Goal: Task Accomplishment & Management: Use online tool/utility

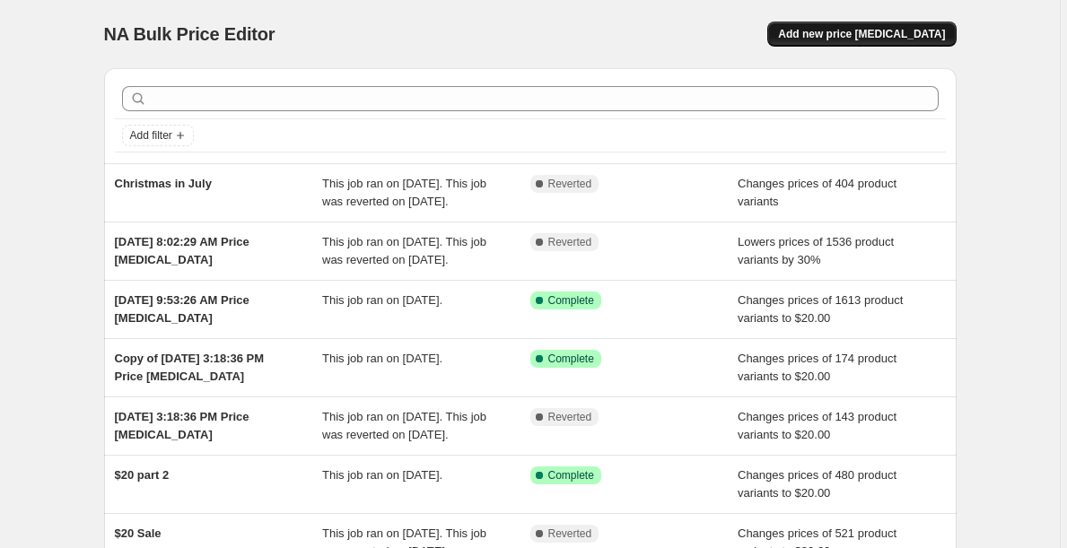
click at [911, 27] on button "Add new price [MEDICAL_DATA]" at bounding box center [861, 34] width 188 height 25
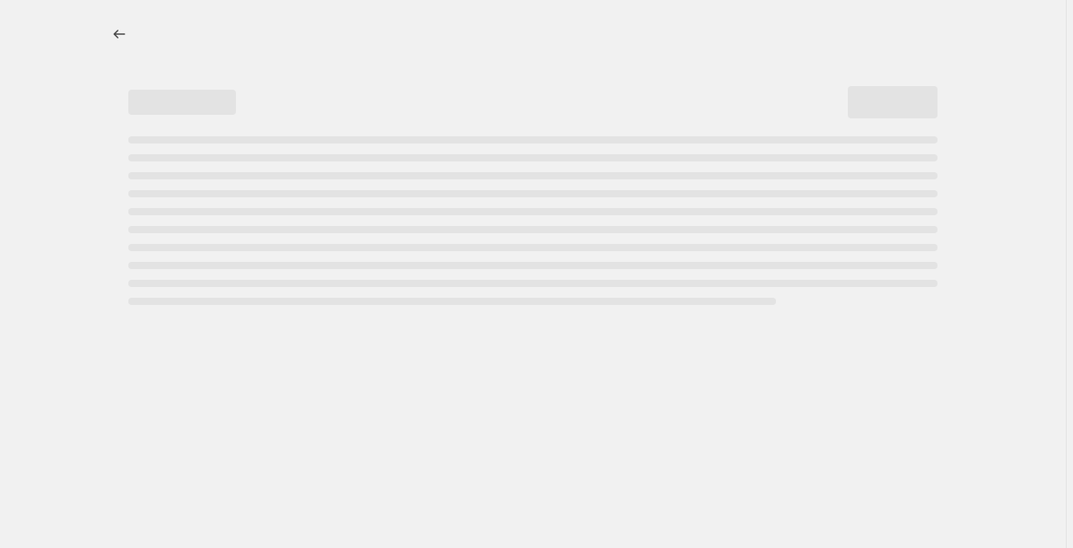
select select "percentage"
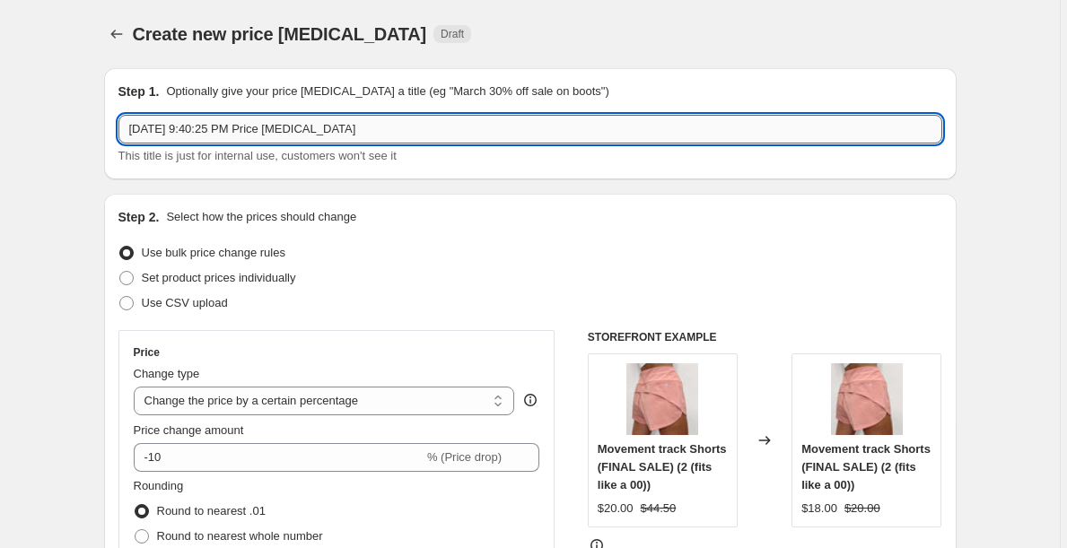
click at [520, 124] on input "[DATE] 9:40:25 PM Price [MEDICAL_DATA]" at bounding box center [529, 129] width 823 height 29
drag, startPoint x: 520, startPoint y: 124, endPoint x: 80, endPoint y: 71, distance: 443.6
type input "a"
type input "[DATE] SALE"
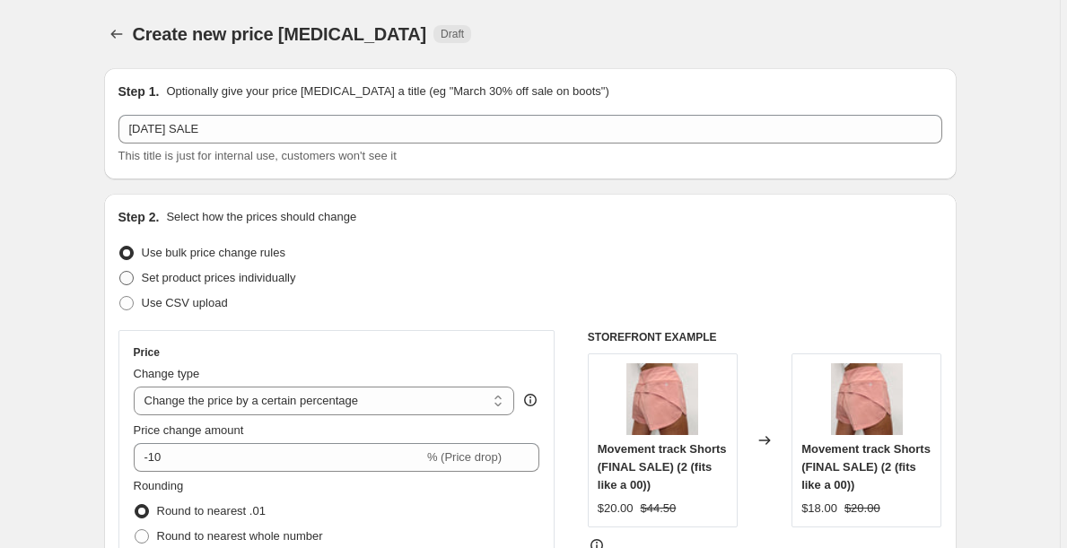
click at [175, 280] on span "Set product prices individually" at bounding box center [219, 277] width 154 height 13
click at [120, 272] on input "Set product prices individually" at bounding box center [119, 271] width 1 height 1
radio input "true"
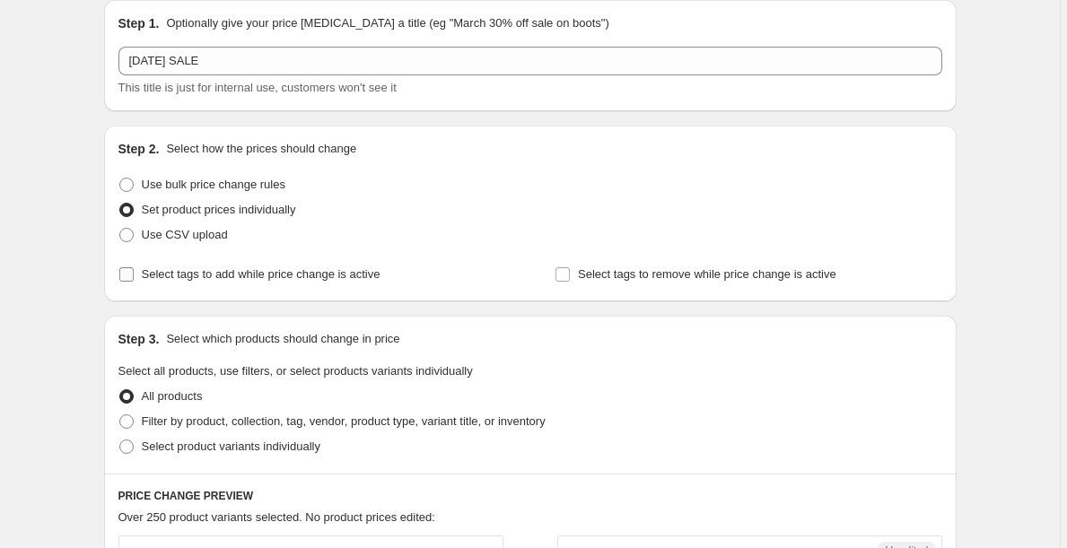
scroll to position [72, 0]
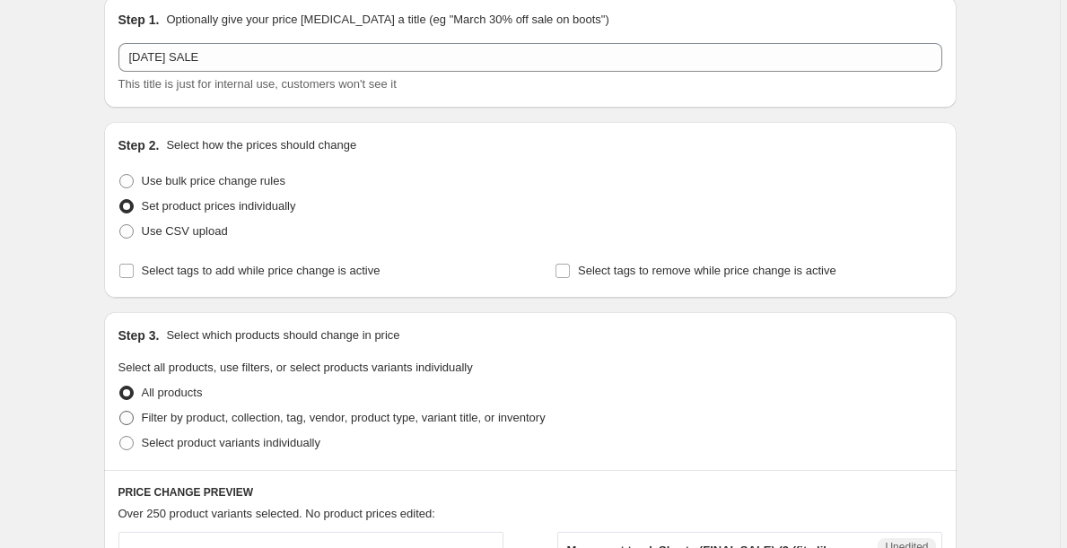
click at [229, 407] on label "Filter by product, collection, tag, vendor, product type, variant title, or inv…" at bounding box center [331, 417] width 427 height 25
click at [120, 411] on input "Filter by product, collection, tag, vendor, product type, variant title, or inv…" at bounding box center [119, 411] width 1 height 1
radio input "true"
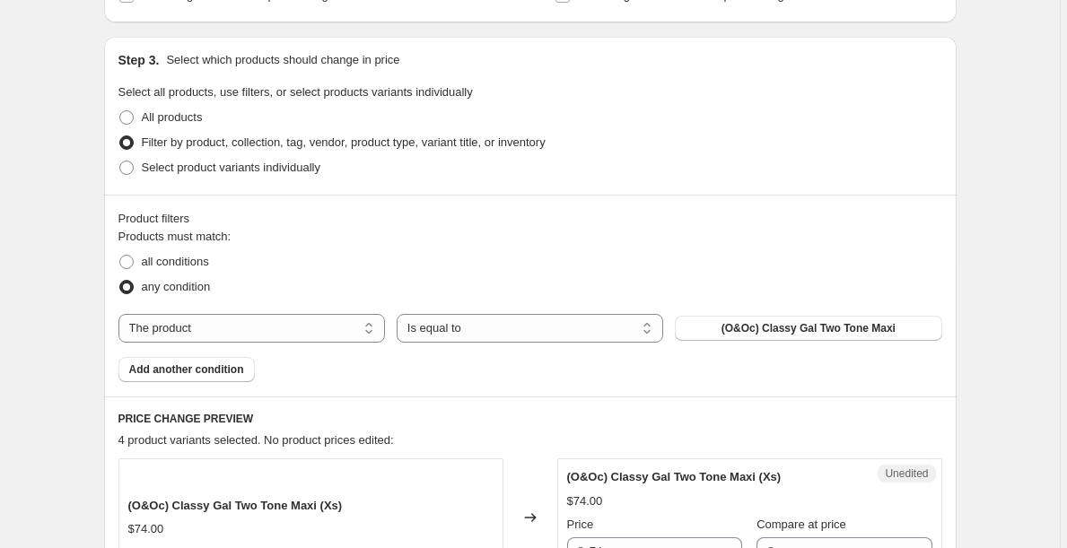
scroll to position [348, 0]
select select "collection"
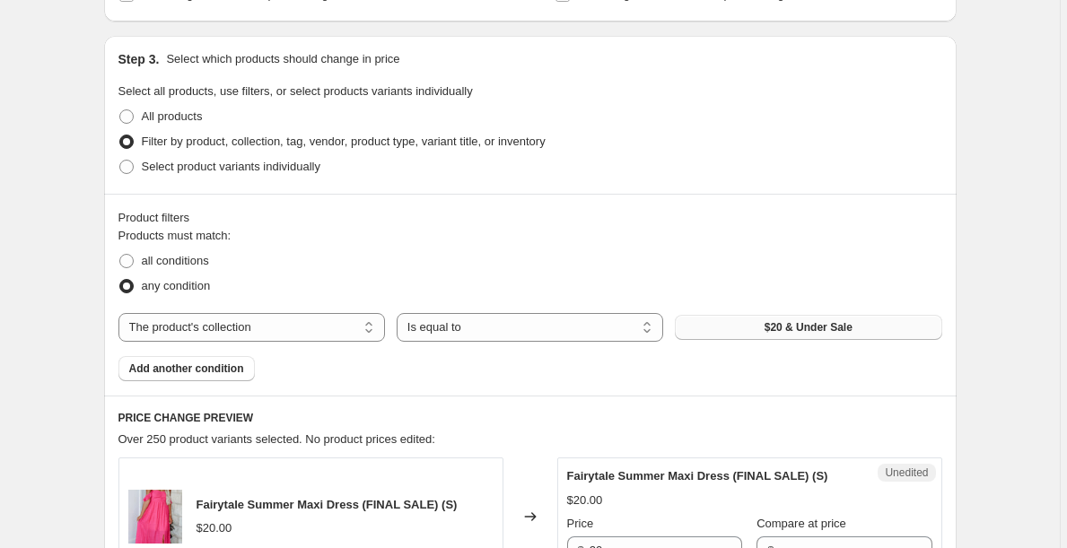
click at [753, 332] on button "$20 & Under Sale" at bounding box center [808, 327] width 266 height 25
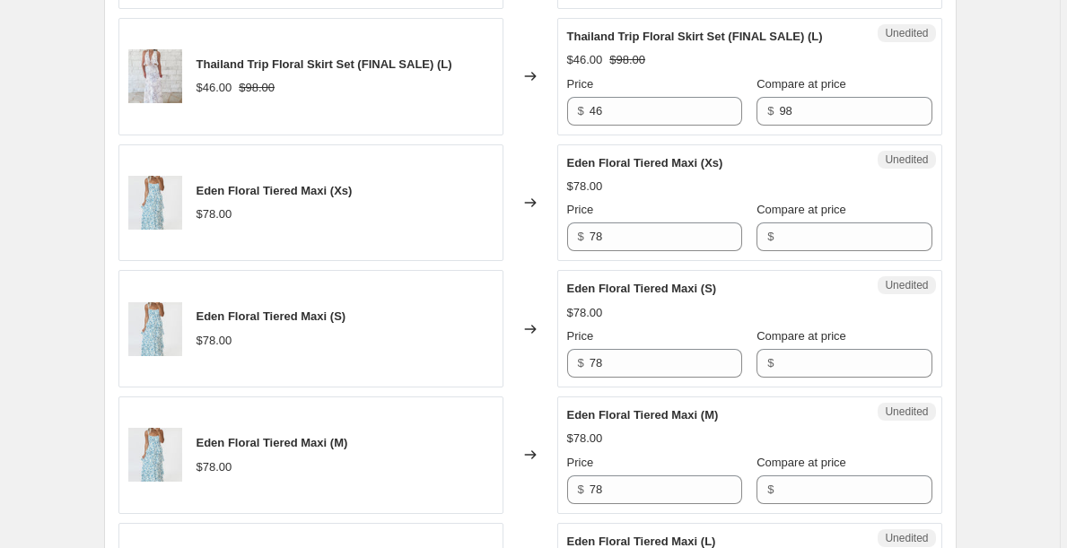
scroll to position [1169, 0]
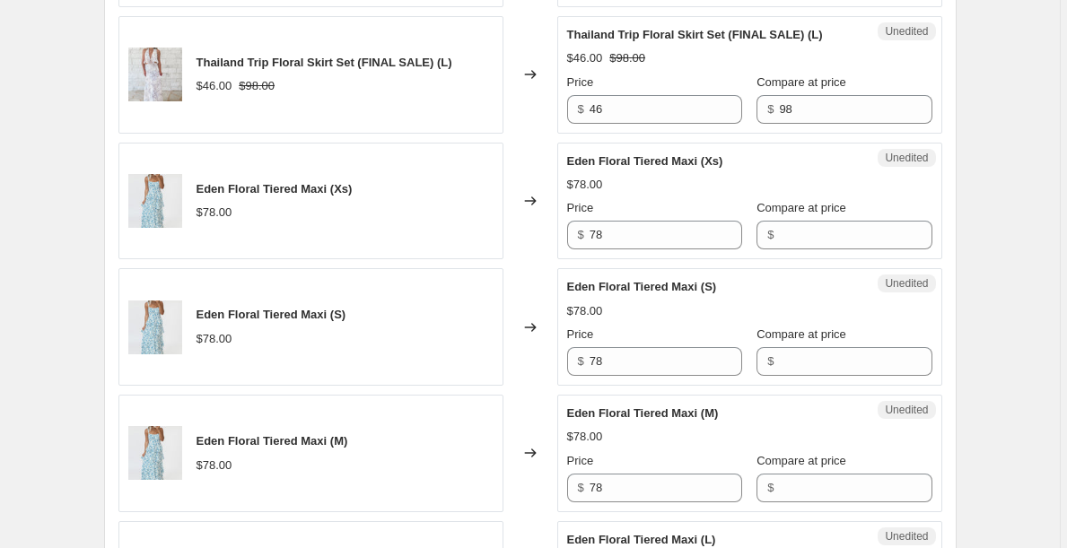
click at [633, 250] on div "Unedited Eden Floral Tiered Maxi (Xs) $78.00 Price $ 78 Compare at price $" at bounding box center [749, 202] width 385 height 118
click at [625, 239] on input "78" at bounding box center [665, 235] width 152 height 29
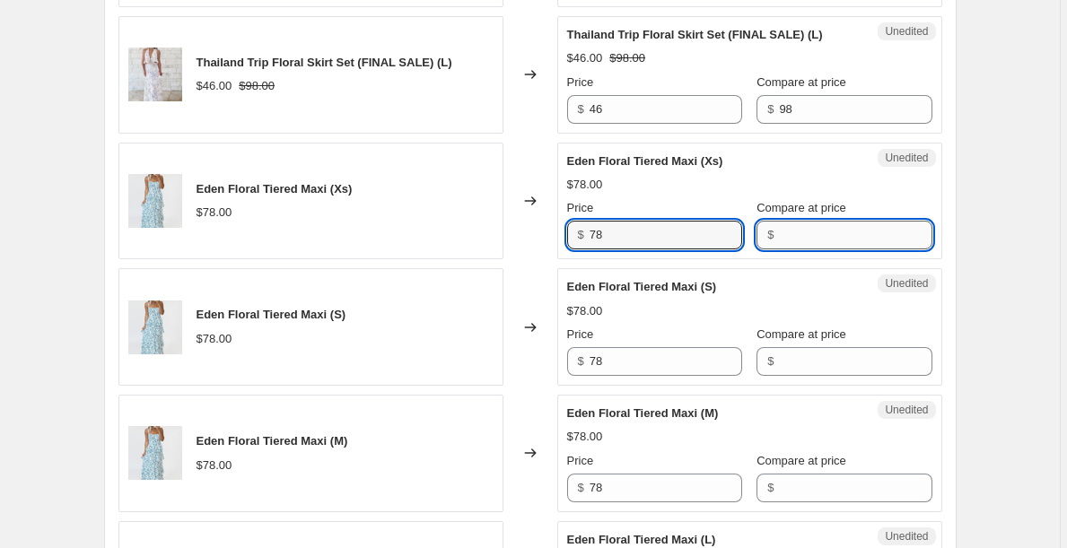
click at [794, 227] on input "Compare at price" at bounding box center [855, 235] width 152 height 29
paste input "78"
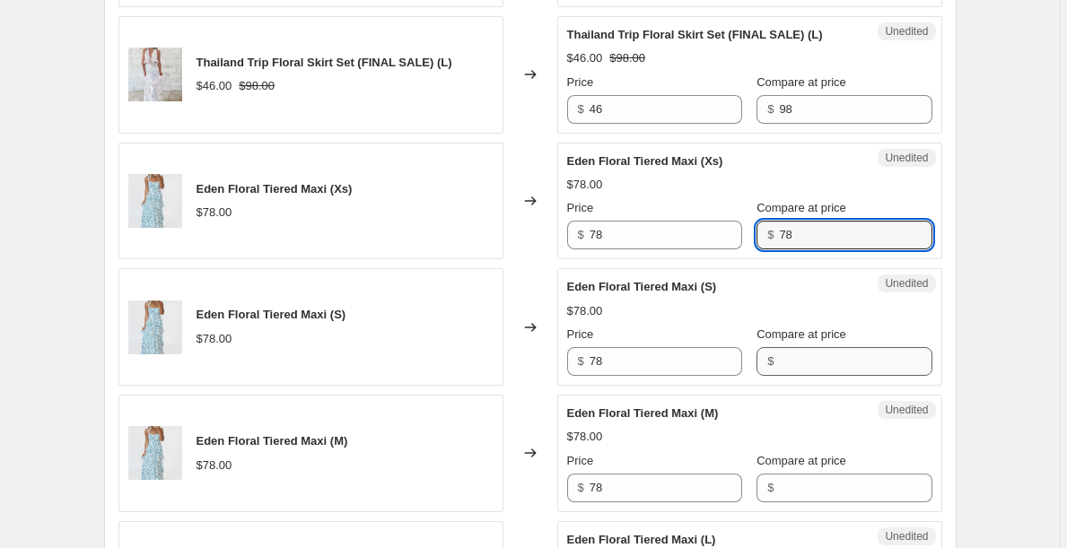
type input "78"
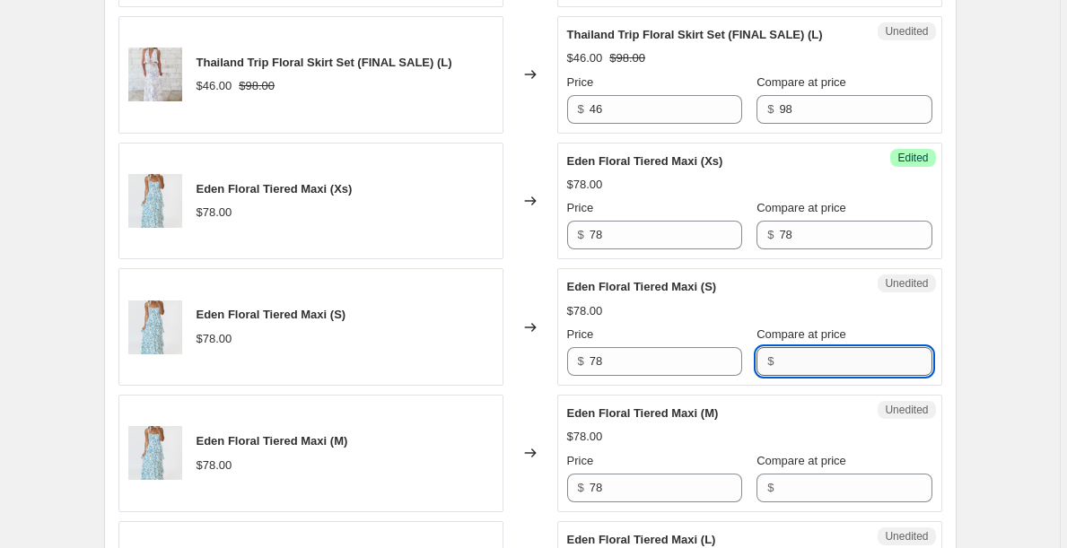
click at [812, 367] on input "Compare at price" at bounding box center [855, 361] width 152 height 29
paste input "78"
type input "78"
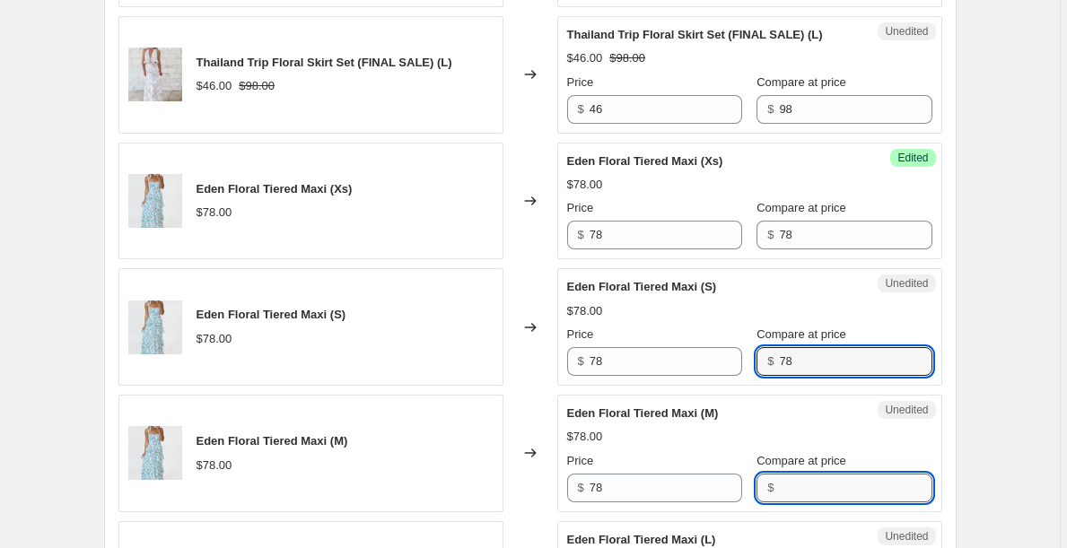
click at [832, 491] on input "Compare at price" at bounding box center [855, 488] width 152 height 29
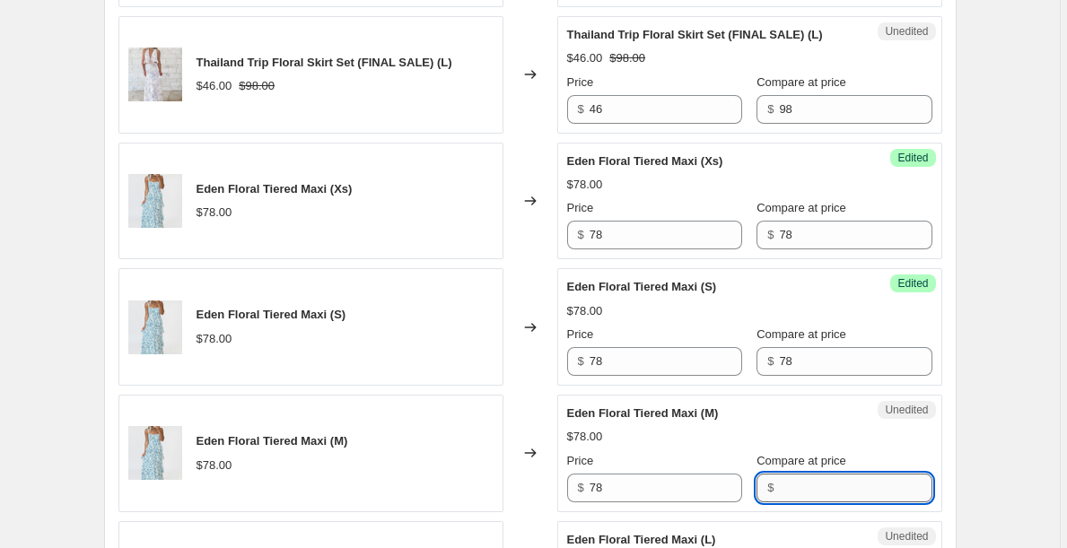
paste input "78"
type input "78"
click at [664, 245] on input "78" at bounding box center [665, 235] width 152 height 29
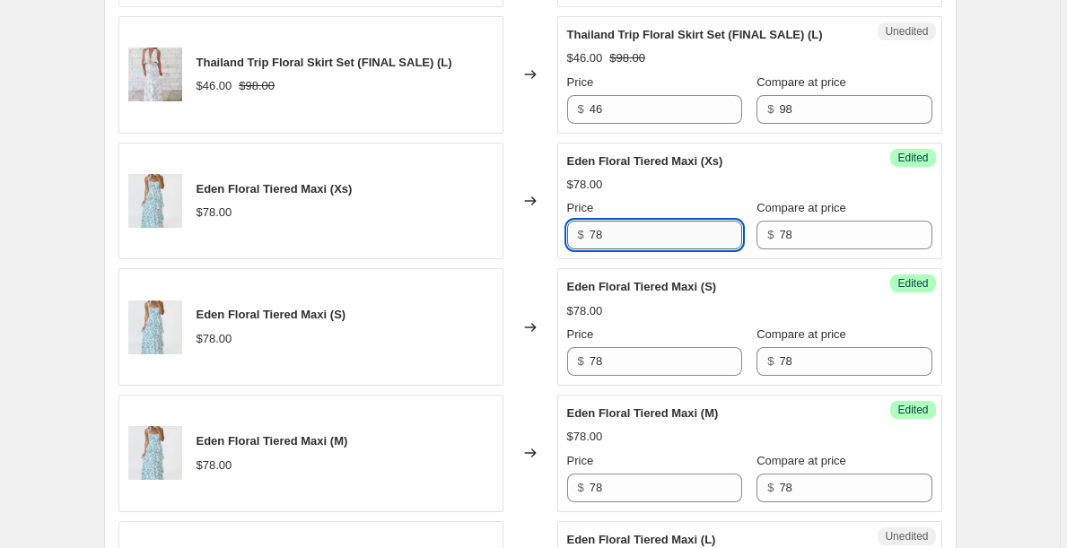
click at [665, 245] on input "78" at bounding box center [665, 235] width 152 height 29
click at [649, 237] on input "42" at bounding box center [665, 235] width 152 height 29
type input "42"
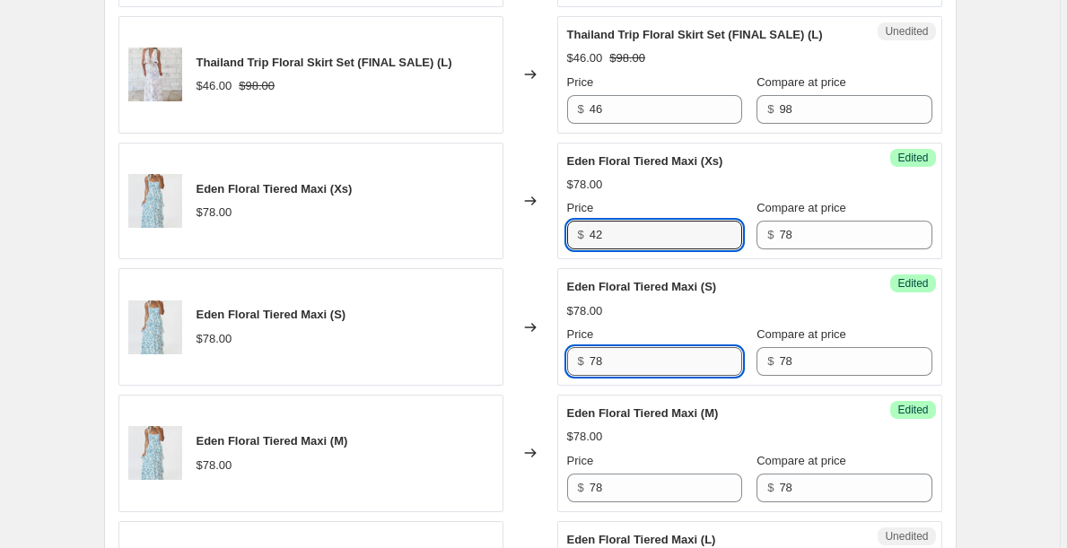
click at [640, 373] on input "78" at bounding box center [665, 361] width 152 height 29
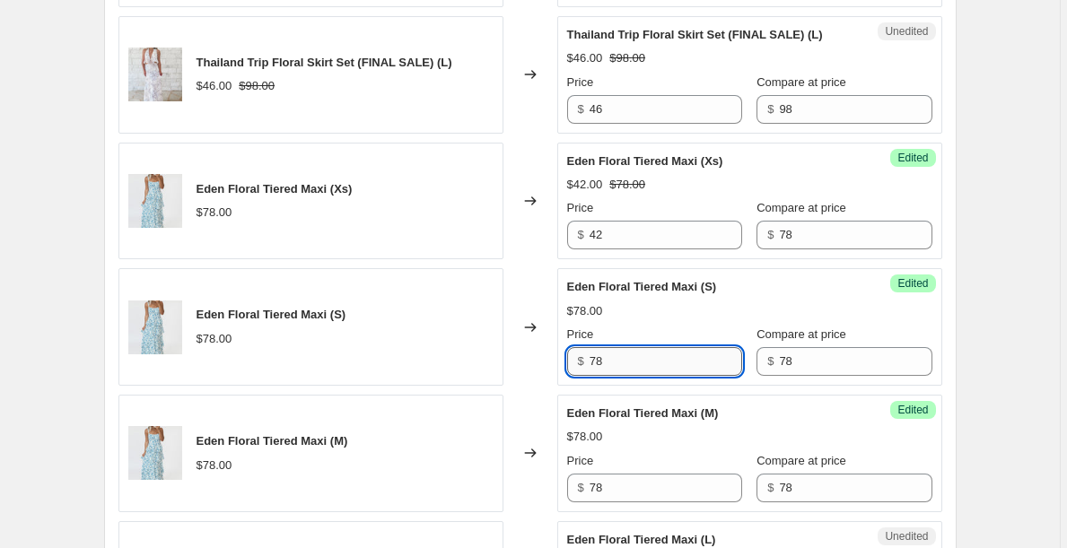
click at [640, 372] on input "78" at bounding box center [665, 361] width 152 height 29
paste input "42"
type input "42"
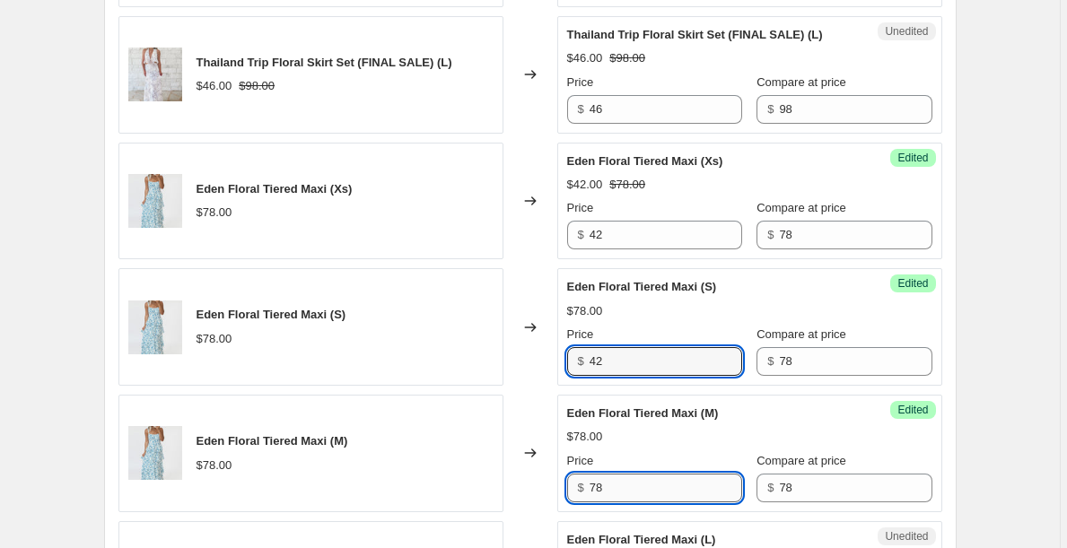
click at [630, 488] on input "78" at bounding box center [665, 488] width 152 height 29
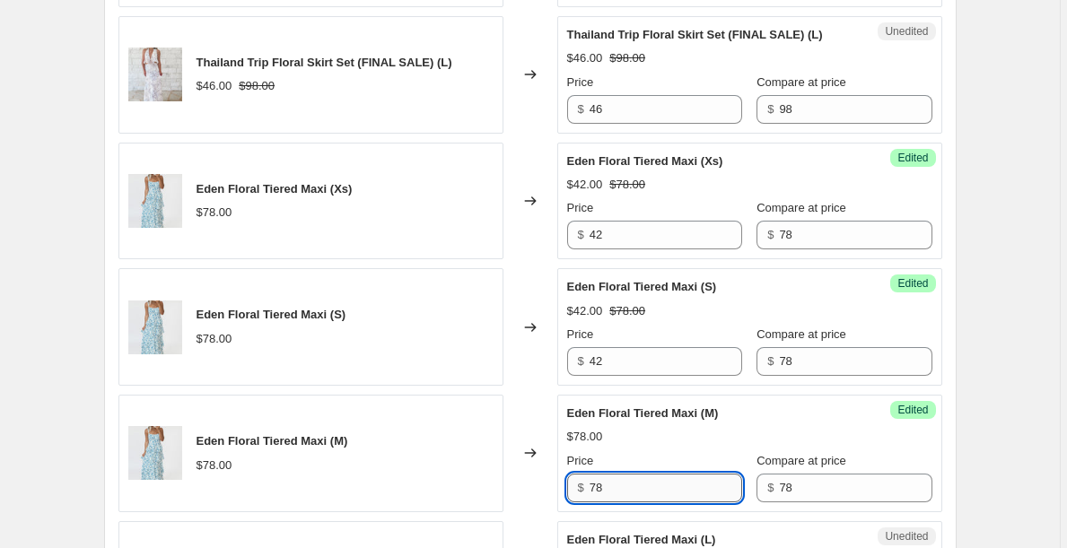
click at [630, 488] on input "78" at bounding box center [665, 488] width 152 height 29
paste input "42"
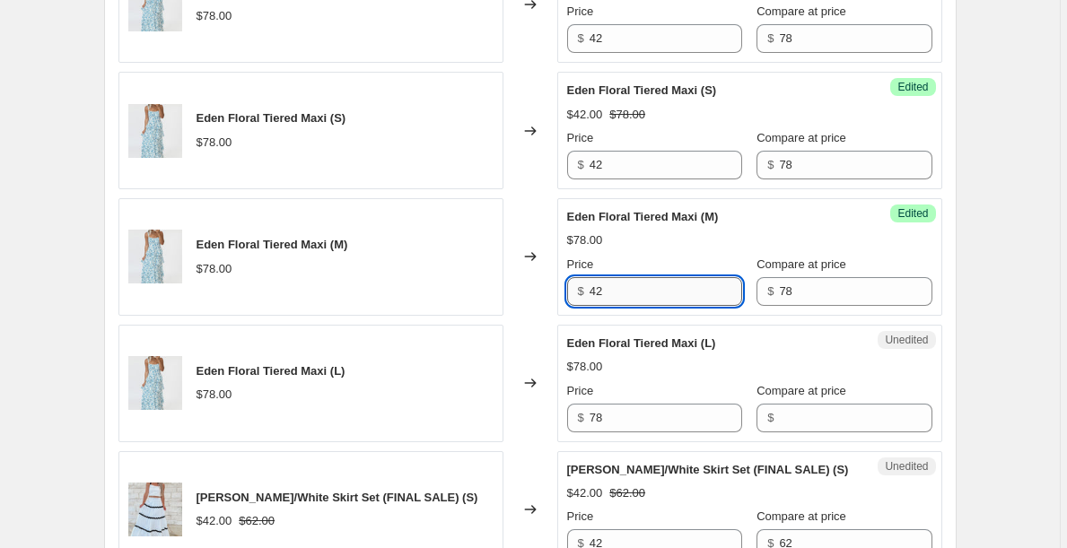
scroll to position [1369, 0]
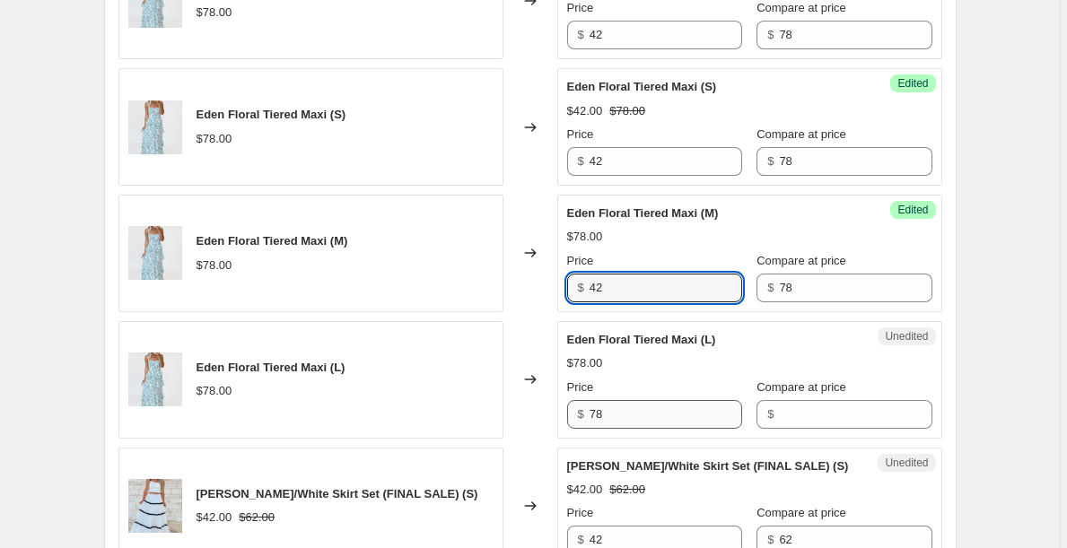
type input "42"
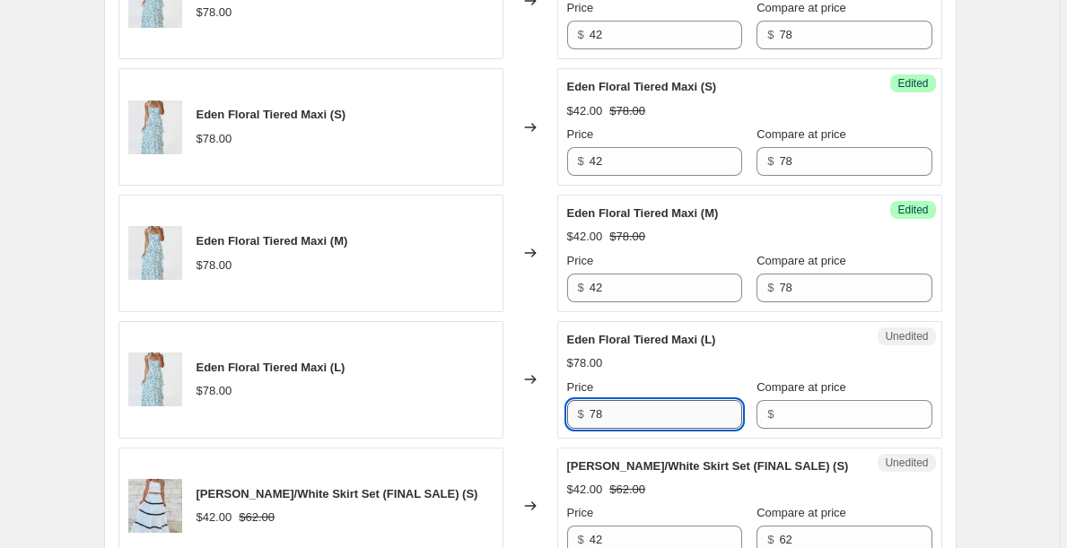
click at [641, 420] on input "78" at bounding box center [665, 414] width 152 height 29
paste input "42"
type input "42"
click at [841, 419] on input "Compare at price" at bounding box center [855, 414] width 152 height 29
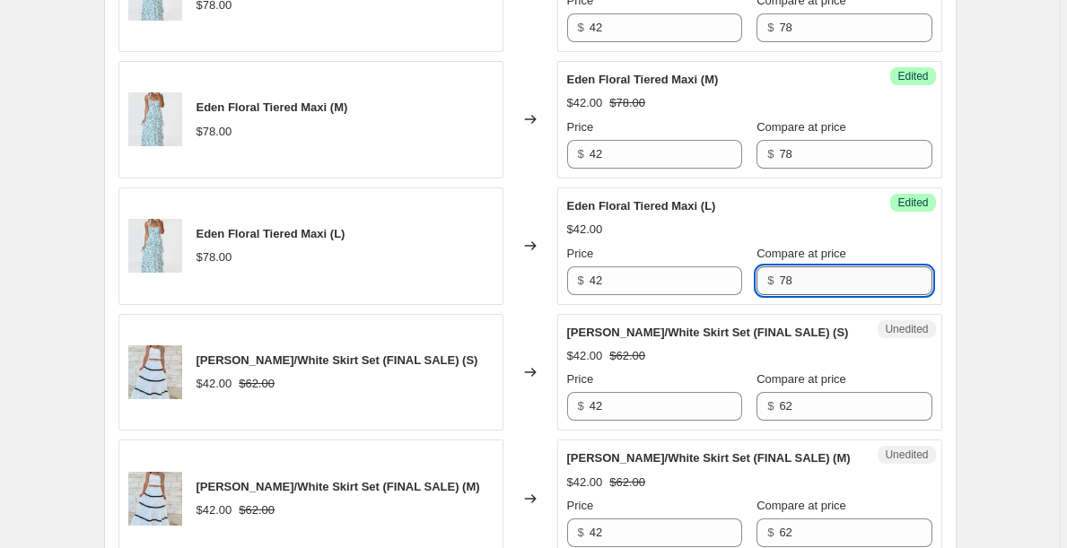
scroll to position [1512, 0]
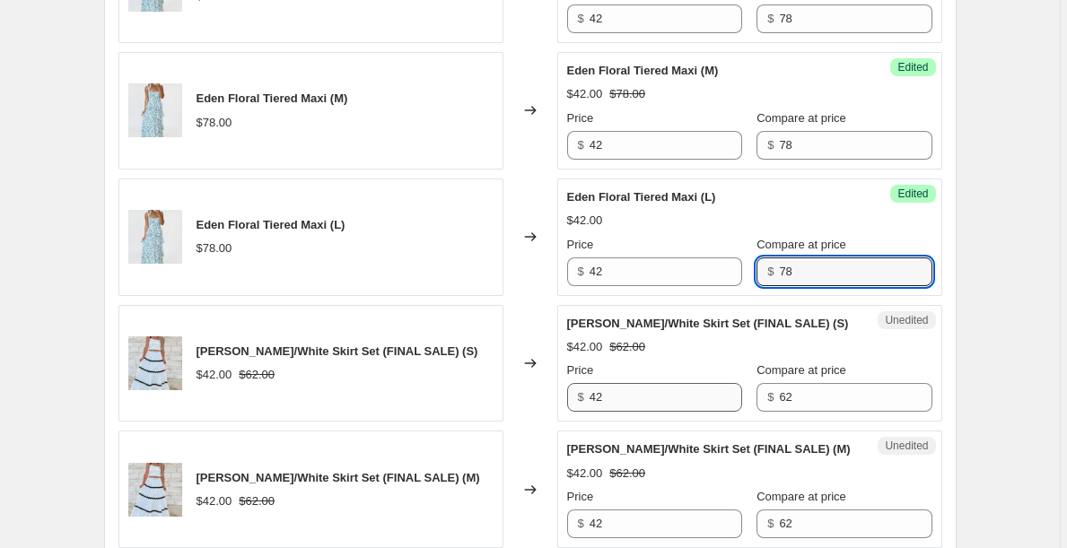
type input "78"
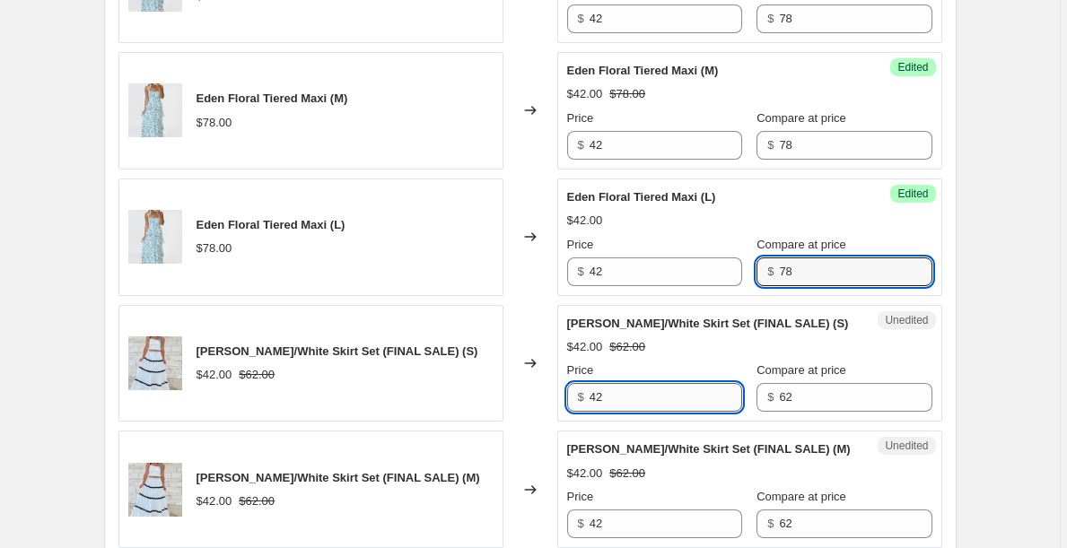
click at [694, 393] on input "42" at bounding box center [665, 397] width 152 height 29
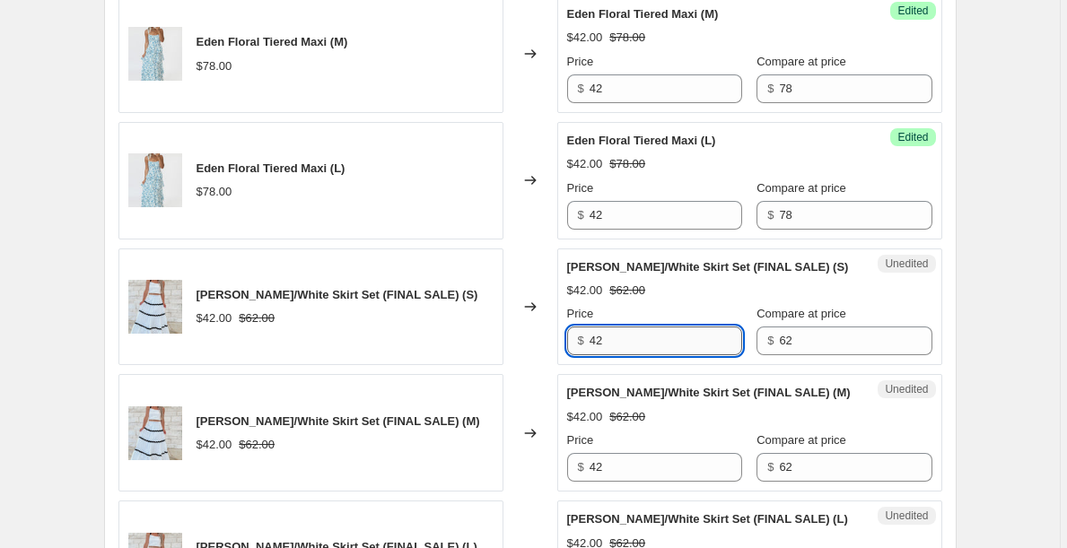
scroll to position [1587, 0]
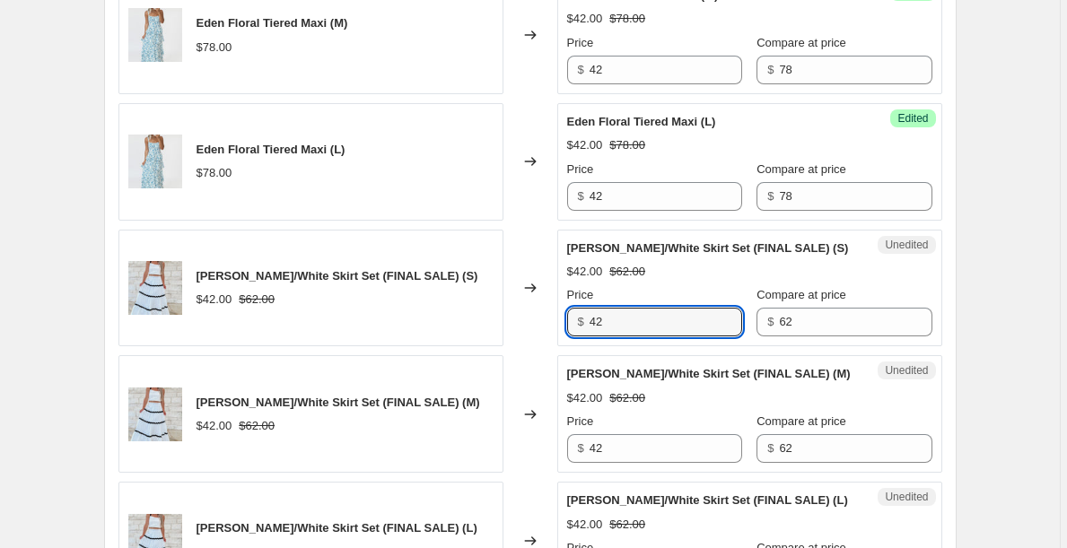
type input "4"
click at [646, 329] on input "38" at bounding box center [665, 322] width 152 height 29
click at [646, 328] on input "38" at bounding box center [665, 322] width 152 height 29
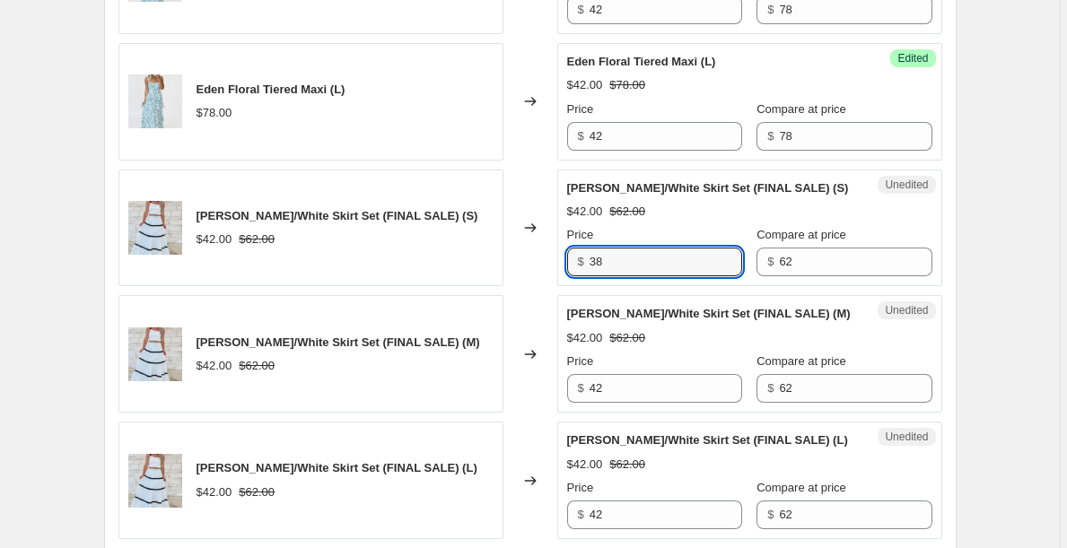
scroll to position [1648, 0]
type input "38"
click at [636, 403] on div "Unedited [PERSON_NAME] Black/White Skirt Set (FINAL SALE) (M) $42.00 $62.00 Pri…" at bounding box center [749, 353] width 385 height 118
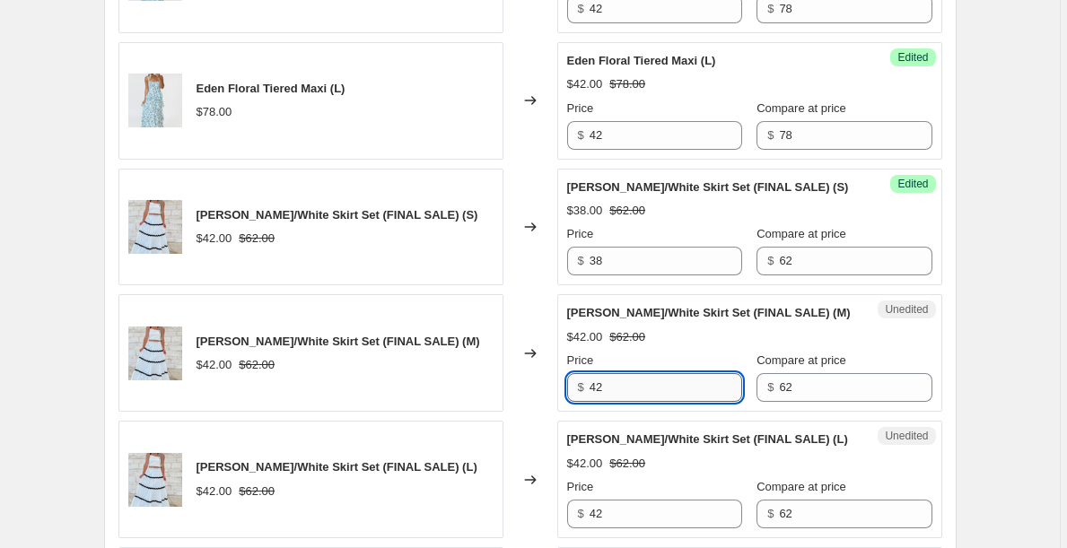
click at [626, 390] on input "42" at bounding box center [665, 387] width 152 height 29
paste input "38"
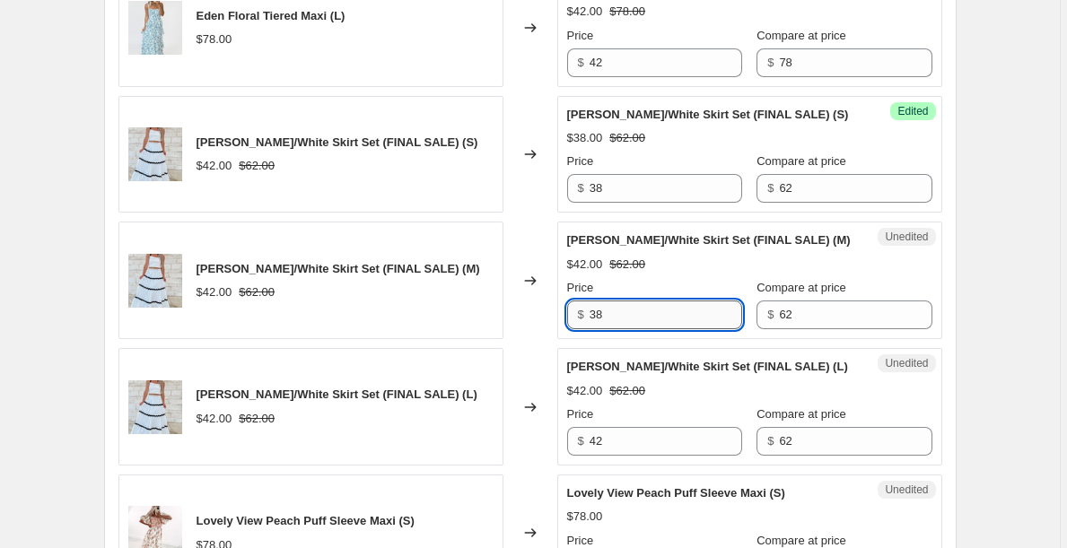
scroll to position [1760, 0]
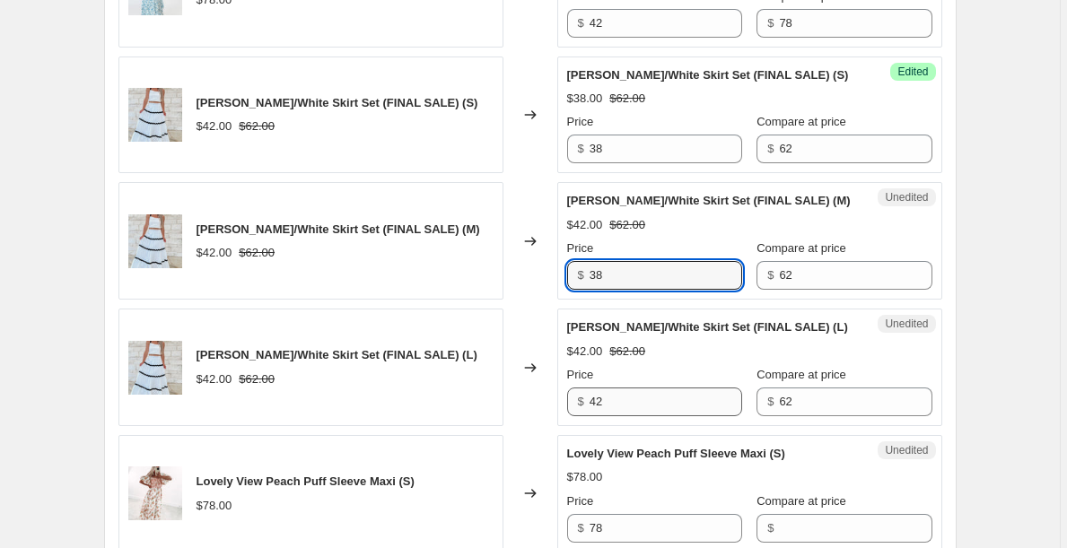
type input "38"
click at [619, 408] on input "42" at bounding box center [665, 402] width 152 height 29
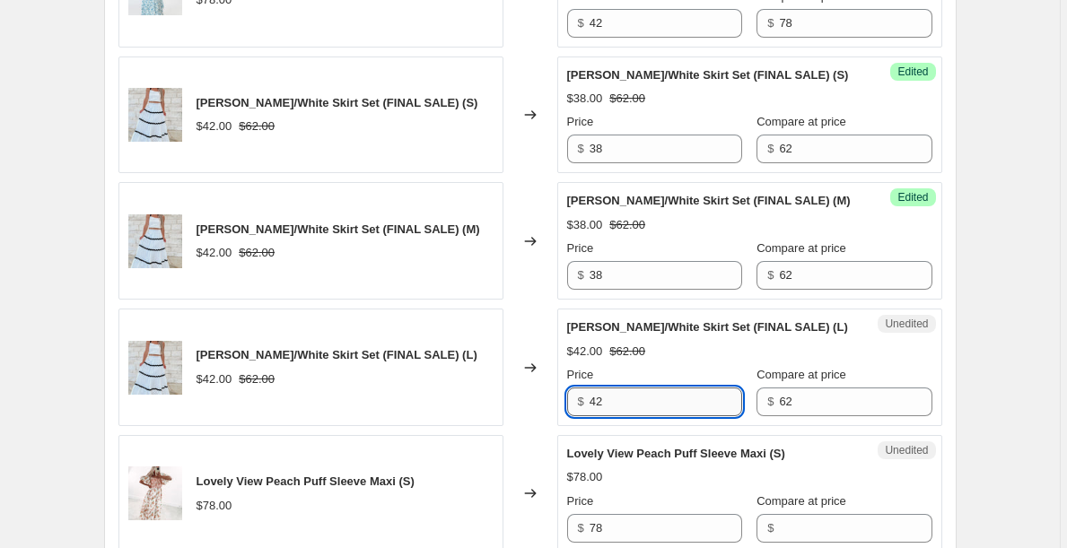
click at [619, 408] on input "42" at bounding box center [665, 402] width 152 height 29
paste input "38"
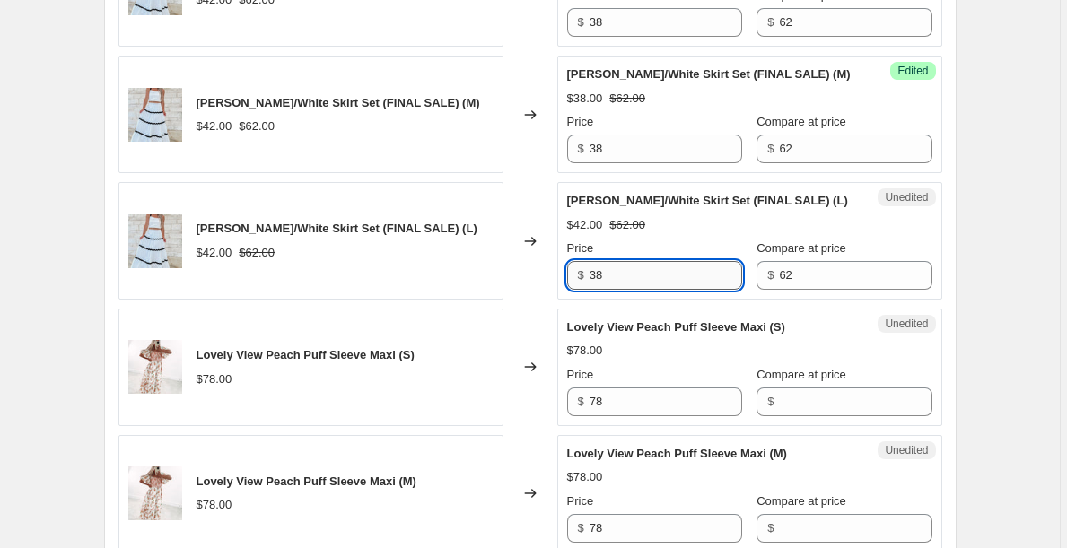
scroll to position [1888, 0]
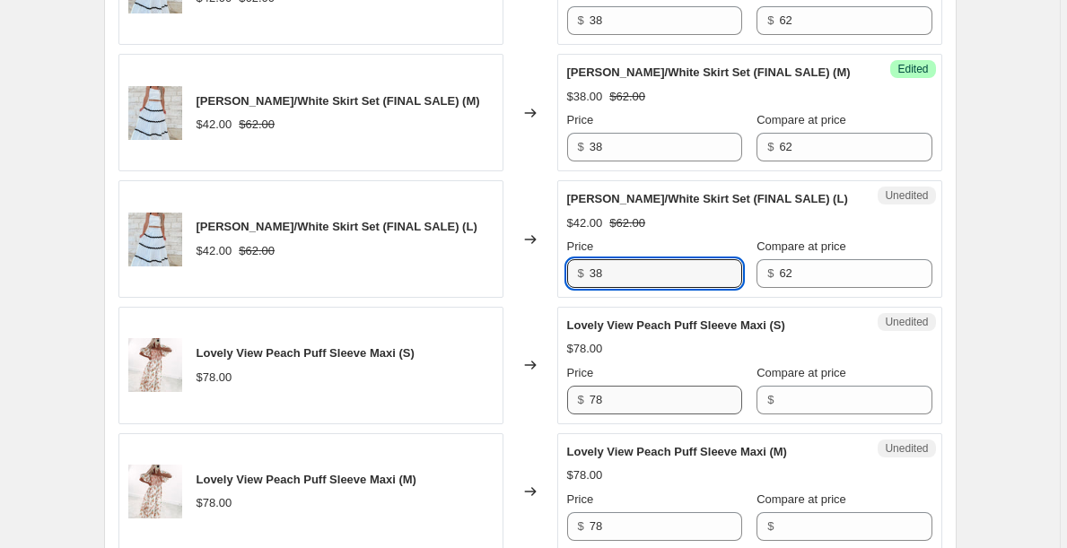
type input "38"
click at [619, 407] on input "78" at bounding box center [665, 400] width 152 height 29
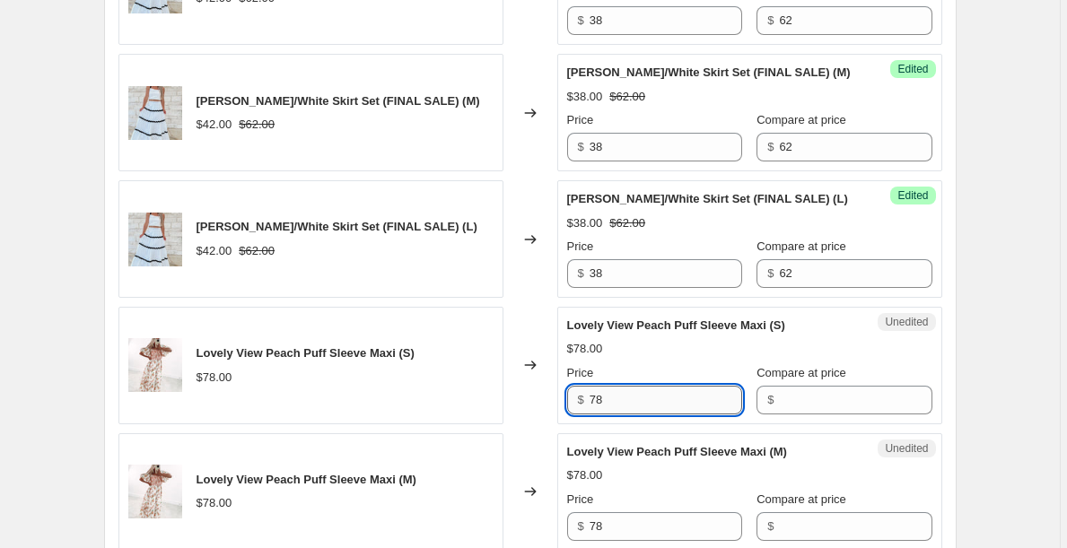
click at [619, 406] on input "78" at bounding box center [665, 400] width 152 height 29
click at [656, 400] on input "78" at bounding box center [665, 400] width 152 height 29
click at [655, 399] on input "78" at bounding box center [665, 400] width 152 height 29
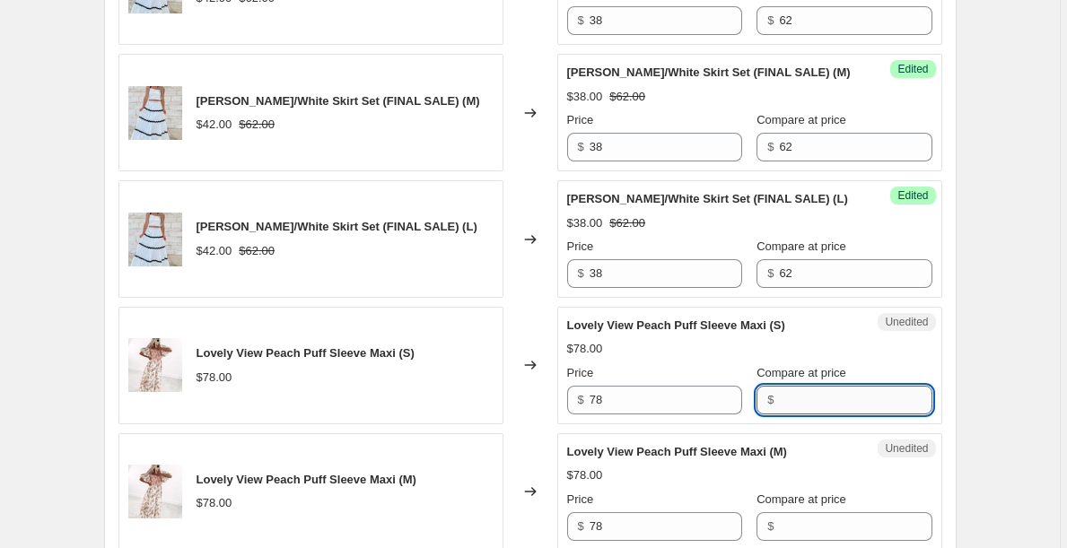
click at [790, 403] on input "Compare at price" at bounding box center [855, 400] width 152 height 29
paste input "78"
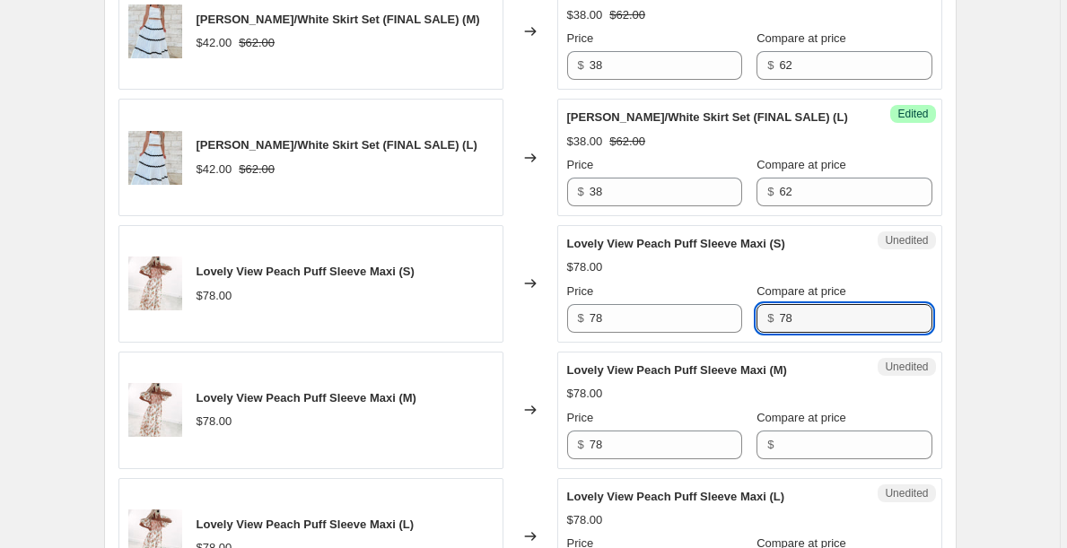
scroll to position [1971, 0]
type input "78"
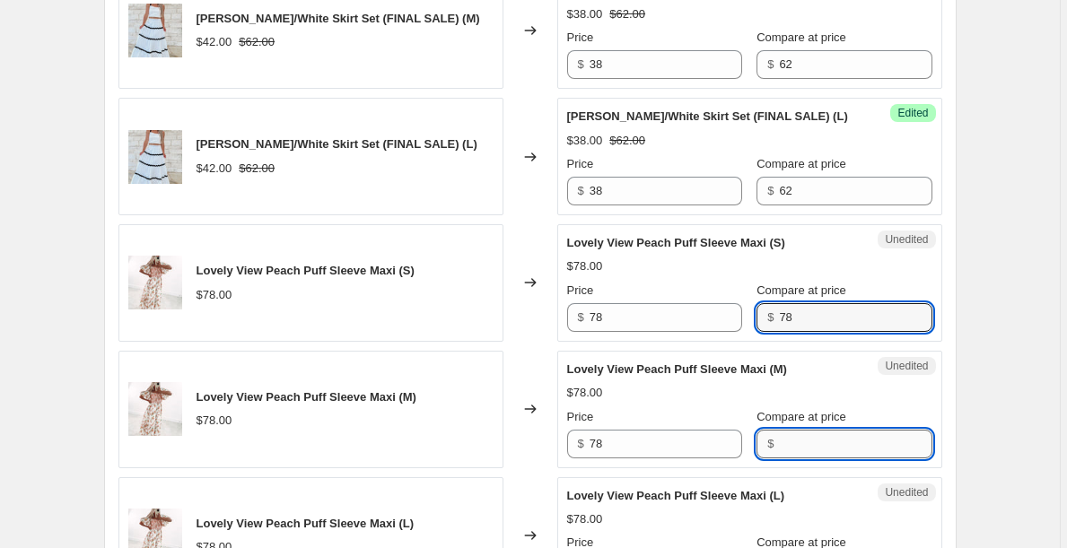
click at [795, 443] on input "Compare at price" at bounding box center [855, 444] width 152 height 29
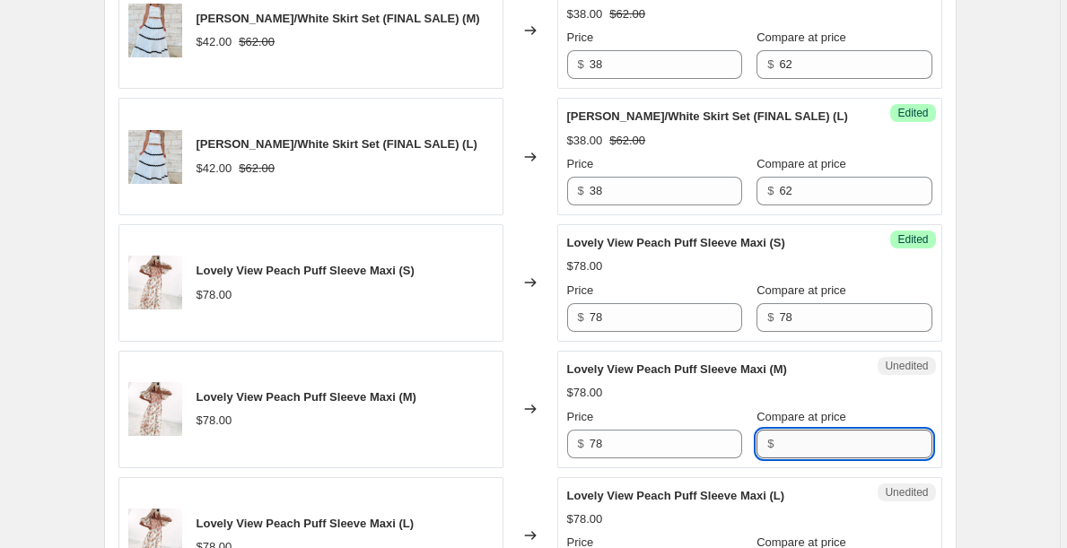
paste input "78"
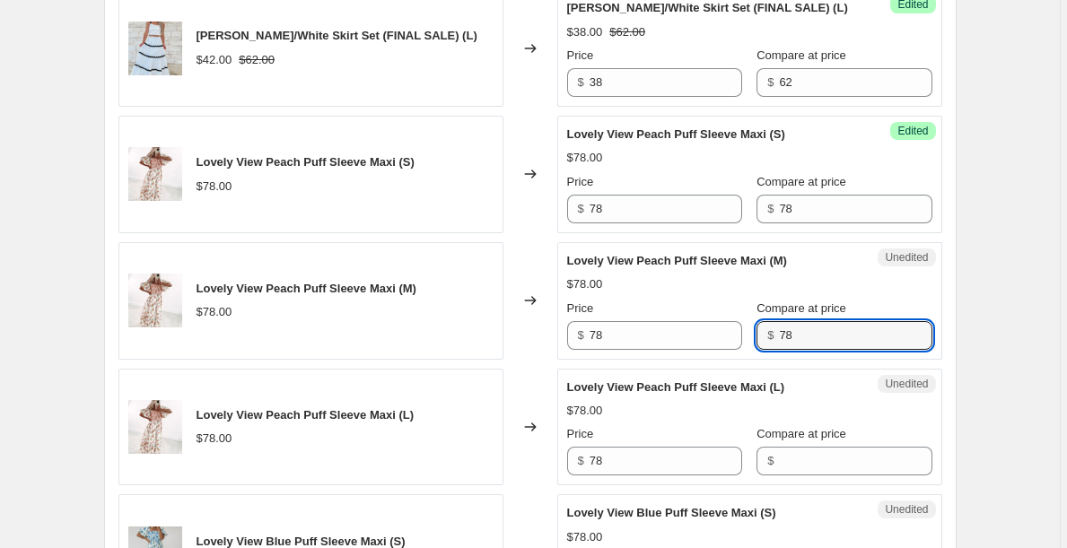
scroll to position [2088, 0]
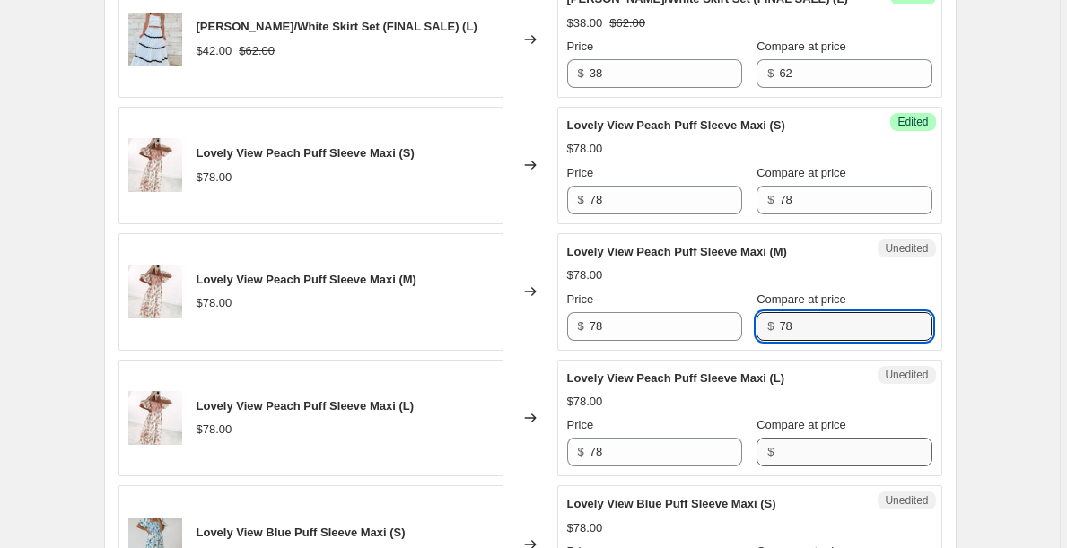
type input "78"
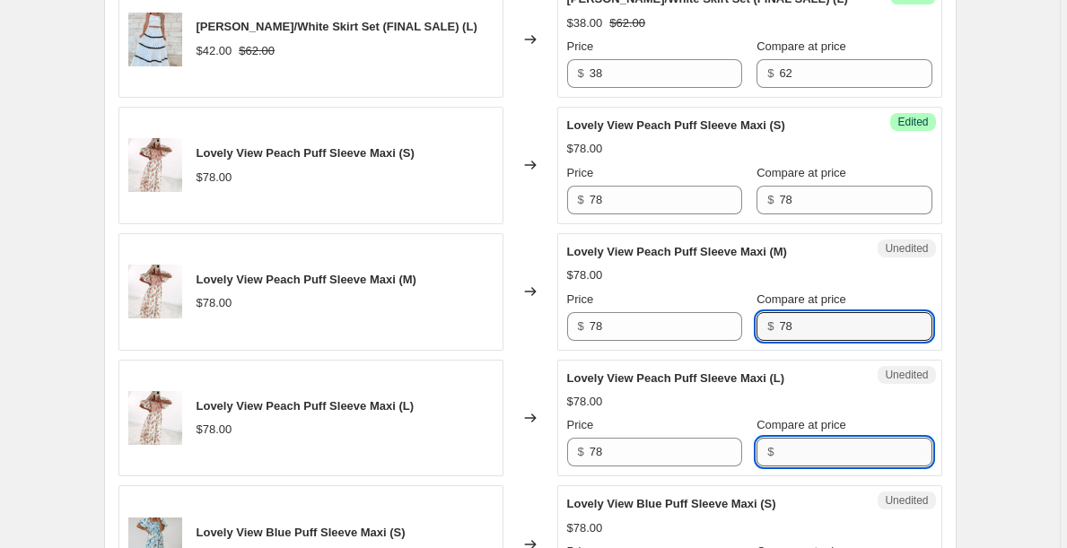
click at [796, 448] on input "Compare at price" at bounding box center [855, 452] width 152 height 29
paste input "78"
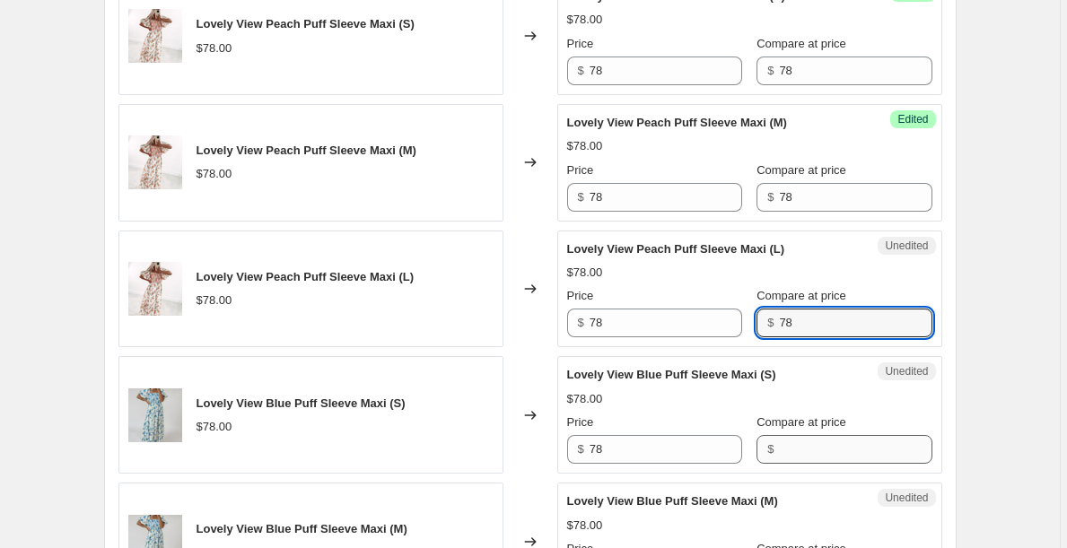
type input "78"
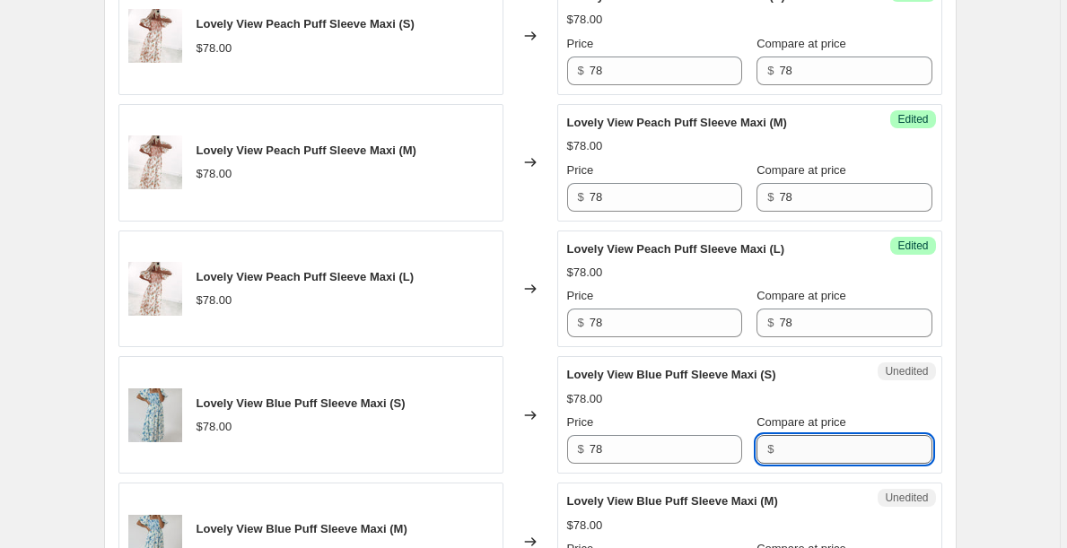
click at [796, 448] on input "Compare at price" at bounding box center [855, 449] width 152 height 29
paste input "78"
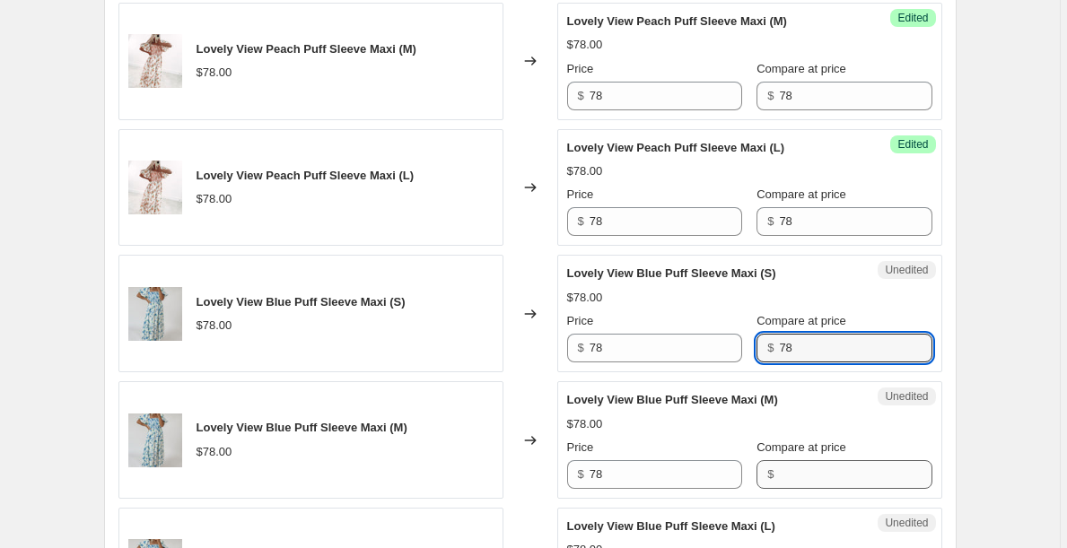
type input "78"
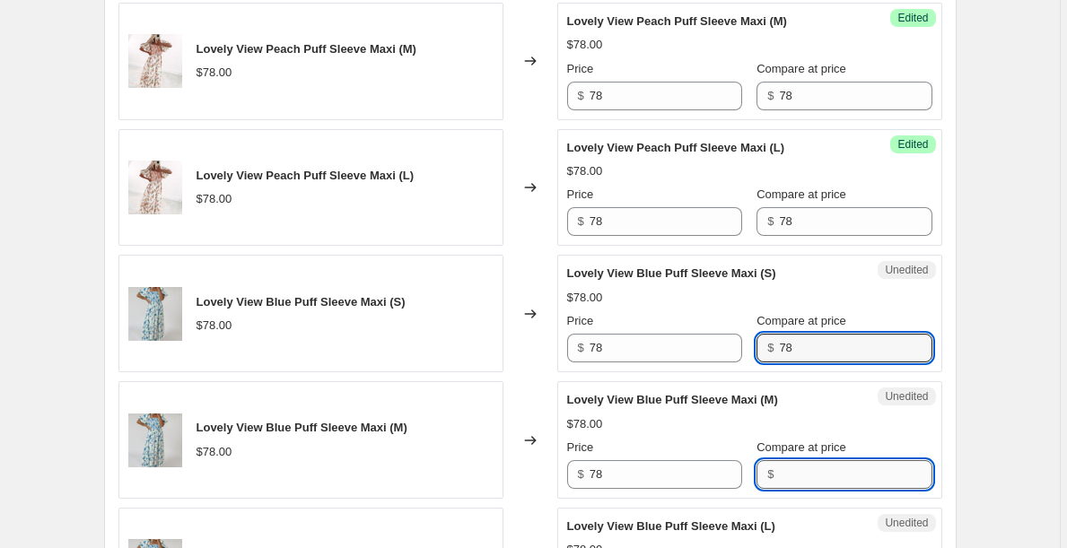
click at [796, 475] on input "Compare at price" at bounding box center [855, 474] width 152 height 29
paste input "78"
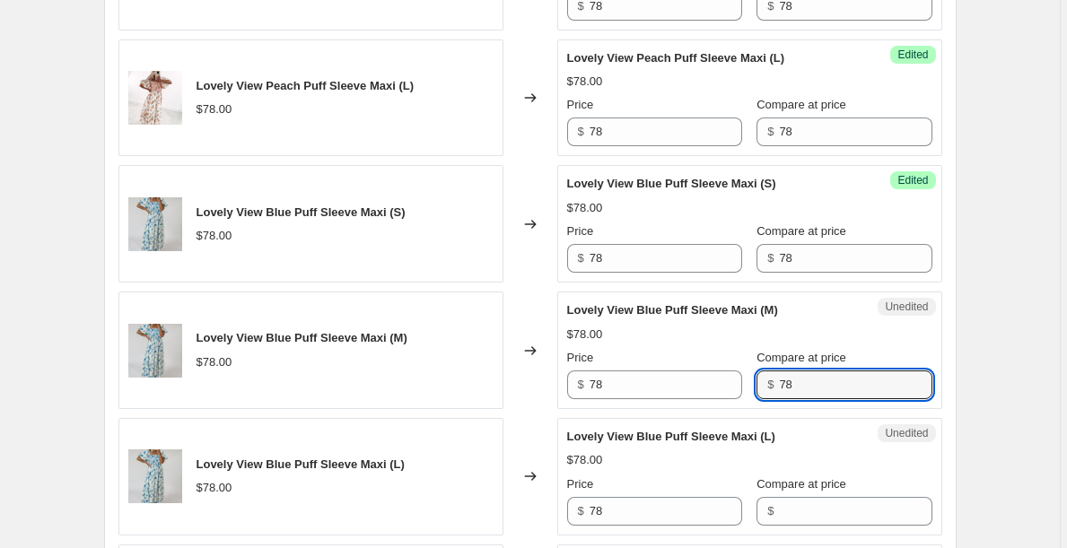
scroll to position [2409, 0]
type input "78"
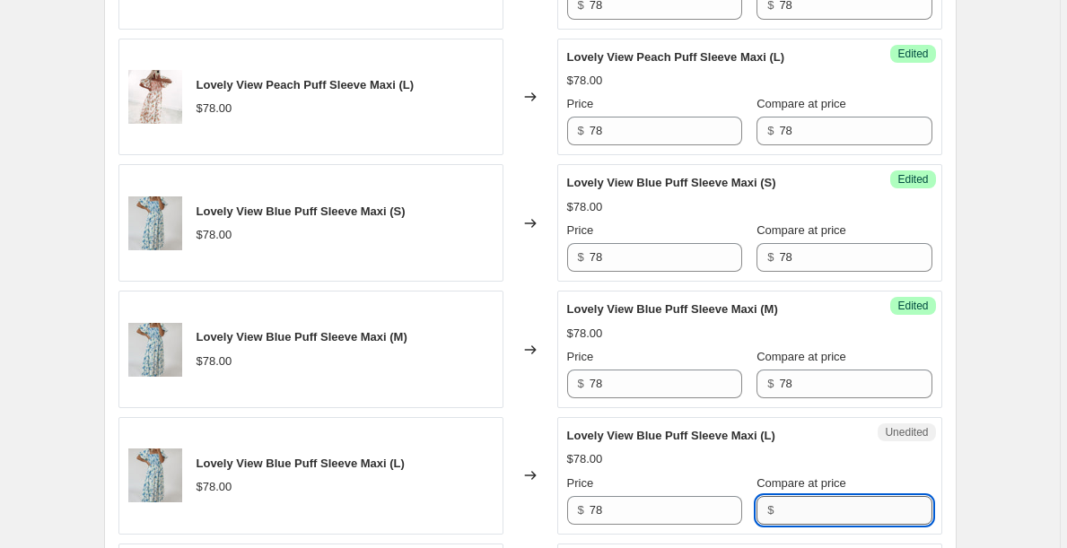
click at [803, 510] on input "Compare at price" at bounding box center [855, 510] width 152 height 29
paste input "78"
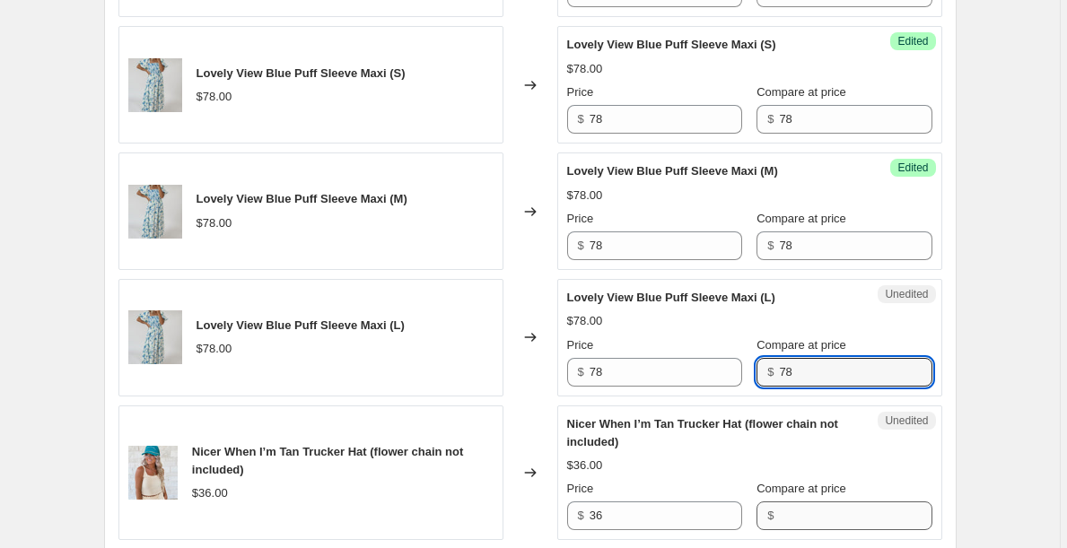
scroll to position [2543, 0]
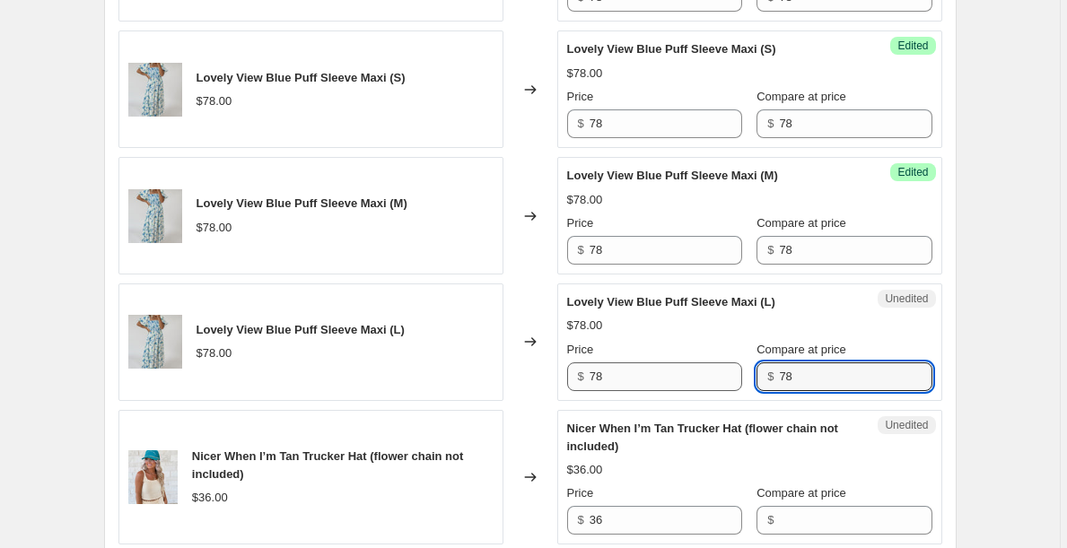
type input "78"
click at [649, 379] on input "78" at bounding box center [665, 376] width 152 height 29
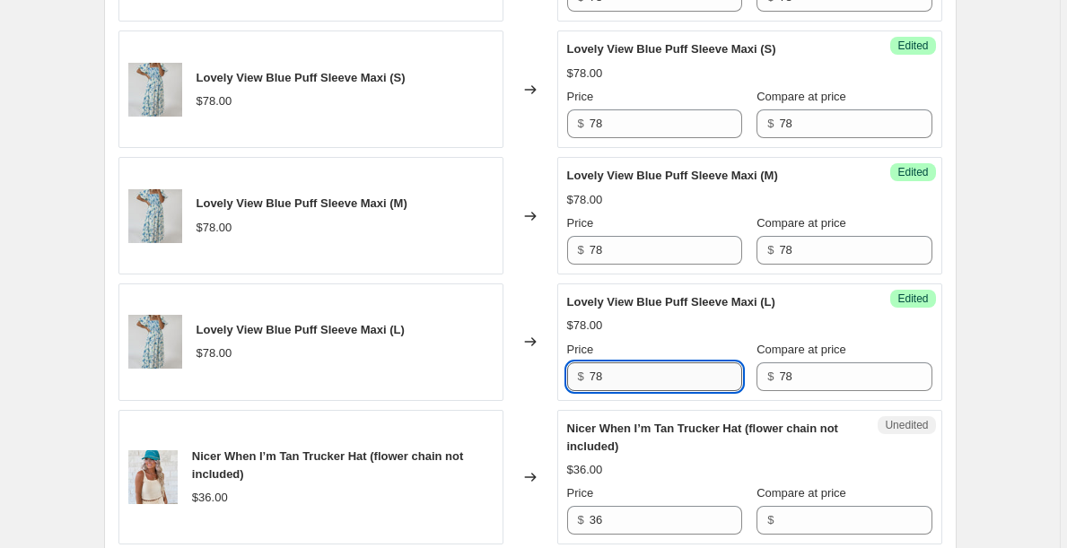
click at [649, 379] on input "78" at bounding box center [665, 376] width 152 height 29
type input "42"
click at [637, 378] on input "42" at bounding box center [665, 376] width 152 height 29
click at [620, 371] on input "38" at bounding box center [665, 376] width 152 height 29
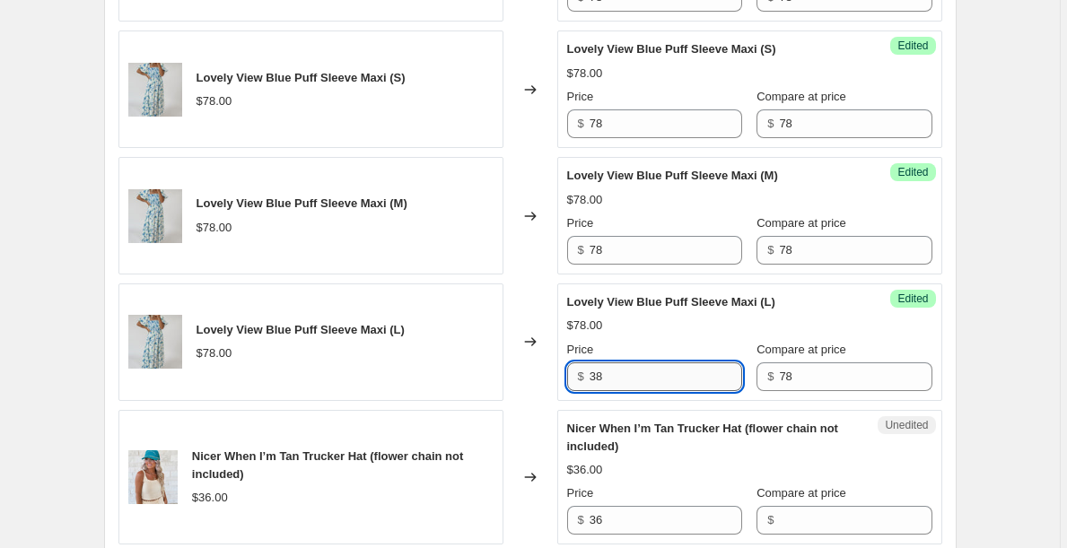
click at [619, 371] on input "38" at bounding box center [665, 376] width 152 height 29
type input "38"
click at [631, 270] on div "Success Edited Lovely View Blue Puff Sleeve Maxi (M) $78.00 Price $ 78 Compare …" at bounding box center [749, 216] width 385 height 118
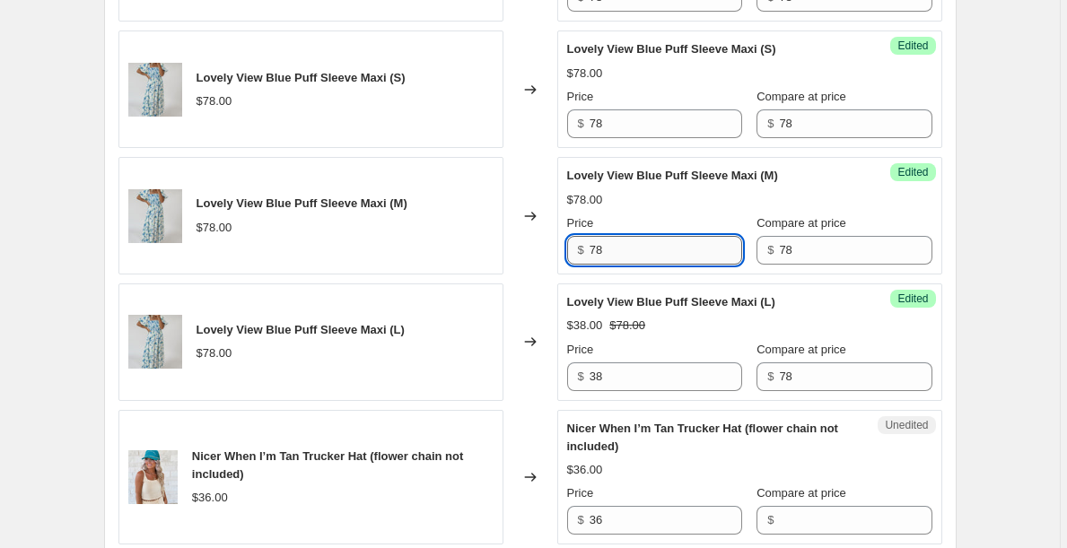
click at [616, 254] on input "78" at bounding box center [665, 250] width 152 height 29
click at [616, 253] on input "78" at bounding box center [665, 250] width 152 height 29
paste input "3"
type input "38"
click at [623, 121] on input "78" at bounding box center [665, 123] width 152 height 29
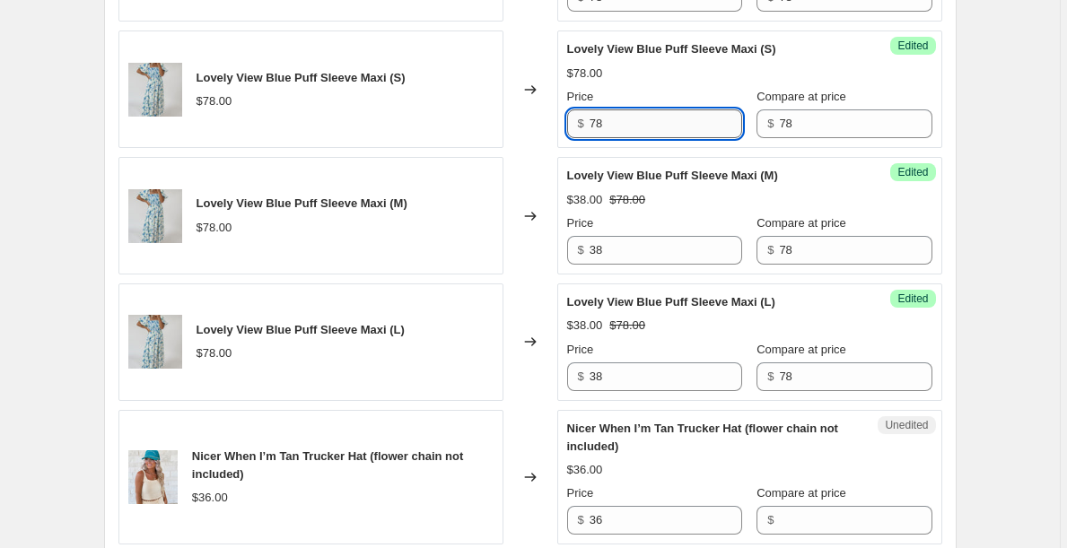
click at [623, 121] on input "78" at bounding box center [665, 123] width 152 height 29
paste input "3"
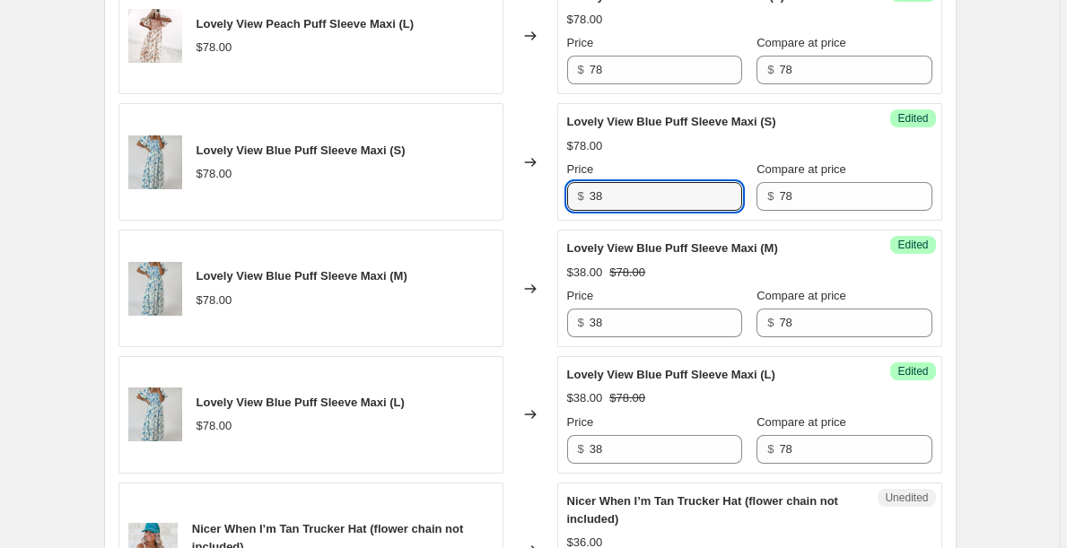
scroll to position [2422, 0]
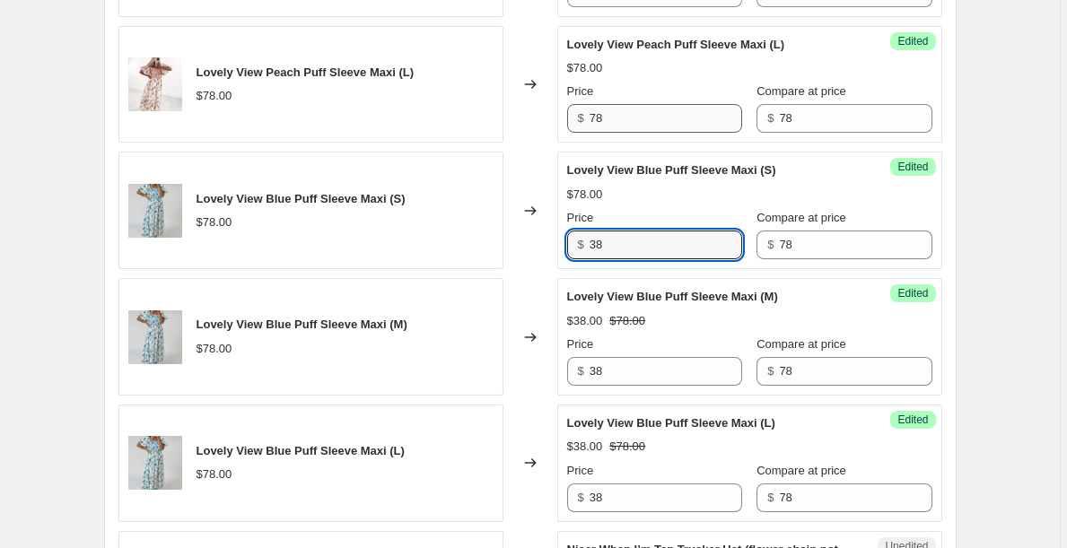
type input "38"
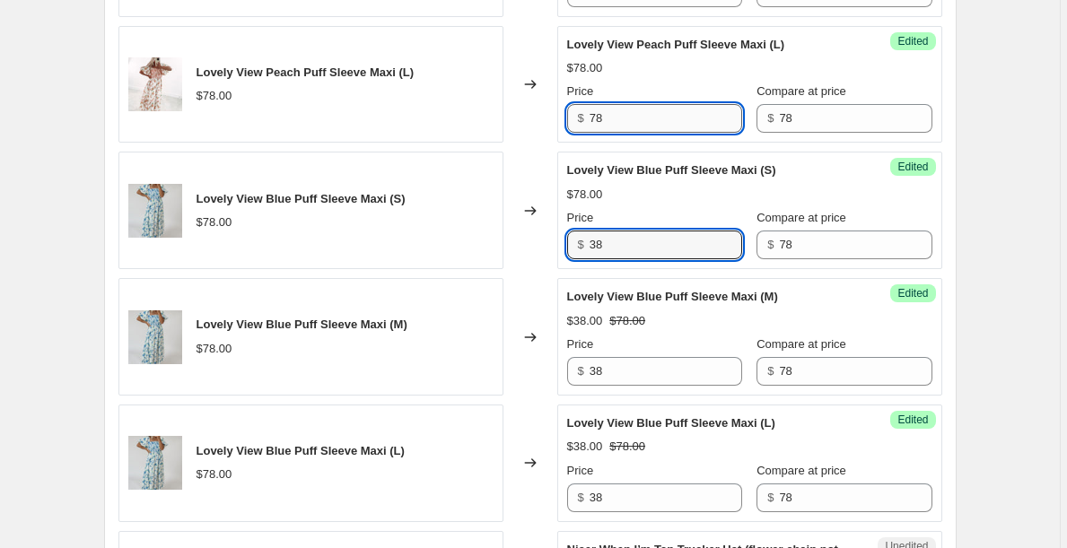
click at [623, 119] on input "78" at bounding box center [665, 118] width 152 height 29
paste input "3"
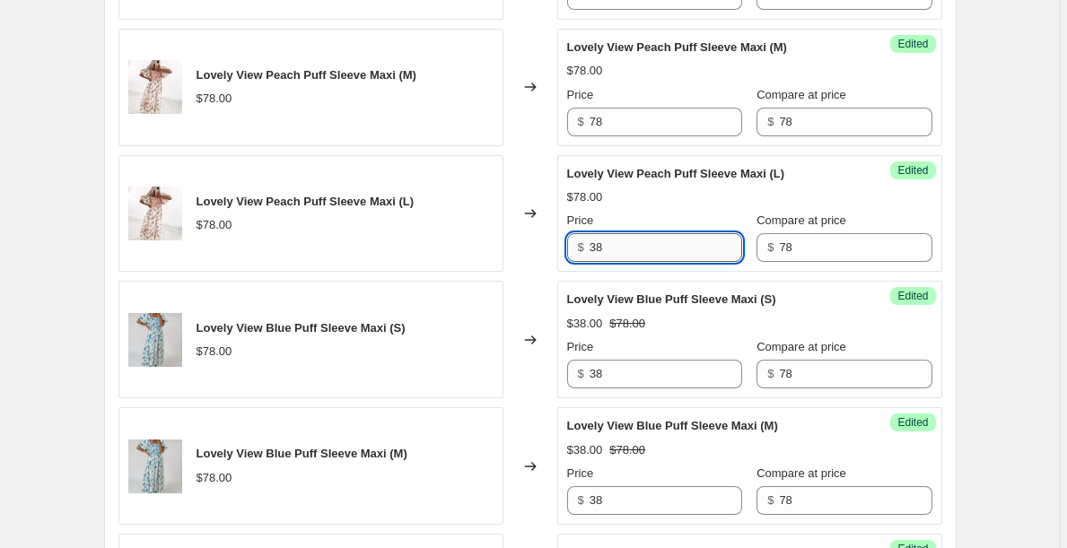
scroll to position [2289, 0]
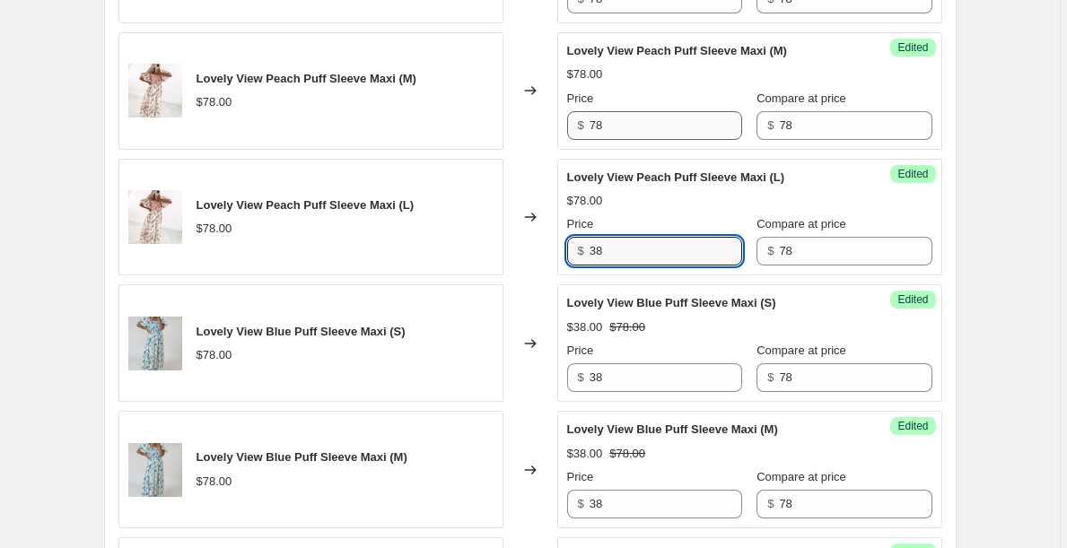
type input "38"
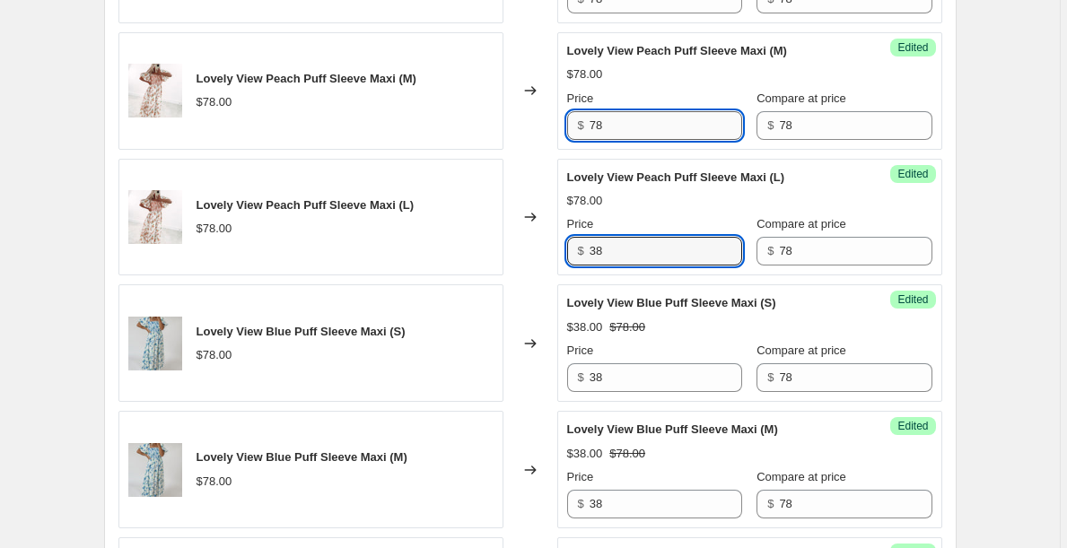
click at [623, 119] on input "78" at bounding box center [665, 125] width 152 height 29
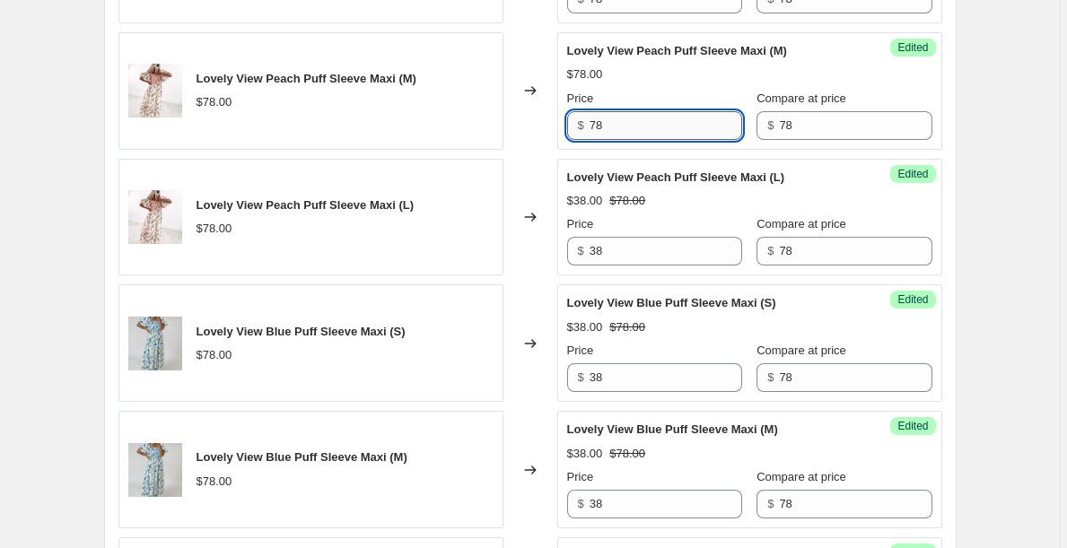
click at [623, 119] on input "78" at bounding box center [665, 125] width 152 height 29
paste input "3"
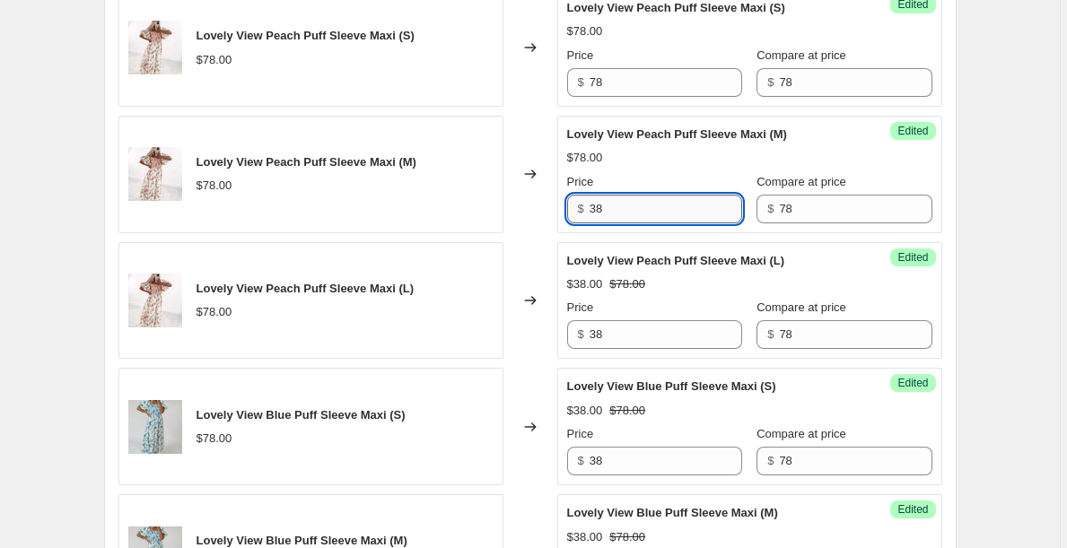
scroll to position [2200, 0]
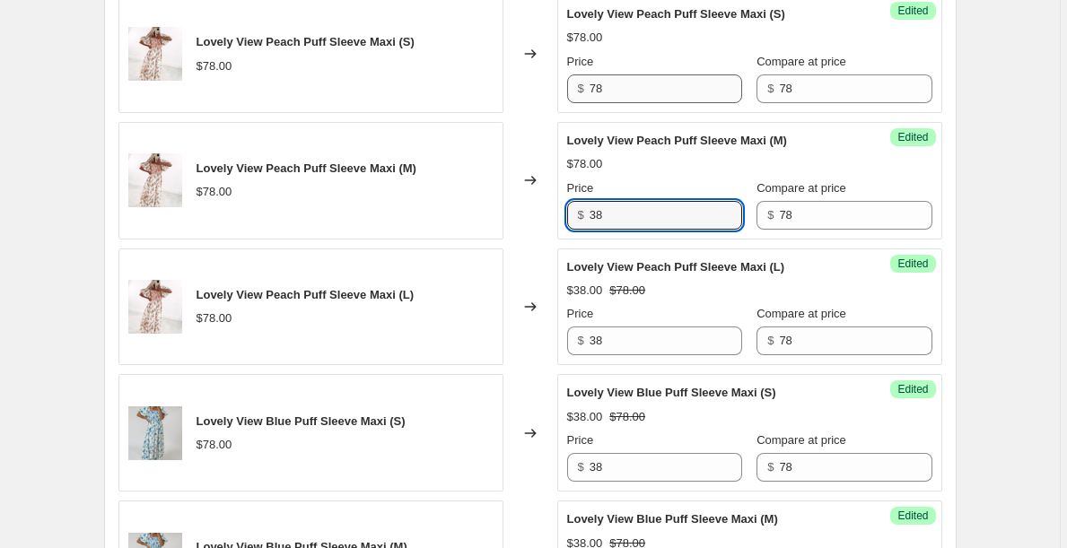
type input "38"
click at [621, 91] on input "78" at bounding box center [665, 88] width 152 height 29
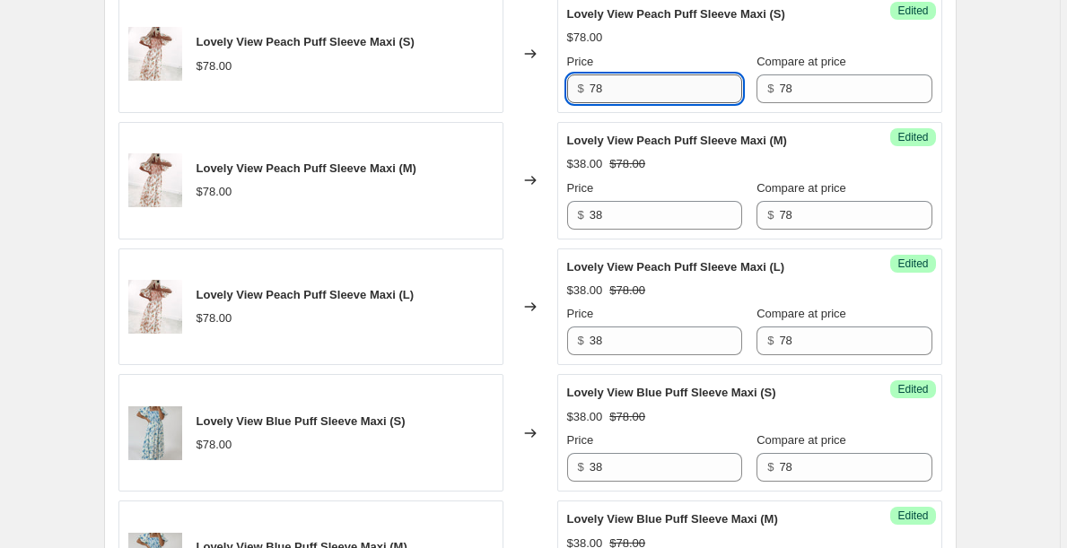
click at [621, 91] on input "78" at bounding box center [665, 88] width 152 height 29
paste input "3"
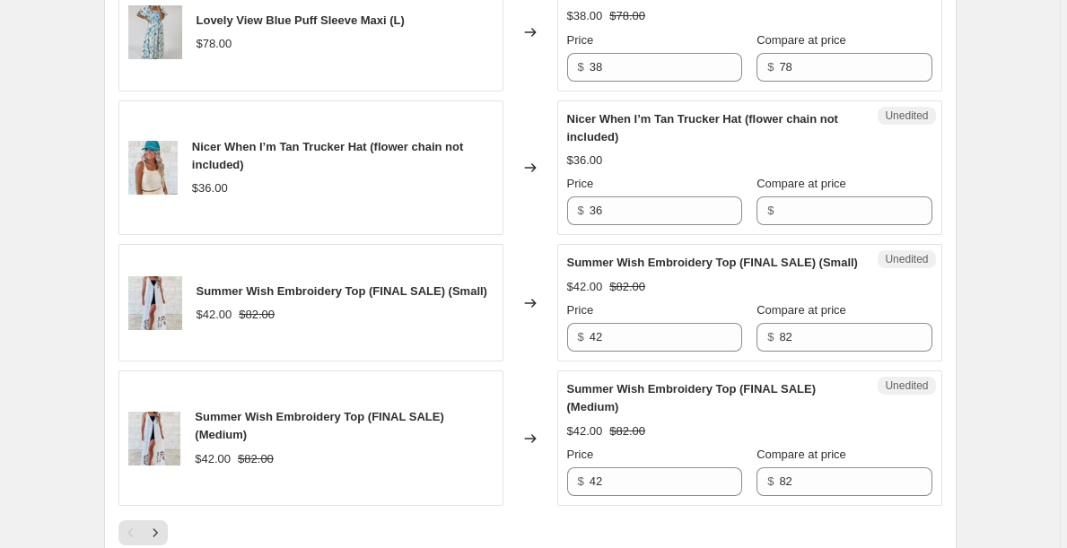
scroll to position [2885, 0]
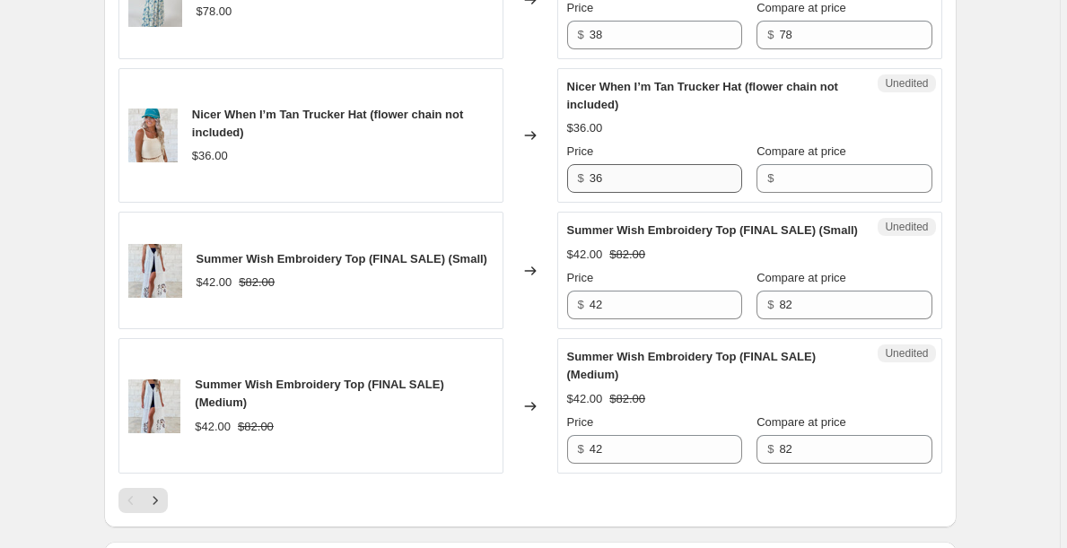
type input "38"
click at [640, 178] on input "36" at bounding box center [665, 178] width 152 height 29
click at [794, 192] on input "Compare at price" at bounding box center [855, 178] width 152 height 29
paste input "36"
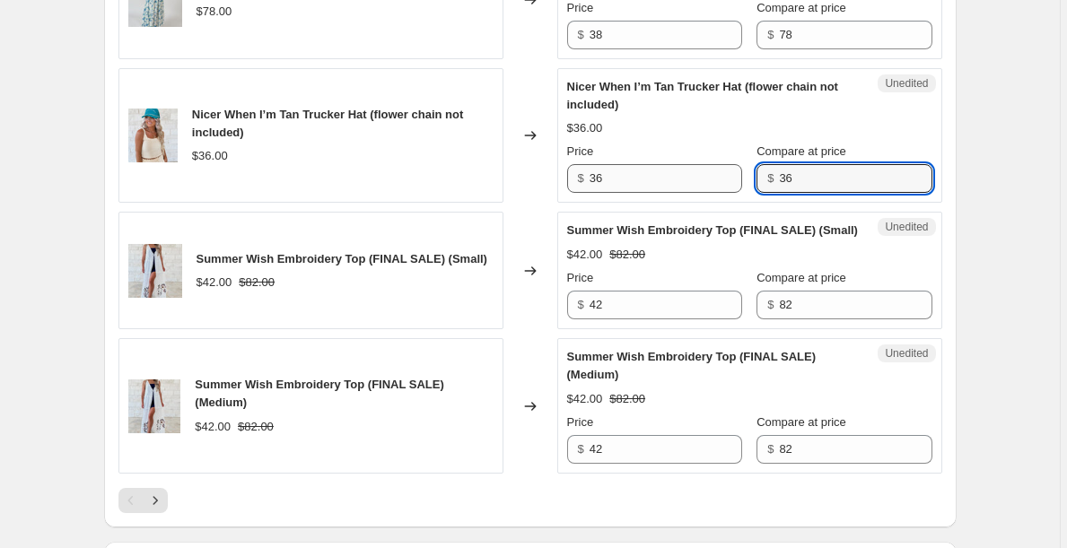
type input "36"
click at [652, 186] on input "36" at bounding box center [665, 178] width 152 height 29
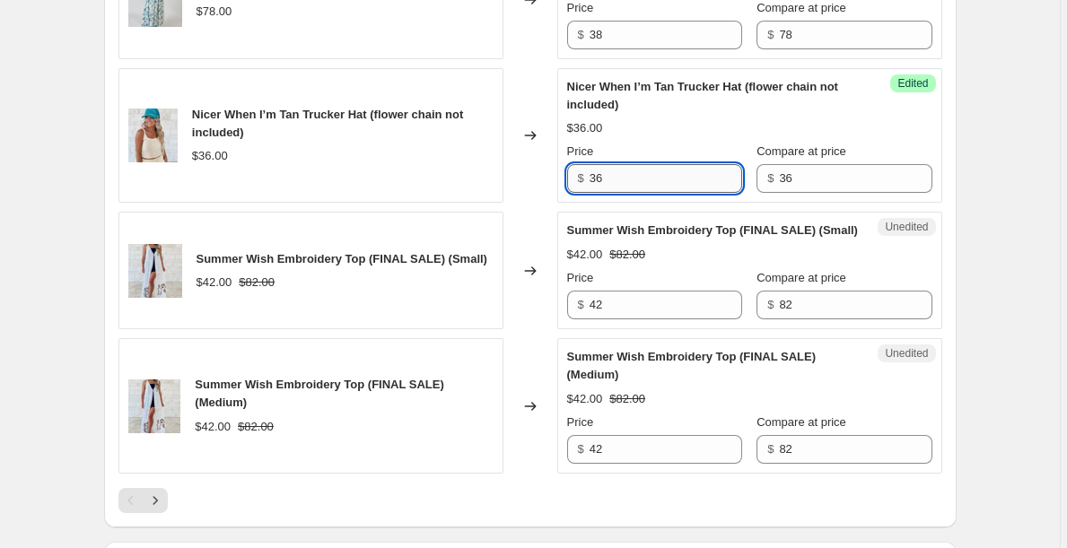
click at [652, 186] on input "36" at bounding box center [665, 178] width 152 height 29
type input "20"
click at [629, 314] on input "42" at bounding box center [665, 305] width 152 height 29
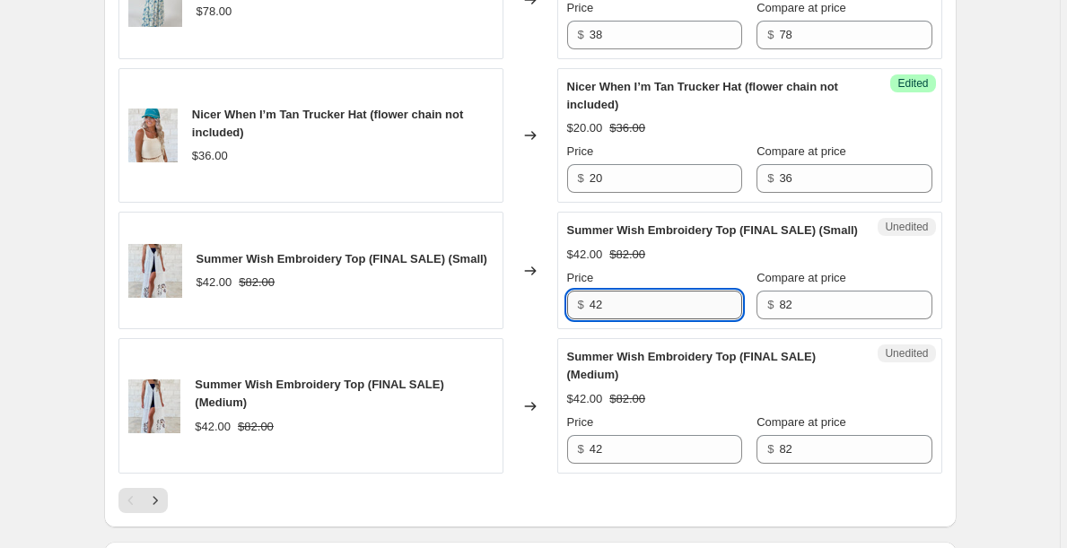
click at [629, 314] on input "42" at bounding box center [665, 305] width 152 height 29
click at [632, 319] on input "42" at bounding box center [665, 305] width 152 height 29
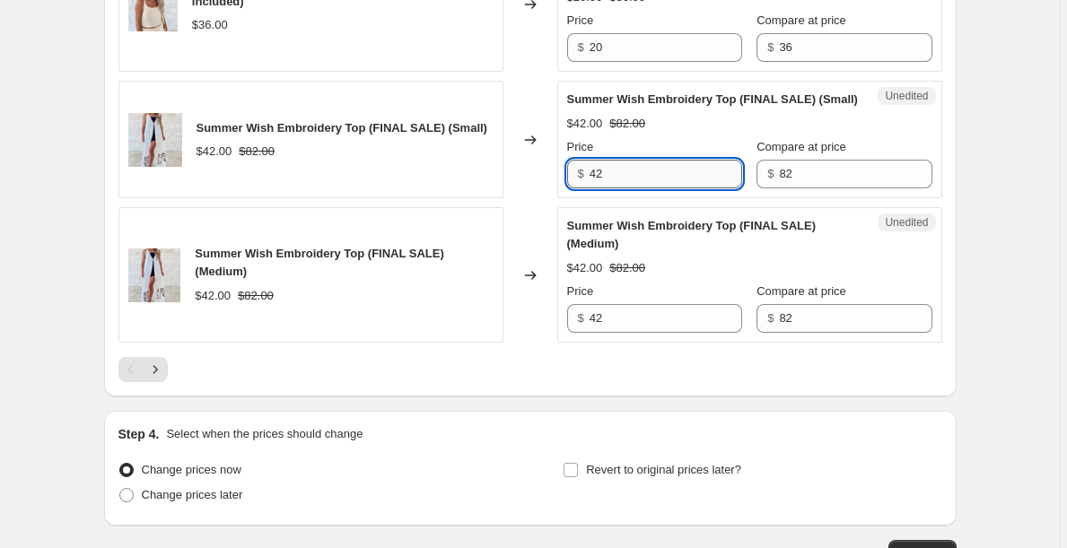
scroll to position [3017, 0]
click at [160, 378] on icon "Next" at bounding box center [155, 369] width 18 height 18
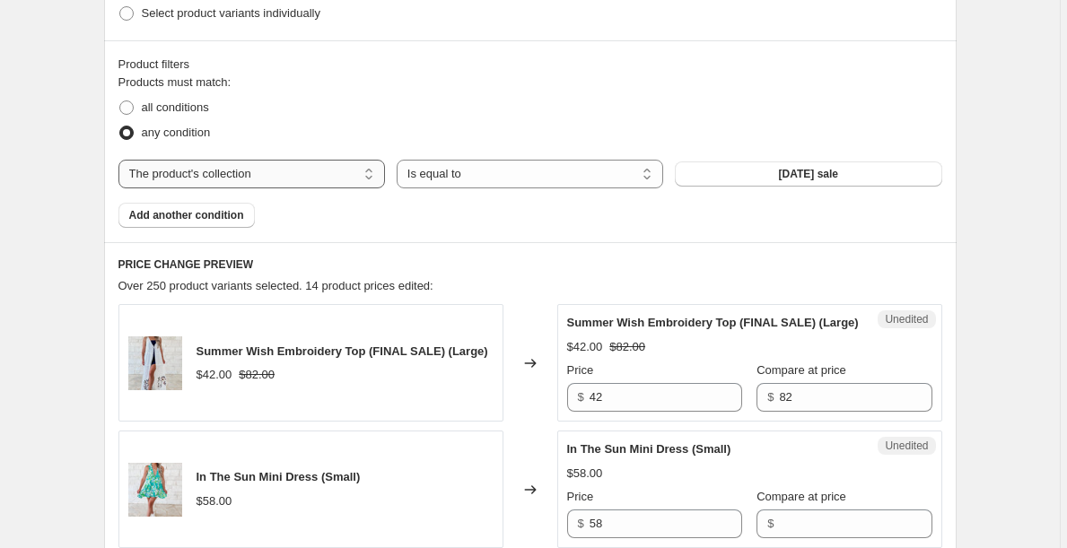
scroll to position [687, 0]
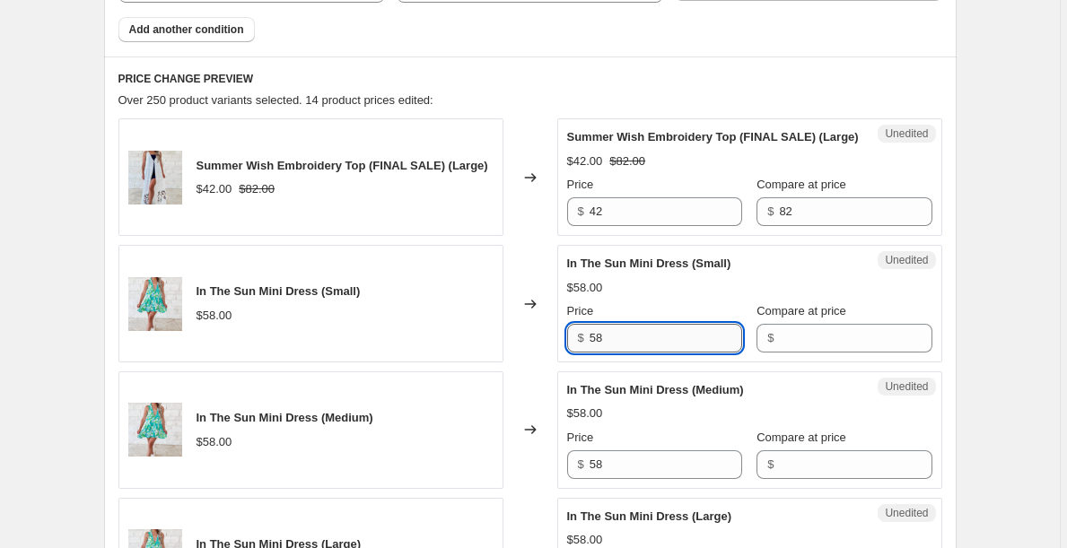
click at [614, 353] on input "58" at bounding box center [665, 338] width 152 height 29
click at [865, 353] on input "Compare at price" at bounding box center [855, 338] width 152 height 29
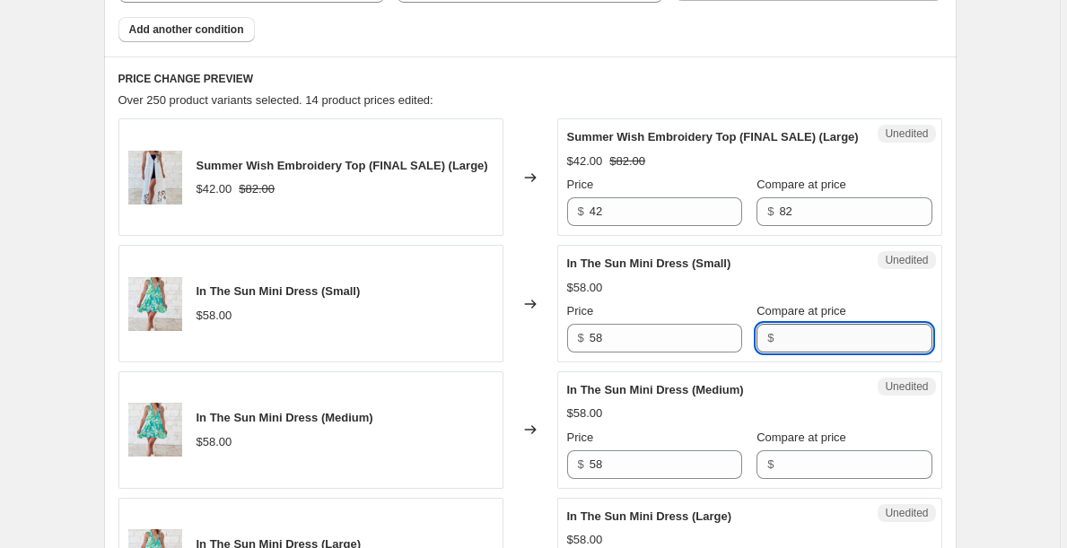
paste input "58"
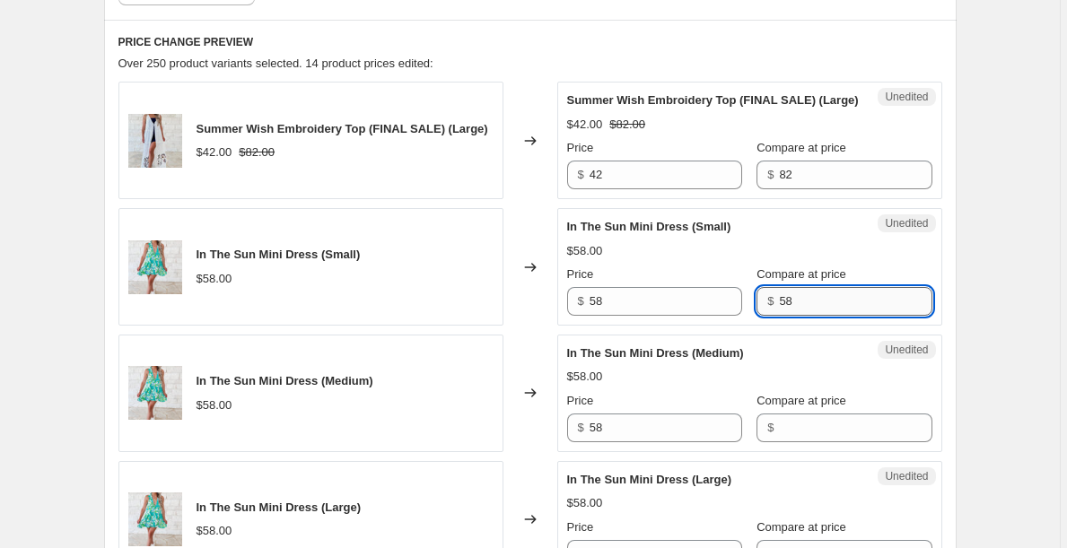
scroll to position [780, 0]
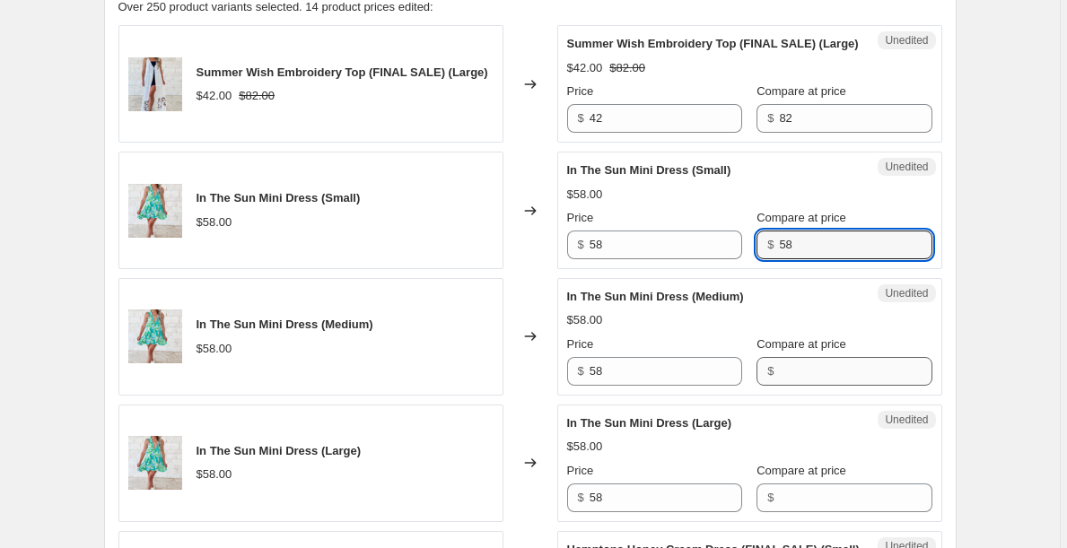
type input "58"
click at [841, 386] on input "Compare at price" at bounding box center [855, 371] width 152 height 29
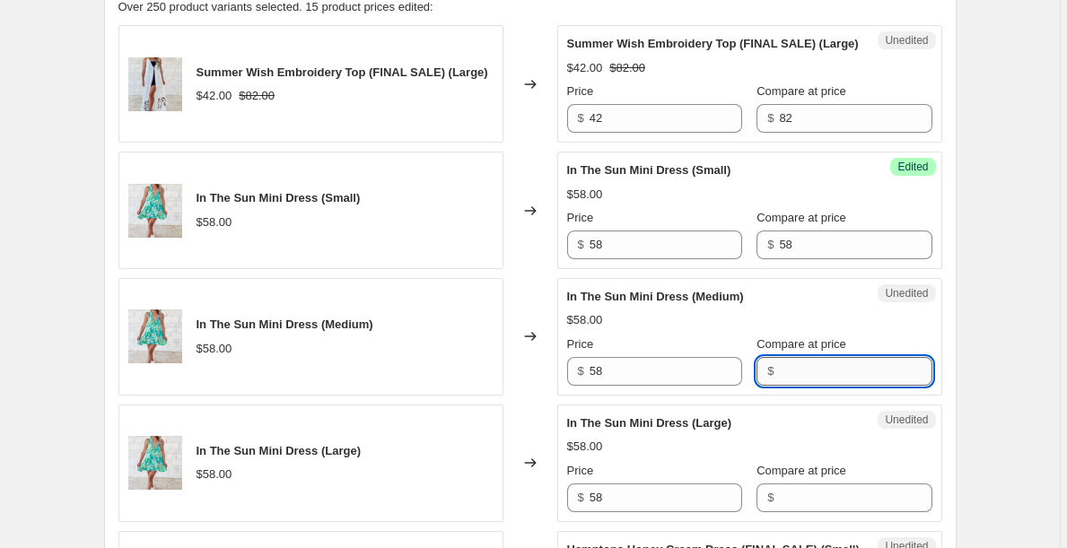
paste input "58"
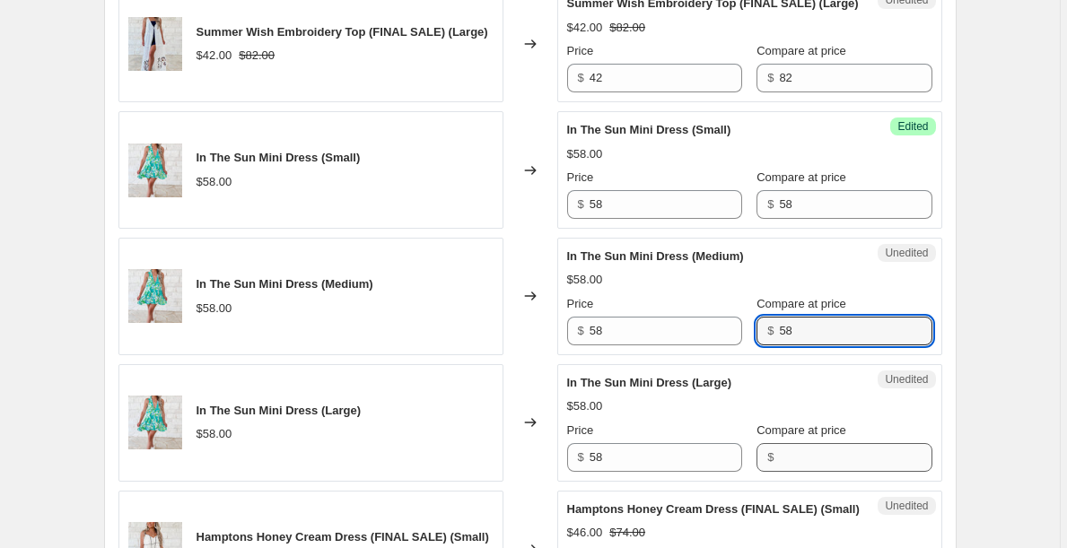
type input "58"
click at [823, 472] on input "Compare at price" at bounding box center [855, 457] width 152 height 29
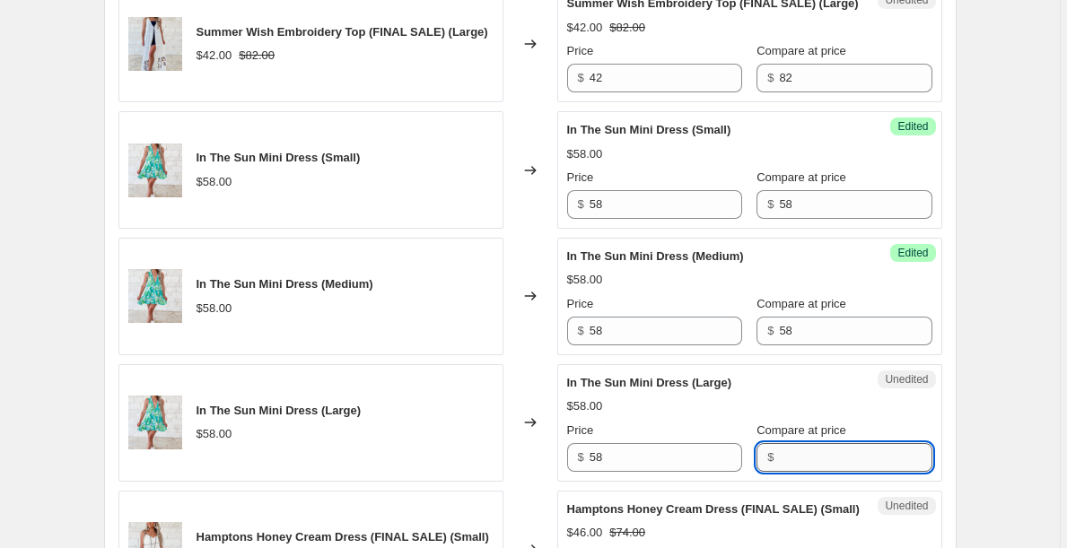
paste input "58"
type input "58"
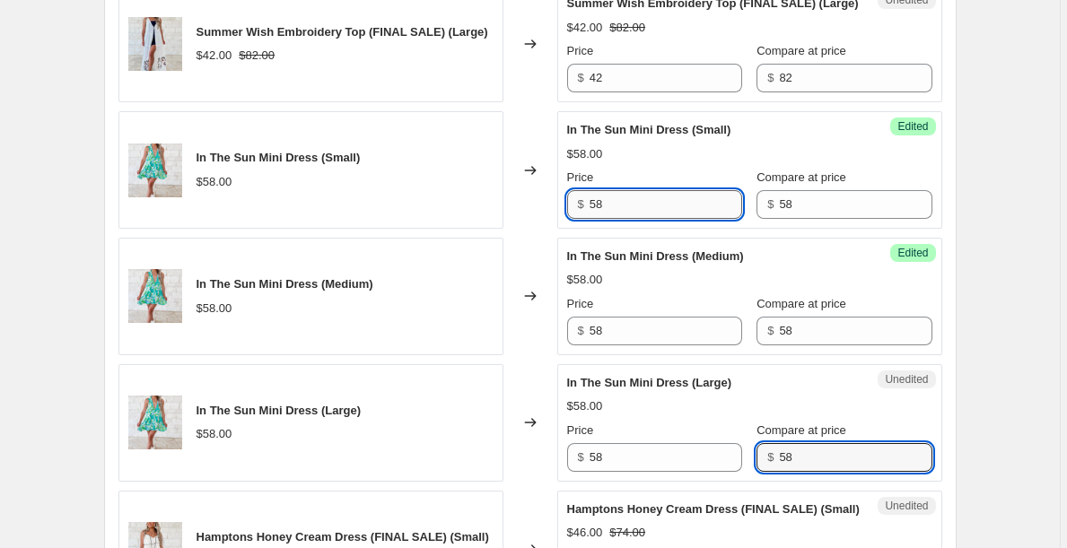
click at [677, 219] on input "58" at bounding box center [665, 204] width 152 height 29
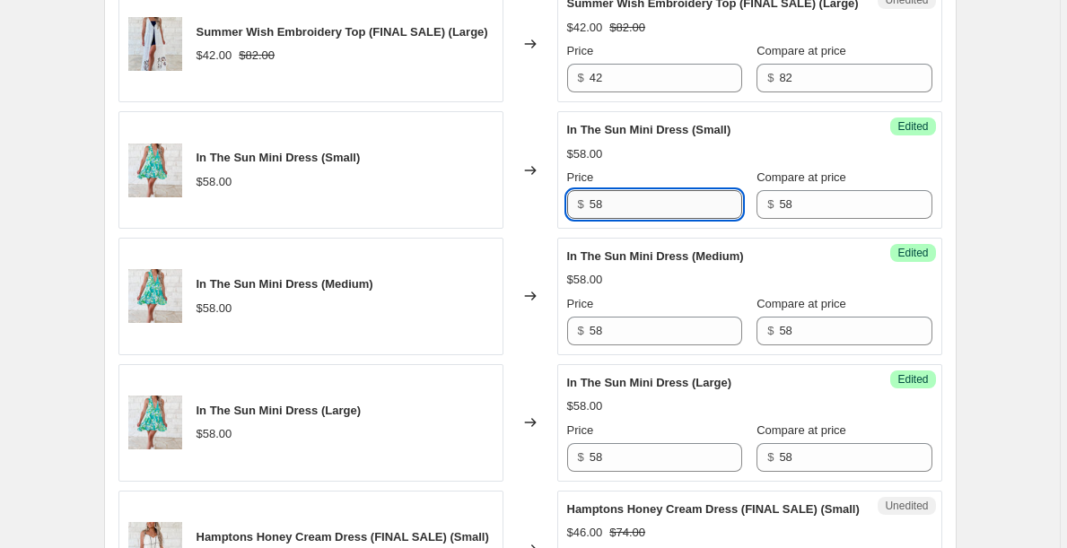
click at [677, 219] on input "58" at bounding box center [665, 204] width 152 height 29
click at [677, 219] on input "32" at bounding box center [665, 204] width 152 height 29
type input "32"
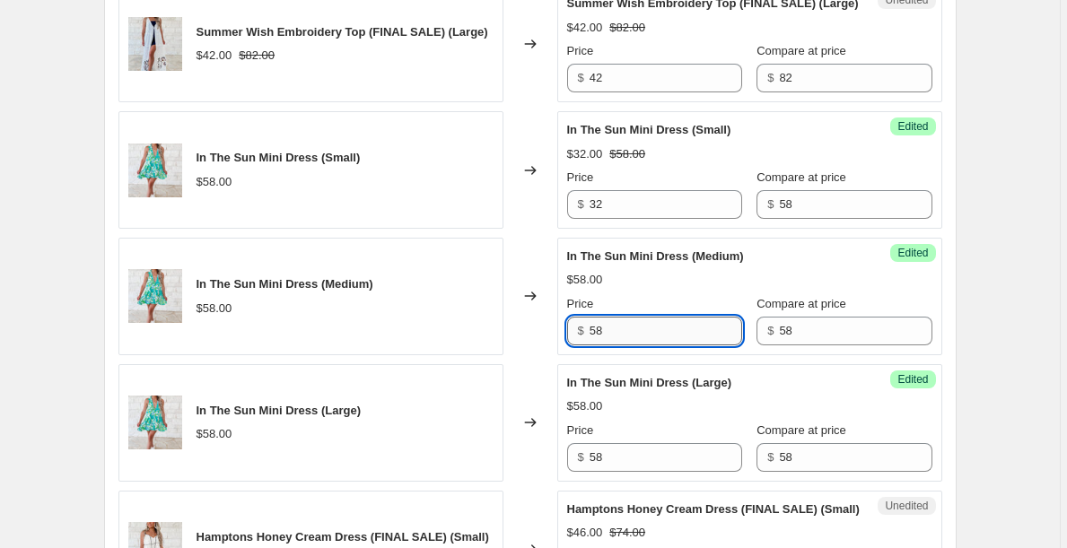
click at [644, 345] on input "58" at bounding box center [665, 331] width 152 height 29
paste input "32"
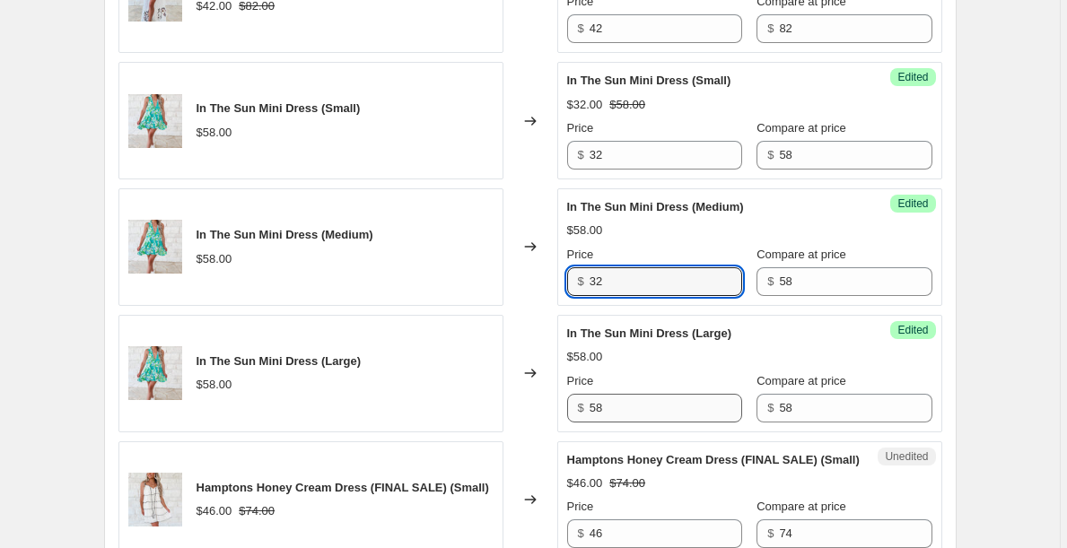
type input "32"
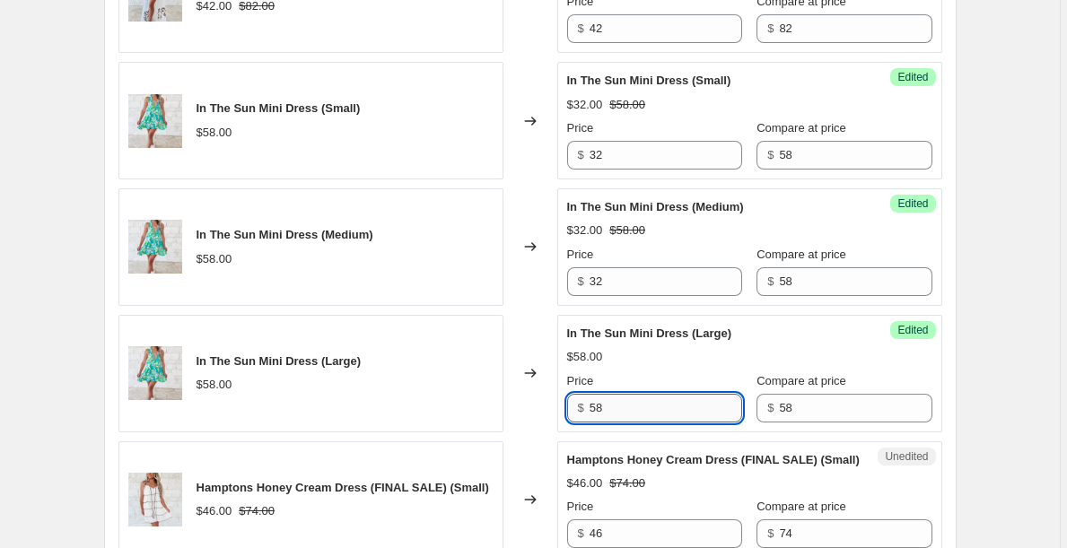
click at [634, 423] on input "58" at bounding box center [665, 408] width 152 height 29
paste input "32"
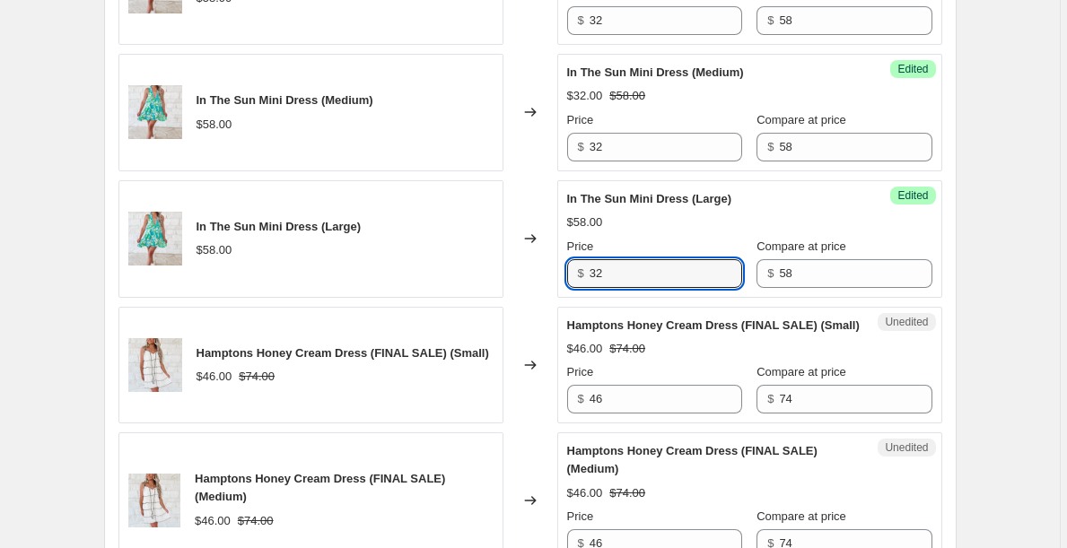
scroll to position [1033, 0]
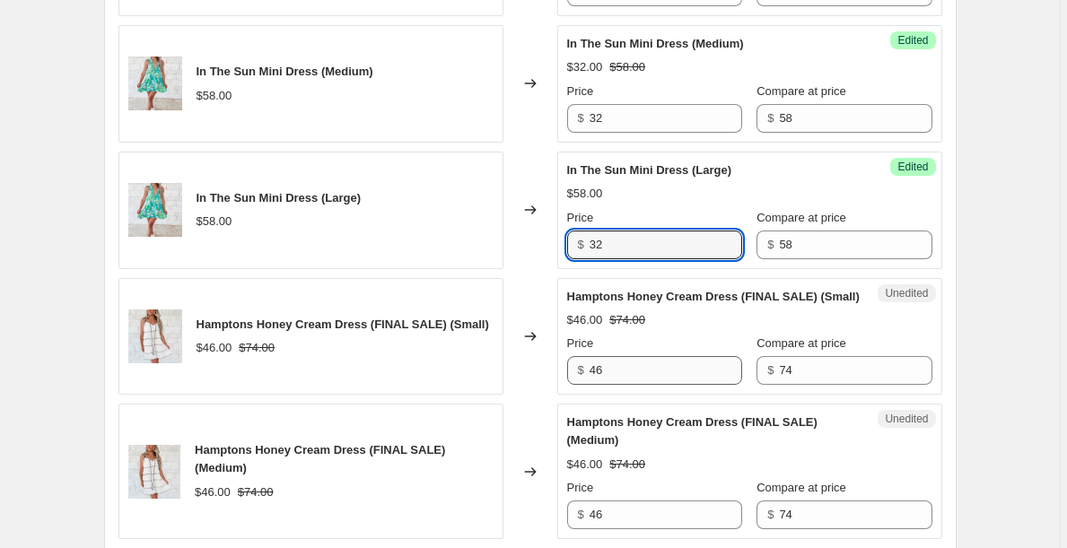
type input "32"
click at [632, 385] on input "46" at bounding box center [665, 370] width 152 height 29
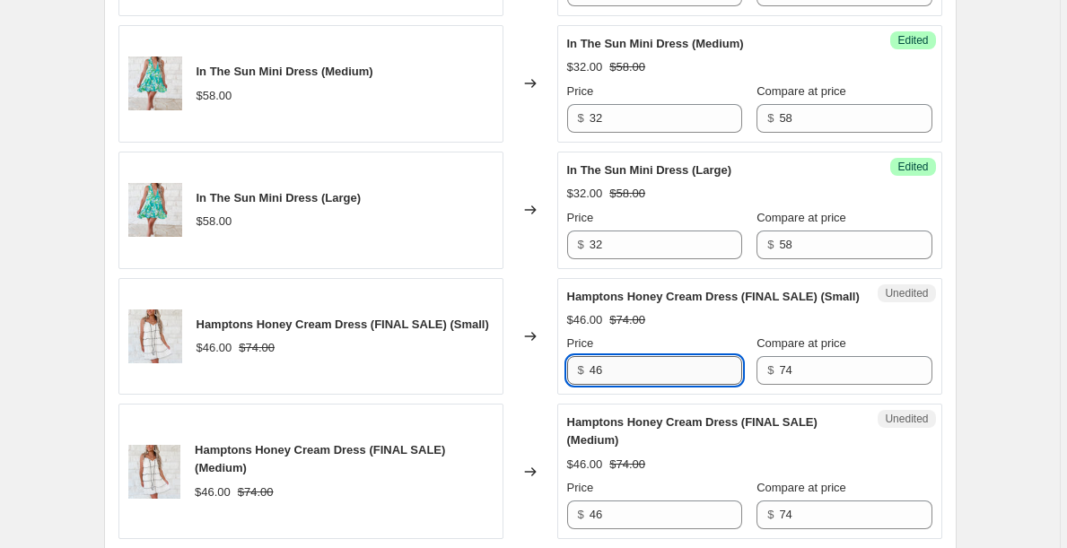
click at [632, 385] on input "46" at bounding box center [665, 370] width 152 height 29
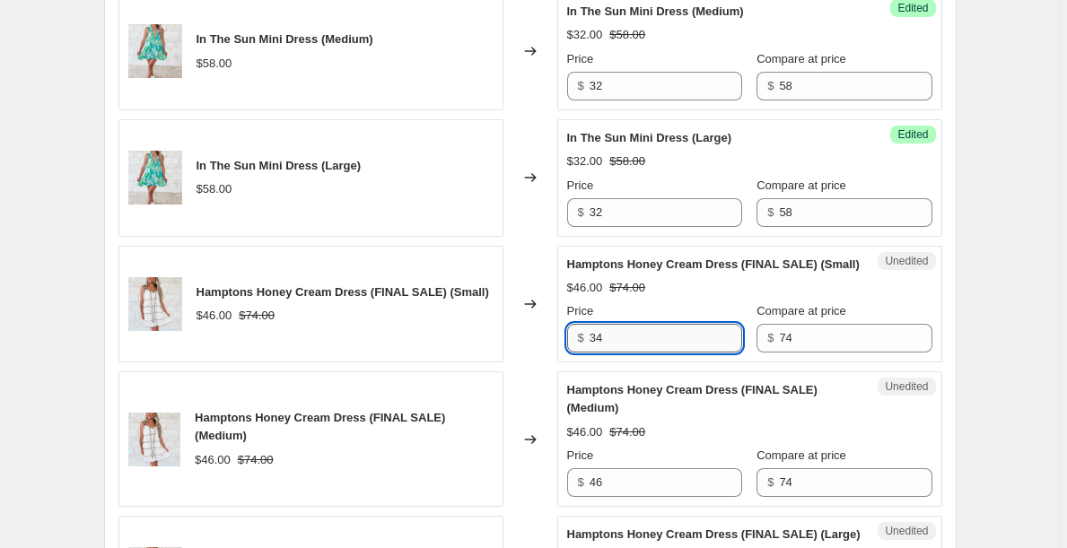
scroll to position [1072, 0]
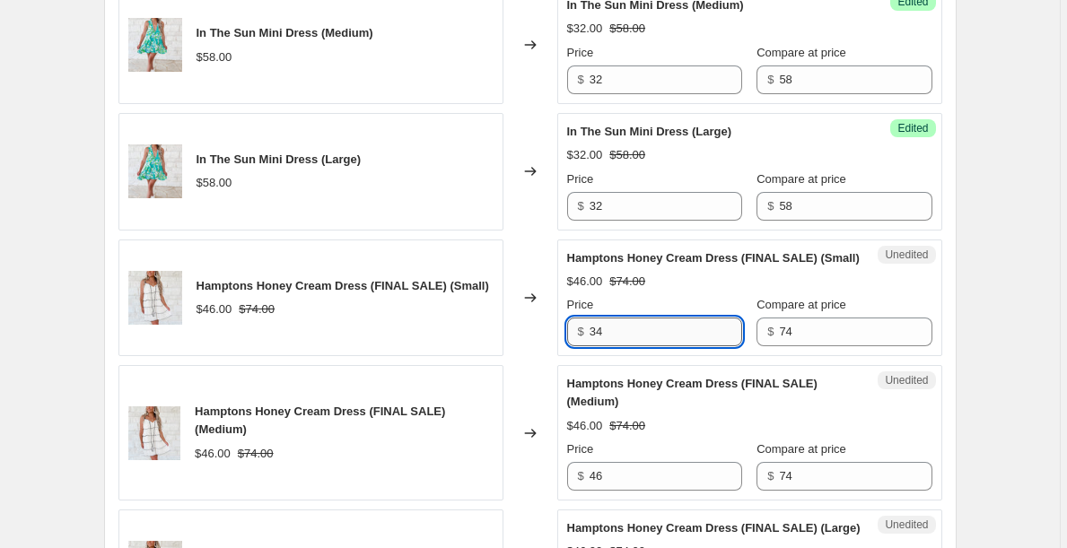
click at [621, 346] on input "34" at bounding box center [665, 332] width 152 height 29
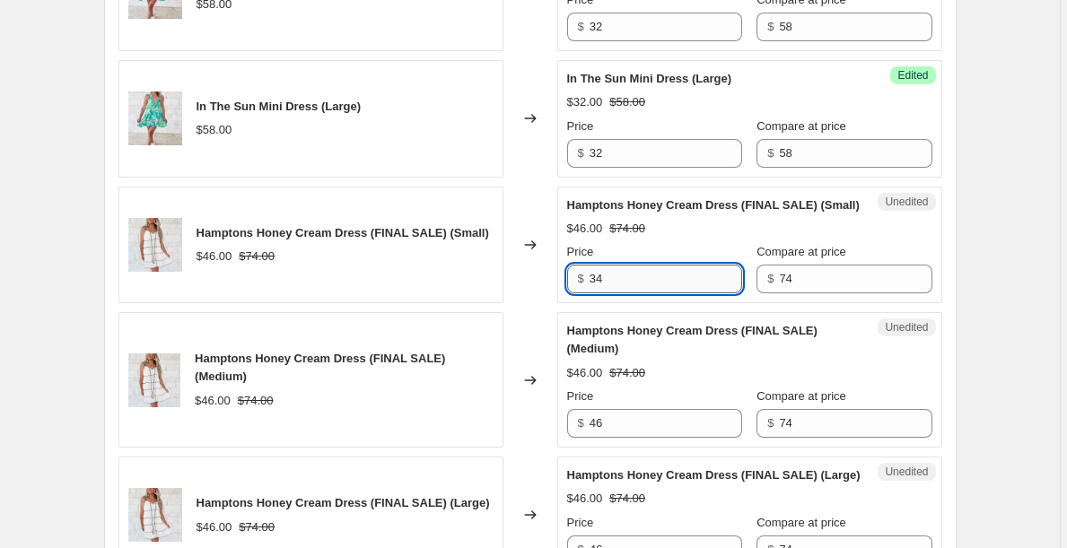
scroll to position [1141, 0]
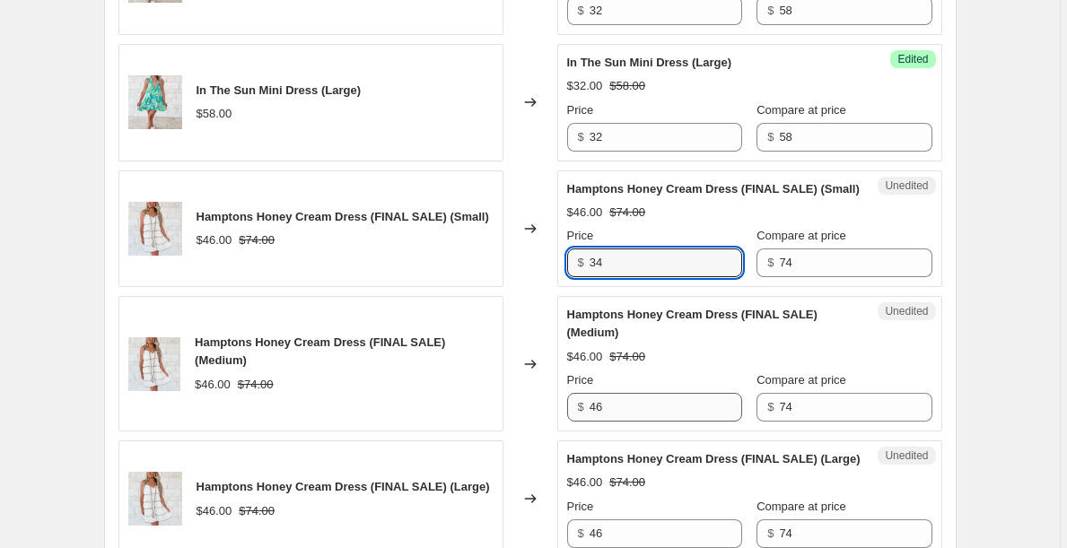
type input "34"
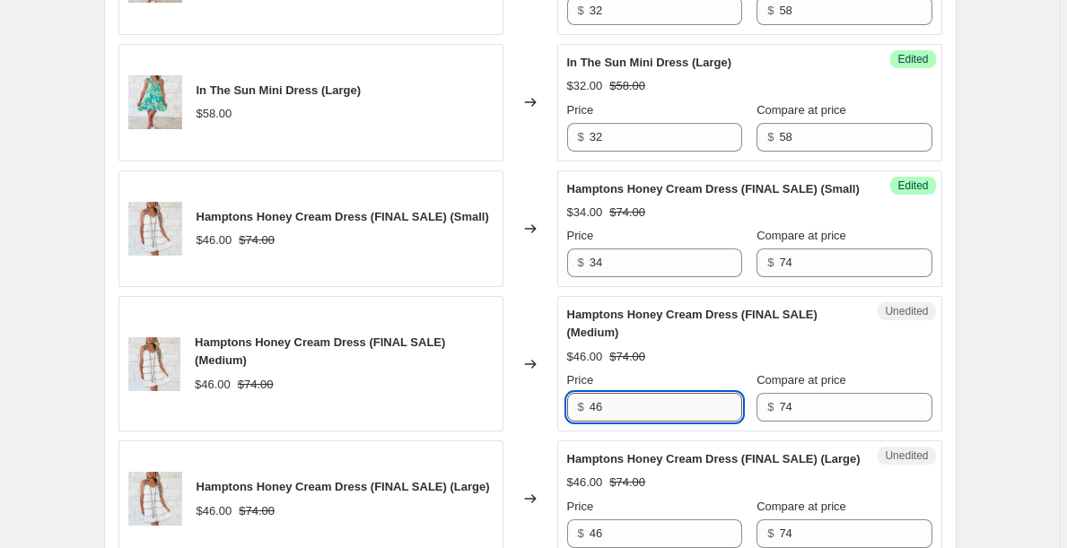
click at [623, 422] on input "46" at bounding box center [665, 407] width 152 height 29
paste input "34"
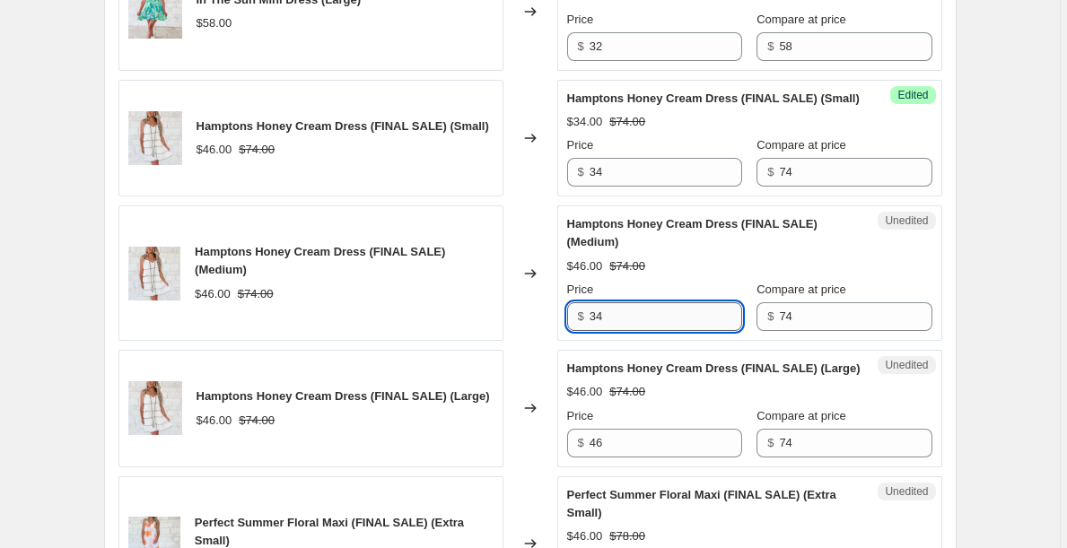
scroll to position [1233, 0]
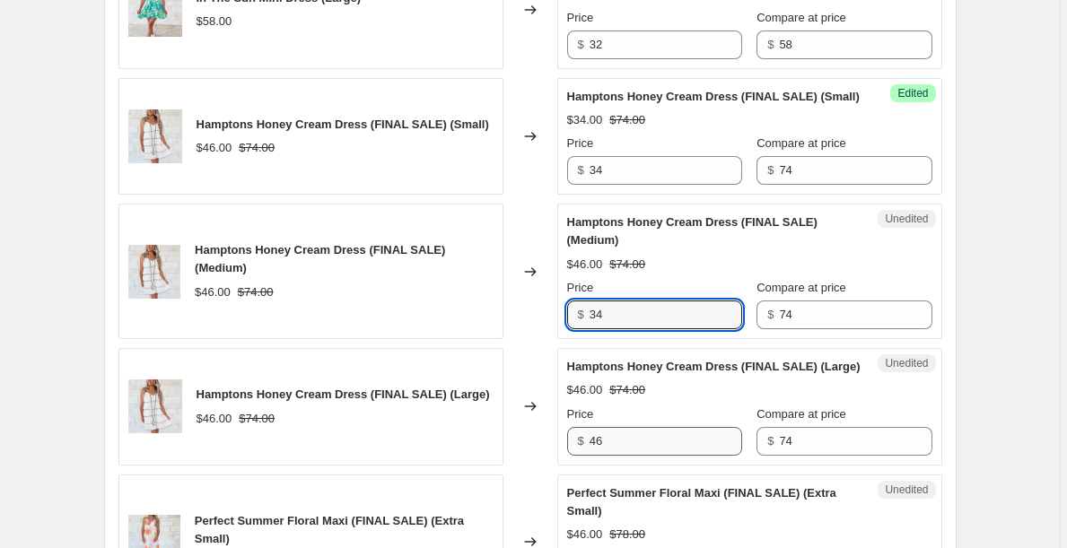
type input "34"
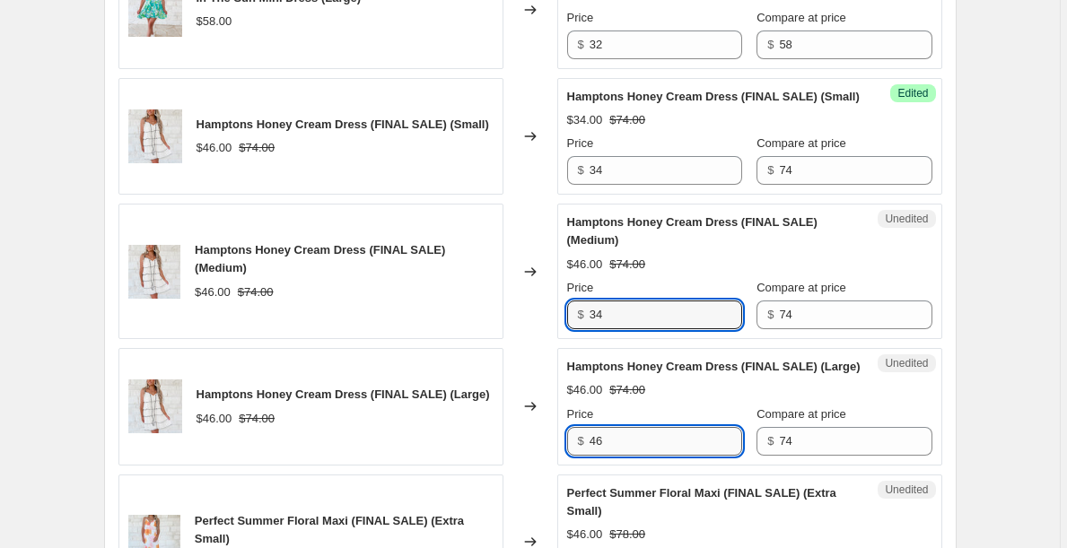
click at [626, 456] on input "46" at bounding box center [665, 441] width 152 height 29
paste input "34"
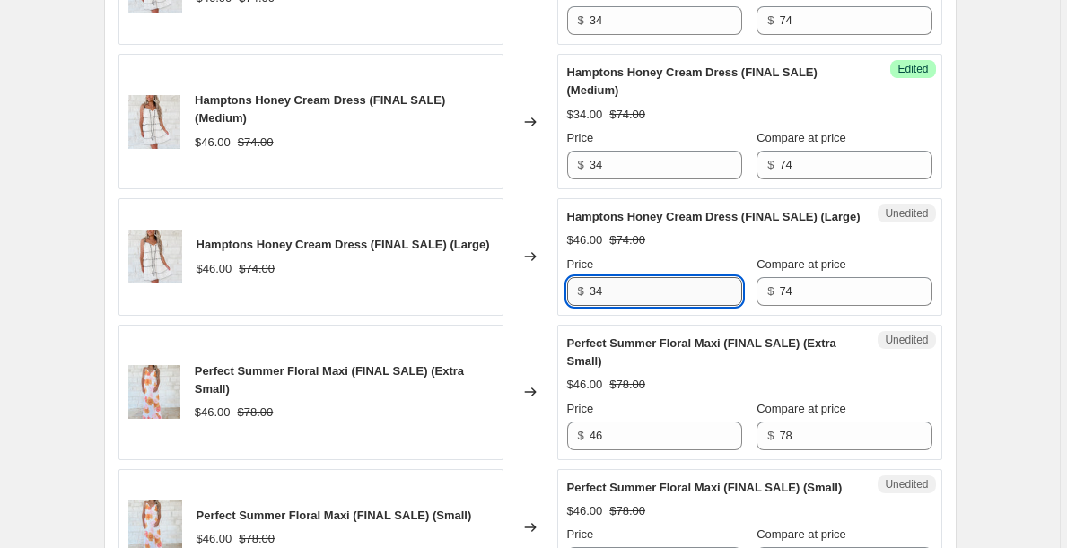
scroll to position [1391, 0]
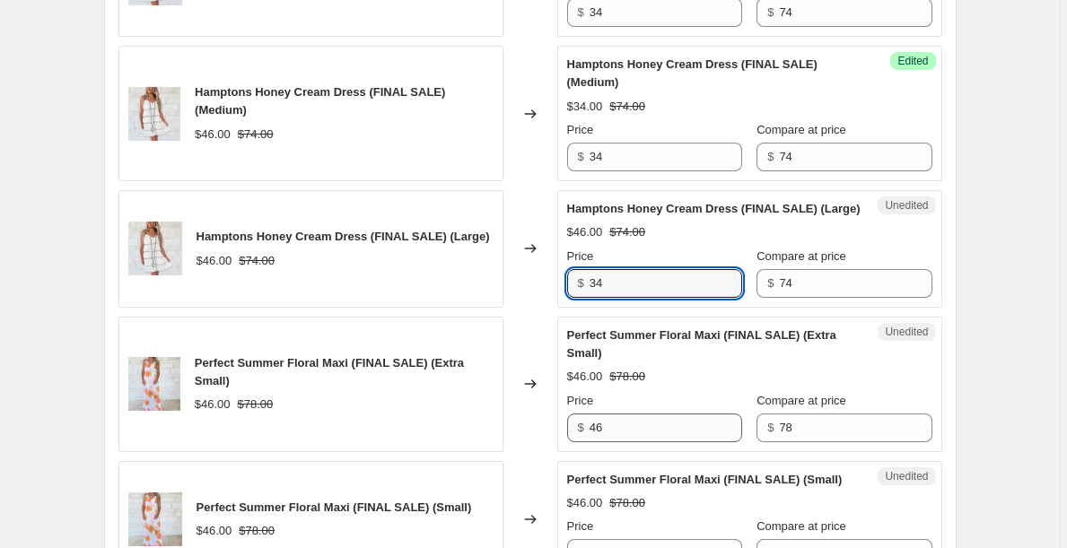
type input "34"
click at [621, 442] on input "46" at bounding box center [665, 428] width 152 height 29
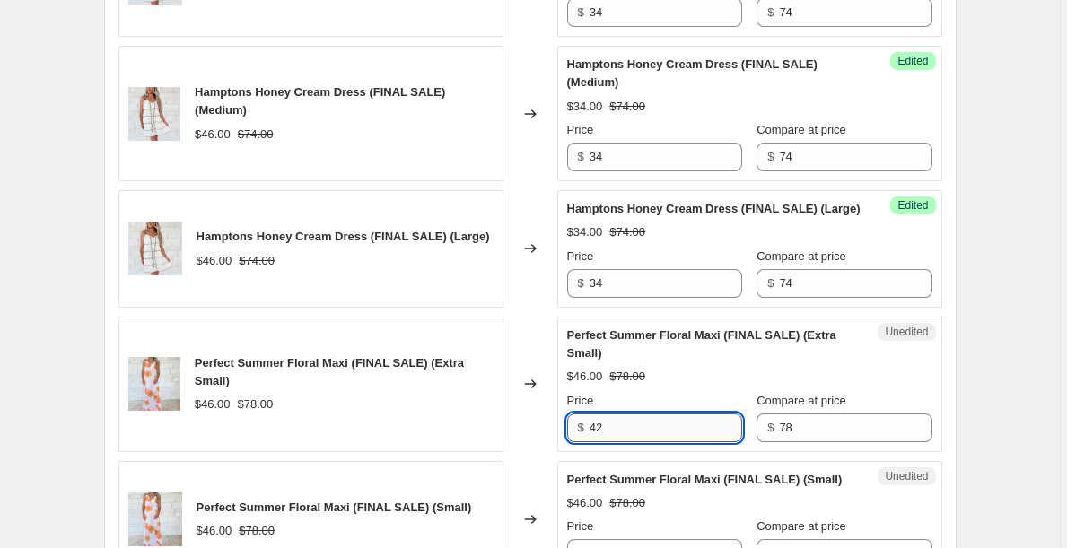
click at [631, 442] on input "42" at bounding box center [665, 428] width 152 height 29
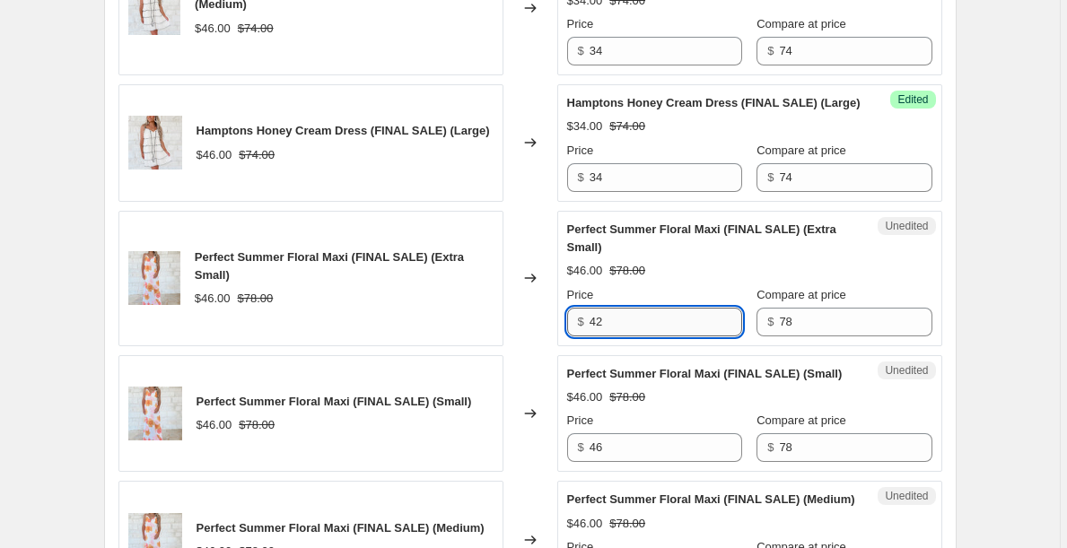
scroll to position [1499, 0]
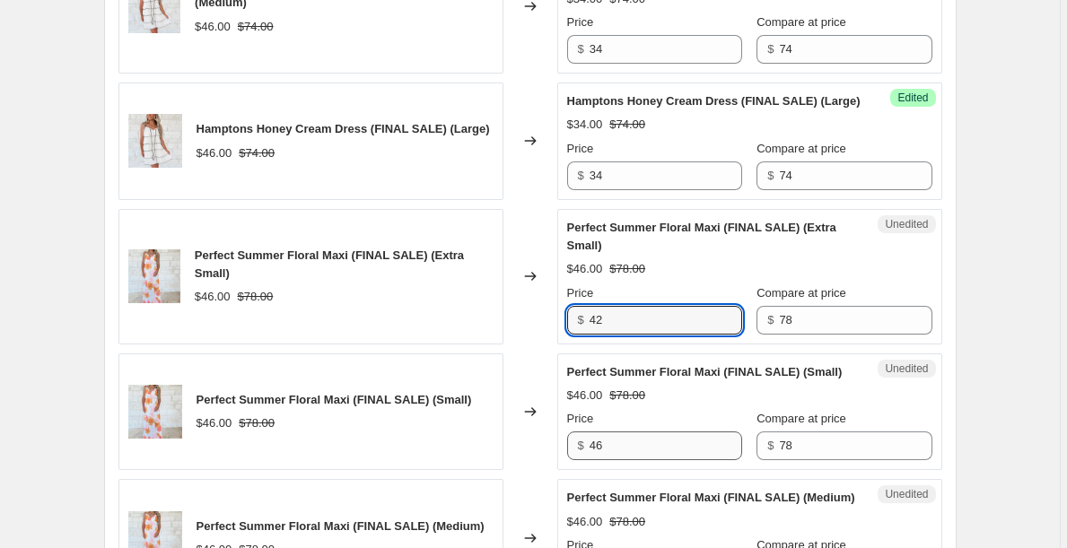
type input "42"
click at [627, 460] on input "46" at bounding box center [665, 445] width 152 height 29
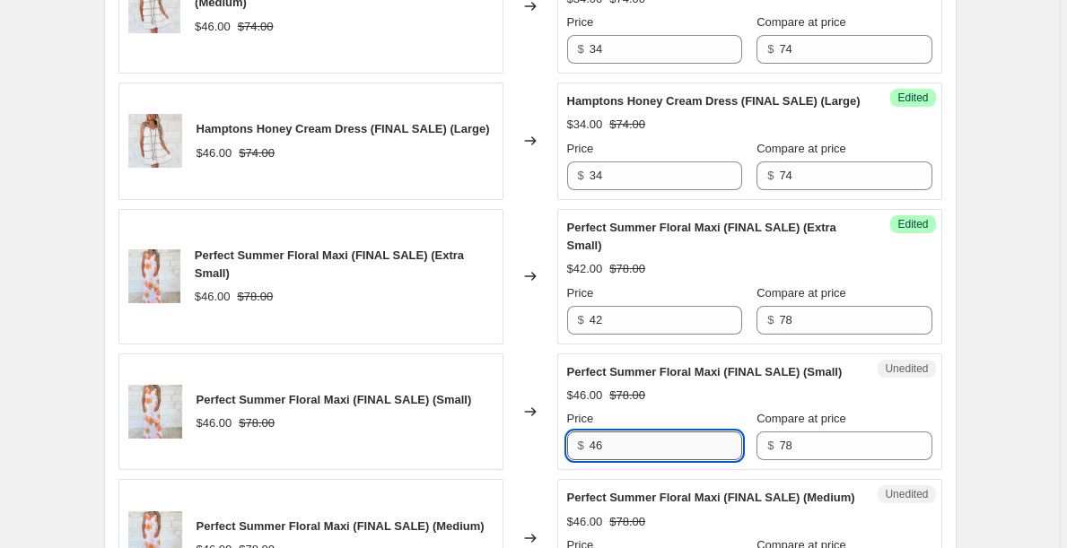
click at [627, 460] on input "46" at bounding box center [665, 445] width 152 height 29
paste input "2"
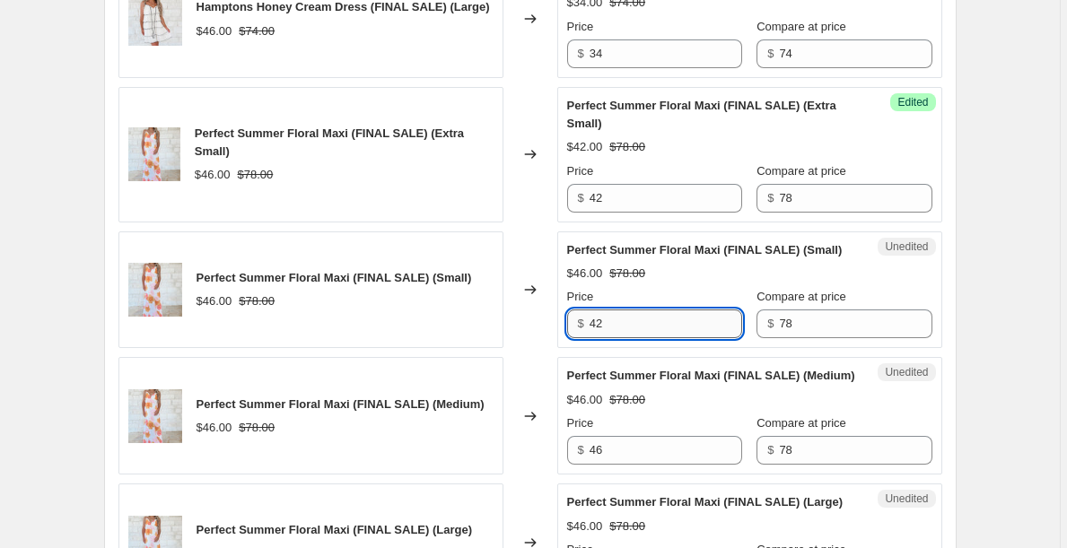
scroll to position [1624, 0]
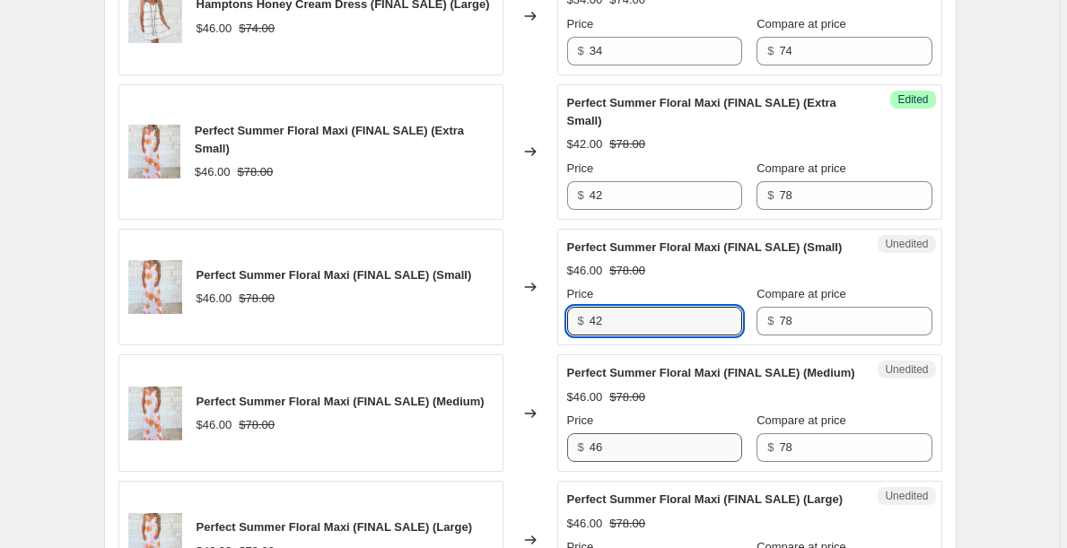
type input "42"
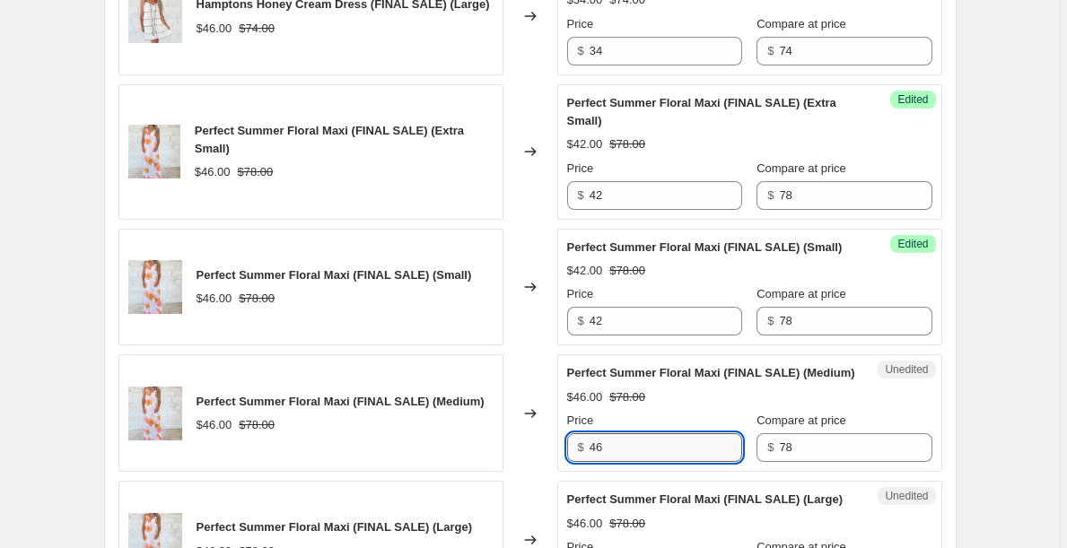
click at [627, 462] on input "46" at bounding box center [665, 447] width 152 height 29
paste input "2"
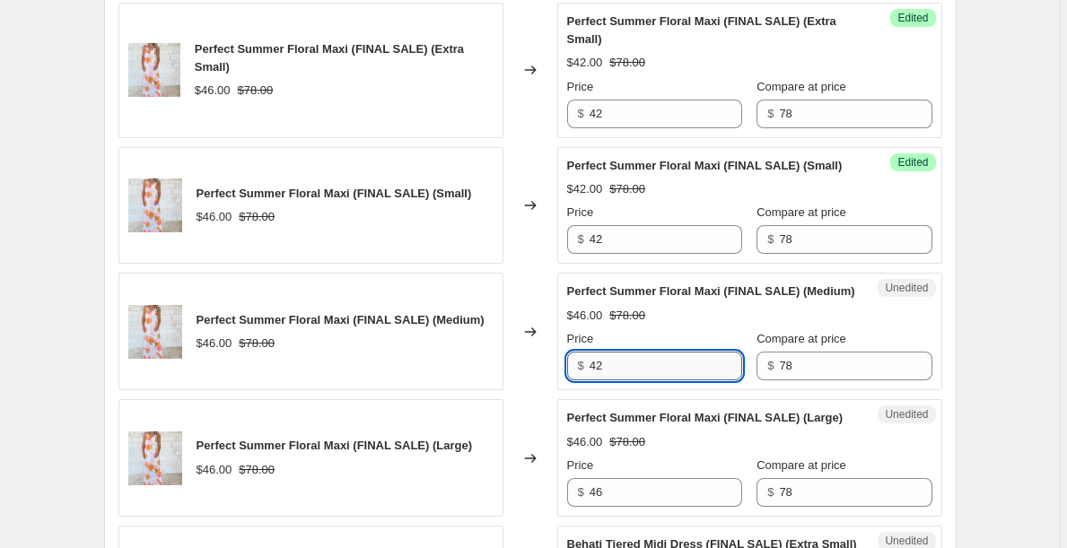
scroll to position [1799, 0]
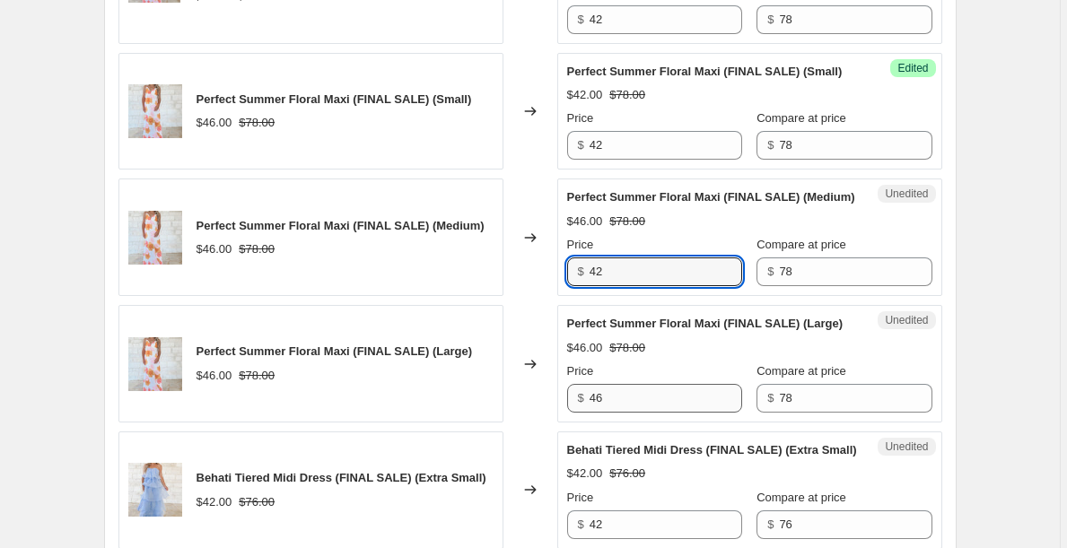
type input "42"
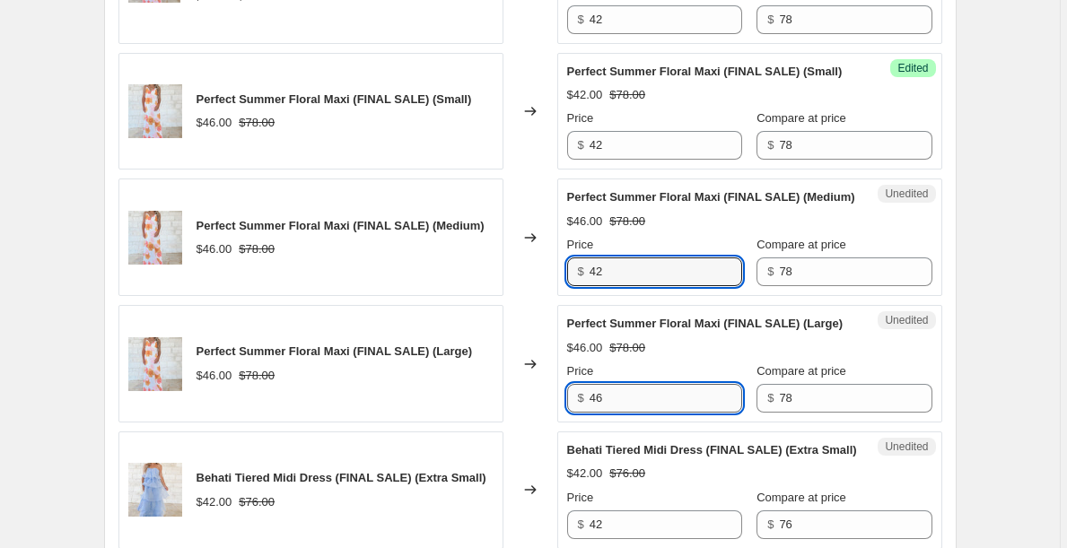
click at [631, 413] on input "46" at bounding box center [665, 398] width 152 height 29
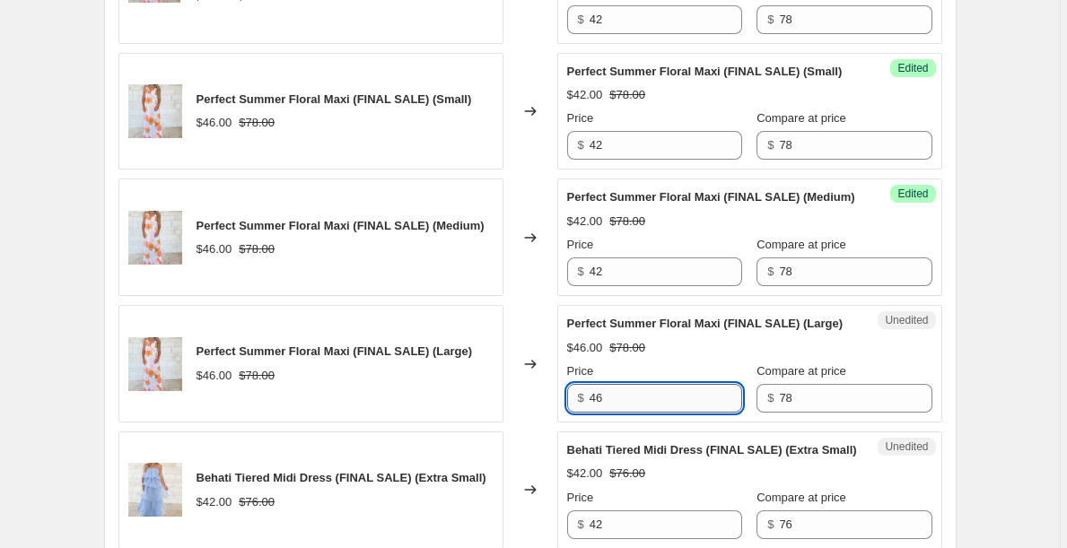
click at [631, 413] on input "46" at bounding box center [665, 398] width 152 height 29
paste input "2"
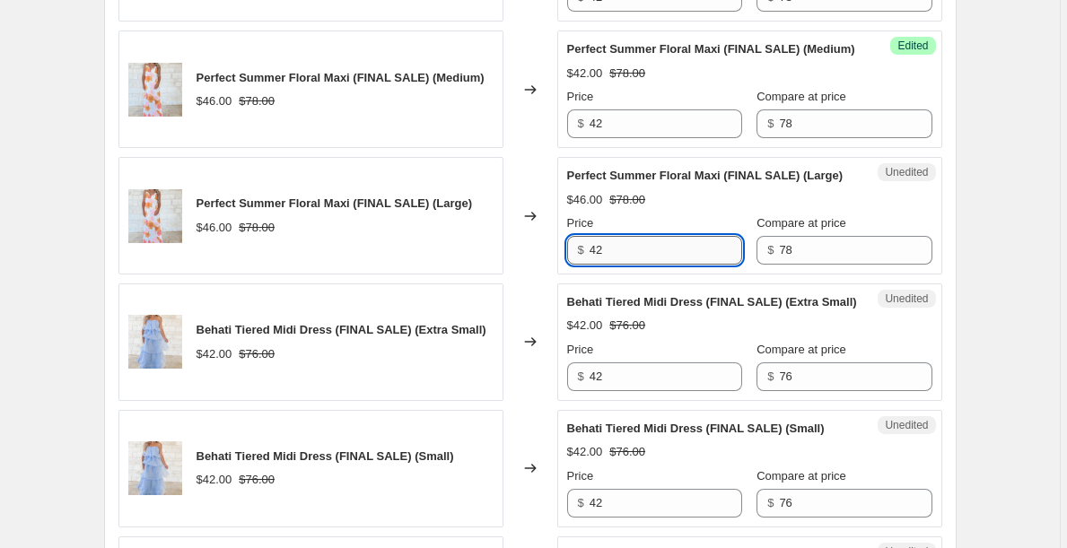
scroll to position [1951, 0]
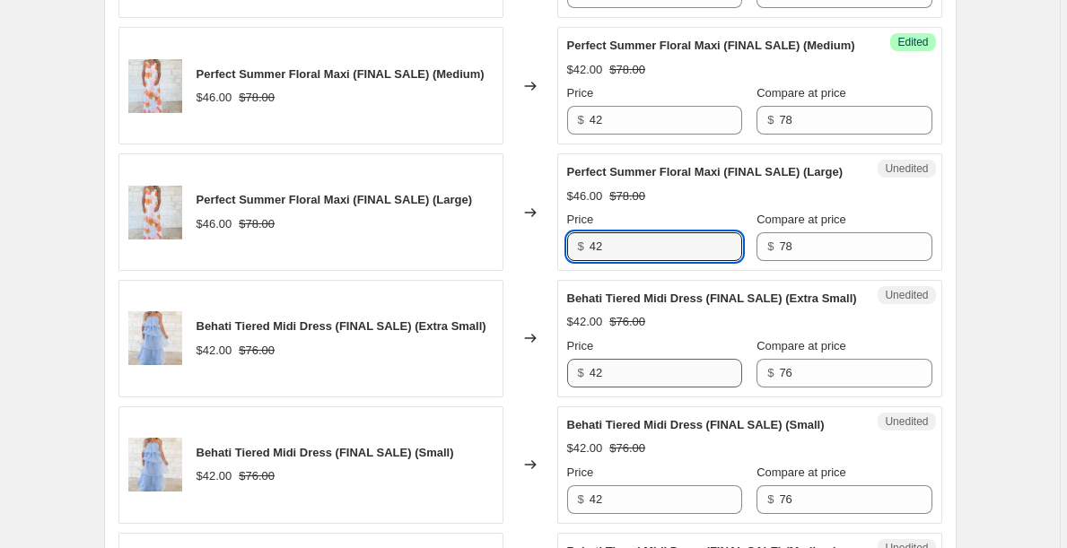
type input "42"
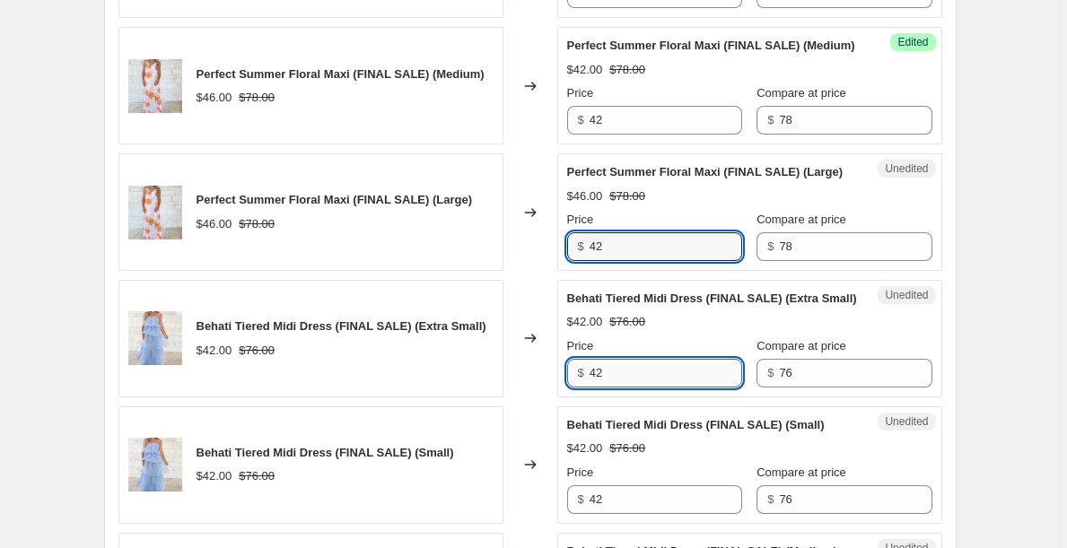
click at [633, 388] on input "42" at bounding box center [665, 373] width 152 height 29
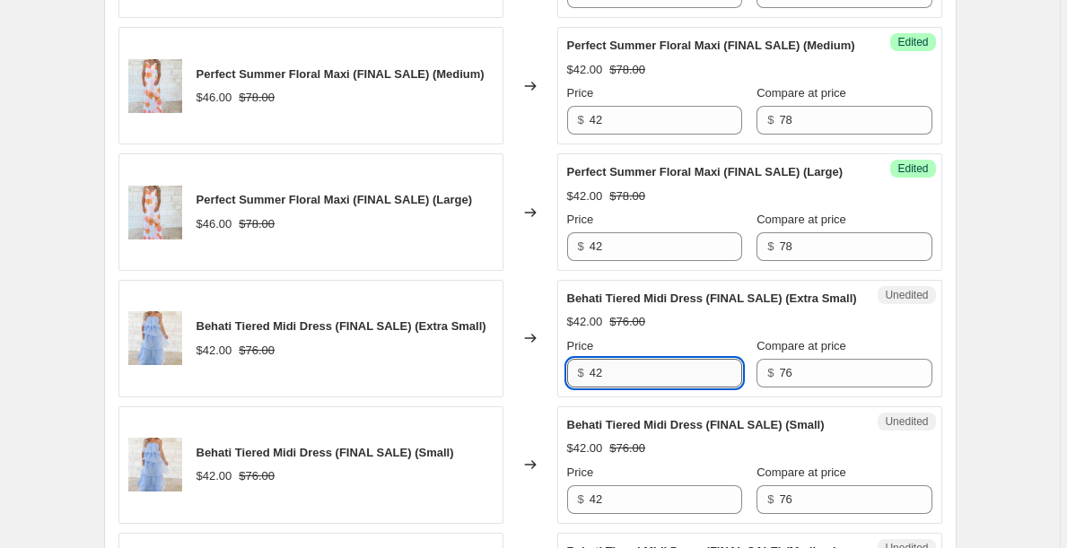
click at [637, 388] on input "42" at bounding box center [665, 373] width 152 height 29
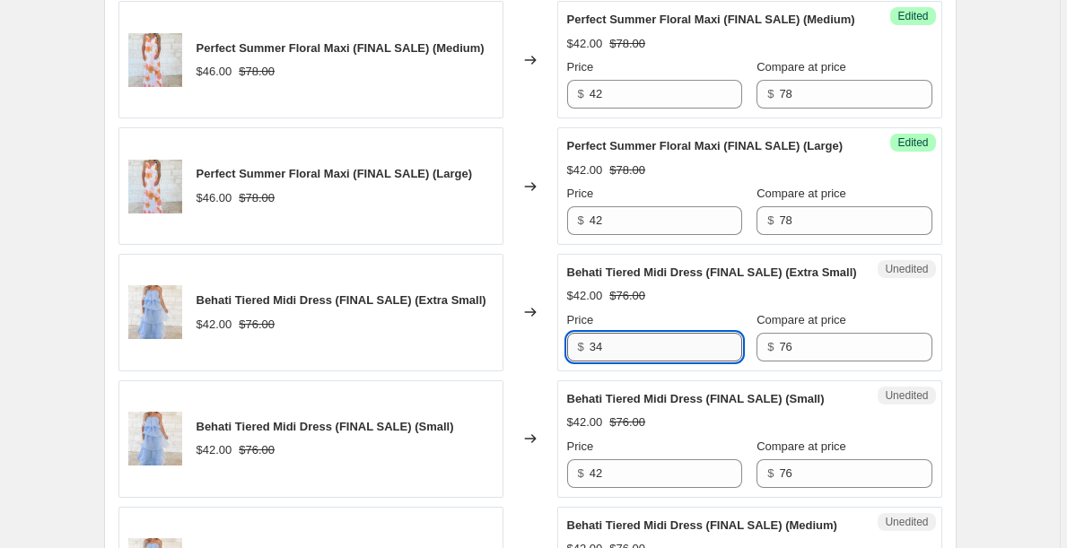
scroll to position [1979, 0]
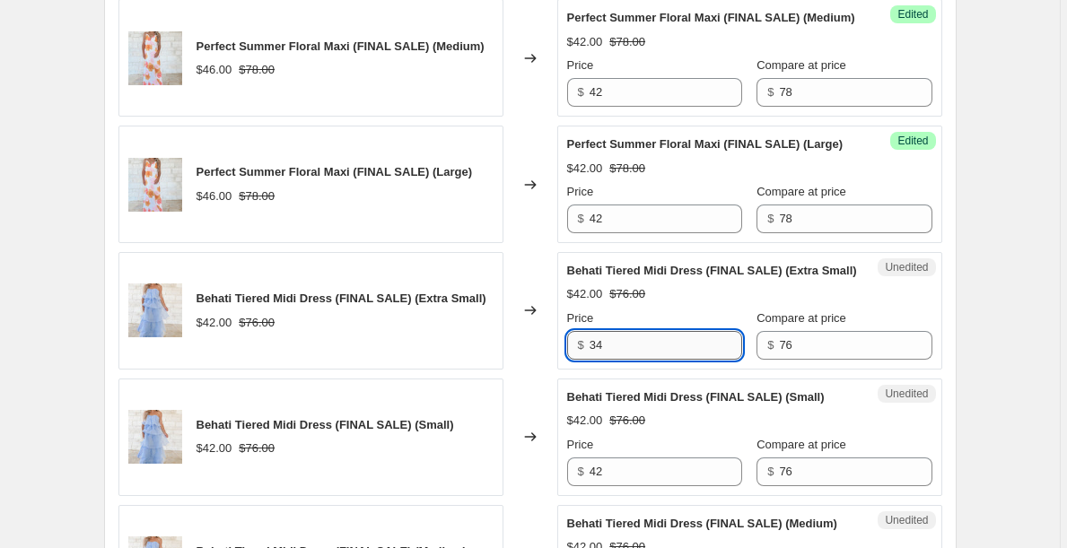
click at [623, 360] on input "34" at bounding box center [665, 345] width 152 height 29
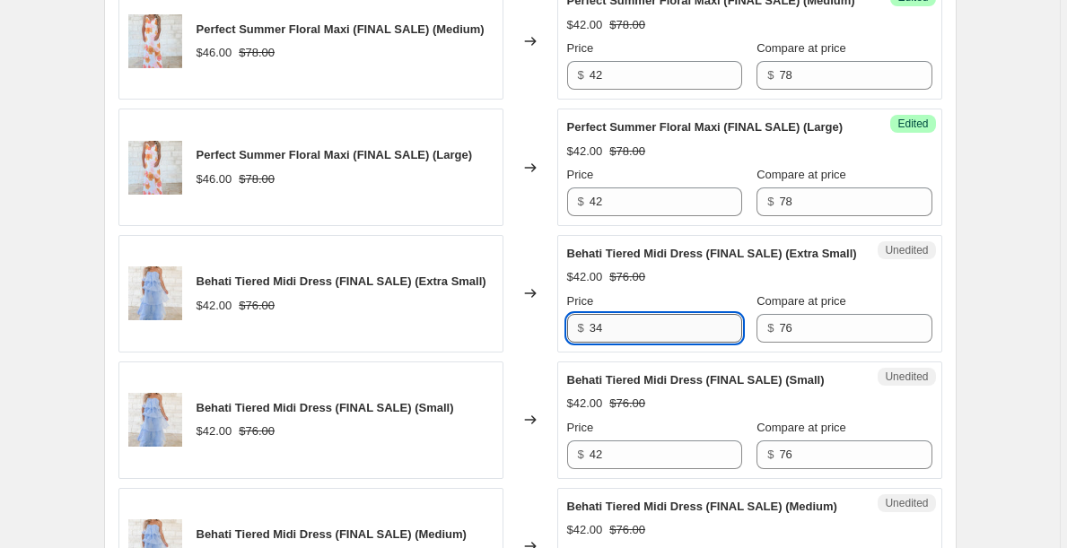
scroll to position [2100, 0]
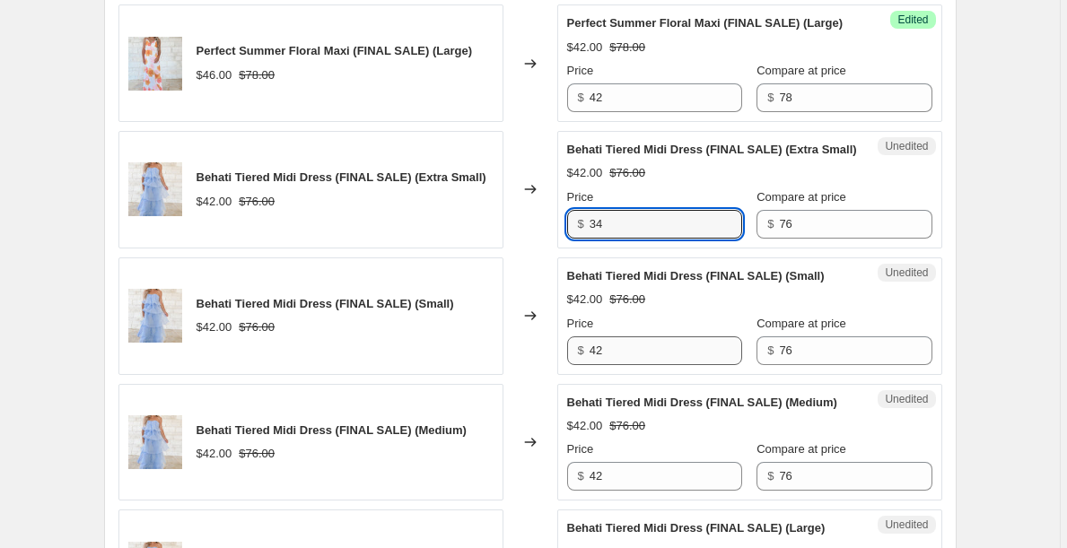
type input "34"
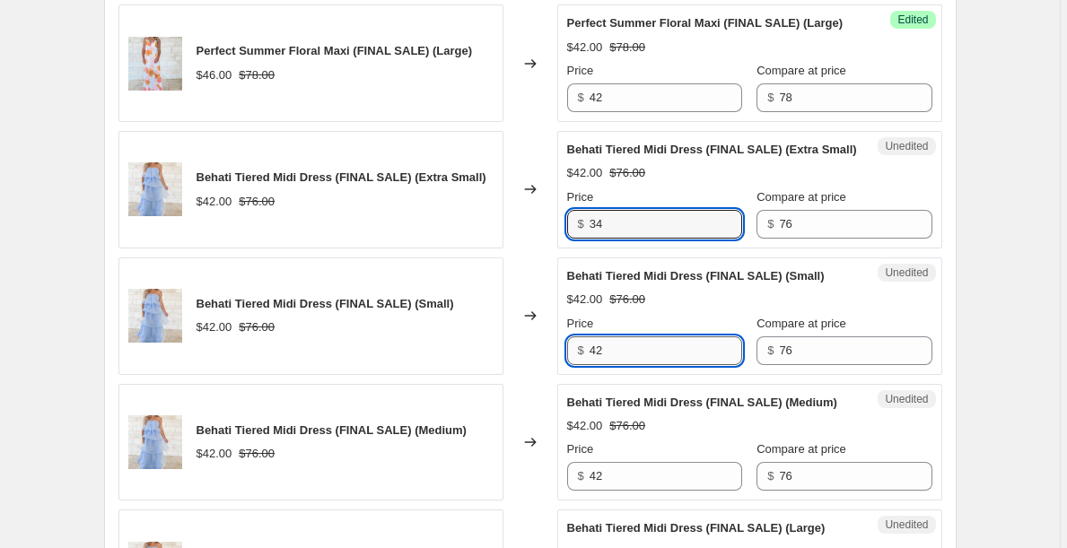
click at [621, 365] on input "42" at bounding box center [665, 350] width 152 height 29
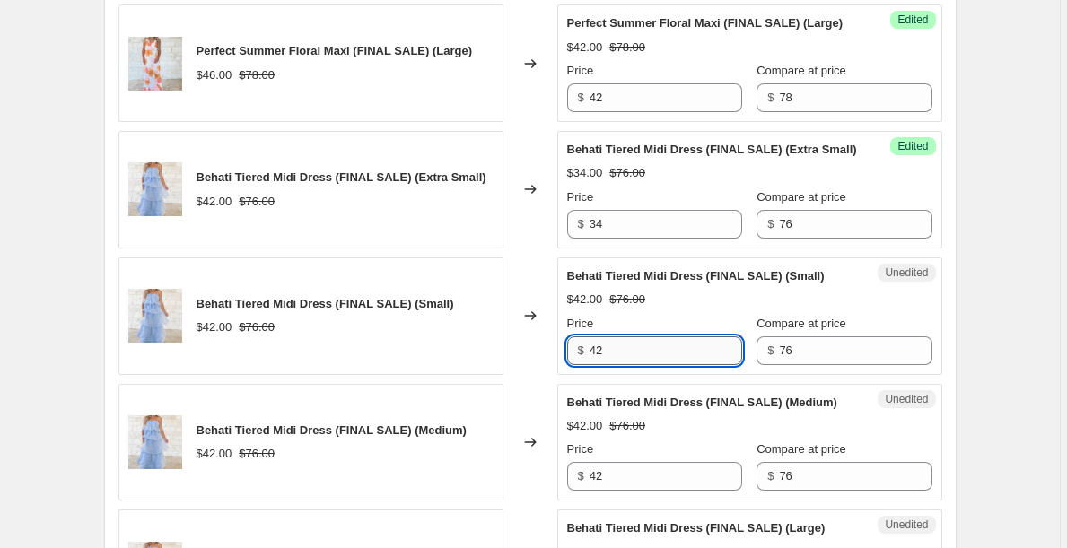
click at [621, 365] on input "42" at bounding box center [665, 350] width 152 height 29
paste input "34"
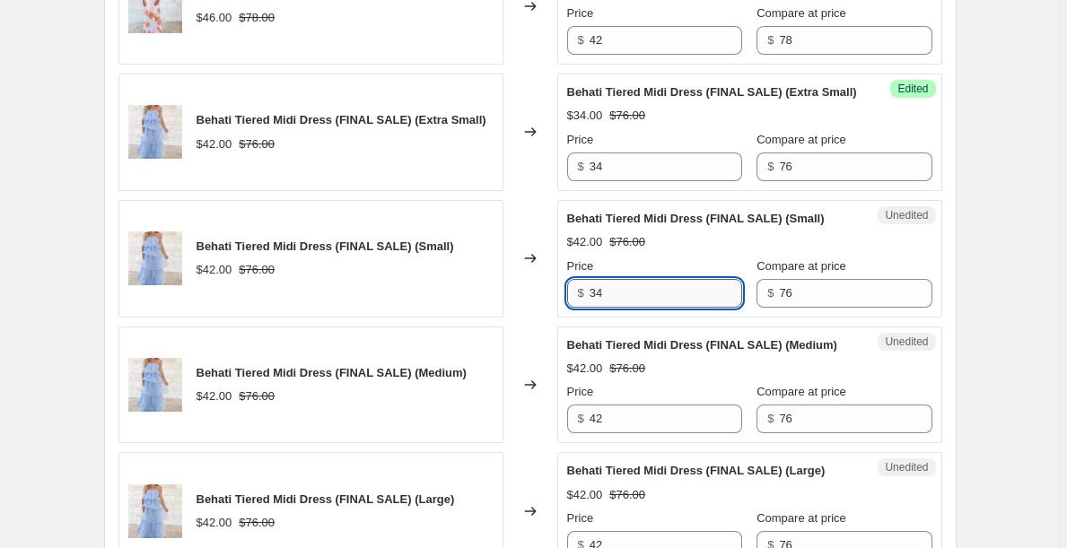
scroll to position [2200, 0]
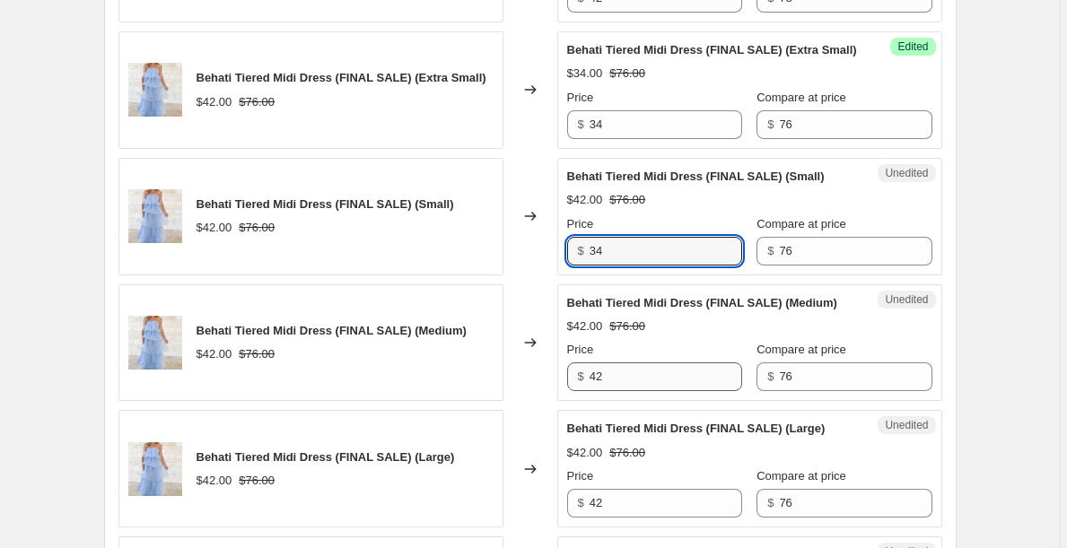
type input "34"
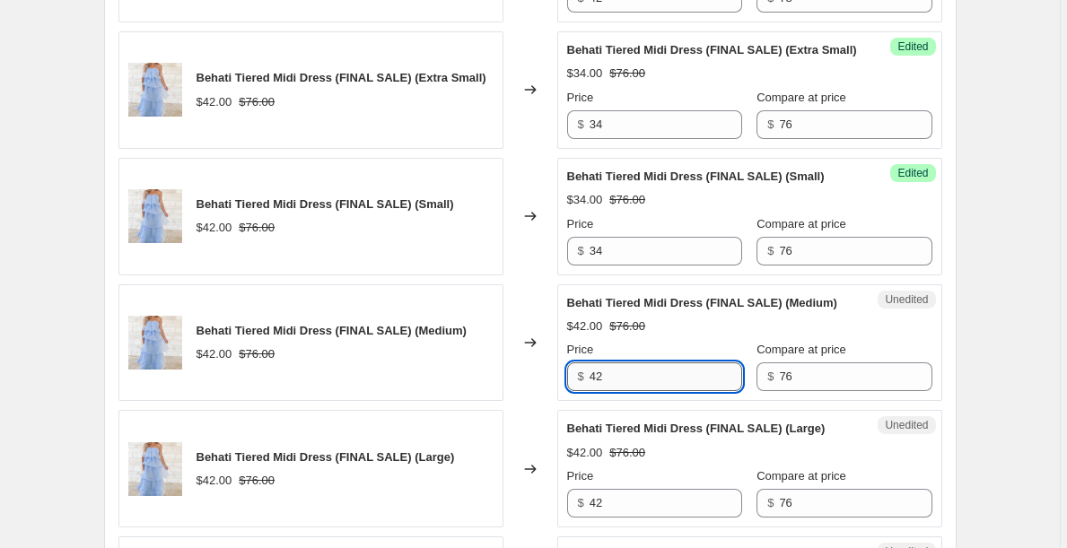
click at [622, 391] on input "42" at bounding box center [665, 376] width 152 height 29
paste input "34"
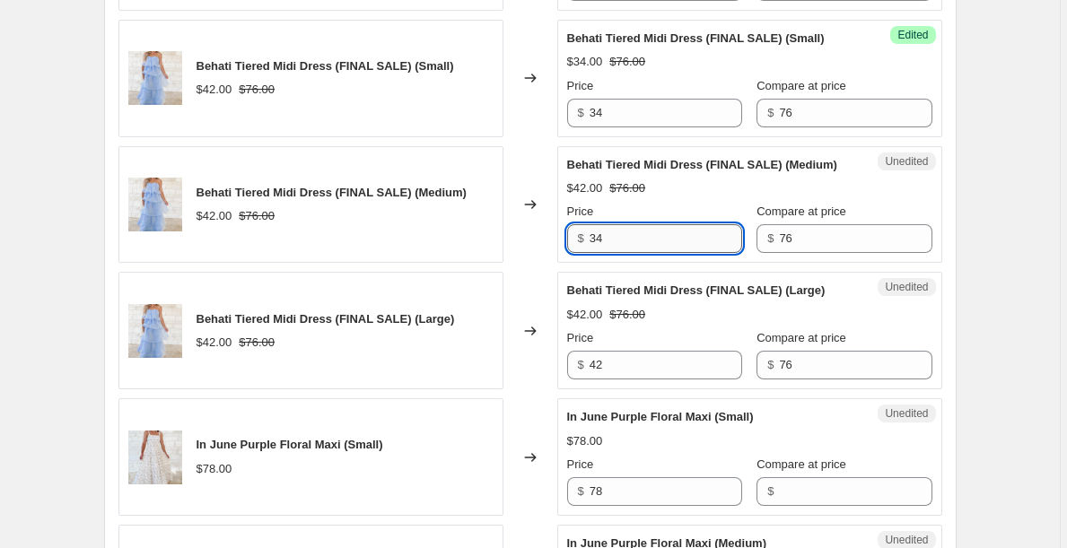
scroll to position [2345, 0]
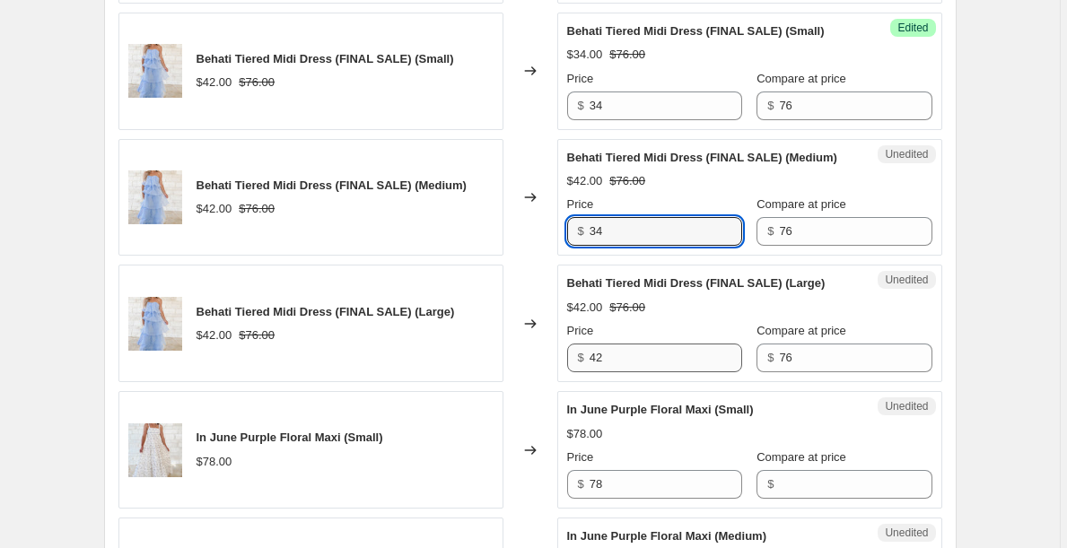
type input "34"
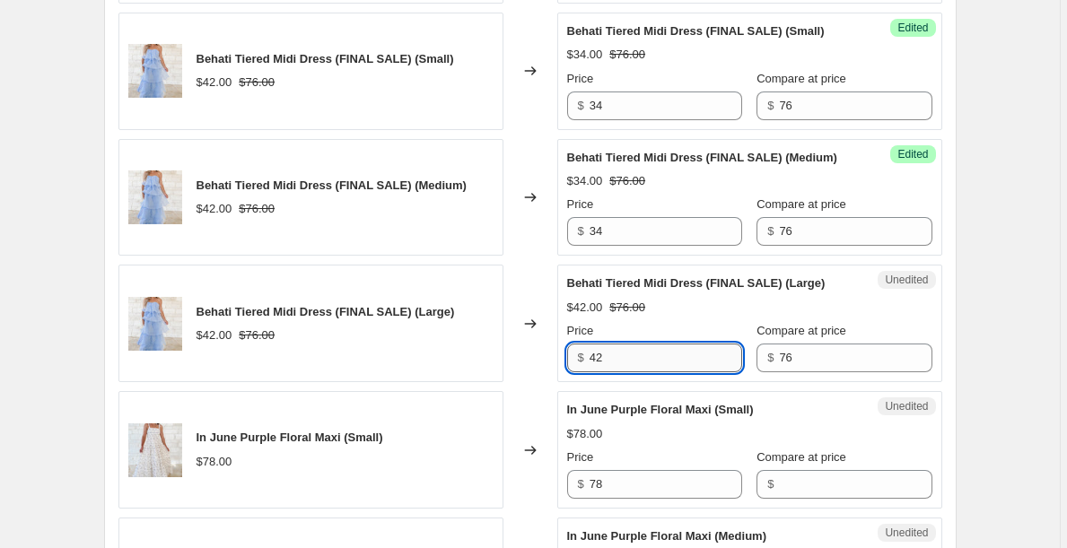
click at [622, 372] on input "42" at bounding box center [665, 358] width 152 height 29
paste input "34"
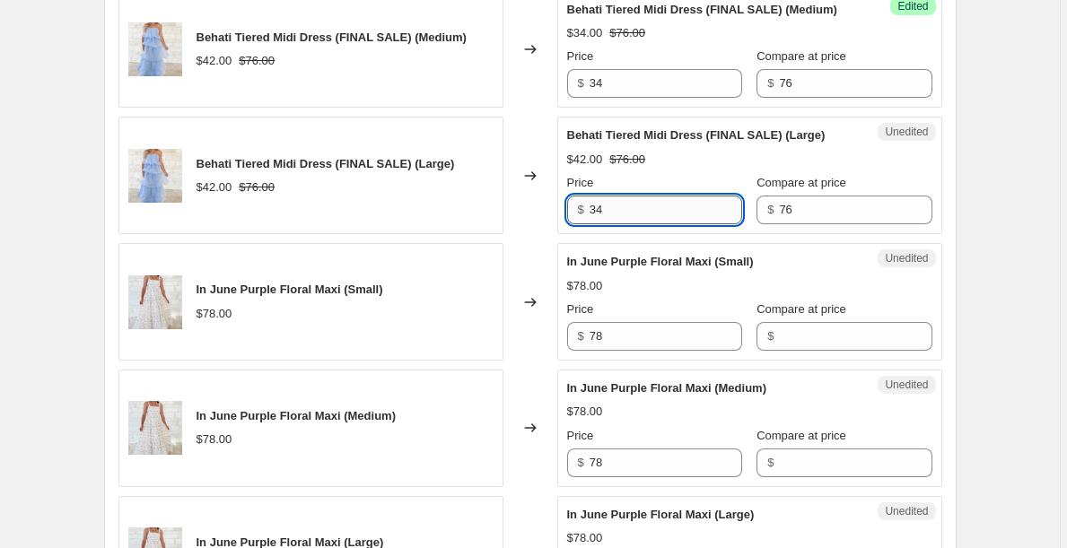
scroll to position [2496, 0]
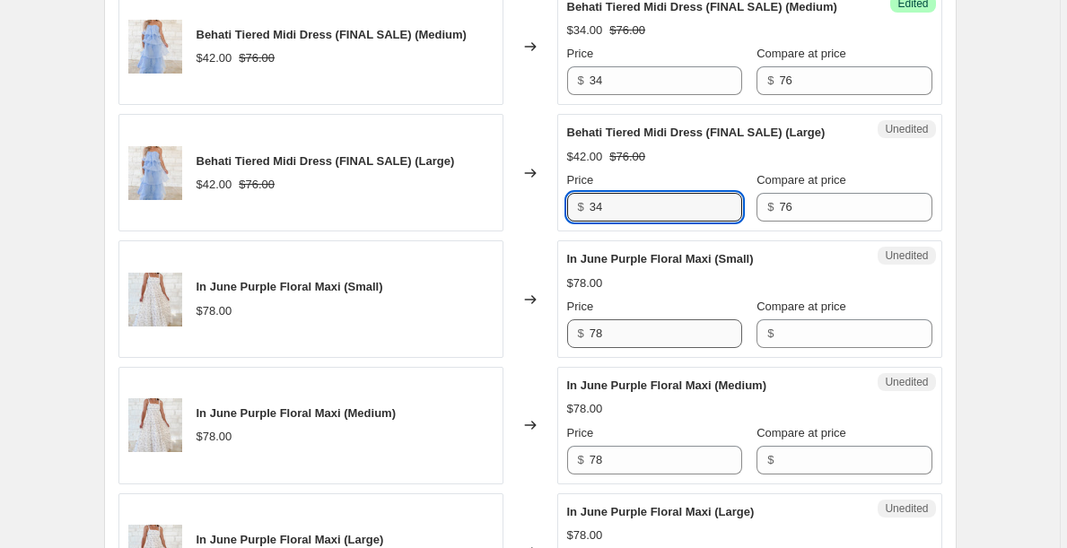
type input "34"
click at [622, 348] on input "78" at bounding box center [665, 333] width 152 height 29
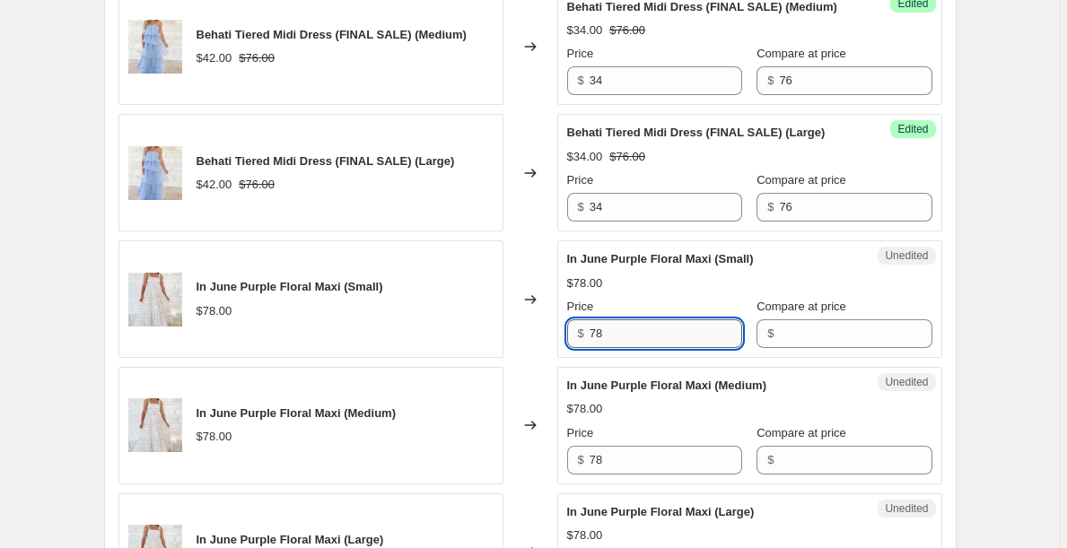
click at [622, 348] on input "78" at bounding box center [665, 333] width 152 height 29
click at [794, 348] on input "Compare at price" at bounding box center [855, 333] width 152 height 29
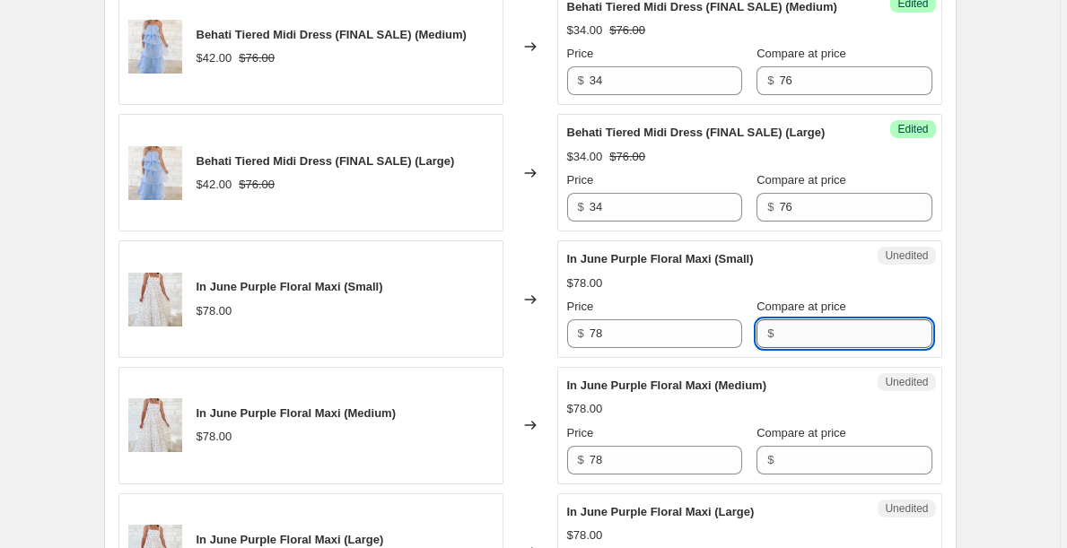
paste input "78"
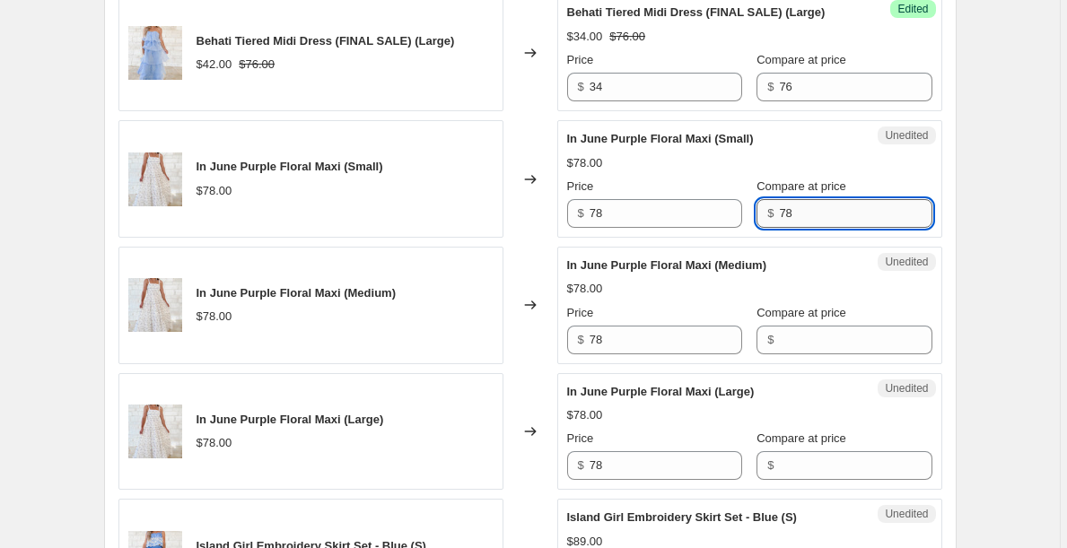
scroll to position [2644, 0]
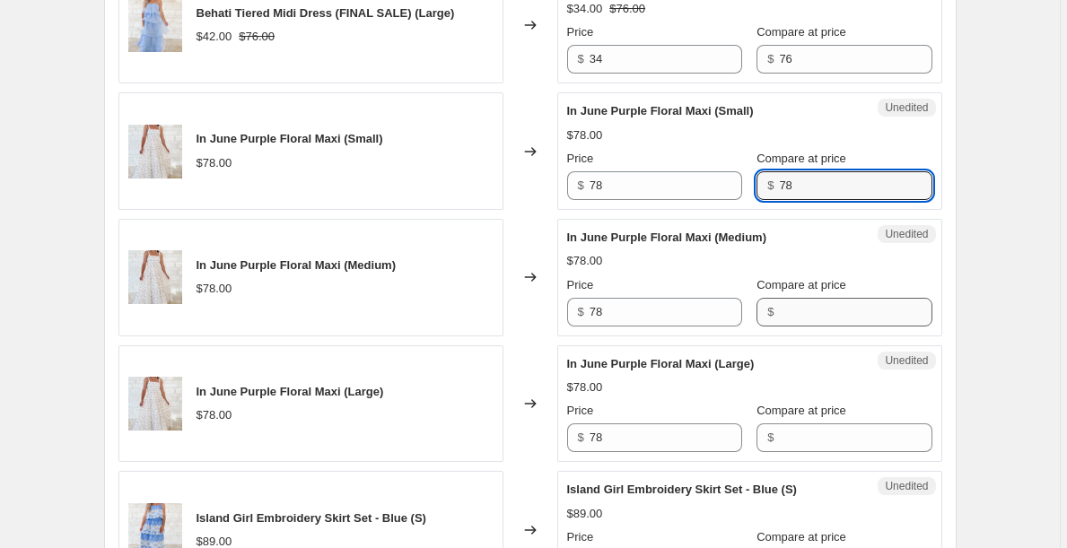
type input "78"
click at [796, 327] on input "Compare at price" at bounding box center [855, 312] width 152 height 29
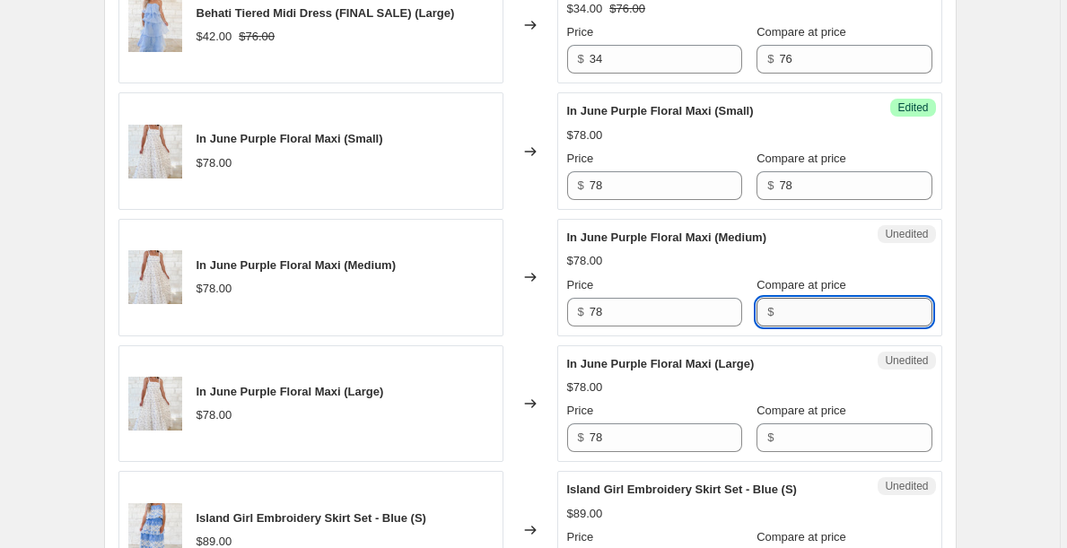
paste input "78"
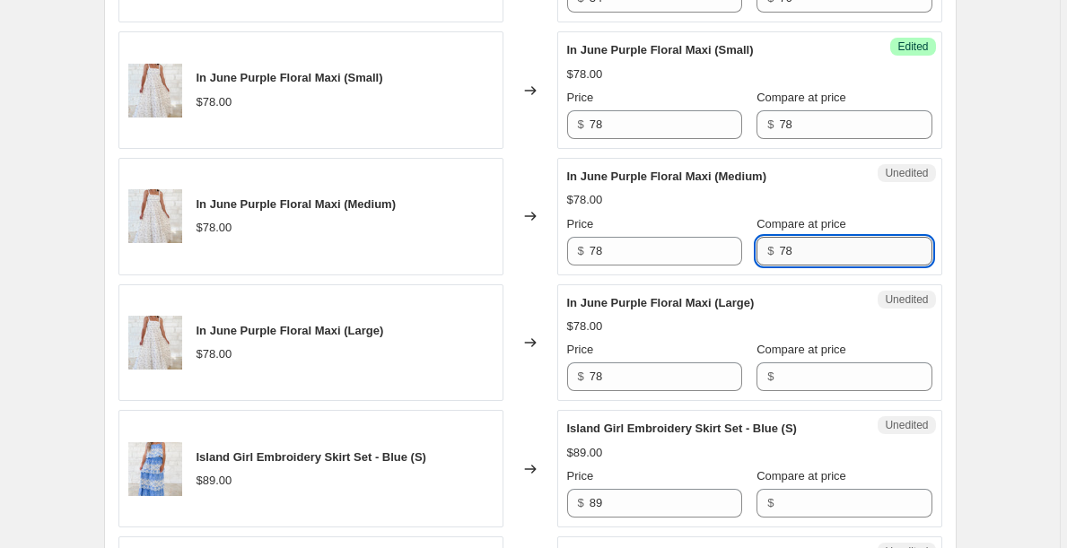
scroll to position [2723, 0]
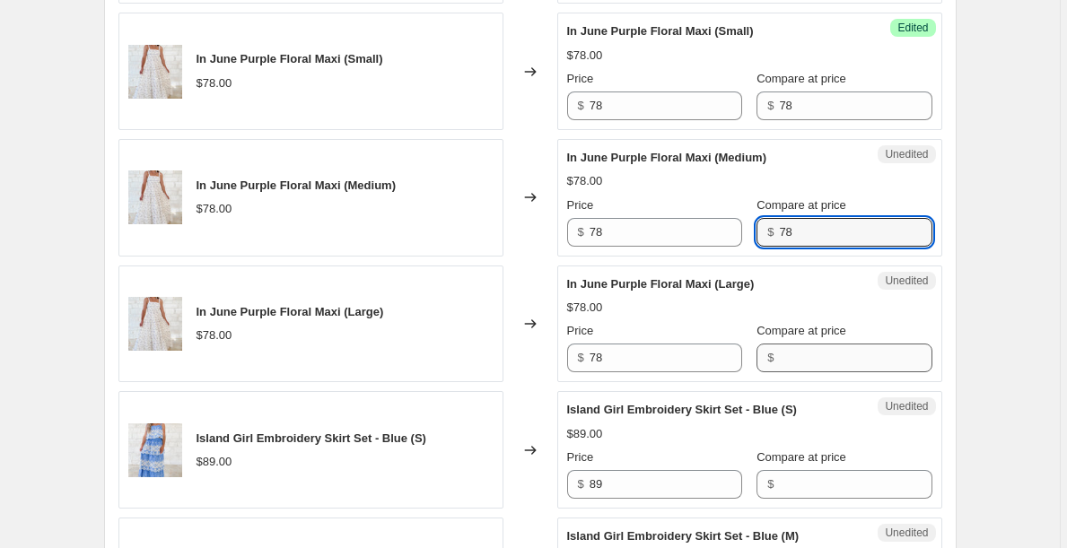
type input "78"
click at [805, 372] on input "Compare at price" at bounding box center [855, 358] width 152 height 29
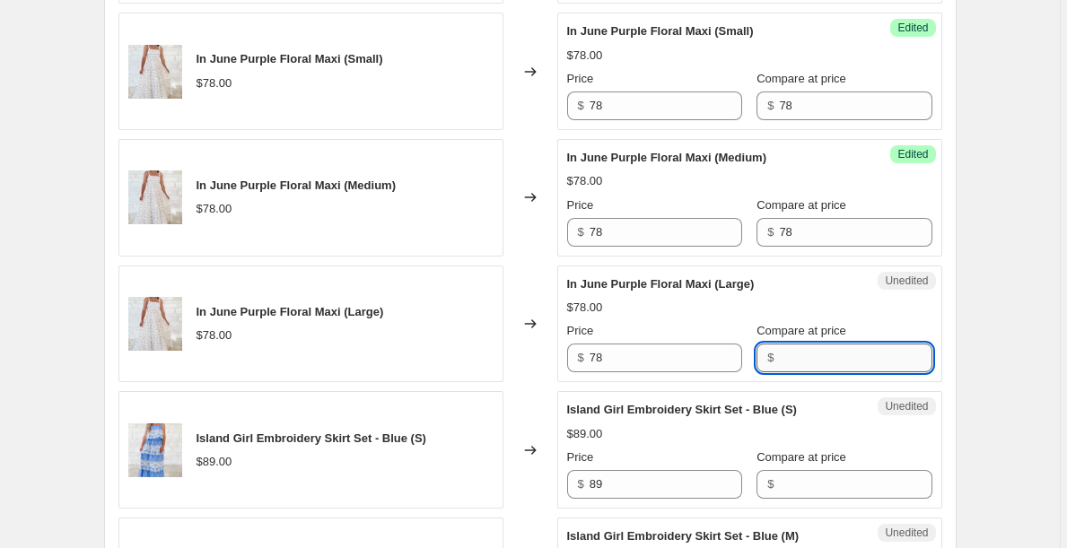
paste input "78"
type input "78"
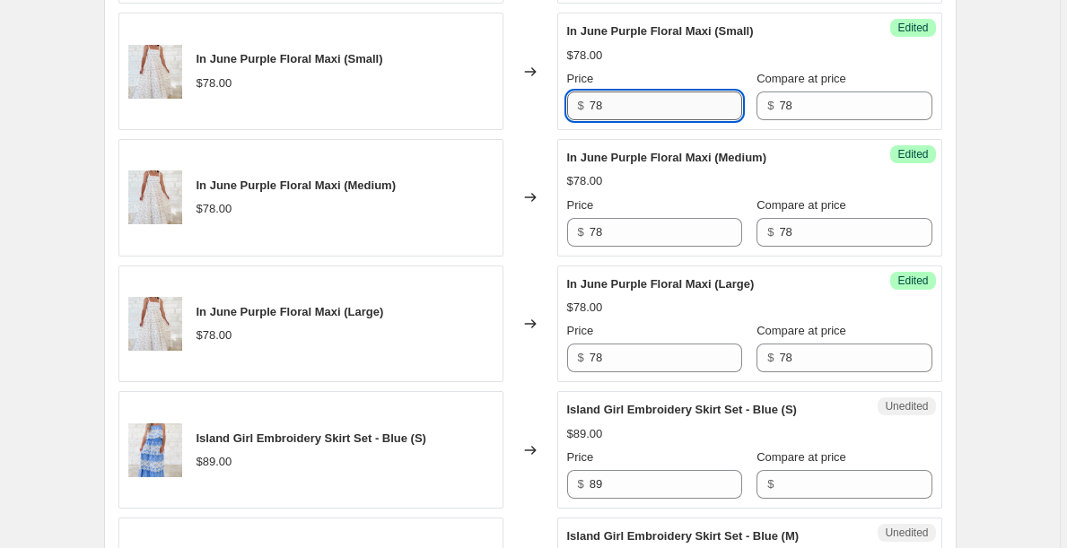
click at [677, 120] on input "78" at bounding box center [665, 105] width 152 height 29
click at [677, 120] on input "36" at bounding box center [665, 105] width 152 height 29
type input "36"
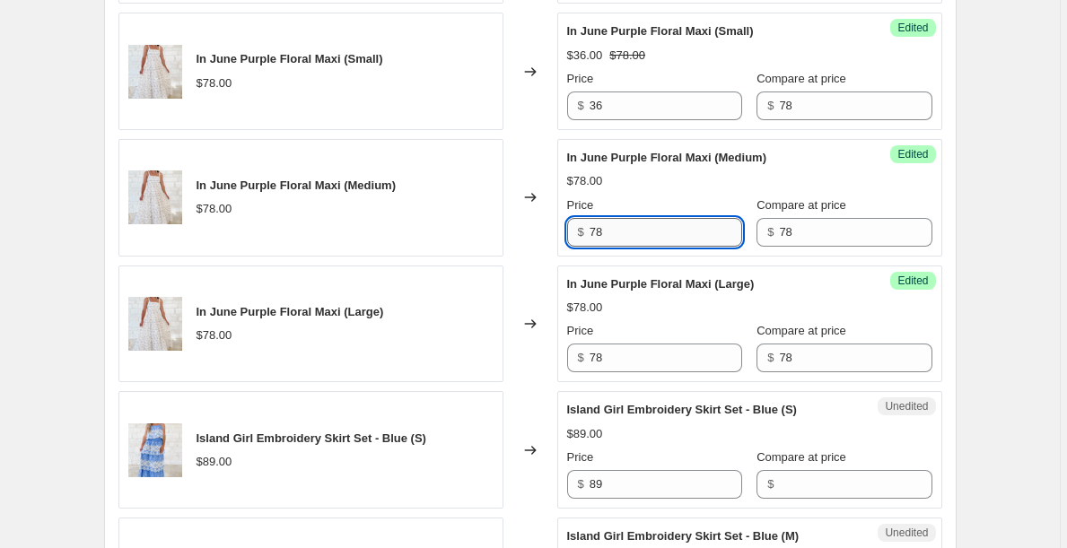
click at [639, 247] on input "78" at bounding box center [665, 232] width 152 height 29
paste input "36"
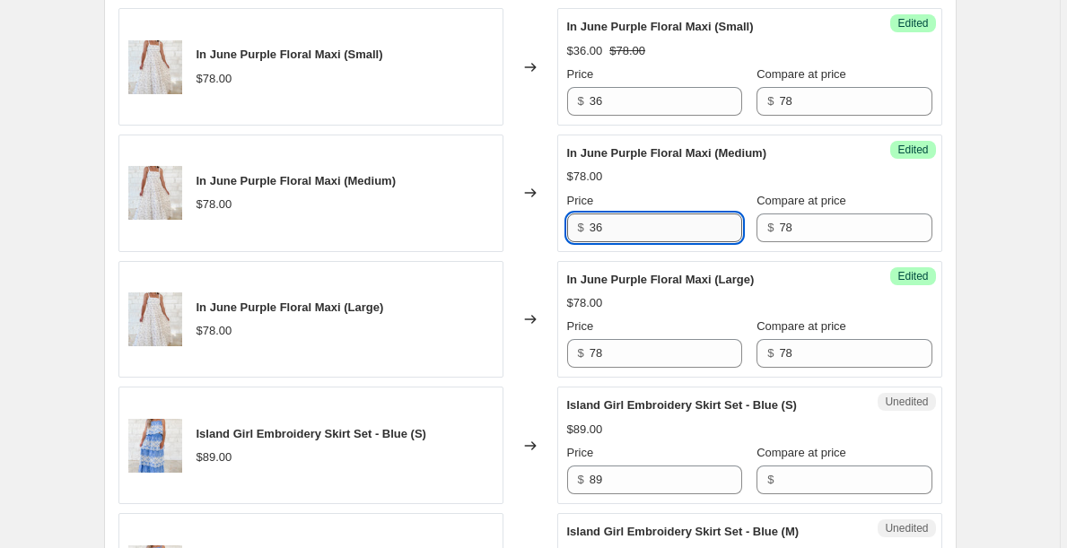
scroll to position [2758, 0]
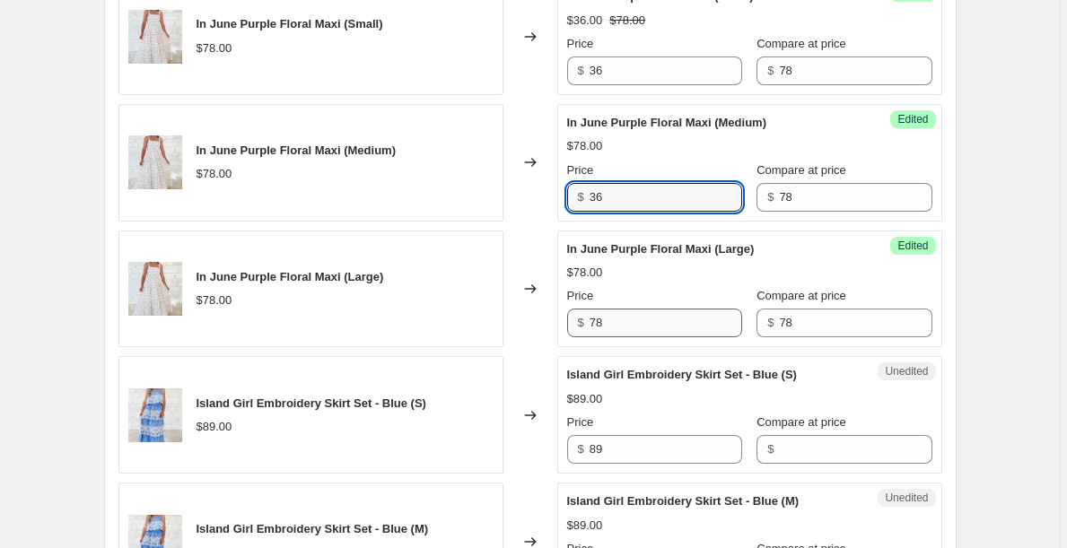
type input "36"
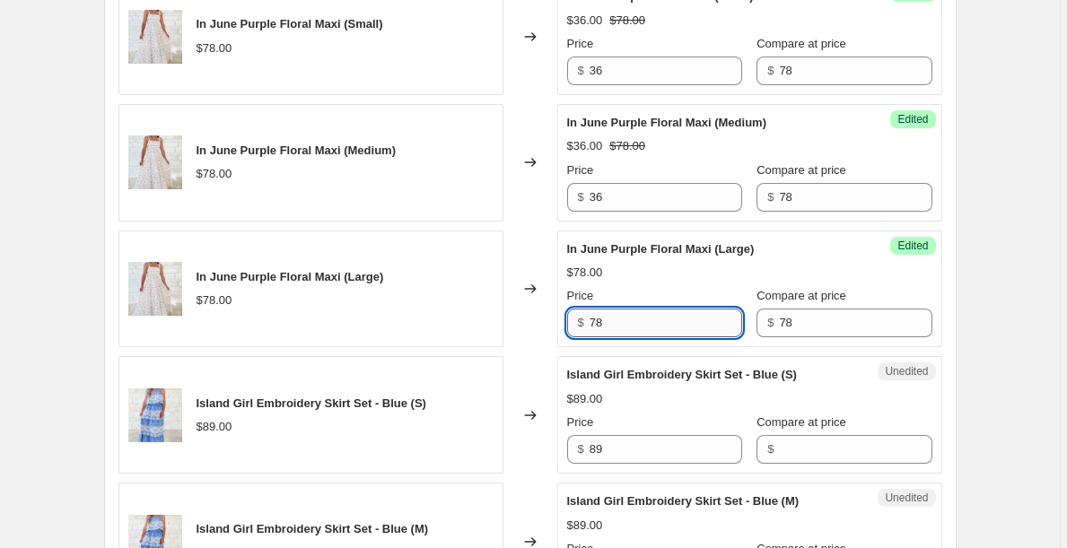
click at [624, 337] on input "78" at bounding box center [665, 323] width 152 height 29
paste input "36"
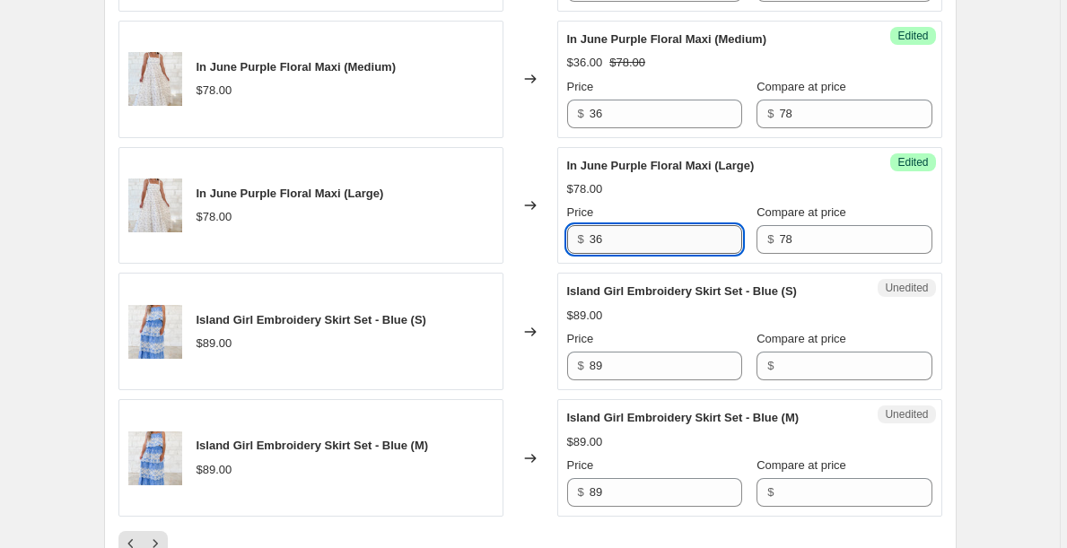
scroll to position [2849, 0]
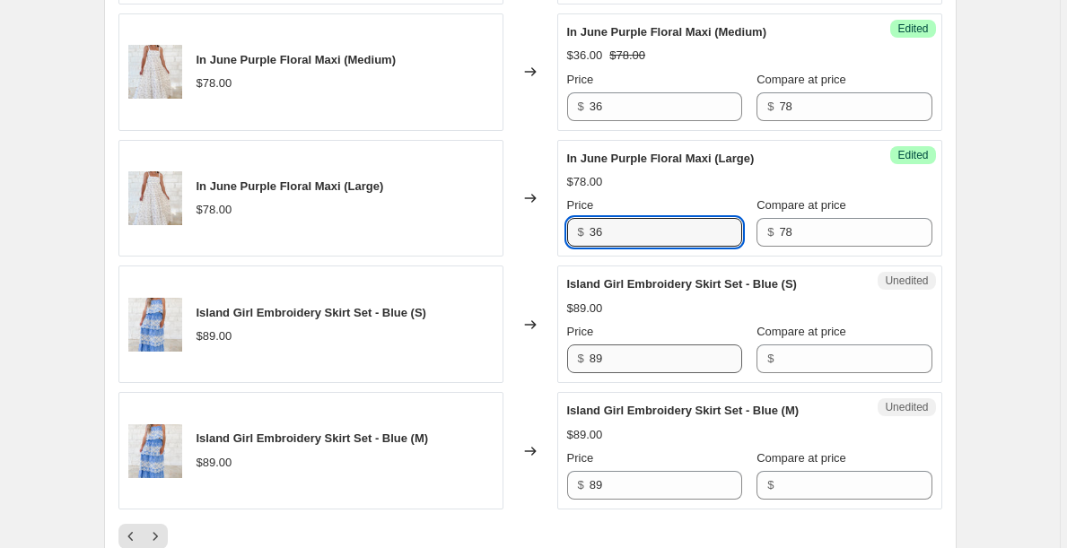
type input "36"
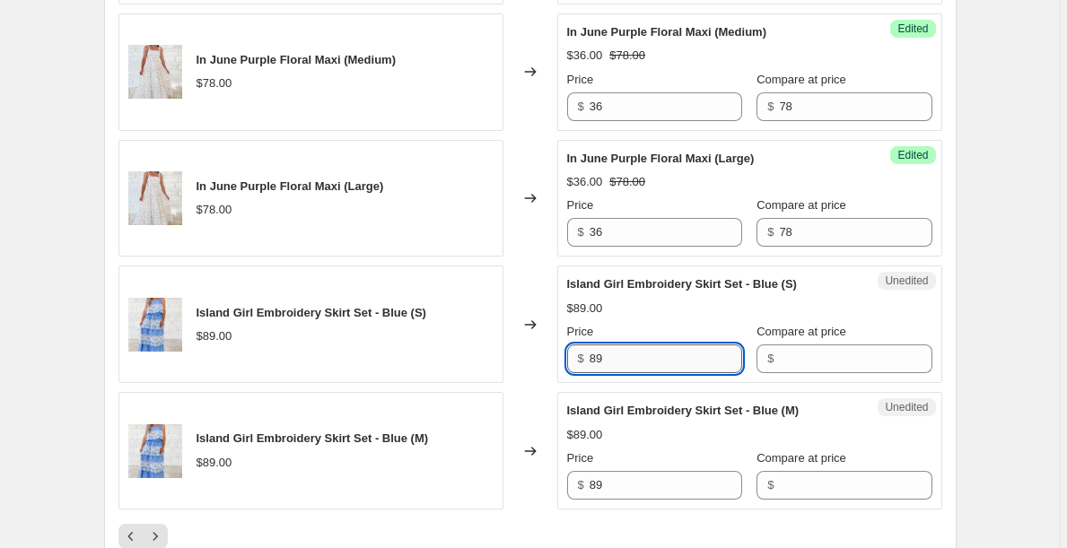
click at [623, 373] on input "89" at bounding box center [665, 358] width 152 height 29
click at [773, 365] on span "$" at bounding box center [770, 358] width 6 height 13
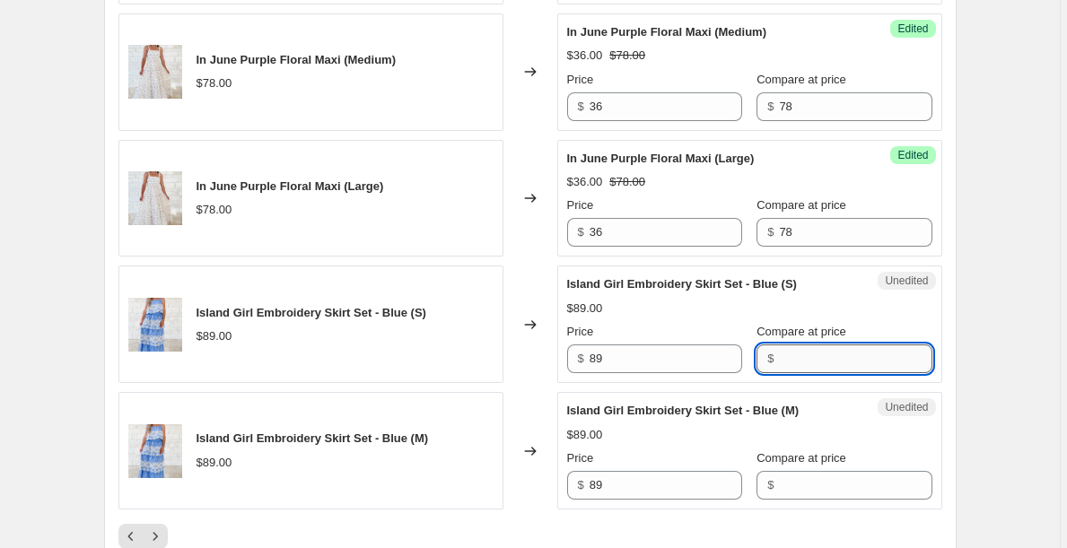
click at [821, 373] on input "Compare at price" at bounding box center [855, 358] width 152 height 29
paste input "89"
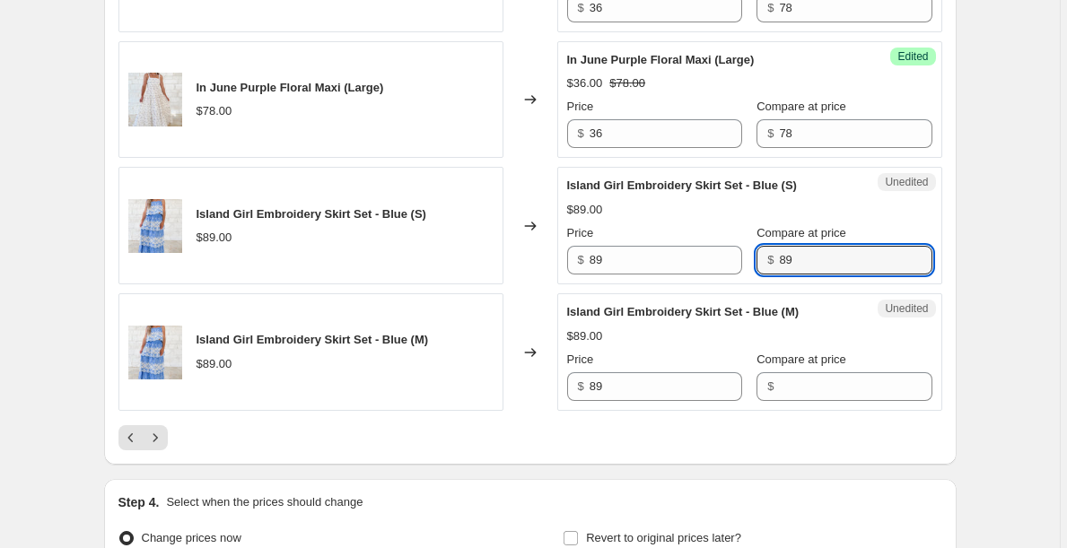
scroll to position [2951, 0]
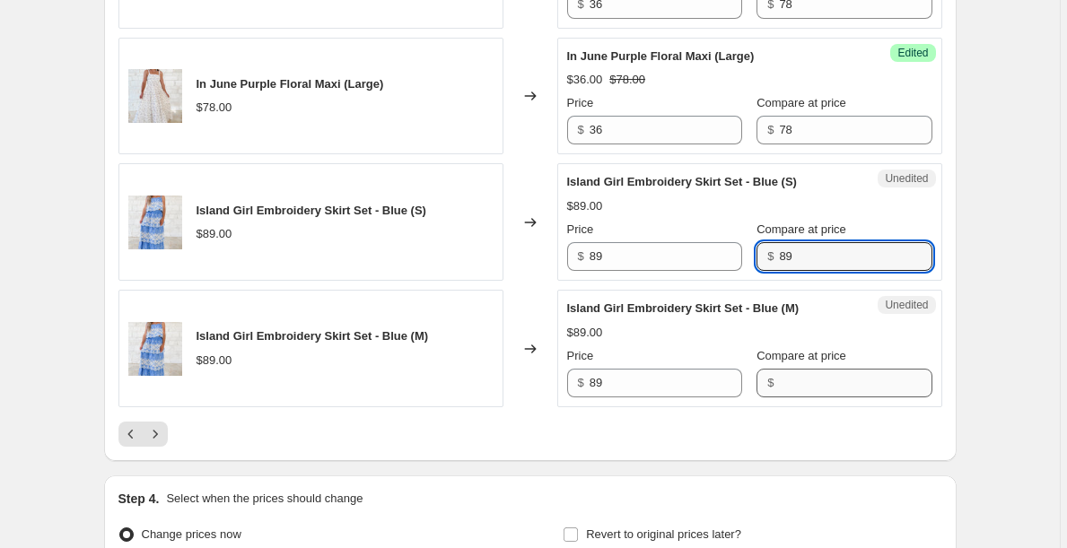
type input "89"
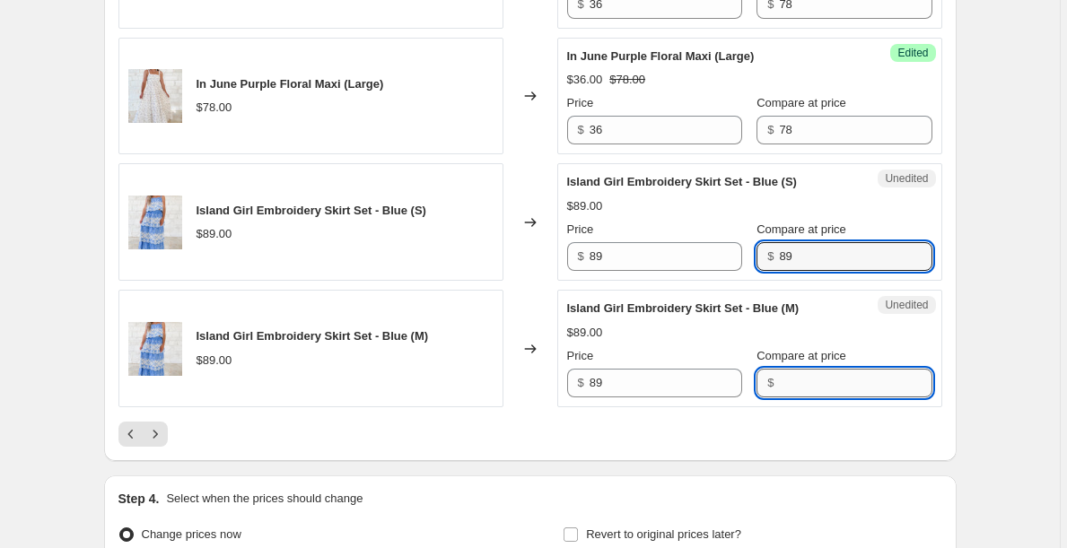
click at [819, 397] on input "Compare at price" at bounding box center [855, 383] width 152 height 29
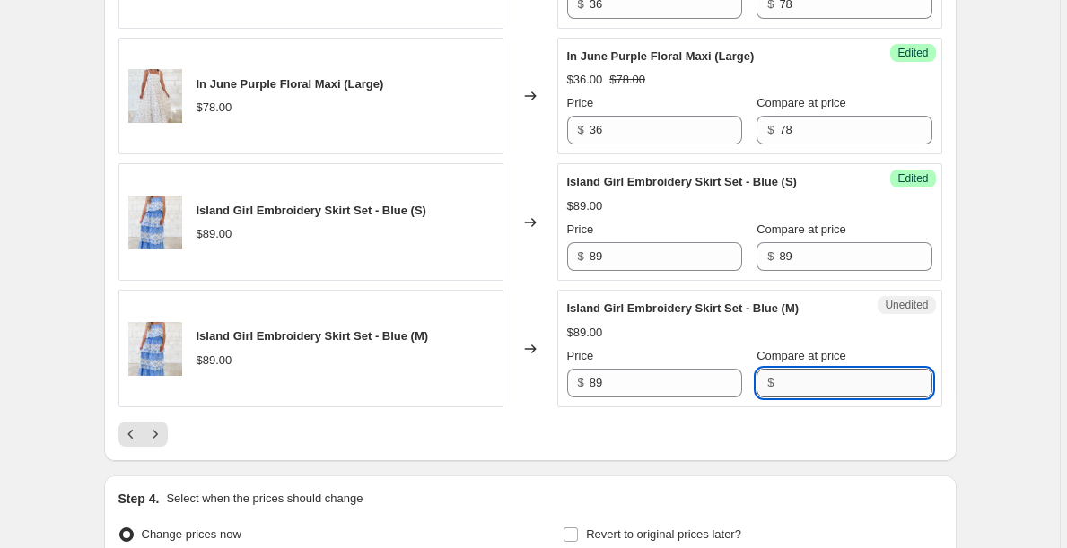
paste input "89"
type input "89"
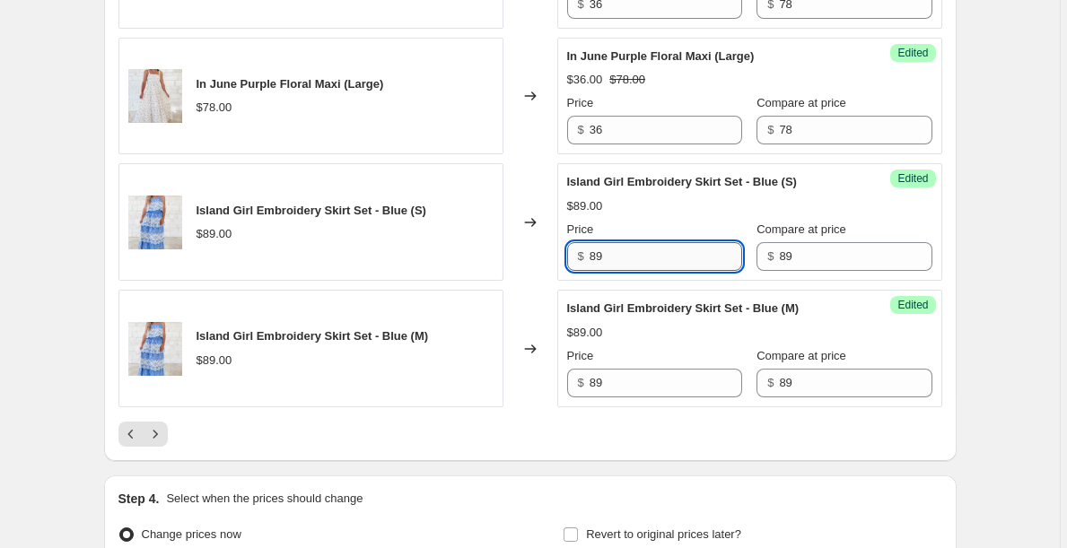
click at [658, 271] on input "89" at bounding box center [665, 256] width 152 height 29
type input "42"
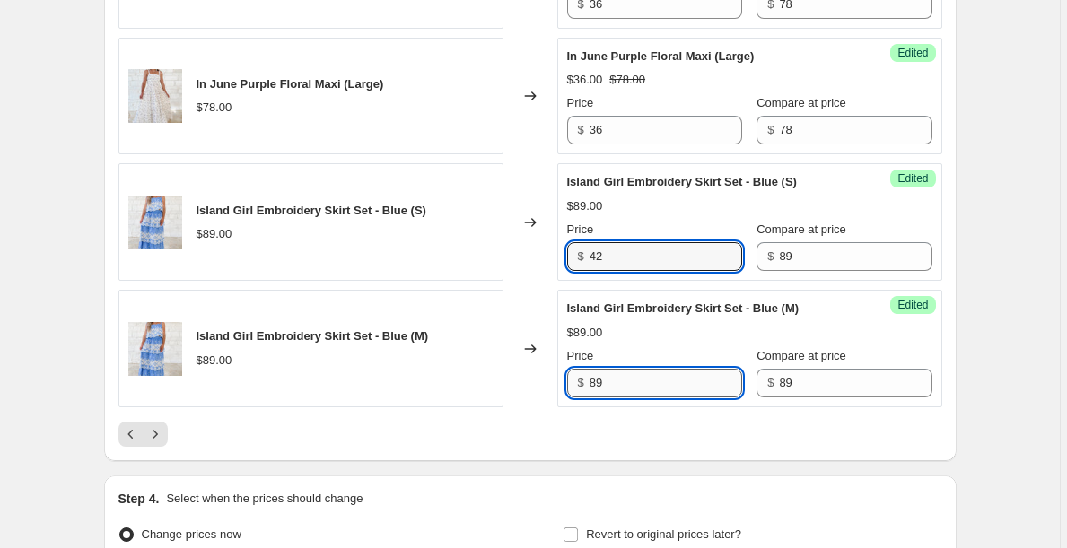
click at [623, 397] on input "89" at bounding box center [665, 383] width 152 height 29
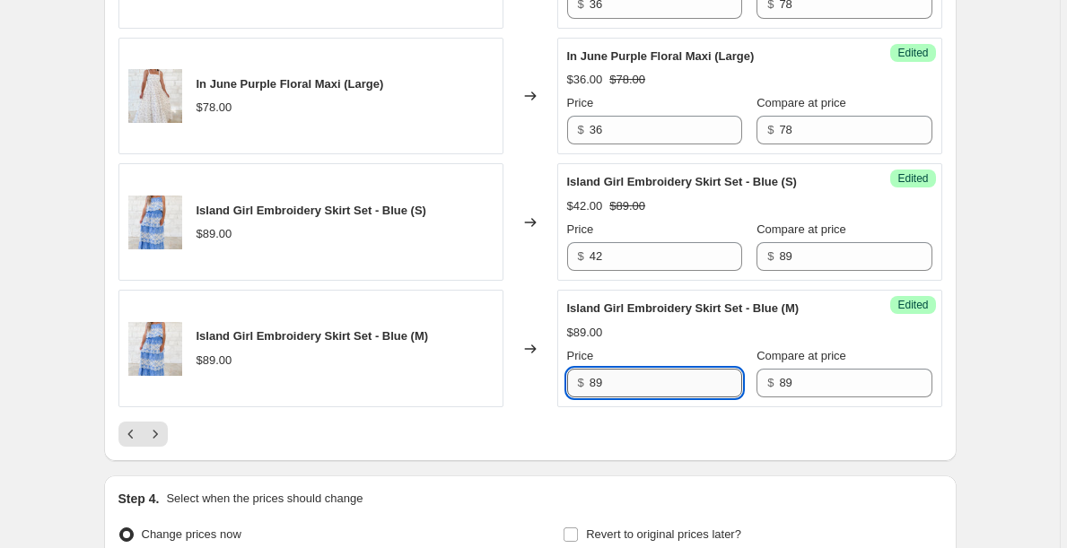
click at [623, 397] on input "89" at bounding box center [665, 383] width 152 height 29
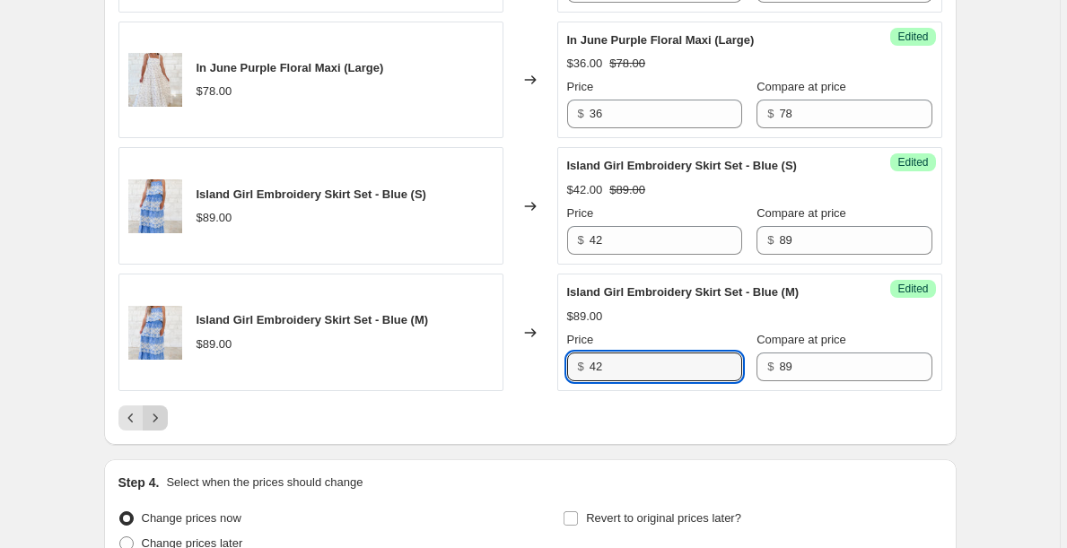
type input "42"
click at [163, 427] on icon "Next" at bounding box center [155, 418] width 18 height 18
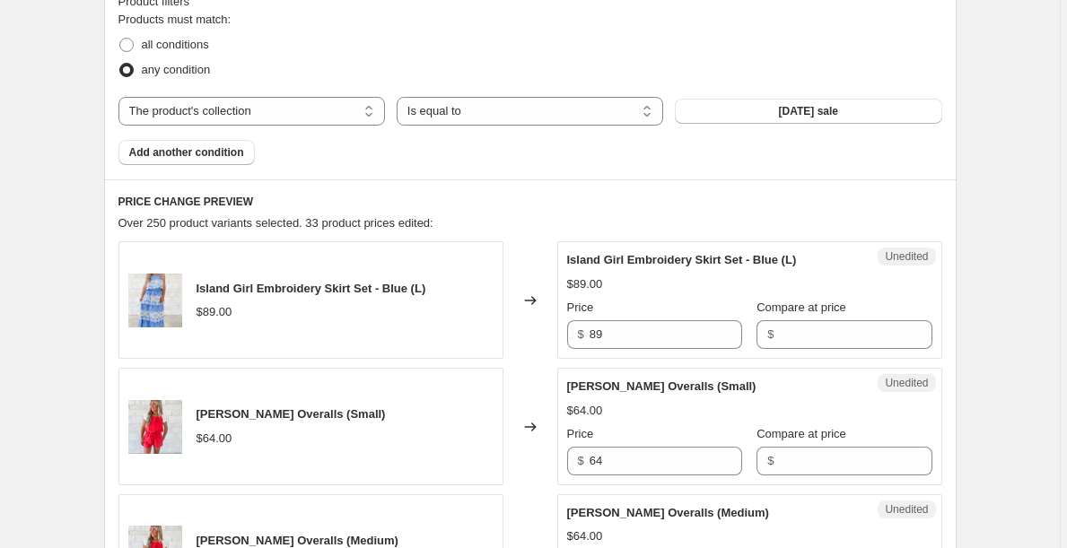
scroll to position [565, 0]
click at [806, 332] on input "Compare at price" at bounding box center [855, 333] width 152 height 29
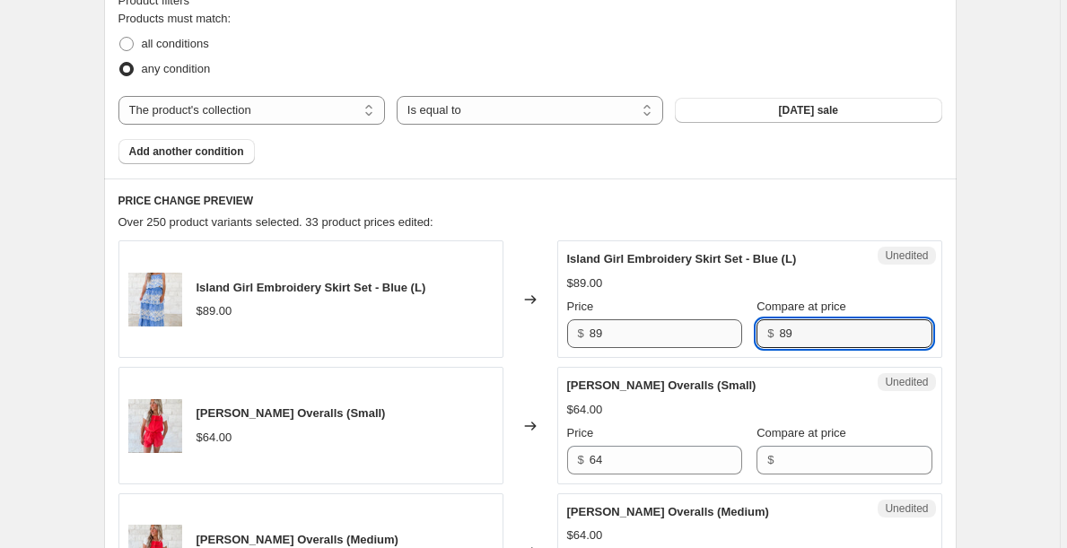
type input "89"
click at [673, 322] on input "89" at bounding box center [665, 333] width 152 height 29
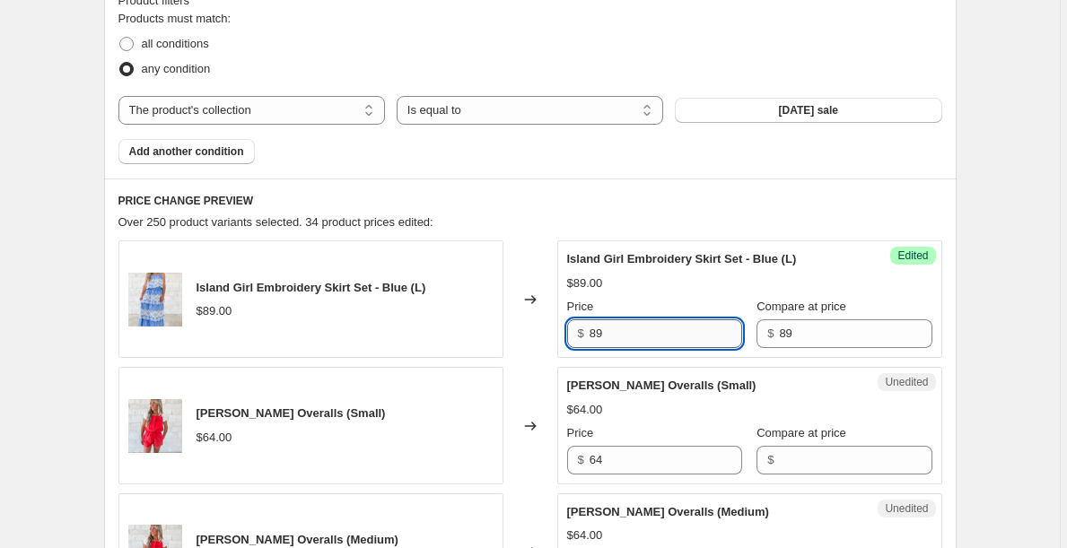
click at [673, 322] on input "89" at bounding box center [665, 333] width 152 height 29
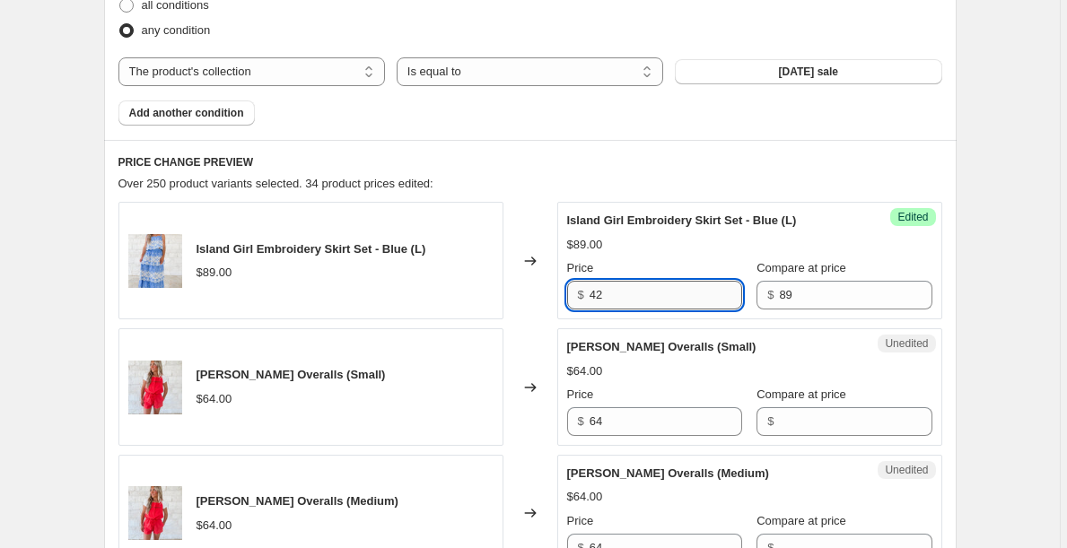
scroll to position [620, 0]
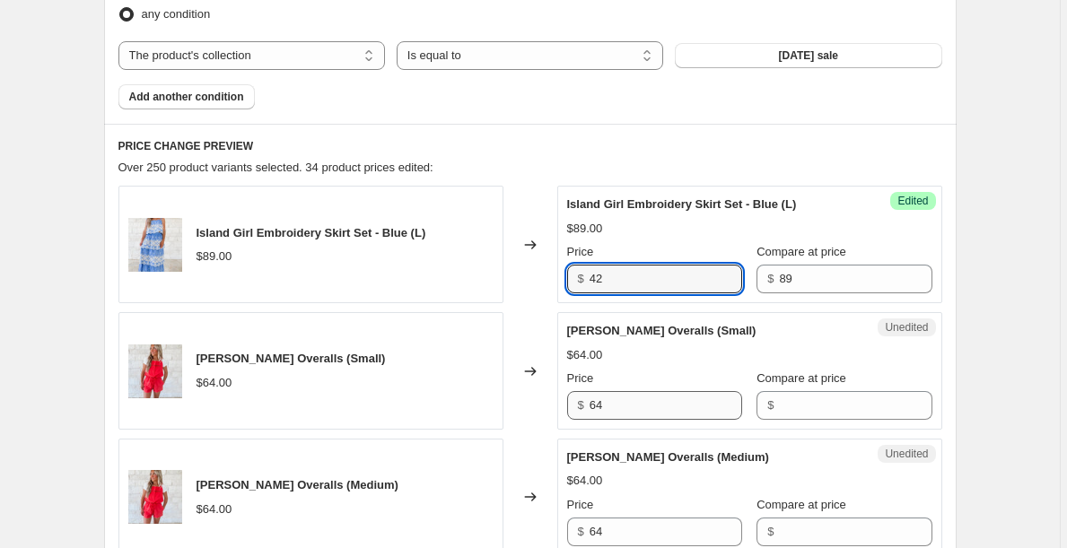
type input "42"
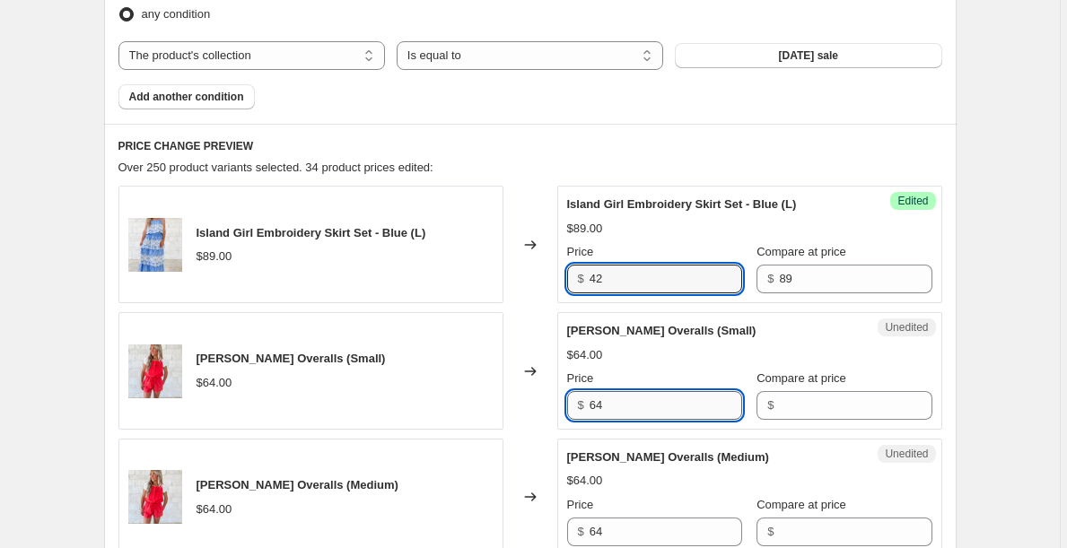
click at [629, 413] on input "64" at bounding box center [665, 405] width 152 height 29
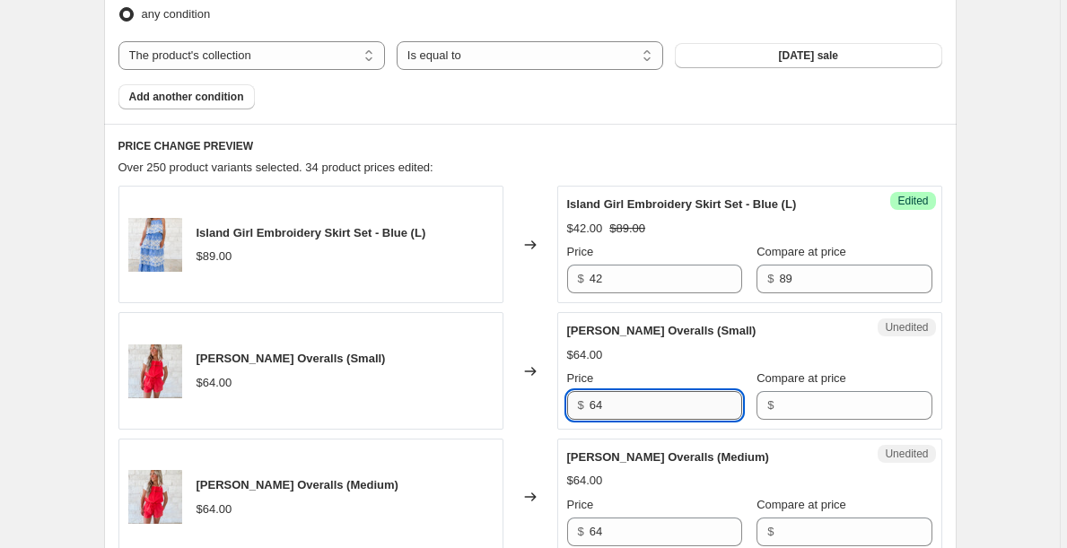
click at [629, 413] on input "64" at bounding box center [665, 405] width 152 height 29
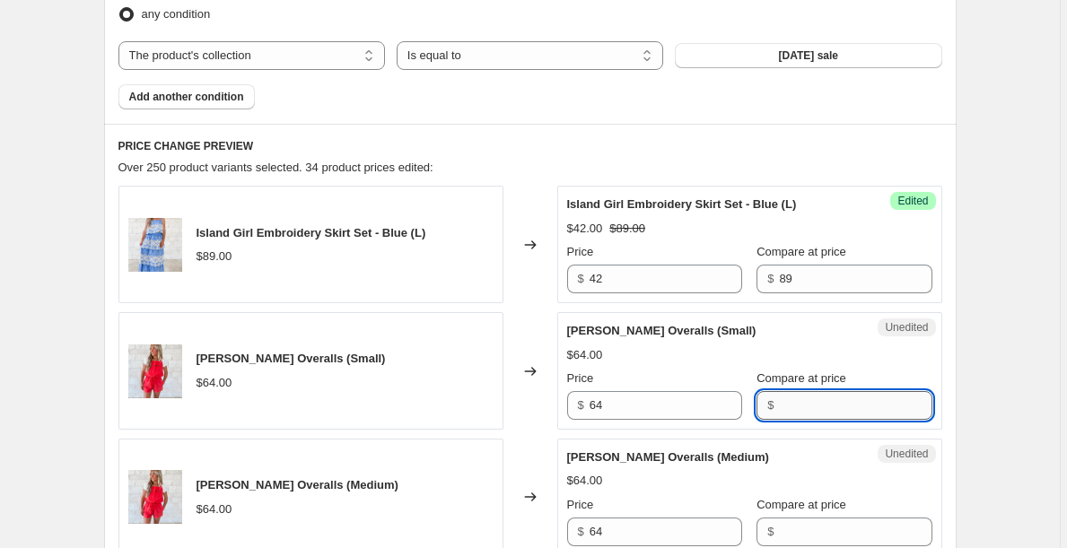
click at [818, 402] on input "Compare at price" at bounding box center [855, 405] width 152 height 29
paste input "64"
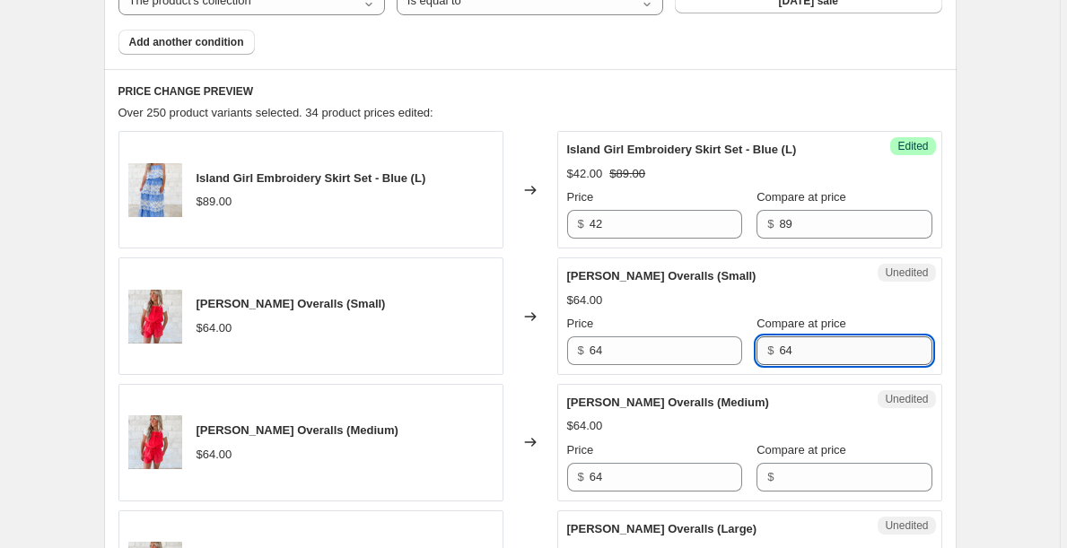
scroll to position [719, 0]
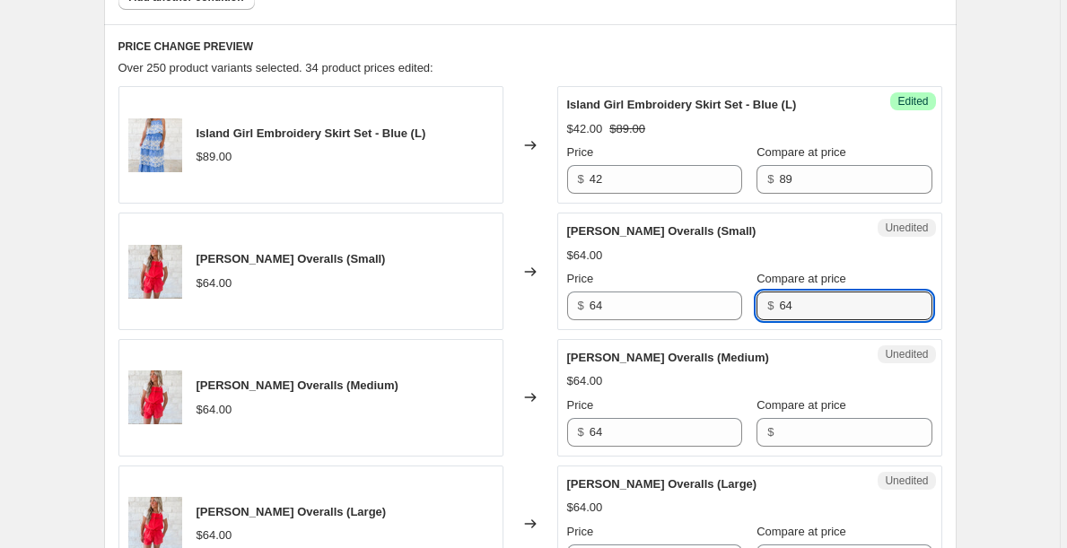
type input "64"
click at [814, 450] on div "Unedited [PERSON_NAME] Overalls (Medium) $64.00 Price $ 64 Compare at price $" at bounding box center [749, 398] width 385 height 118
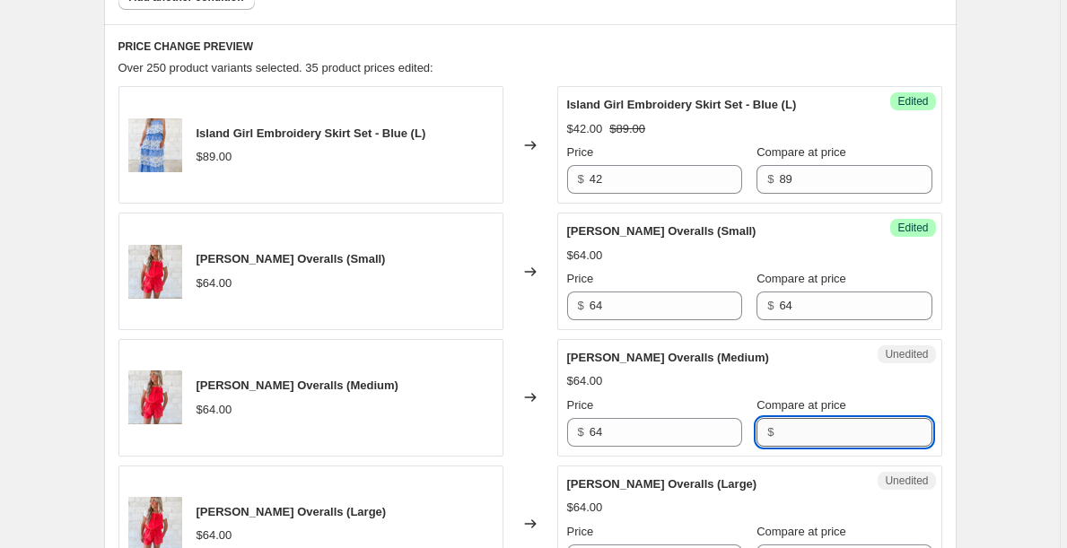
click at [813, 434] on input "Compare at price" at bounding box center [855, 432] width 152 height 29
paste input "64"
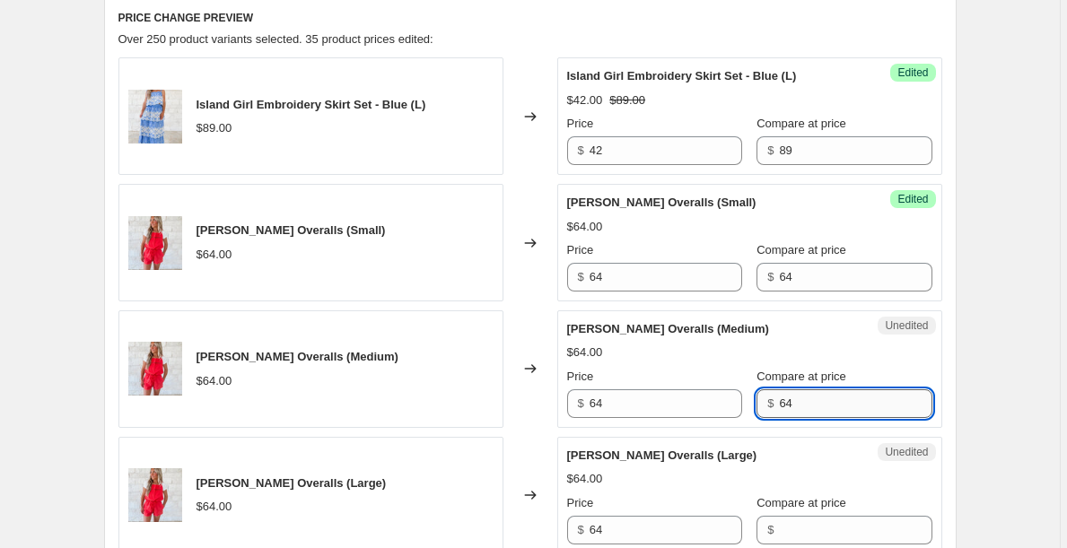
scroll to position [755, 0]
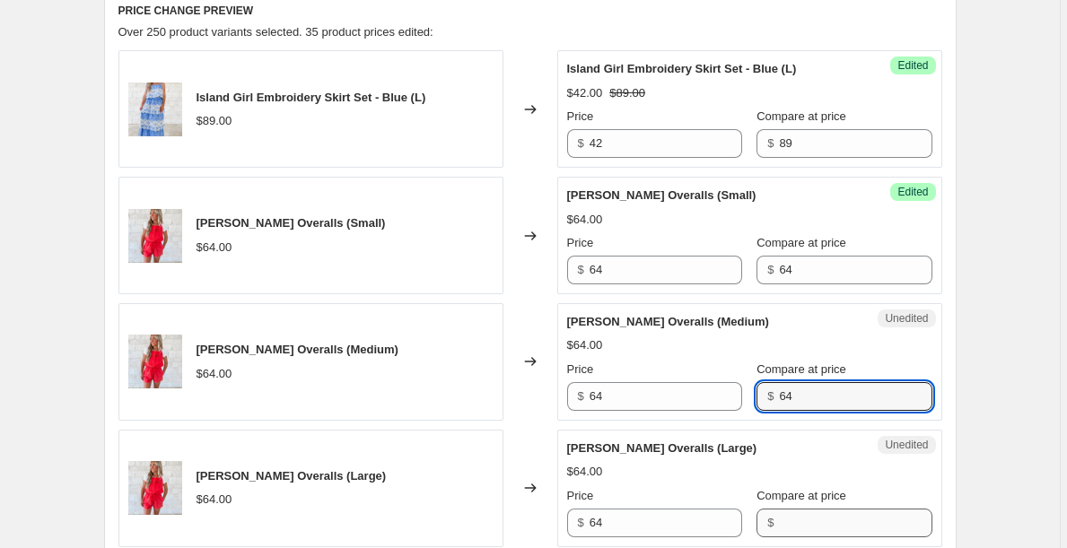
type input "64"
click at [813, 510] on input "Compare at price" at bounding box center [855, 523] width 152 height 29
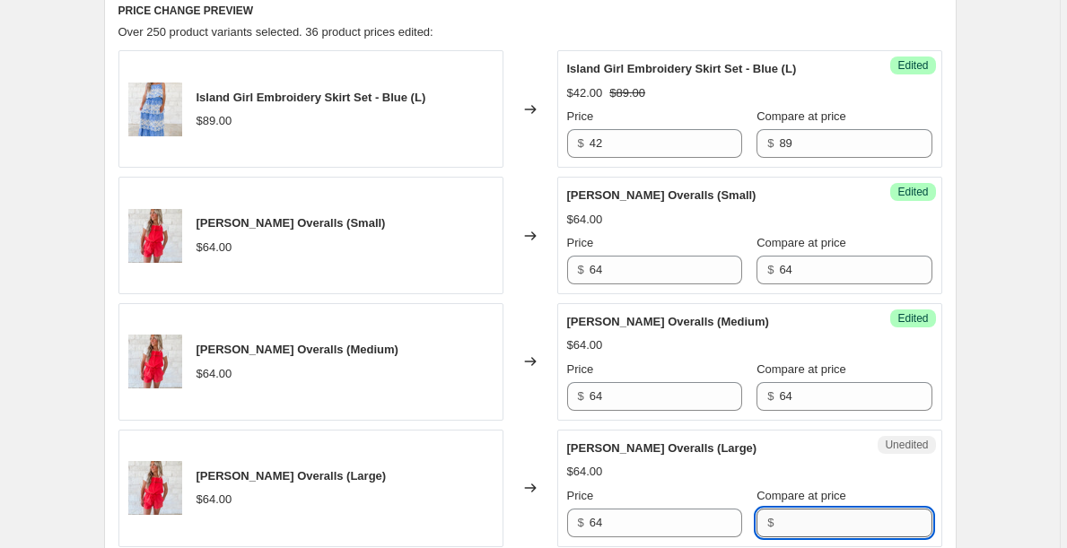
paste input "64"
type input "64"
click at [649, 288] on div "Success Edited [PERSON_NAME] Overalls (Small) $64.00 Price $ 64 Compare at pric…" at bounding box center [749, 236] width 385 height 118
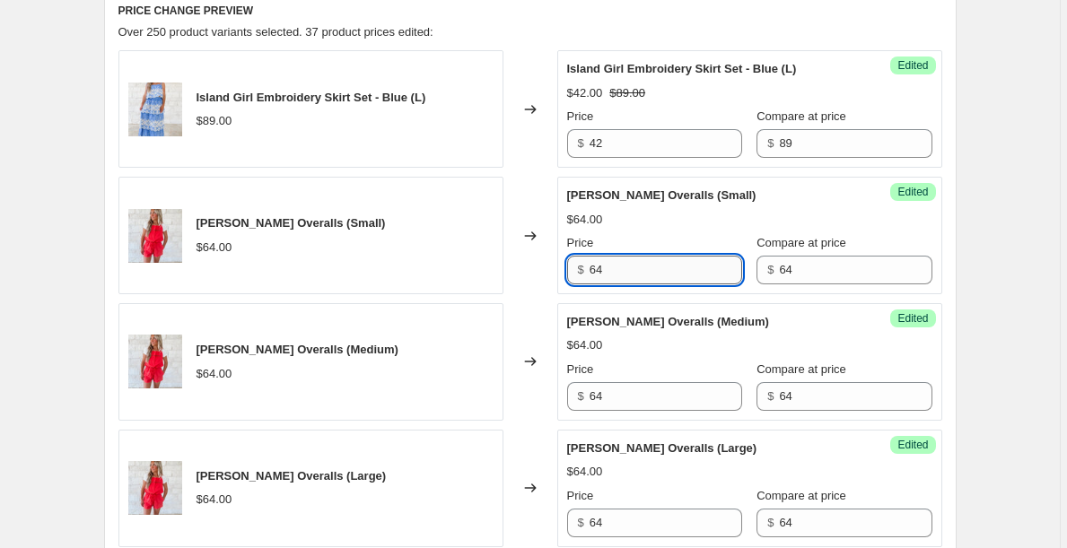
click at [645, 280] on input "64" at bounding box center [665, 270] width 152 height 29
click at [649, 267] on input "38" at bounding box center [665, 270] width 152 height 29
type input "X"
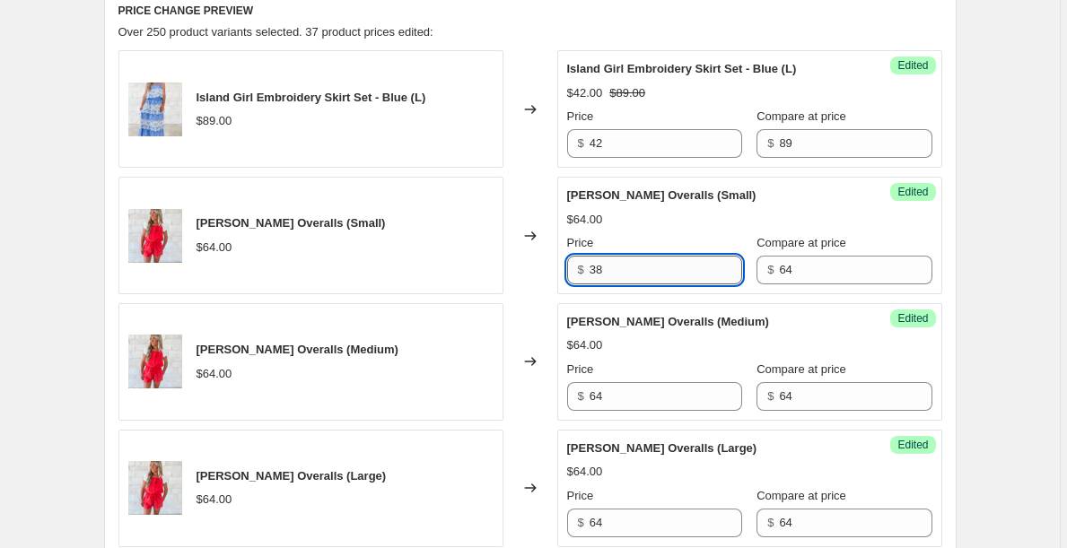
click at [619, 273] on input "38" at bounding box center [665, 270] width 152 height 29
click at [618, 273] on input "38" at bounding box center [665, 270] width 152 height 29
type input "38"
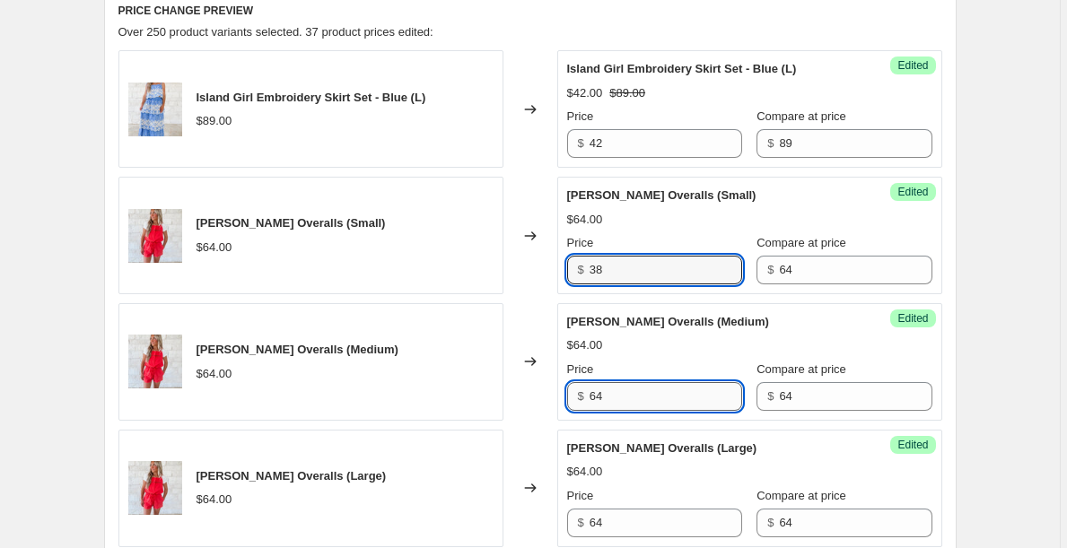
click at [623, 388] on input "64" at bounding box center [665, 396] width 152 height 29
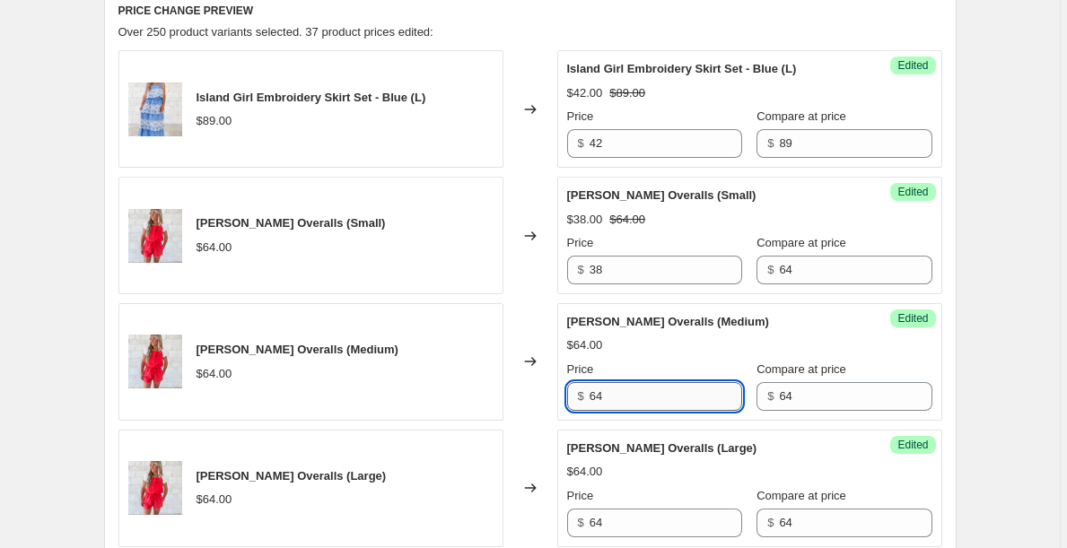
click at [623, 388] on input "64" at bounding box center [665, 396] width 152 height 29
paste input "38"
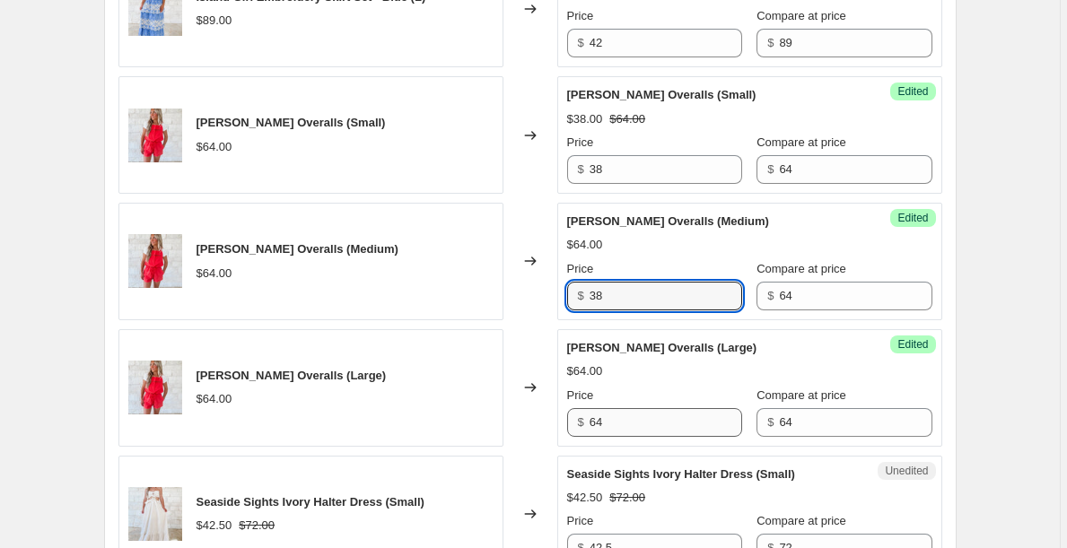
type input "38"
click at [629, 434] on input "64" at bounding box center [665, 422] width 152 height 29
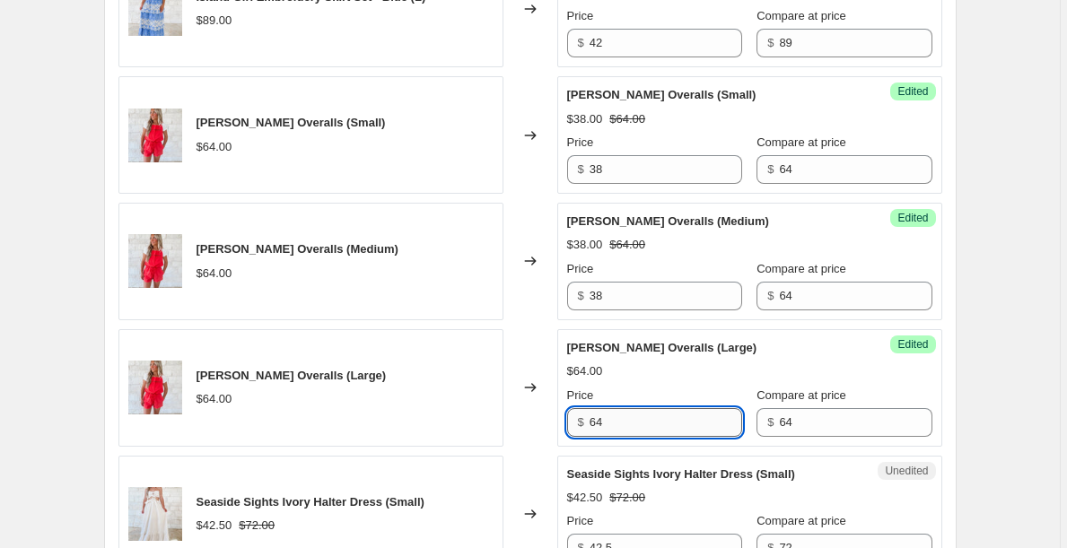
click at [629, 434] on input "64" at bounding box center [665, 422] width 152 height 29
paste input "38"
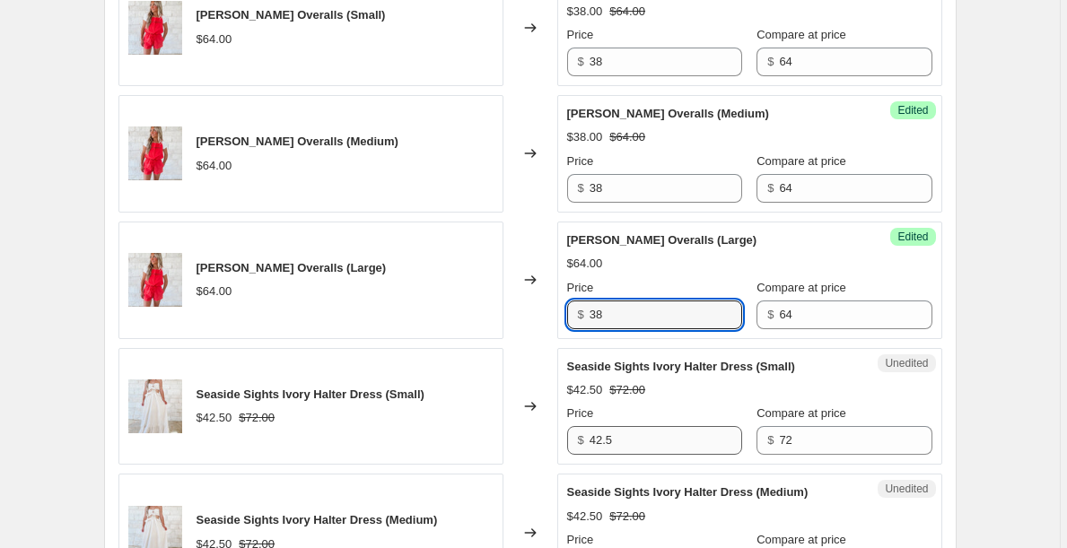
scroll to position [962, 0]
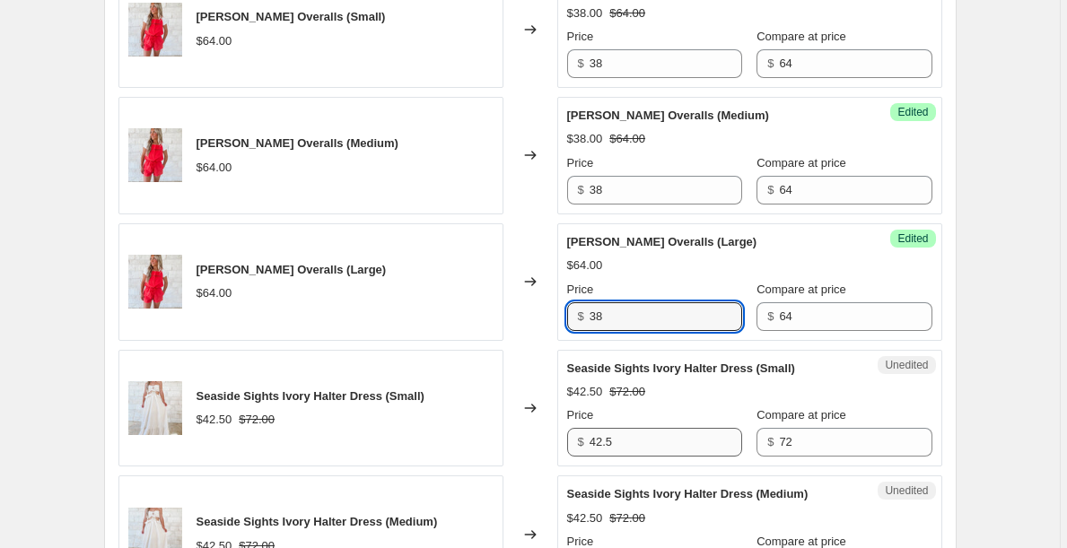
type input "38"
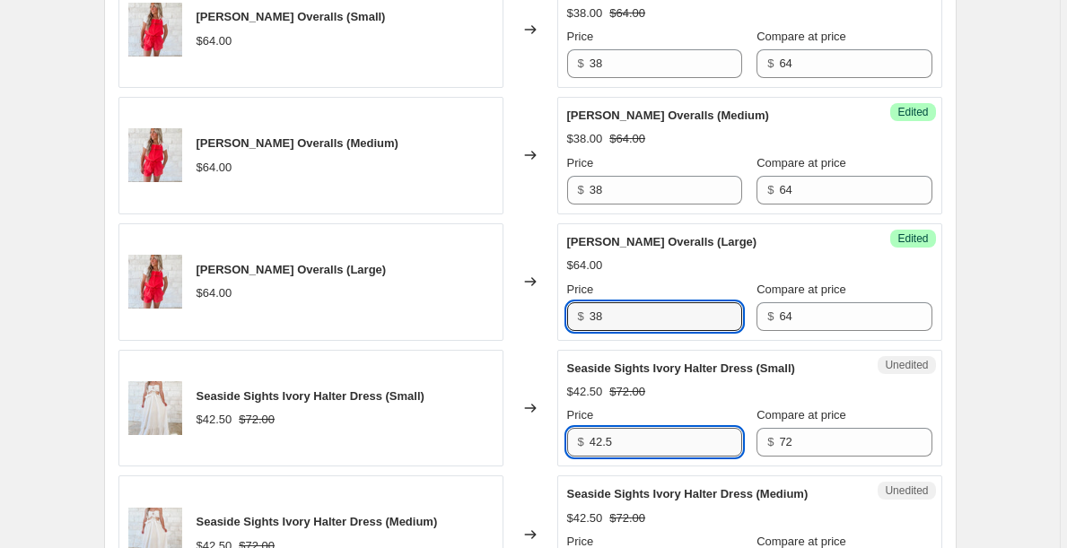
click at [627, 450] on input "42.5" at bounding box center [665, 442] width 152 height 29
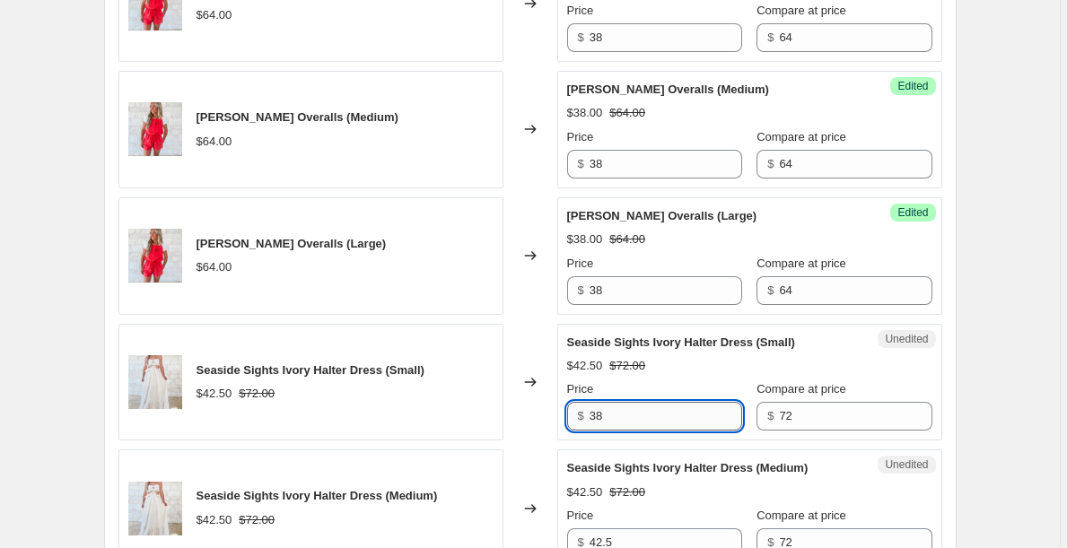
scroll to position [989, 0]
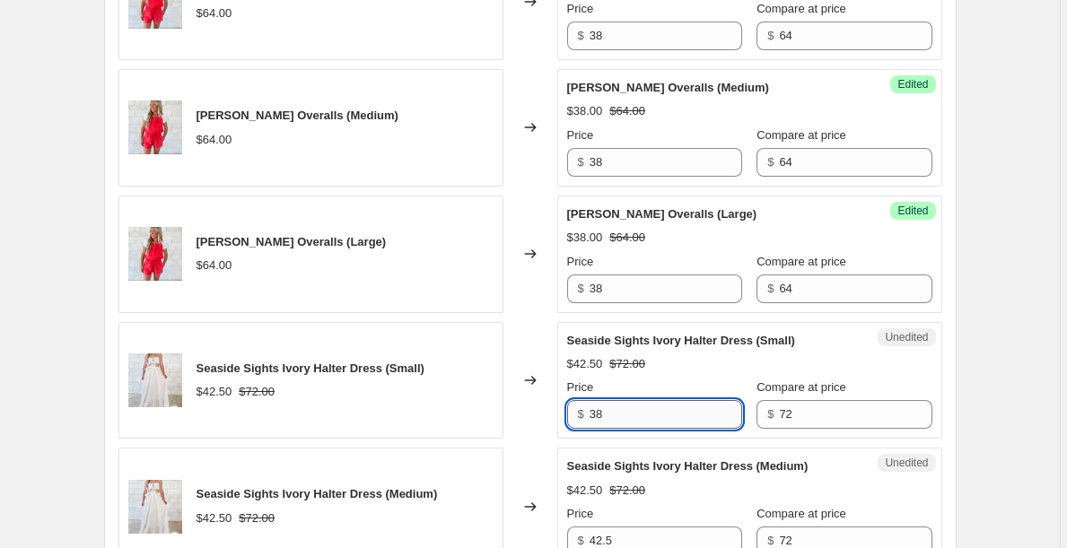
click at [614, 420] on input "38" at bounding box center [665, 414] width 152 height 29
click at [614, 419] on input "38" at bounding box center [665, 414] width 152 height 29
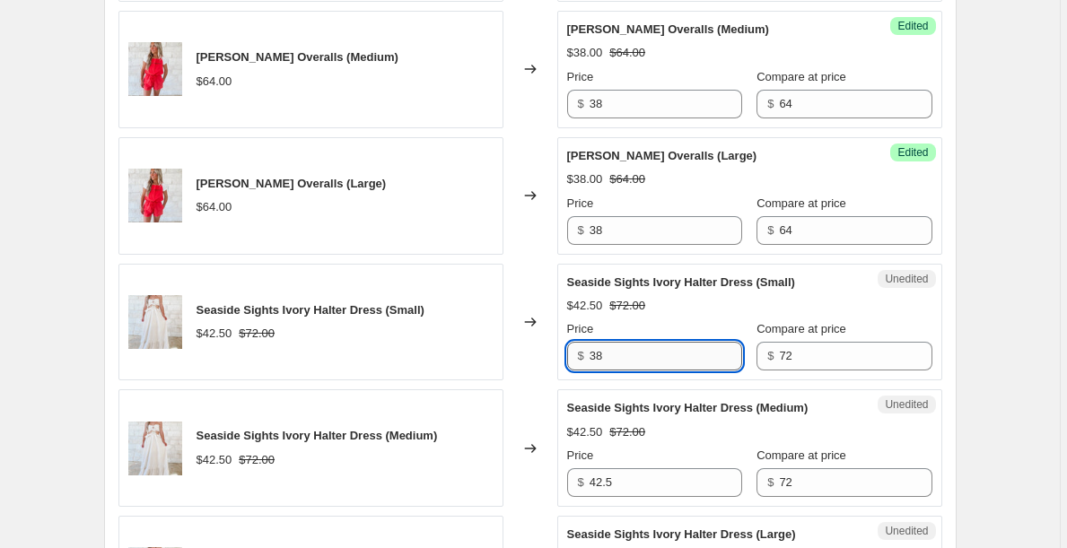
scroll to position [1059, 0]
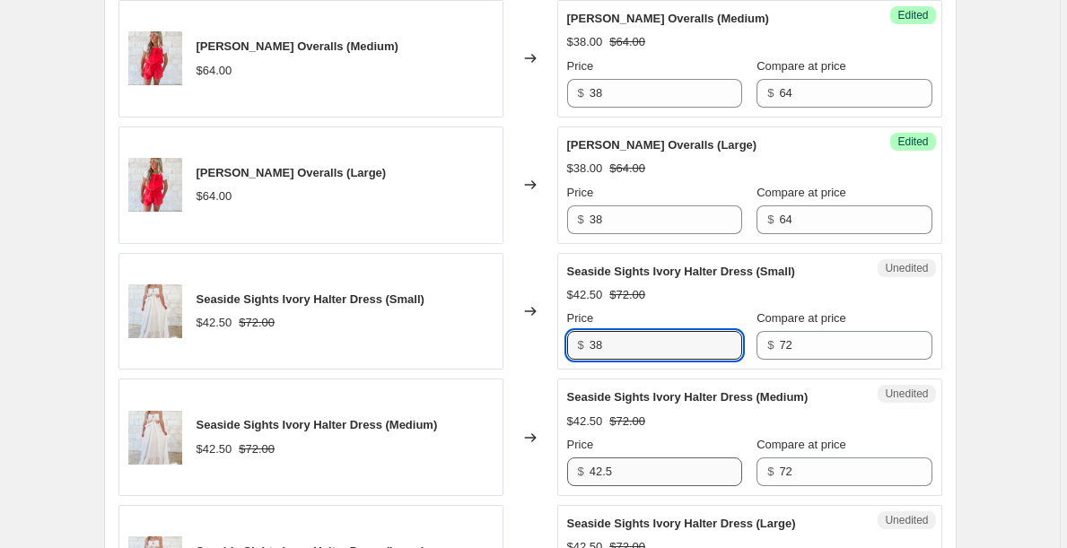
type input "38"
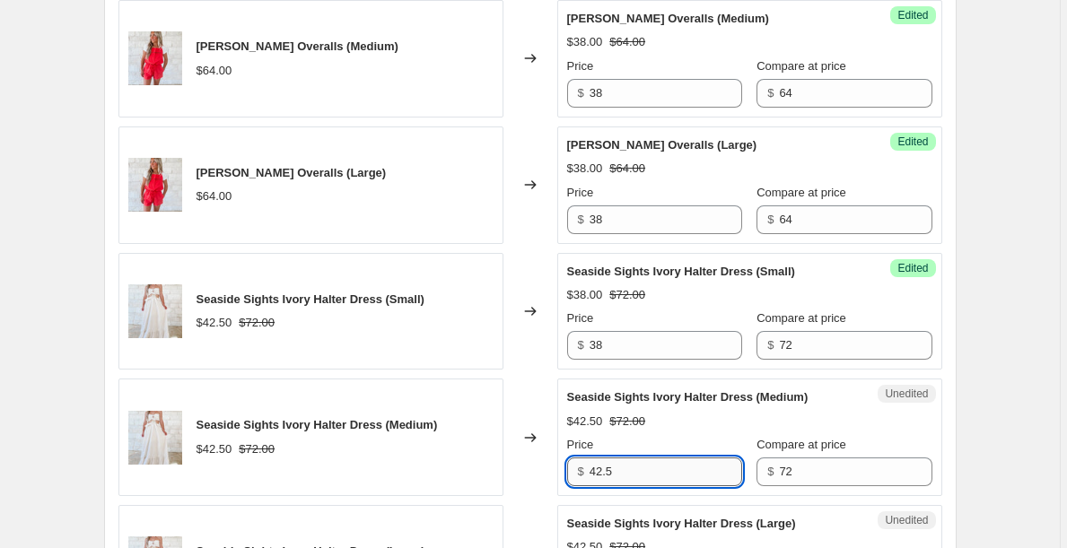
click at [624, 470] on input "42.5" at bounding box center [665, 471] width 152 height 29
paste input "38"
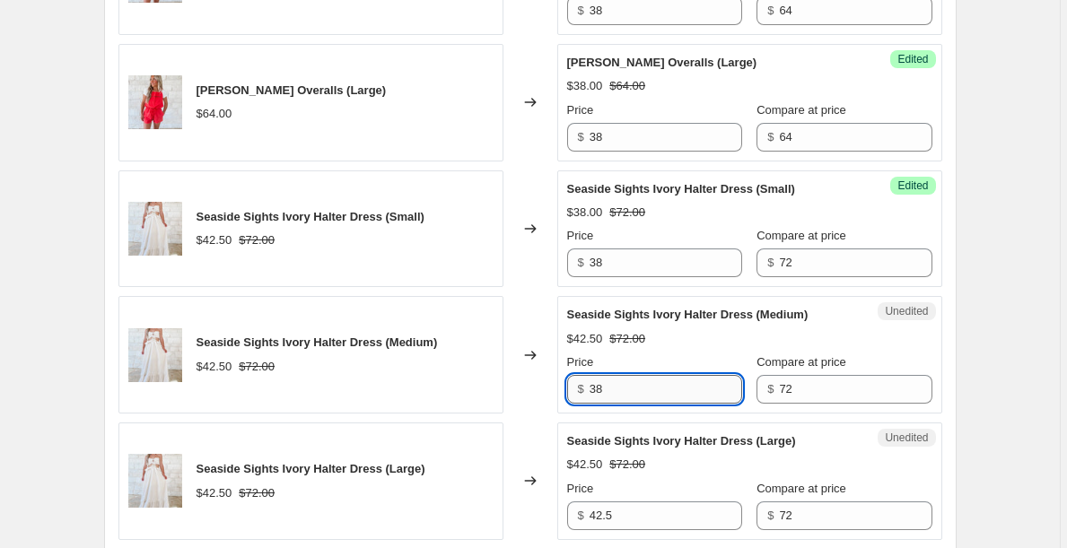
scroll to position [1172, 0]
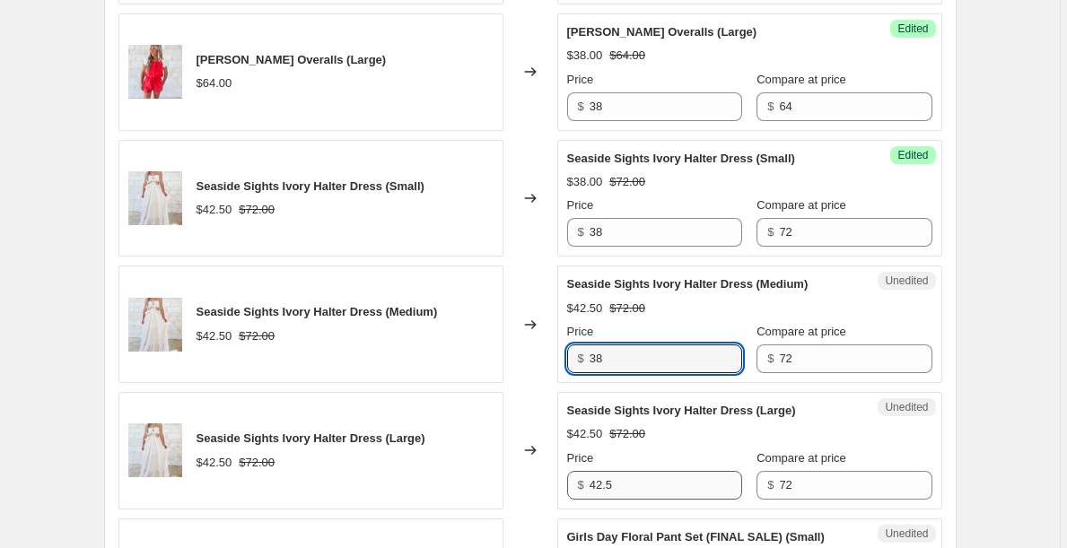
type input "38"
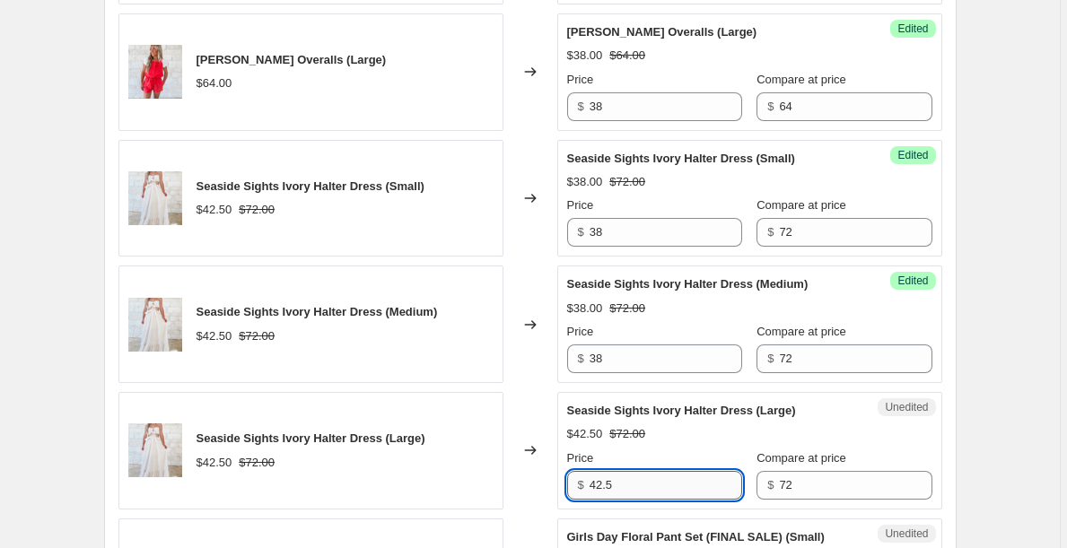
click at [624, 486] on input "42.5" at bounding box center [665, 485] width 152 height 29
paste input "38"
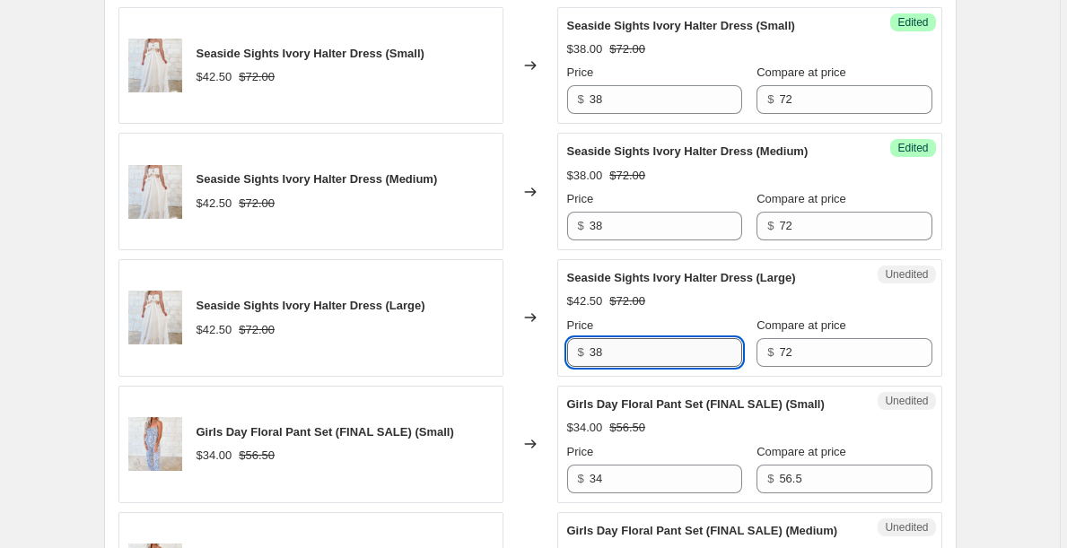
scroll to position [1308, 0]
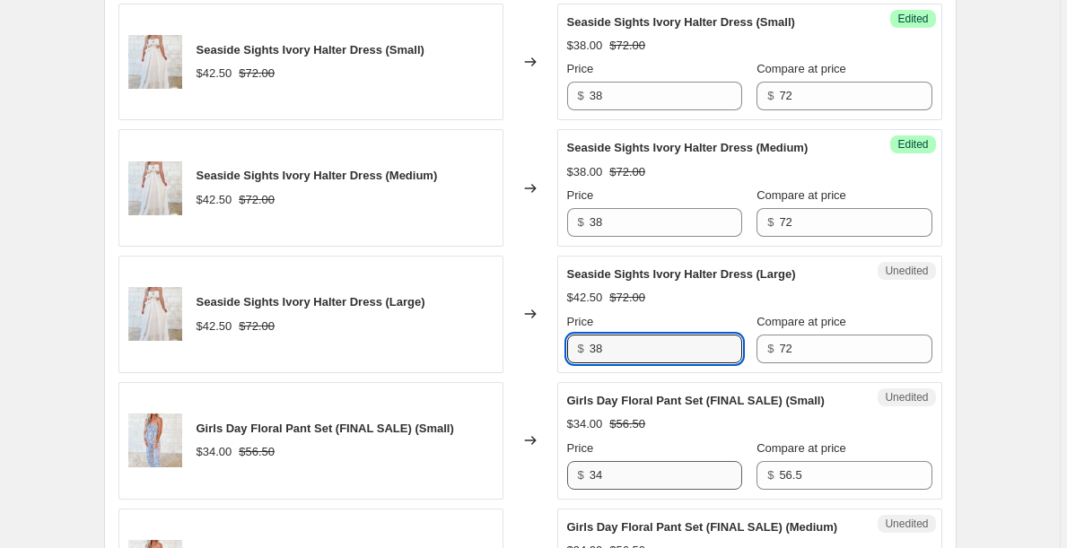
type input "38"
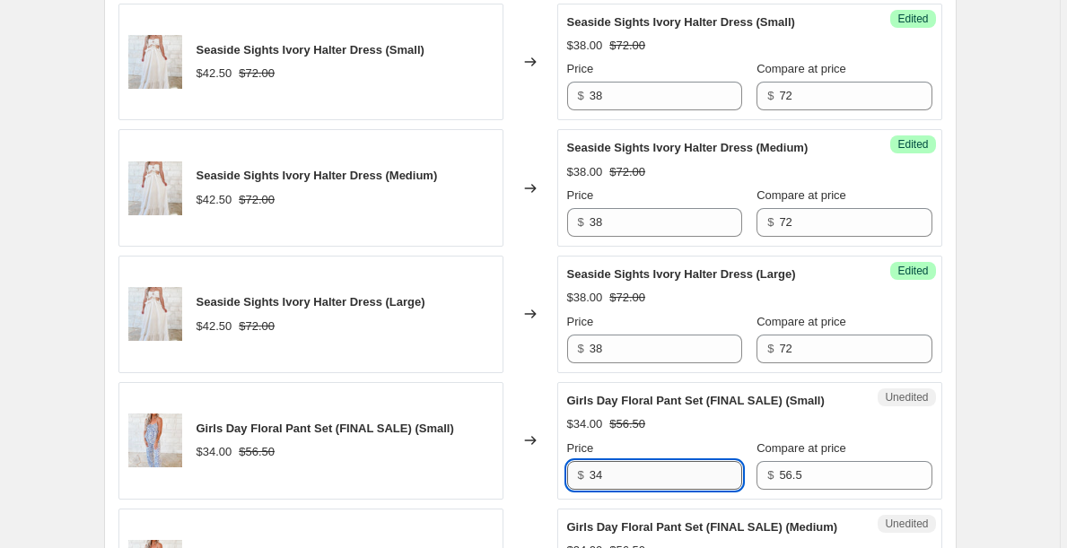
click at [625, 477] on input "34" at bounding box center [665, 475] width 152 height 29
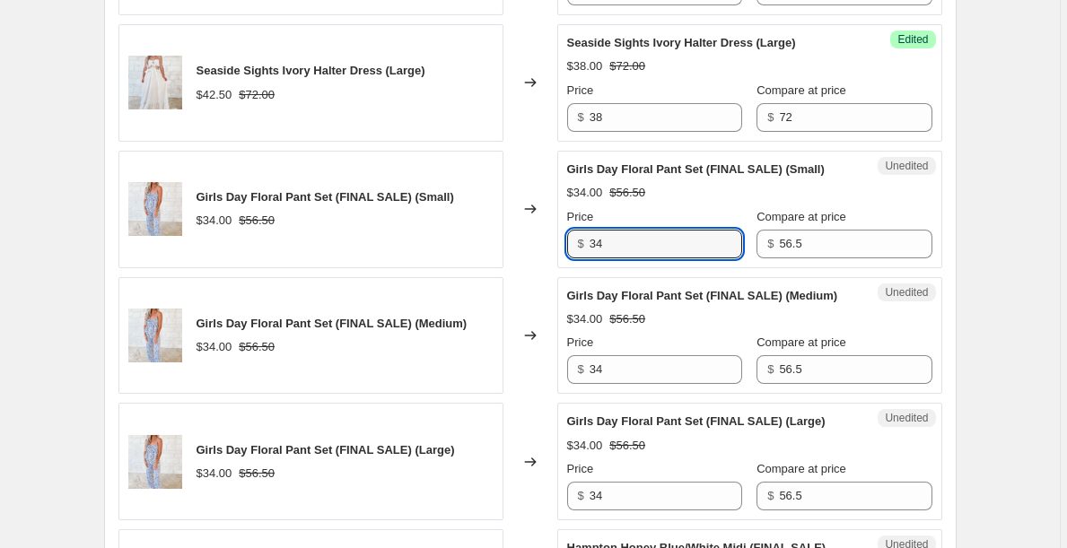
scroll to position [1544, 0]
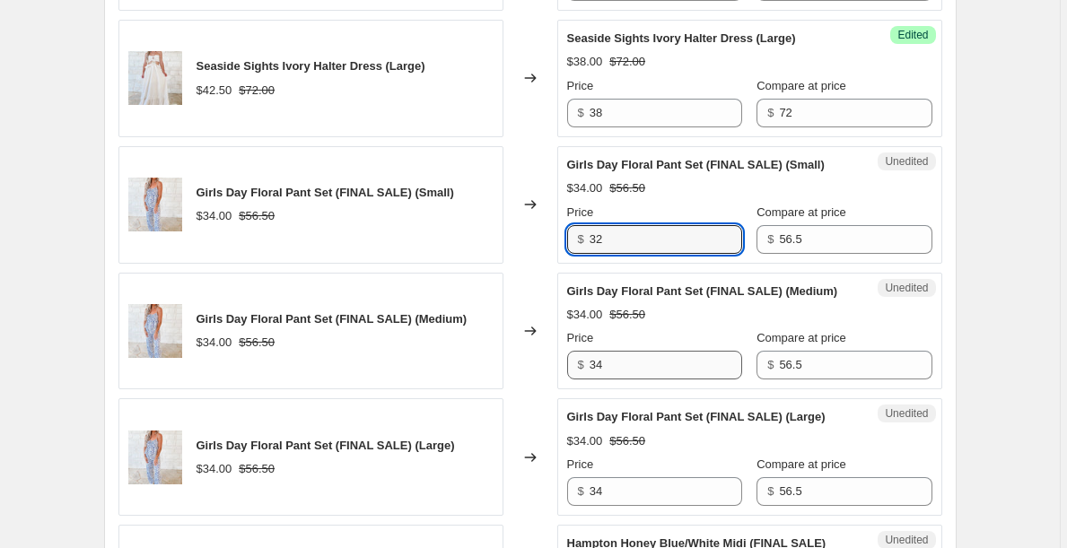
type input "32"
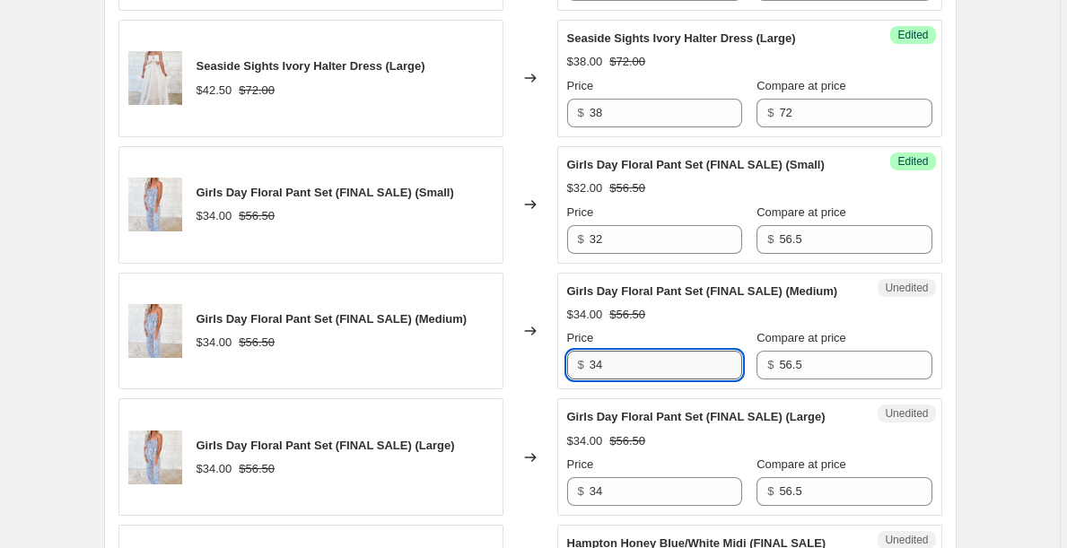
click at [618, 362] on input "34" at bounding box center [665, 365] width 152 height 29
type input "32"
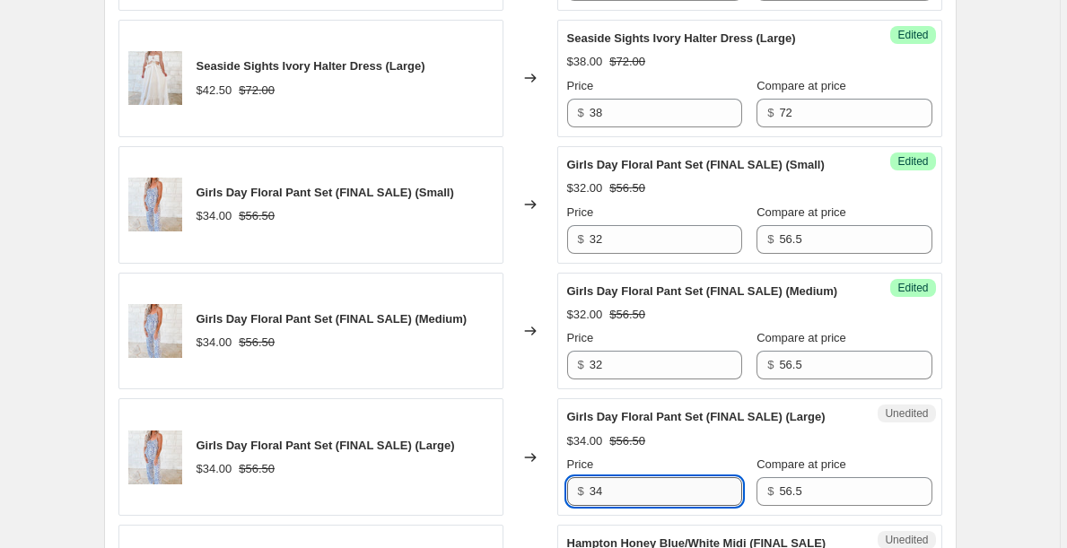
click at [628, 491] on input "34" at bounding box center [665, 491] width 152 height 29
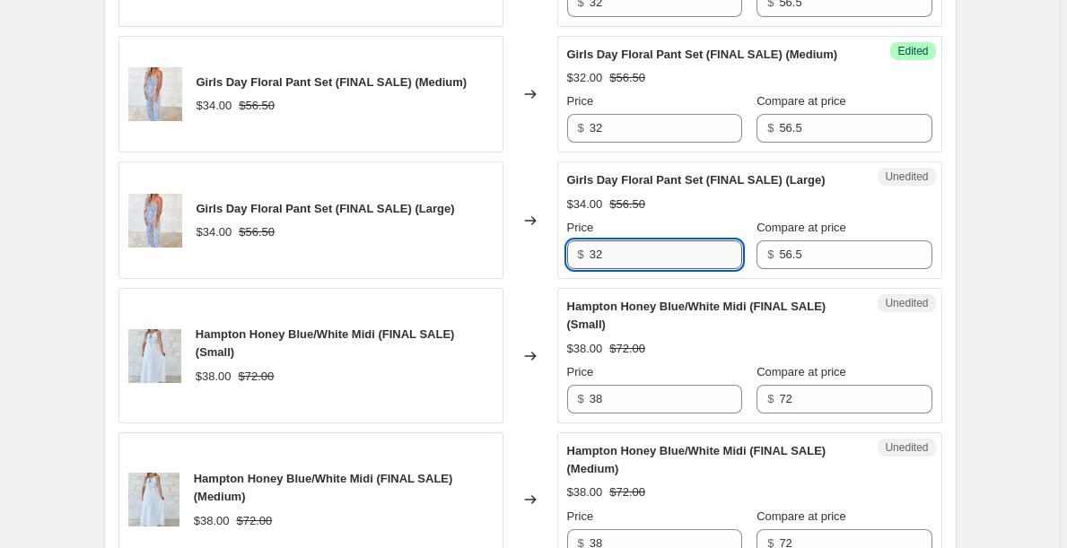
scroll to position [1782, 0]
type input "32"
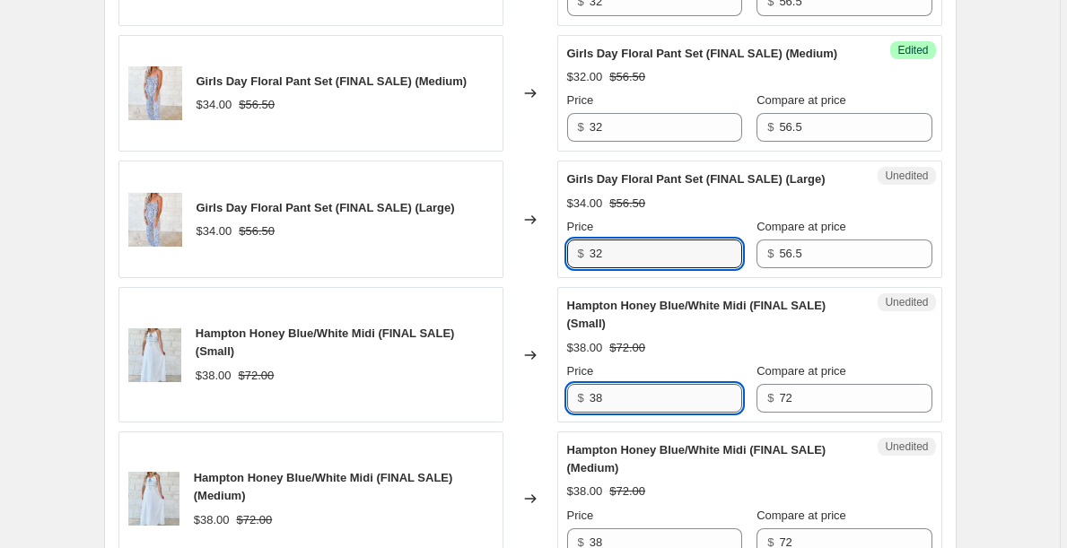
click at [632, 396] on input "38" at bounding box center [665, 398] width 152 height 29
click at [636, 395] on input "32" at bounding box center [665, 398] width 152 height 29
click at [636, 396] on input "32" at bounding box center [665, 398] width 152 height 29
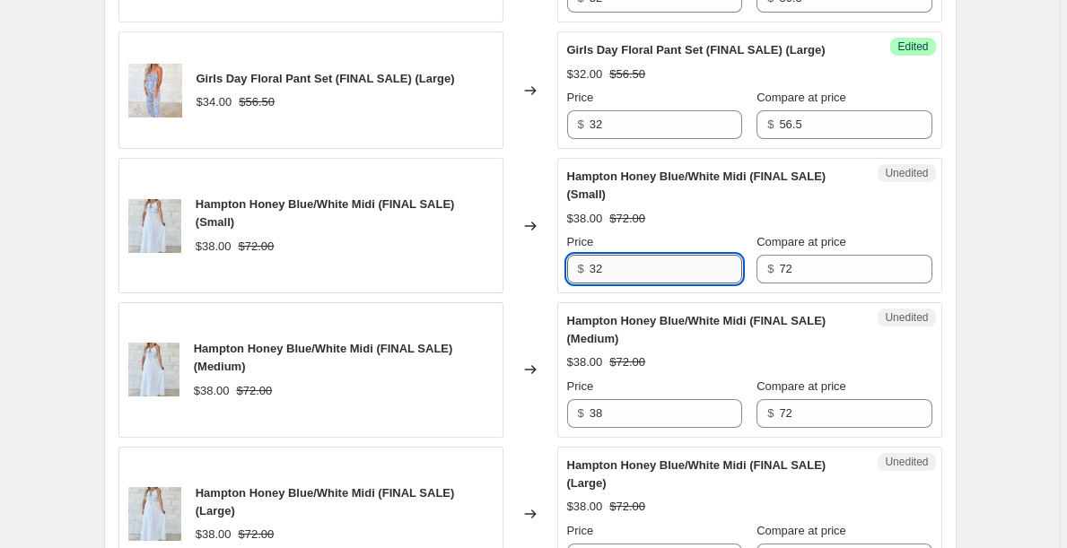
scroll to position [1909, 0]
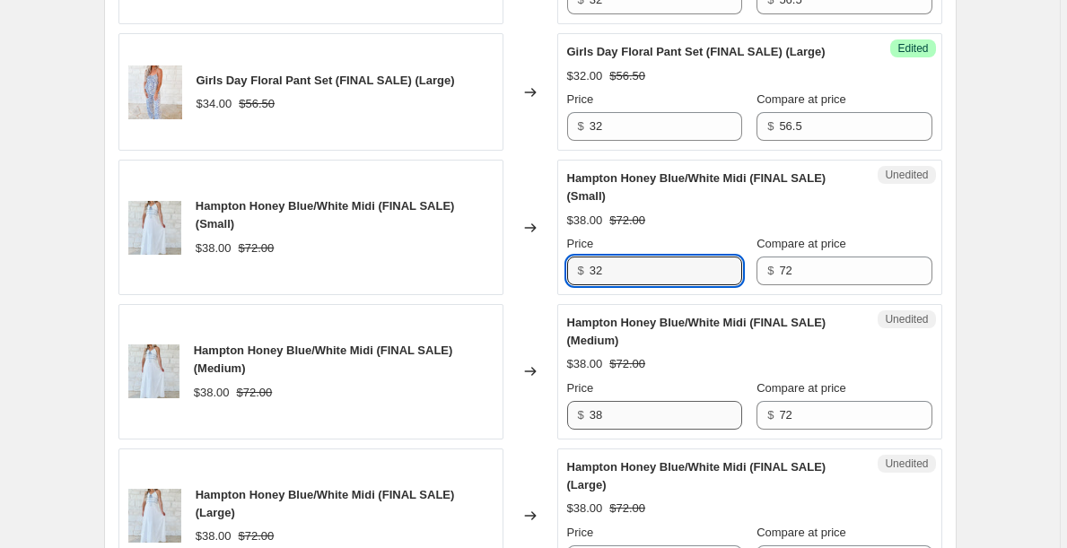
type input "32"
click at [629, 423] on input "38" at bounding box center [665, 415] width 152 height 29
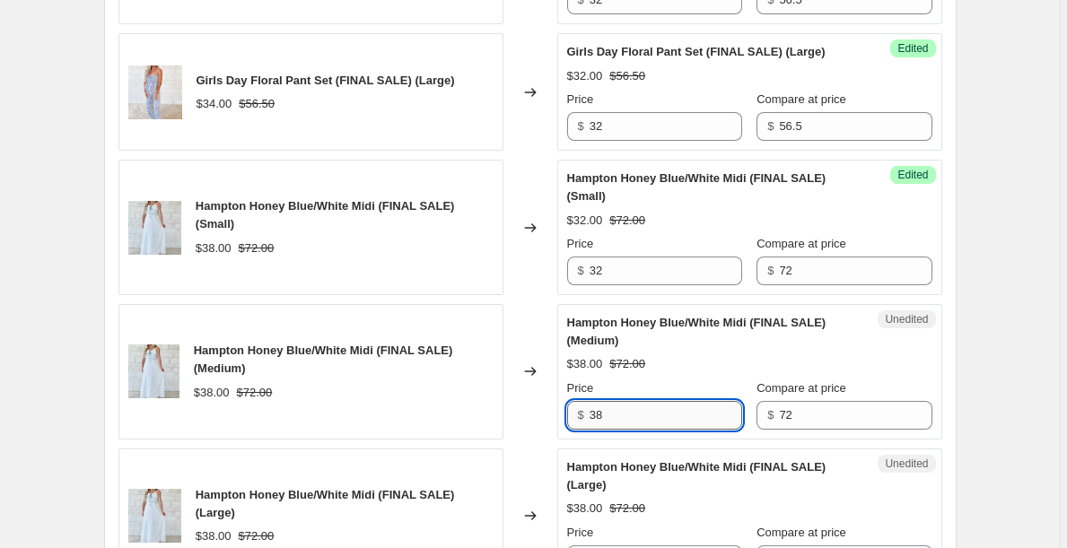
click at [629, 423] on input "38" at bounding box center [665, 415] width 152 height 29
paste input "2"
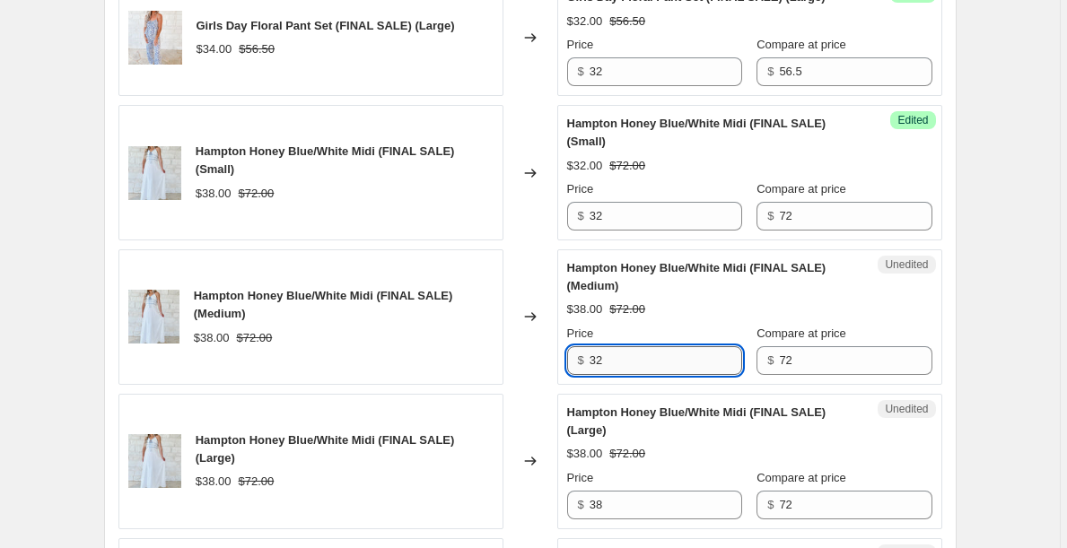
scroll to position [1995, 0]
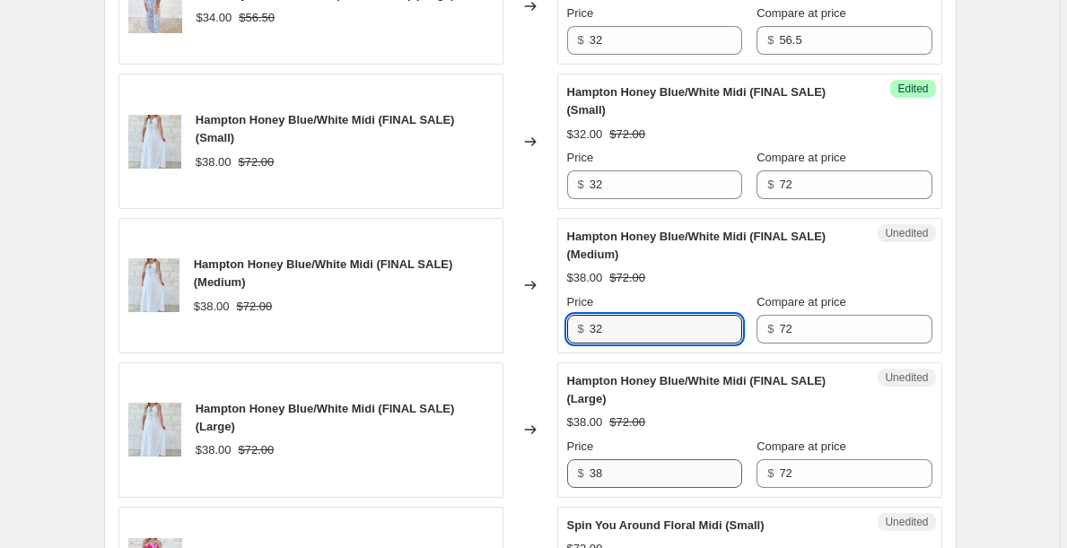
type input "32"
click at [624, 473] on input "38" at bounding box center [665, 473] width 152 height 29
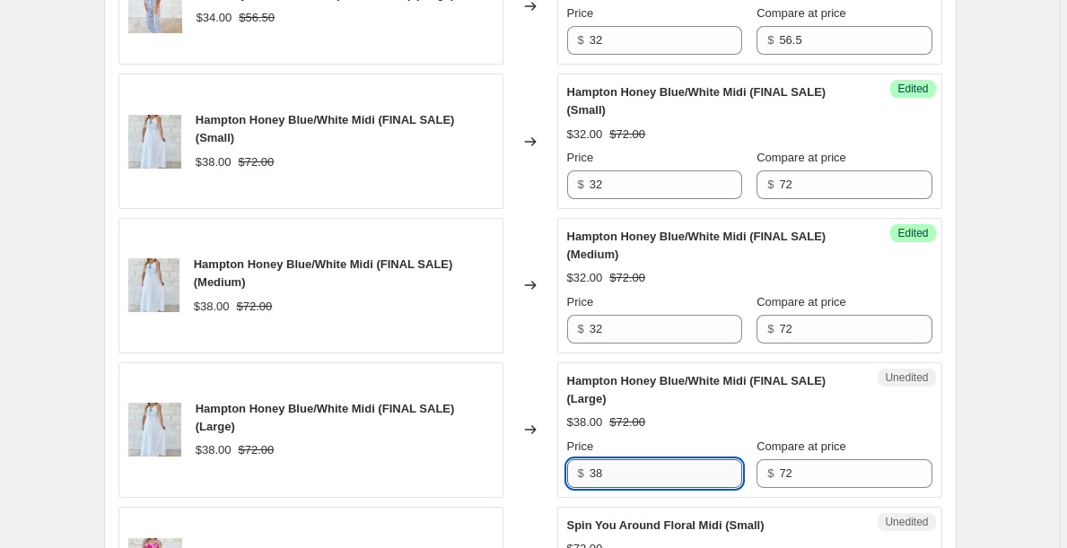
click at [624, 473] on input "38" at bounding box center [665, 473] width 152 height 29
paste input "2"
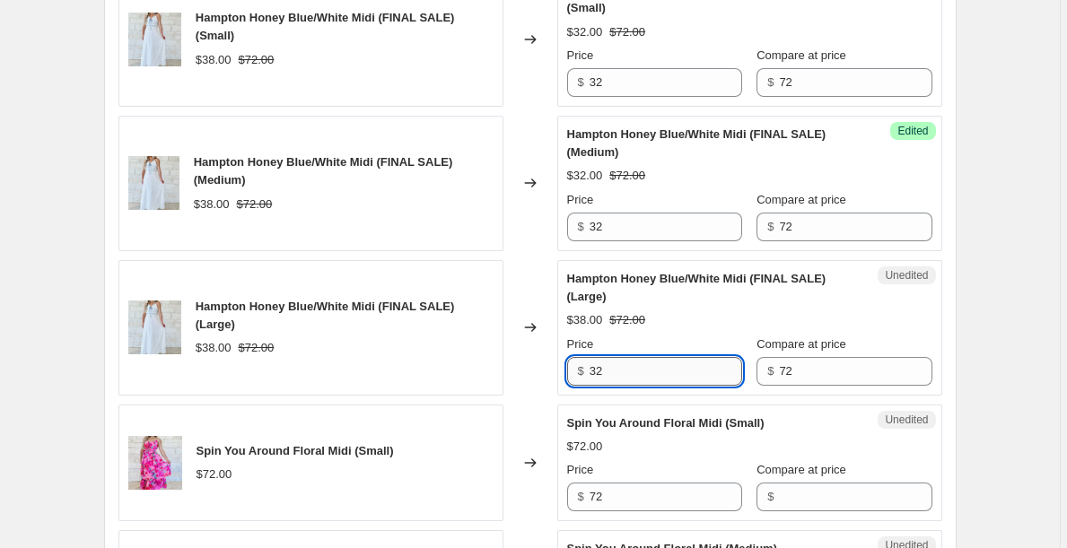
scroll to position [2100, 0]
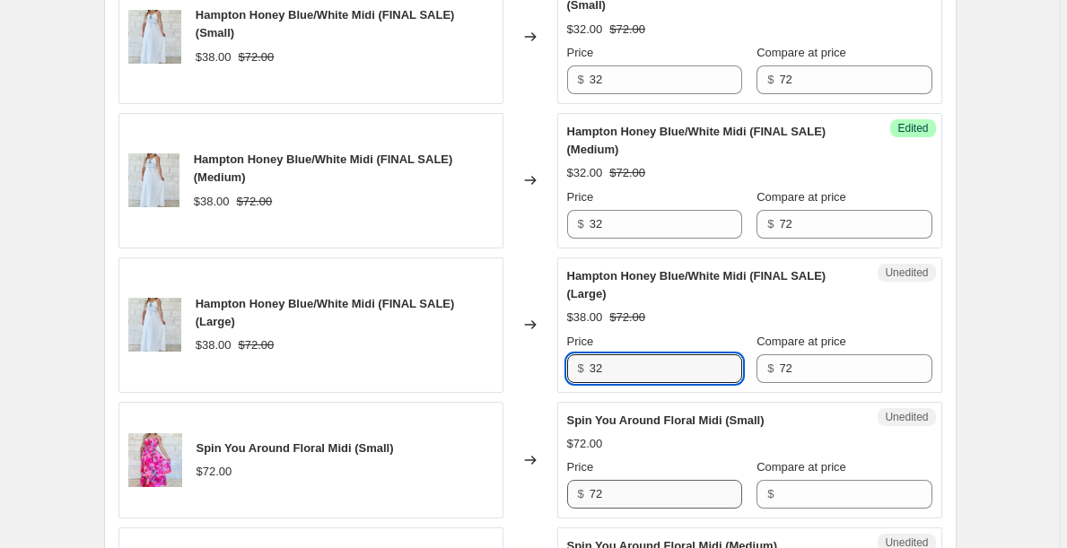
type input "32"
click at [632, 488] on input "72" at bounding box center [665, 494] width 152 height 29
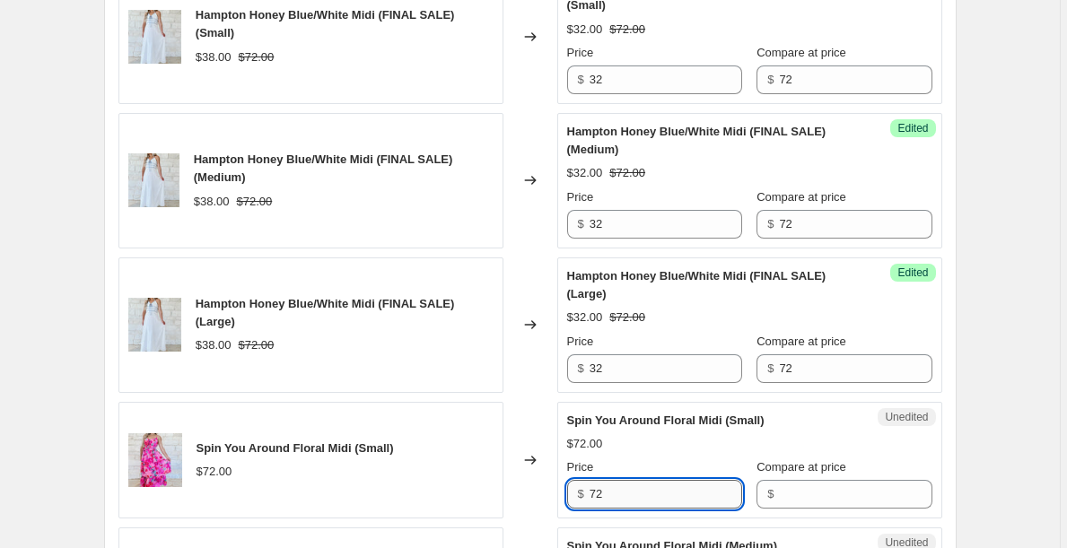
click at [632, 488] on input "72" at bounding box center [665, 494] width 152 height 29
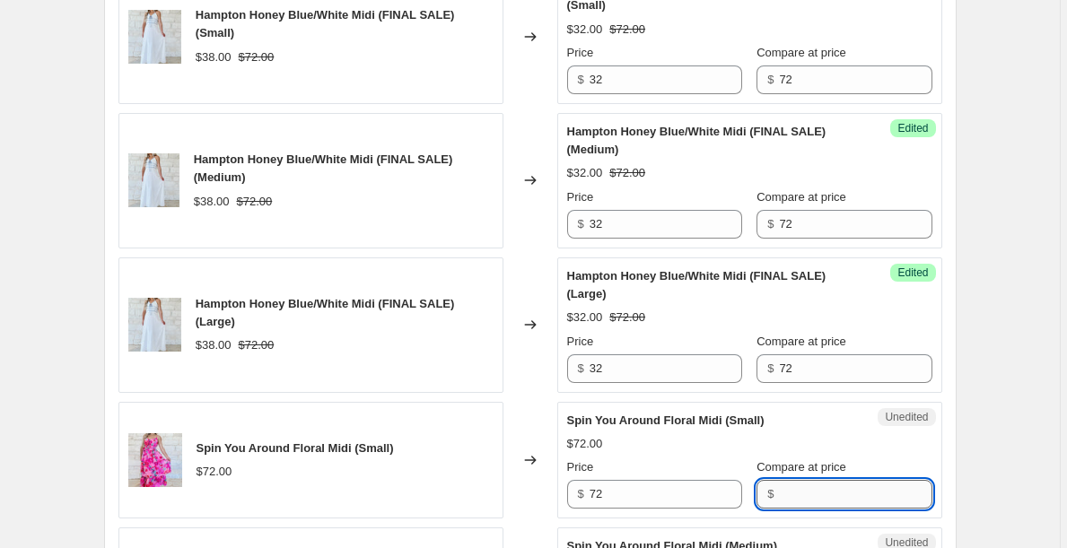
click at [800, 503] on input "Compare at price" at bounding box center [855, 494] width 152 height 29
paste input "72"
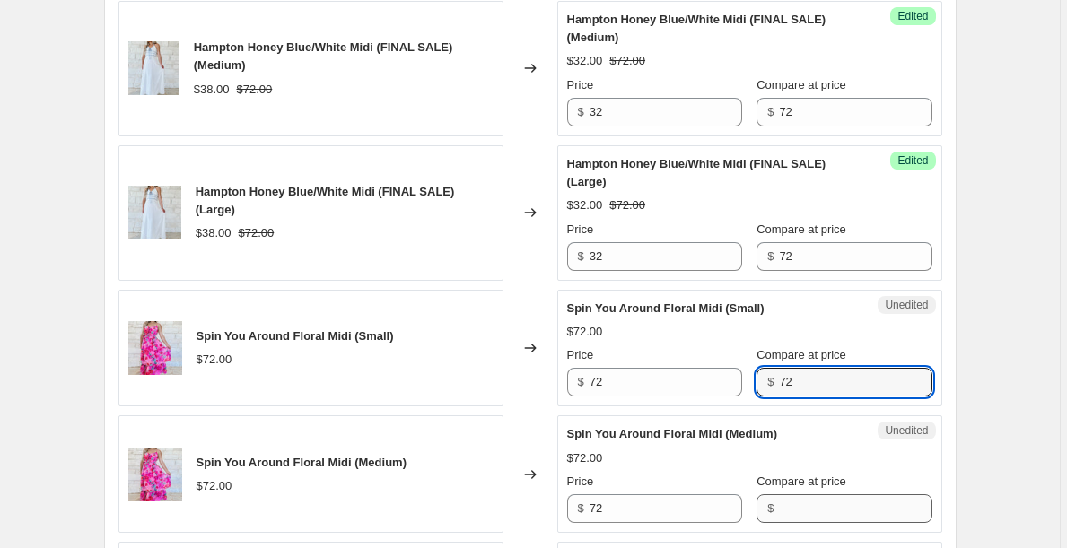
type input "72"
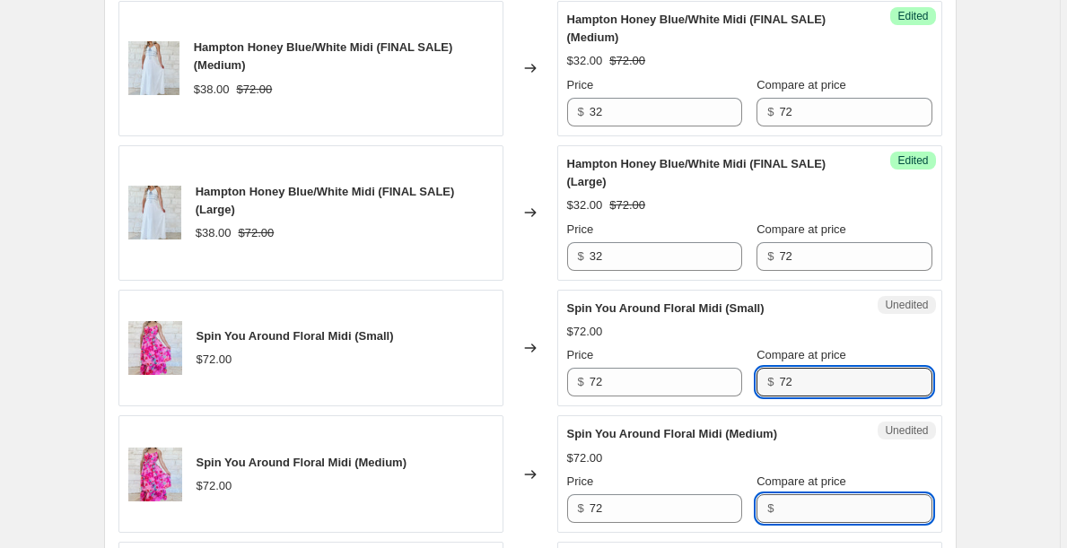
click at [800, 503] on input "Compare at price" at bounding box center [855, 508] width 152 height 29
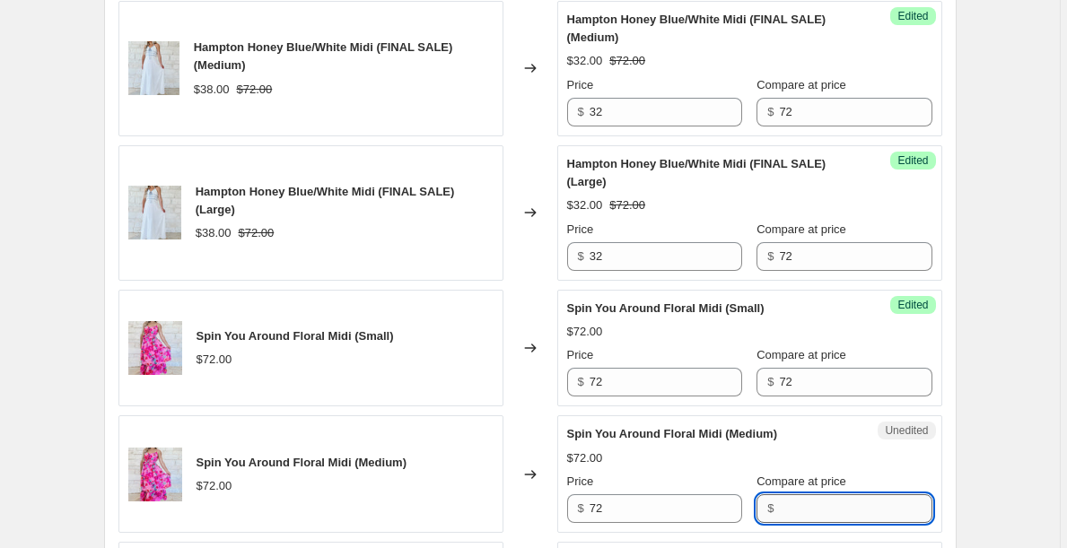
paste input "72"
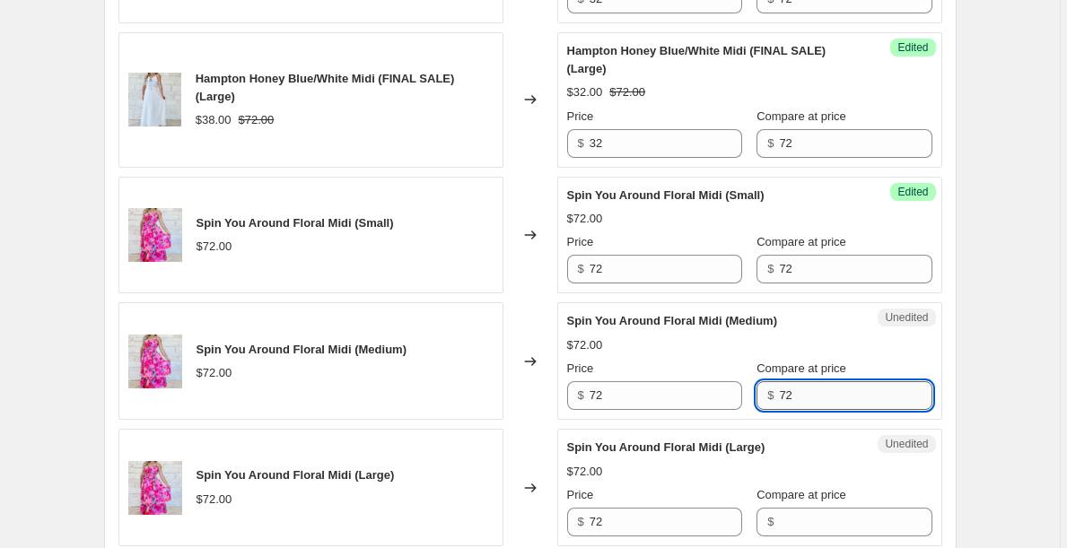
scroll to position [2326, 0]
type input "72"
click at [800, 503] on div "Compare at price $" at bounding box center [843, 510] width 175 height 50
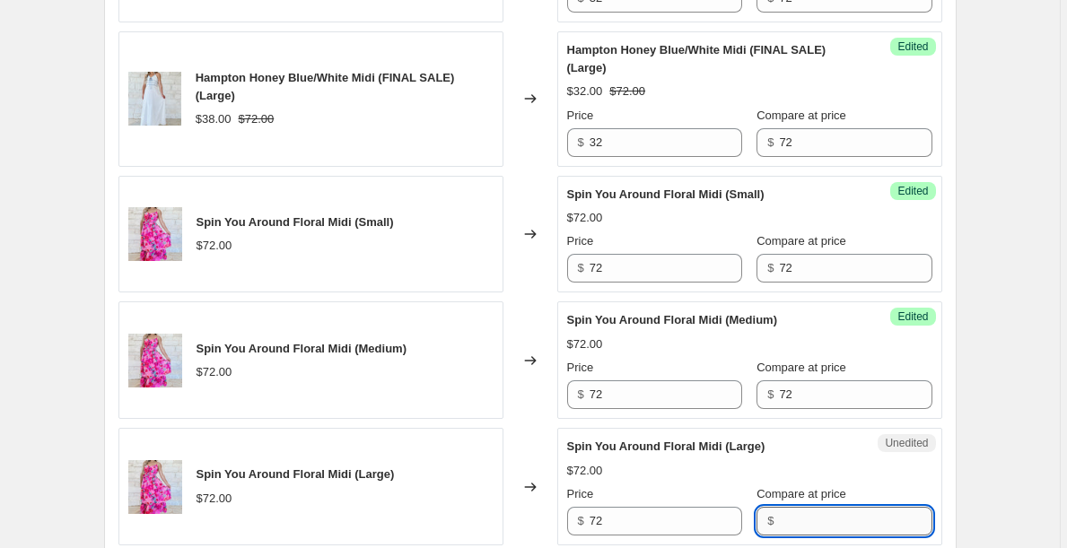
click at [805, 518] on input "Compare at price" at bounding box center [855, 521] width 152 height 29
paste input "72"
type input "72"
click at [667, 277] on input "72" at bounding box center [665, 268] width 152 height 29
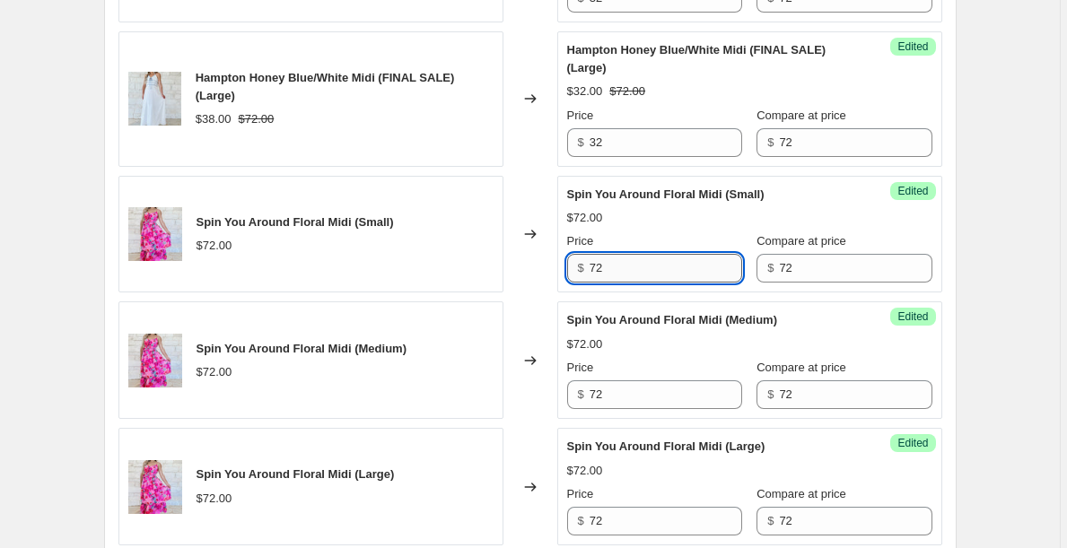
click at [667, 277] on input "72" at bounding box center [665, 268] width 152 height 29
type input "4"
click at [650, 263] on input "38" at bounding box center [665, 268] width 152 height 29
click at [649, 263] on input "38" at bounding box center [665, 268] width 152 height 29
type input "38"
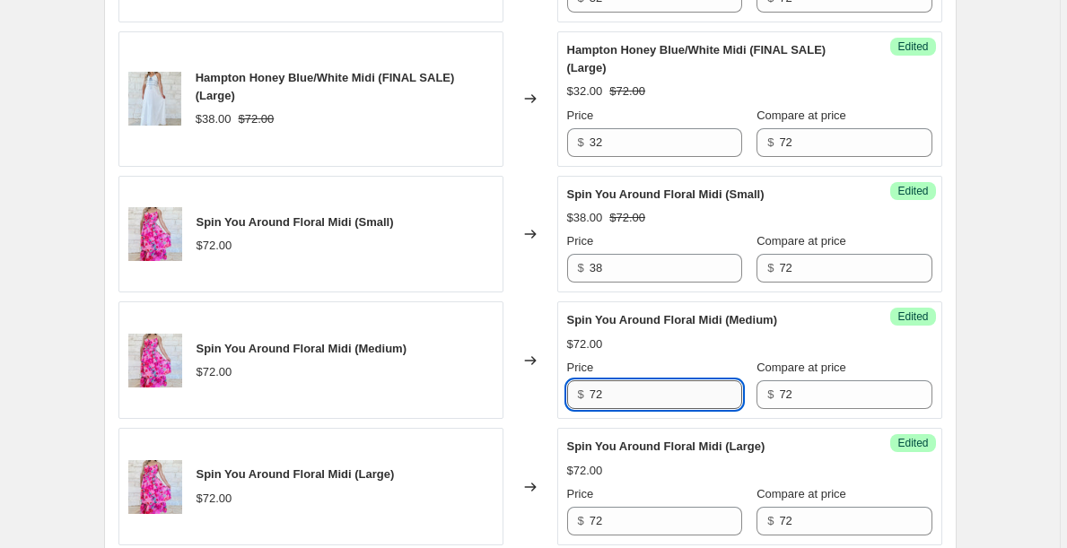
click at [625, 395] on input "72" at bounding box center [665, 394] width 152 height 29
paste input "38"
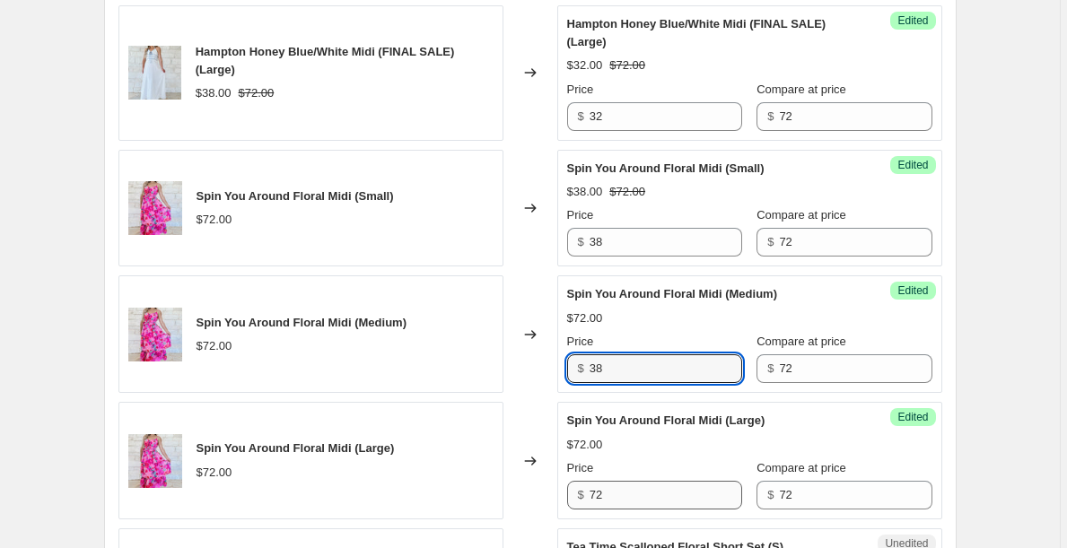
type input "38"
click at [620, 497] on input "72" at bounding box center [665, 495] width 152 height 29
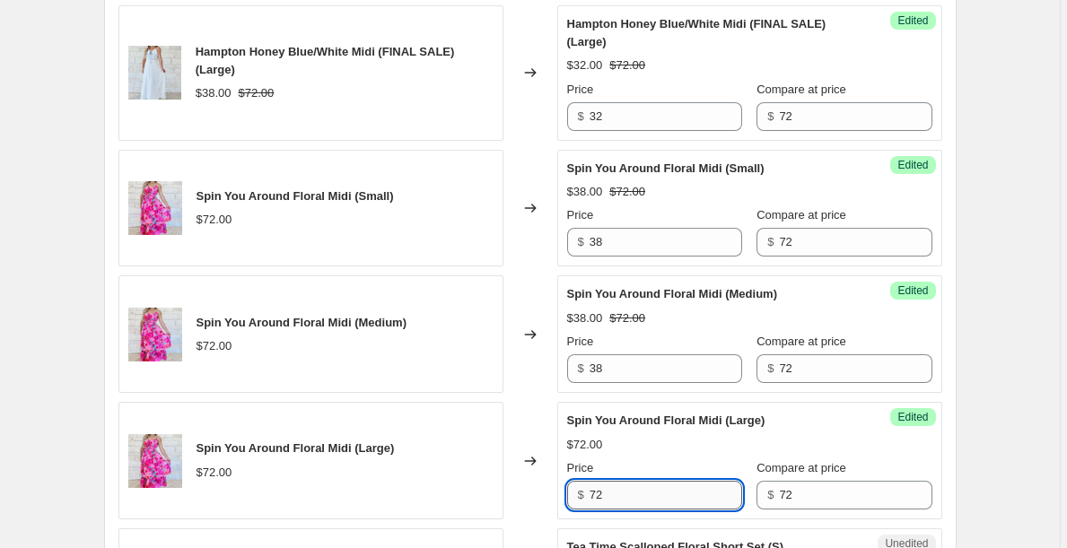
click at [620, 497] on input "72" at bounding box center [665, 495] width 152 height 29
paste input "38"
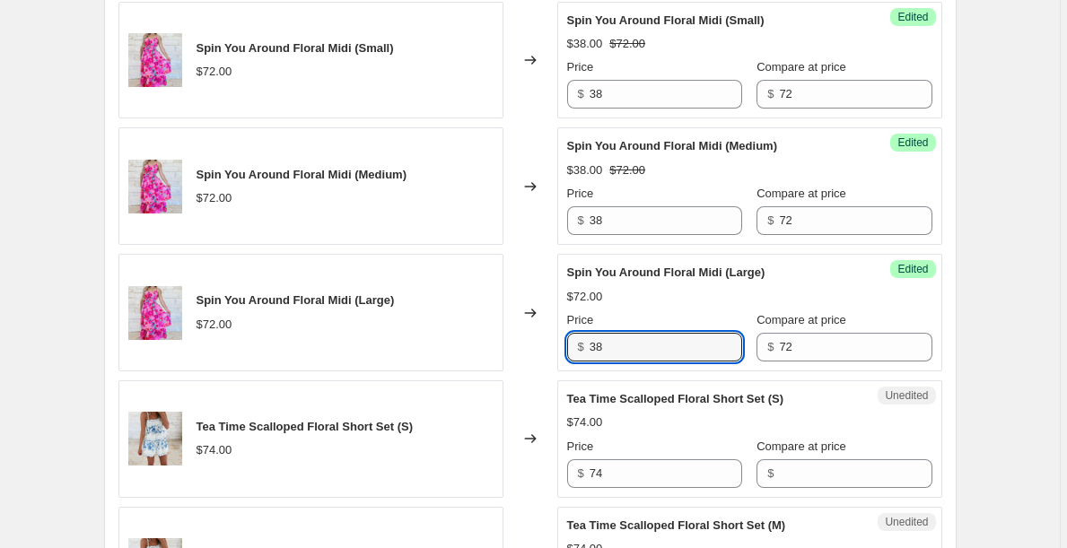
scroll to position [2515, 0]
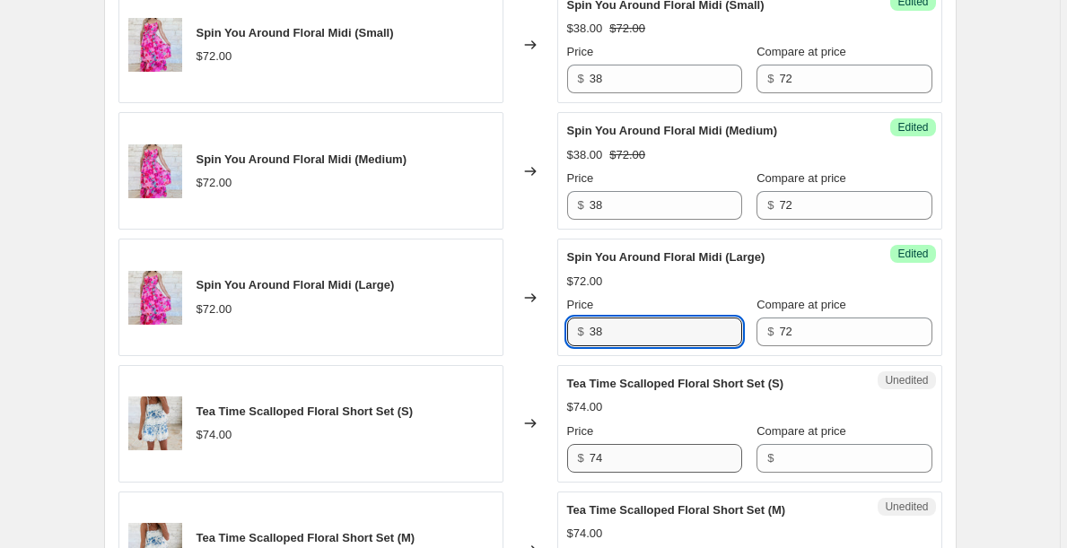
type input "38"
click at [626, 465] on input "74" at bounding box center [665, 458] width 152 height 29
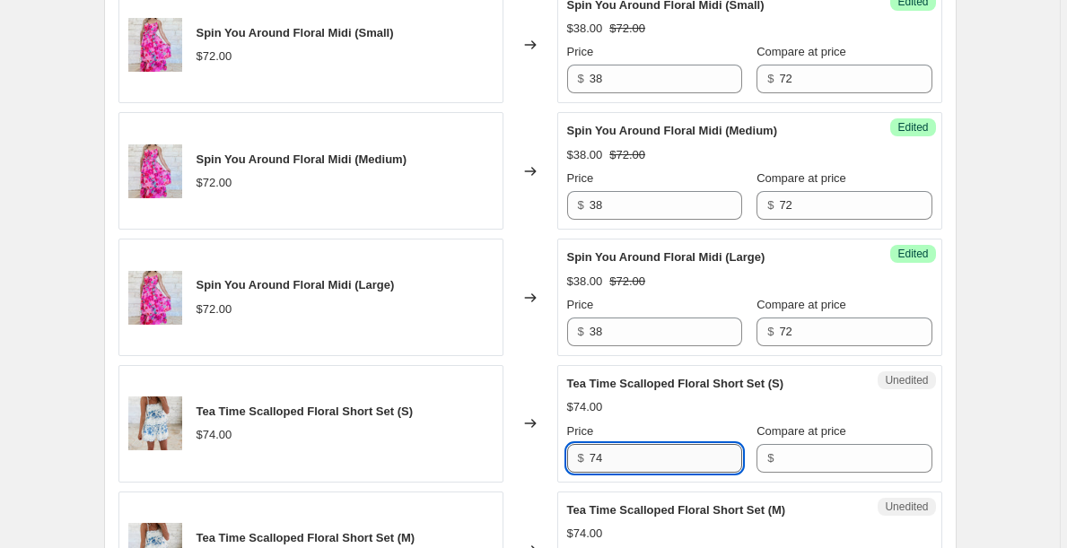
click at [626, 465] on input "74" at bounding box center [665, 458] width 152 height 29
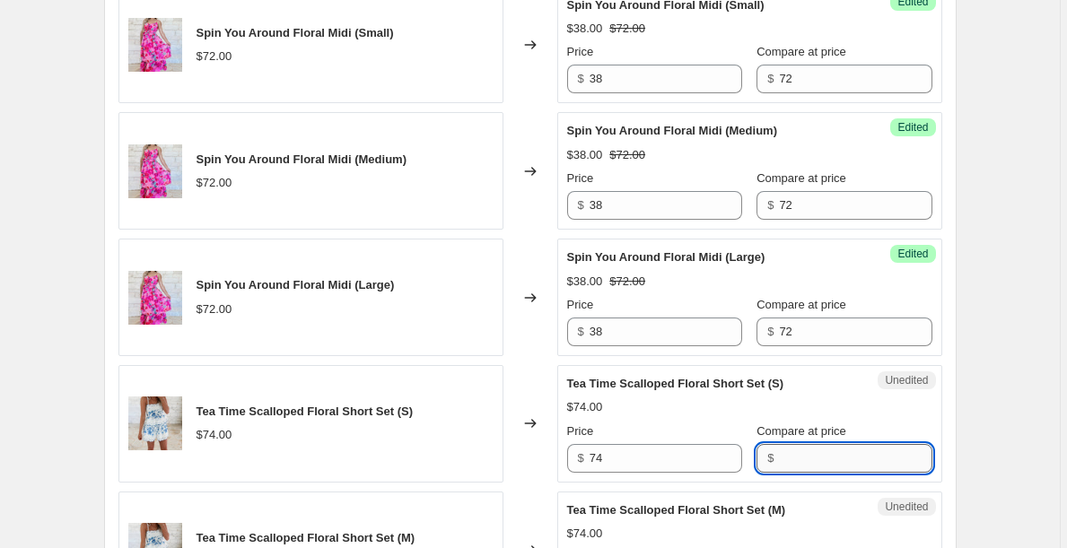
click at [782, 466] on input "Compare at price" at bounding box center [855, 458] width 152 height 29
paste input "74"
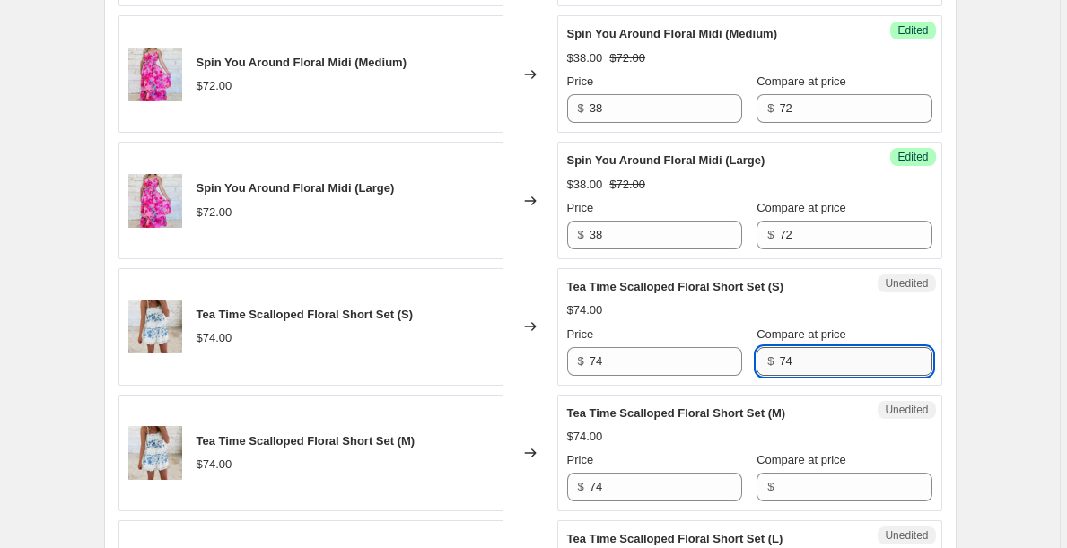
scroll to position [2623, 0]
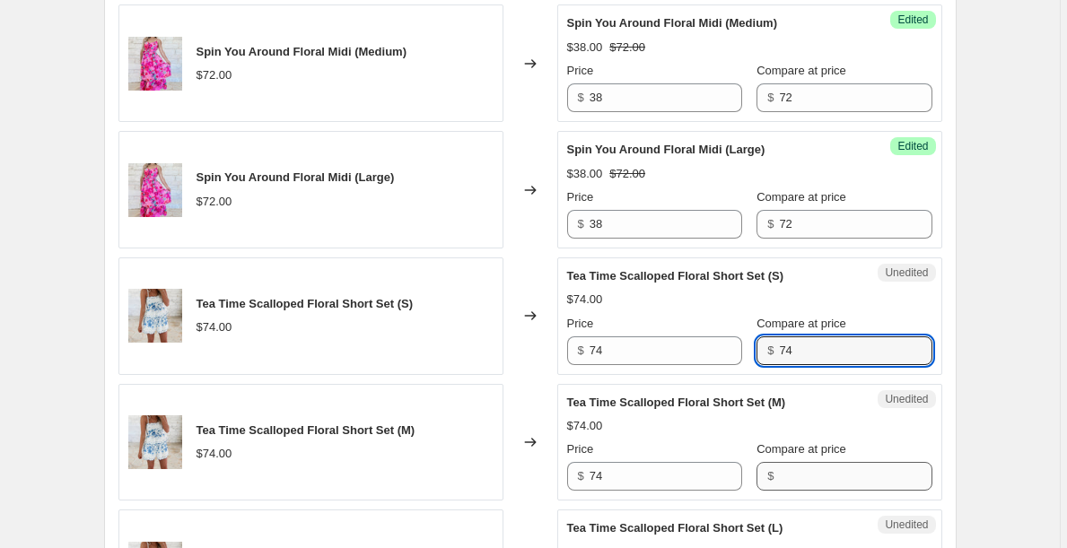
type input "74"
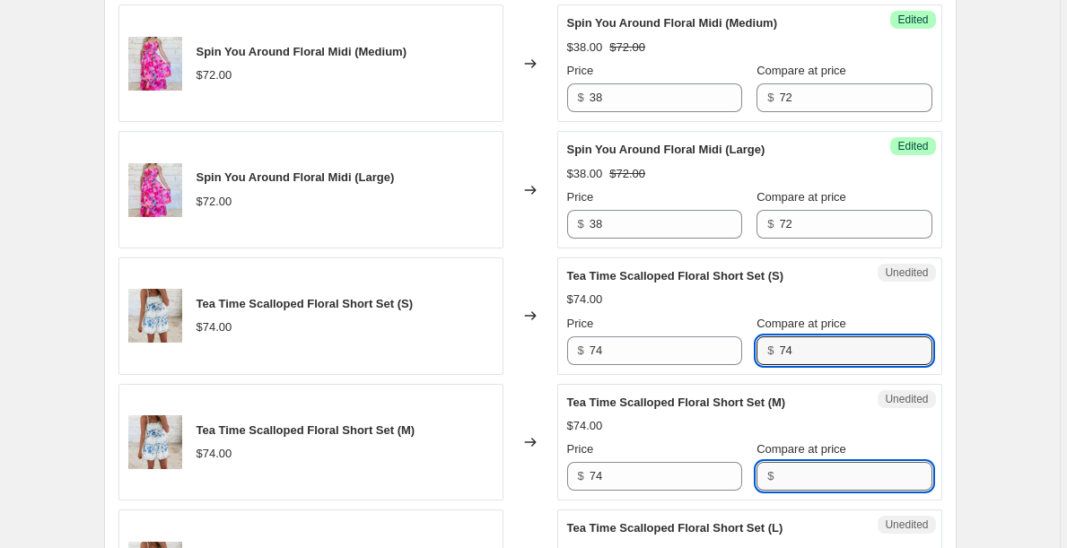
click at [792, 475] on input "Compare at price" at bounding box center [855, 476] width 152 height 29
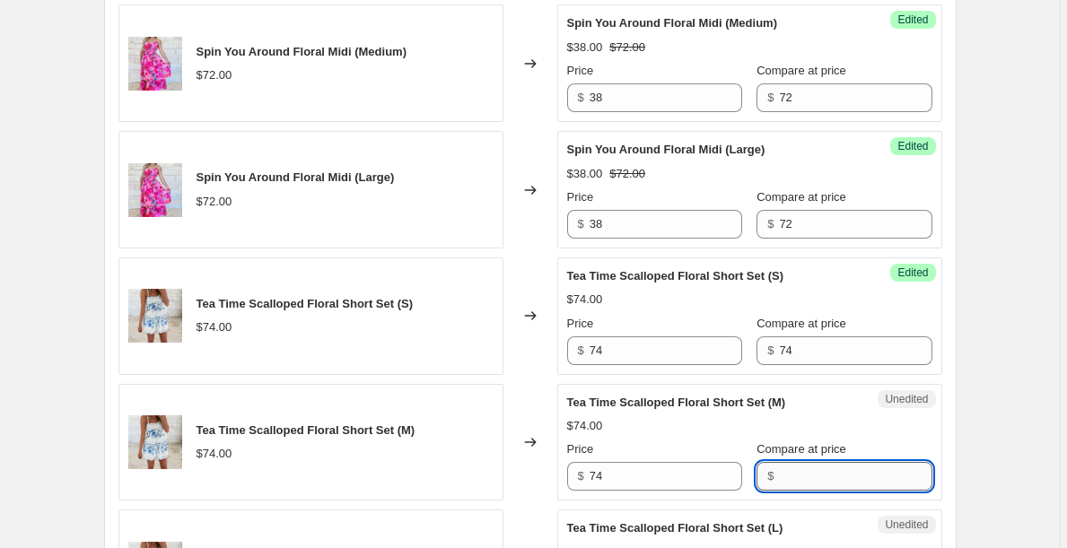
paste input "74"
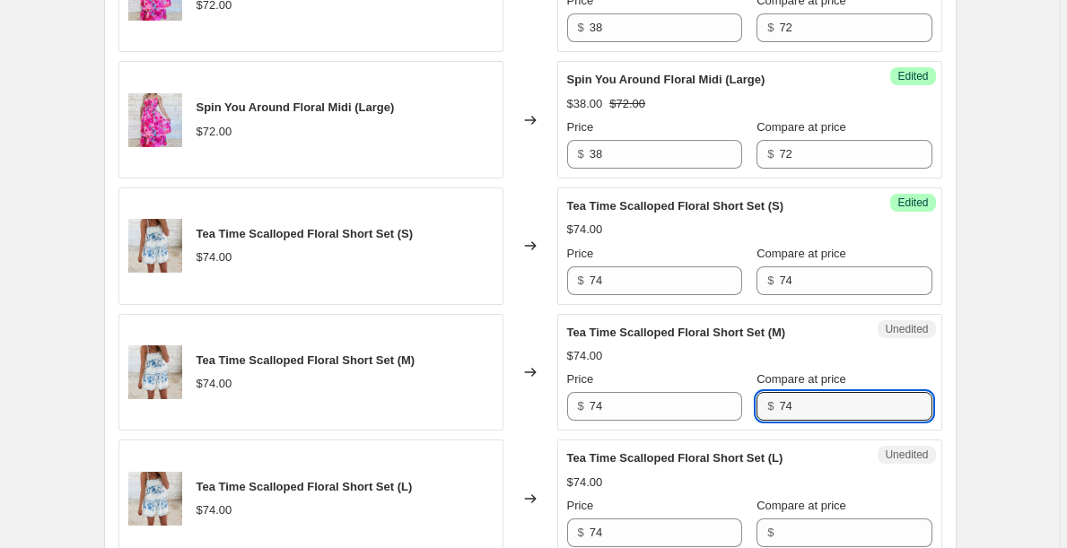
scroll to position [2709, 0]
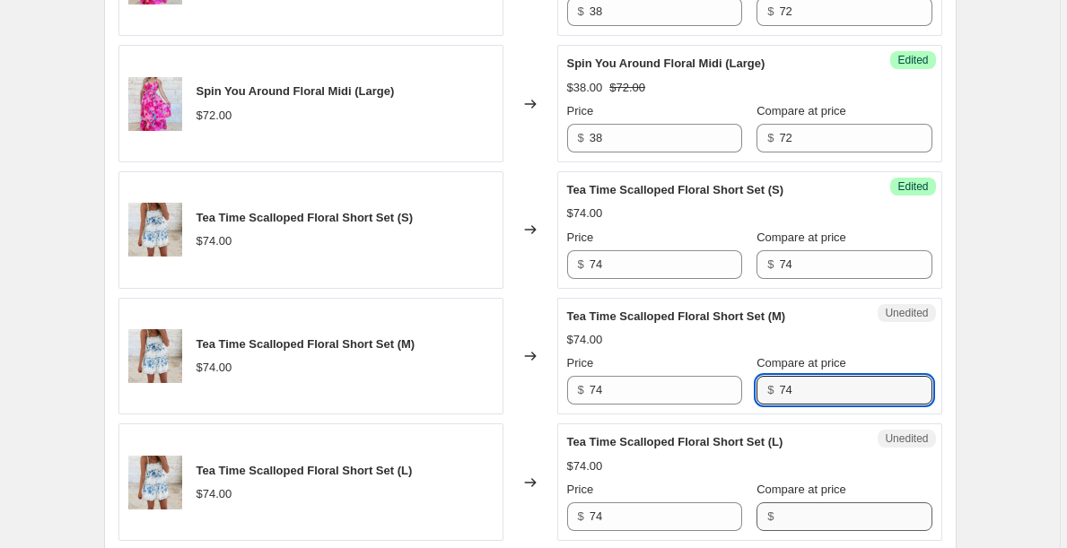
type input "74"
click at [803, 524] on input "Compare at price" at bounding box center [855, 516] width 152 height 29
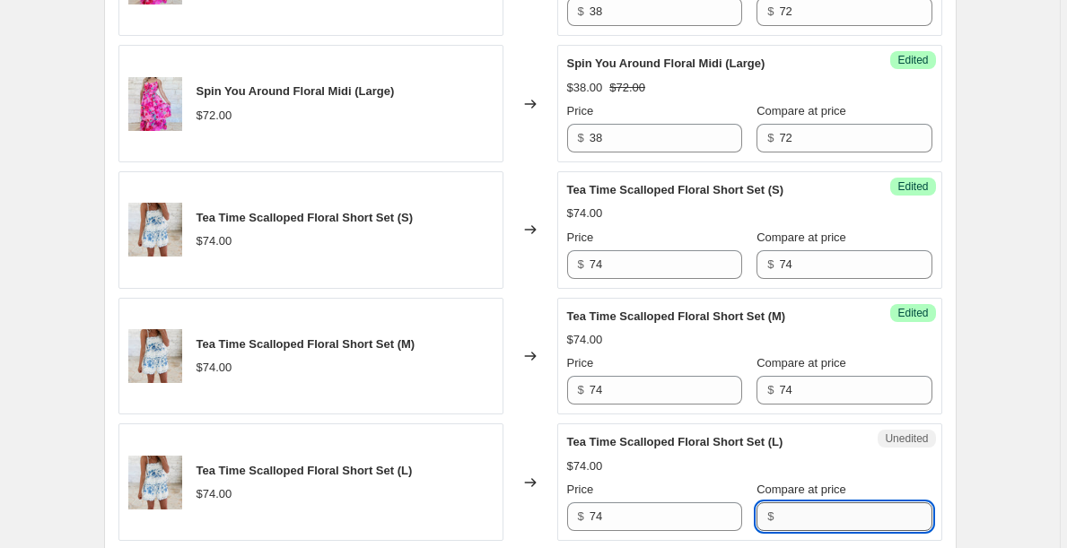
paste input "74"
type input "74"
click at [683, 266] on input "74" at bounding box center [665, 264] width 152 height 29
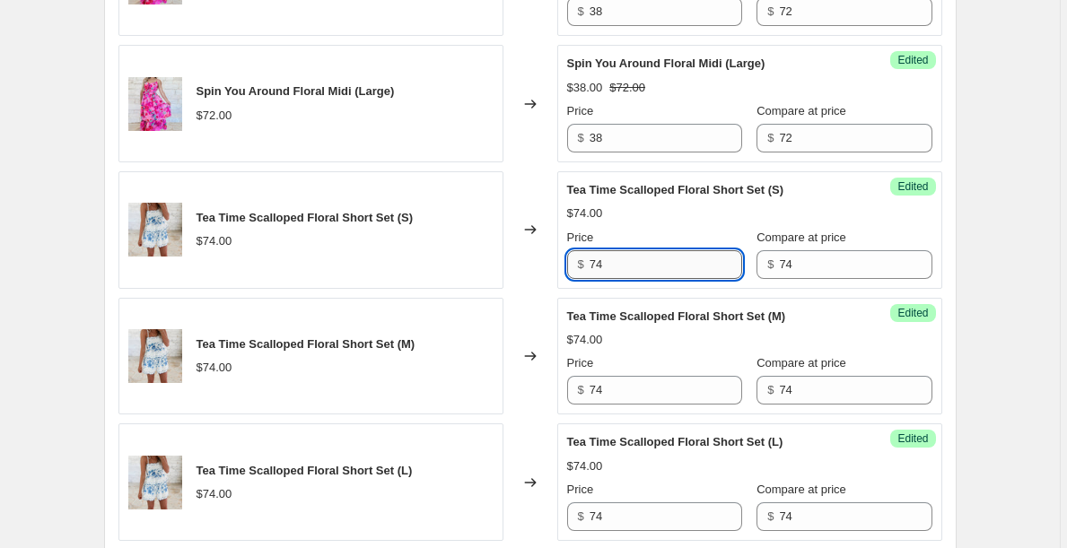
click at [683, 266] on input "74" at bounding box center [665, 264] width 152 height 29
click at [642, 262] on input "42" at bounding box center [665, 264] width 152 height 29
type input "42"
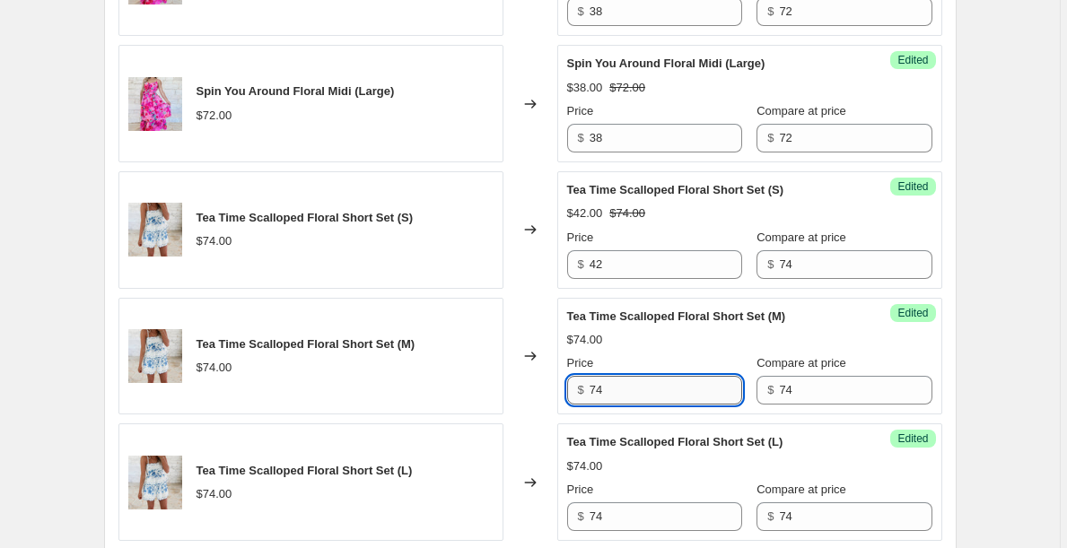
click at [618, 382] on input "74" at bounding box center [665, 390] width 152 height 29
click at [618, 383] on input "74" at bounding box center [665, 390] width 152 height 29
paste input "42"
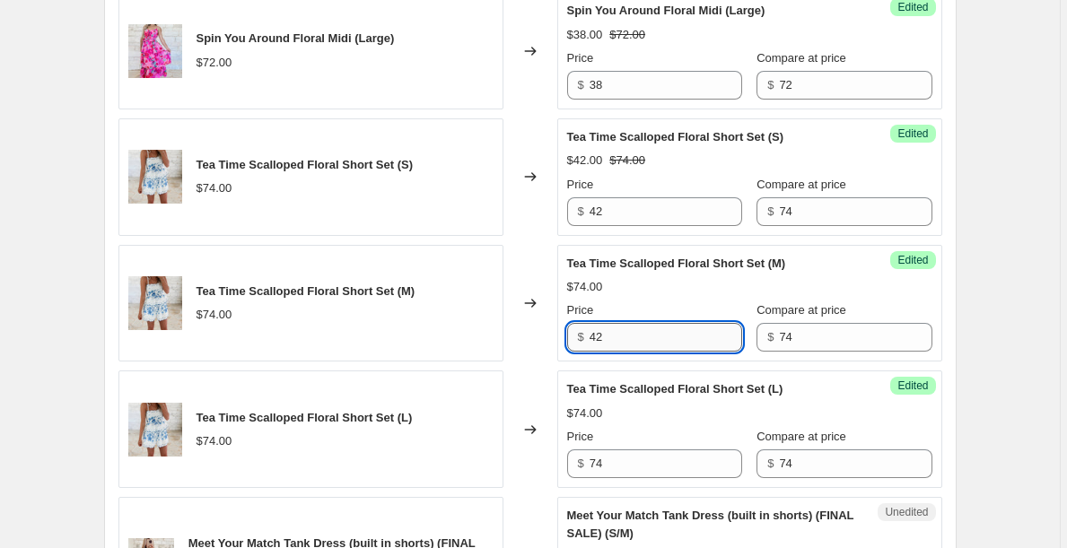
scroll to position [2765, 0]
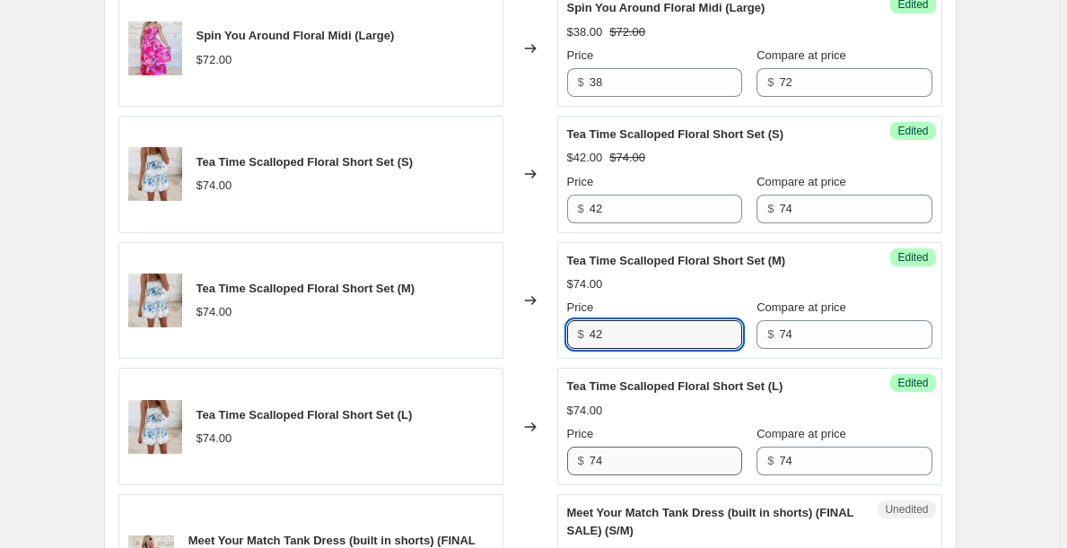
type input "42"
click at [618, 468] on input "74" at bounding box center [665, 461] width 152 height 29
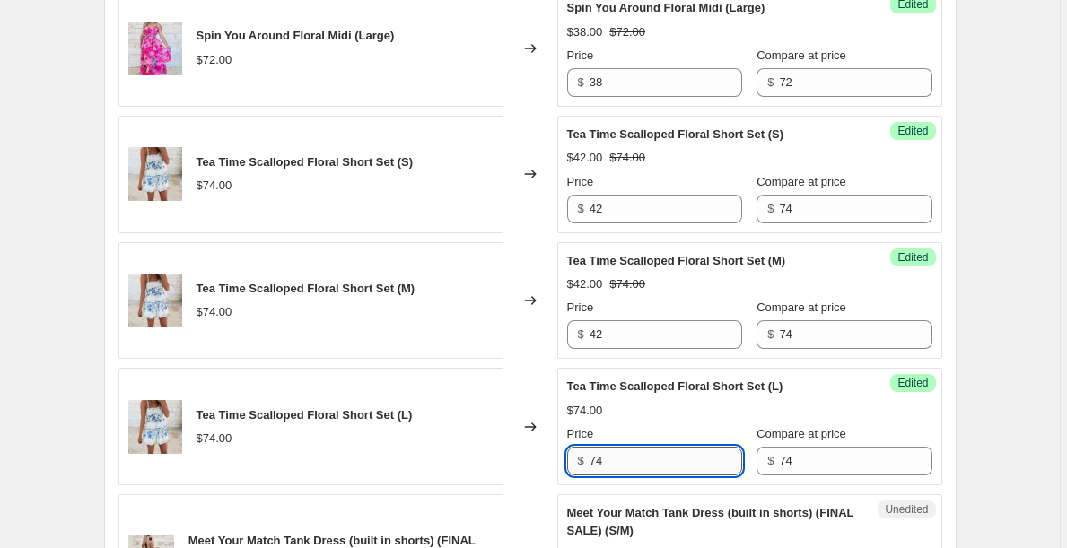
click at [618, 467] on input "74" at bounding box center [665, 461] width 152 height 29
paste input "42"
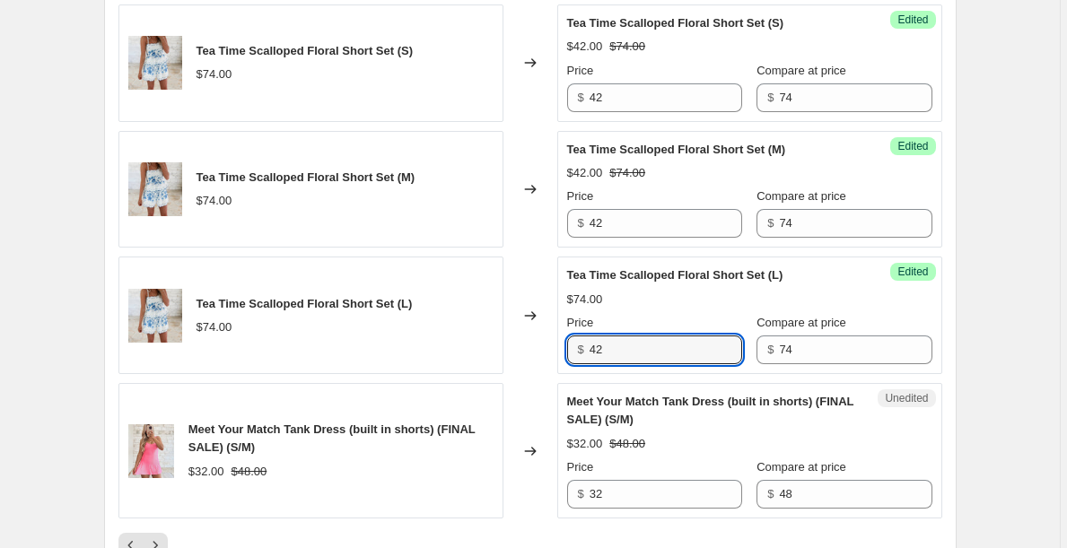
scroll to position [2892, 0]
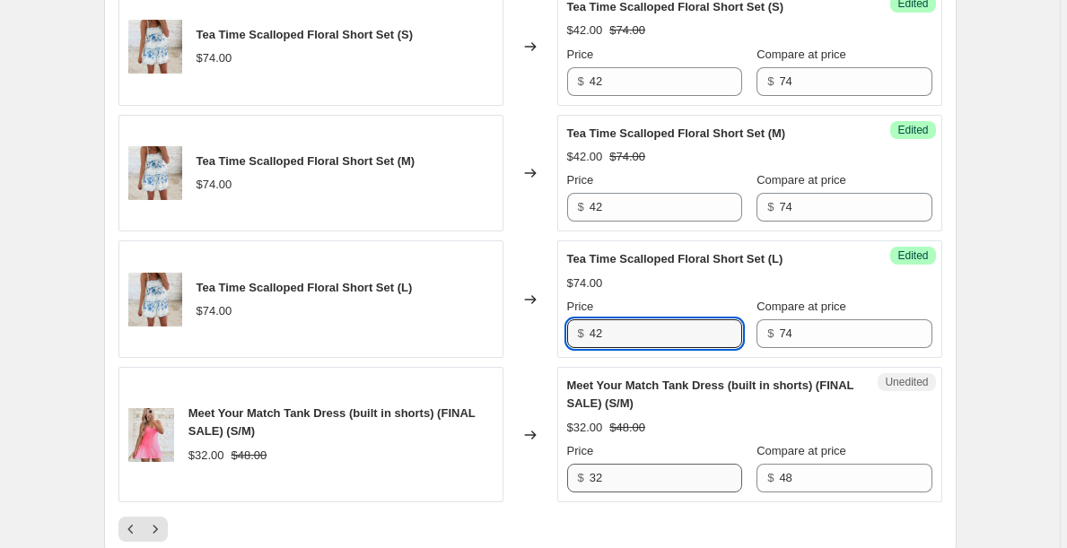
type input "42"
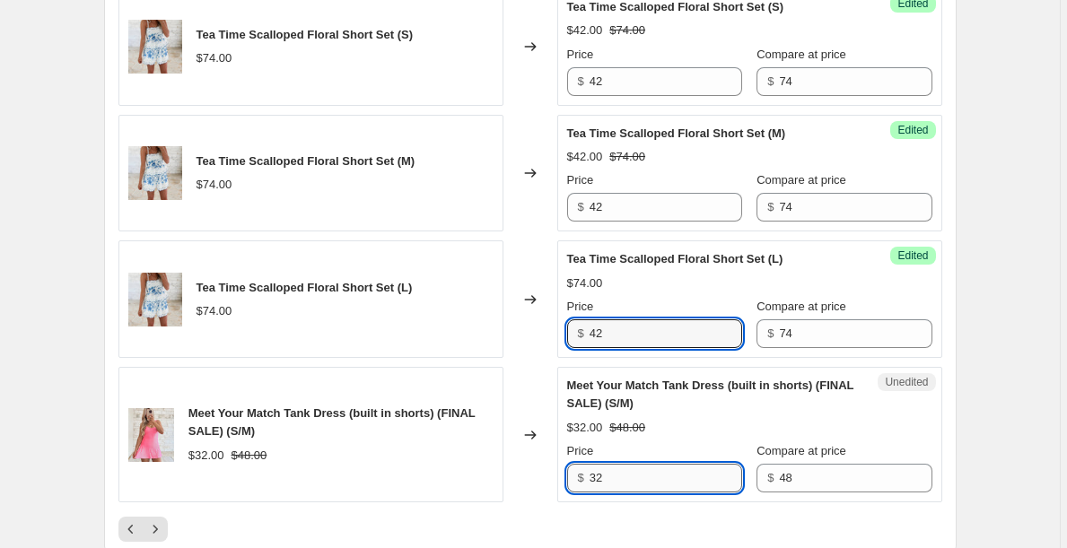
click at [622, 476] on input "32" at bounding box center [665, 478] width 152 height 29
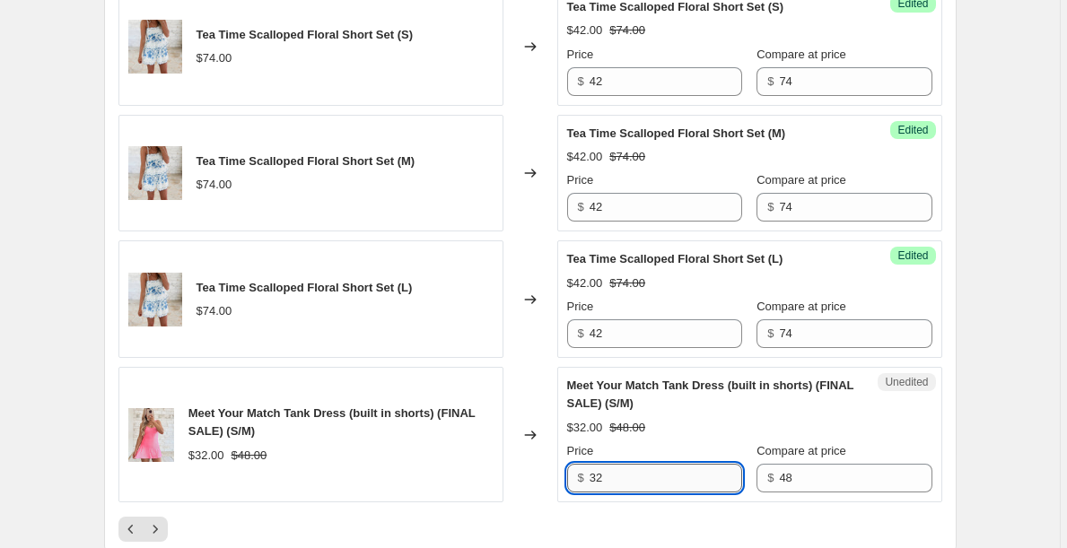
click at [622, 476] on input "32" at bounding box center [665, 478] width 152 height 29
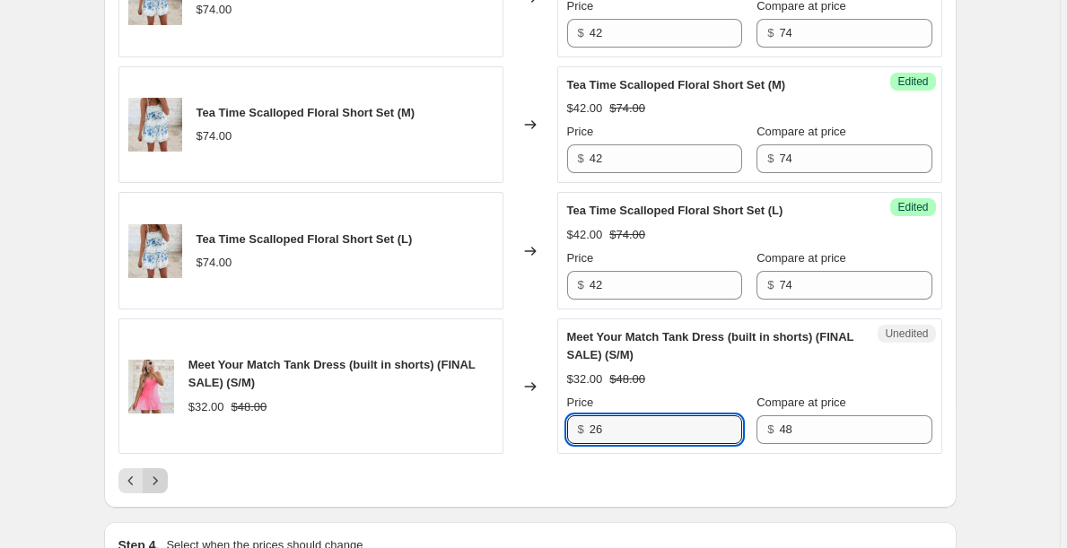
type input "26"
click at [157, 480] on icon "Next" at bounding box center [154, 480] width 4 height 8
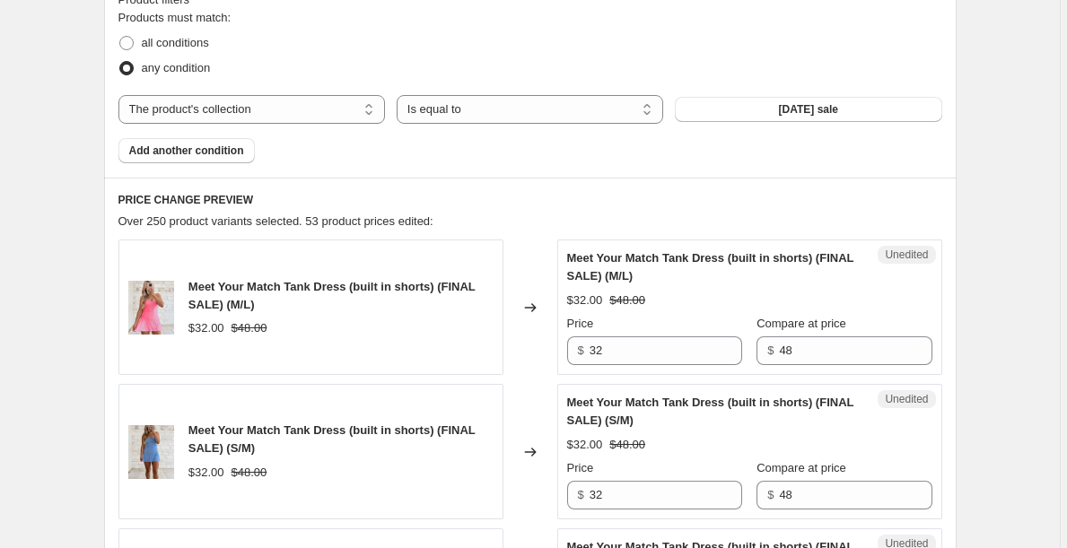
scroll to position [585, 0]
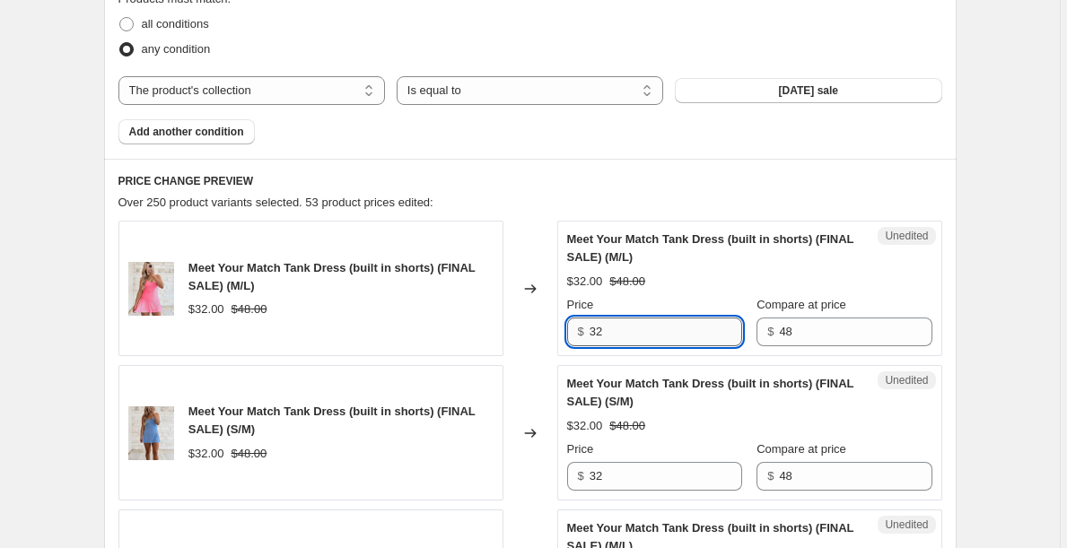
click at [647, 333] on input "32" at bounding box center [665, 332] width 152 height 29
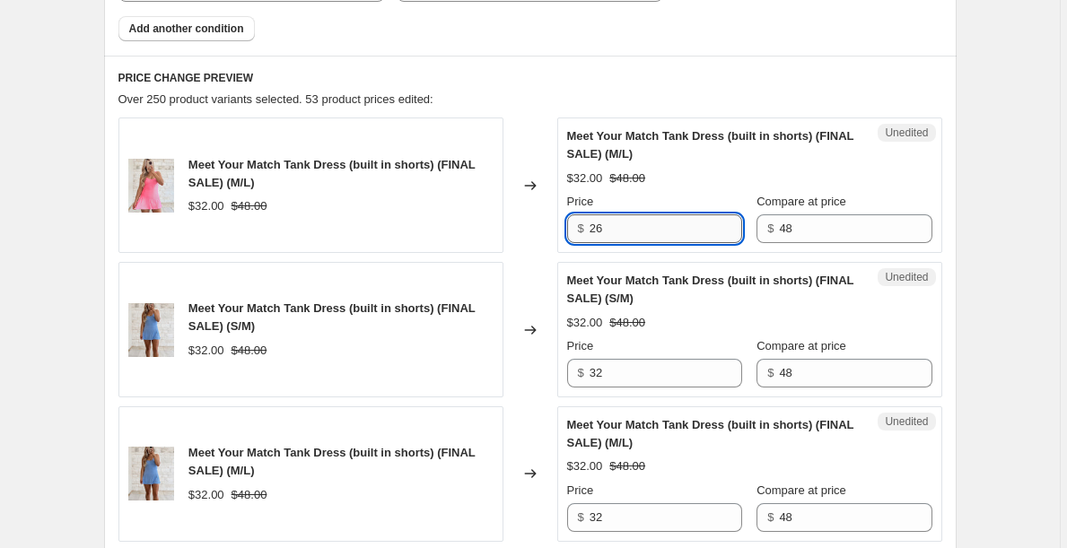
click at [619, 225] on input "26" at bounding box center [665, 228] width 152 height 29
type input "26"
click at [634, 388] on div "Unedited Meet Your Match Tank Dress (built in shorts) (FINAL SALE) (S/M) $32.00…" at bounding box center [749, 329] width 385 height 135
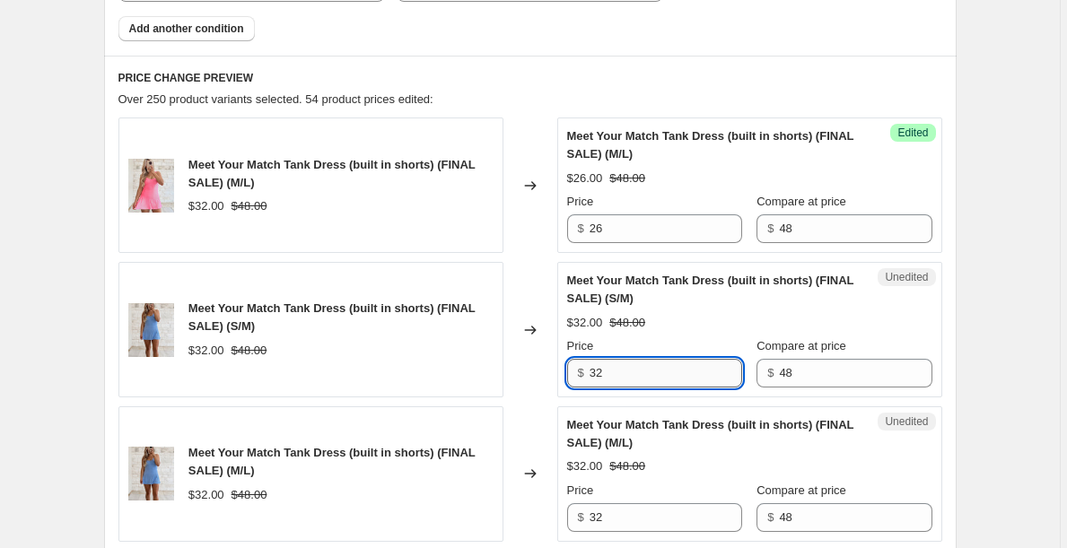
click at [624, 373] on input "32" at bounding box center [665, 373] width 152 height 29
paste input "26"
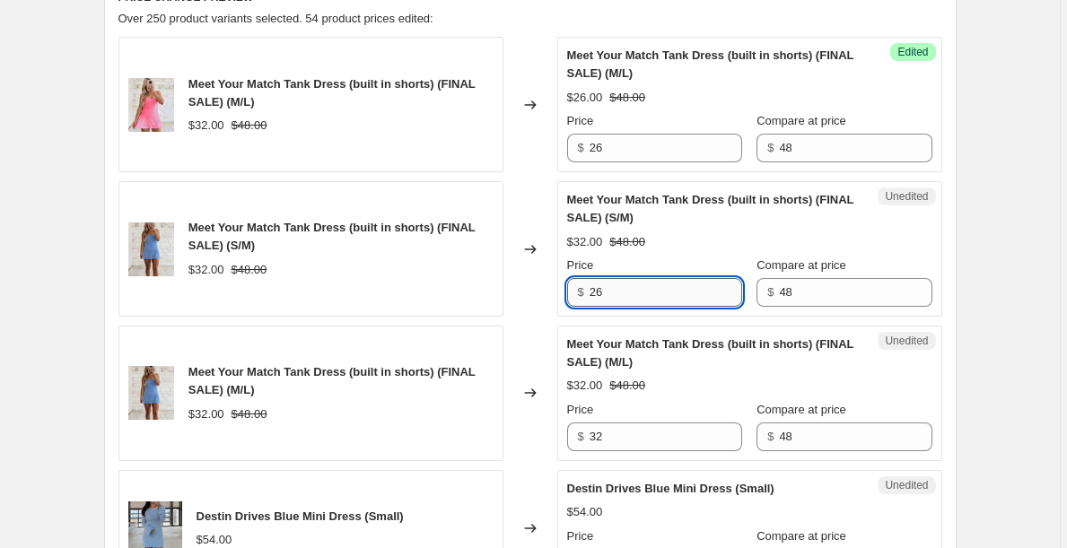
scroll to position [770, 0]
type input "26"
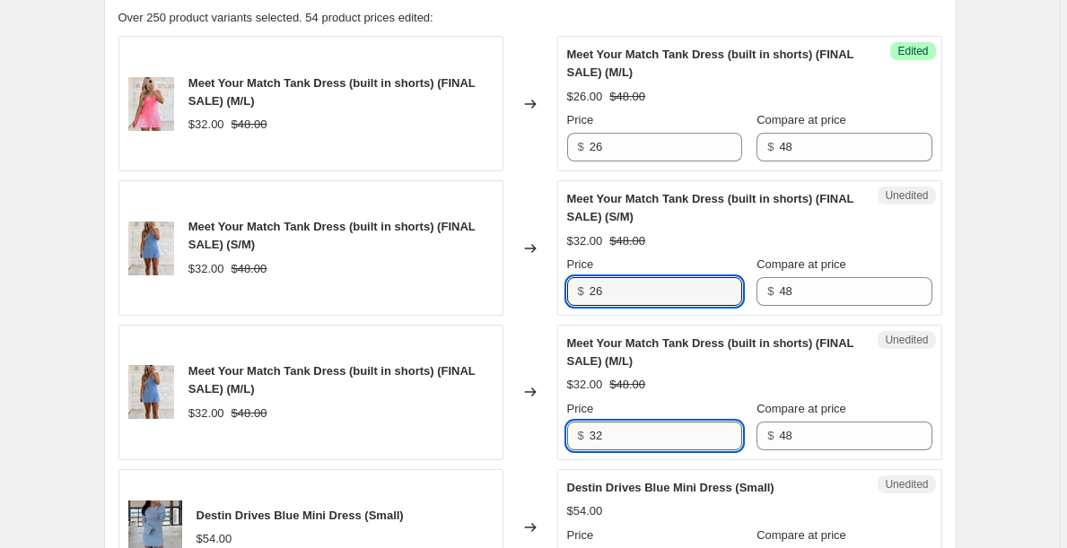
click at [626, 423] on input "32" at bounding box center [665, 436] width 152 height 29
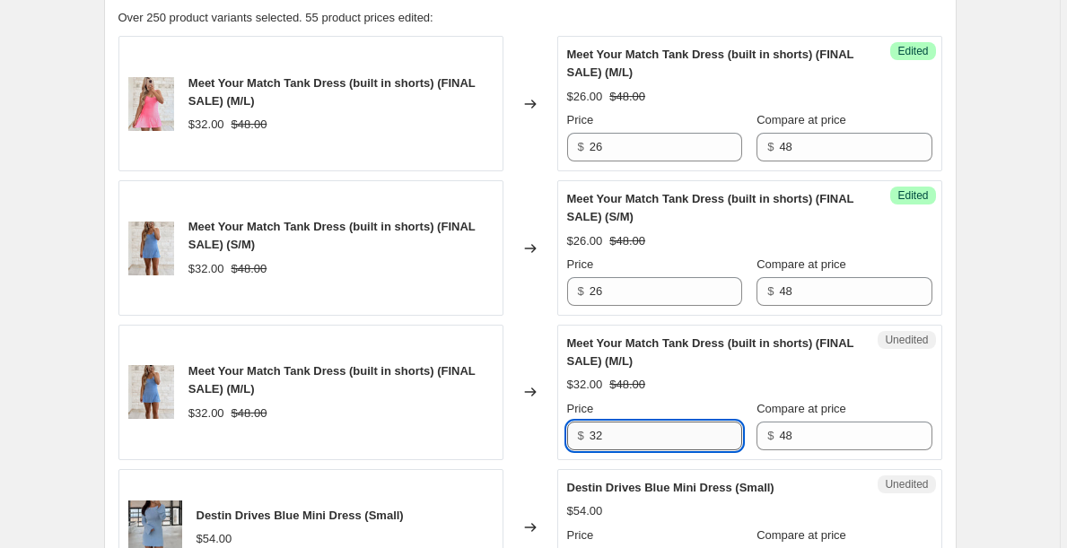
click at [631, 439] on input "32" at bounding box center [665, 436] width 152 height 29
paste input "26"
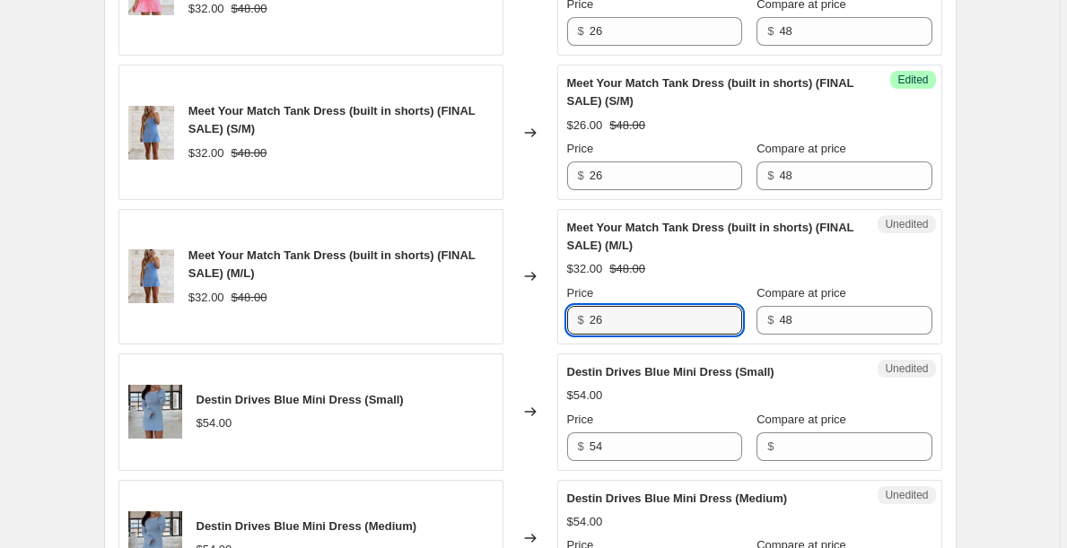
scroll to position [888, 0]
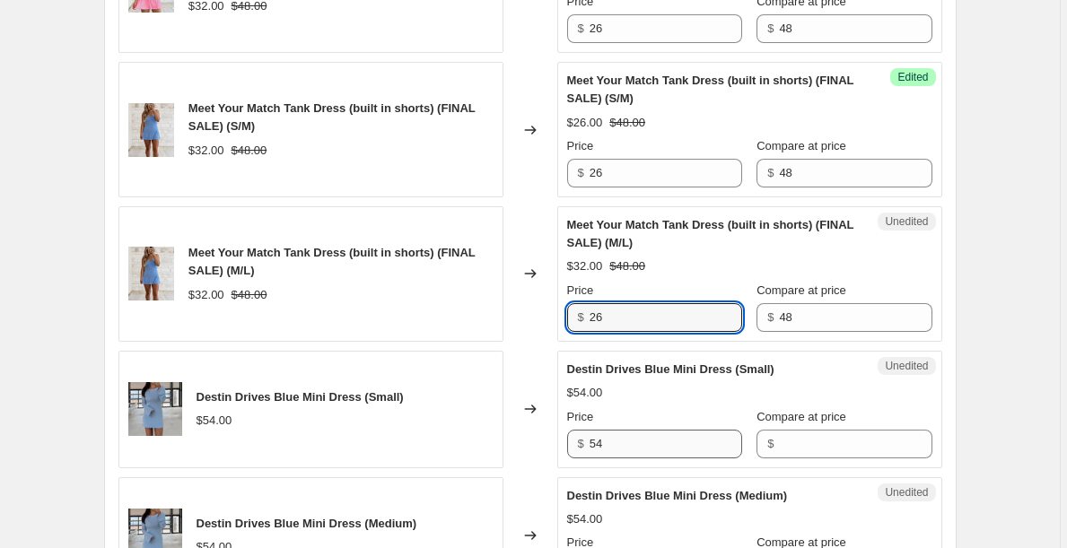
type input "26"
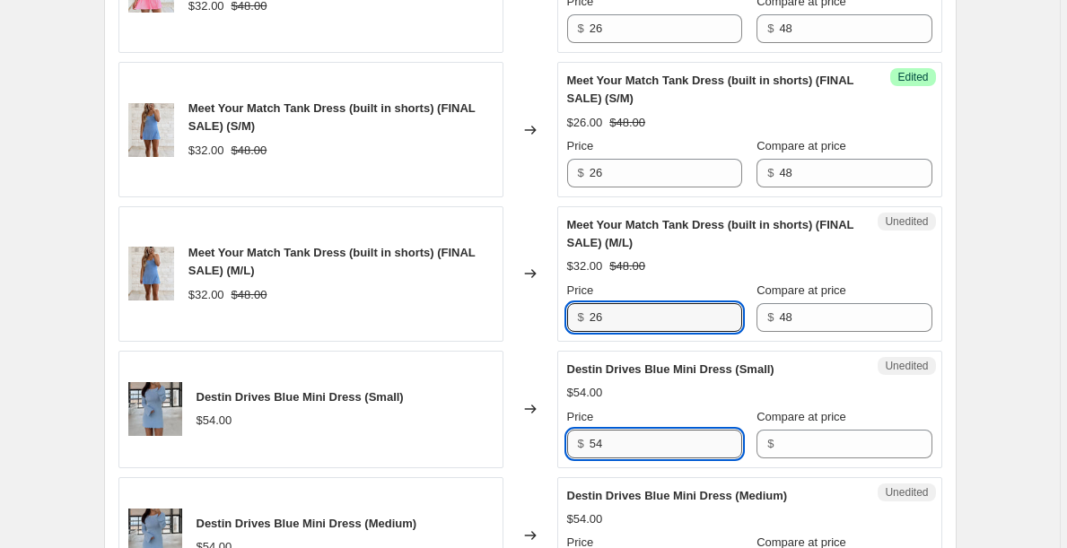
click at [631, 438] on input "54" at bounding box center [665, 444] width 152 height 29
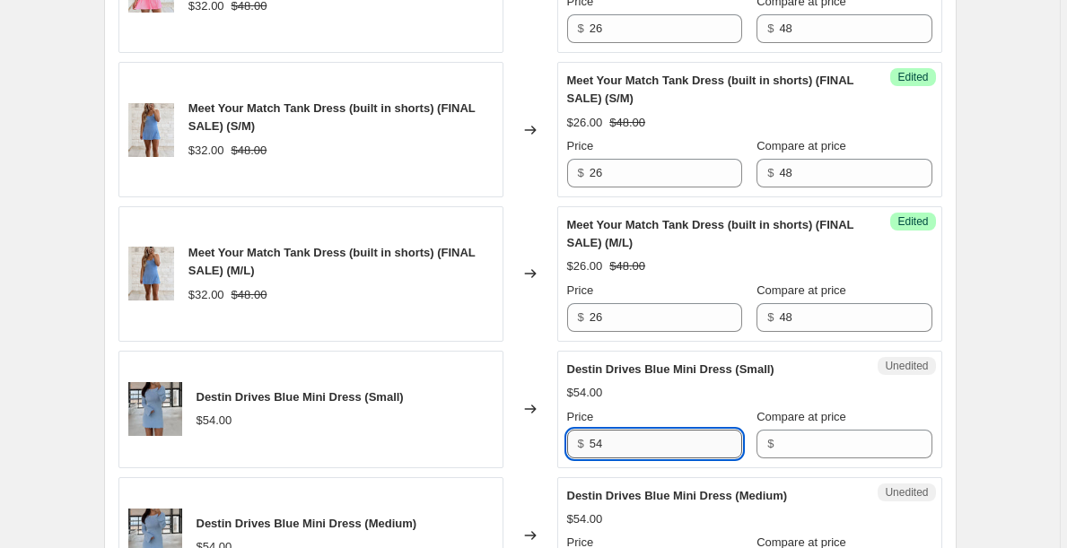
click at [631, 438] on input "54" at bounding box center [665, 444] width 152 height 29
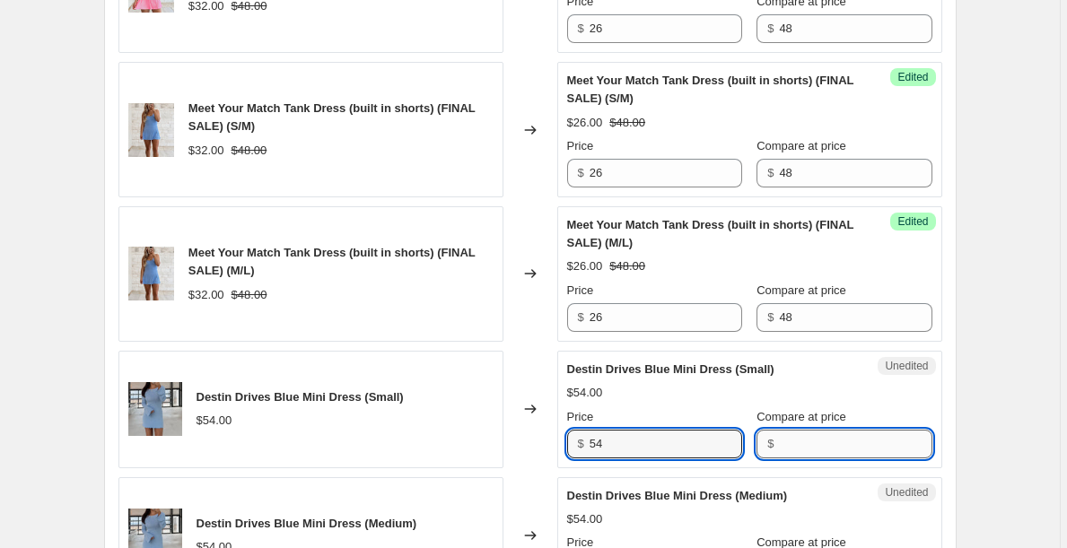
click at [815, 445] on input "Compare at price" at bounding box center [855, 444] width 152 height 29
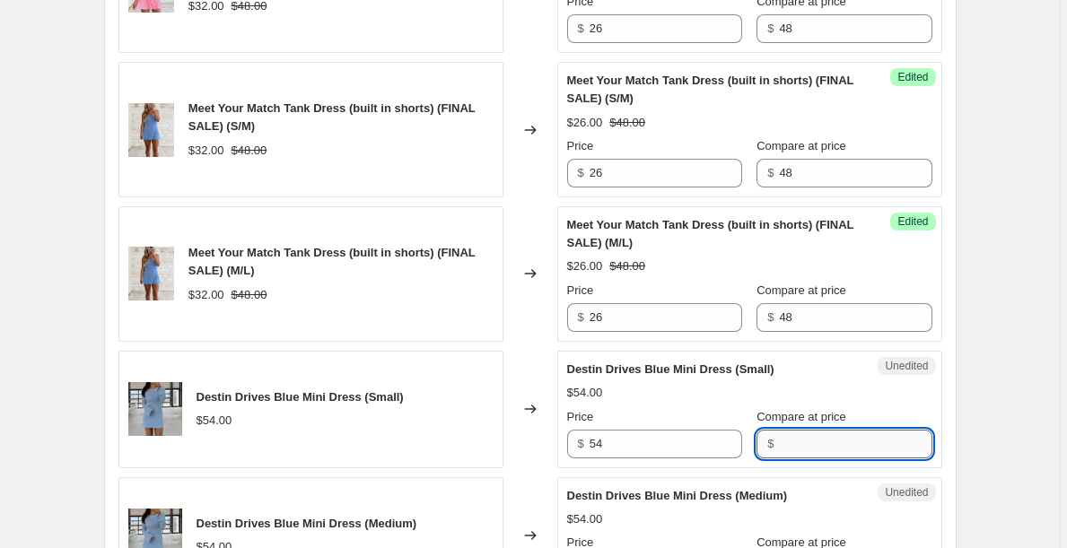
paste input "54"
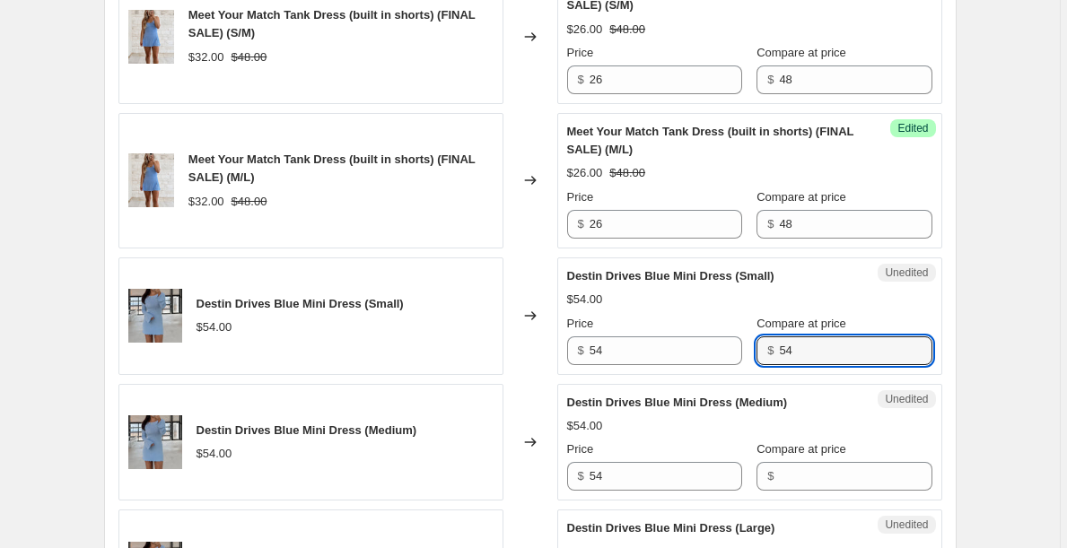
scroll to position [1004, 0]
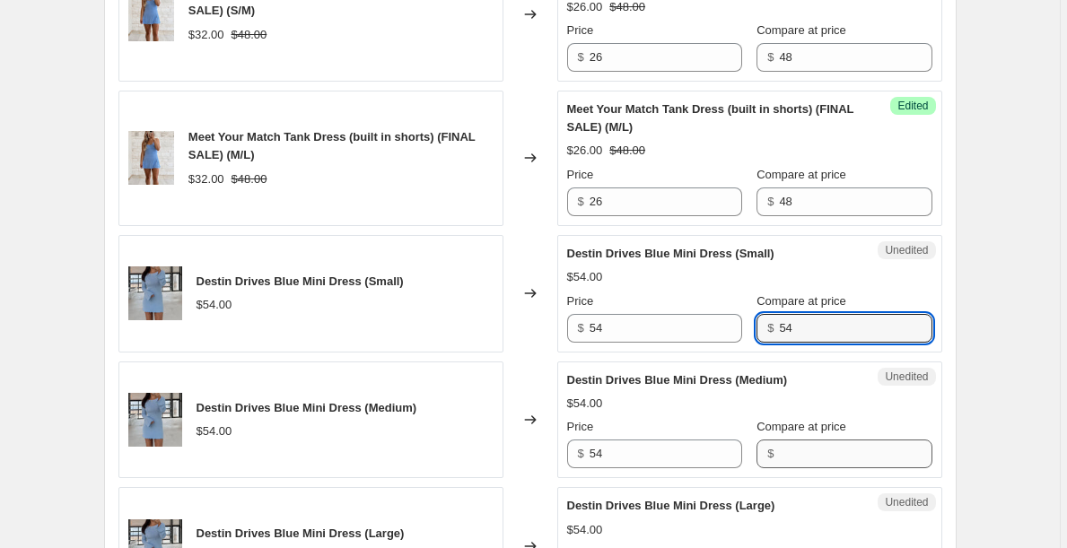
type input "54"
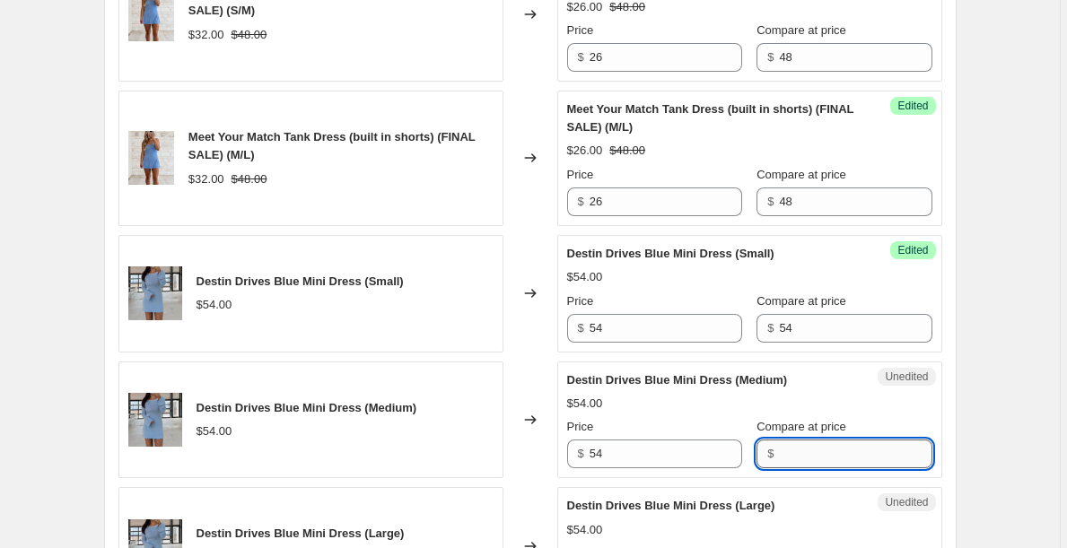
click at [814, 454] on input "Compare at price" at bounding box center [855, 454] width 152 height 29
paste input "54"
type input "54"
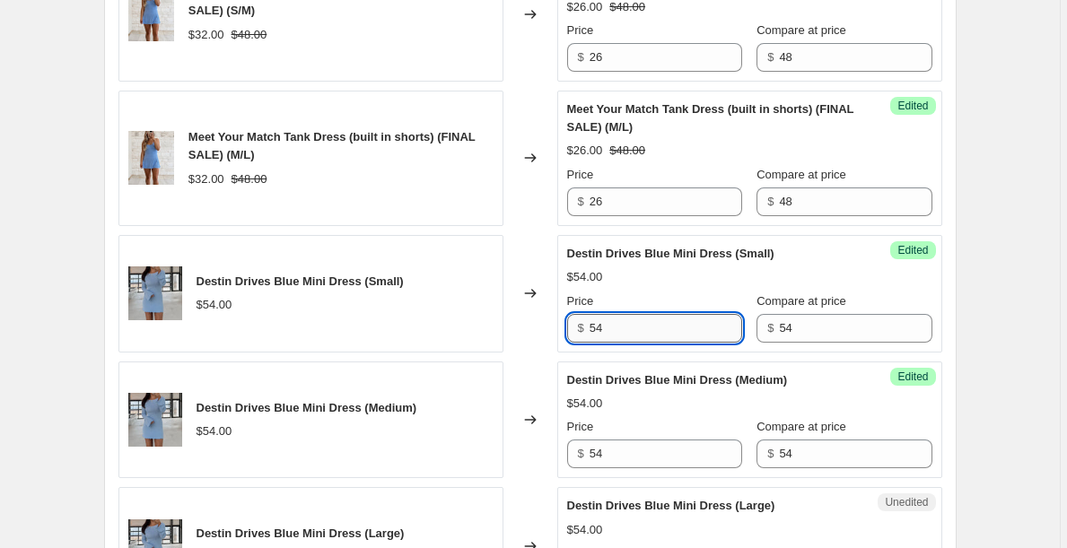
click at [673, 329] on input "54" at bounding box center [665, 328] width 152 height 29
click at [678, 331] on input "36" at bounding box center [665, 328] width 152 height 29
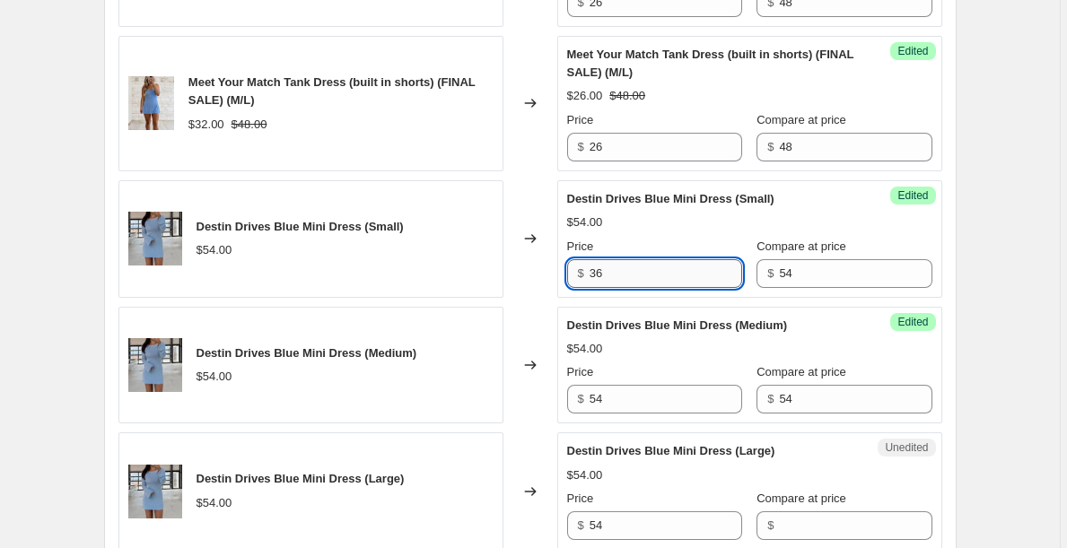
scroll to position [1072, 0]
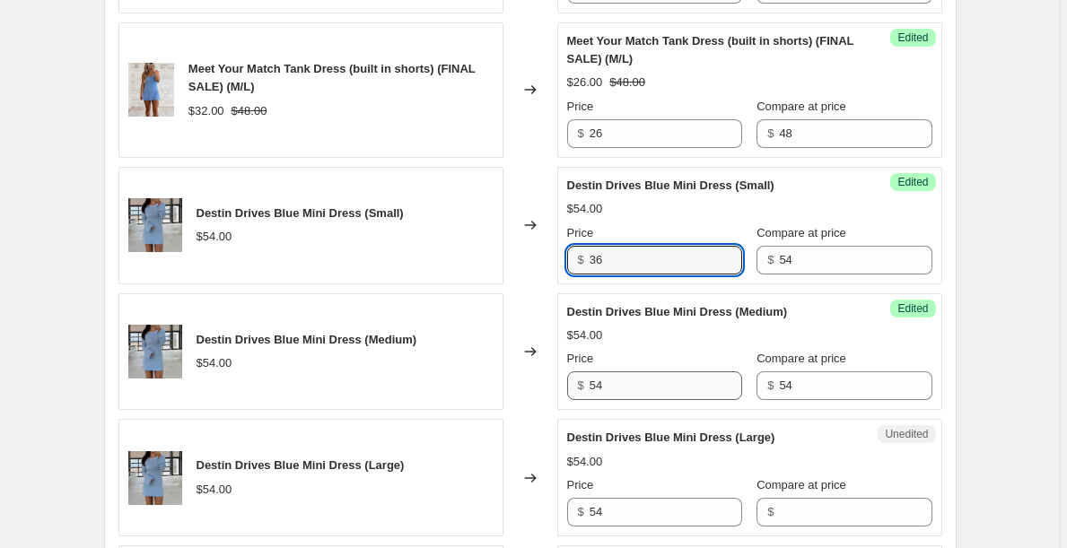
type input "36"
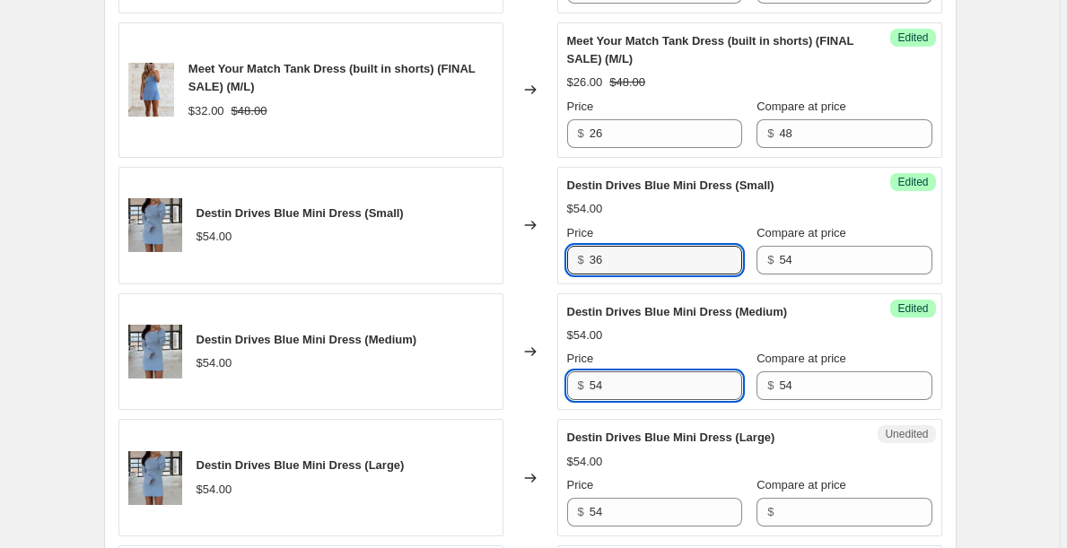
click at [649, 388] on input "54" at bounding box center [665, 385] width 152 height 29
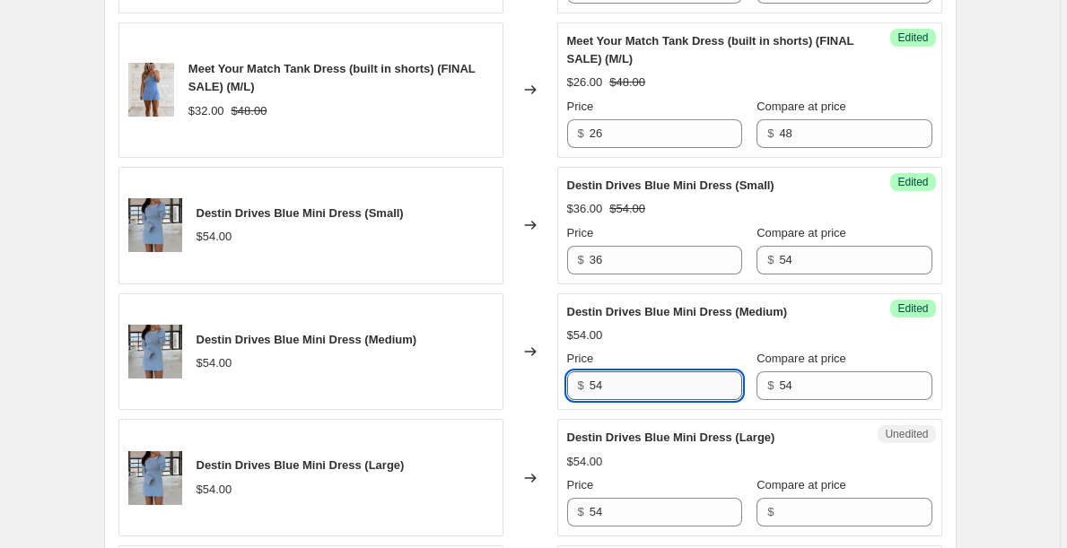
click at [649, 388] on input "54" at bounding box center [665, 385] width 152 height 29
paste input "36"
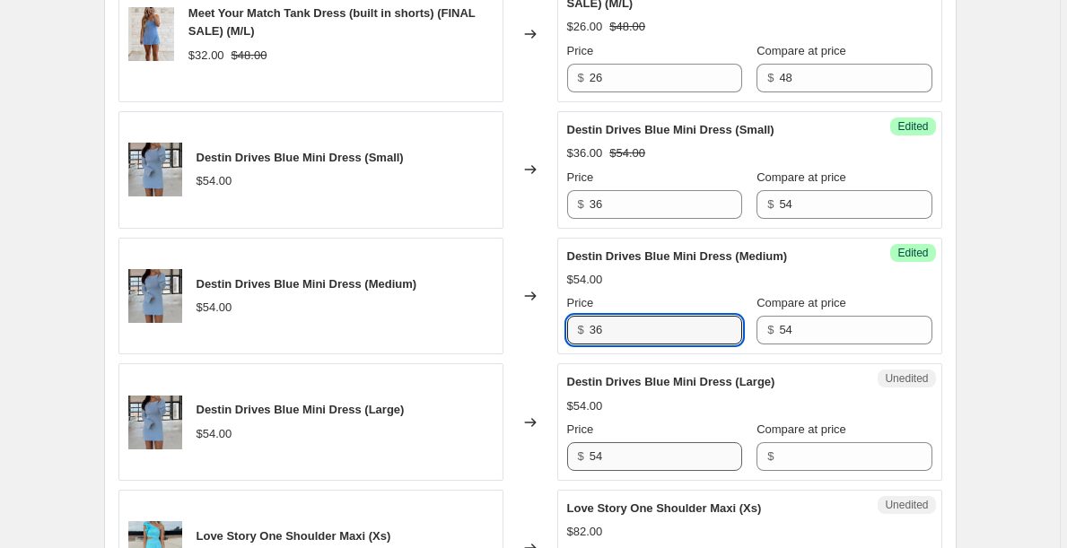
type input "36"
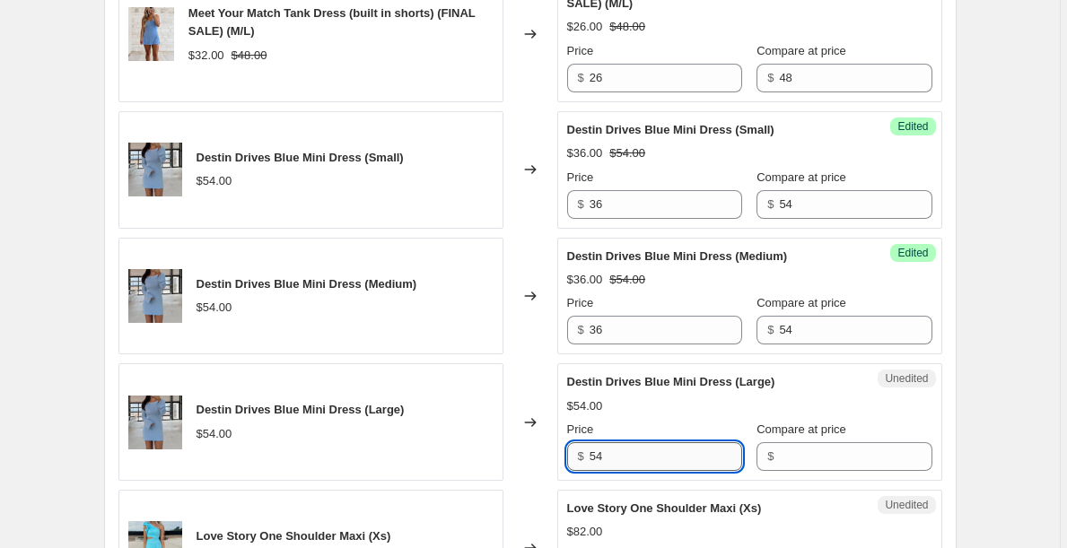
click at [633, 470] on input "54" at bounding box center [665, 456] width 152 height 29
click at [633, 469] on input "54" at bounding box center [665, 456] width 152 height 29
paste input "36"
type input "36"
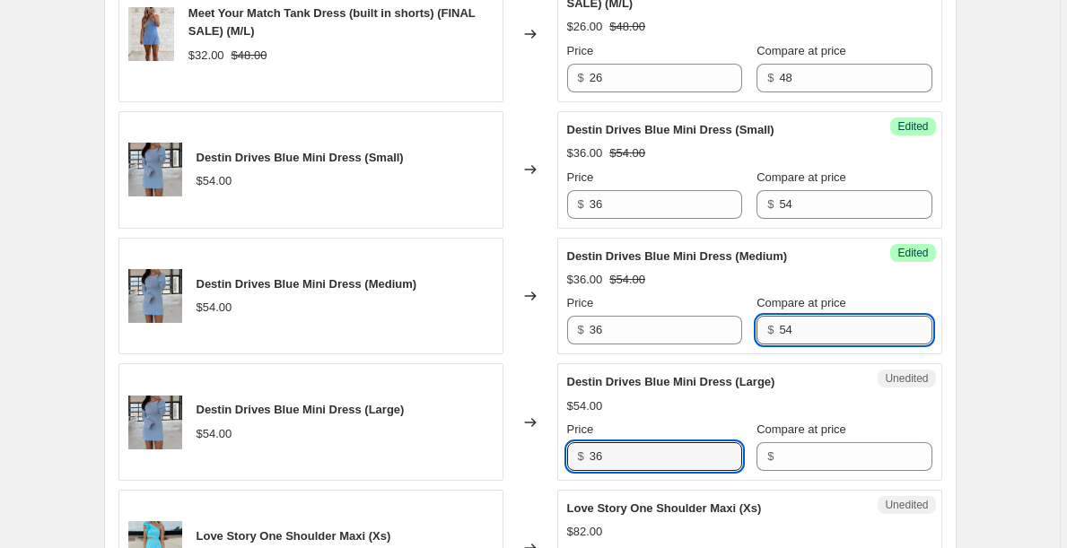
click at [815, 334] on input "54" at bounding box center [855, 330] width 152 height 29
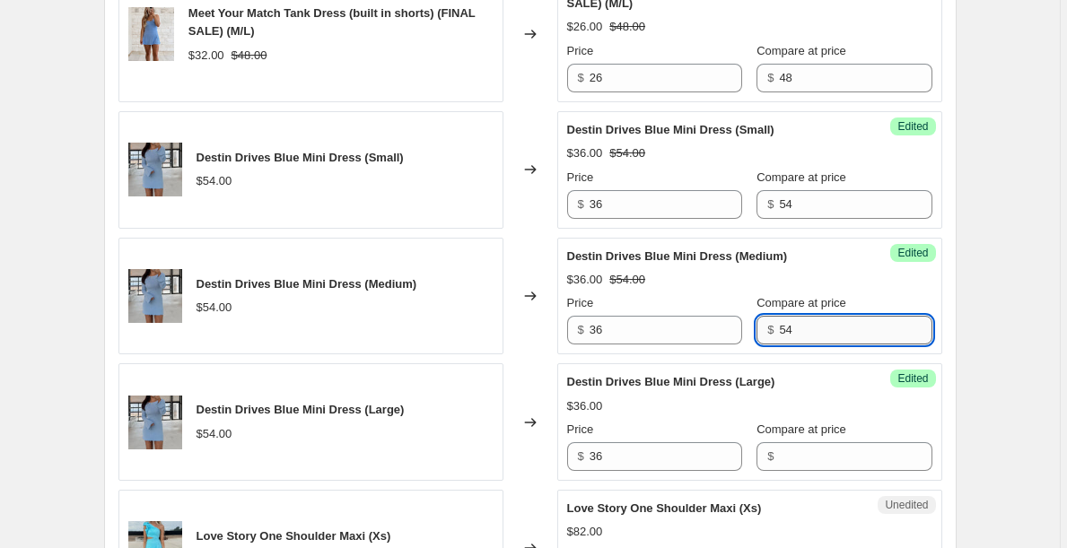
click at [815, 334] on input "54" at bounding box center [855, 330] width 152 height 29
click at [814, 464] on input "Compare at price" at bounding box center [855, 456] width 152 height 29
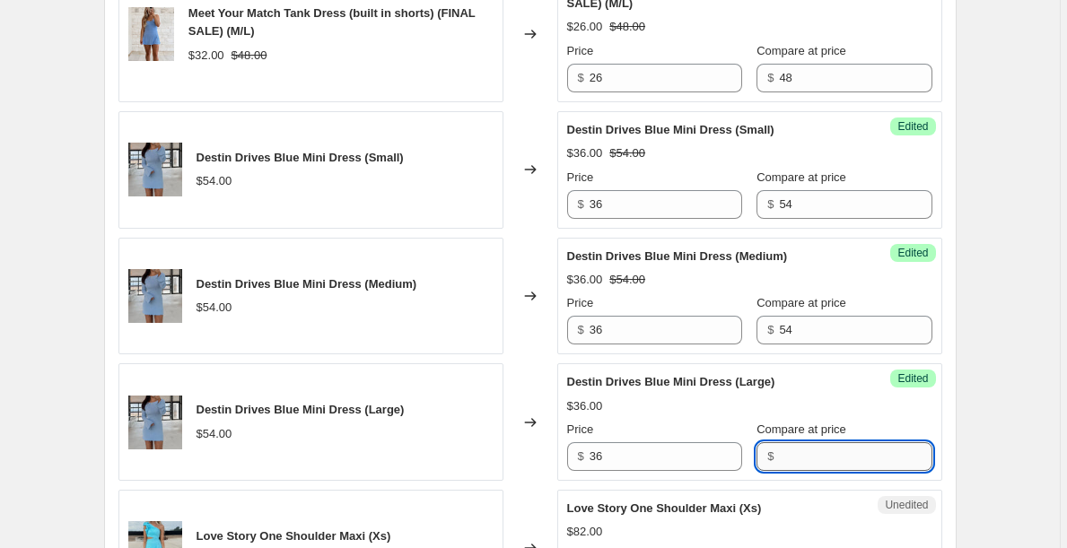
paste input "54"
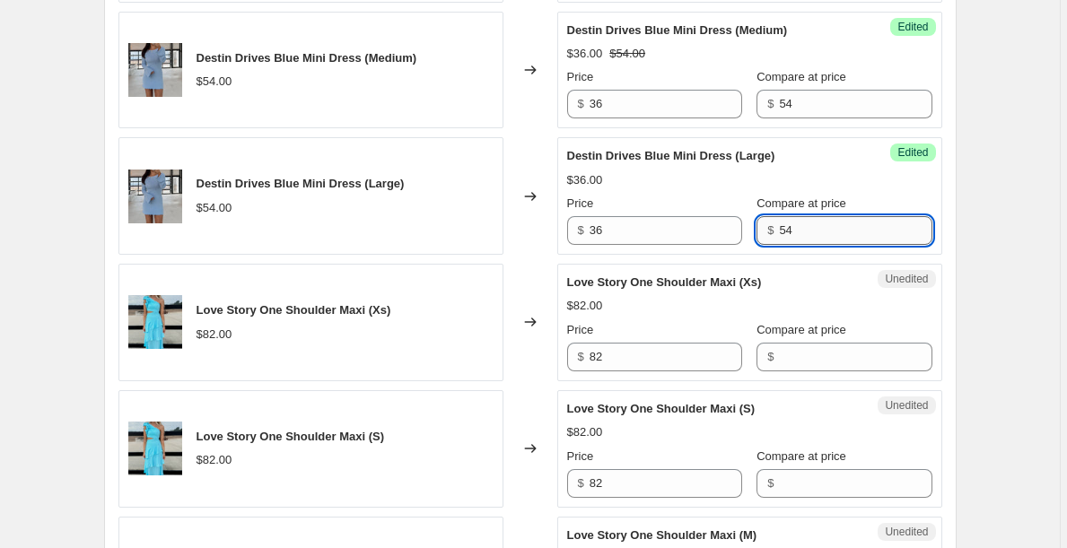
scroll to position [1349, 0]
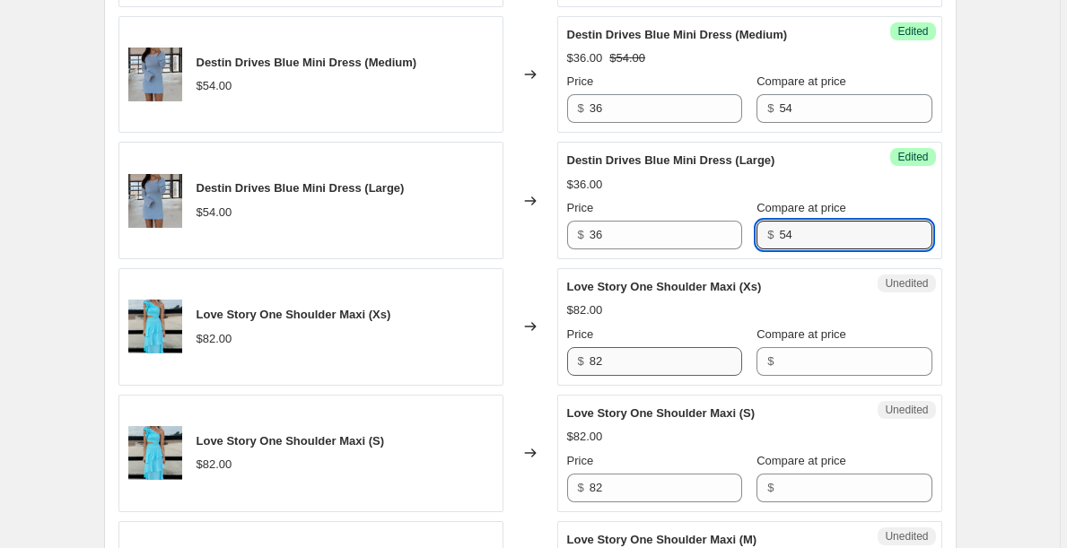
type input "54"
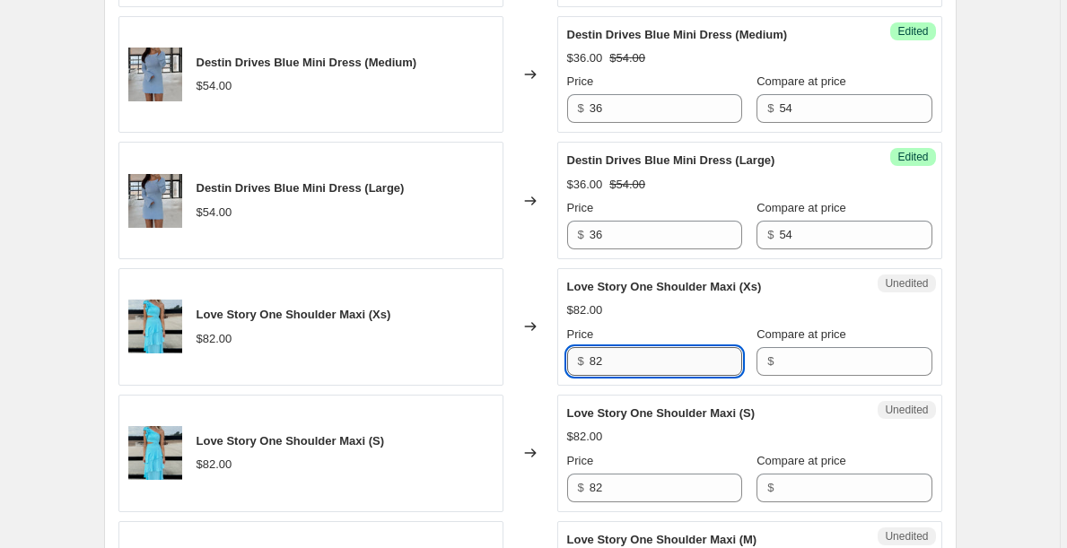
click at [637, 364] on input "82" at bounding box center [665, 361] width 152 height 29
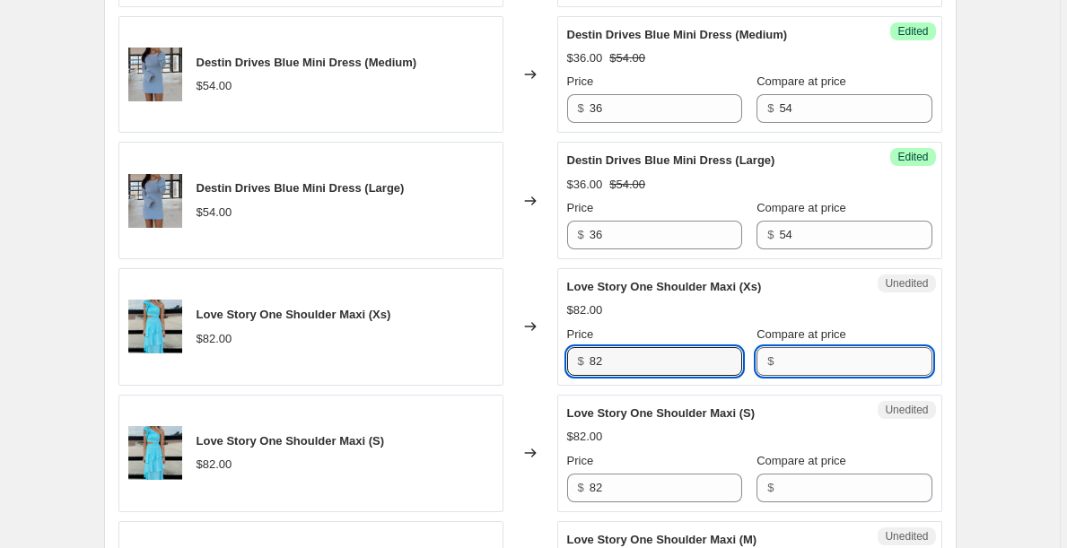
click at [841, 347] on input "Compare at price" at bounding box center [855, 361] width 152 height 29
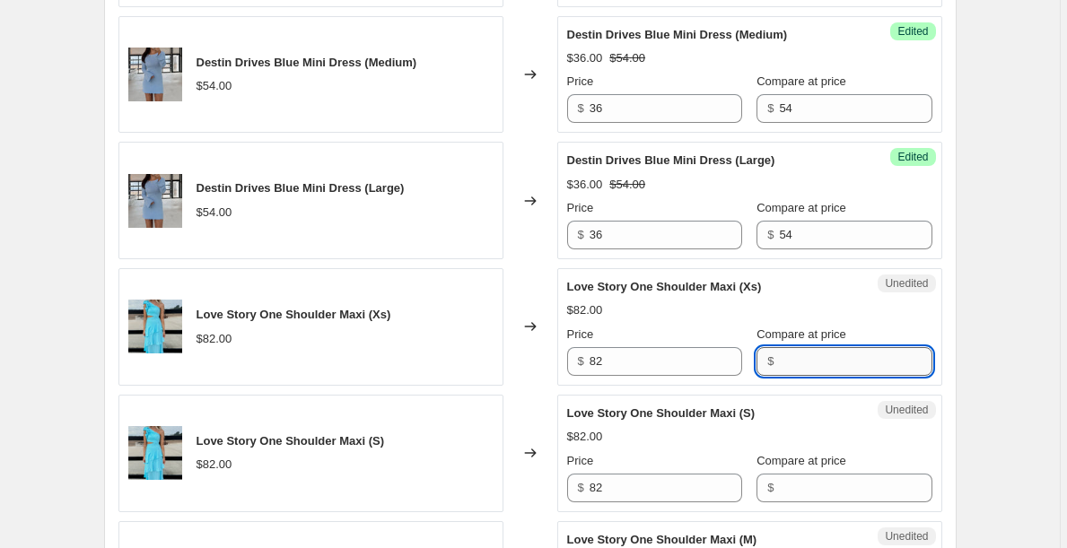
paste input "82"
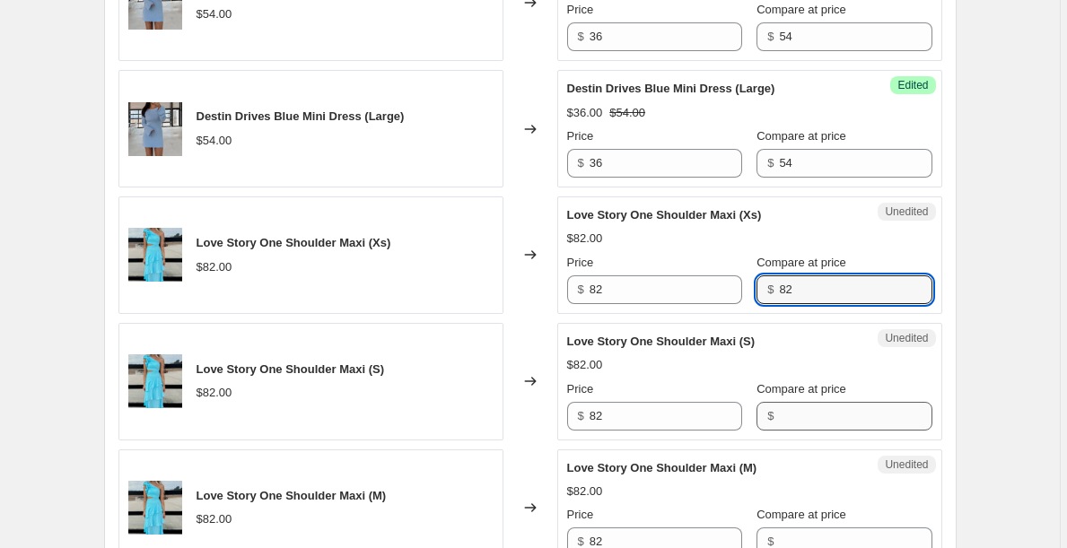
scroll to position [1425, 0]
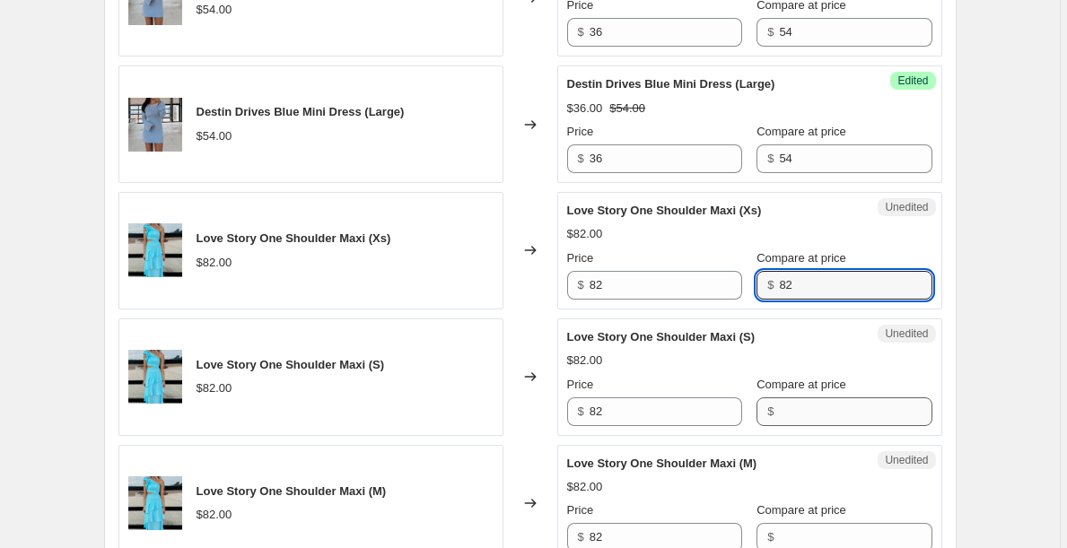
type input "82"
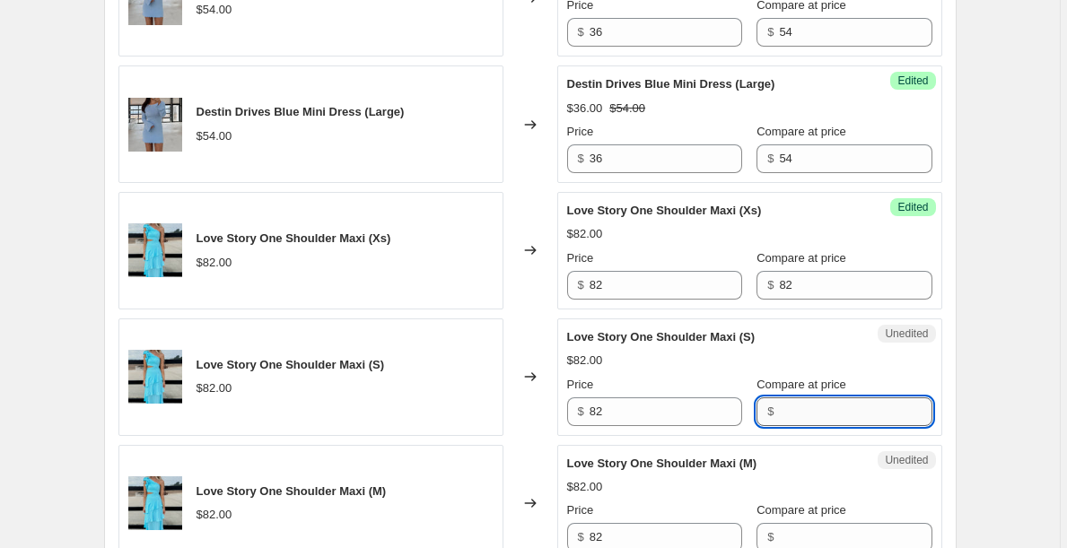
click at [808, 414] on input "Compare at price" at bounding box center [855, 411] width 152 height 29
paste input "82"
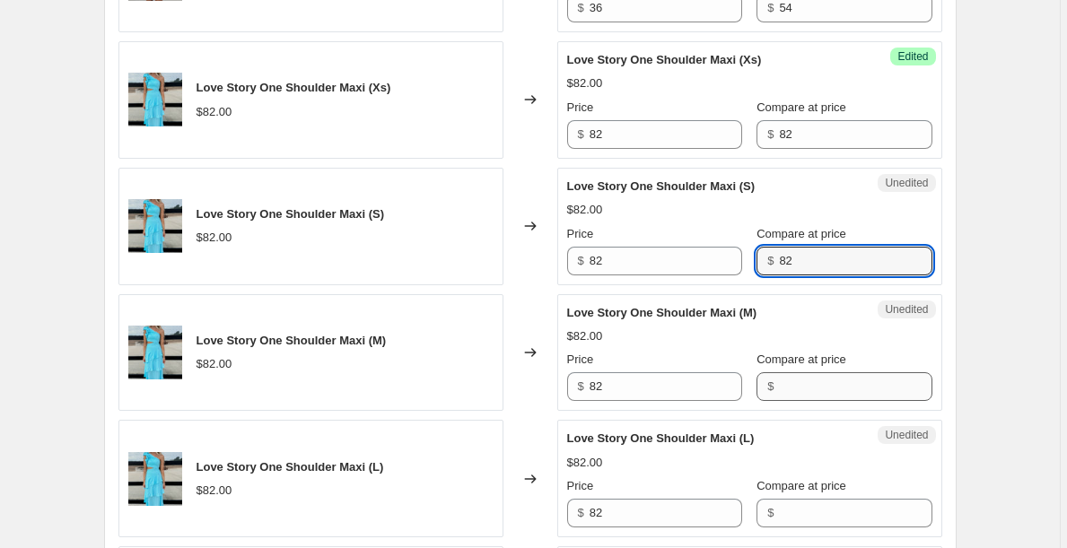
type input "82"
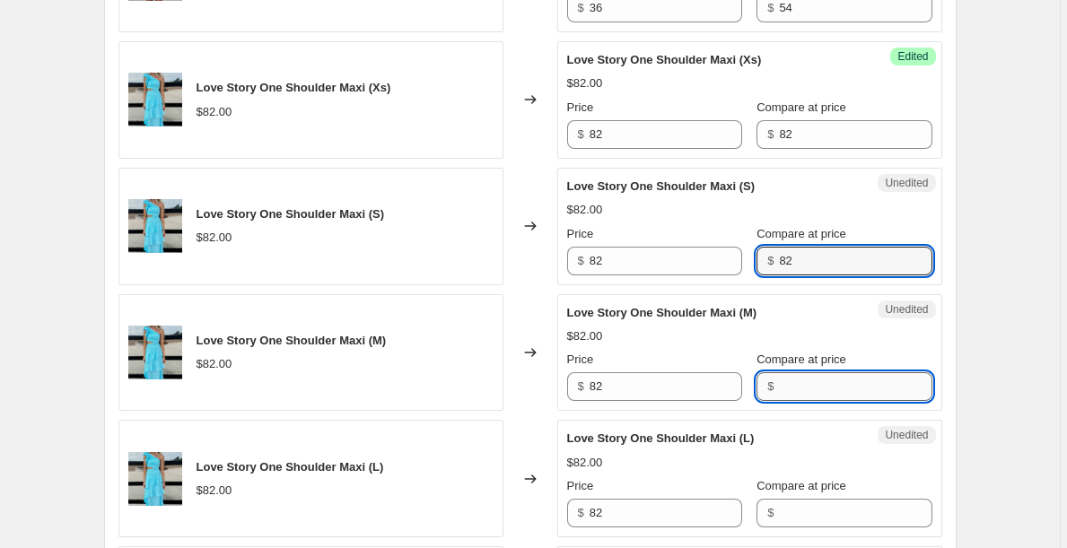
click at [806, 389] on input "Compare at price" at bounding box center [855, 386] width 152 height 29
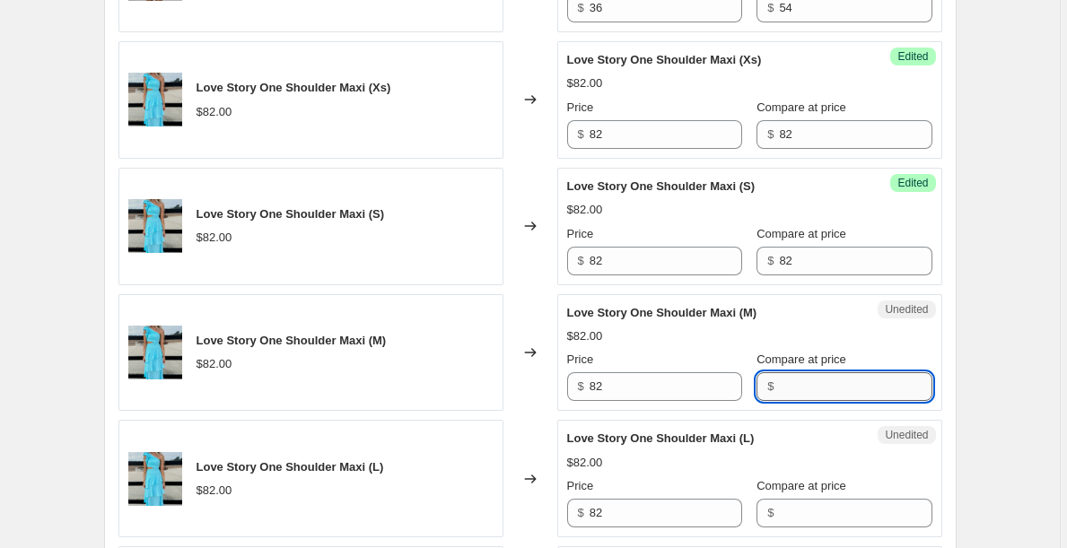
paste input "82"
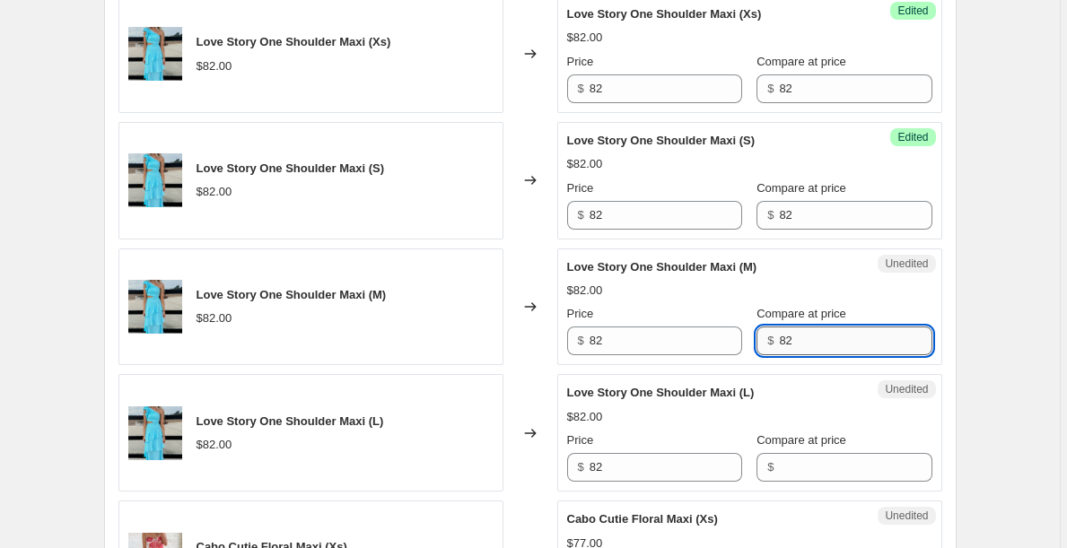
scroll to position [1624, 0]
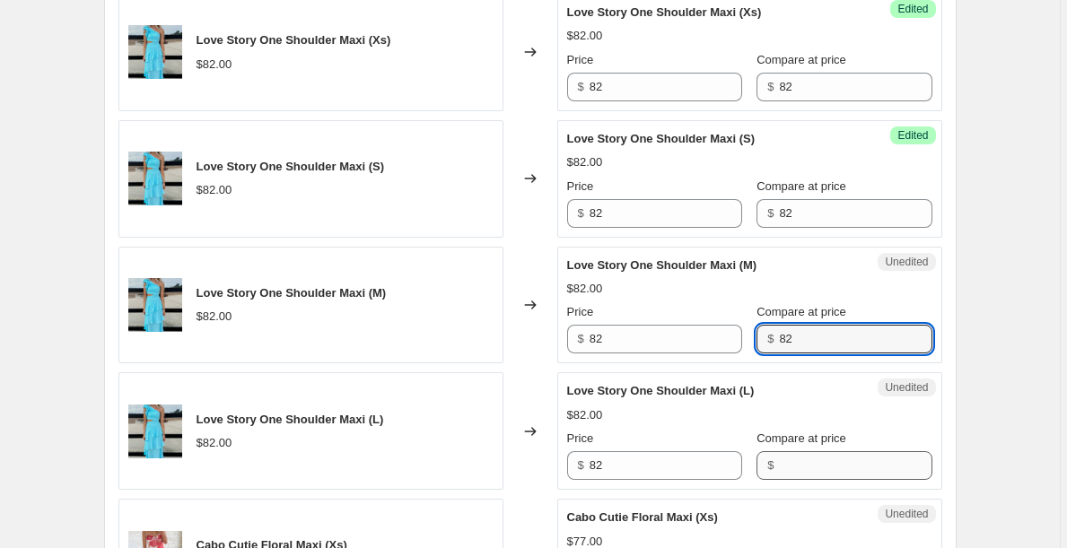
type input "82"
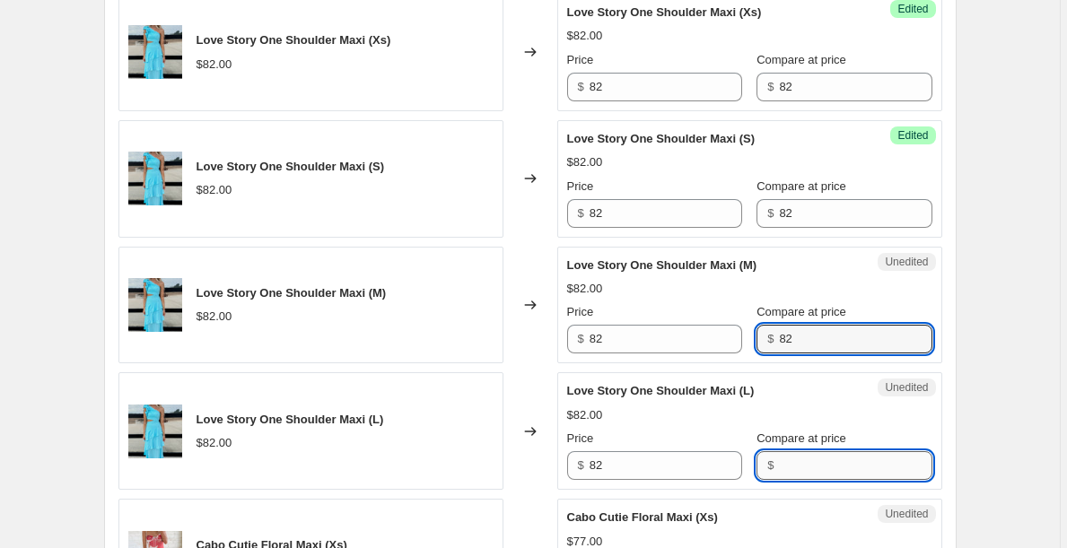
click at [810, 468] on input "Compare at price" at bounding box center [855, 465] width 152 height 29
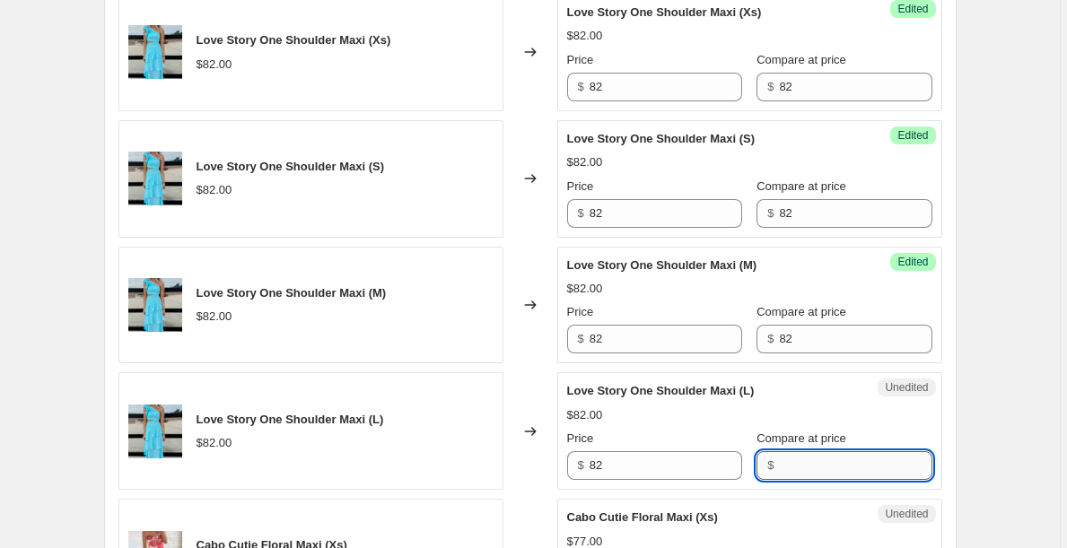
paste input "82"
type input "82"
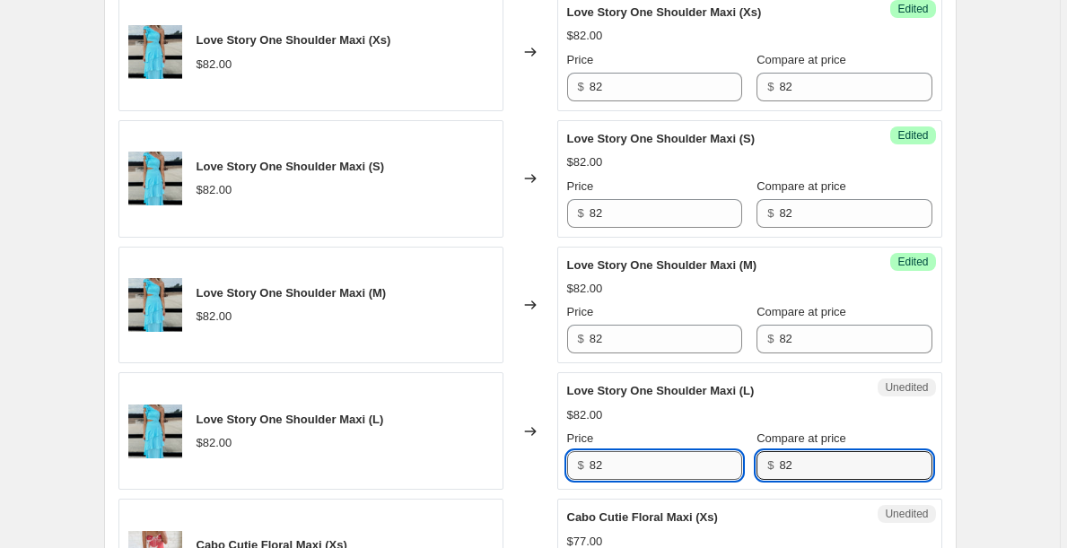
click at [654, 461] on input "82" at bounding box center [665, 465] width 152 height 29
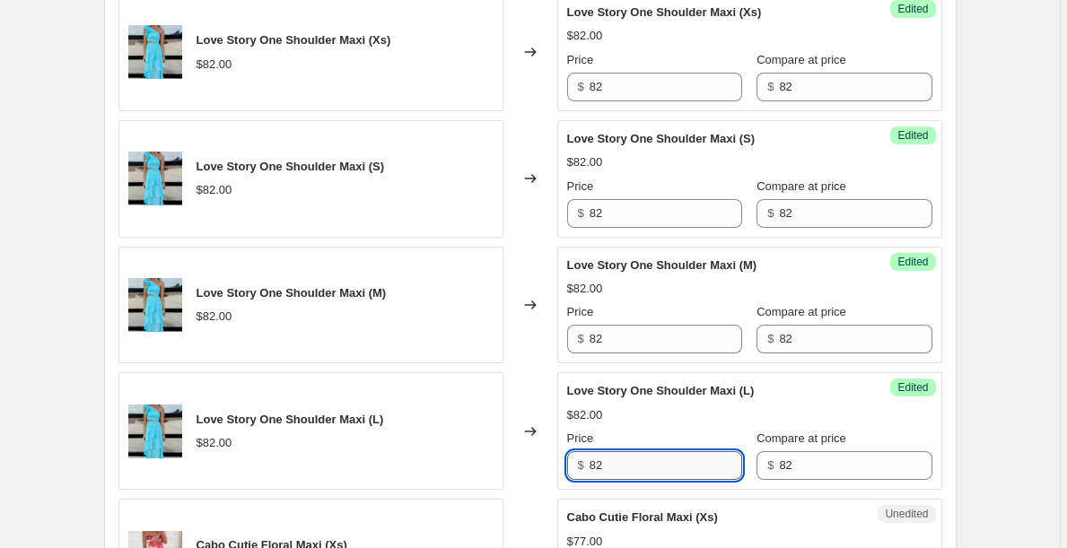
click at [654, 461] on input "82" at bounding box center [665, 465] width 152 height 29
click at [646, 462] on input "42" at bounding box center [665, 465] width 152 height 29
type input "42"
click at [615, 334] on input "82" at bounding box center [665, 339] width 152 height 29
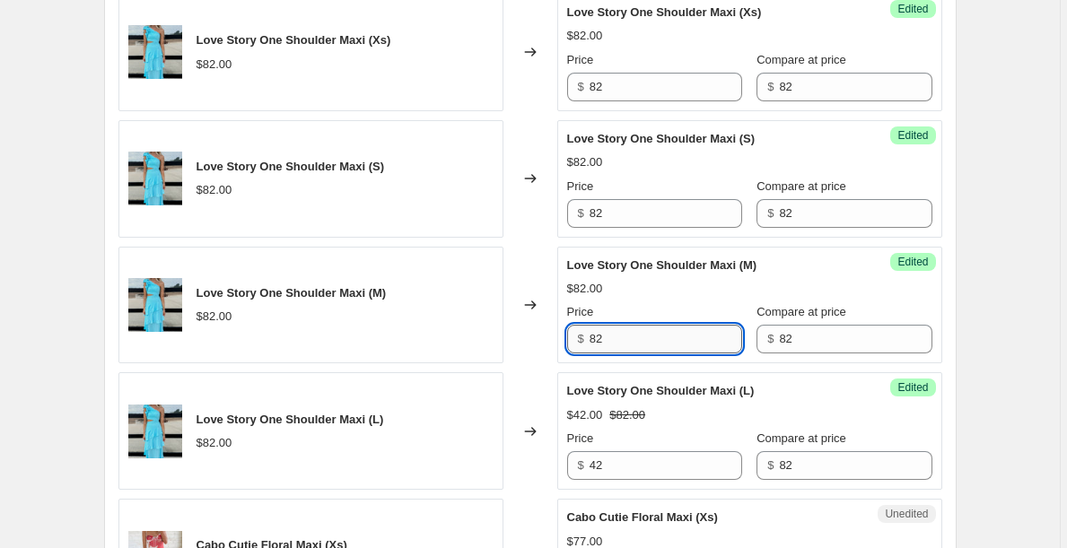
click at [614, 334] on input "82" at bounding box center [665, 339] width 152 height 29
paste input "4"
type input "42"
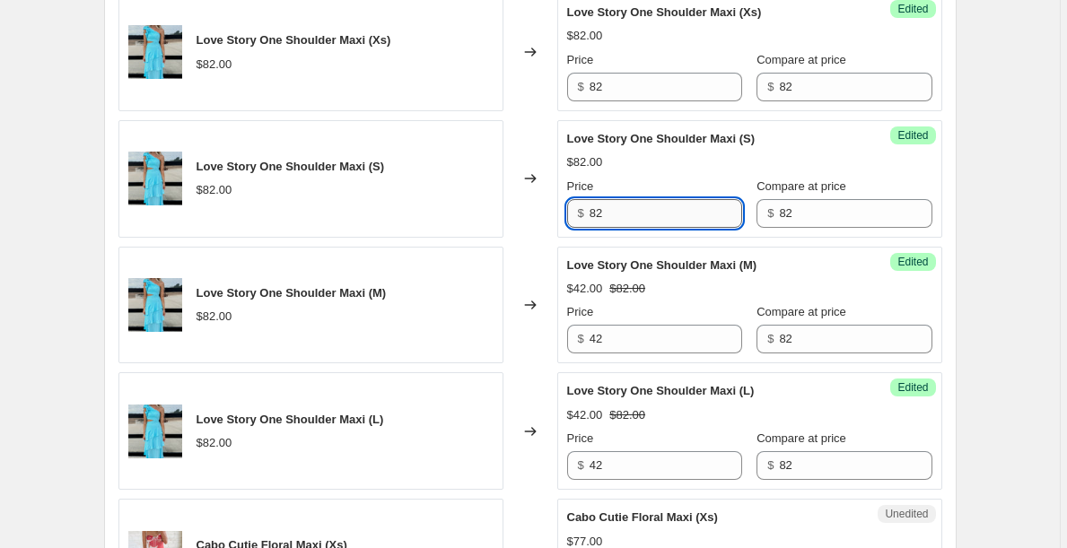
click at [610, 215] on input "82" at bounding box center [665, 213] width 152 height 29
paste input "4"
type input "42"
click at [632, 81] on input "82" at bounding box center [665, 87] width 152 height 29
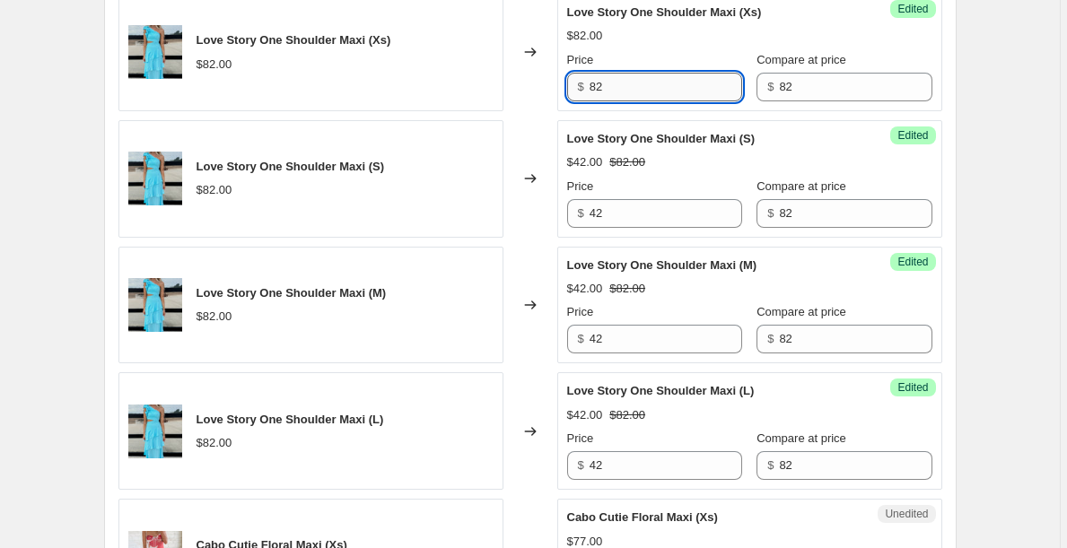
click at [632, 81] on input "82" at bounding box center [665, 87] width 152 height 29
paste input "4"
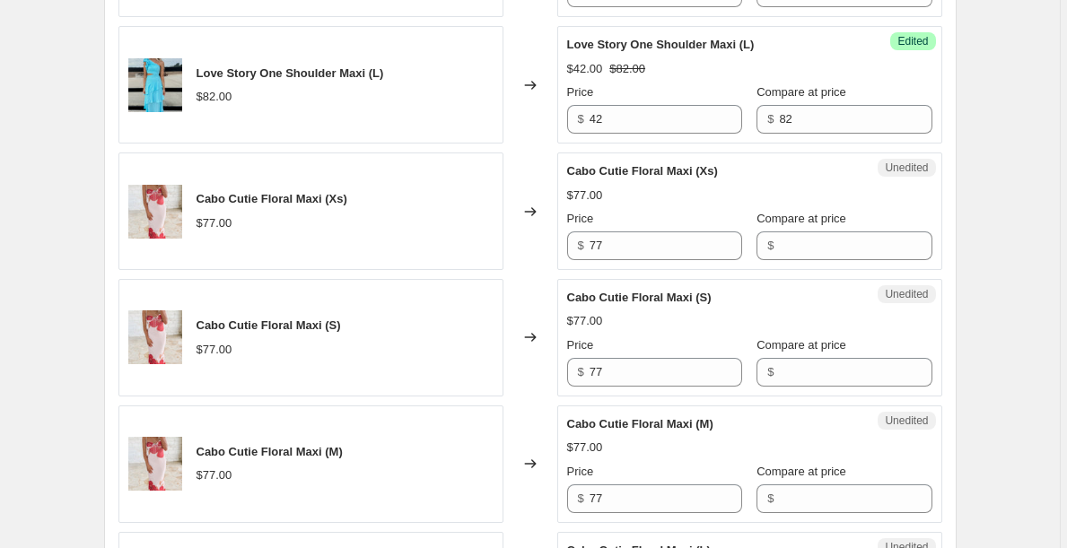
scroll to position [1980, 0]
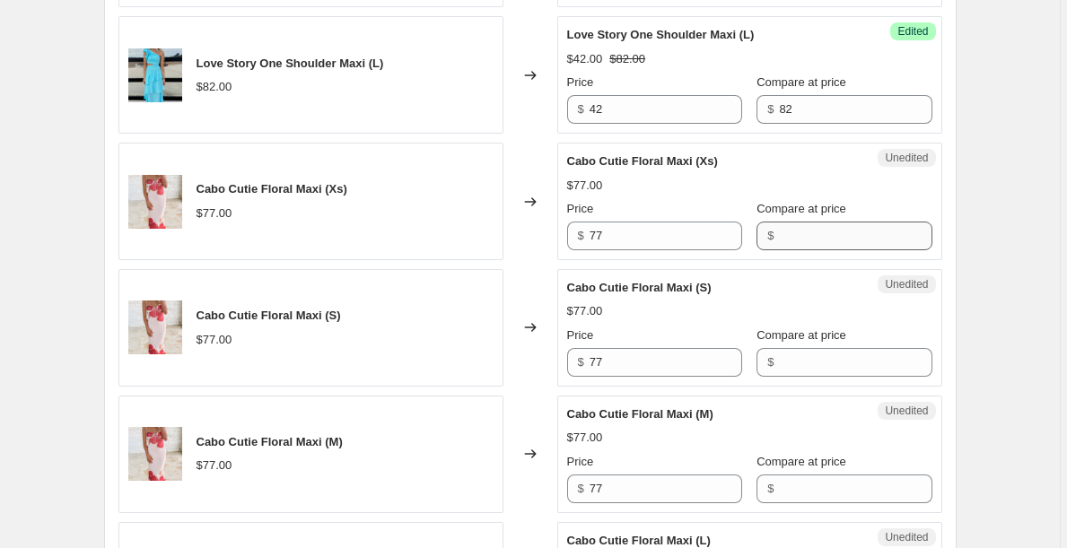
type input "42"
click at [793, 235] on input "Compare at price" at bounding box center [855, 236] width 152 height 29
click at [793, 235] on input "78" at bounding box center [855, 236] width 152 height 29
type input "78"
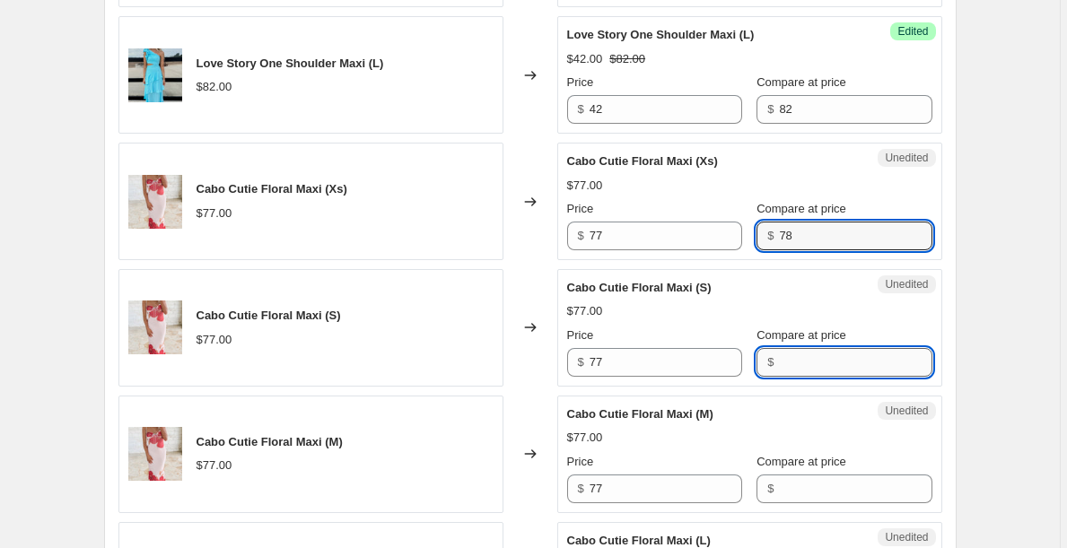
click at [821, 369] on input "Compare at price" at bounding box center [855, 362] width 152 height 29
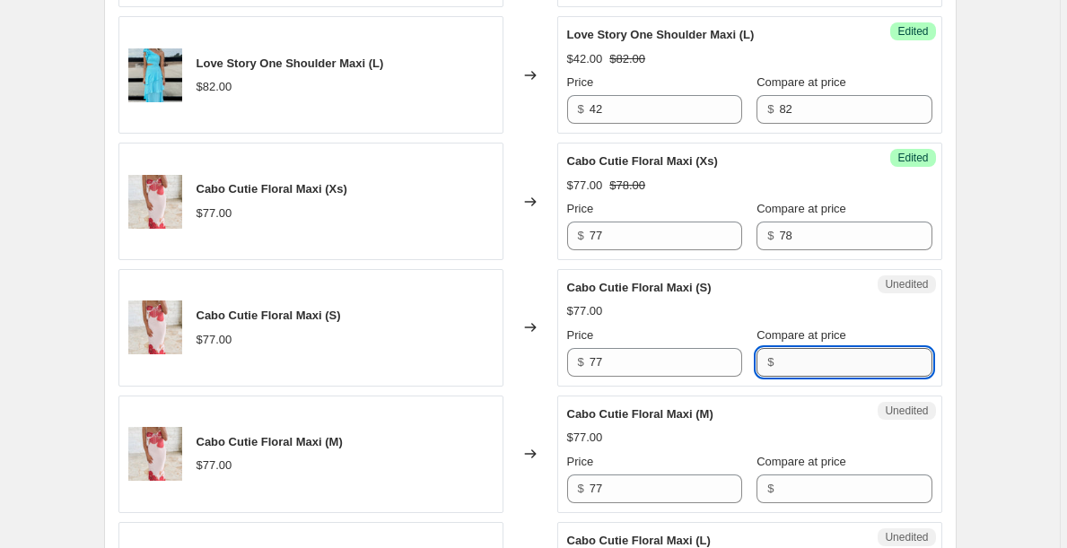
paste input "78"
type input "78"
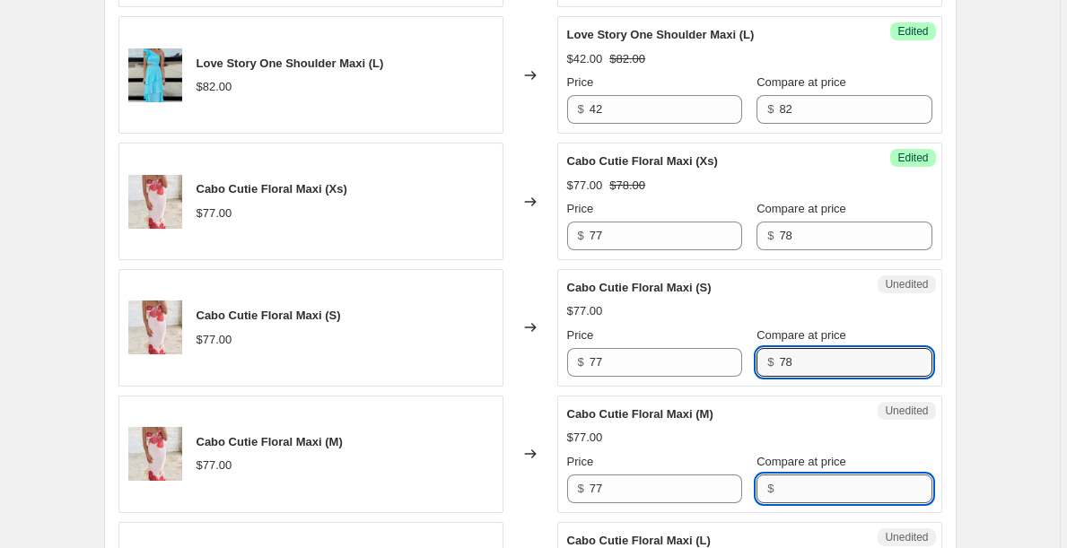
click at [806, 485] on input "Compare at price" at bounding box center [855, 489] width 152 height 29
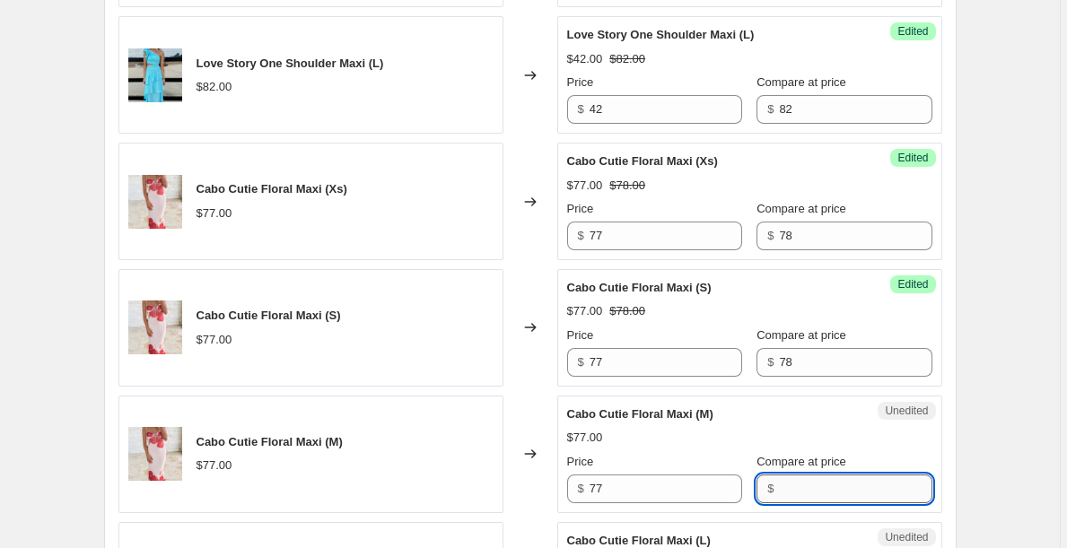
paste input "78"
type input "78"
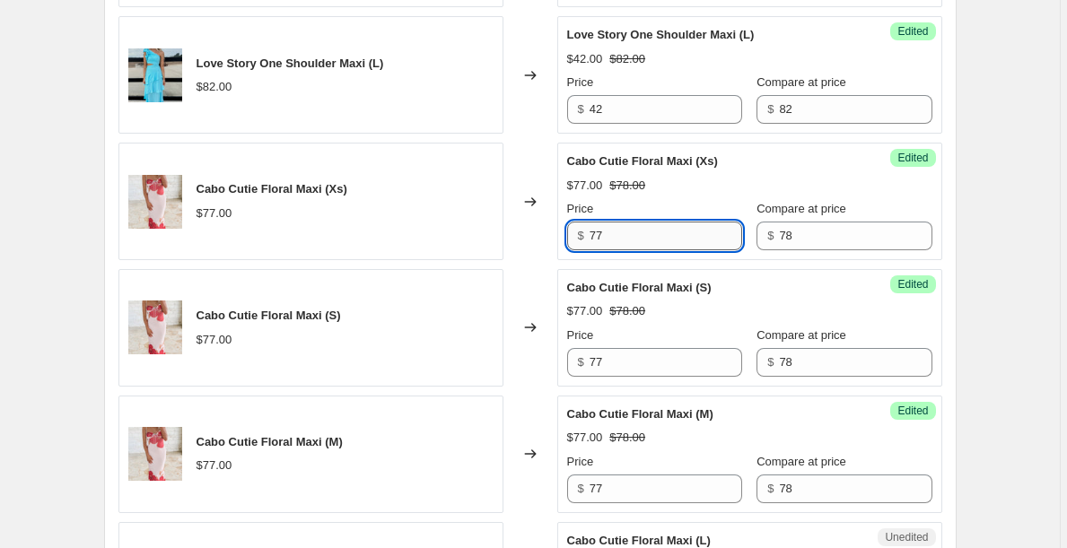
click at [680, 247] on input "77" at bounding box center [665, 236] width 152 height 29
click at [680, 247] on input "46" at bounding box center [665, 236] width 152 height 29
paste input "78"
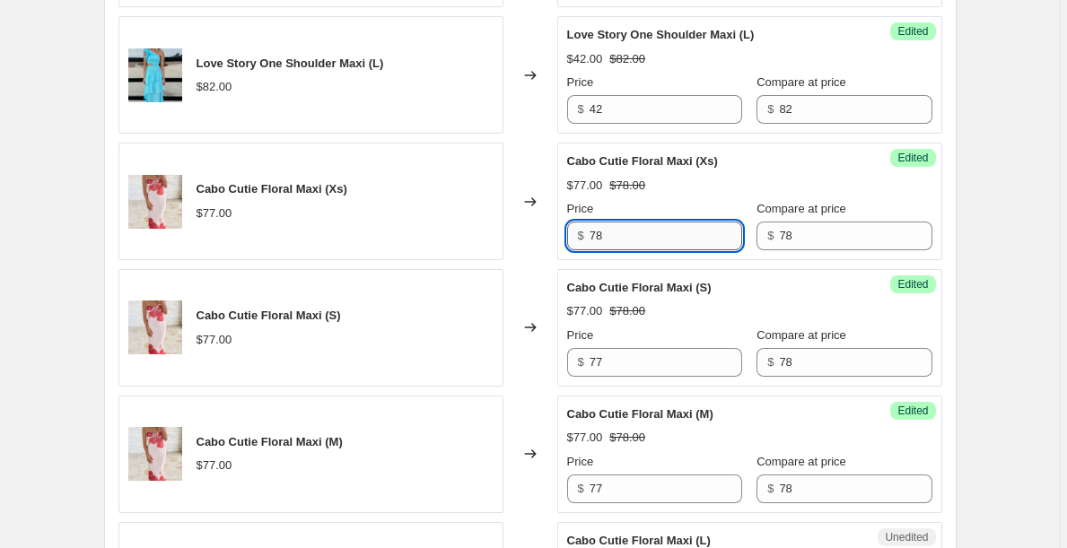
type input "7"
click at [669, 243] on input "46" at bounding box center [665, 236] width 152 height 29
type input "46"
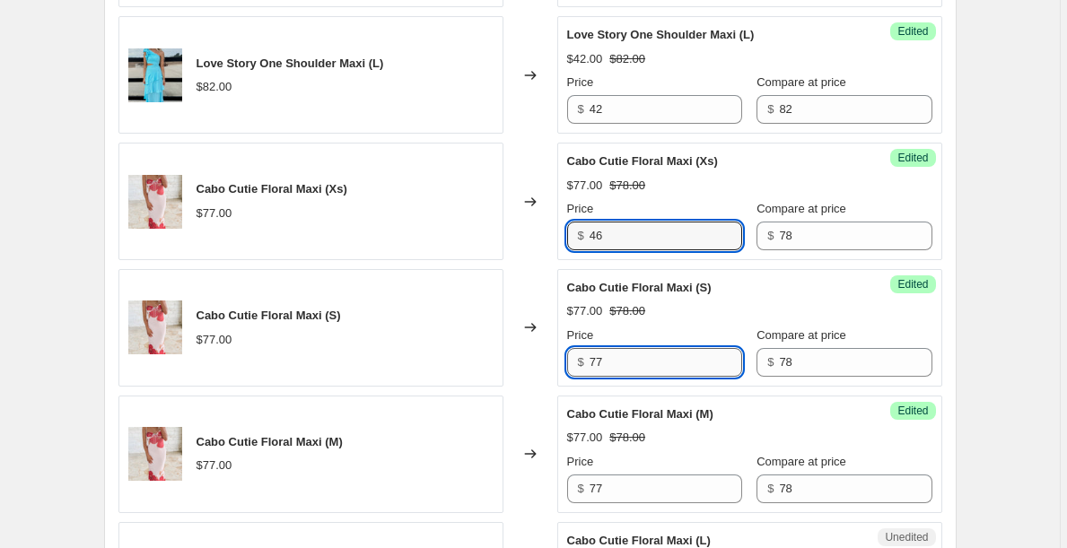
click at [618, 351] on input "77" at bounding box center [665, 362] width 152 height 29
paste input "46"
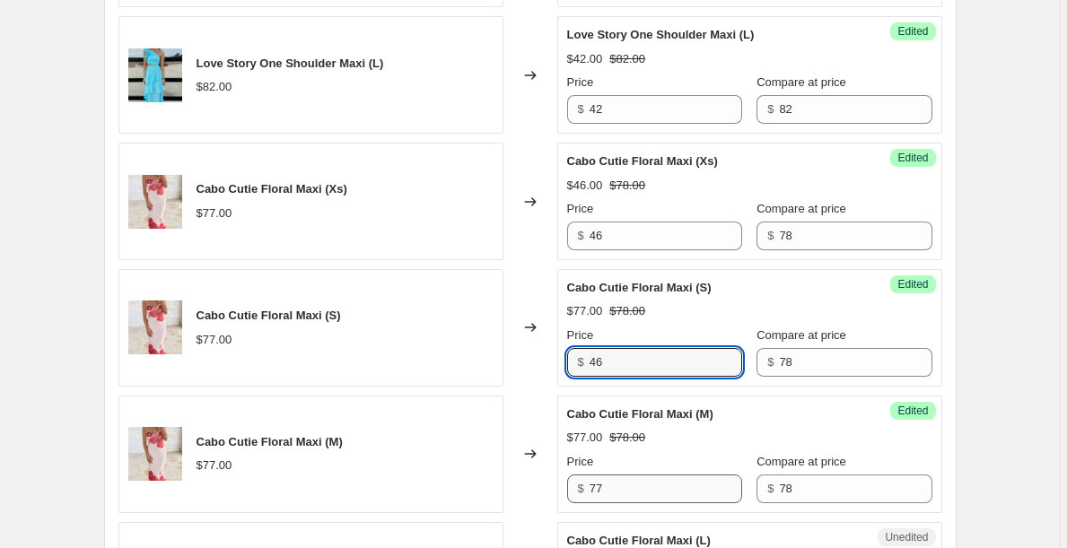
type input "46"
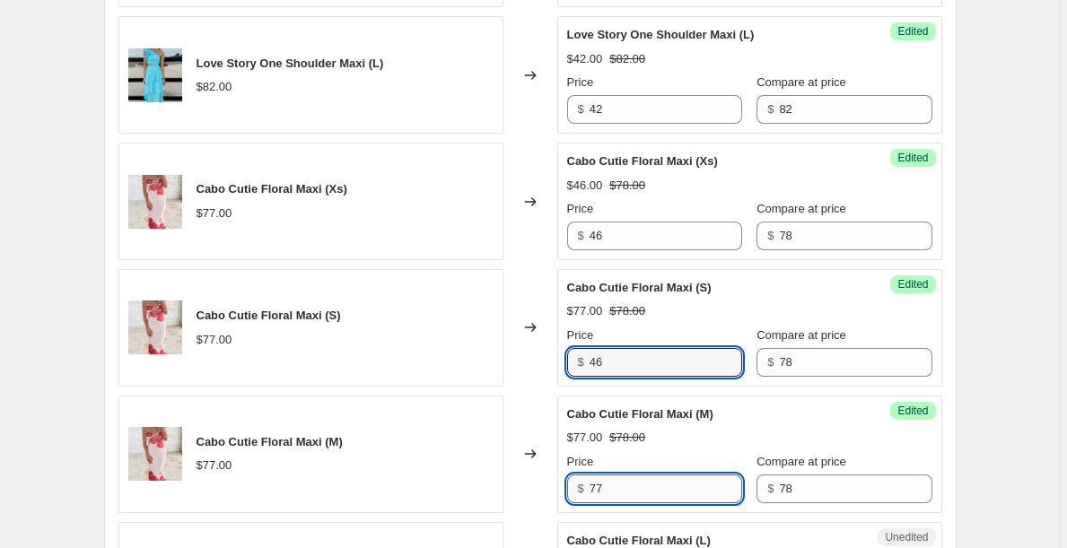
click at [617, 488] on input "77" at bounding box center [665, 489] width 152 height 29
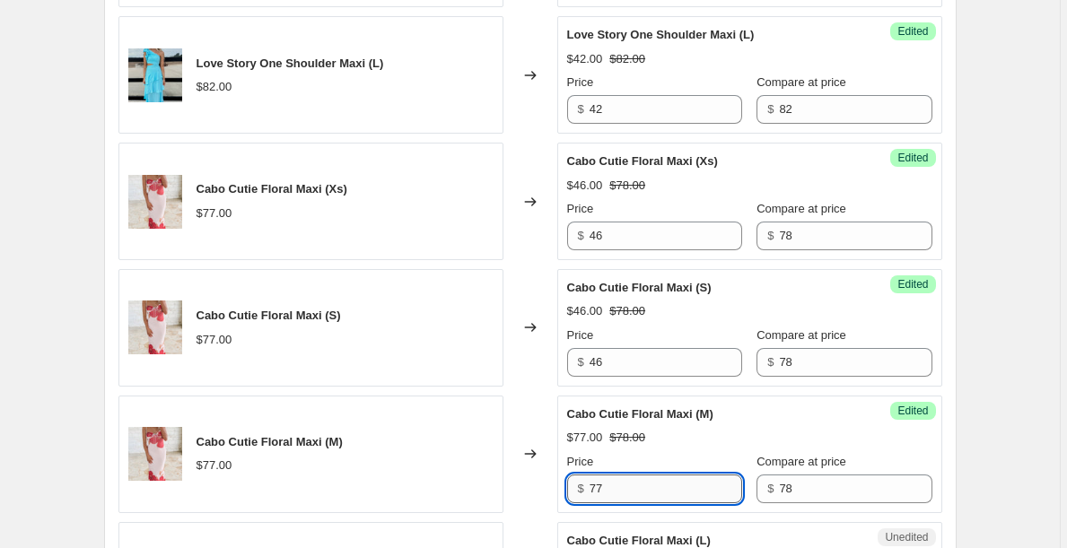
click at [617, 488] on input "77" at bounding box center [665, 489] width 152 height 29
paste input "46"
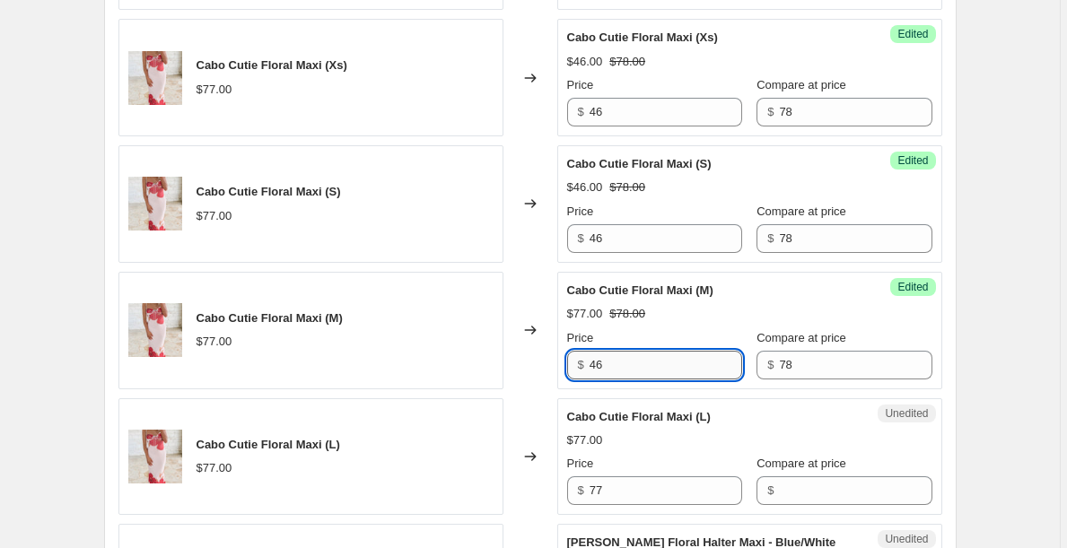
scroll to position [2113, 0]
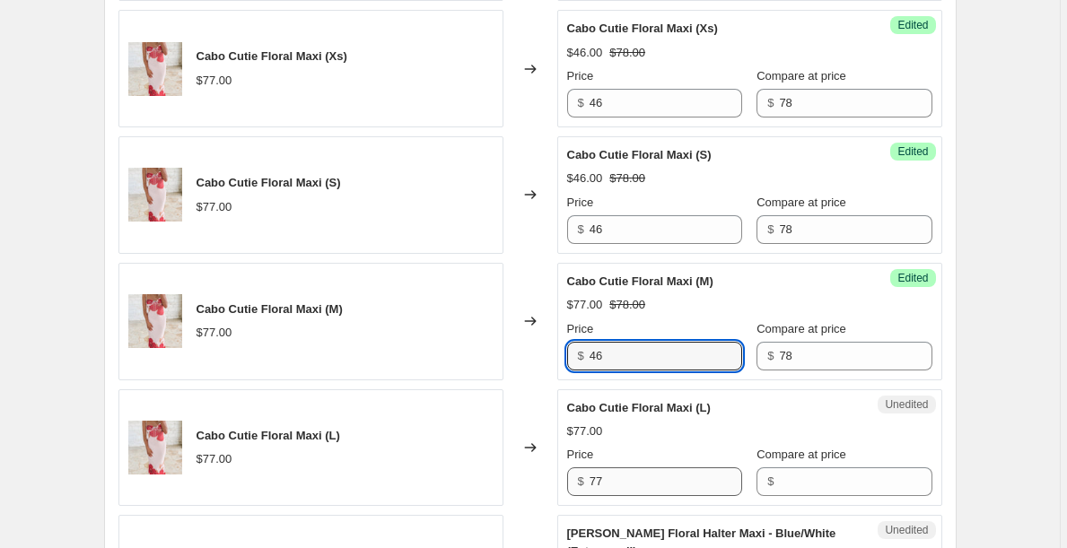
type input "46"
click at [617, 488] on input "77" at bounding box center [665, 481] width 152 height 29
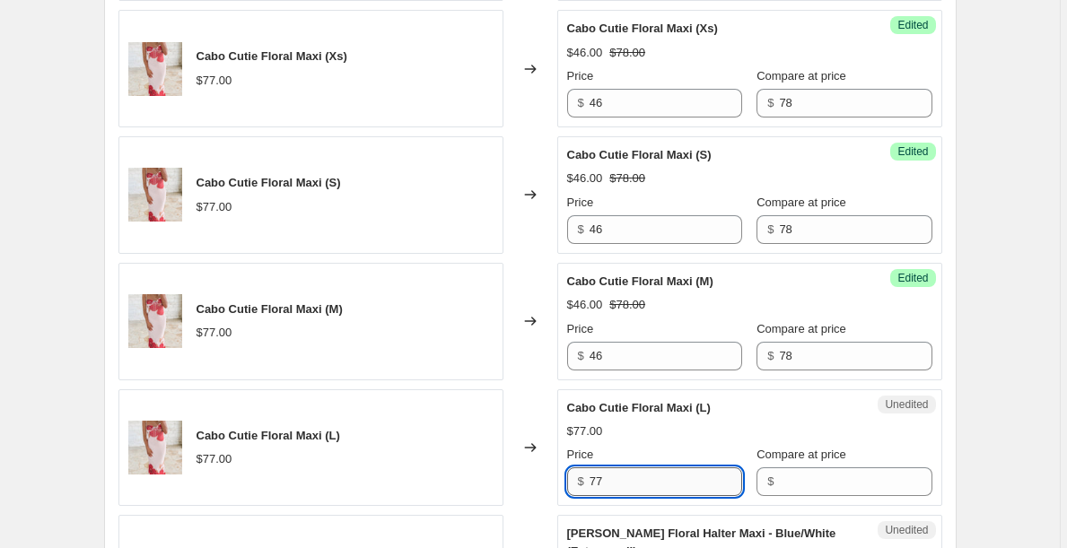
click at [617, 488] on input "77" at bounding box center [665, 481] width 152 height 29
paste input "46"
type input "46"
click at [791, 486] on input "Compare at price" at bounding box center [855, 481] width 152 height 29
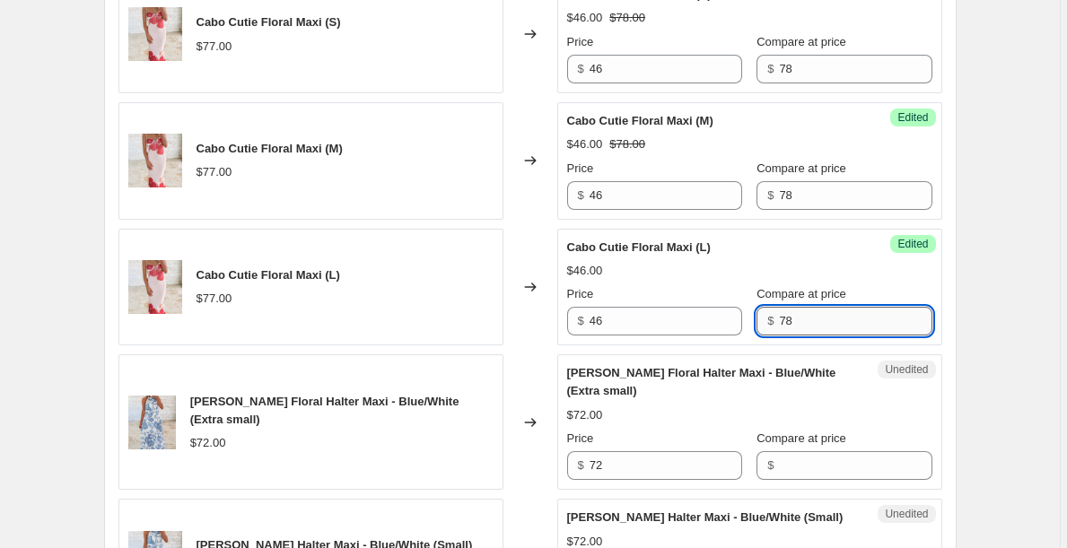
scroll to position [2274, 0]
type input "78"
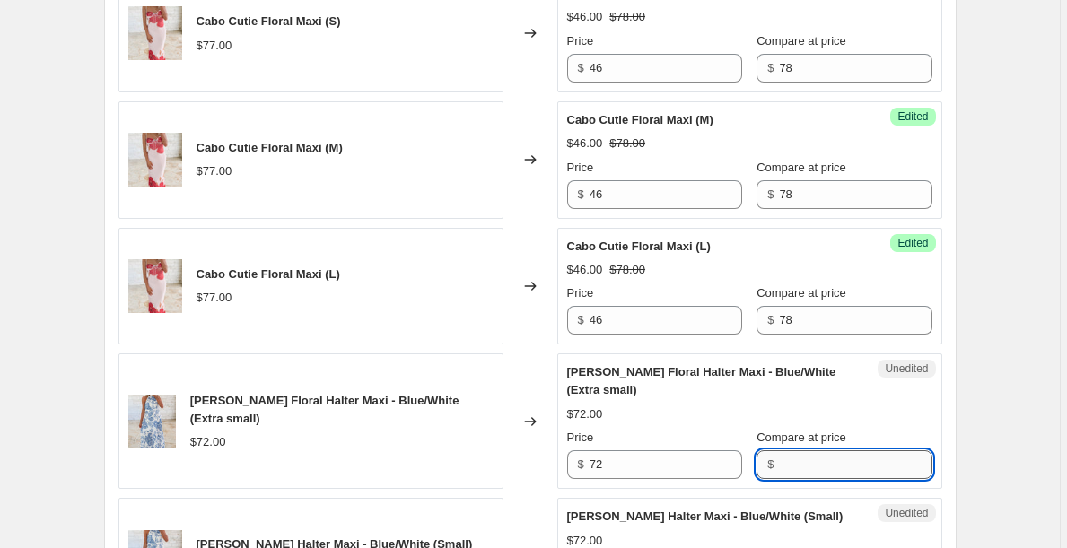
click at [795, 457] on input "Compare at price" at bounding box center [855, 464] width 152 height 29
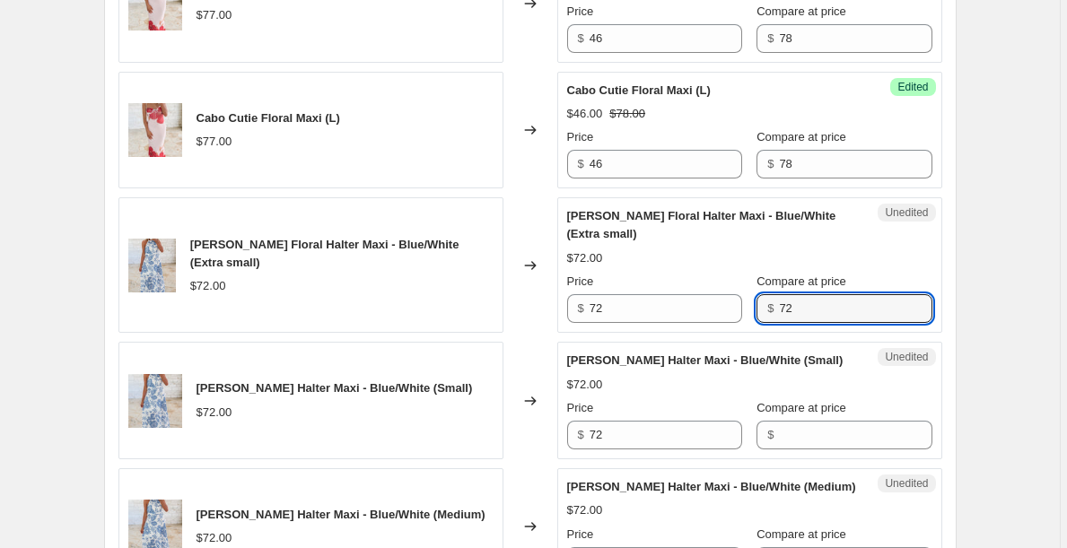
scroll to position [2440, 0]
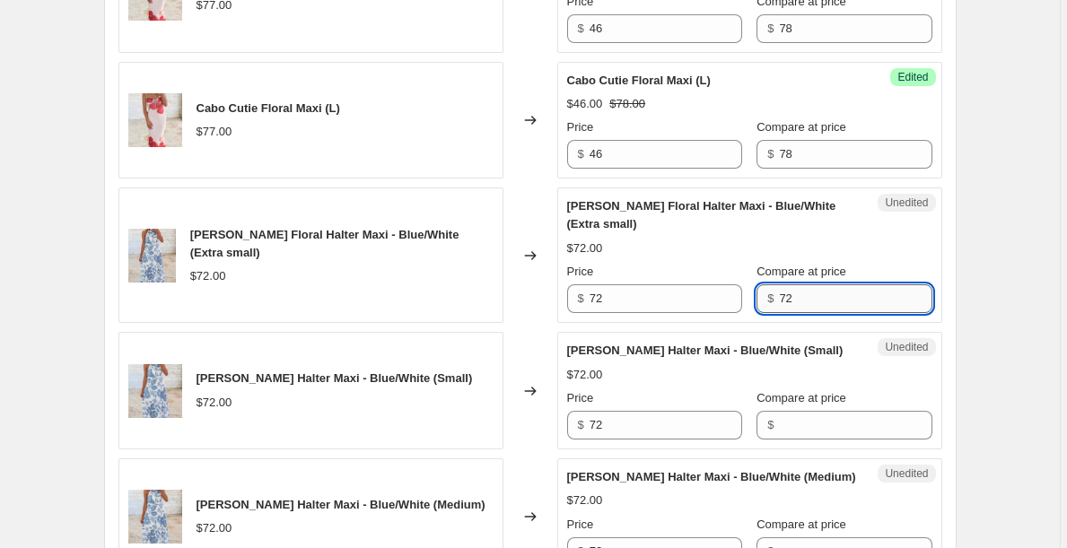
click at [826, 291] on input "72" at bounding box center [855, 298] width 152 height 29
click at [825, 291] on input "72" at bounding box center [855, 298] width 152 height 29
type input "72"
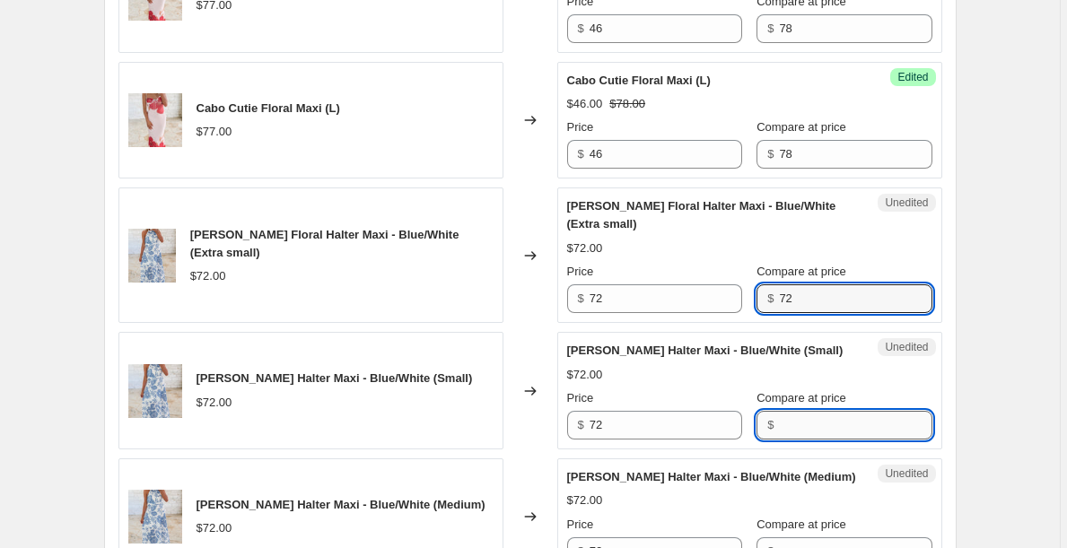
click at [820, 411] on input "Compare at price" at bounding box center [855, 425] width 152 height 29
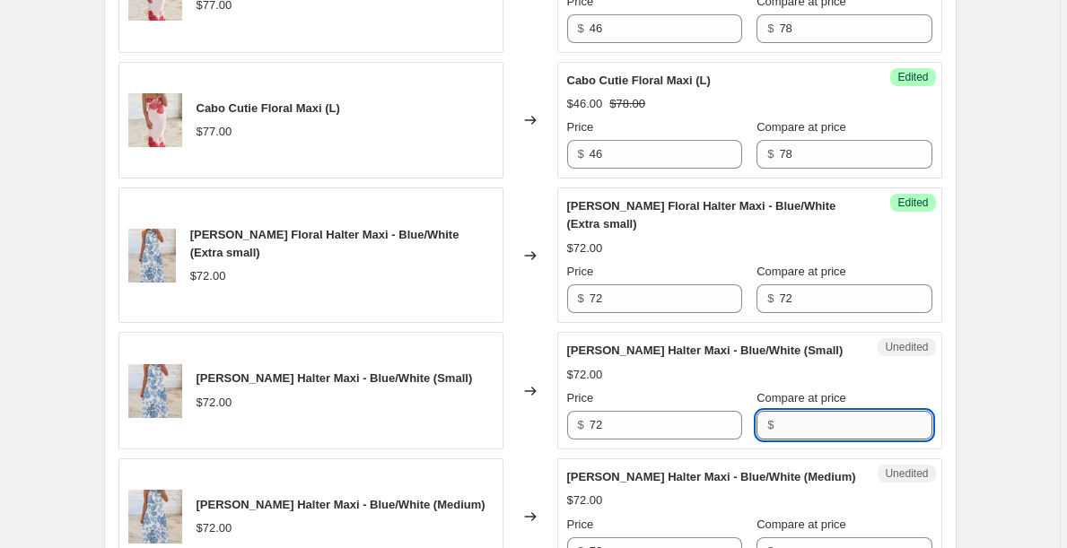
click at [819, 411] on input "Compare at price" at bounding box center [855, 425] width 152 height 29
paste input "72"
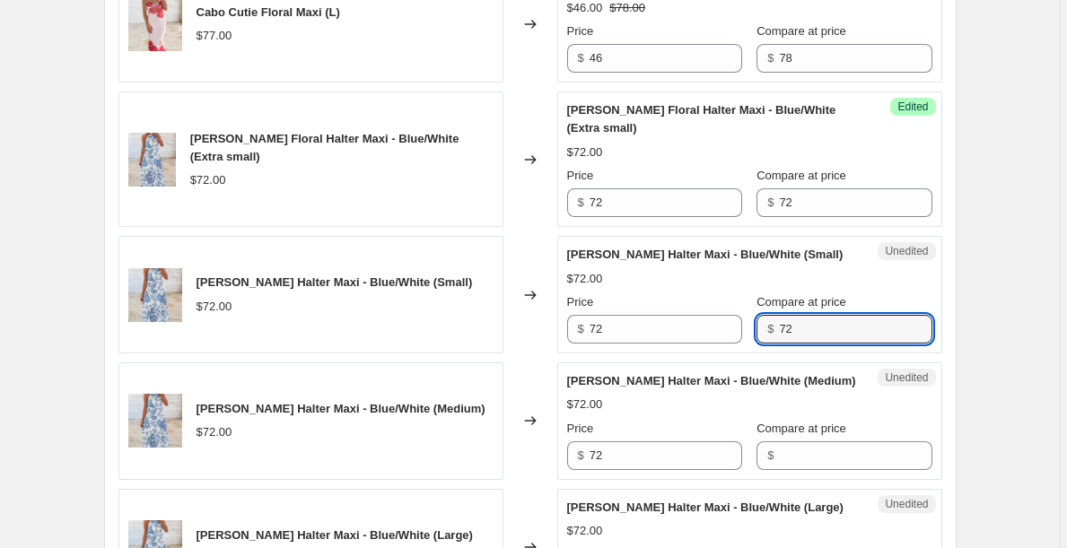
scroll to position [2537, 0]
type input "72"
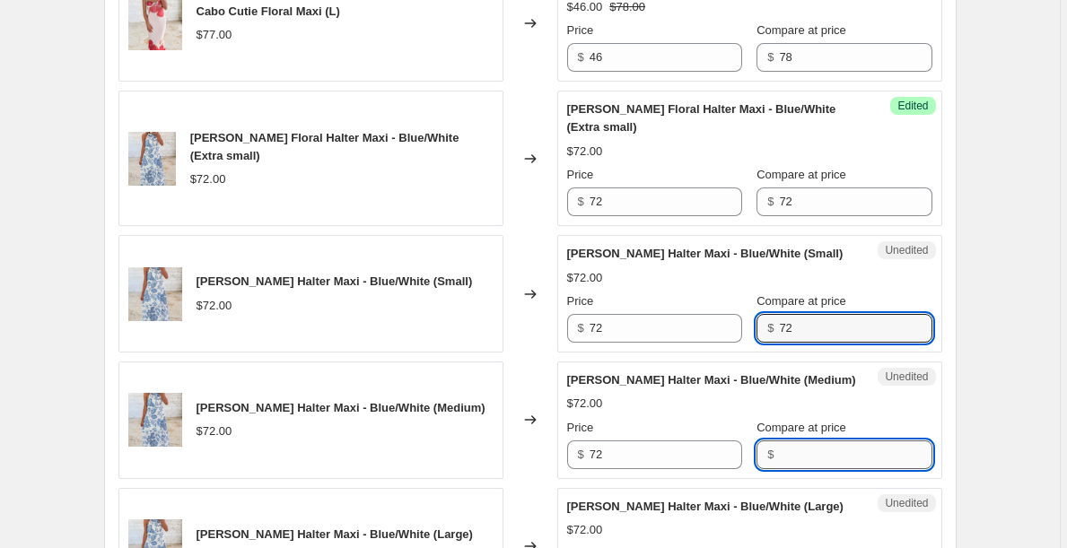
click at [814, 440] on input "Compare at price" at bounding box center [855, 454] width 152 height 29
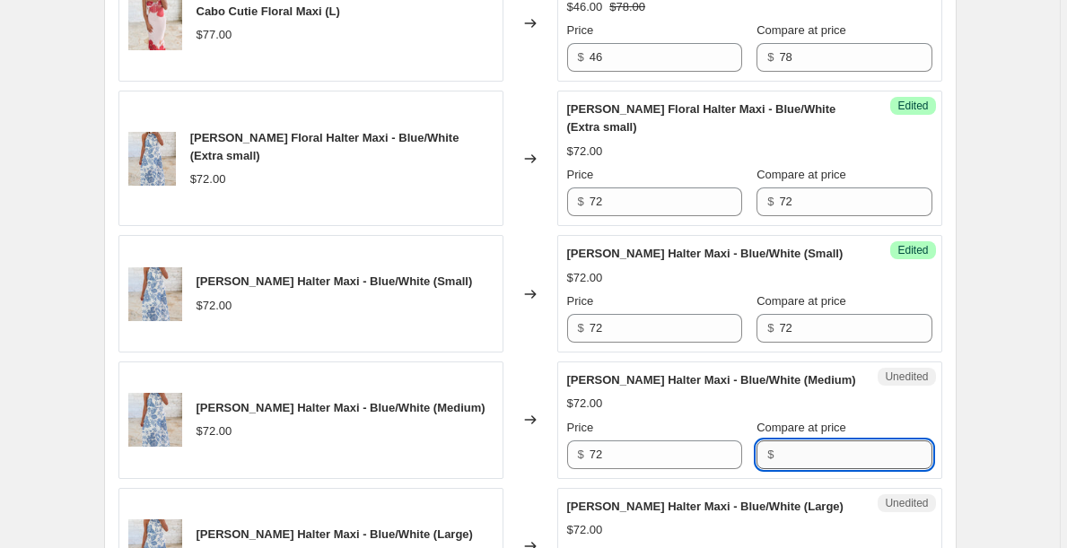
paste input "72"
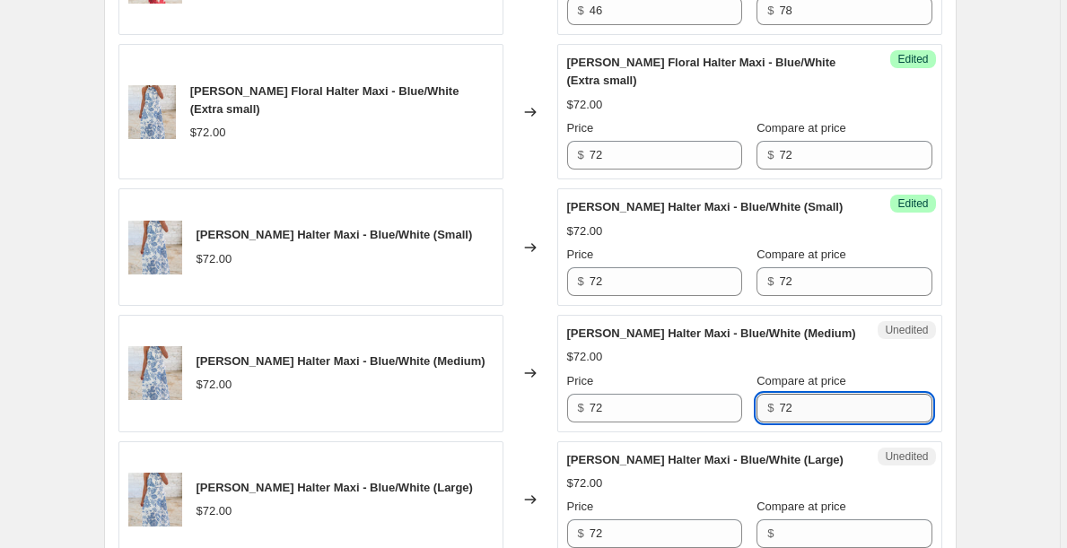
scroll to position [2607, 0]
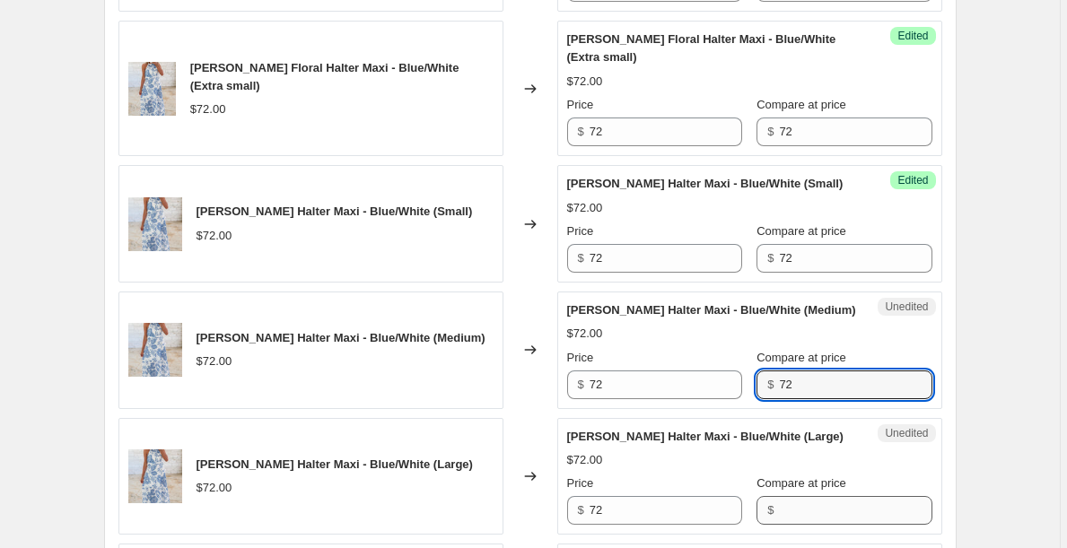
type input "72"
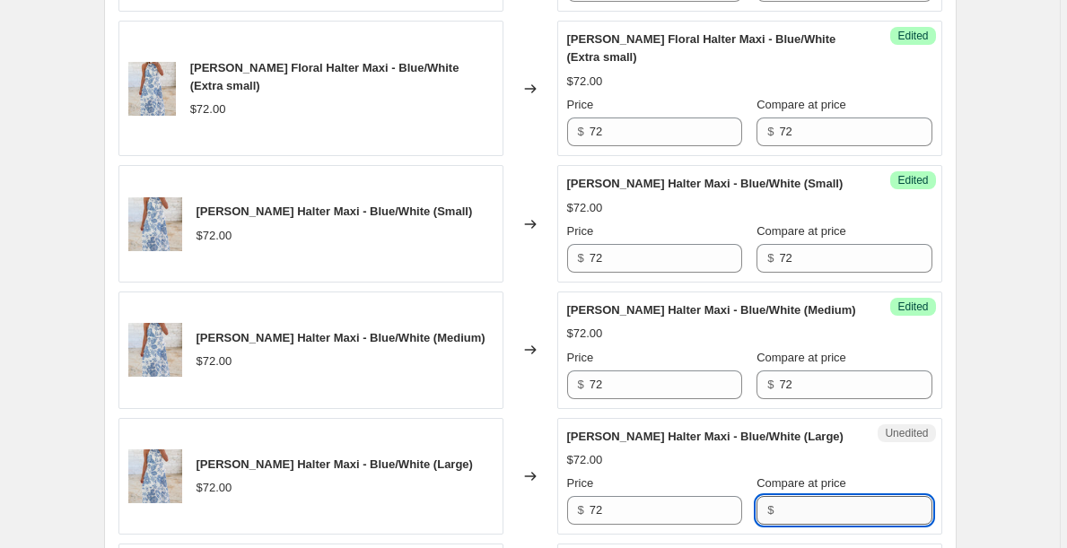
click at [822, 496] on input "Compare at price" at bounding box center [855, 510] width 152 height 29
paste input "72"
type input "72"
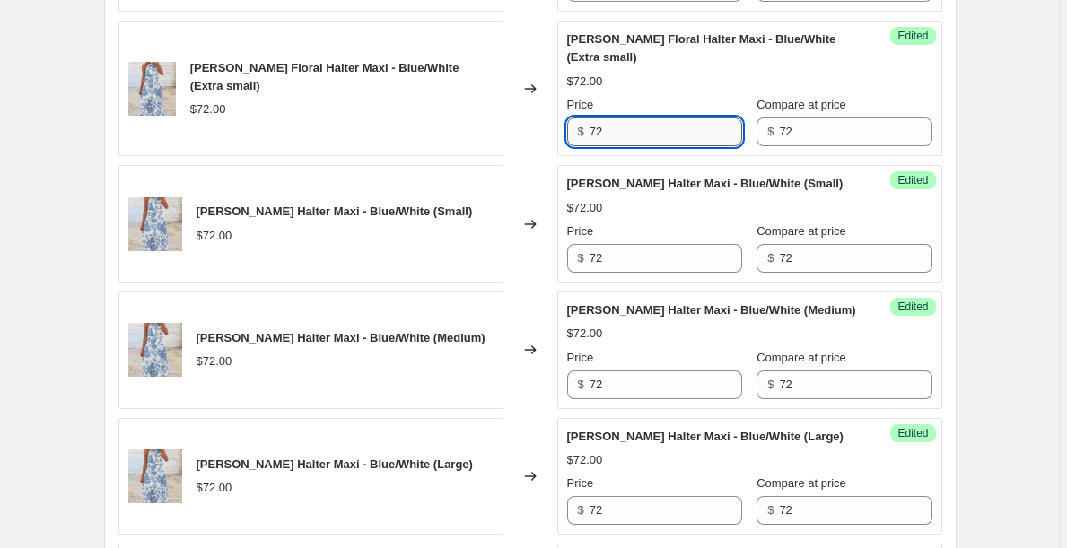
click at [650, 120] on input "72" at bounding box center [665, 132] width 152 height 29
click at [650, 120] on input "46" at bounding box center [665, 132] width 152 height 29
type input "46"
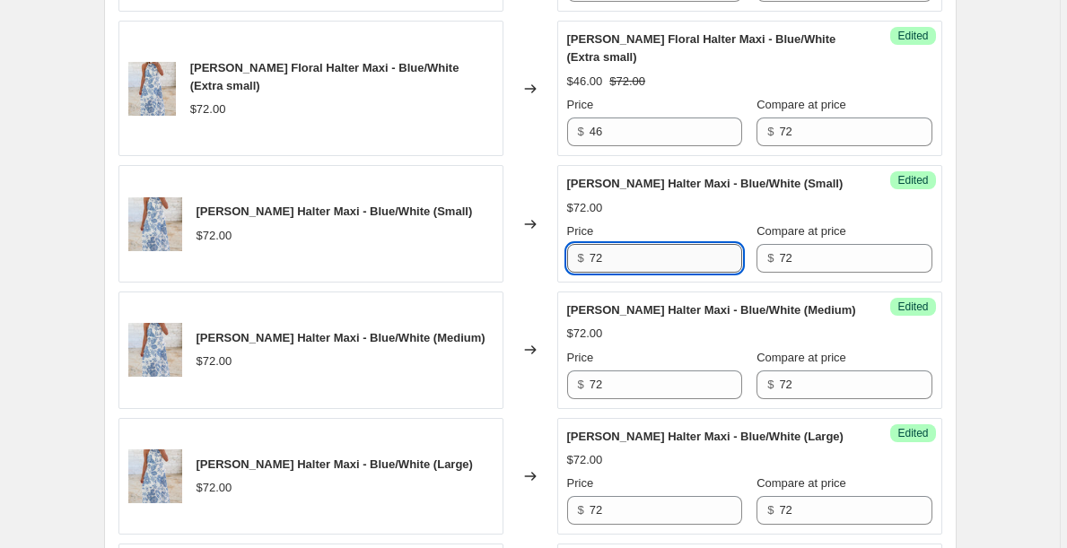
click at [626, 244] on input "72" at bounding box center [665, 258] width 152 height 29
paste input "46"
type input "46"
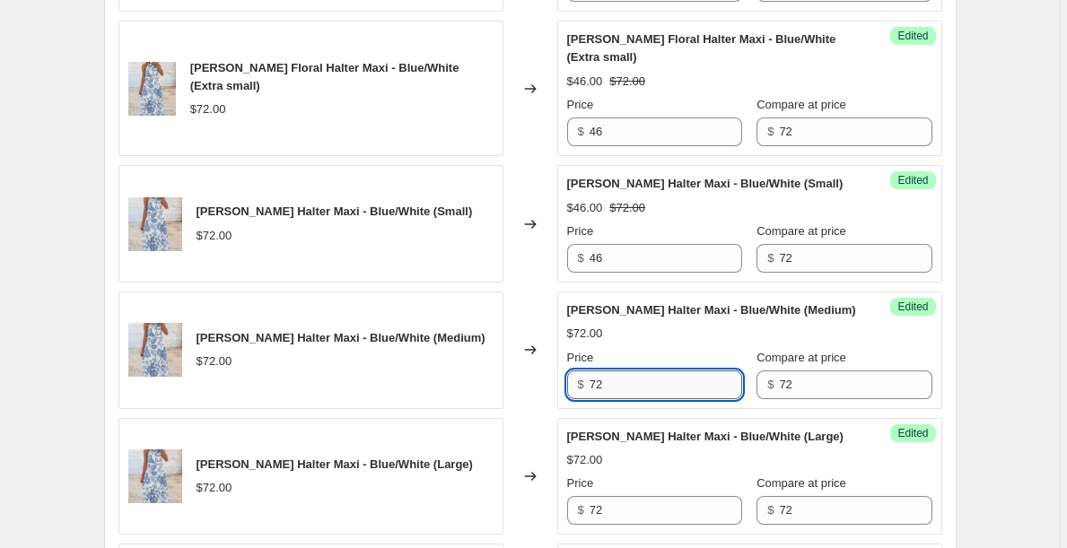
click at [638, 372] on input "72" at bounding box center [665, 384] width 152 height 29
paste input "46"
type input "46"
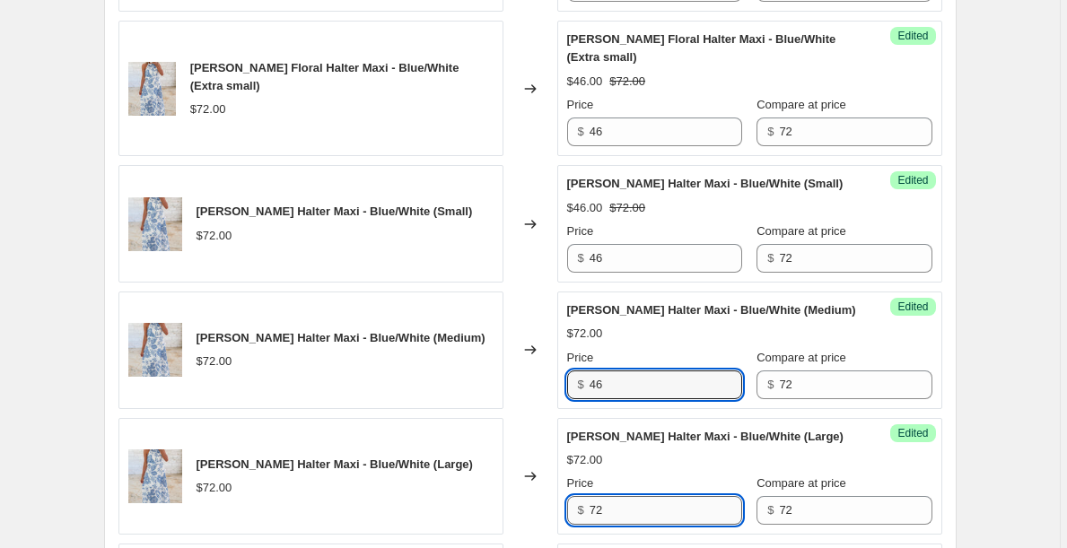
click at [625, 501] on input "72" at bounding box center [665, 510] width 152 height 29
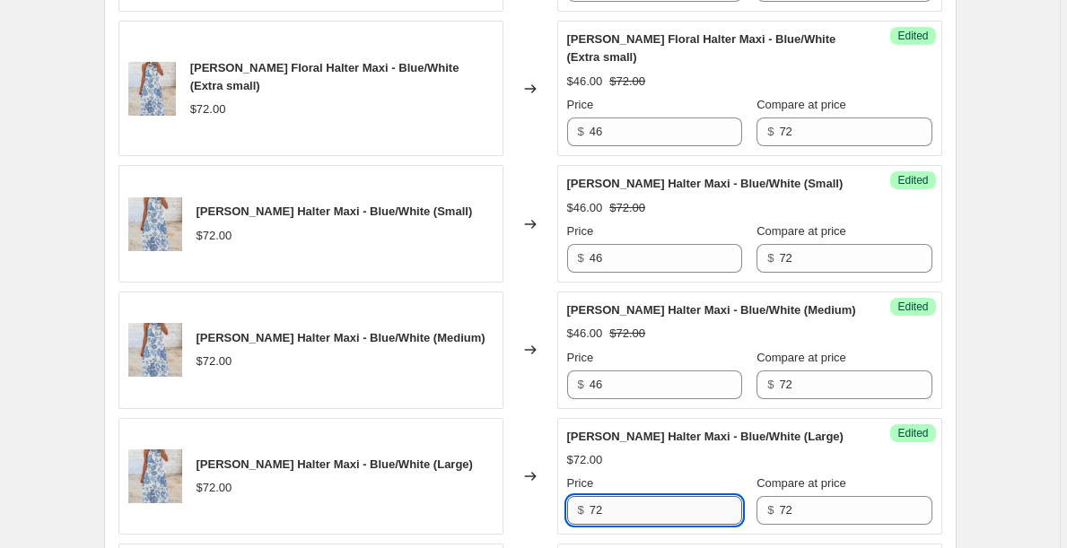
click at [625, 501] on input "72" at bounding box center [665, 510] width 152 height 29
paste input "46"
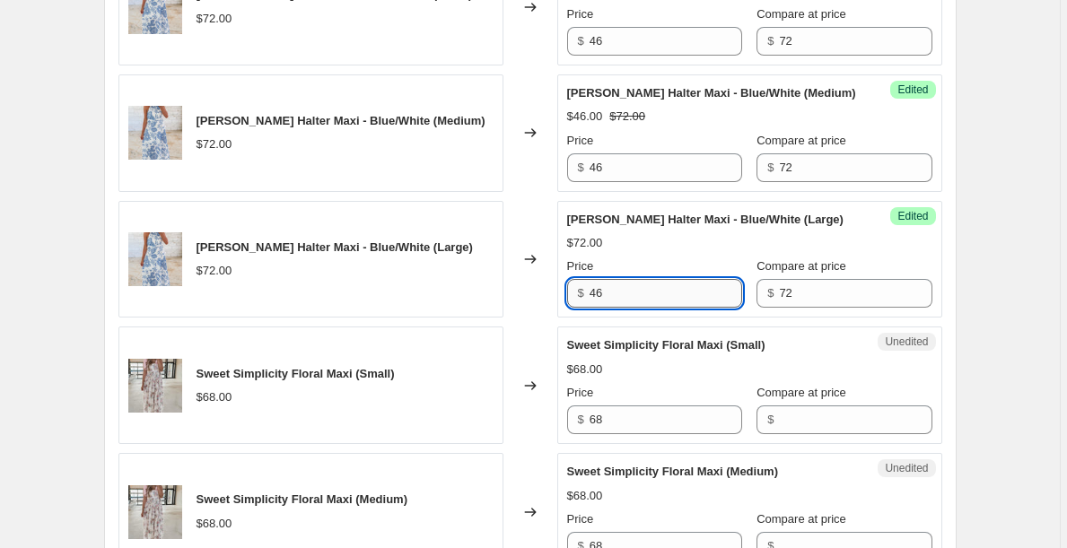
scroll to position [2829, 0]
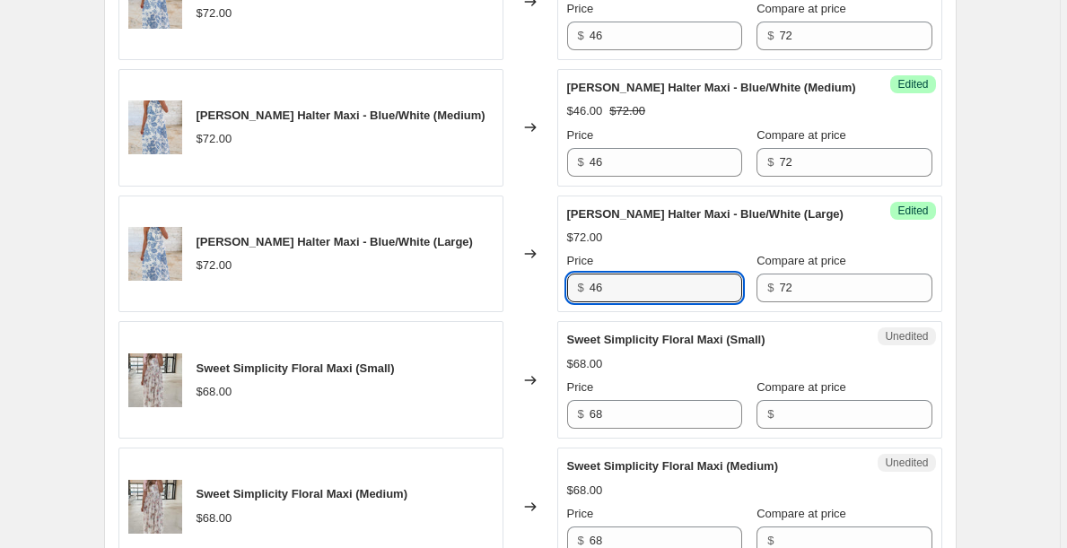
type input "46"
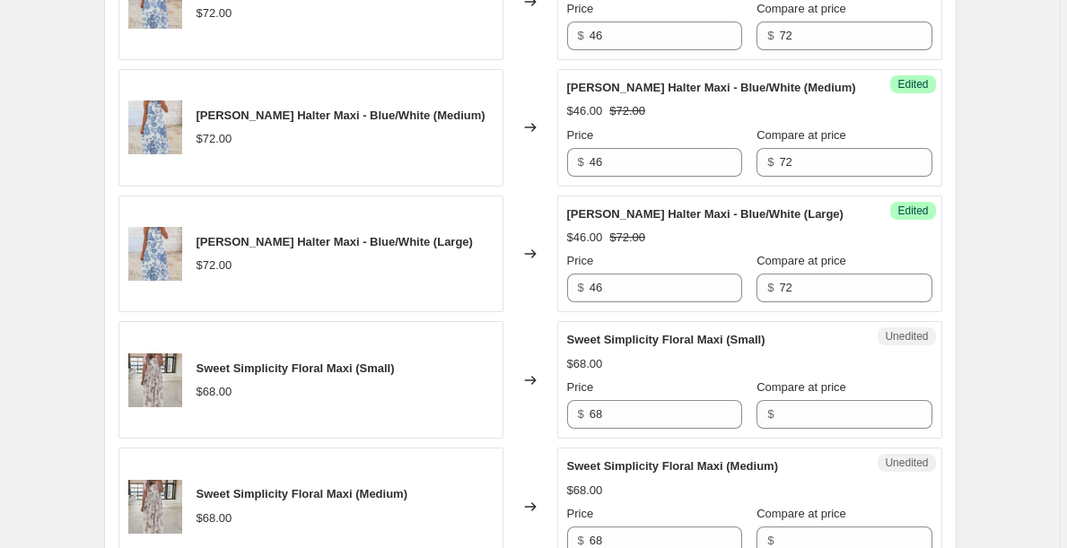
click at [650, 414] on div "Unedited Sweet Simplicity Floral Maxi (Small) $68.00 Price $ 68 Compare at pric…" at bounding box center [749, 380] width 385 height 118
click at [644, 400] on input "68" at bounding box center [665, 414] width 152 height 29
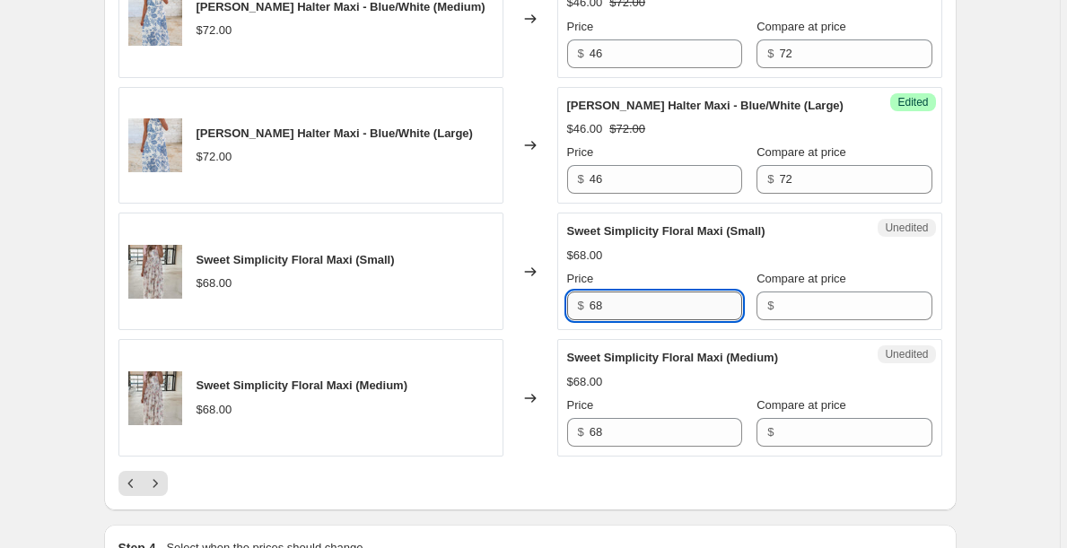
scroll to position [2937, 0]
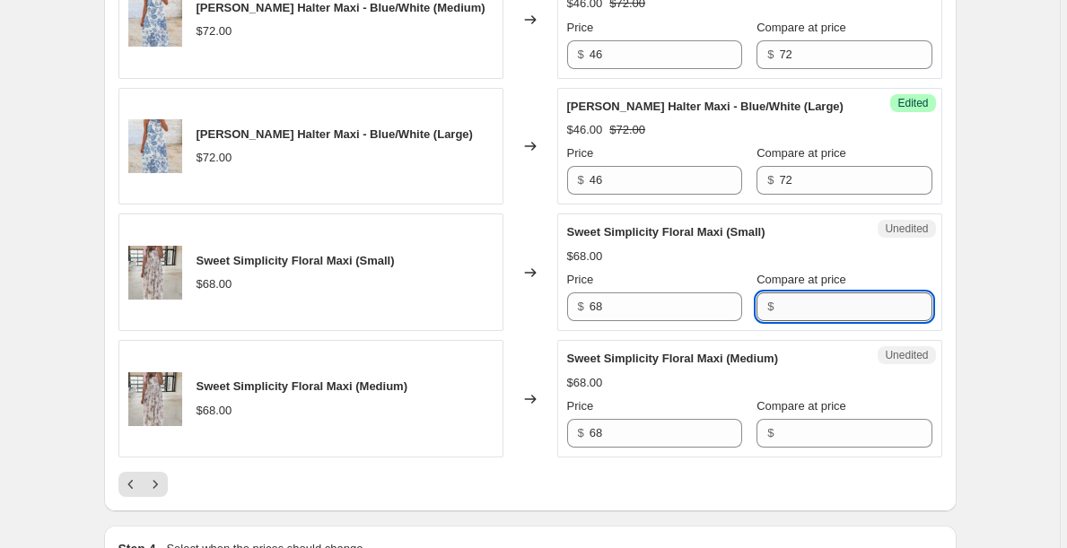
click at [811, 292] on input "Compare at price" at bounding box center [855, 306] width 152 height 29
paste input "68"
type input "68"
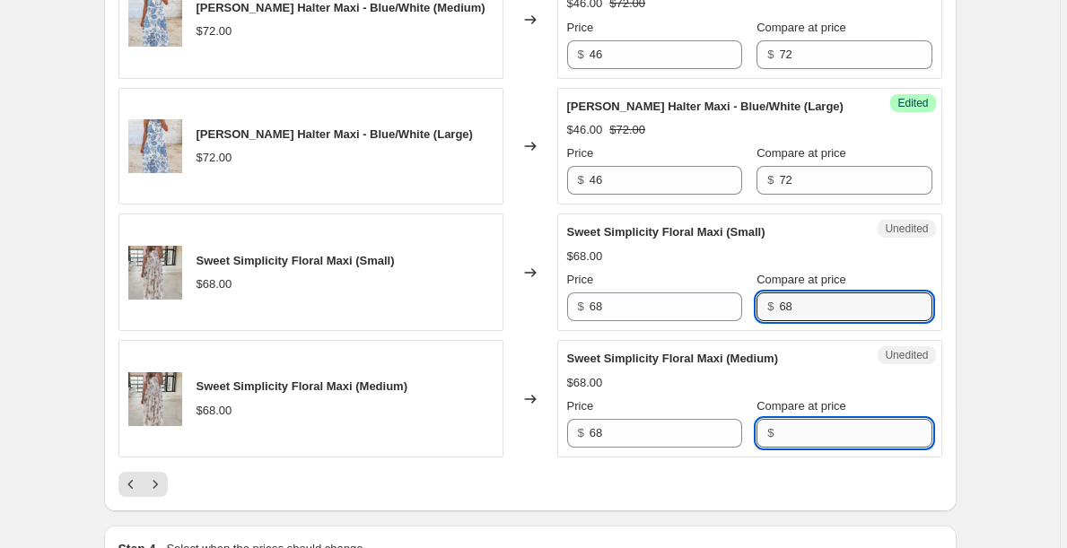
click at [791, 419] on input "Compare at price" at bounding box center [855, 433] width 152 height 29
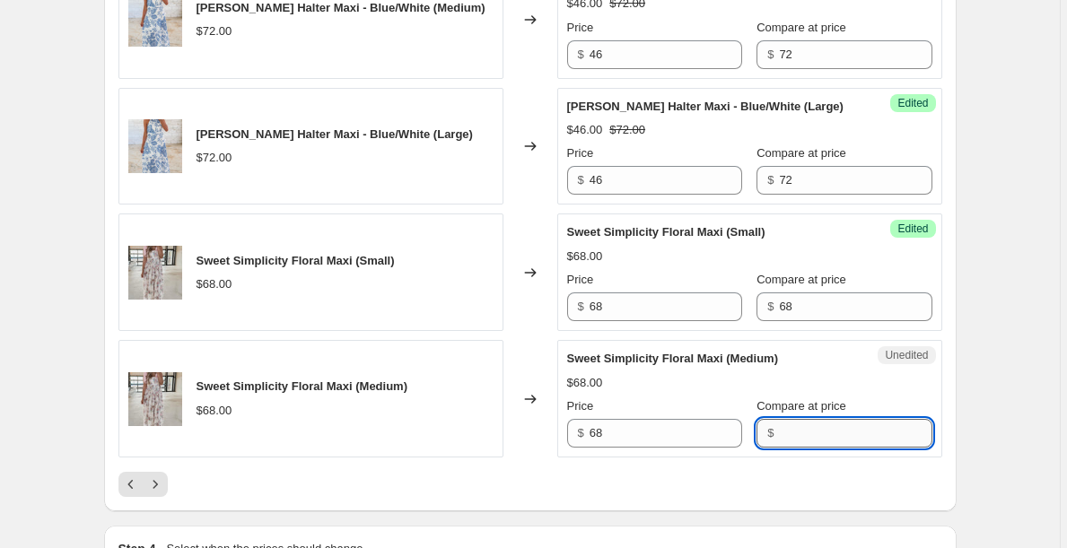
paste input "68"
type input "68"
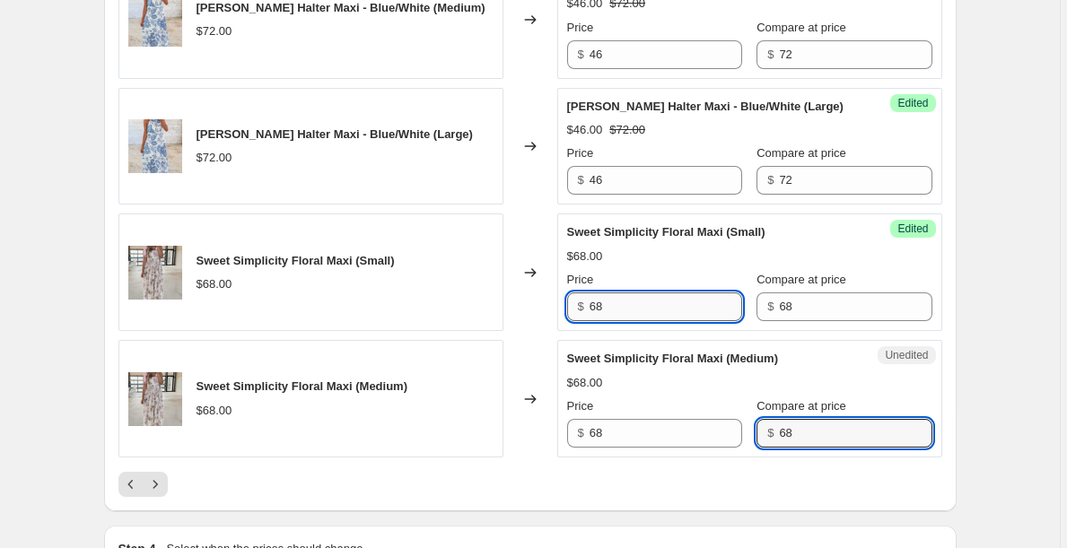
click at [625, 297] on input "68" at bounding box center [665, 306] width 152 height 29
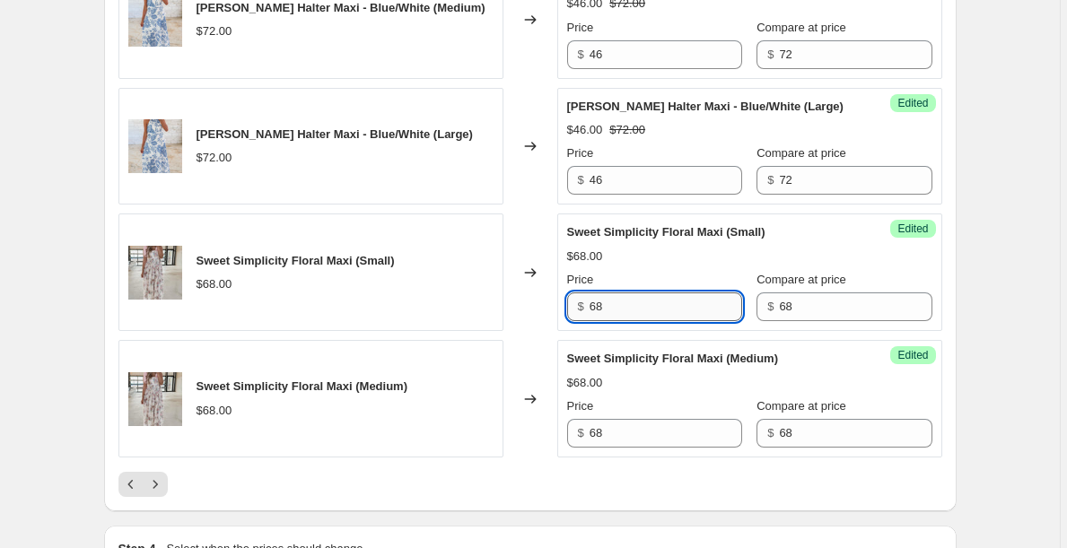
click at [625, 296] on input "68" at bounding box center [665, 306] width 152 height 29
click at [640, 292] on input "42" at bounding box center [665, 306] width 152 height 29
type input "42"
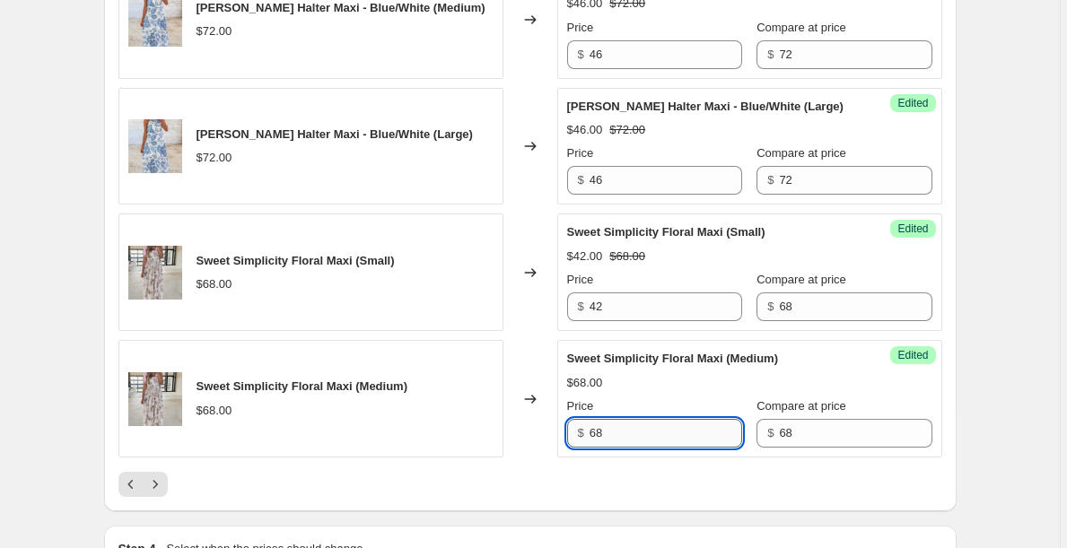
click at [641, 419] on input "68" at bounding box center [665, 433] width 152 height 29
paste input "42"
type input "42"
click at [155, 475] on icon "Next" at bounding box center [155, 484] width 18 height 18
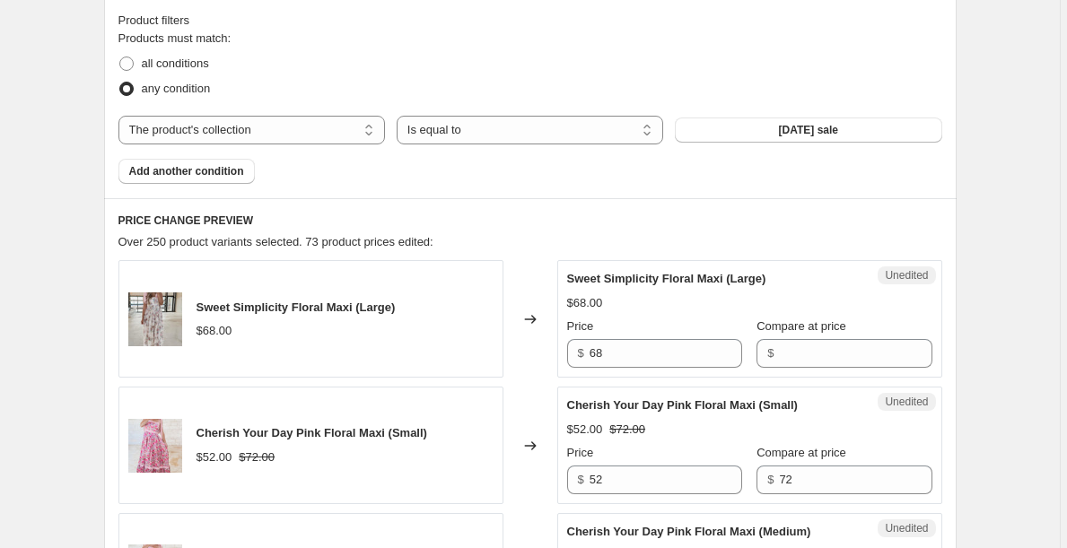
scroll to position [547, 0]
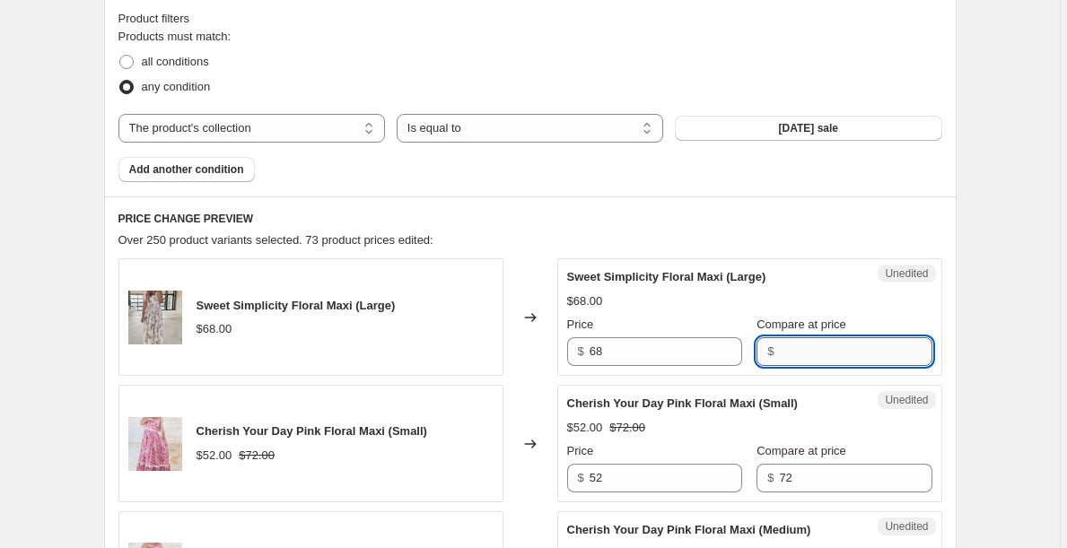
click at [816, 350] on input "Compare at price" at bounding box center [855, 351] width 152 height 29
type input "68"
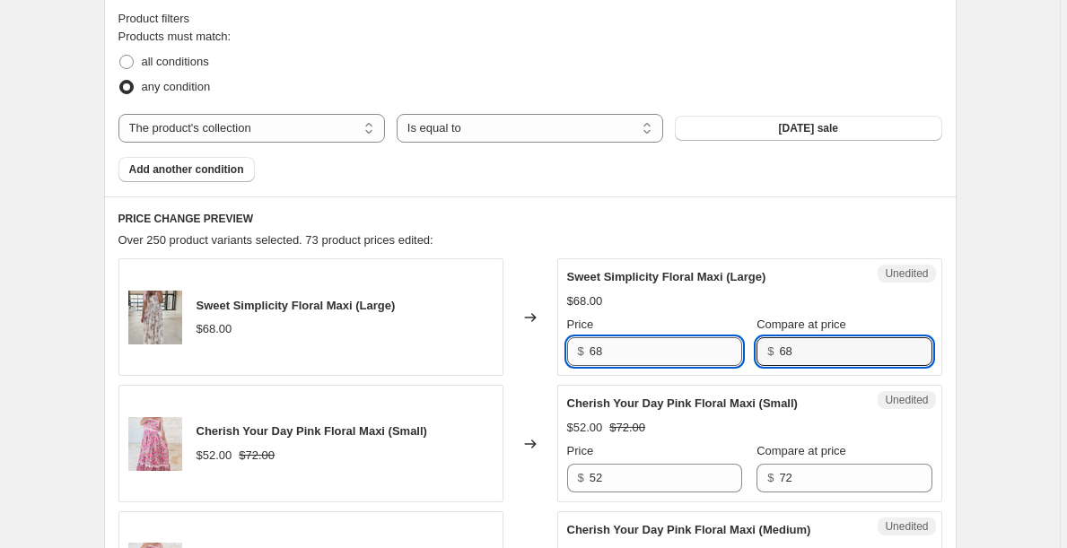
click at [671, 337] on input "68" at bounding box center [665, 351] width 152 height 29
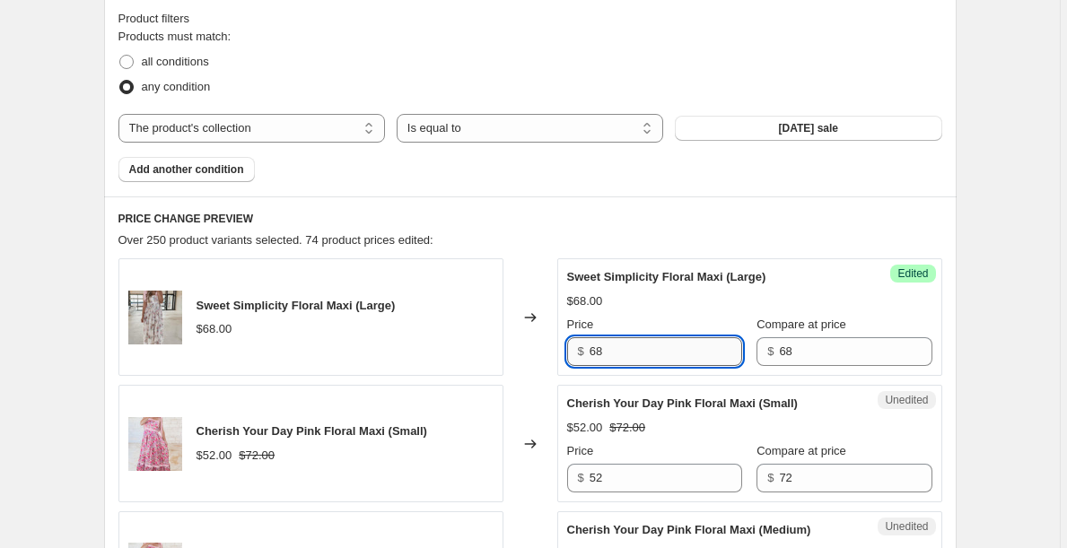
click at [671, 337] on input "68" at bounding box center [665, 351] width 152 height 29
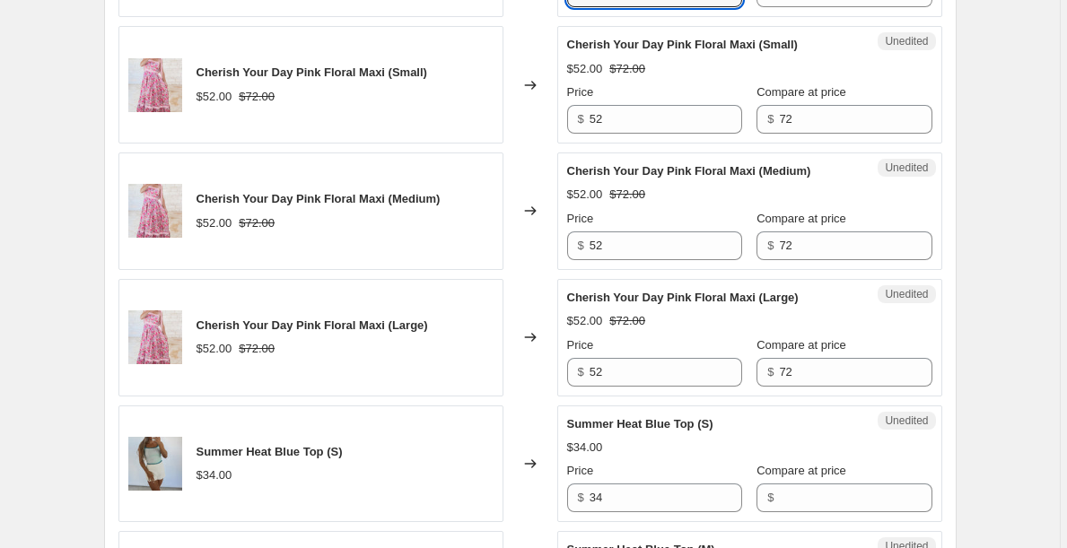
scroll to position [908, 0]
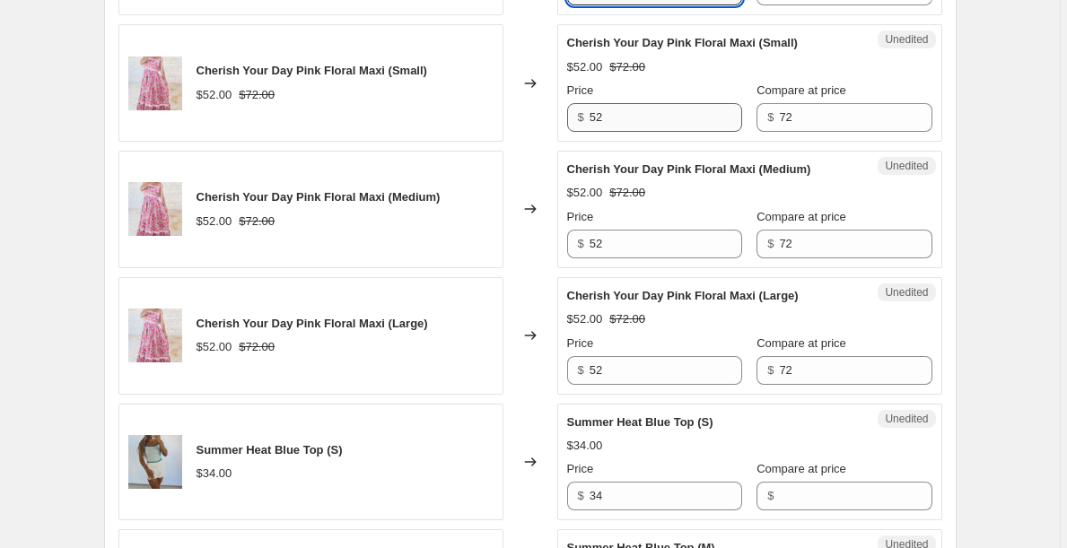
type input "42"
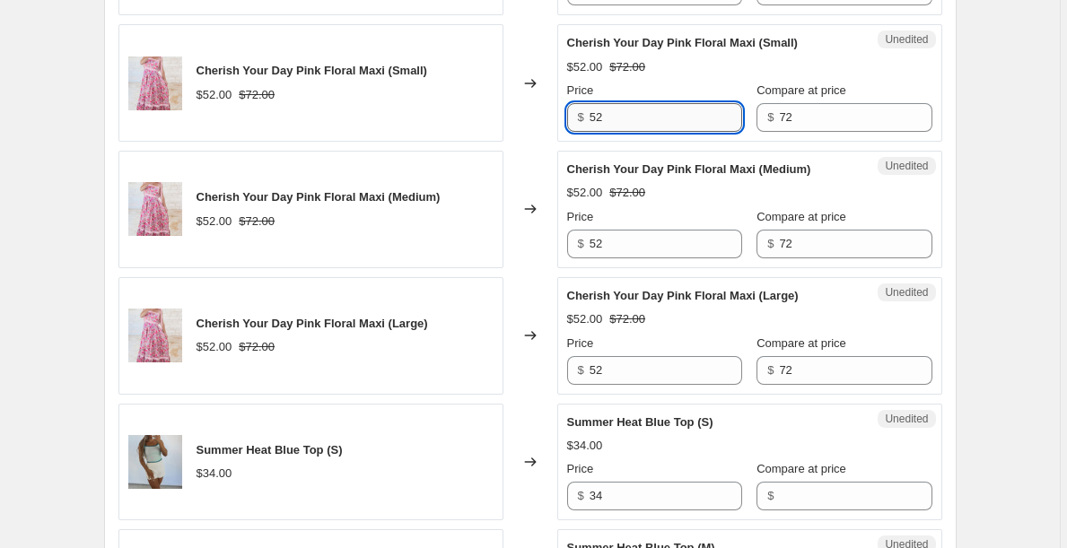
click at [629, 121] on input "52" at bounding box center [665, 117] width 152 height 29
click at [656, 116] on input "42" at bounding box center [665, 117] width 152 height 29
click at [655, 116] on input "42" at bounding box center [665, 117] width 152 height 29
type input "42"
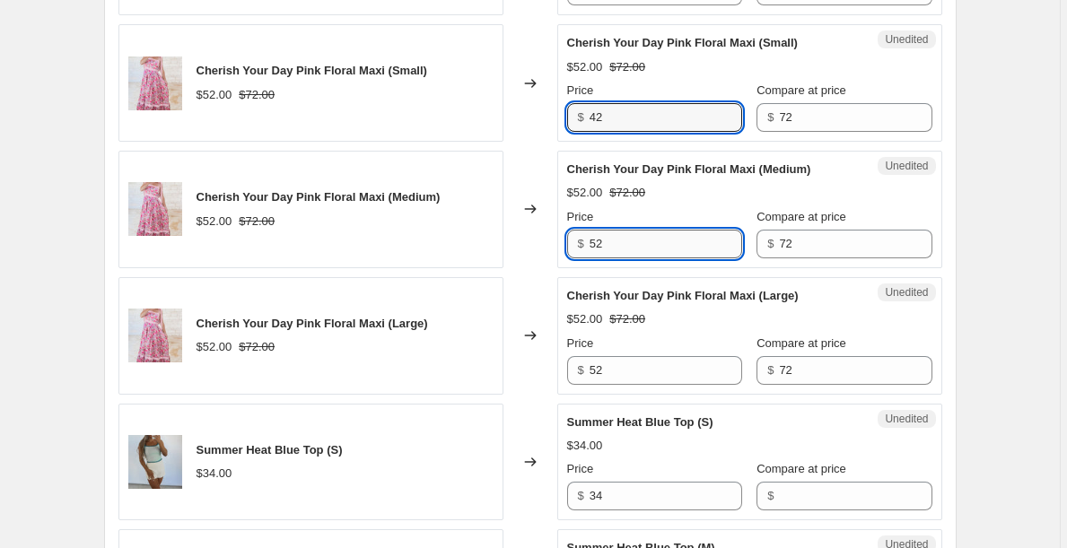
click at [631, 251] on input "52" at bounding box center [665, 244] width 152 height 29
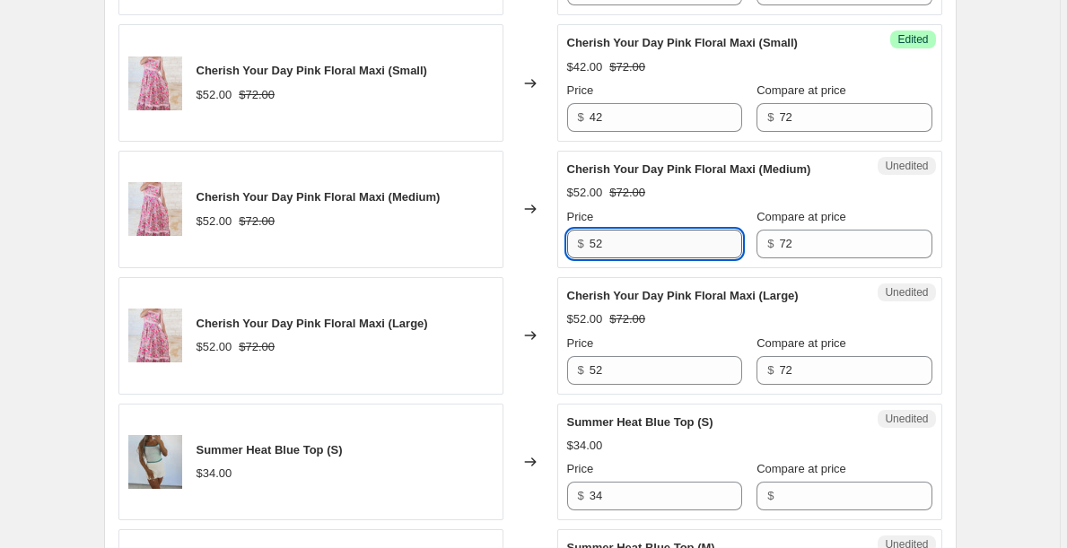
click at [631, 251] on input "52" at bounding box center [665, 244] width 152 height 29
paste input "4"
type input "42"
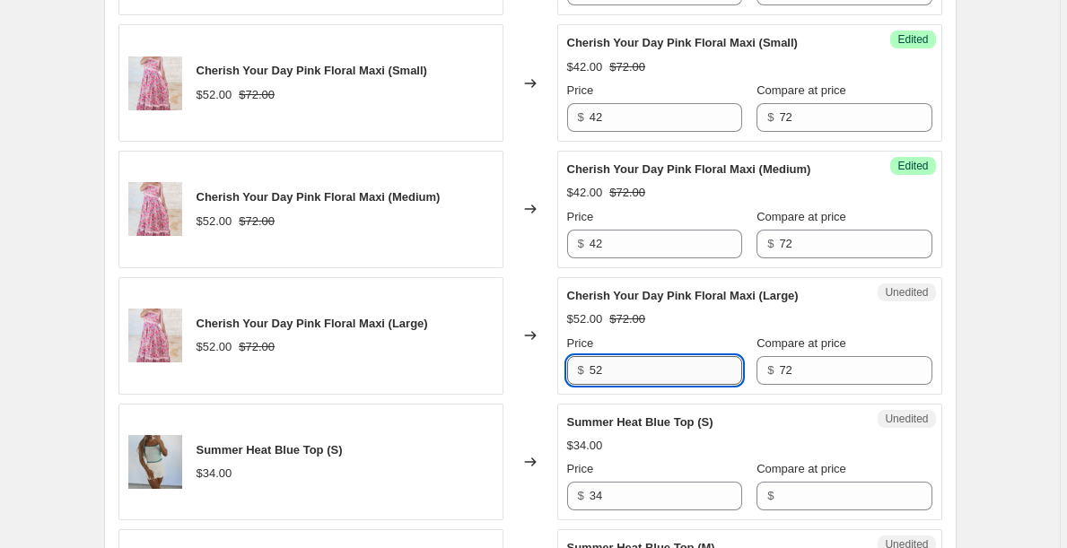
click at [635, 371] on input "52" at bounding box center [665, 370] width 152 height 29
paste input "4"
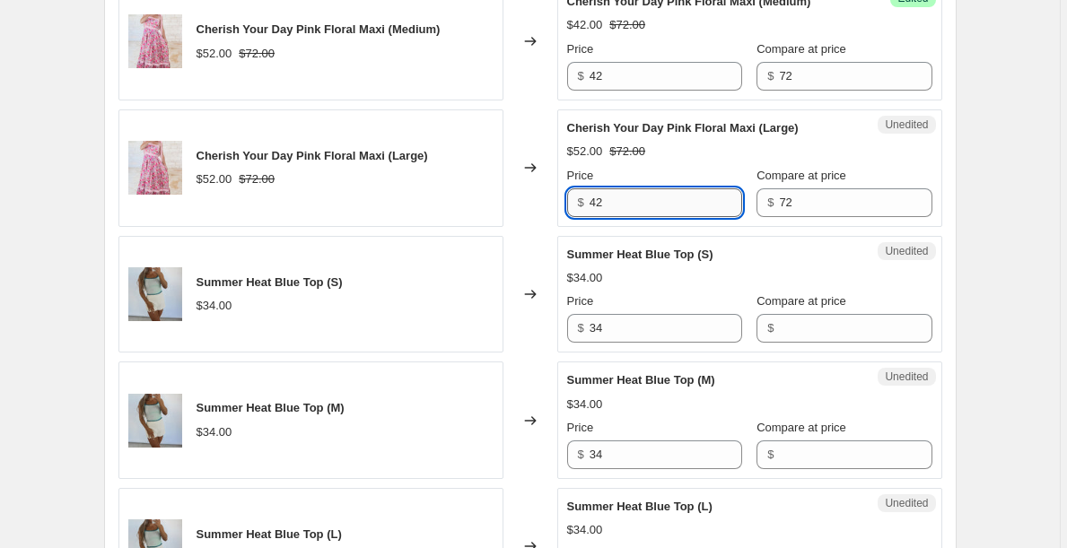
scroll to position [1076, 0]
type input "42"
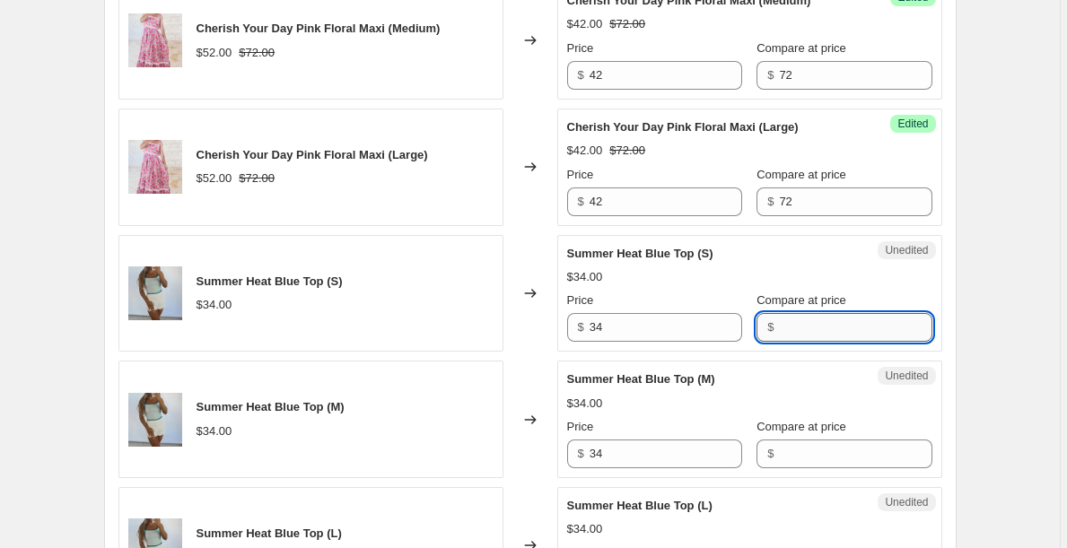
click at [806, 322] on input "Compare at price" at bounding box center [855, 327] width 152 height 29
type input "38"
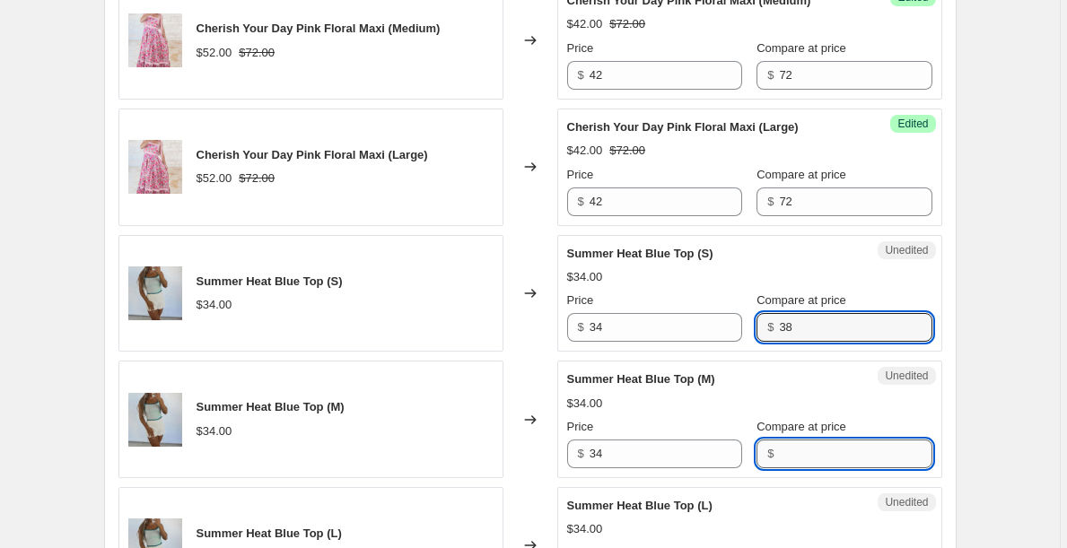
click at [817, 444] on input "Compare at price" at bounding box center [855, 454] width 152 height 29
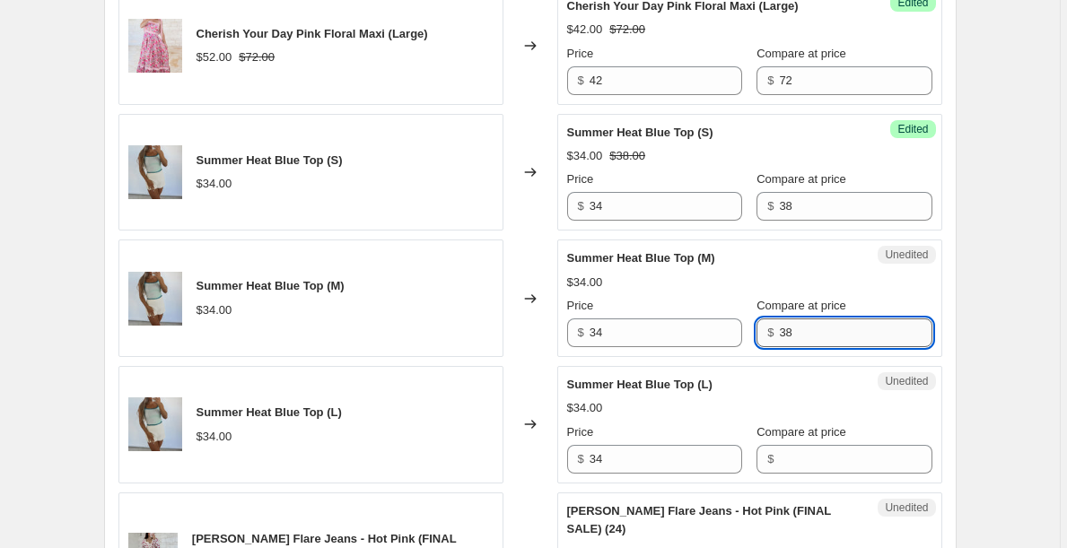
scroll to position [1197, 0]
type input "38"
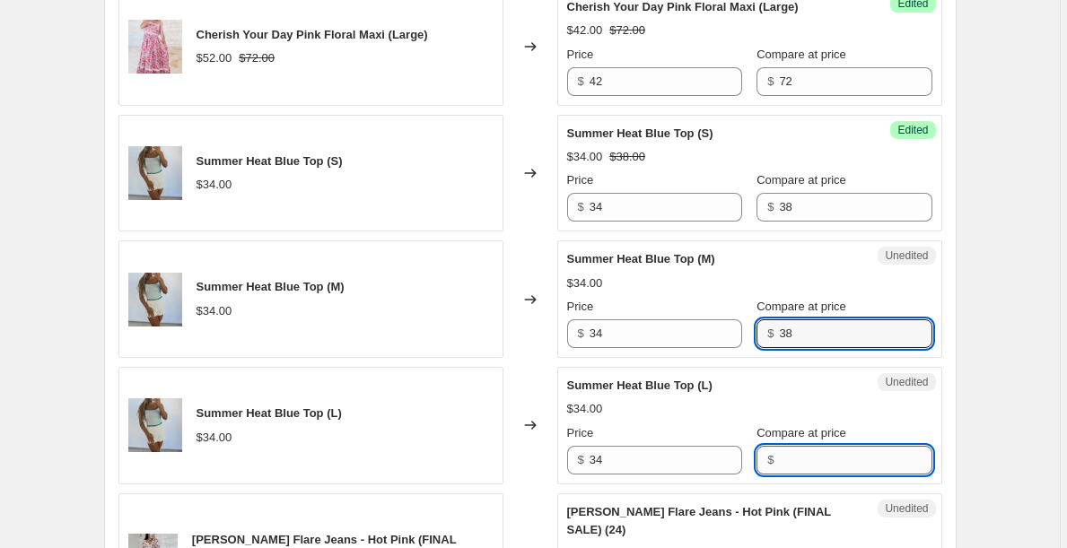
click at [827, 449] on input "Compare at price" at bounding box center [855, 460] width 152 height 29
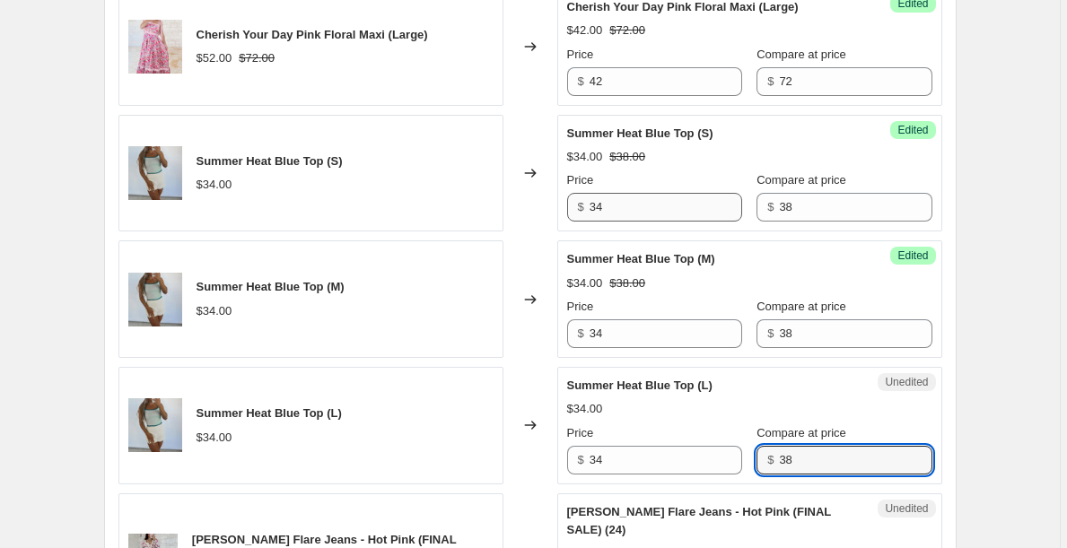
type input "38"
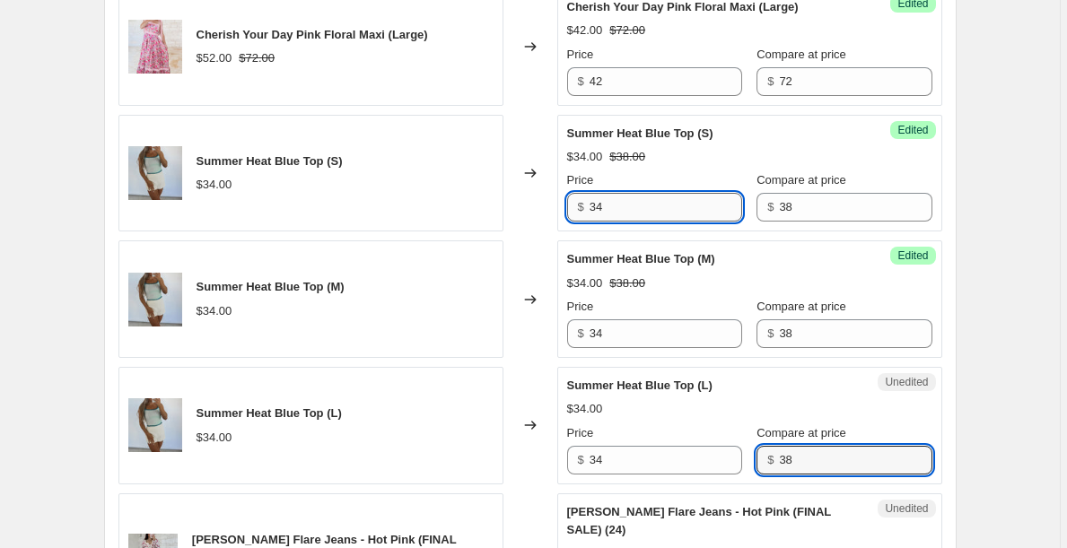
click at [678, 214] on input "34" at bounding box center [665, 207] width 152 height 29
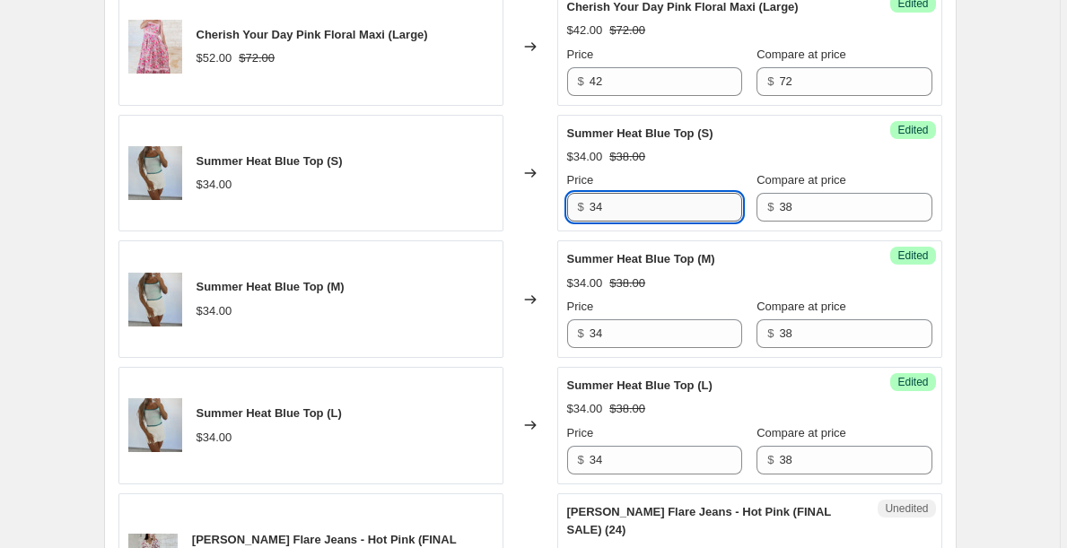
click at [678, 214] on input "34" at bounding box center [665, 207] width 152 height 29
click at [676, 214] on input "28" at bounding box center [665, 207] width 152 height 29
type input "28"
click at [652, 337] on input "34" at bounding box center [665, 333] width 152 height 29
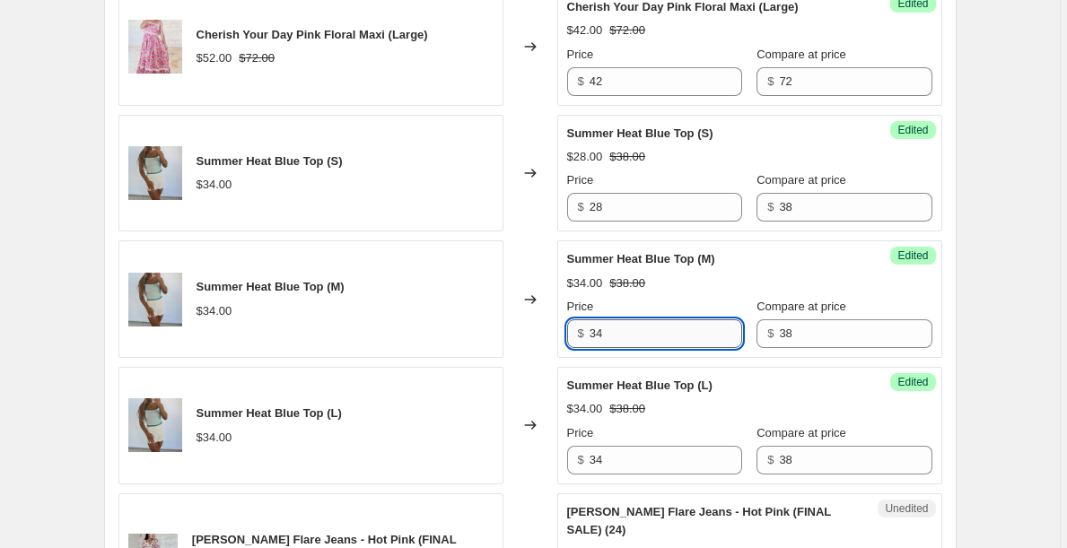
click at [652, 337] on input "34" at bounding box center [665, 333] width 152 height 29
paste input "28"
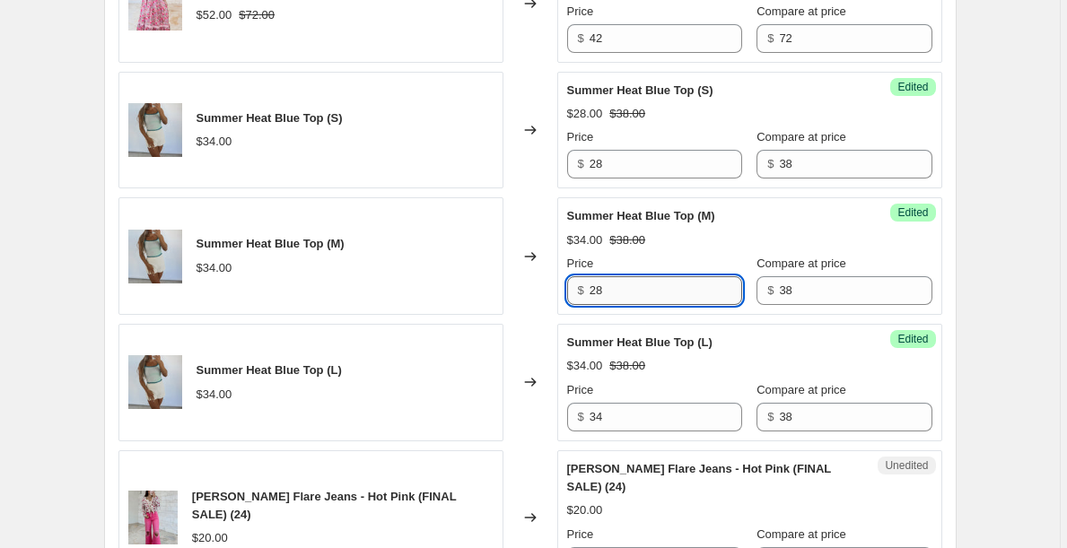
scroll to position [1249, 0]
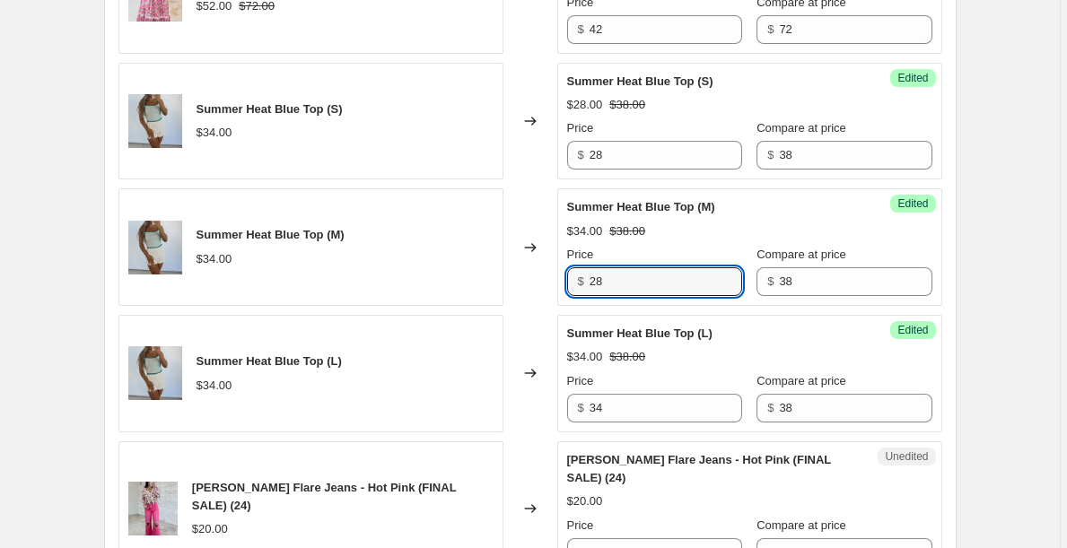
type input "28"
click at [648, 423] on div "Success Edited Summer Heat Blue Top (L) $34.00 $38.00 Price $ 34 Compare at pri…" at bounding box center [749, 374] width 385 height 118
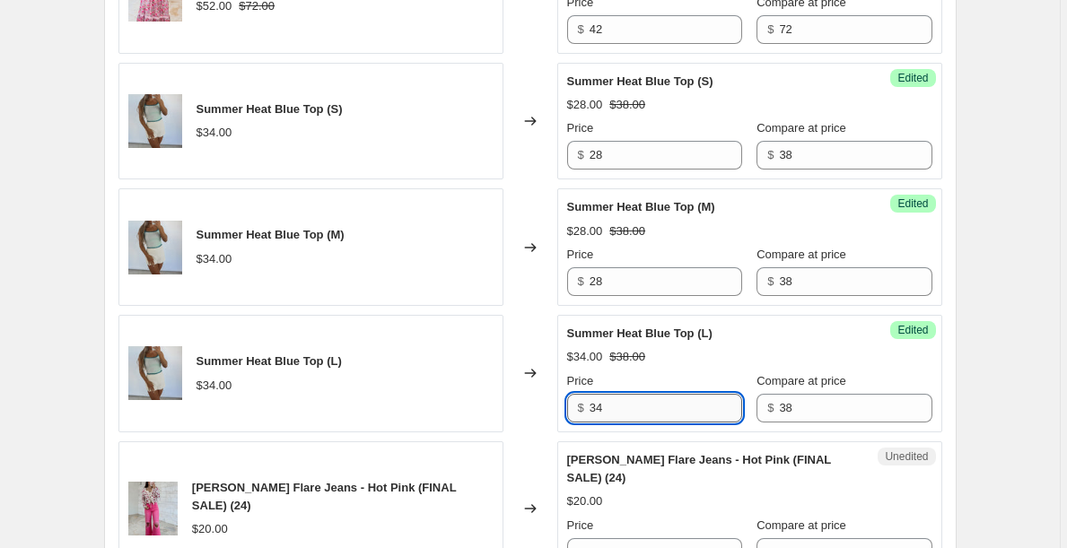
click at [642, 411] on input "34" at bounding box center [665, 408] width 152 height 29
paste input "28"
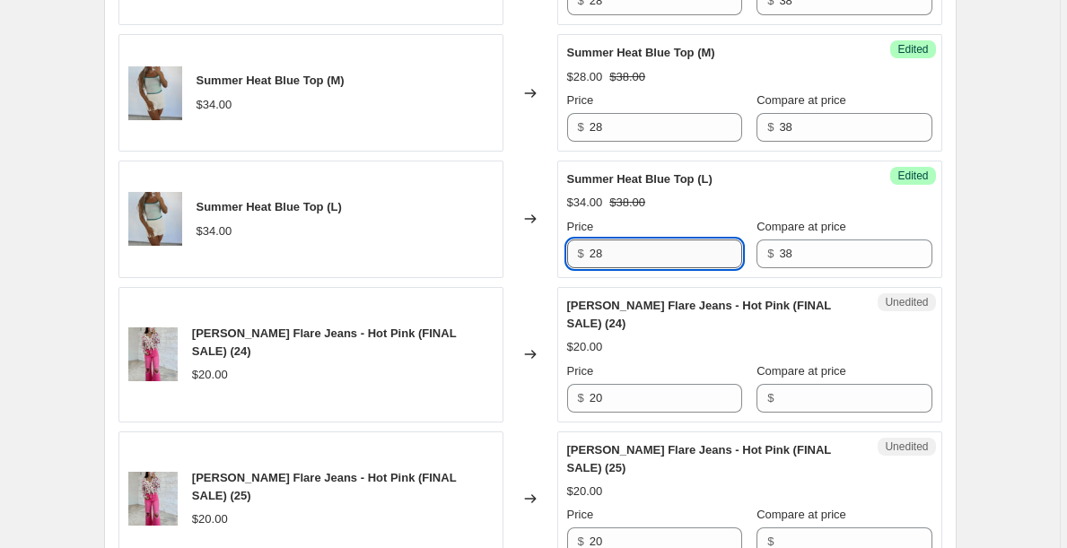
scroll to position [1406, 0]
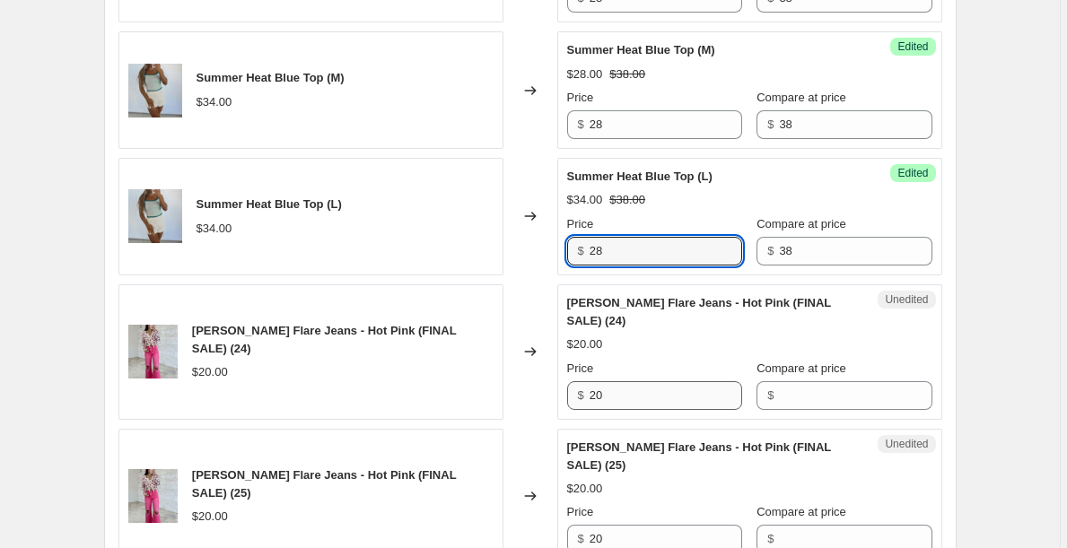
type input "28"
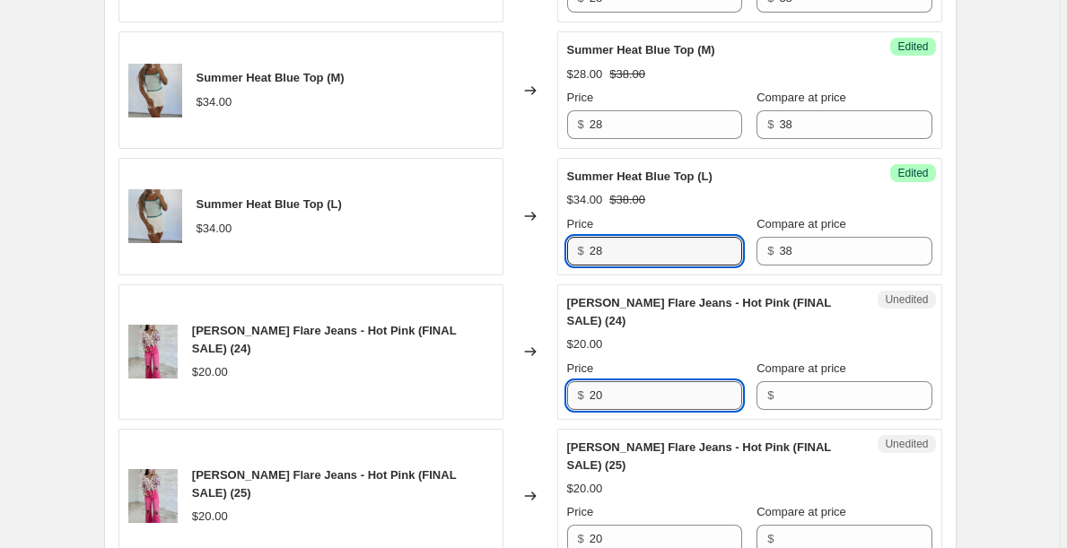
click at [635, 396] on input "20" at bounding box center [665, 395] width 152 height 29
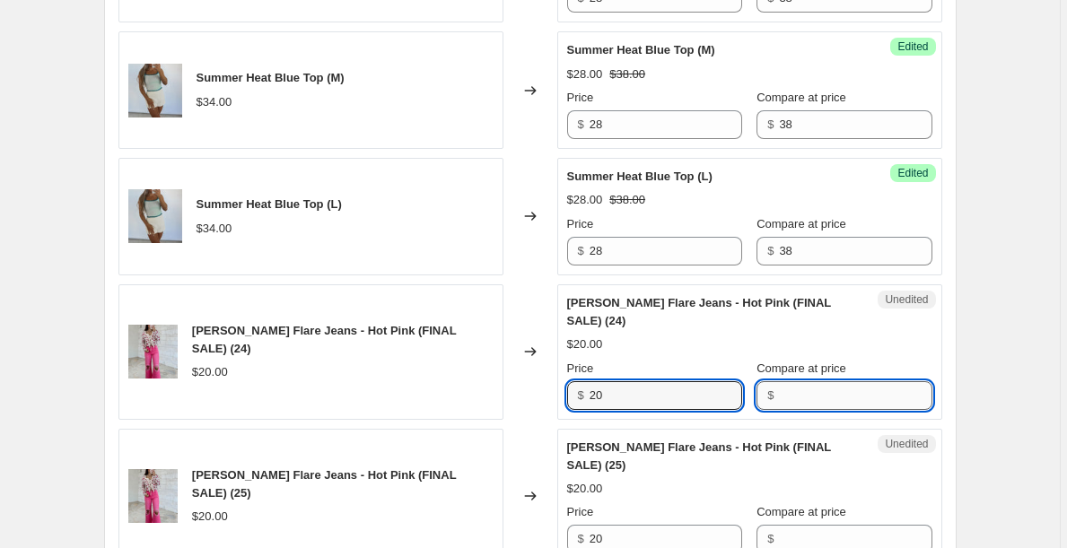
click at [785, 399] on input "Compare at price" at bounding box center [855, 395] width 152 height 29
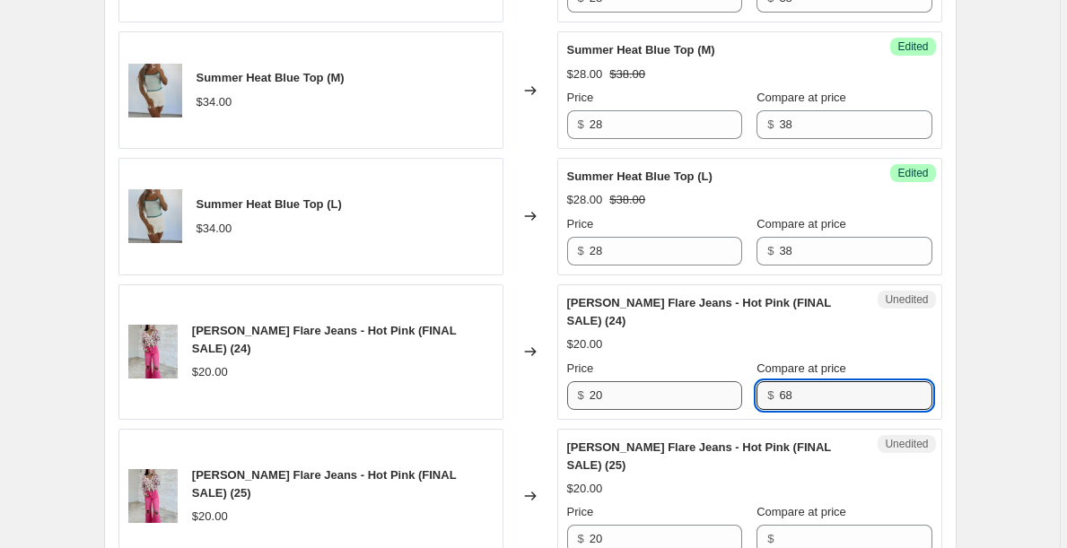
type input "68"
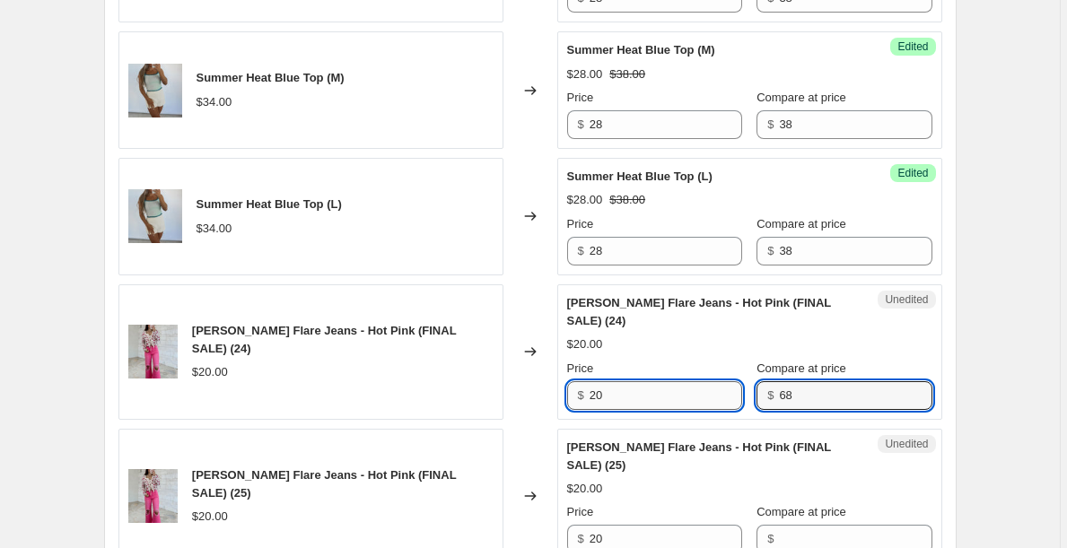
click at [594, 388] on input "20" at bounding box center [665, 395] width 152 height 29
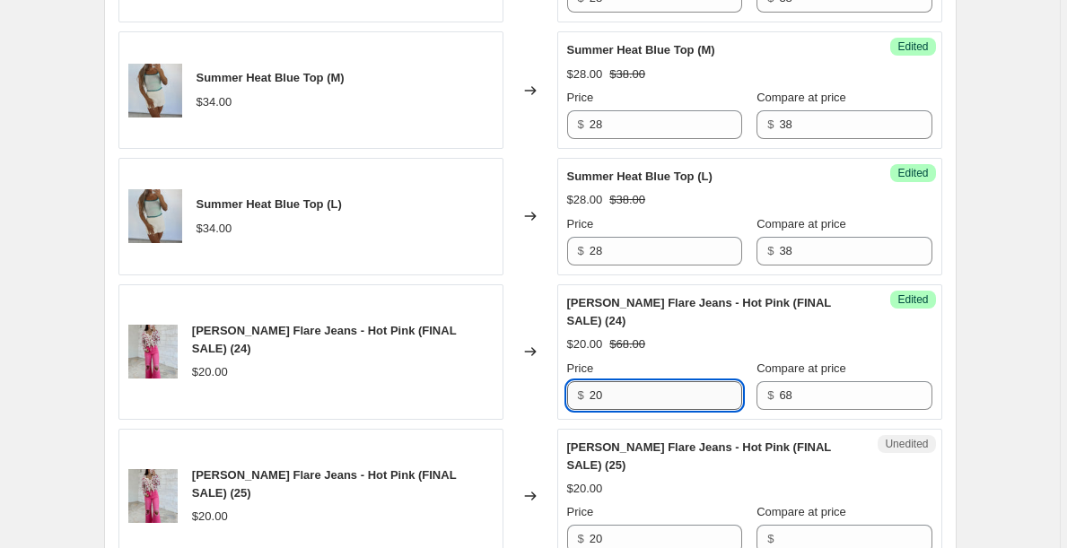
click at [619, 396] on input "20" at bounding box center [665, 395] width 152 height 29
type input "2"
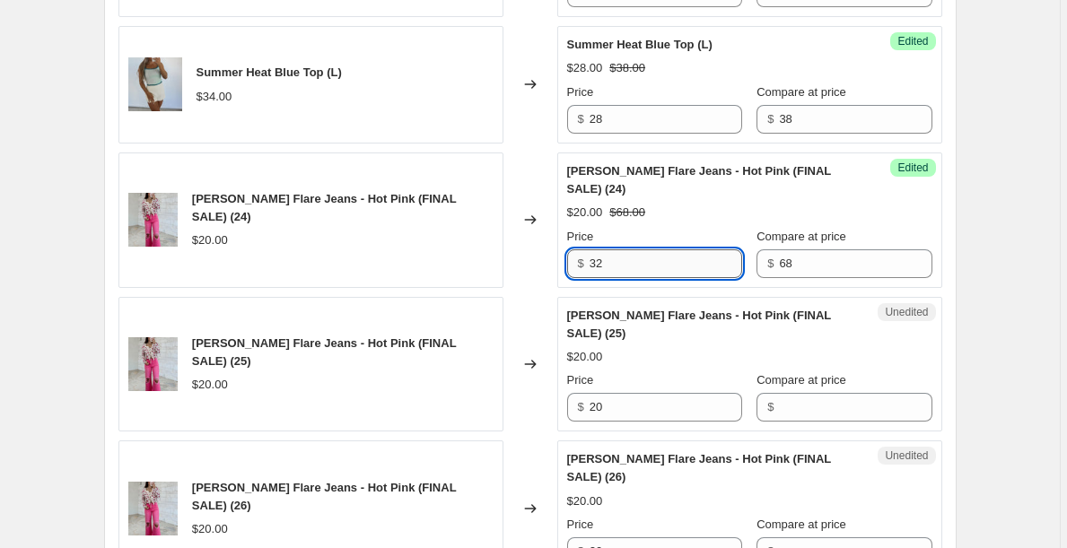
scroll to position [1537, 0]
type input "32"
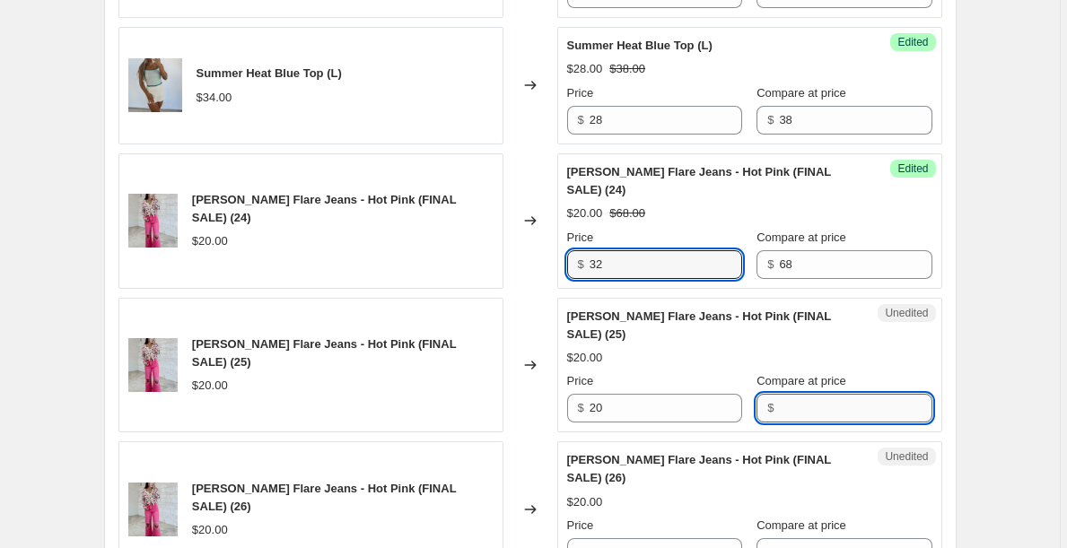
click at [788, 409] on input "Compare at price" at bounding box center [855, 408] width 152 height 29
click at [806, 410] on input "68" at bounding box center [855, 408] width 152 height 29
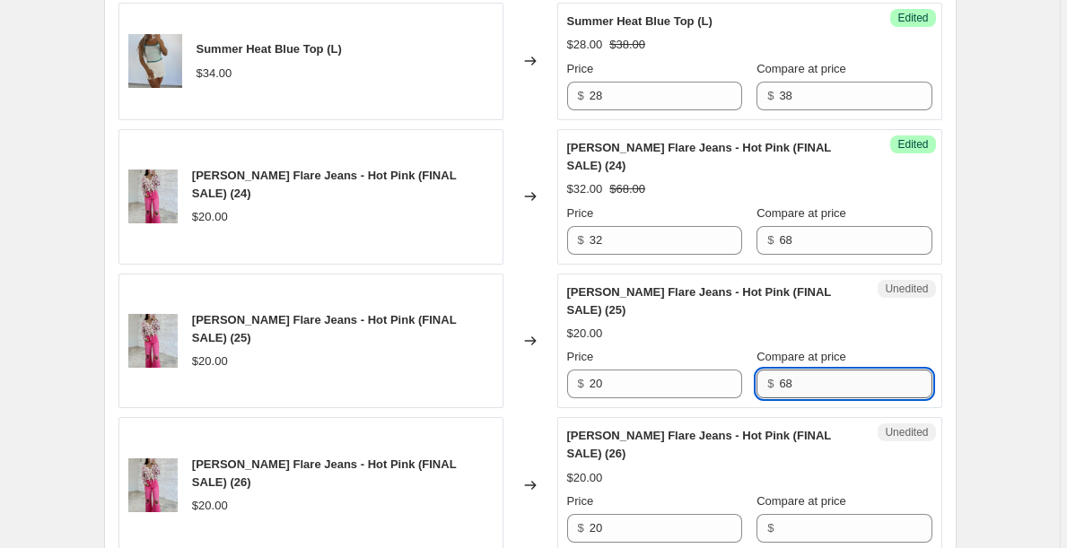
scroll to position [1649, 0]
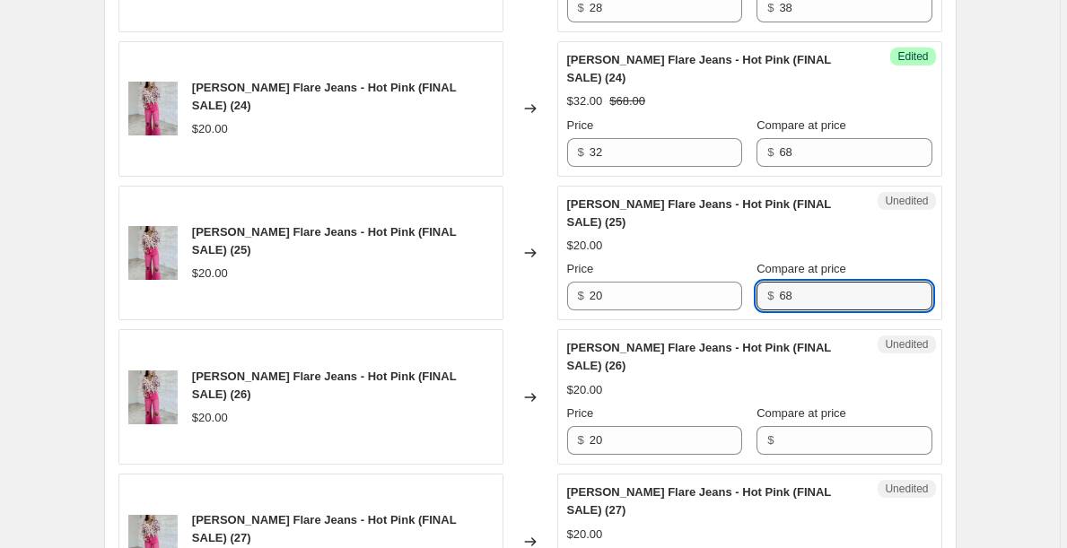
type input "68"
click at [818, 458] on div "Unedited [PERSON_NAME] Flare Jeans - Hot Pink (FINAL SALE) (26) $20.00 Price $ …" at bounding box center [749, 396] width 385 height 135
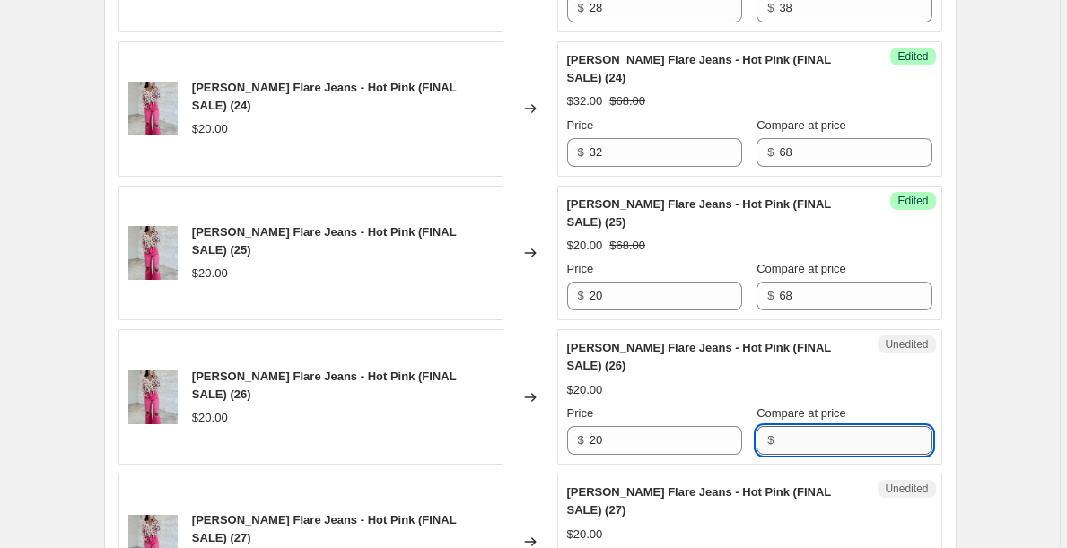
click at [807, 448] on input "Compare at price" at bounding box center [855, 440] width 152 height 29
paste input "68"
type input "68"
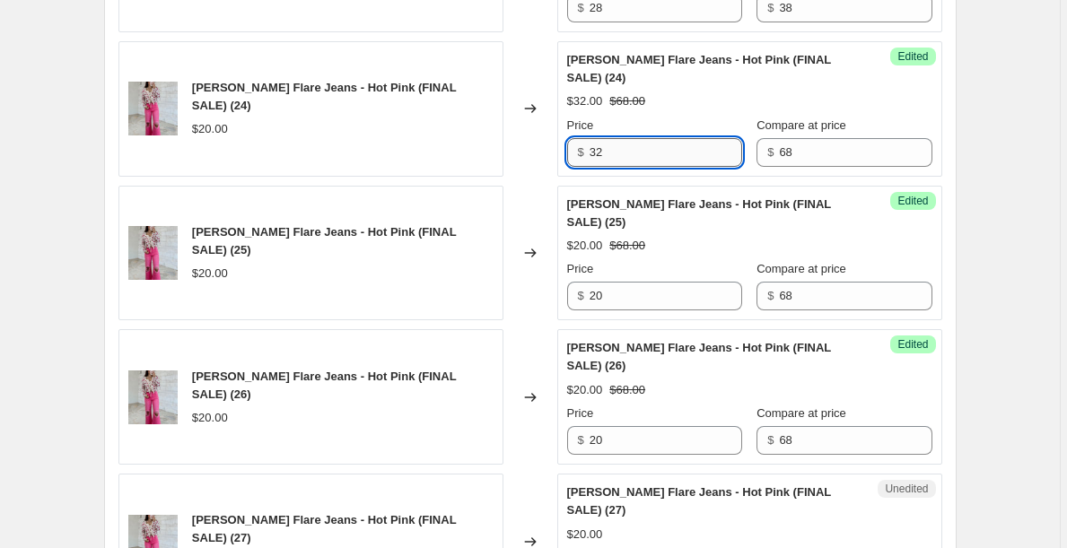
click at [658, 145] on input "32" at bounding box center [665, 152] width 152 height 29
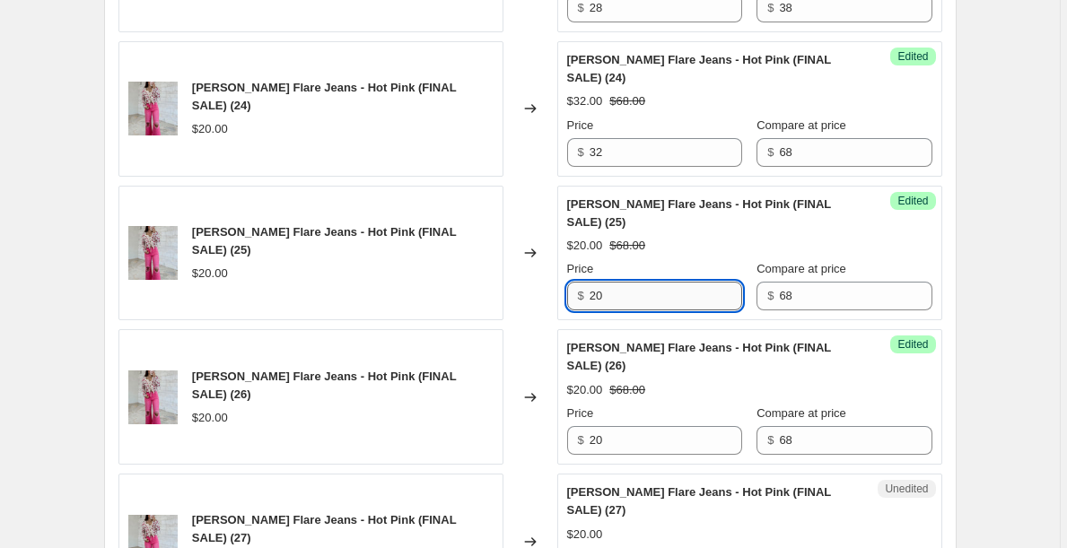
click at [621, 301] on input "20" at bounding box center [665, 296] width 152 height 29
paste input "32"
type input "32"
click at [624, 444] on input "20" at bounding box center [665, 440] width 152 height 29
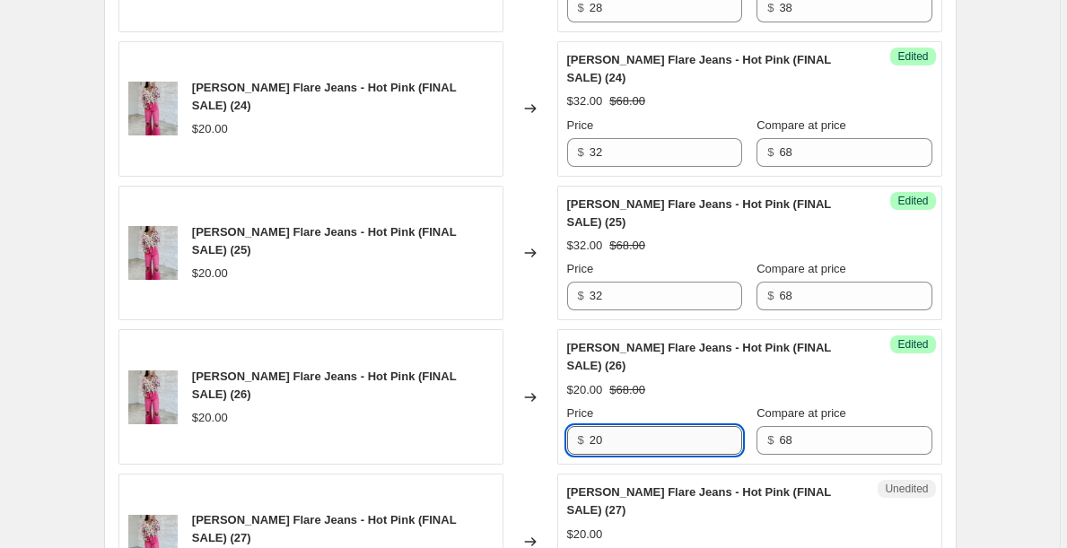
click at [624, 444] on input "20" at bounding box center [665, 440] width 152 height 29
paste input "32"
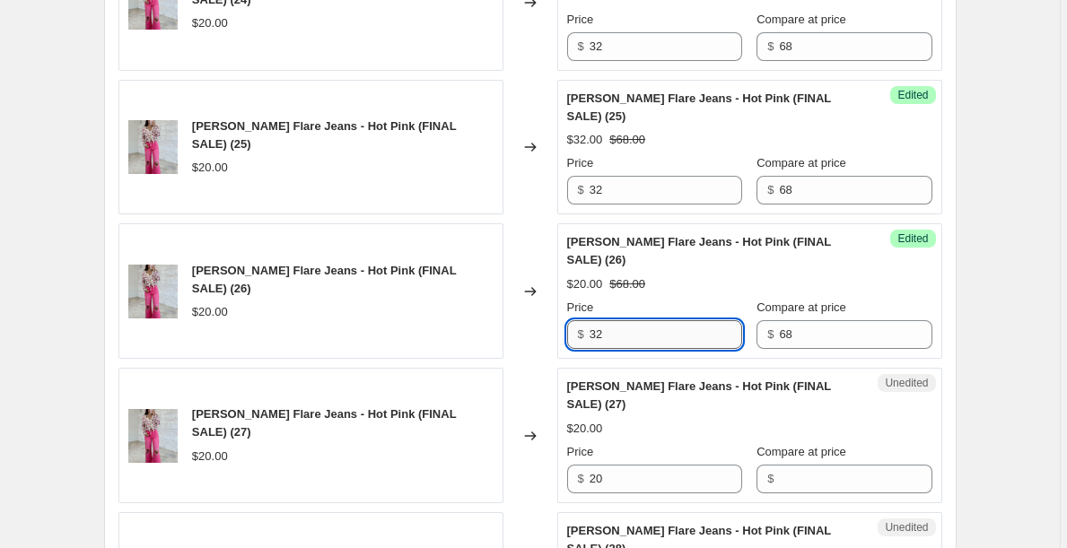
scroll to position [1761, 0]
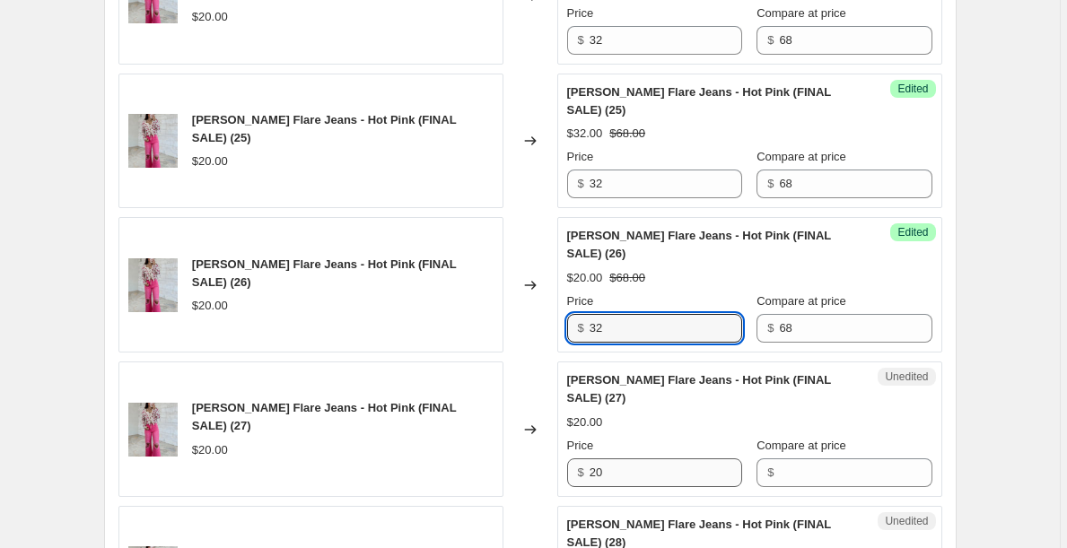
type input "32"
click at [632, 473] on input "20" at bounding box center [665, 472] width 152 height 29
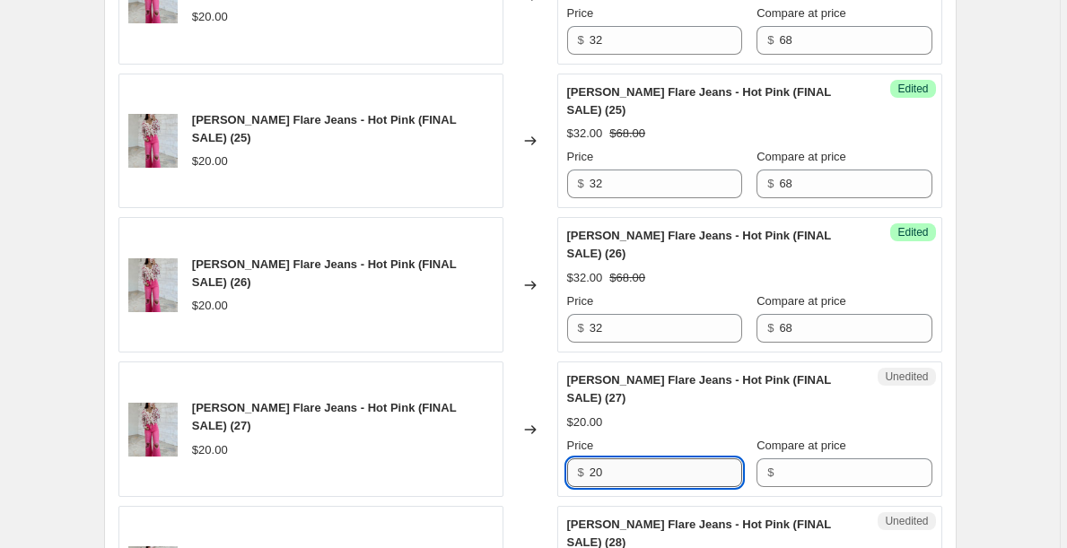
click at [632, 472] on input "20" at bounding box center [665, 472] width 152 height 29
paste input "32"
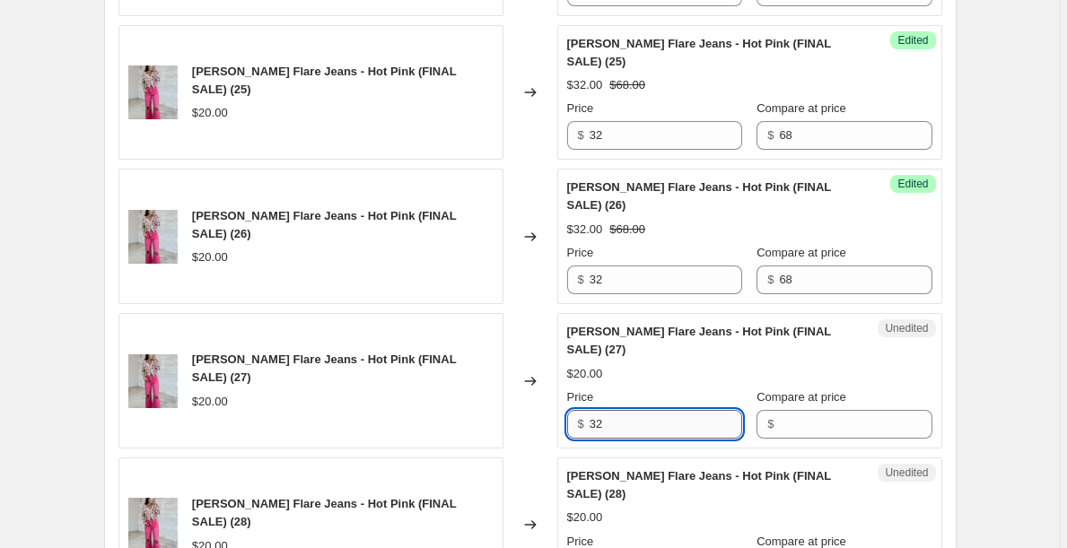
scroll to position [1817, 0]
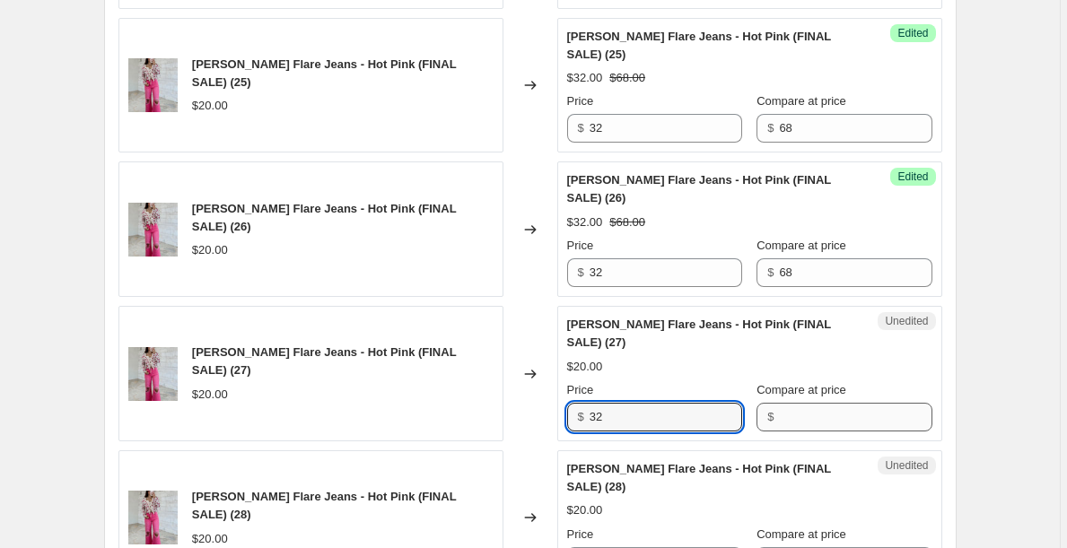
type input "32"
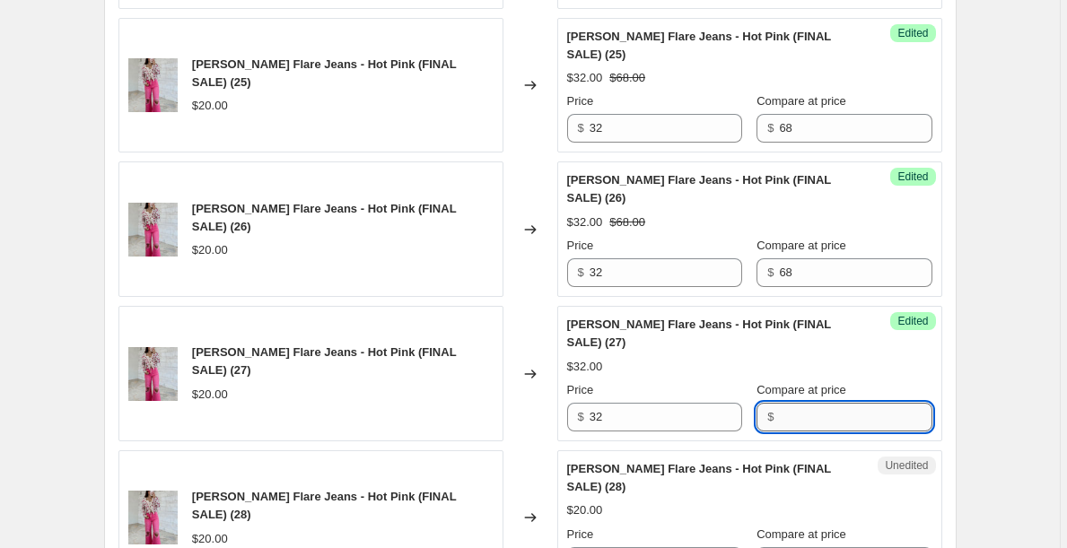
click at [805, 425] on input "Compare at price" at bounding box center [855, 417] width 152 height 29
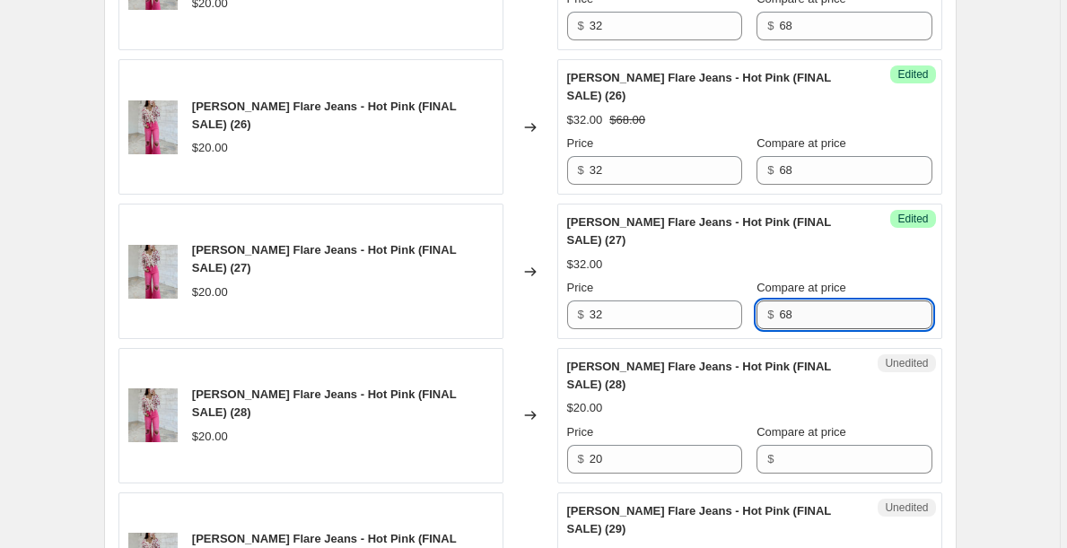
scroll to position [1961, 0]
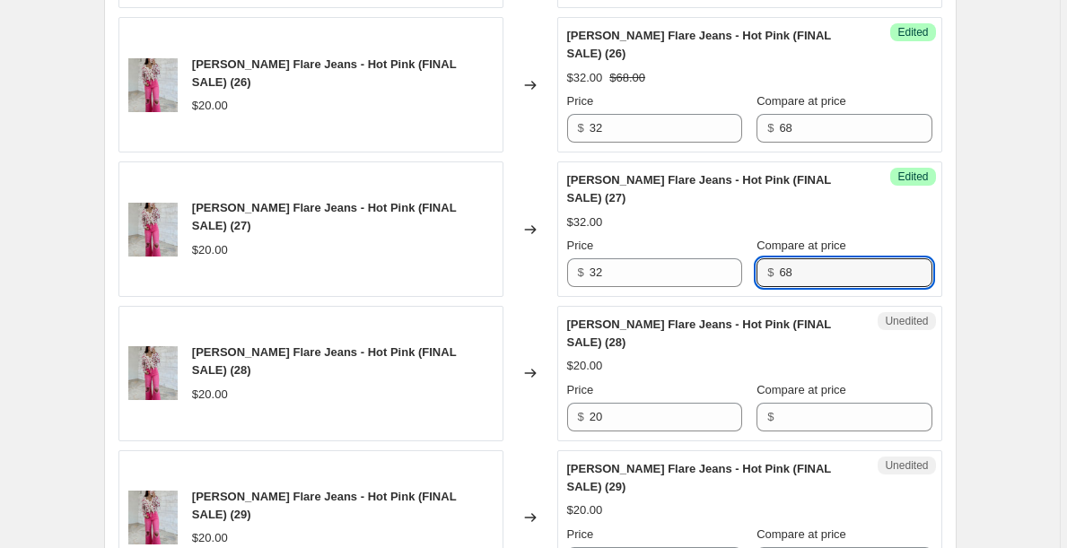
type input "68"
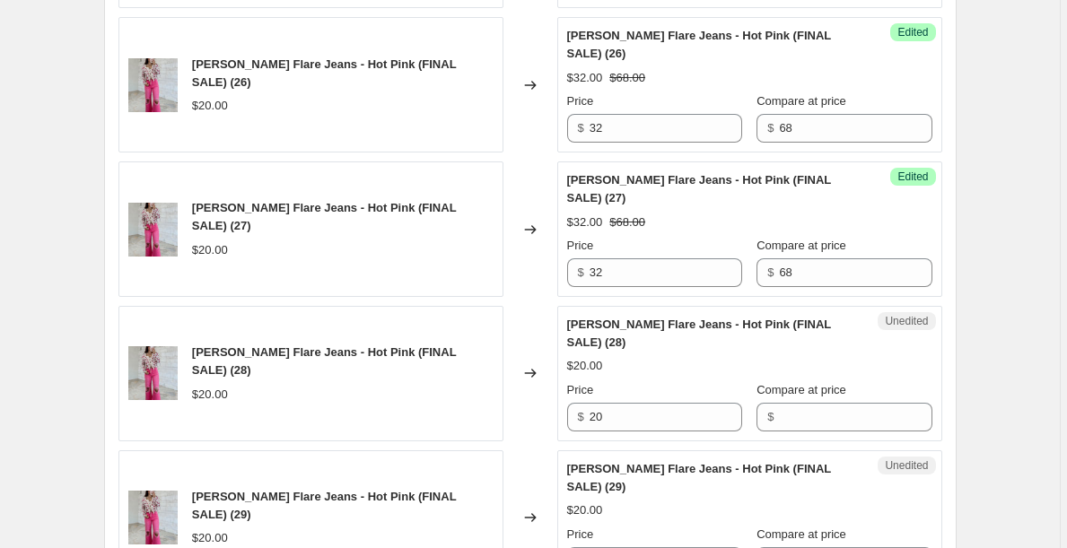
click at [803, 432] on div "Unedited [PERSON_NAME] Flare Jeans - Hot Pink (FINAL SALE) (28) $20.00 Price $ …" at bounding box center [749, 373] width 385 height 135
click at [801, 417] on input "Compare at price" at bounding box center [855, 417] width 152 height 29
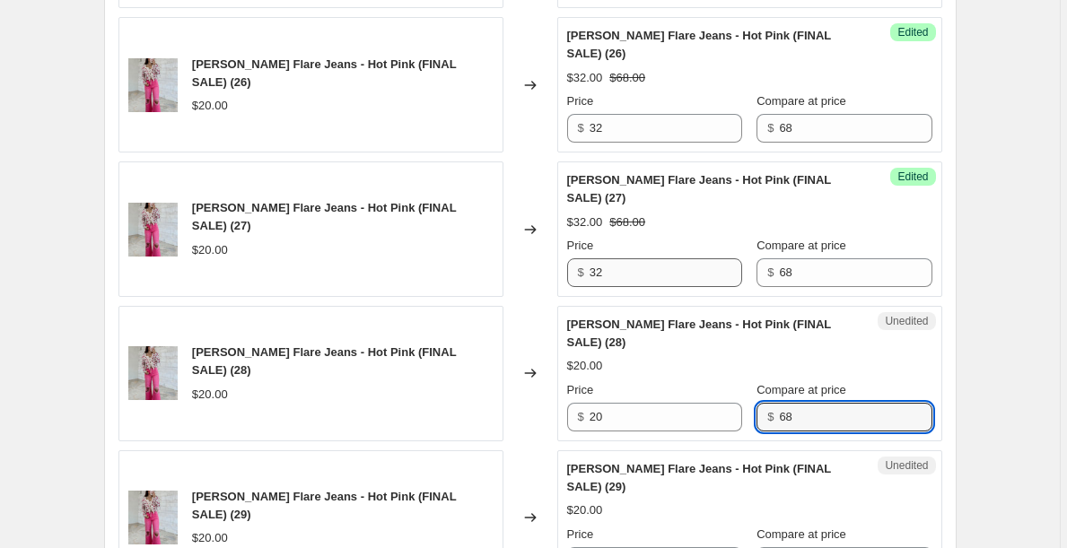
type input "68"
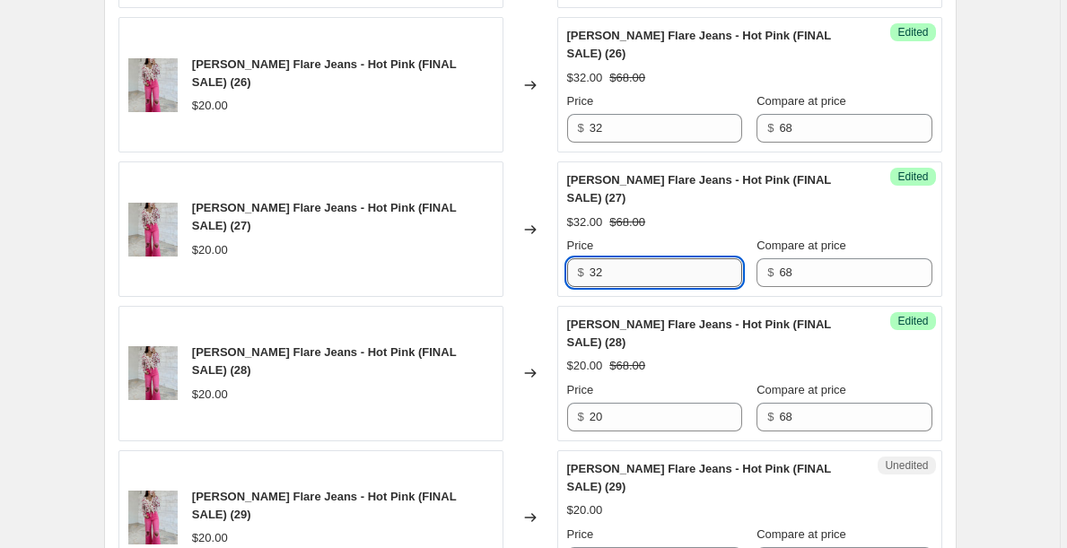
click at [614, 274] on input "32" at bounding box center [665, 272] width 152 height 29
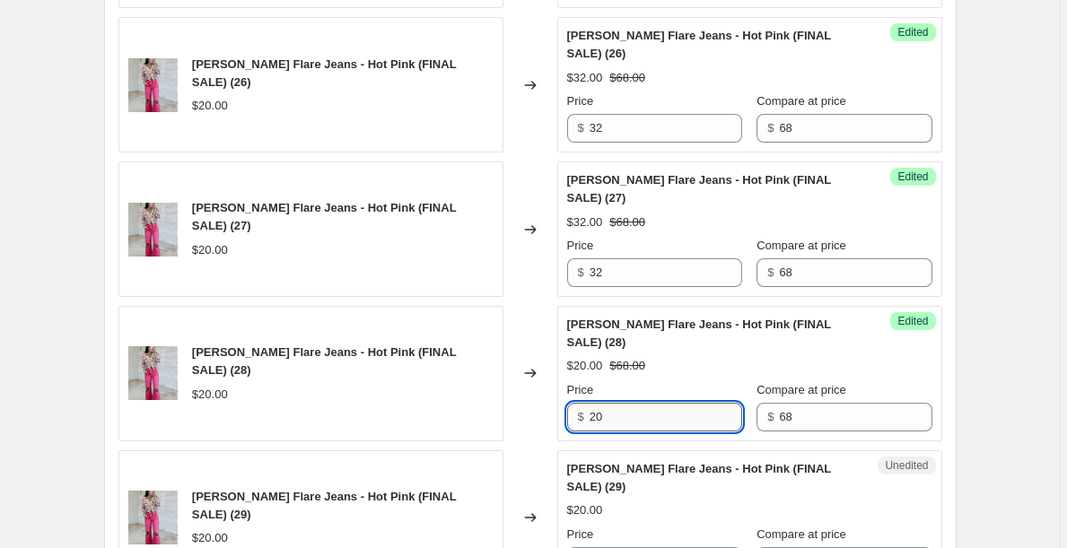
click at [623, 406] on input "20" at bounding box center [665, 417] width 152 height 29
paste input "32"
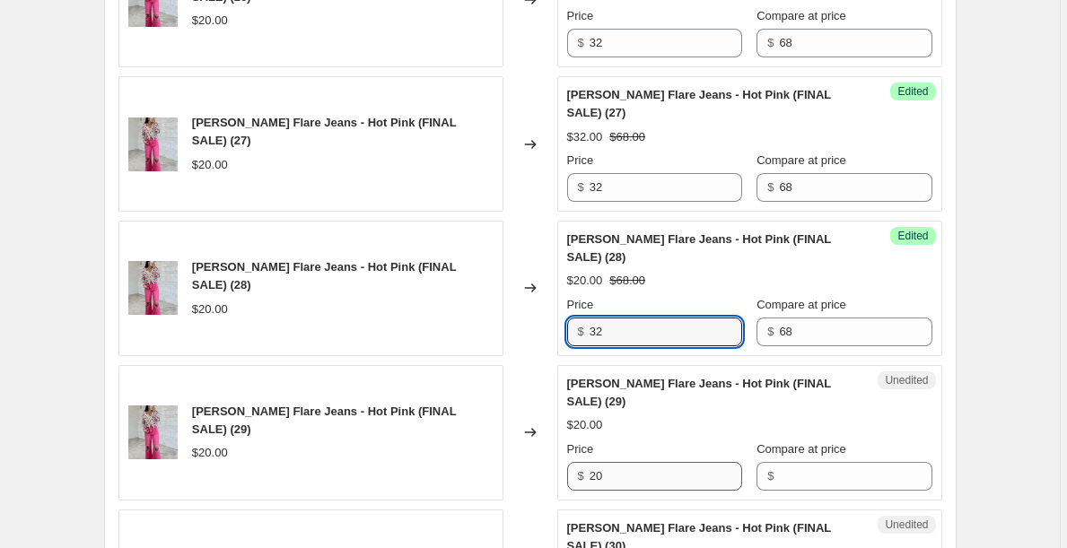
scroll to position [2045, 0]
type input "32"
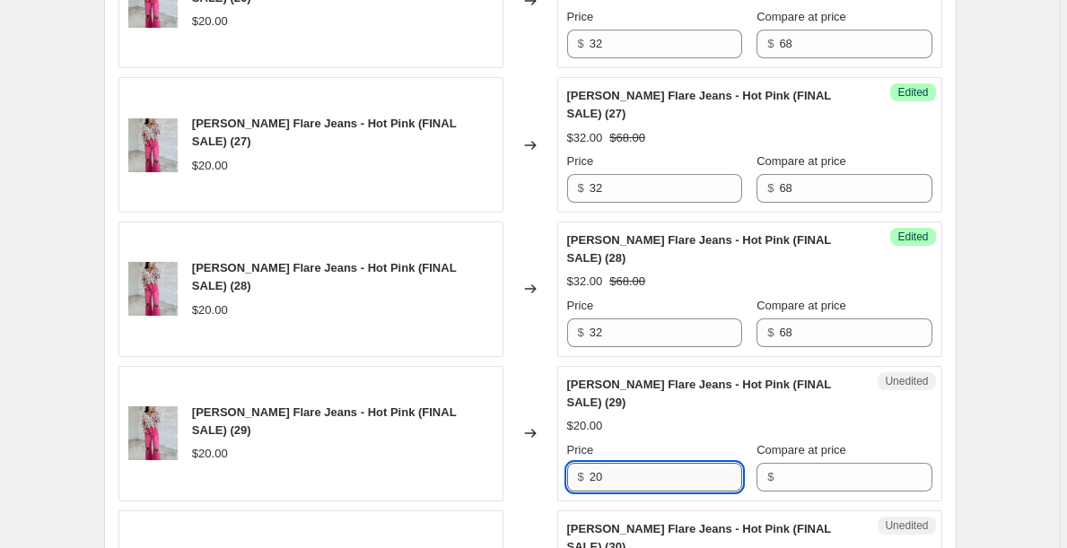
click at [628, 484] on input "20" at bounding box center [665, 477] width 152 height 29
paste input "32"
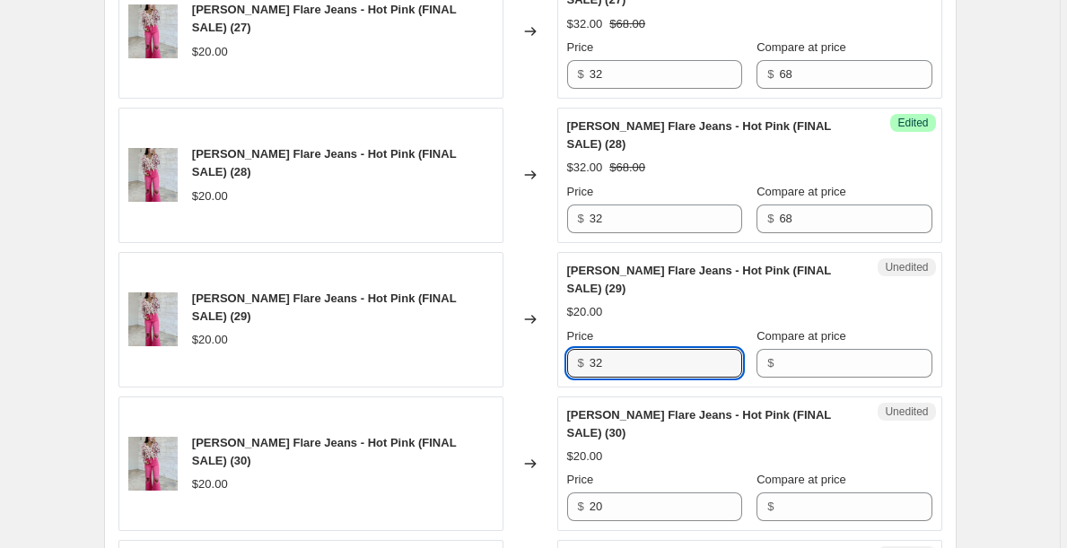
scroll to position [2158, 0]
type input "32"
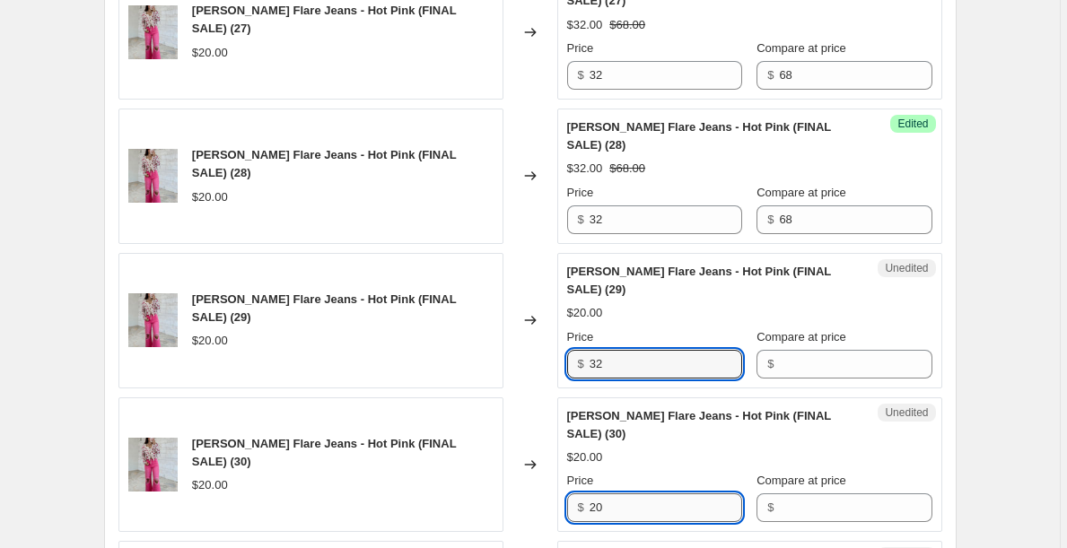
click at [674, 502] on input "20" at bounding box center [665, 507] width 152 height 29
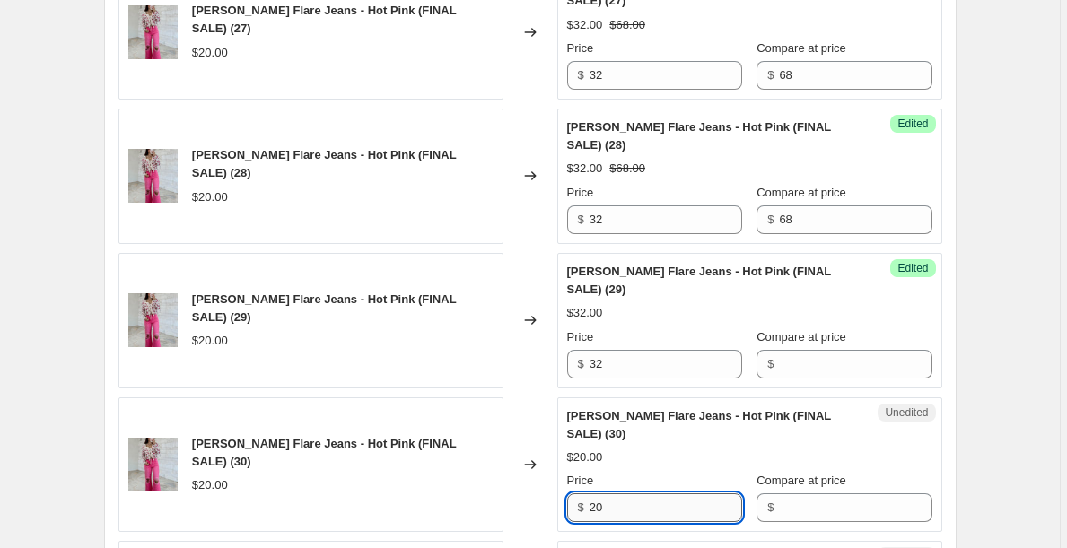
click at [674, 502] on input "20" at bounding box center [665, 507] width 152 height 29
paste input "32"
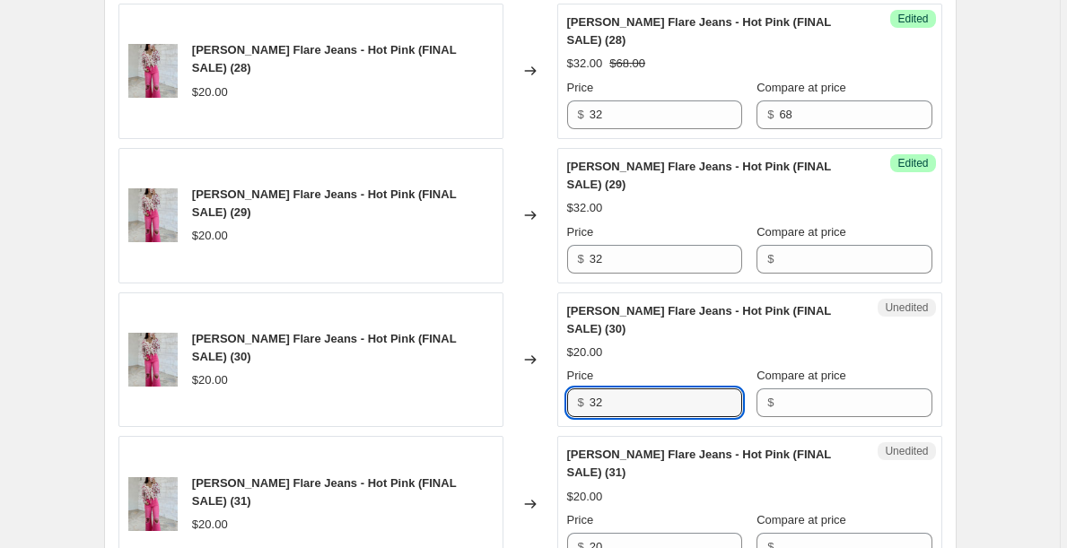
scroll to position [2321, 0]
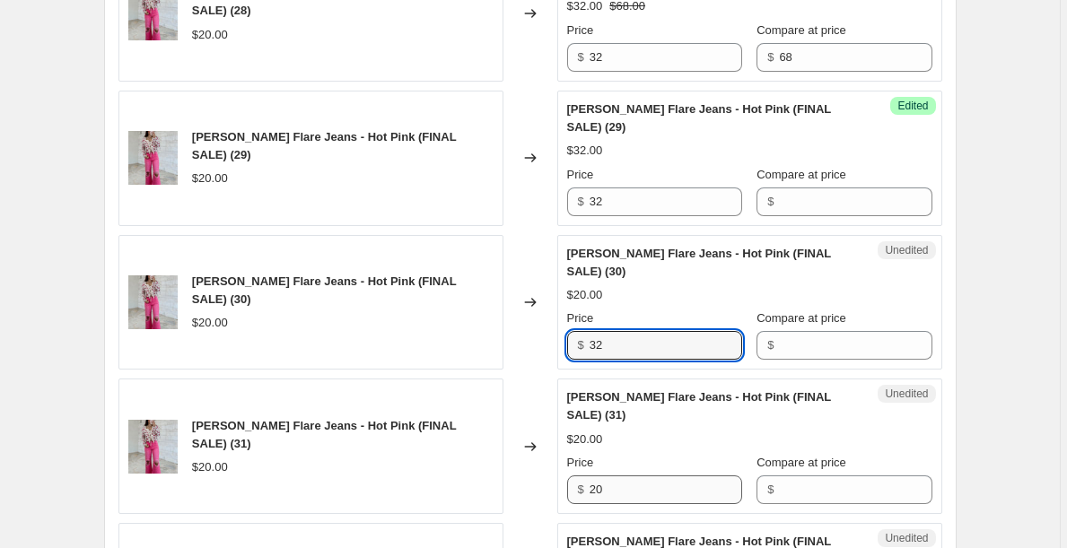
type input "32"
click at [642, 486] on input "20" at bounding box center [665, 489] width 152 height 29
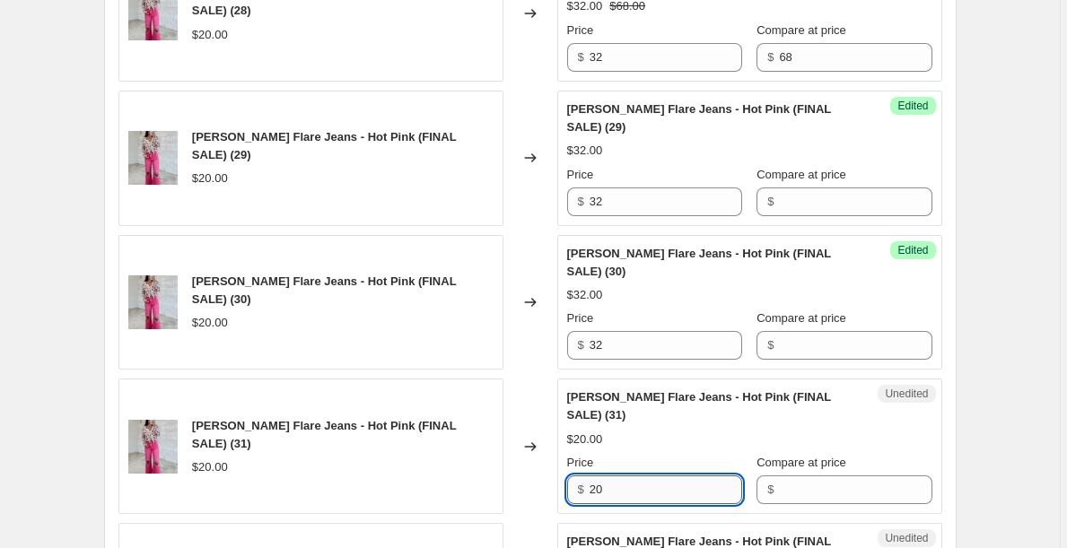
click at [642, 486] on input "20" at bounding box center [665, 489] width 152 height 29
paste input "32"
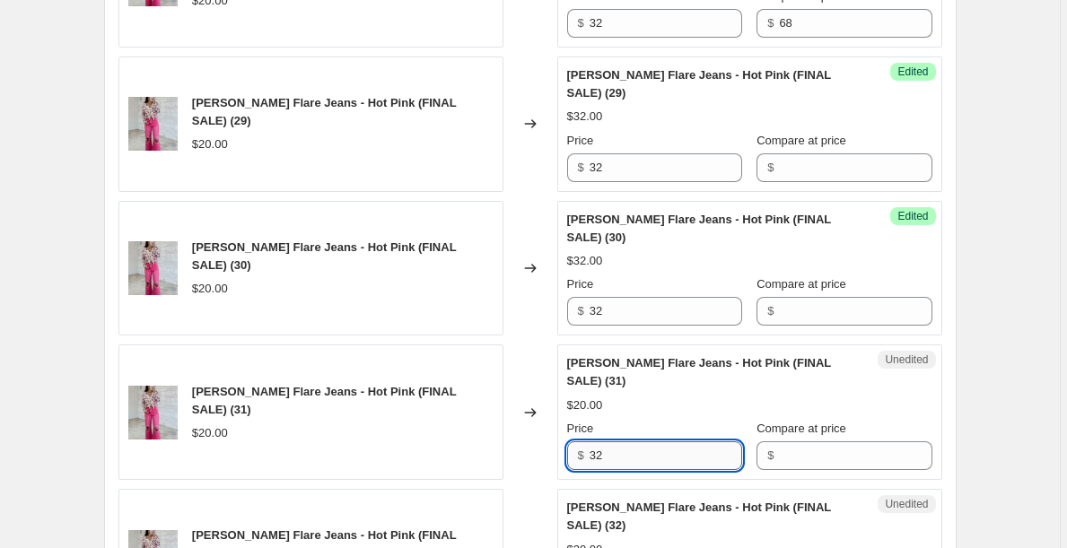
scroll to position [2362, 0]
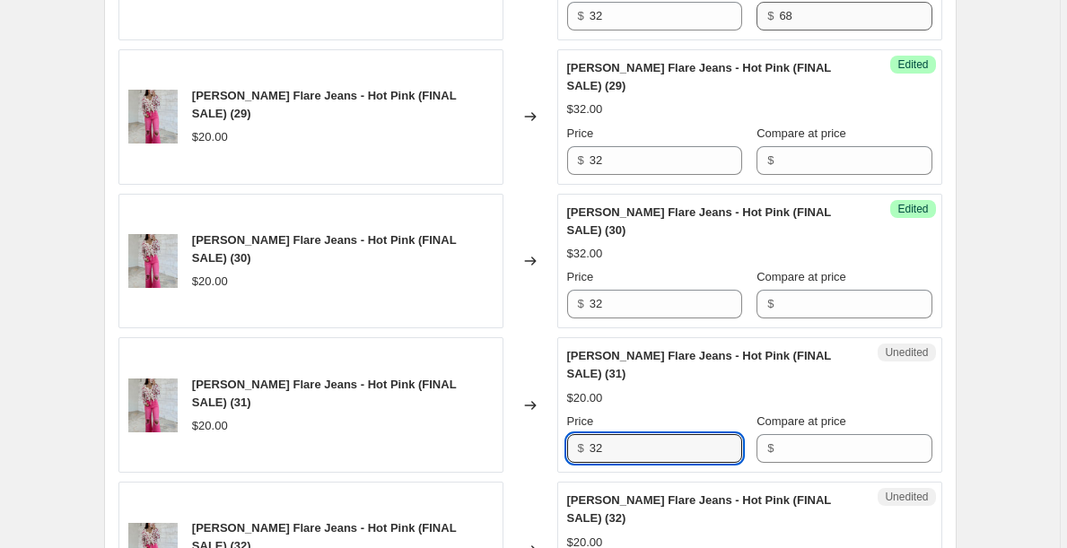
type input "32"
click at [800, 18] on input "68" at bounding box center [855, 16] width 152 height 29
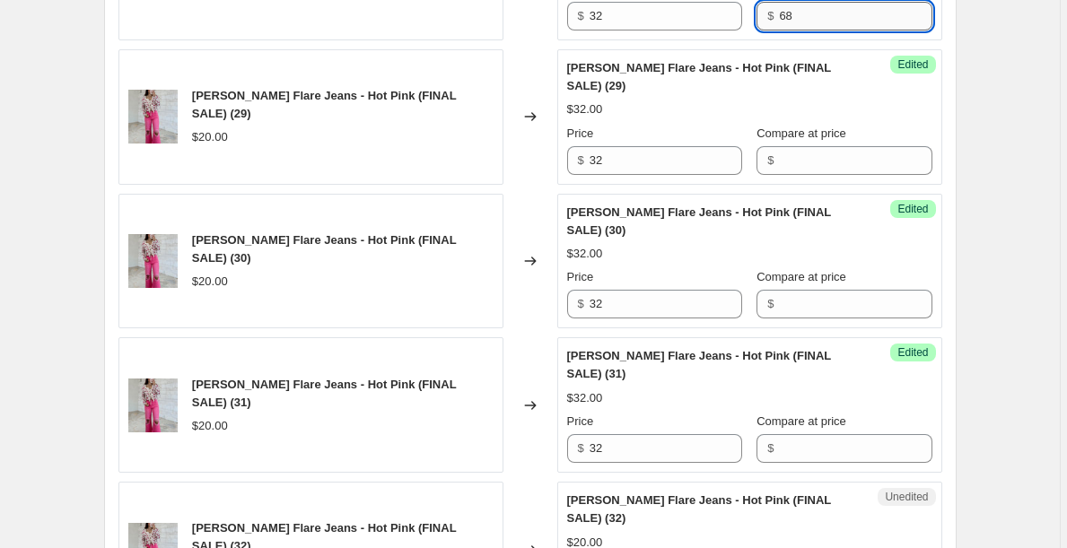
click at [800, 18] on input "68" at bounding box center [855, 16] width 152 height 29
click at [818, 154] on input "Compare at price" at bounding box center [855, 160] width 152 height 29
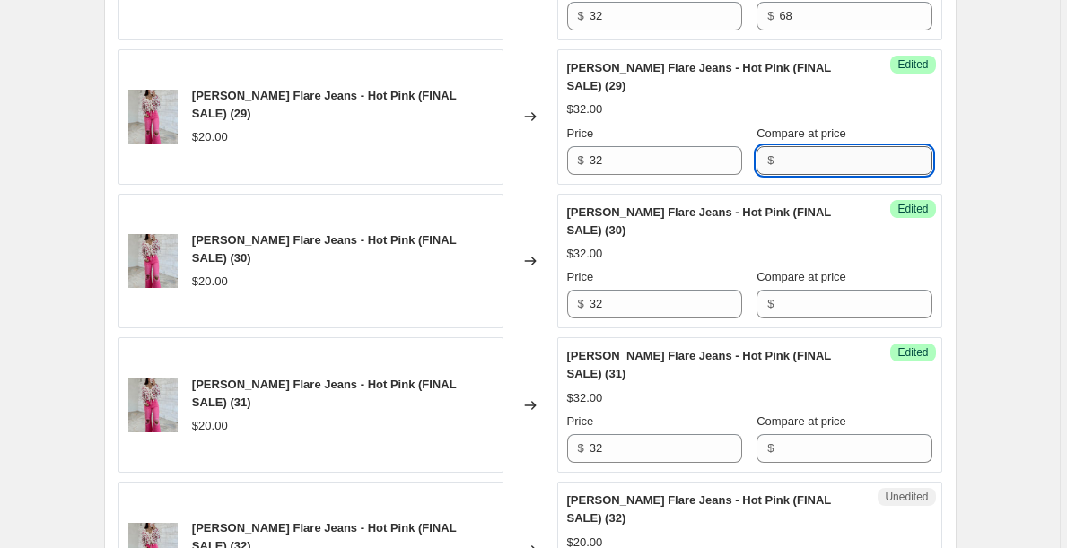
paste
type input "68"
click at [827, 300] on input "Compare at price" at bounding box center [855, 304] width 152 height 29
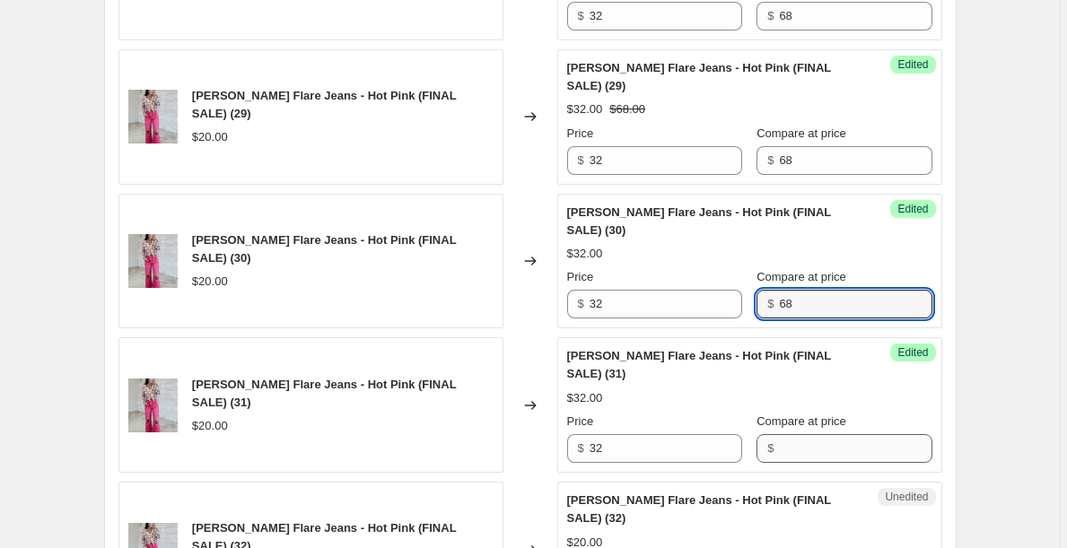
type input "68"
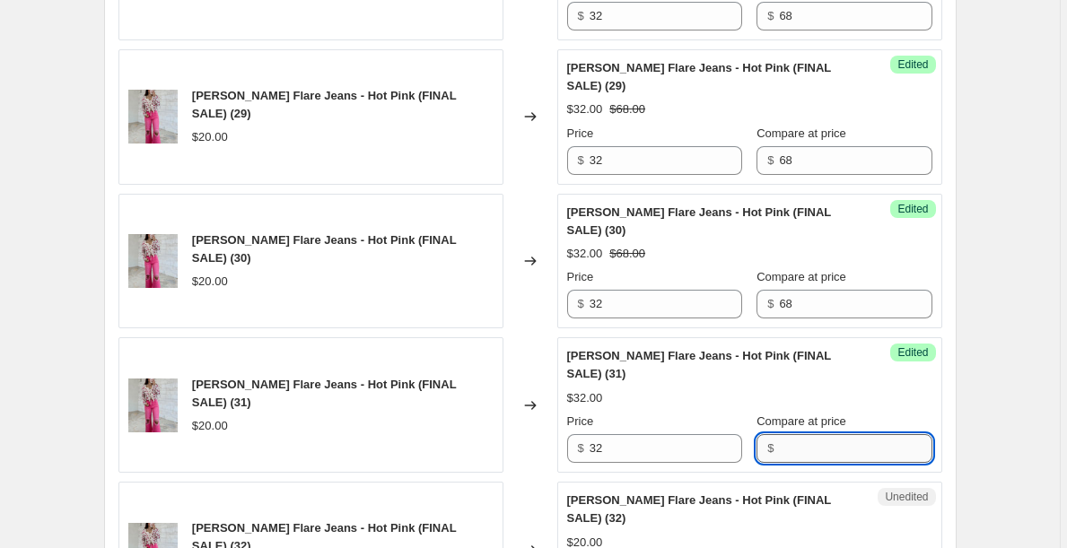
click at [820, 450] on input "Compare at price" at bounding box center [855, 448] width 152 height 29
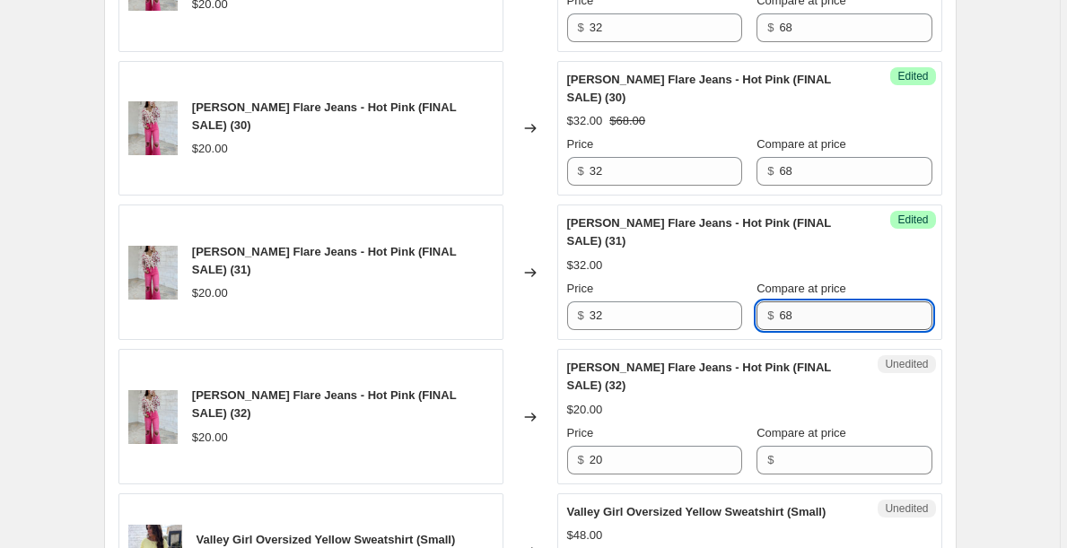
scroll to position [2504, 0]
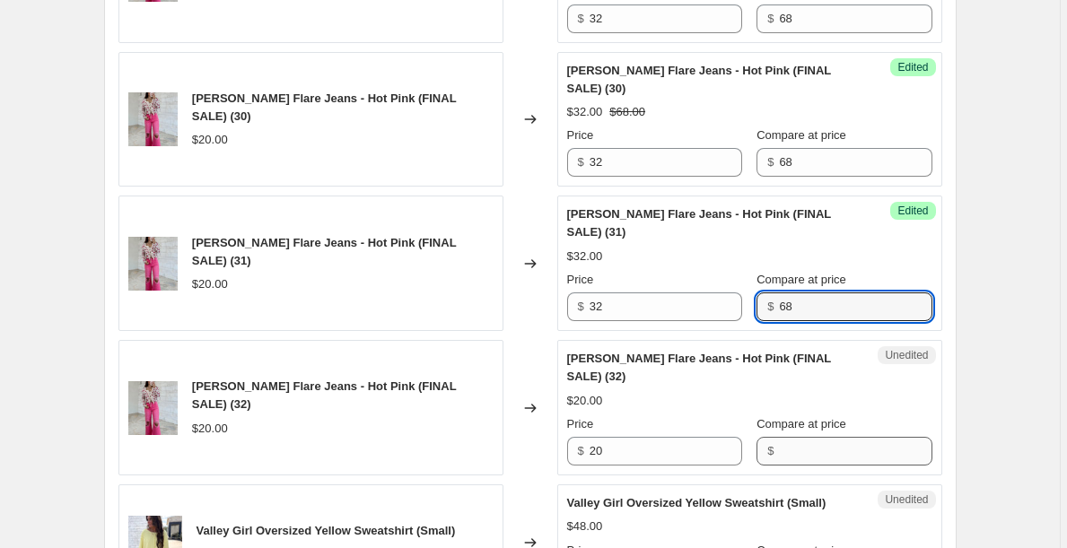
type input "68"
click at [820, 456] on input "Compare at price" at bounding box center [855, 451] width 152 height 29
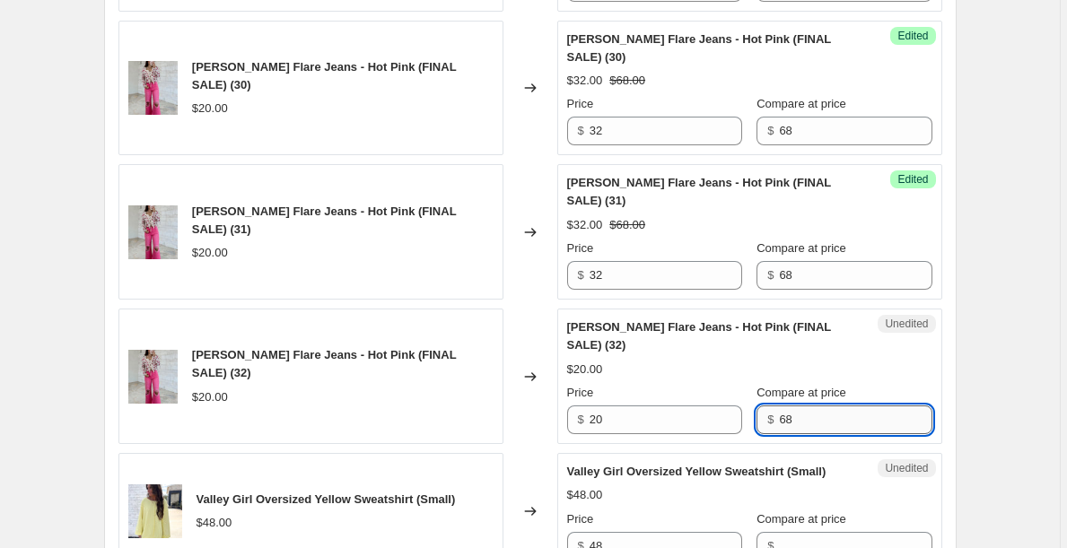
scroll to position [2536, 0]
type input "68"
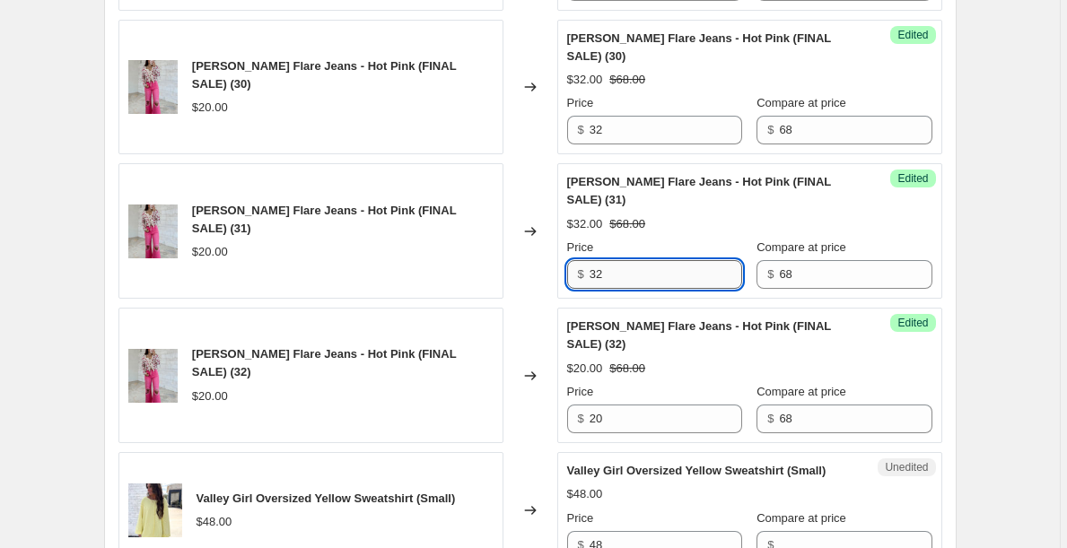
click at [632, 266] on input "32" at bounding box center [665, 274] width 152 height 29
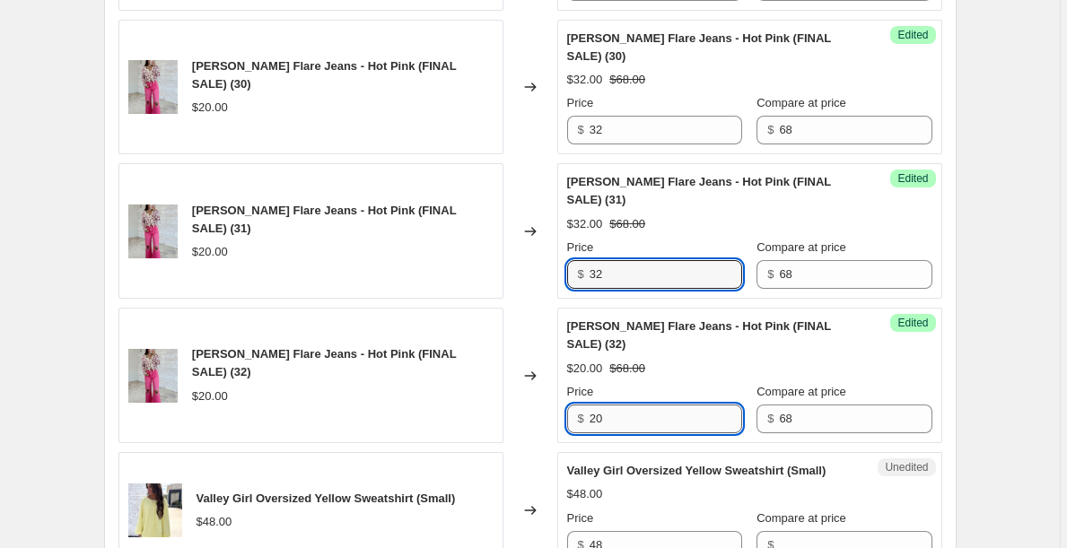
click at [608, 424] on input "20" at bounding box center [665, 419] width 152 height 29
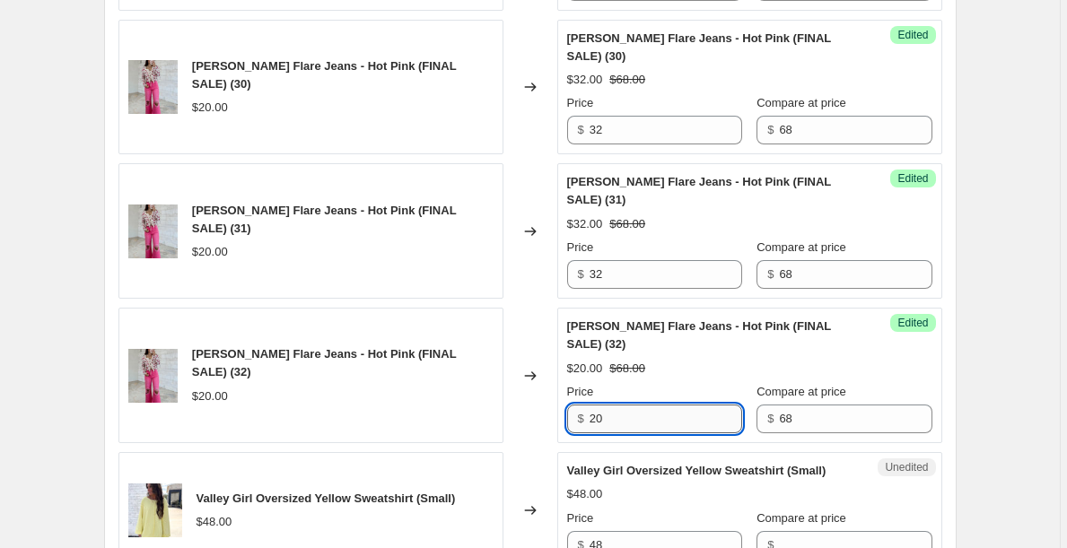
click at [608, 424] on input "20" at bounding box center [665, 419] width 152 height 29
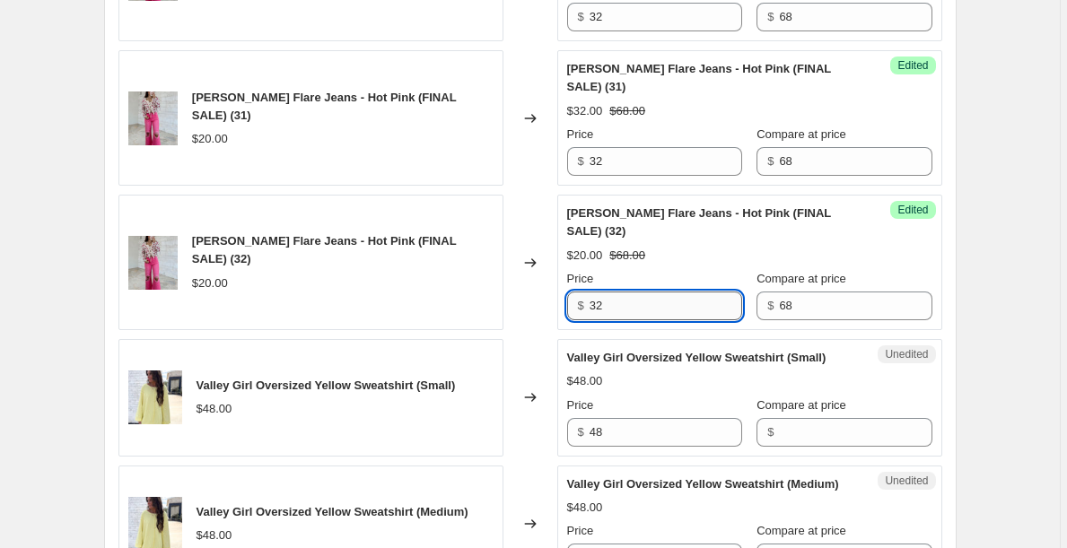
scroll to position [2662, 0]
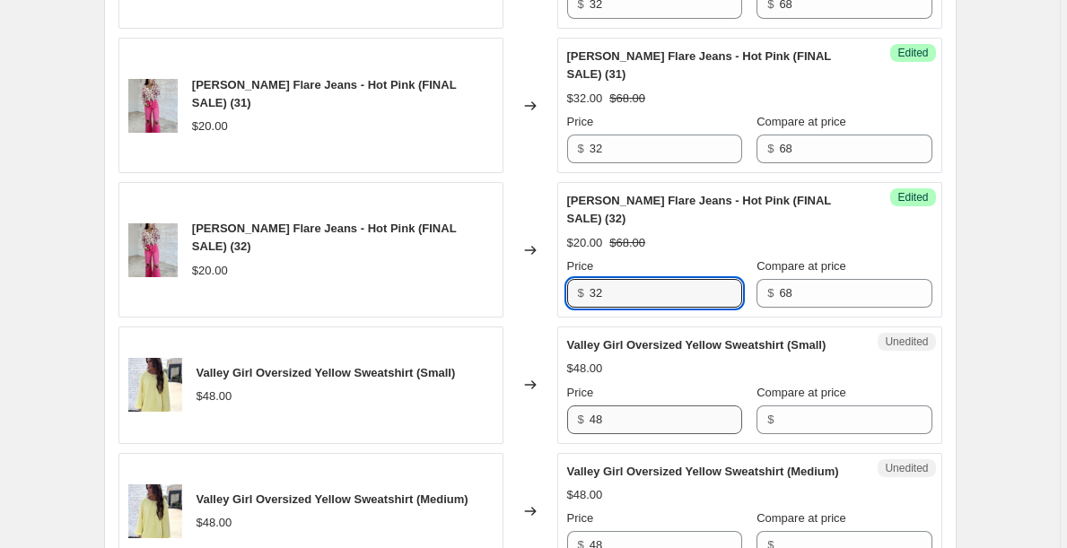
type input "32"
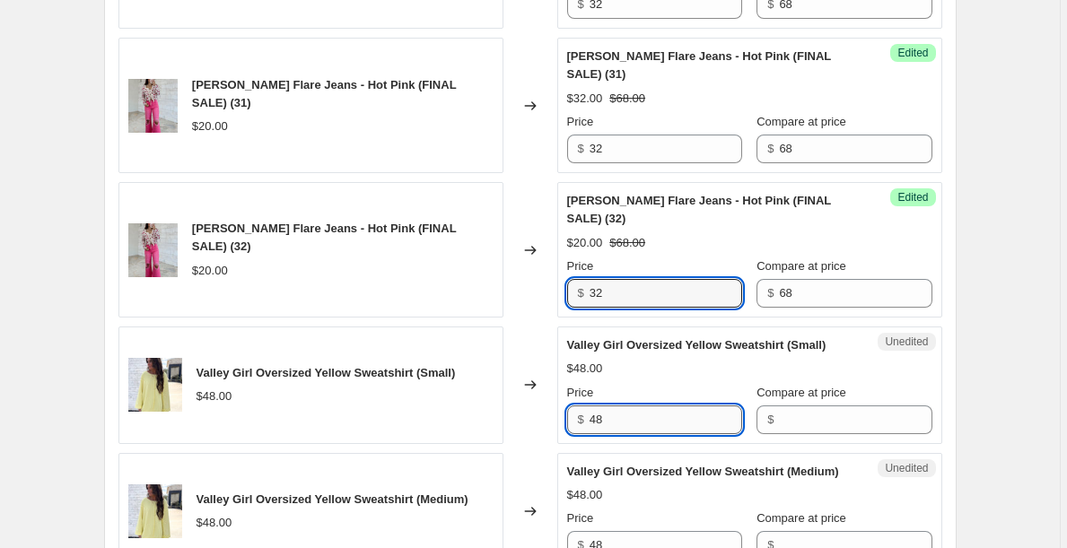
click at [628, 422] on input "48" at bounding box center [665, 419] width 152 height 29
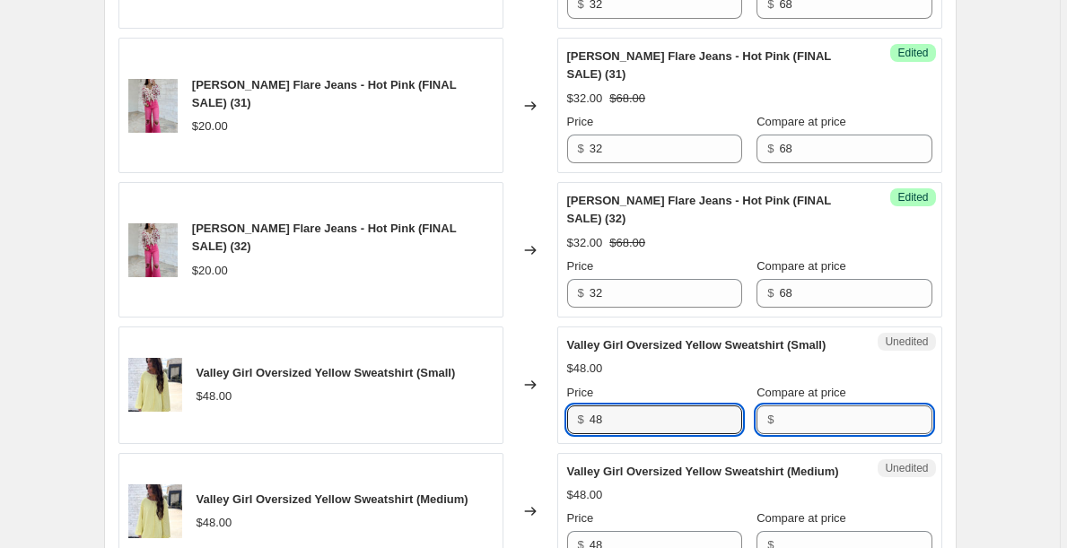
click at [782, 418] on input "Compare at price" at bounding box center [855, 419] width 152 height 29
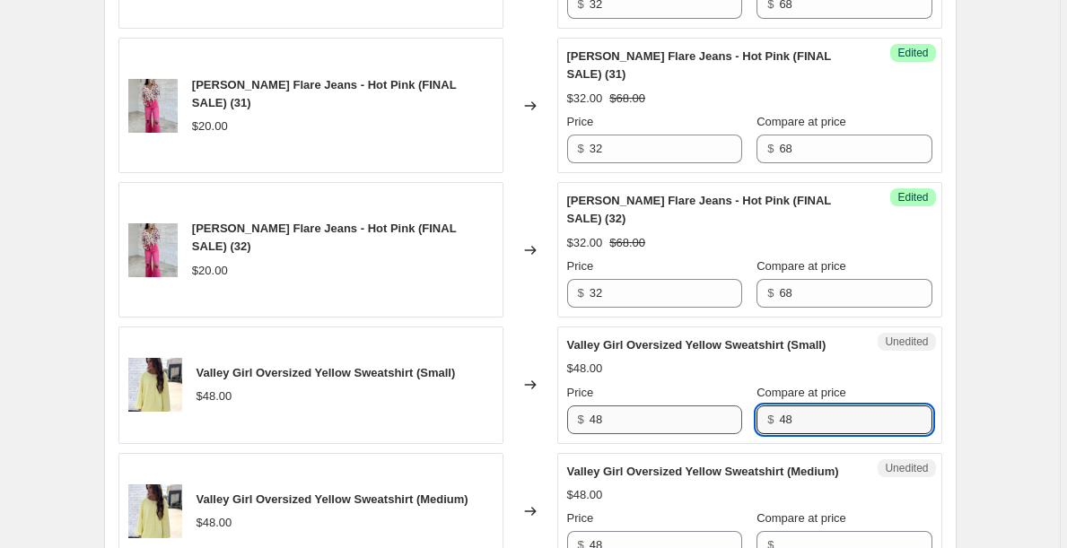
type input "48"
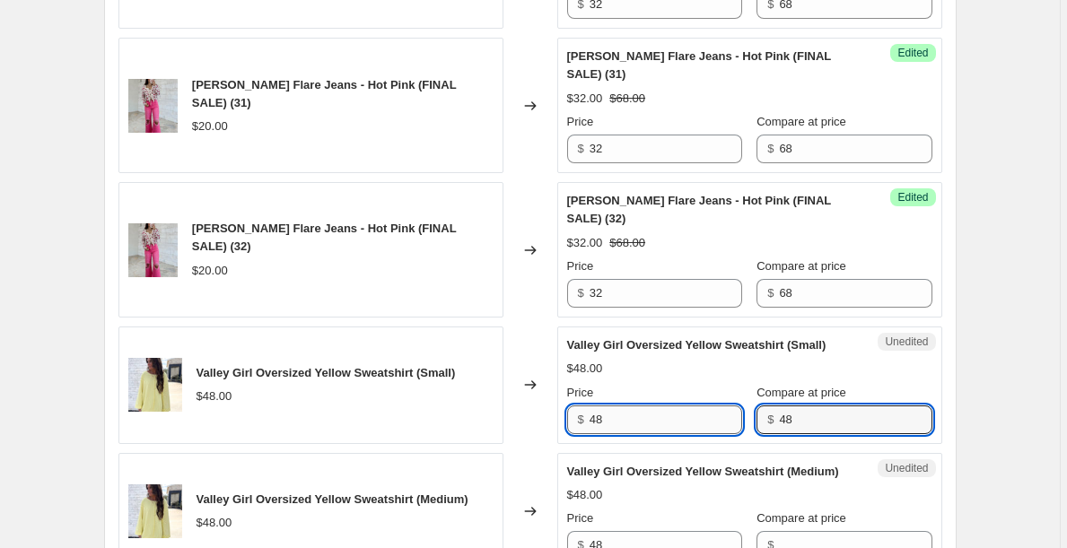
click at [640, 431] on input "48" at bounding box center [665, 419] width 152 height 29
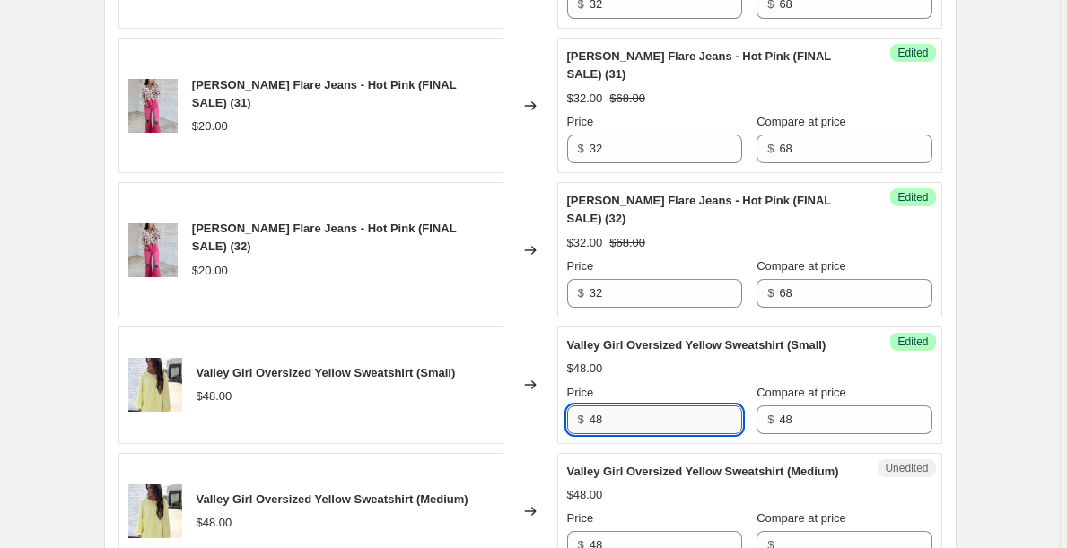
click at [640, 431] on input "48" at bounding box center [665, 419] width 152 height 29
type input "3"
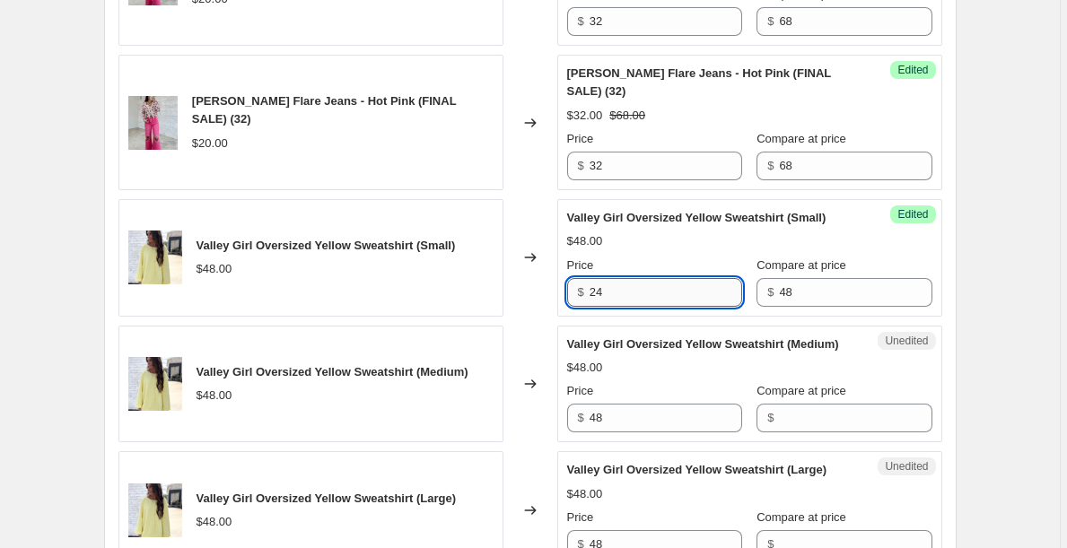
scroll to position [2793, 0]
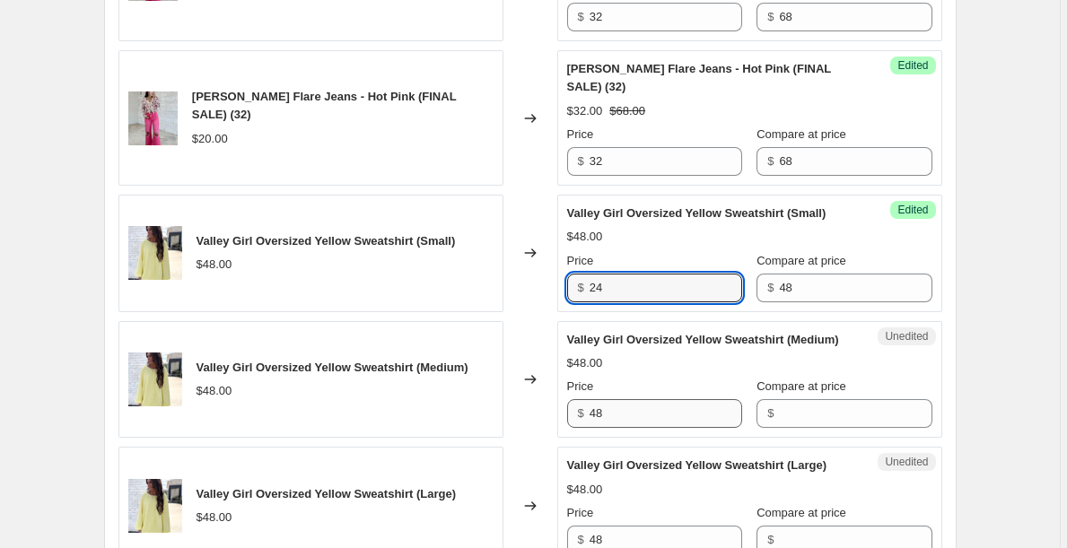
type input "24"
click at [658, 422] on input "48" at bounding box center [665, 413] width 152 height 29
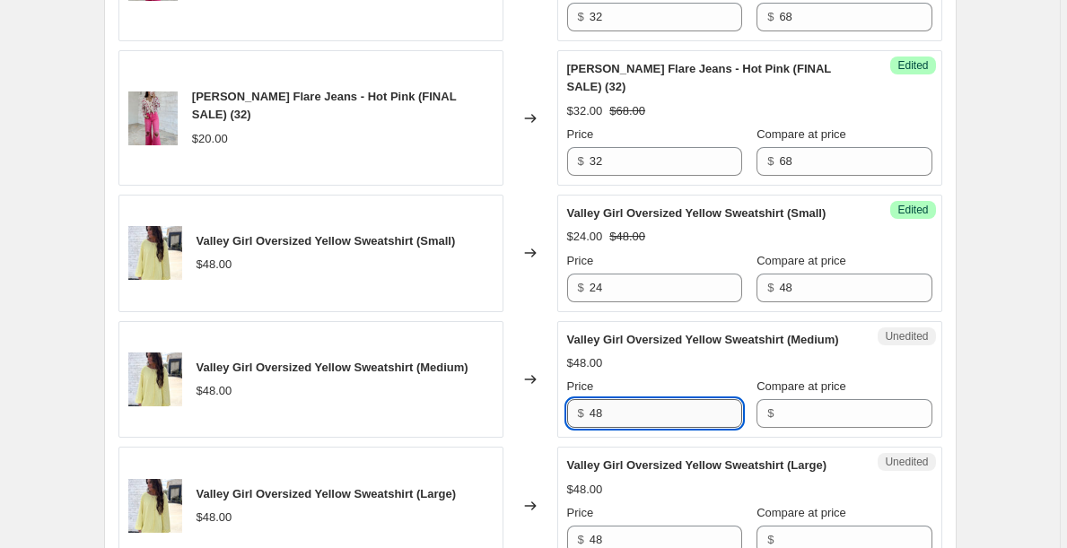
click at [658, 422] on input "48" at bounding box center [665, 413] width 152 height 29
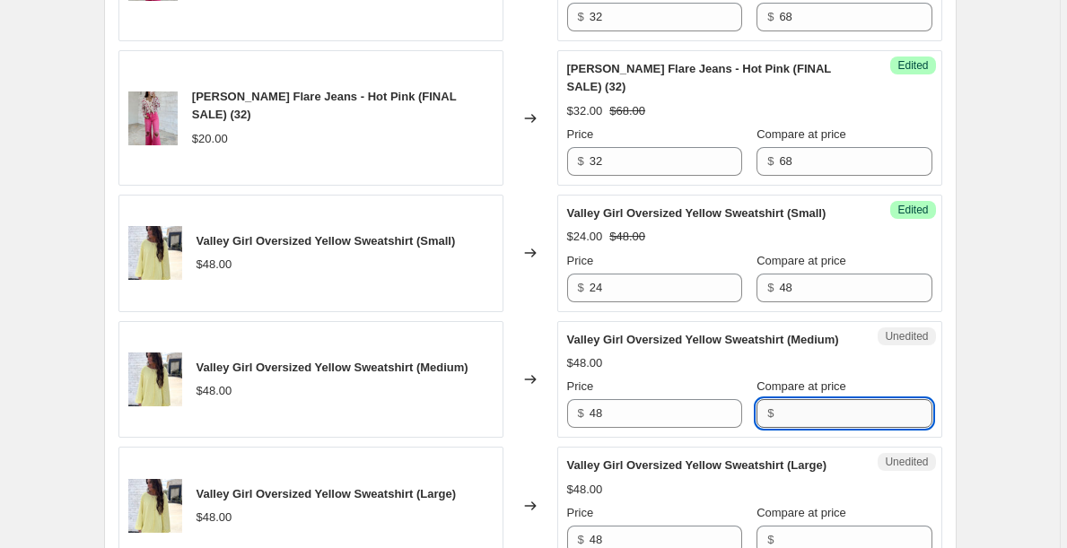
click at [808, 423] on input "Compare at price" at bounding box center [855, 413] width 152 height 29
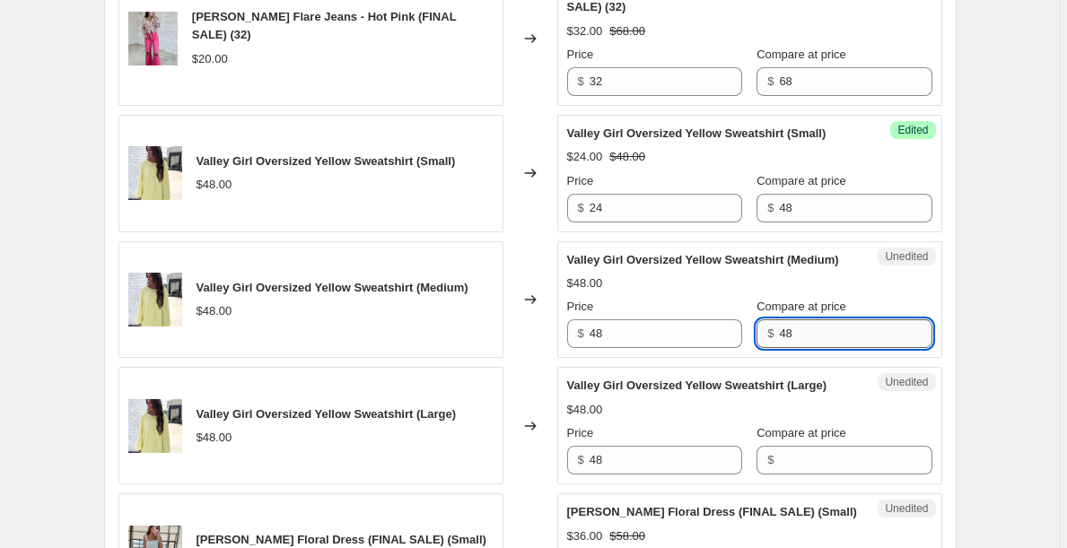
scroll to position [2875, 0]
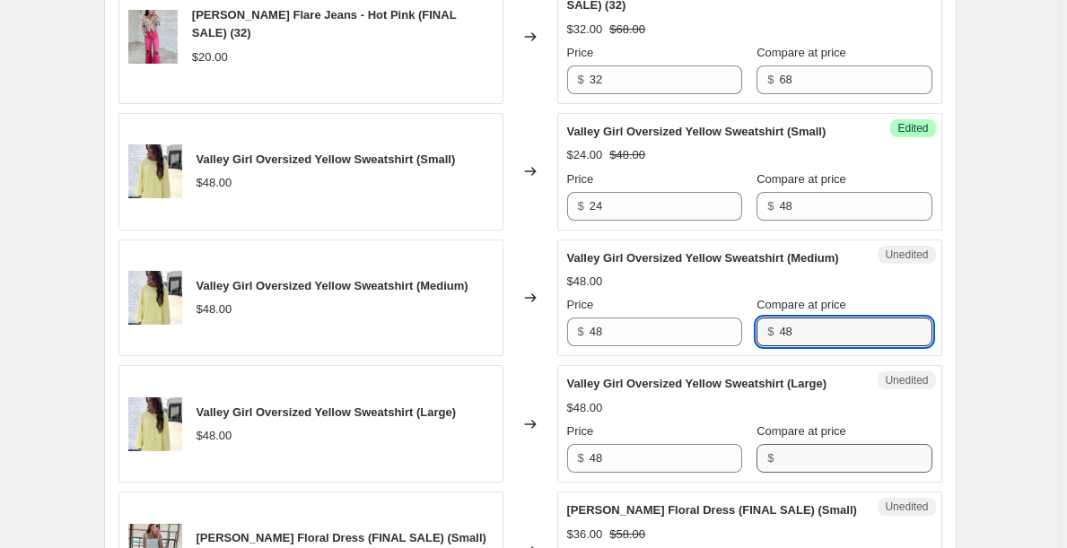
type input "48"
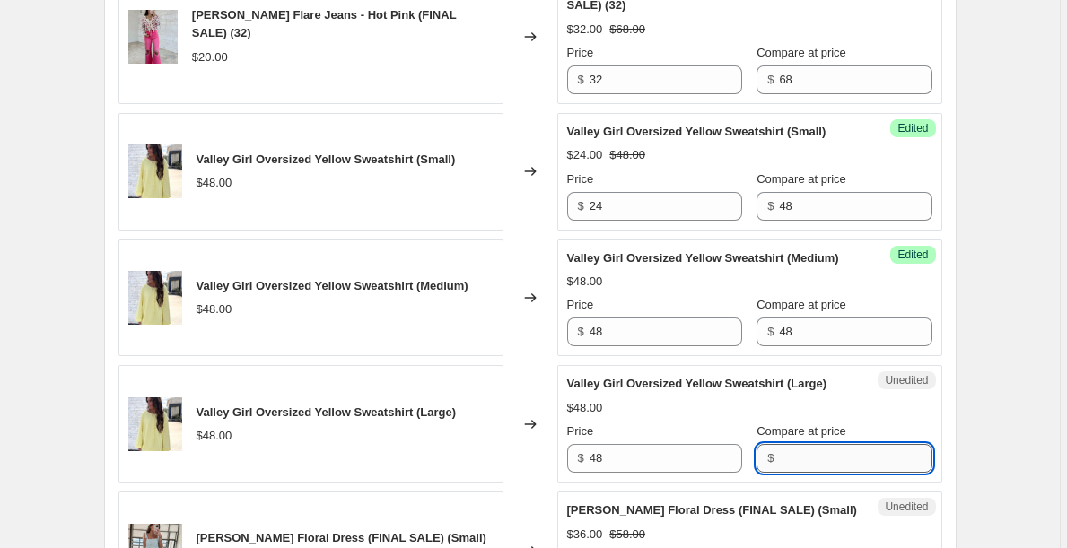
click at [810, 453] on input "Compare at price" at bounding box center [855, 458] width 152 height 29
type input "48"
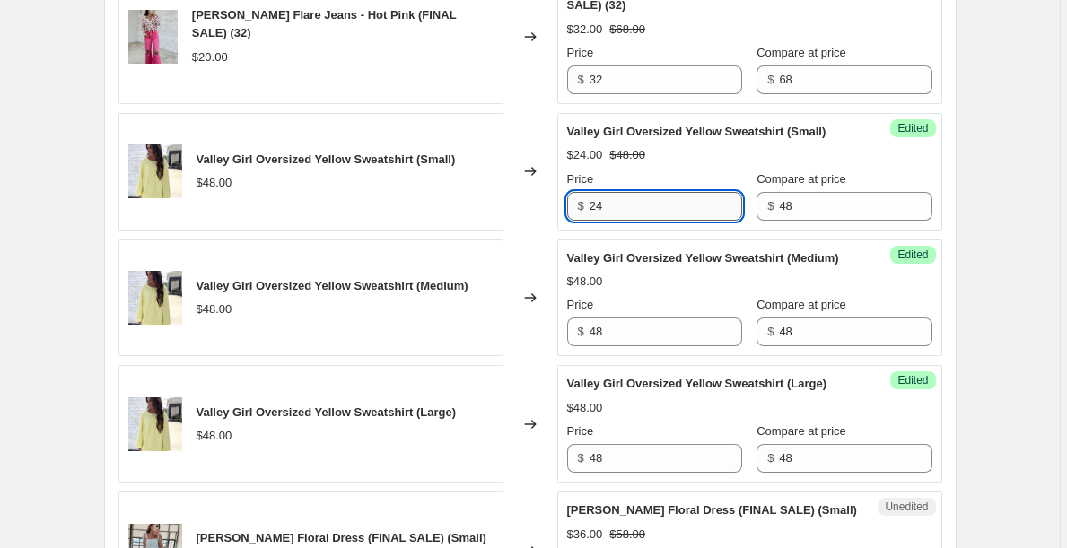
click at [620, 204] on input "24" at bounding box center [665, 206] width 152 height 29
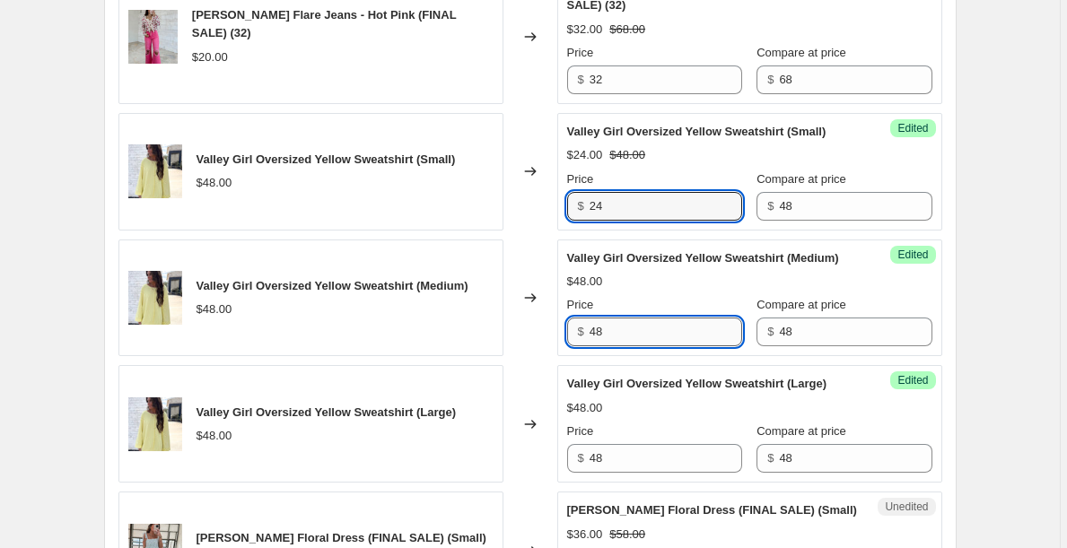
click at [620, 326] on input "48" at bounding box center [665, 332] width 152 height 29
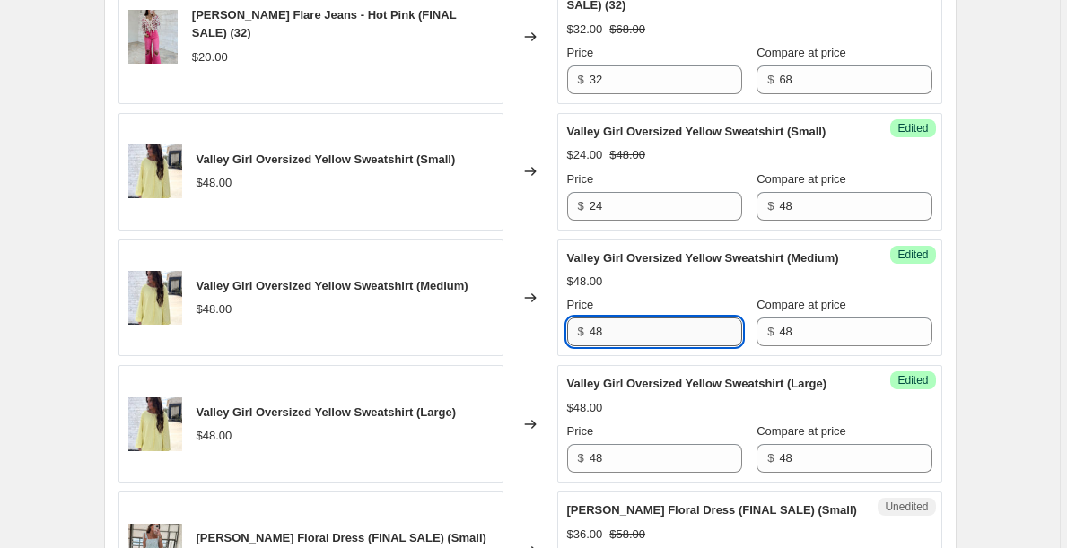
click at [621, 326] on input "48" at bounding box center [665, 332] width 152 height 29
type input "24"
click at [629, 466] on input "48" at bounding box center [665, 458] width 152 height 29
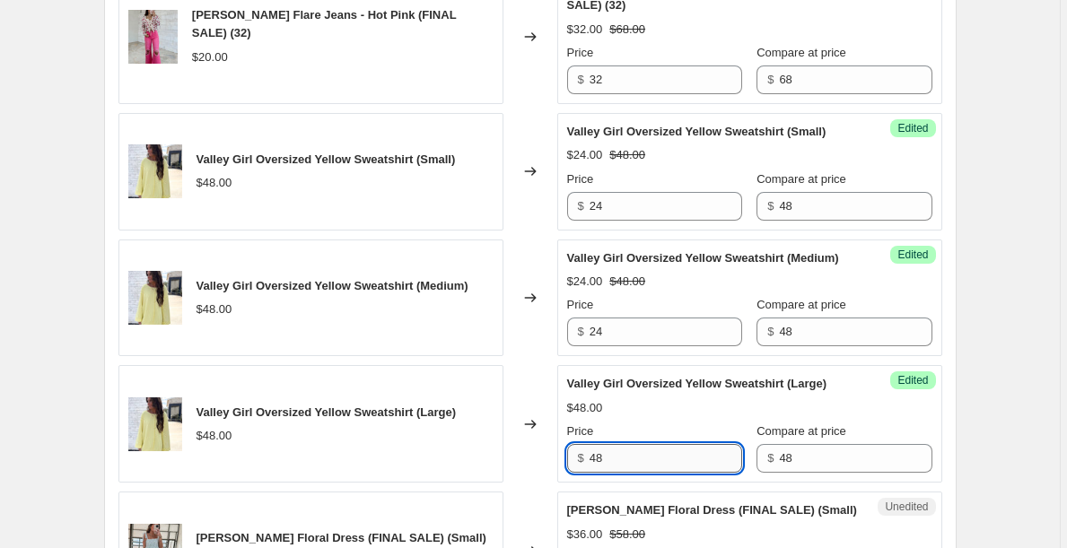
click at [629, 466] on input "48" at bounding box center [665, 458] width 152 height 29
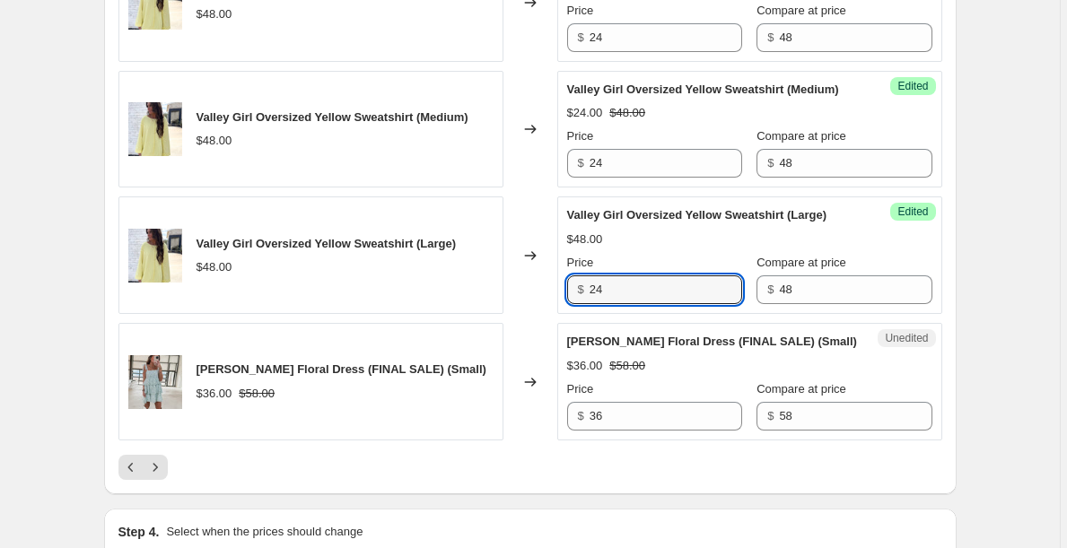
scroll to position [3045, 0]
type input "24"
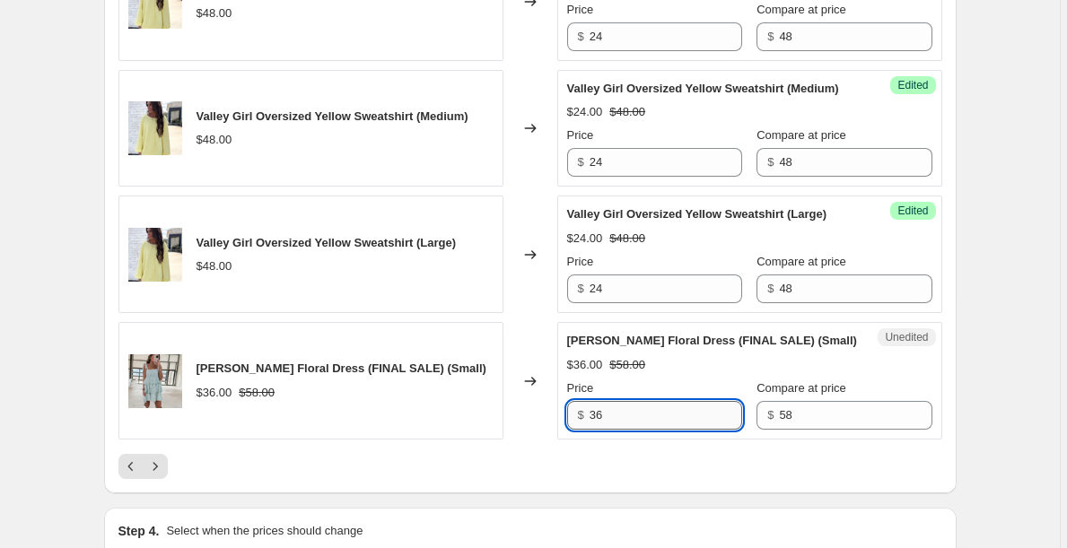
click at [632, 422] on input "36" at bounding box center [665, 415] width 152 height 29
type input "32"
click at [168, 462] on button "Next" at bounding box center [155, 466] width 25 height 25
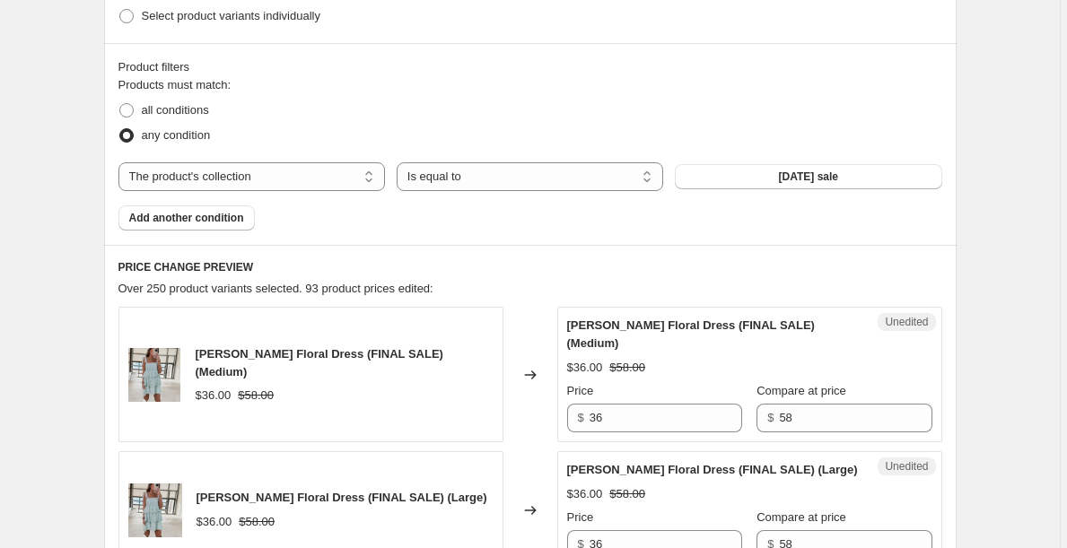
scroll to position [501, 0]
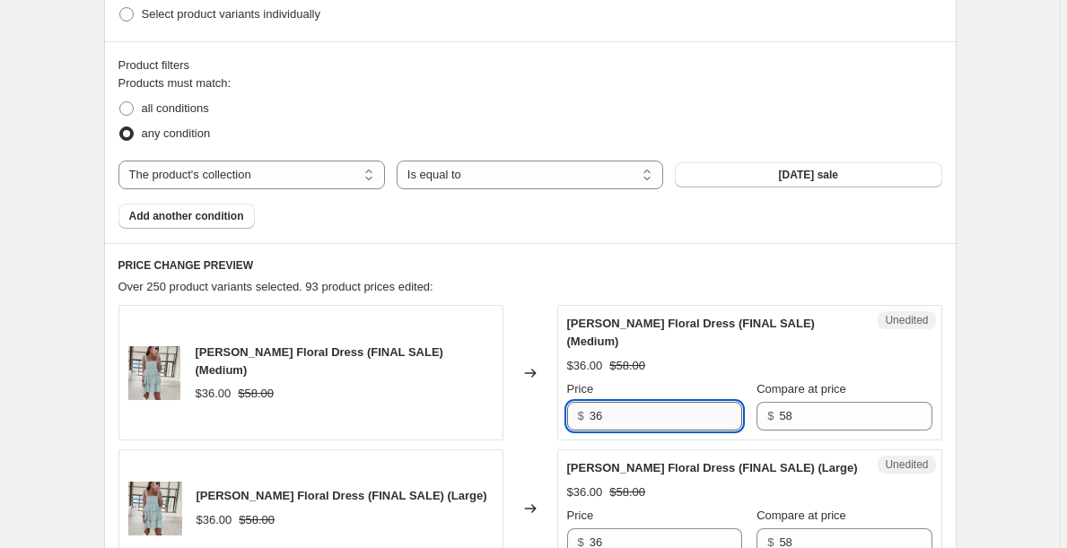
click at [638, 402] on input "36" at bounding box center [665, 416] width 152 height 29
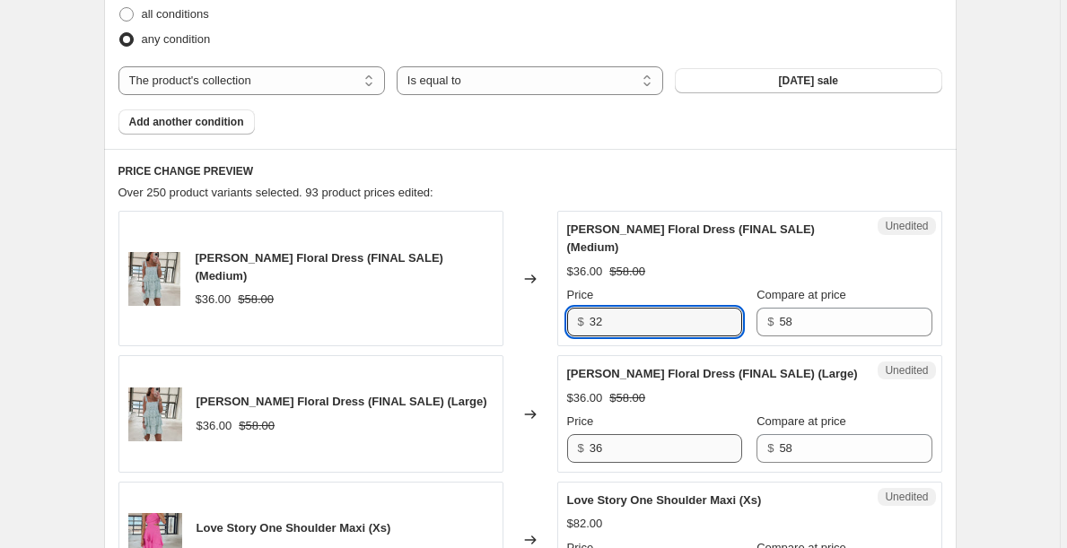
scroll to position [596, 0]
type input "32"
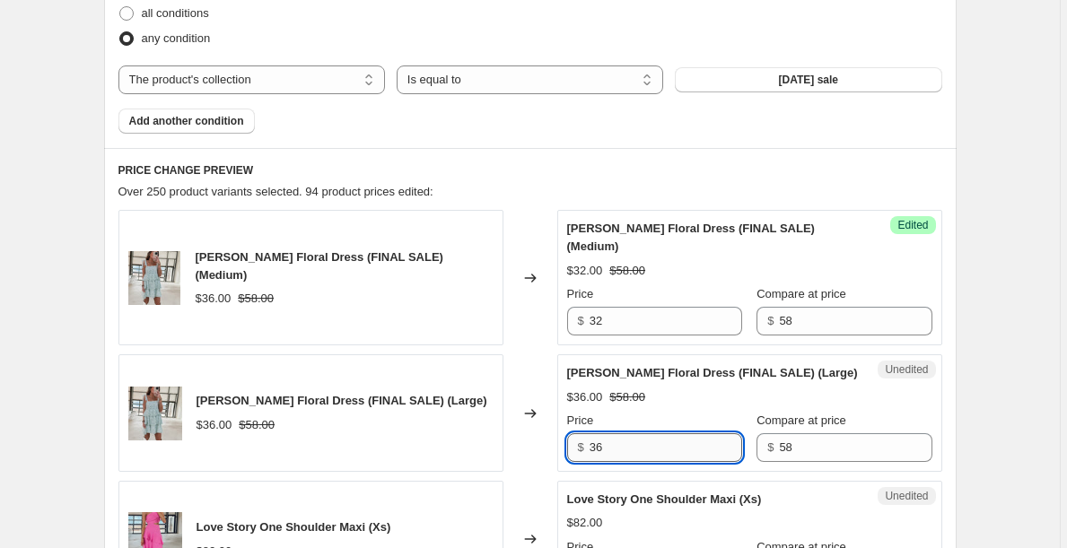
click at [643, 433] on input "36" at bounding box center [665, 447] width 152 height 29
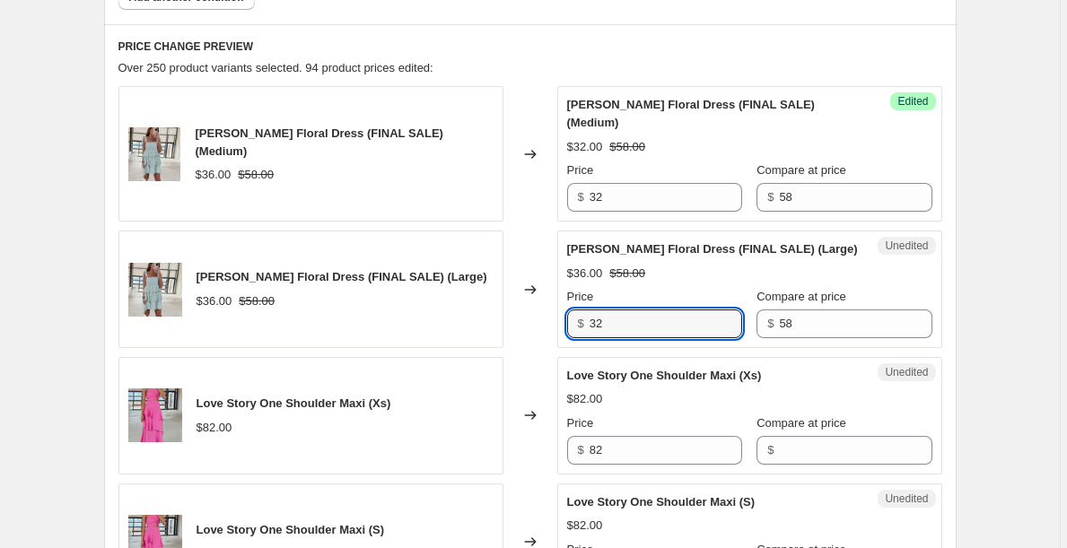
scroll to position [760, 0]
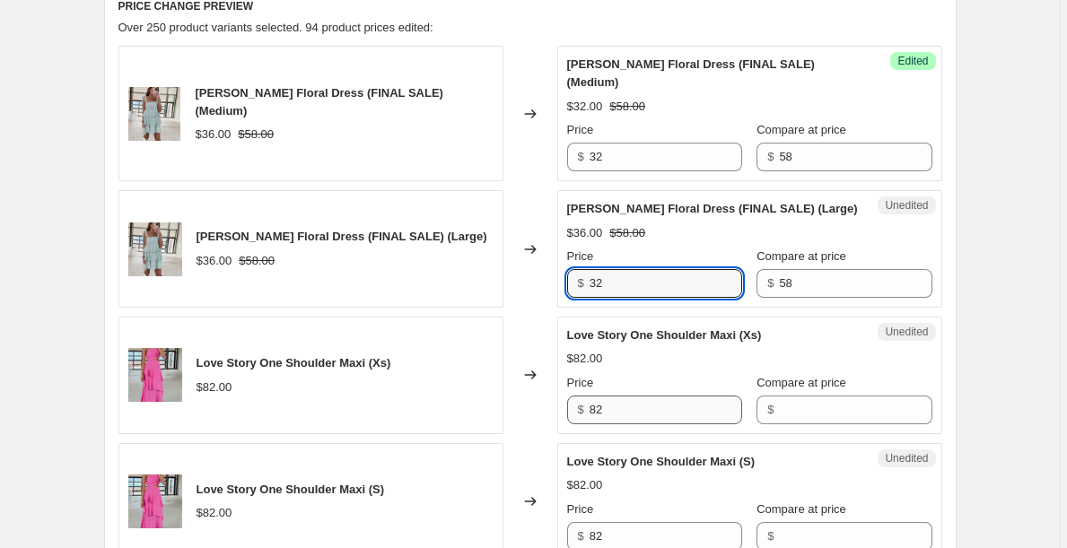
type input "32"
click at [628, 396] on input "82" at bounding box center [665, 410] width 152 height 29
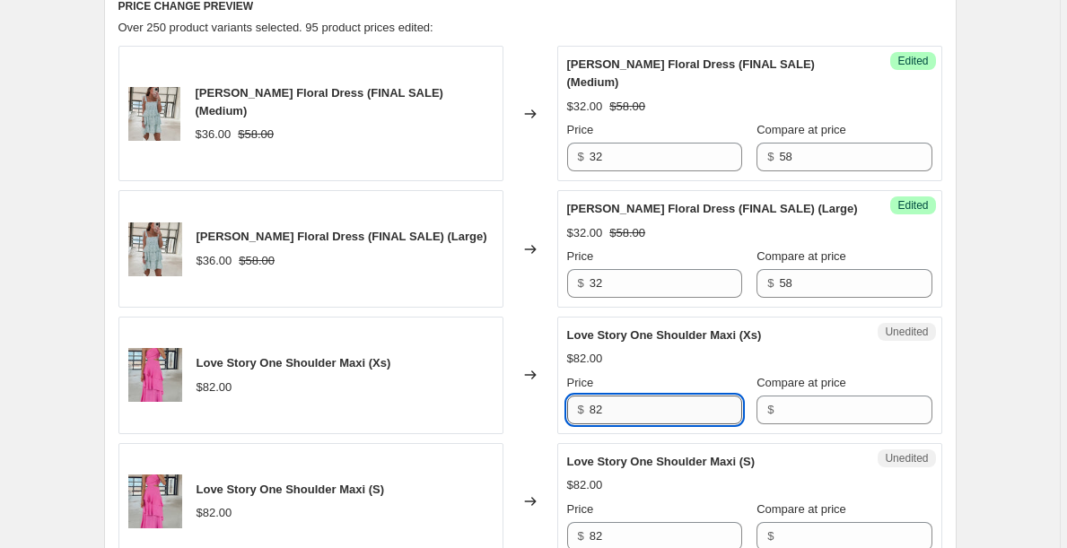
click at [628, 396] on input "82" at bounding box center [665, 410] width 152 height 29
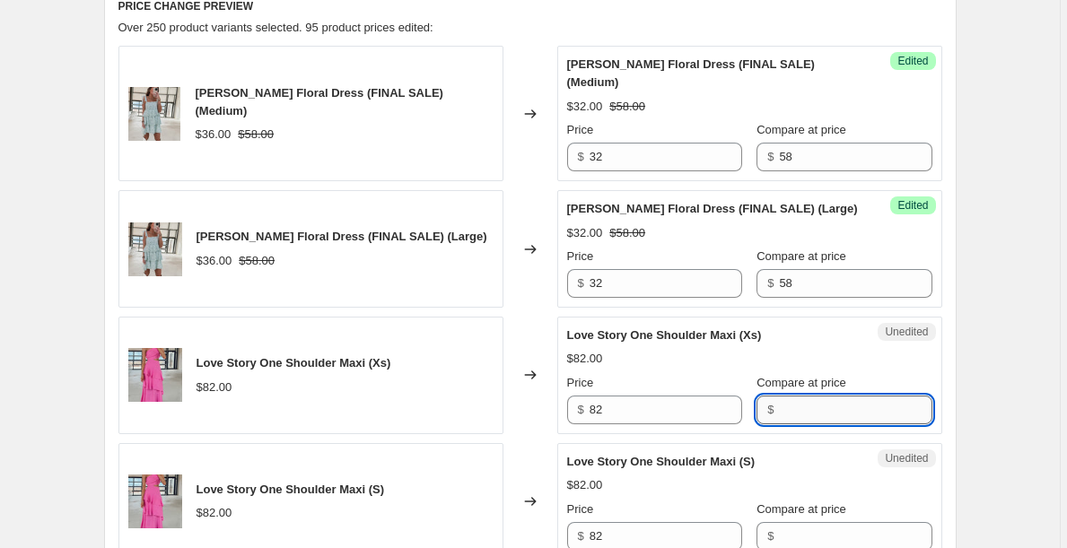
click at [815, 396] on input "Compare at price" at bounding box center [855, 410] width 152 height 29
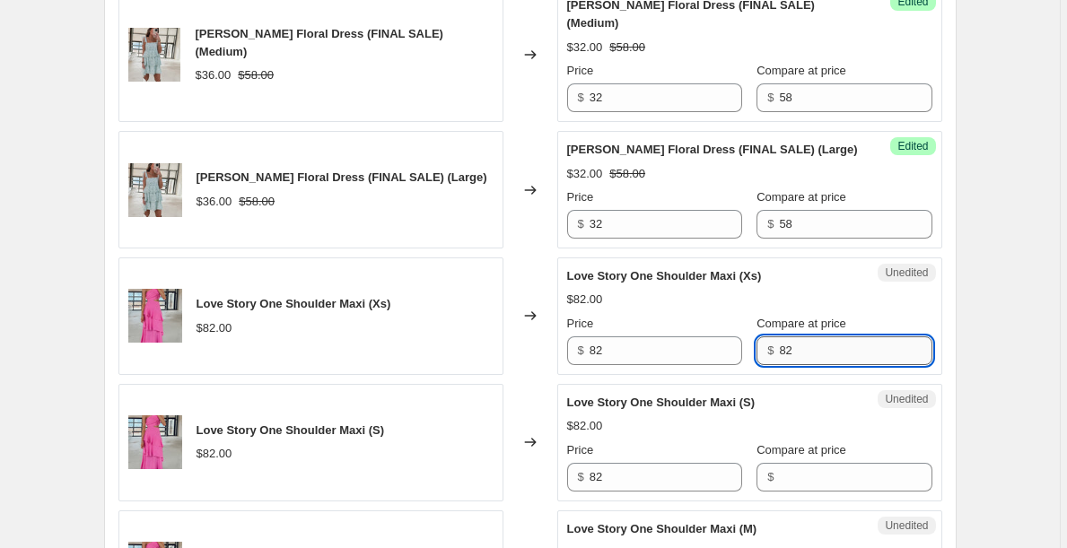
scroll to position [843, 0]
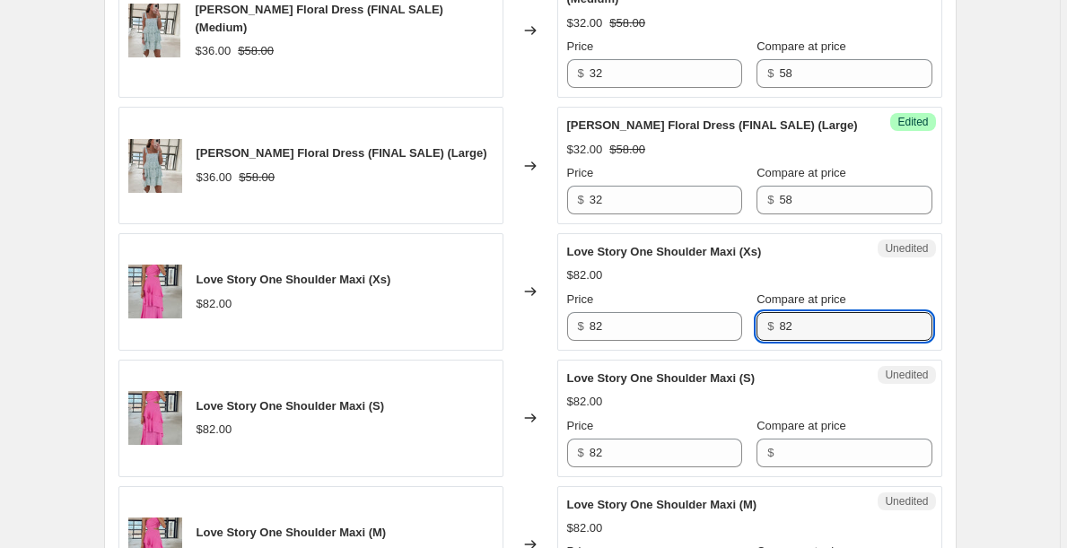
type input "82"
click at [822, 451] on div "Unedited Love Story One Shoulder Maxi (S) $82.00 Price $ 82 Compare at price $" at bounding box center [749, 419] width 385 height 118
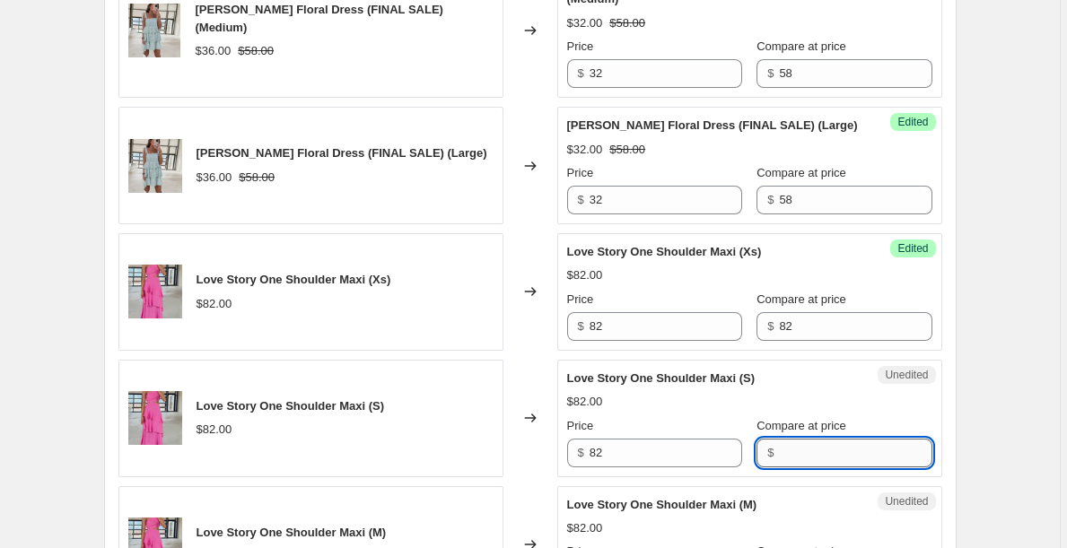
click at [816, 439] on input "Compare at price" at bounding box center [855, 453] width 152 height 29
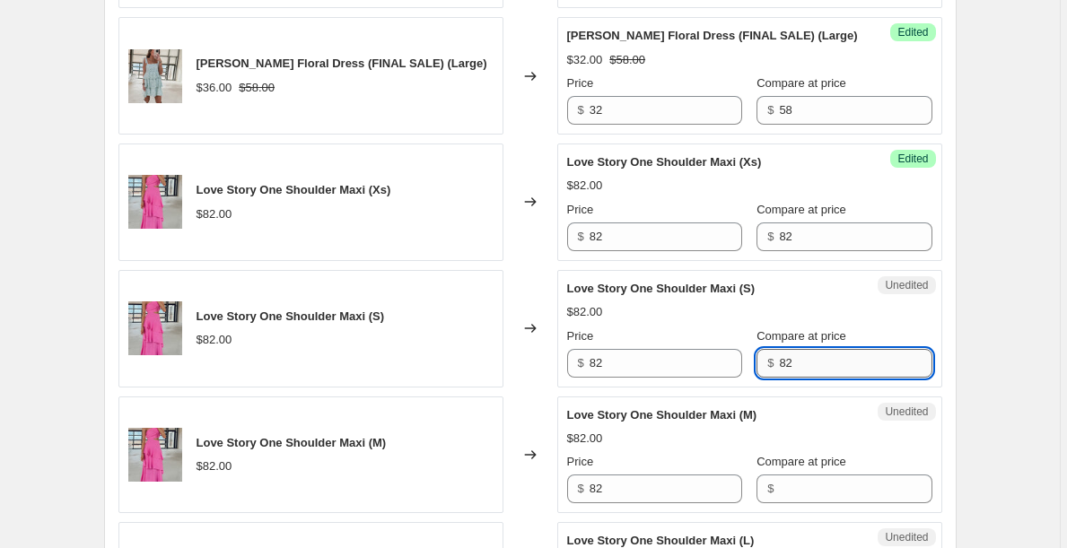
scroll to position [975, 0]
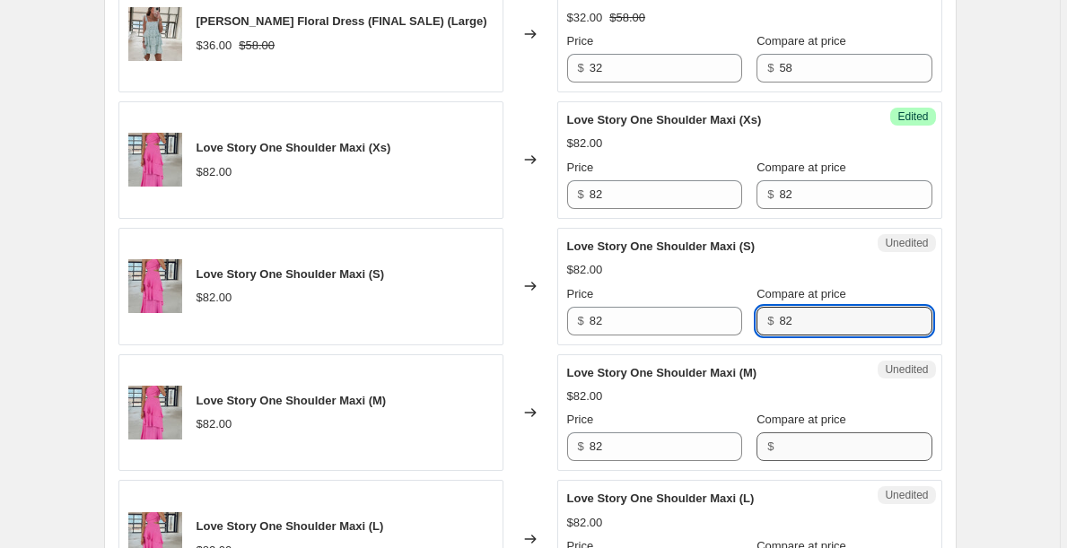
type input "82"
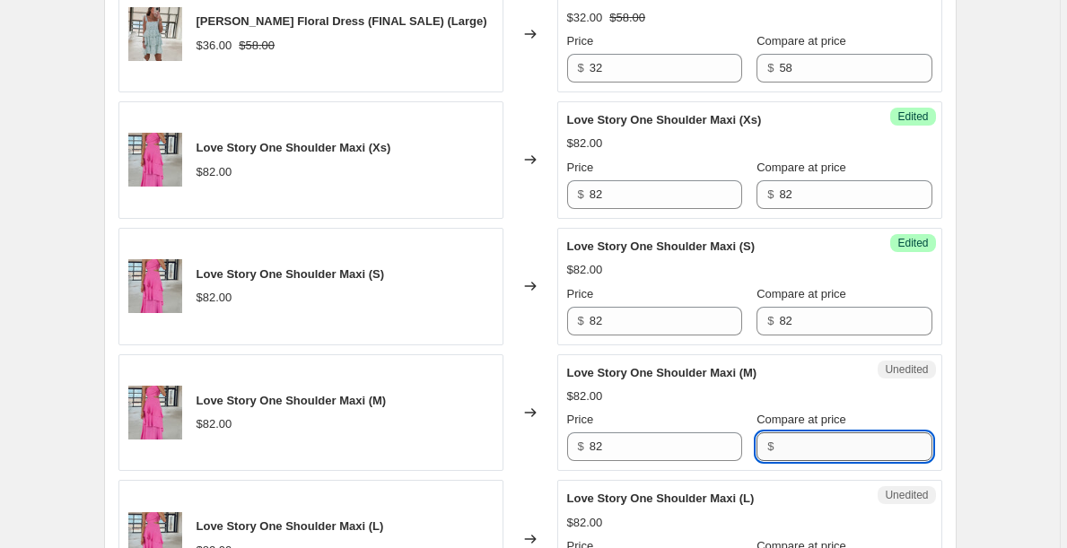
click at [812, 432] on input "Compare at price" at bounding box center [855, 446] width 152 height 29
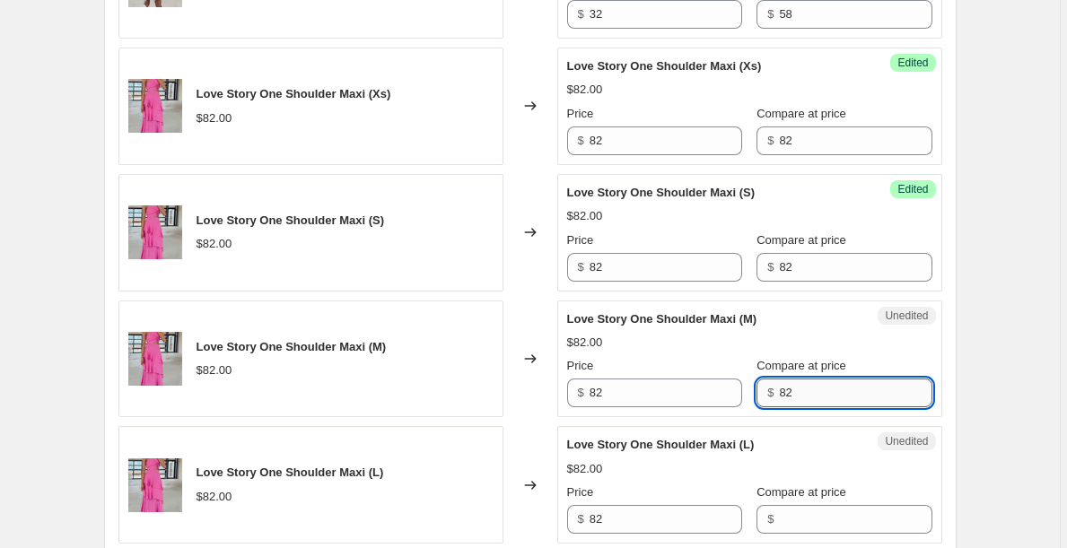
scroll to position [1049, 0]
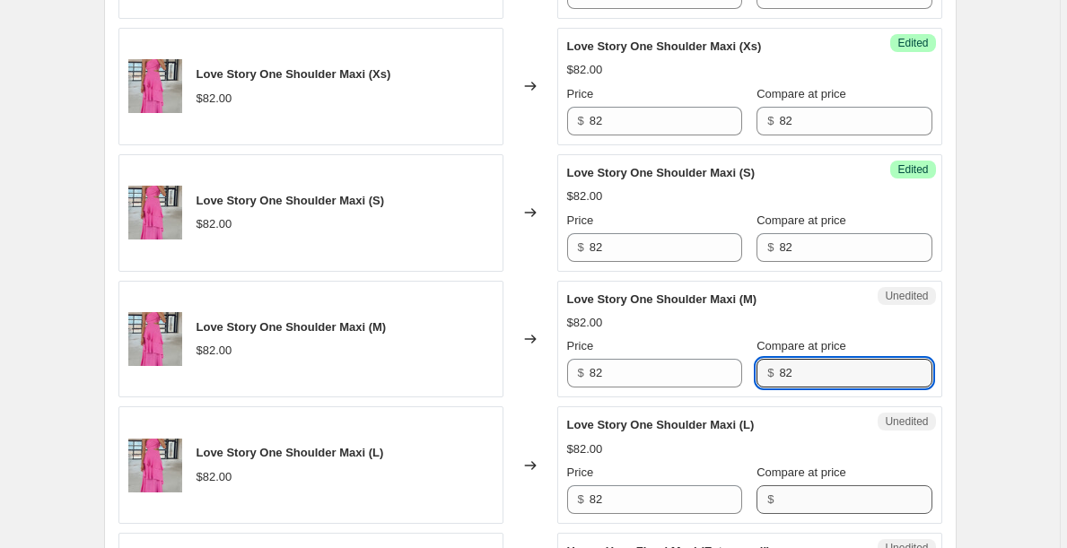
type input "82"
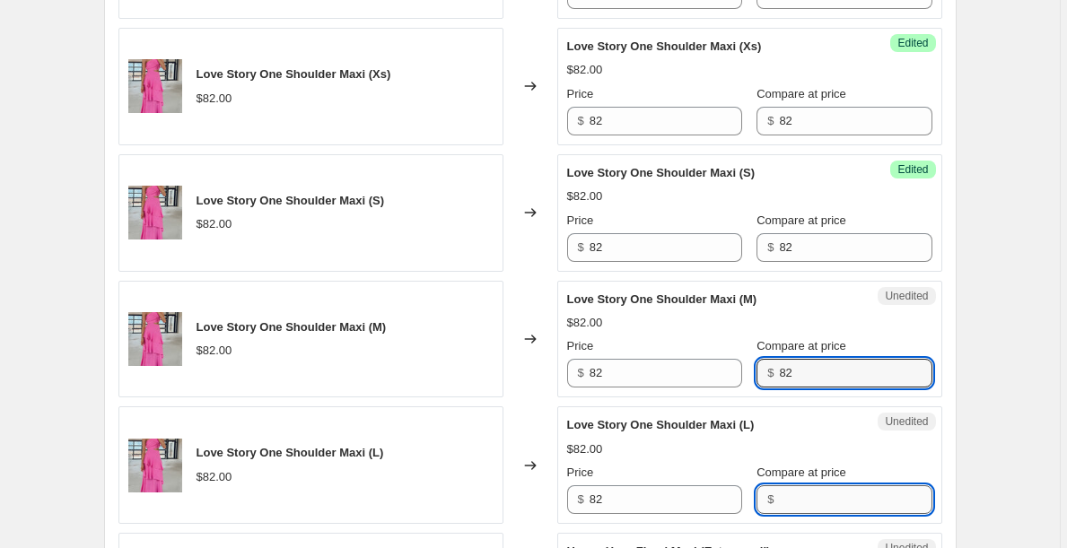
click at [813, 491] on input "Compare at price" at bounding box center [855, 499] width 152 height 29
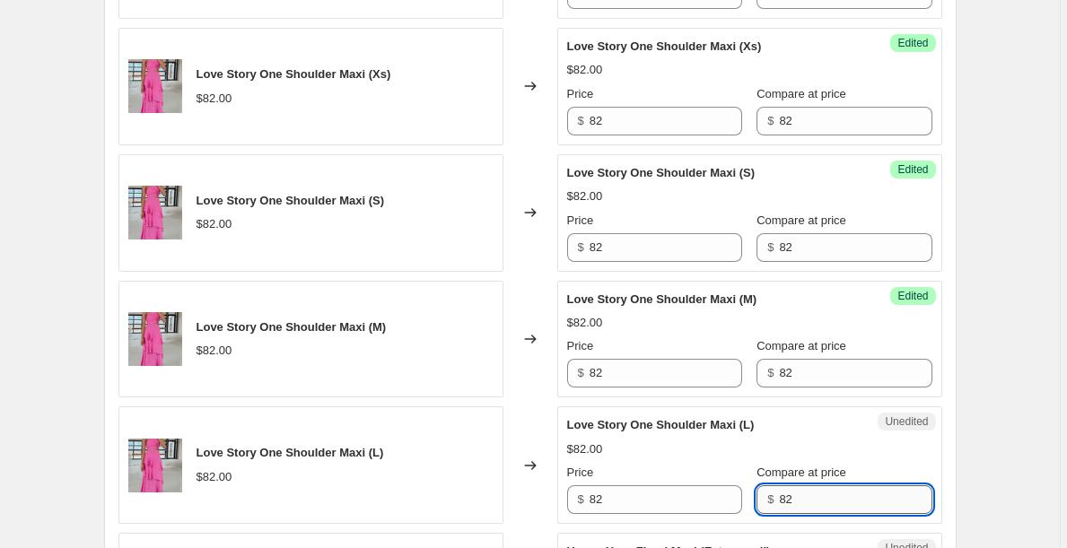
scroll to position [1006, 0]
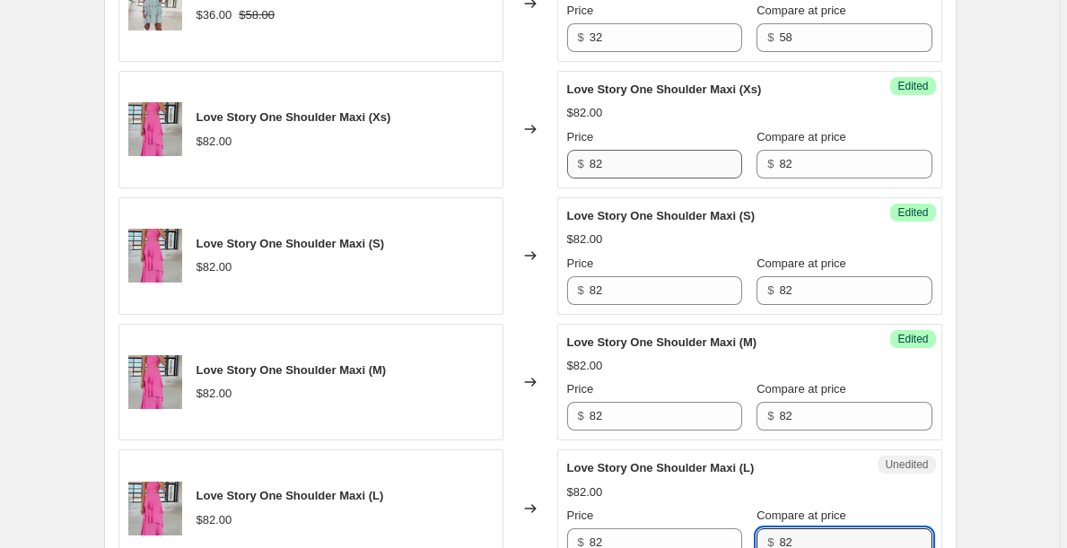
type input "82"
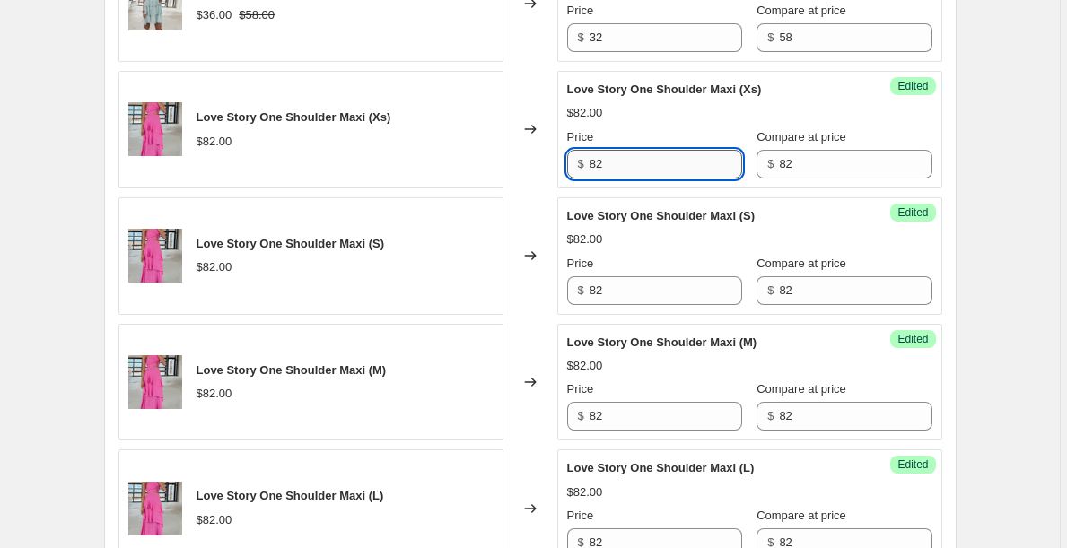
click at [683, 151] on input "82" at bounding box center [665, 164] width 152 height 29
click at [682, 150] on input "82" at bounding box center [665, 164] width 152 height 29
click at [682, 150] on input "42" at bounding box center [665, 164] width 152 height 29
type input "42"
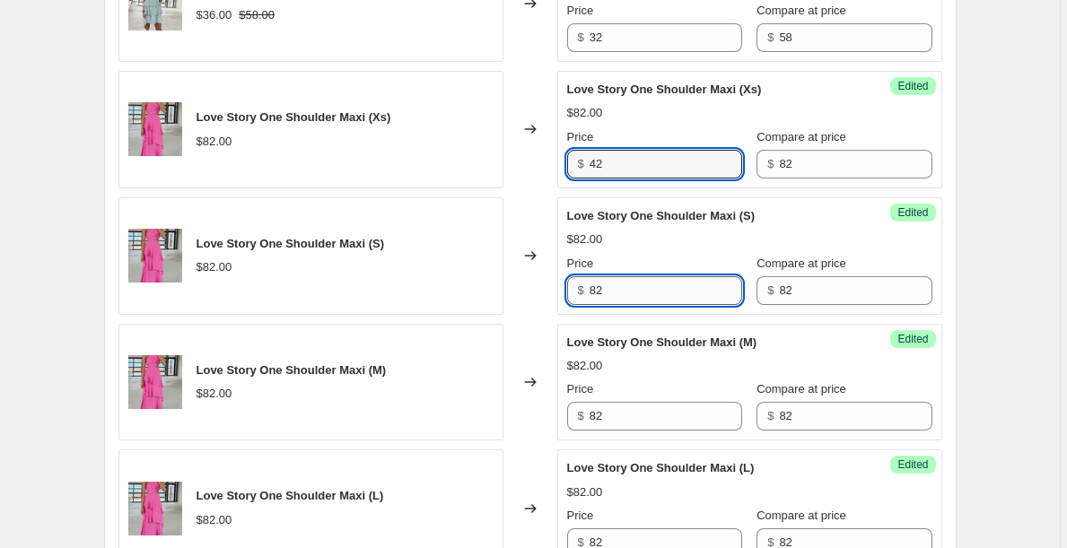
click at [621, 276] on input "82" at bounding box center [665, 290] width 152 height 29
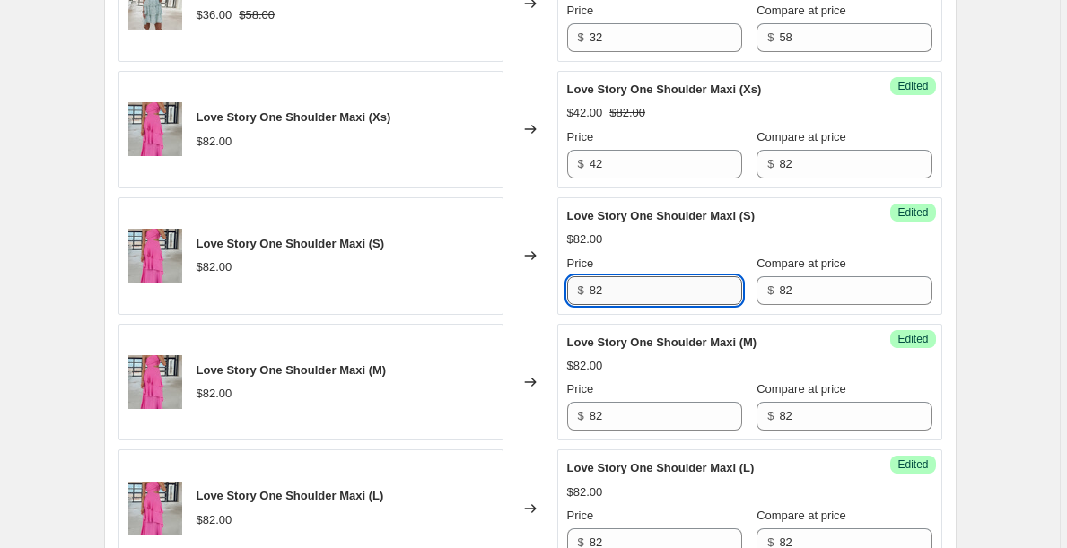
click at [621, 276] on input "82" at bounding box center [665, 290] width 152 height 29
type input "42"
click at [627, 402] on input "82" at bounding box center [665, 416] width 152 height 29
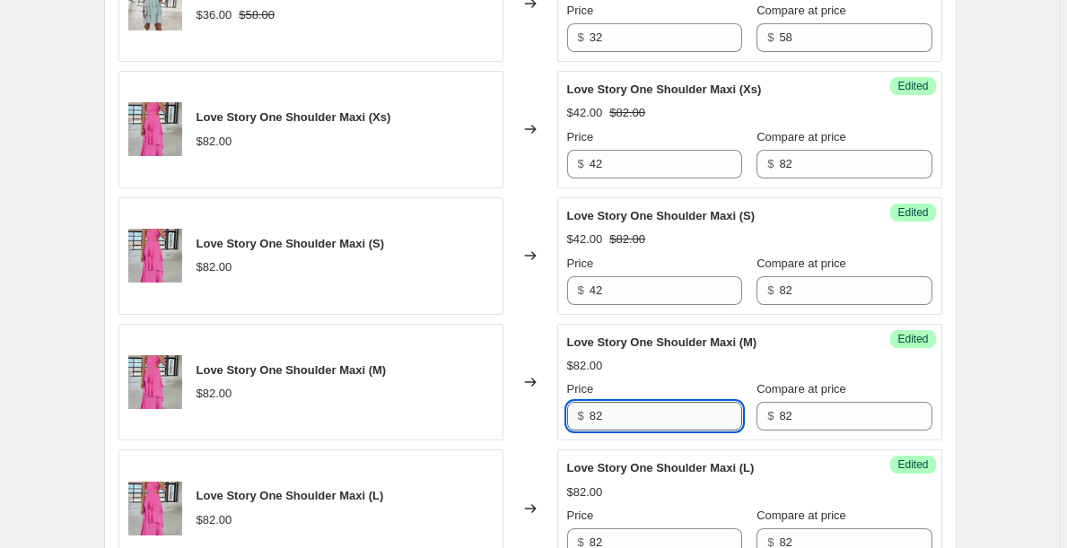
click at [627, 402] on input "82" at bounding box center [665, 416] width 152 height 29
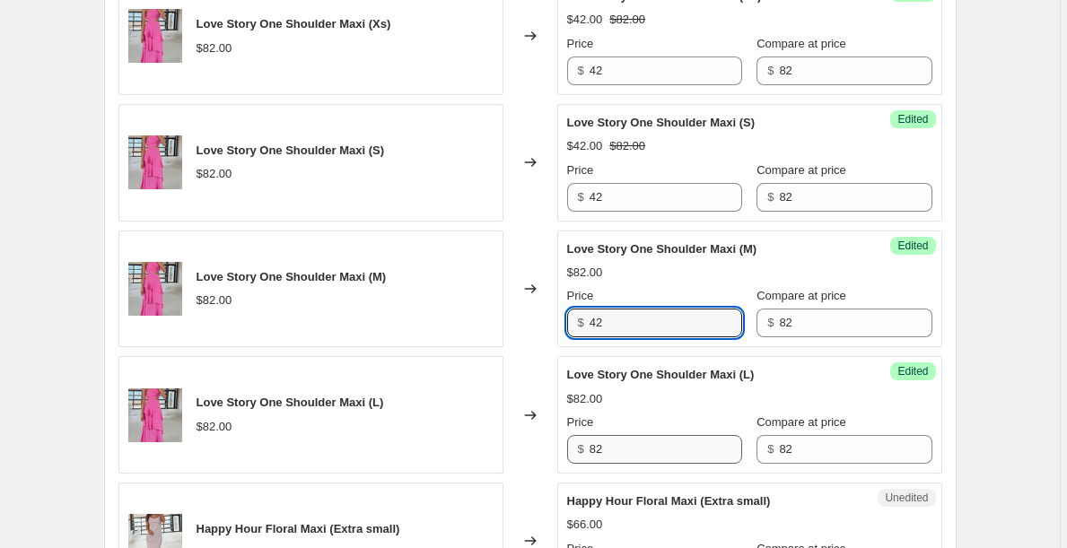
scroll to position [1100, 0]
type input "42"
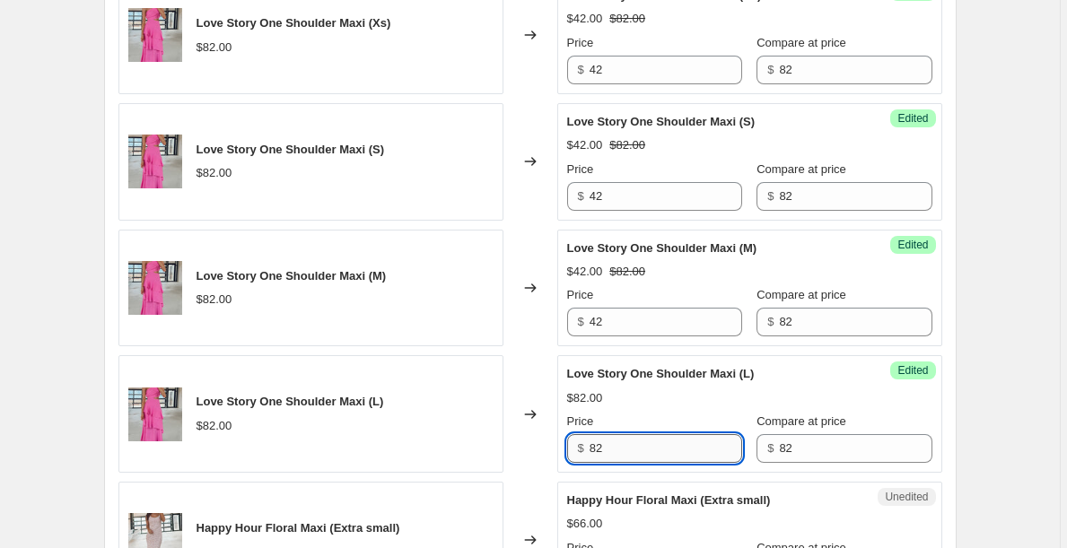
click at [627, 434] on input "82" at bounding box center [665, 448] width 152 height 29
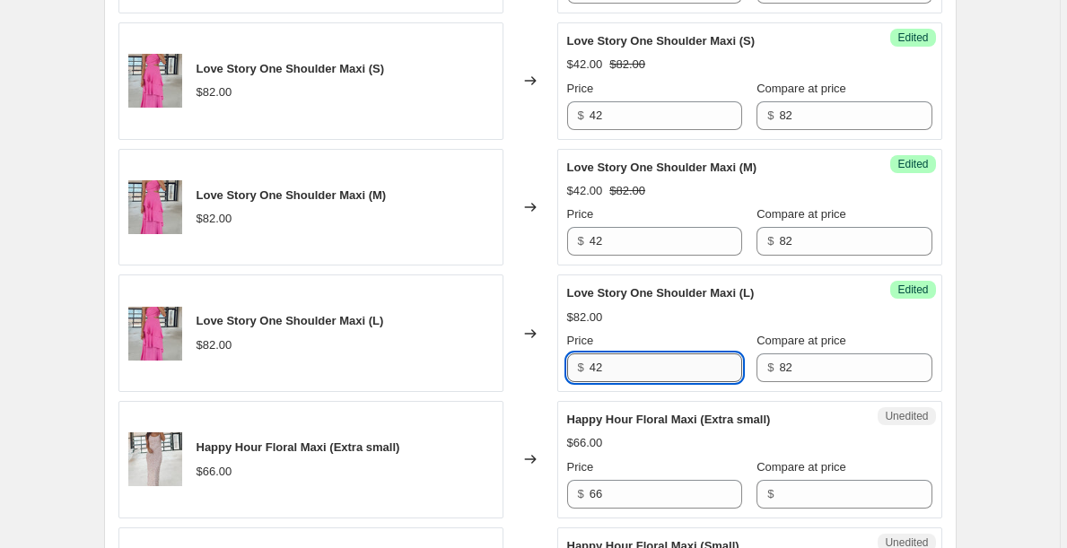
scroll to position [1236, 0]
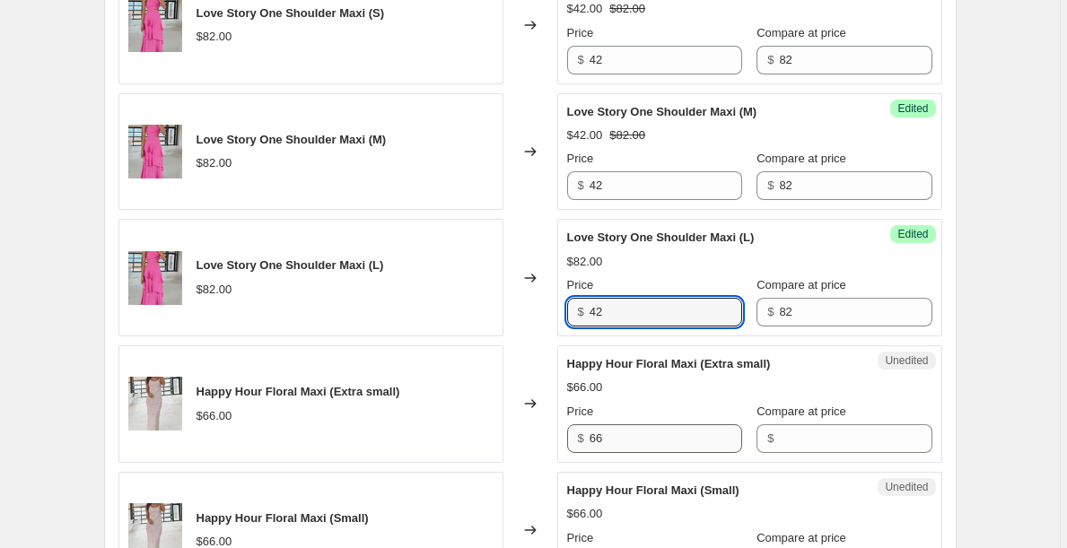
type input "42"
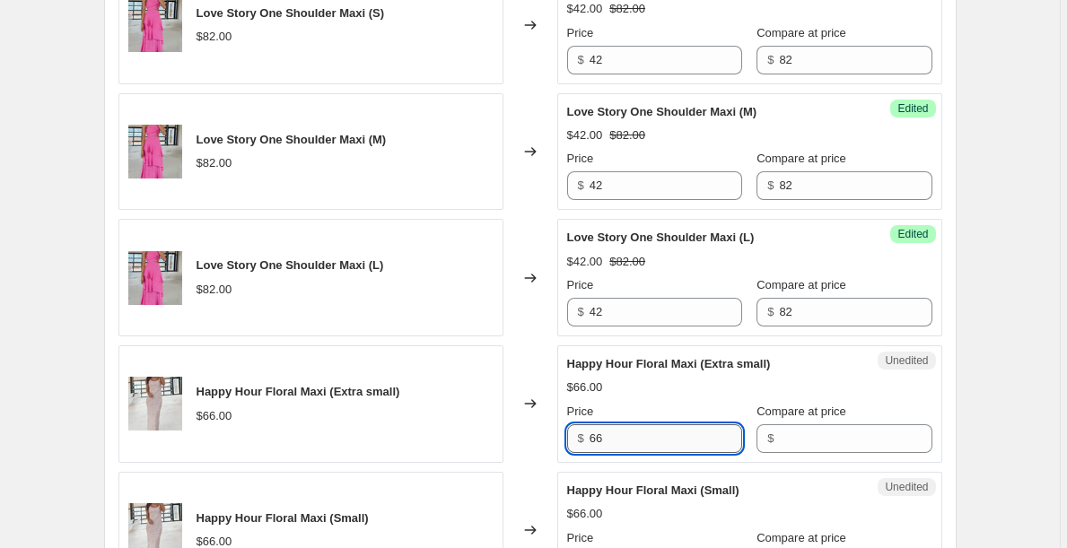
click at [627, 424] on input "66" at bounding box center [665, 438] width 152 height 29
click at [770, 431] on span "$" at bounding box center [770, 437] width 6 height 13
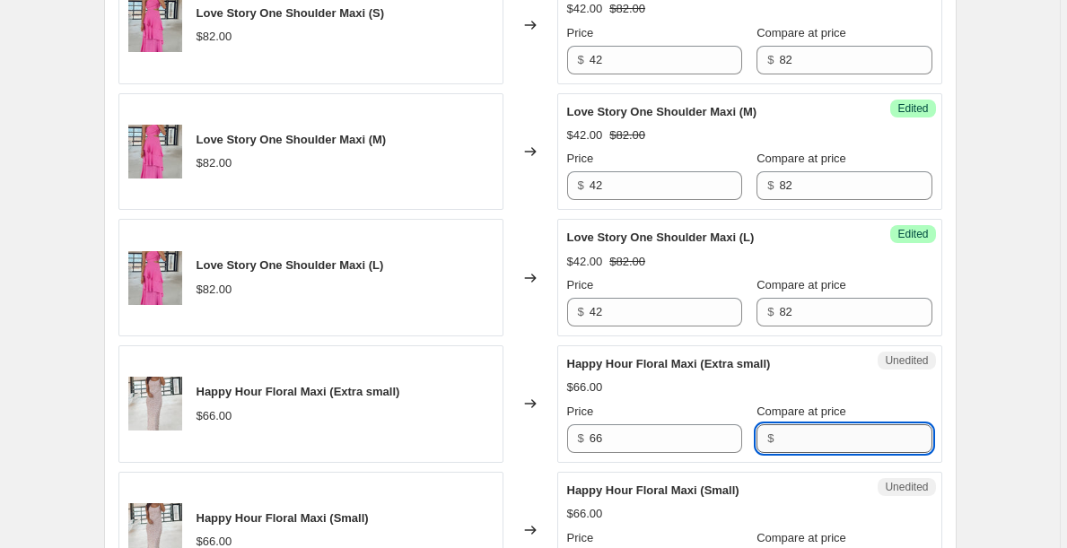
click at [794, 424] on input "Compare at price" at bounding box center [855, 438] width 152 height 29
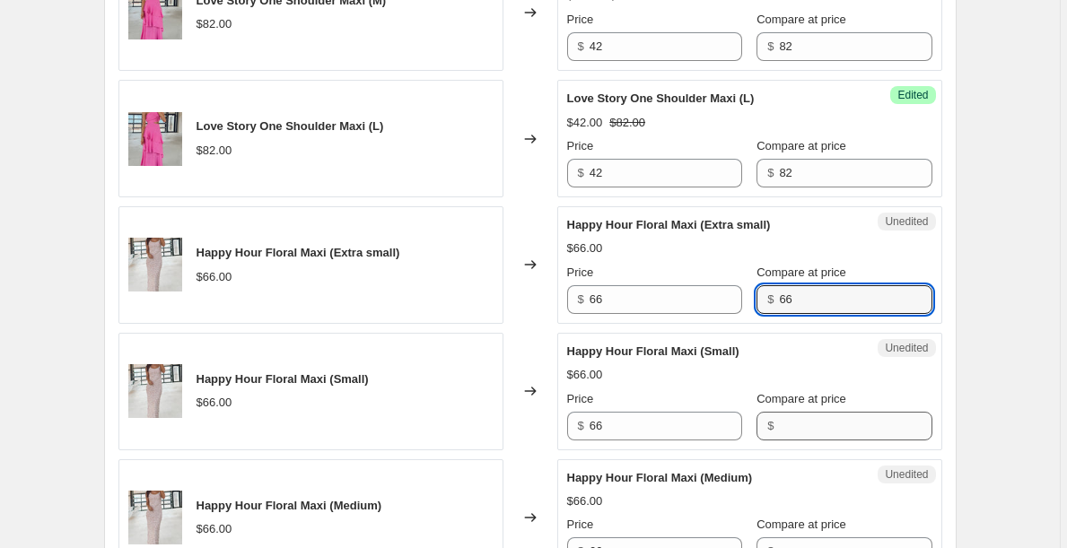
type input "66"
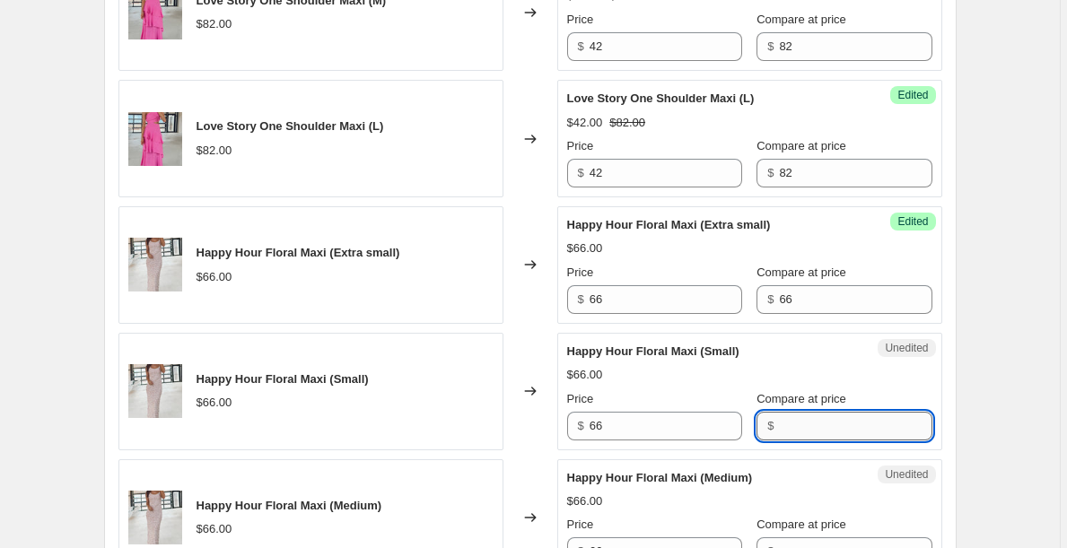
click at [798, 420] on input "Compare at price" at bounding box center [855, 426] width 152 height 29
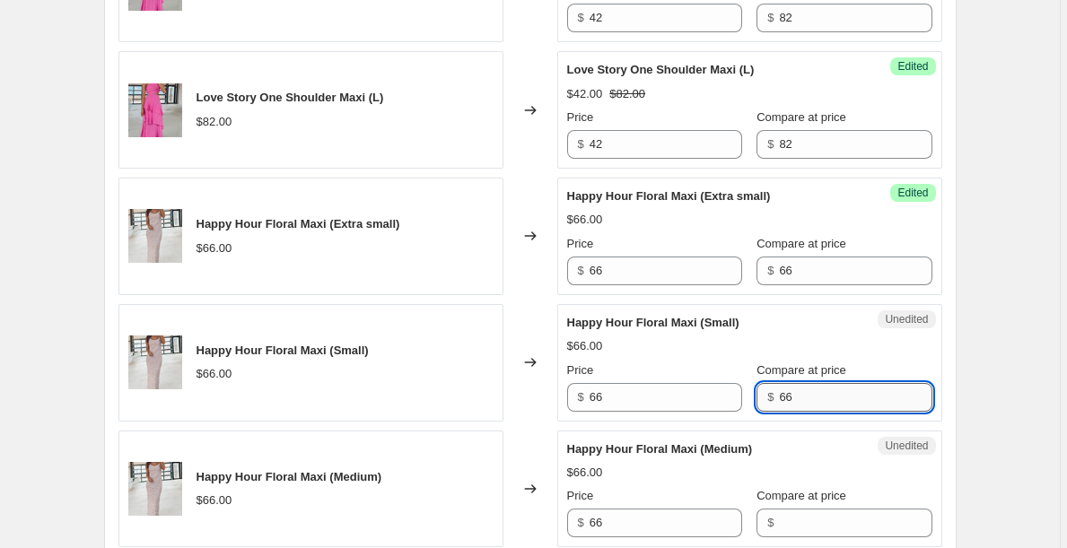
scroll to position [1425, 0]
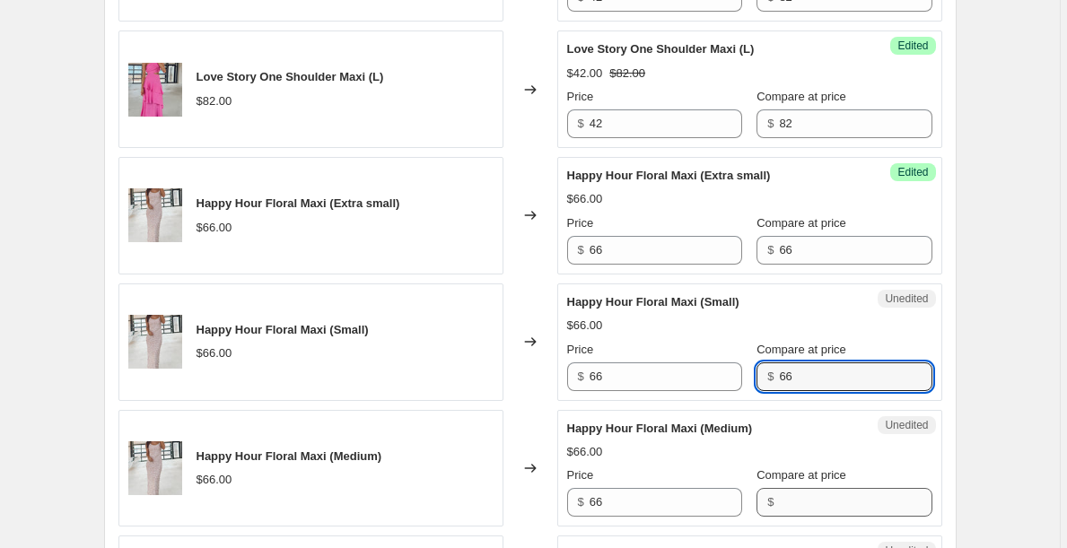
type input "66"
click at [814, 488] on input "Compare at price" at bounding box center [855, 502] width 152 height 29
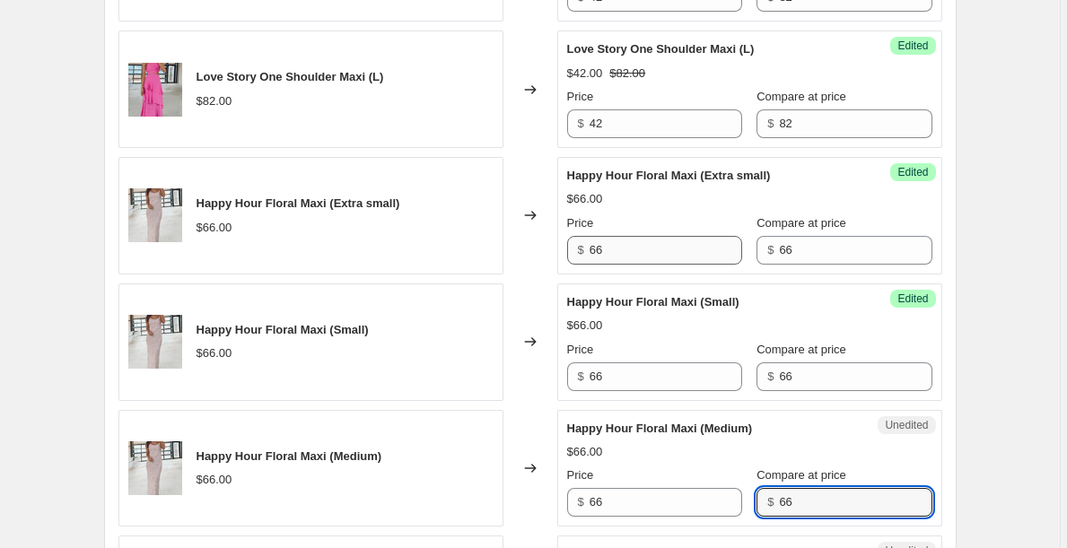
type input "66"
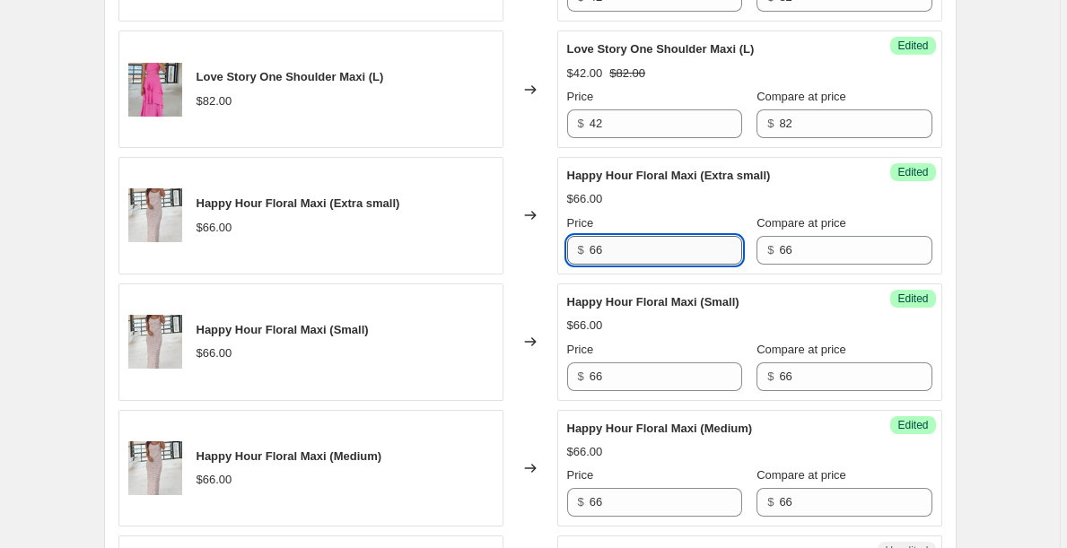
click at [661, 240] on input "66" at bounding box center [665, 250] width 152 height 29
click at [639, 236] on input "42" at bounding box center [665, 250] width 152 height 29
type input "42"
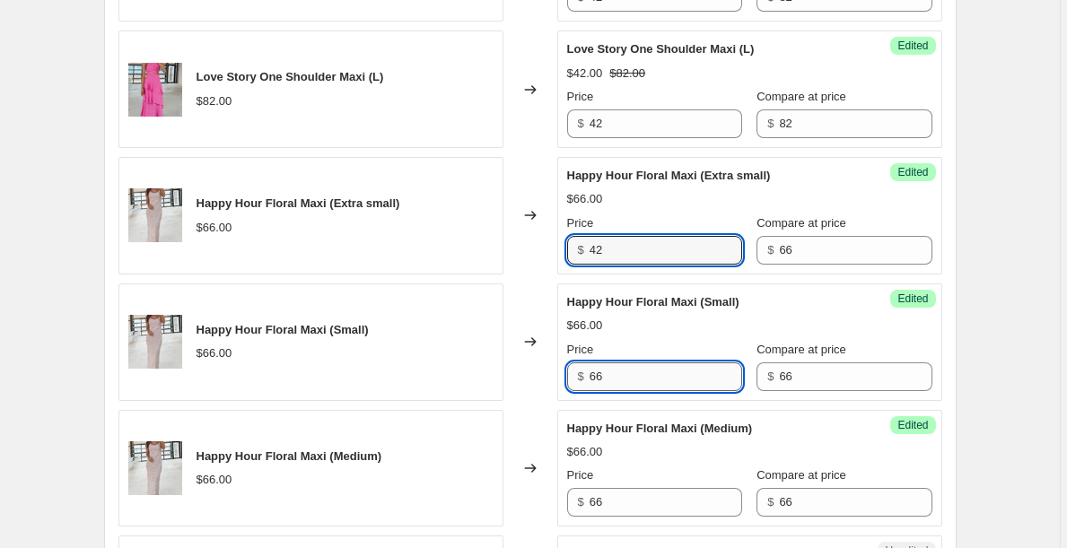
click at [614, 364] on input "66" at bounding box center [665, 376] width 152 height 29
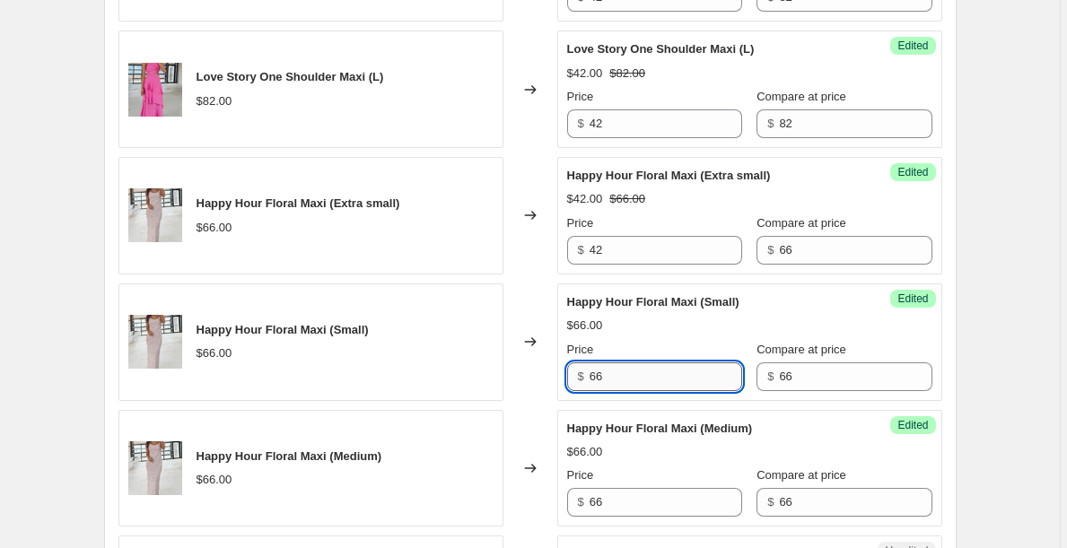
click at [615, 364] on input "66" at bounding box center [665, 376] width 152 height 29
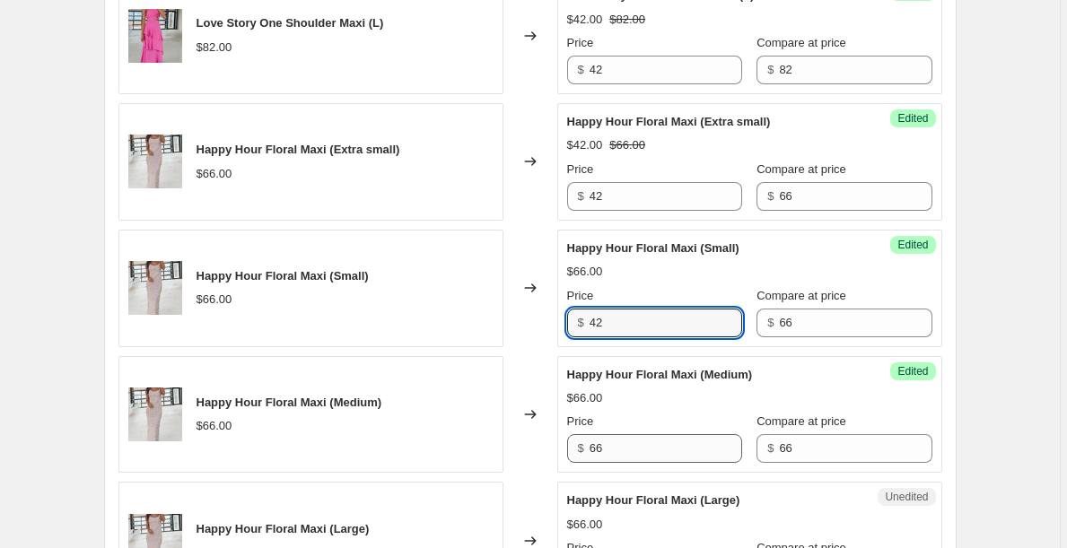
type input "42"
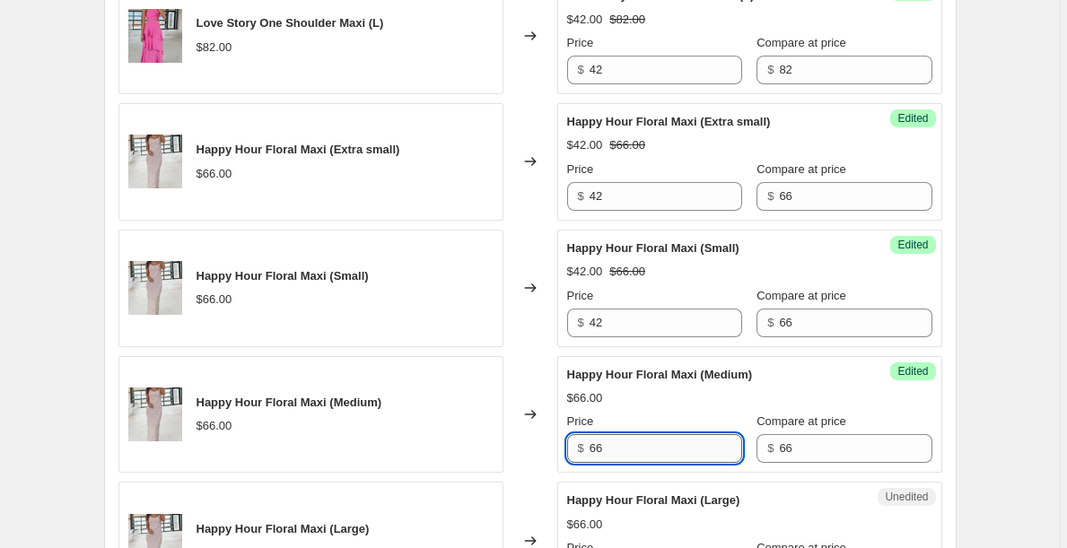
click at [623, 434] on input "66" at bounding box center [665, 448] width 152 height 29
click at [624, 434] on input "66" at bounding box center [665, 448] width 152 height 29
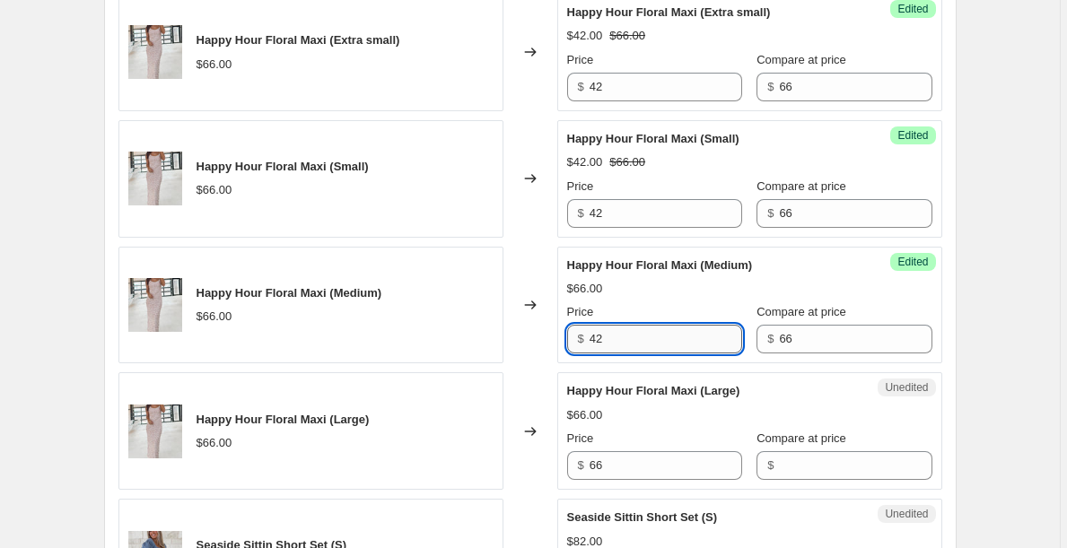
scroll to position [1589, 0]
type input "42"
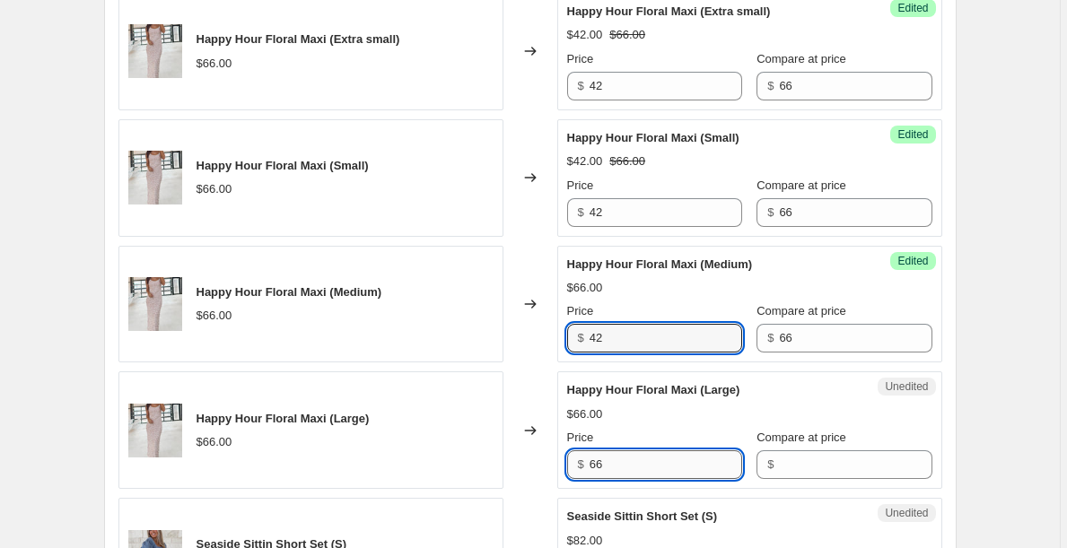
click at [627, 453] on input "66" at bounding box center [665, 464] width 152 height 29
type input "42"
click at [770, 457] on span "$" at bounding box center [770, 463] width 6 height 13
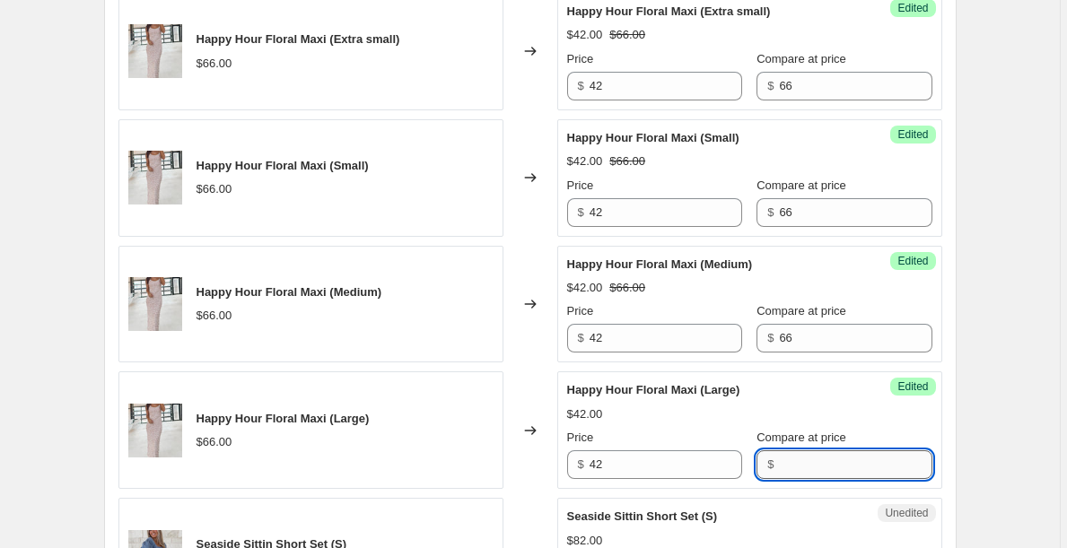
click at [797, 452] on input "Compare at price" at bounding box center [855, 464] width 152 height 29
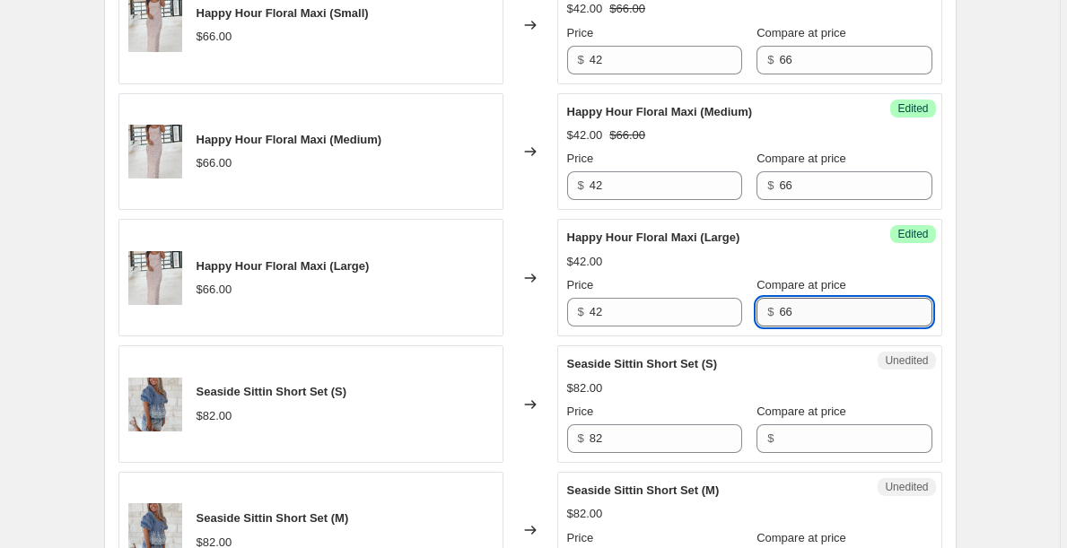
scroll to position [1744, 0]
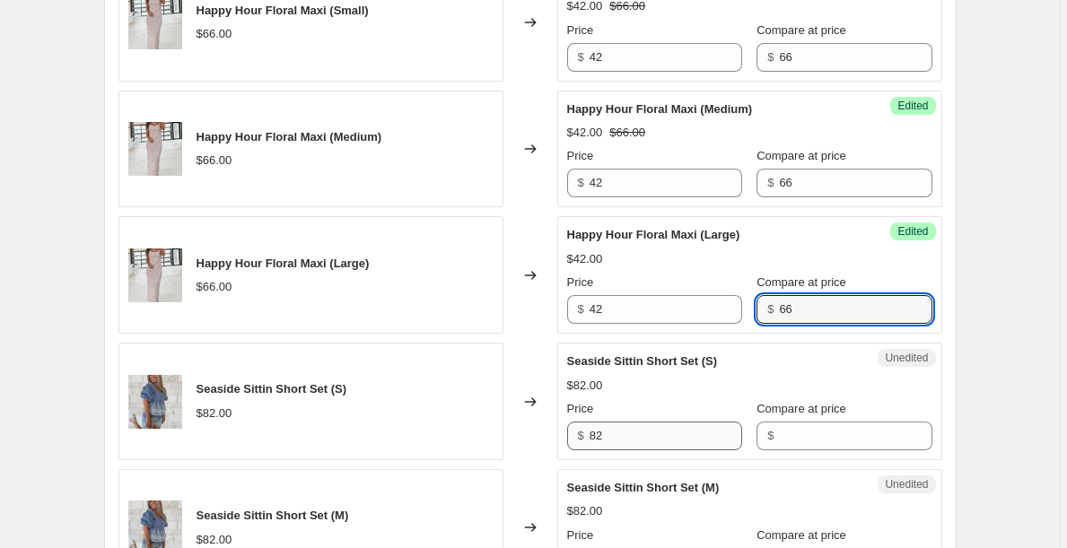
type input "66"
click at [670, 422] on input "82" at bounding box center [665, 436] width 152 height 29
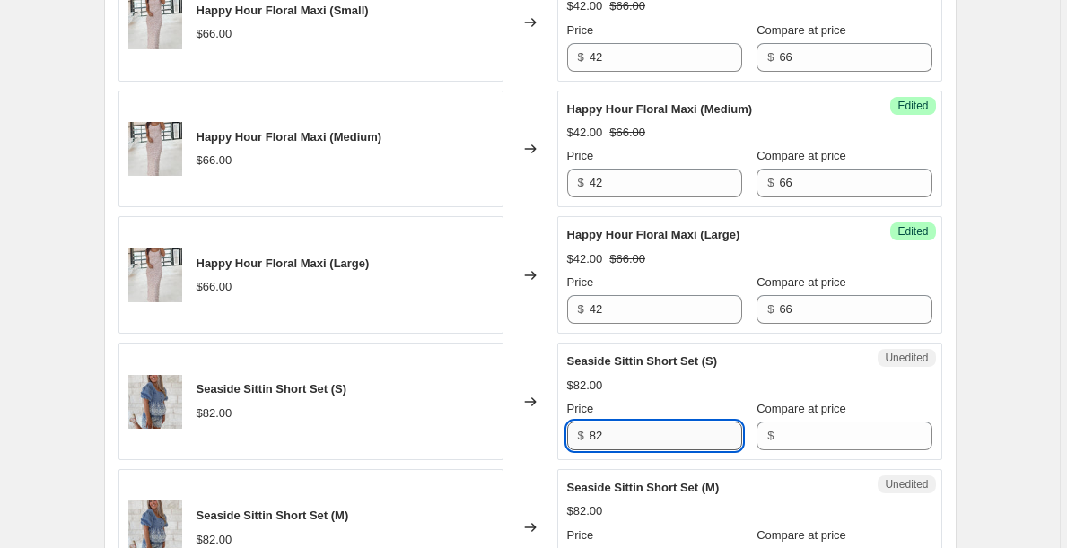
click at [670, 422] on input "82" at bounding box center [665, 436] width 152 height 29
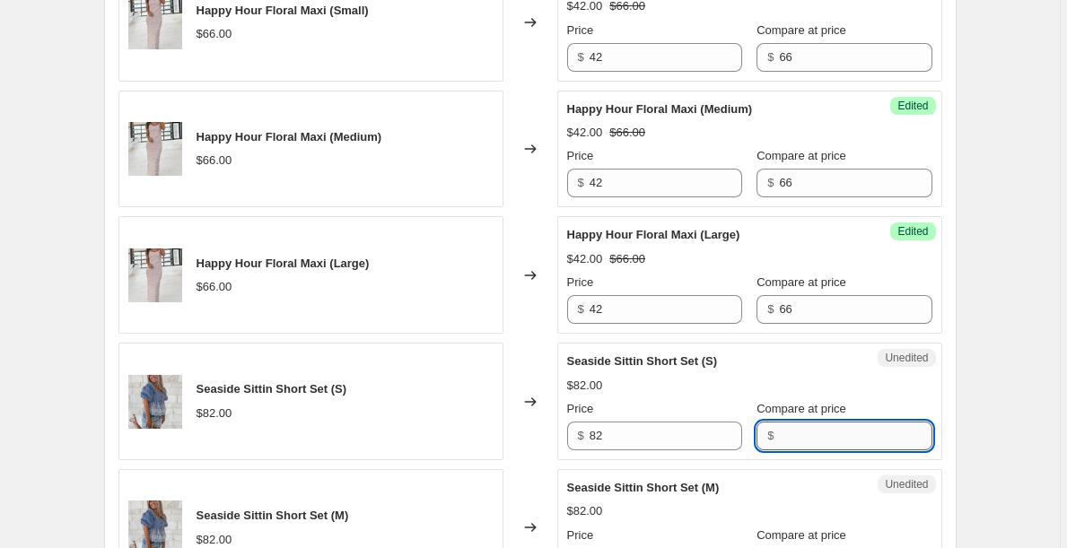
click at [810, 422] on input "Compare at price" at bounding box center [855, 436] width 152 height 29
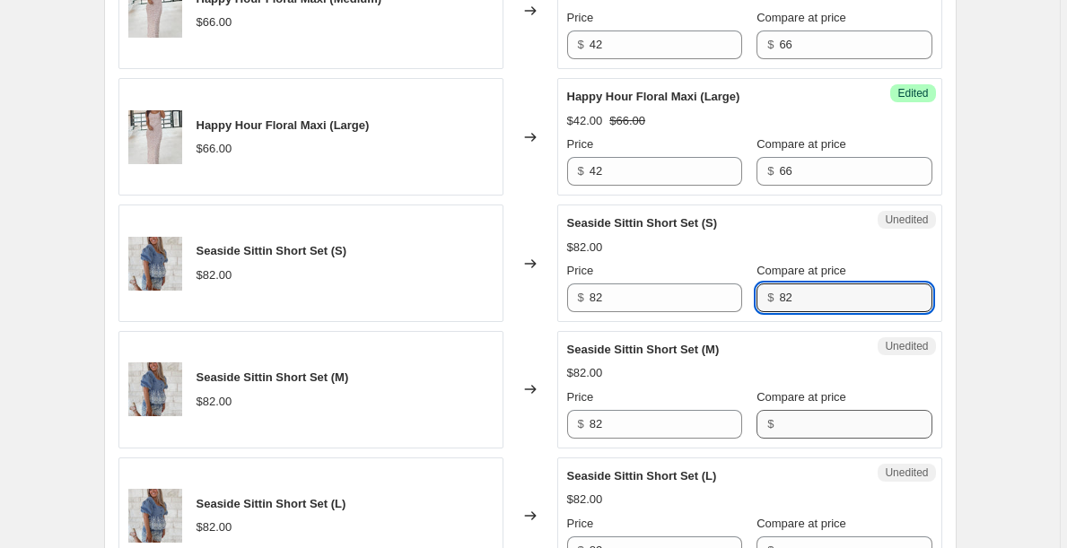
type input "82"
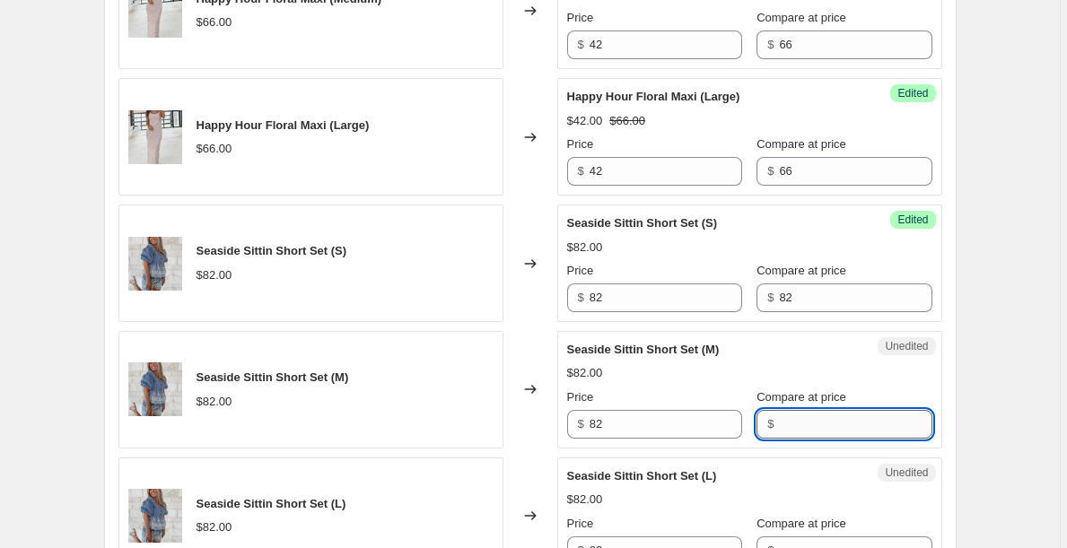
click at [810, 410] on input "Compare at price" at bounding box center [855, 424] width 152 height 29
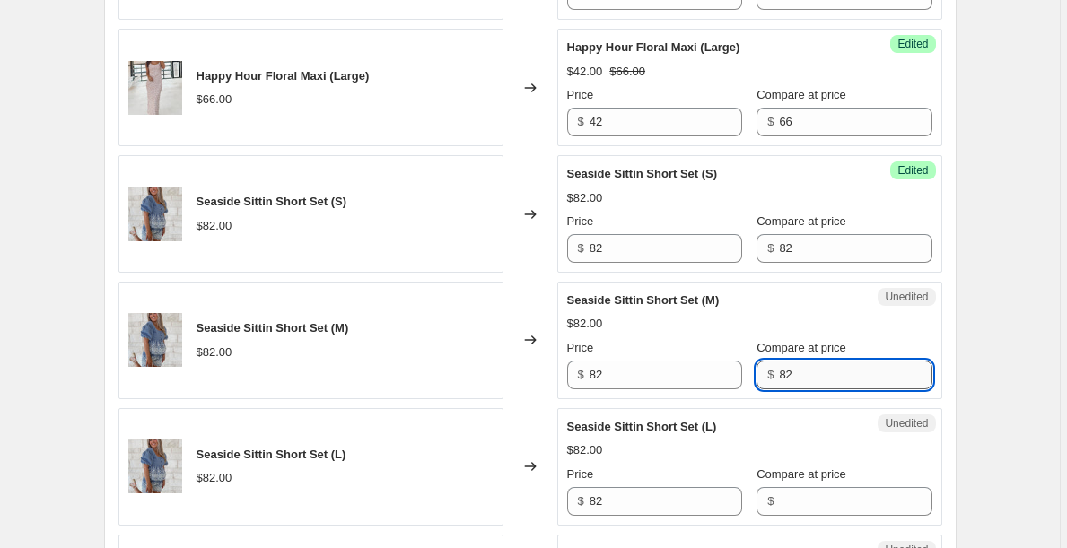
scroll to position [1947, 0]
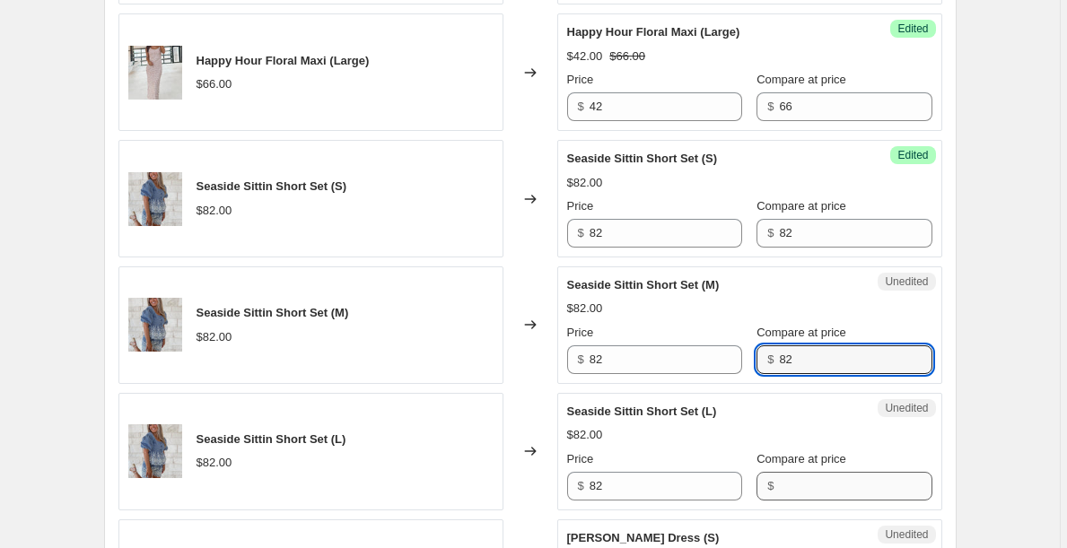
type input "82"
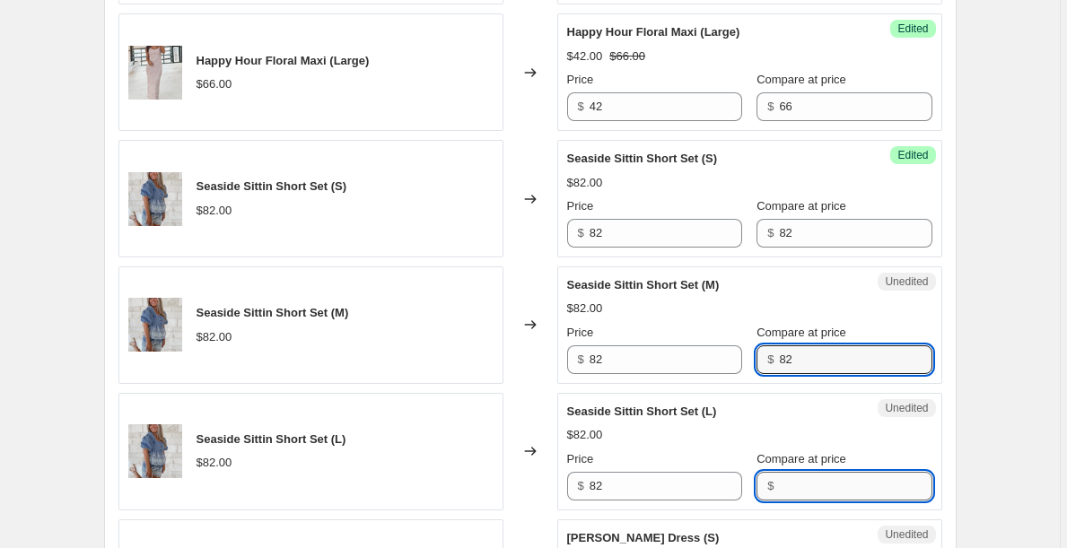
click at [816, 472] on input "Compare at price" at bounding box center [855, 486] width 152 height 29
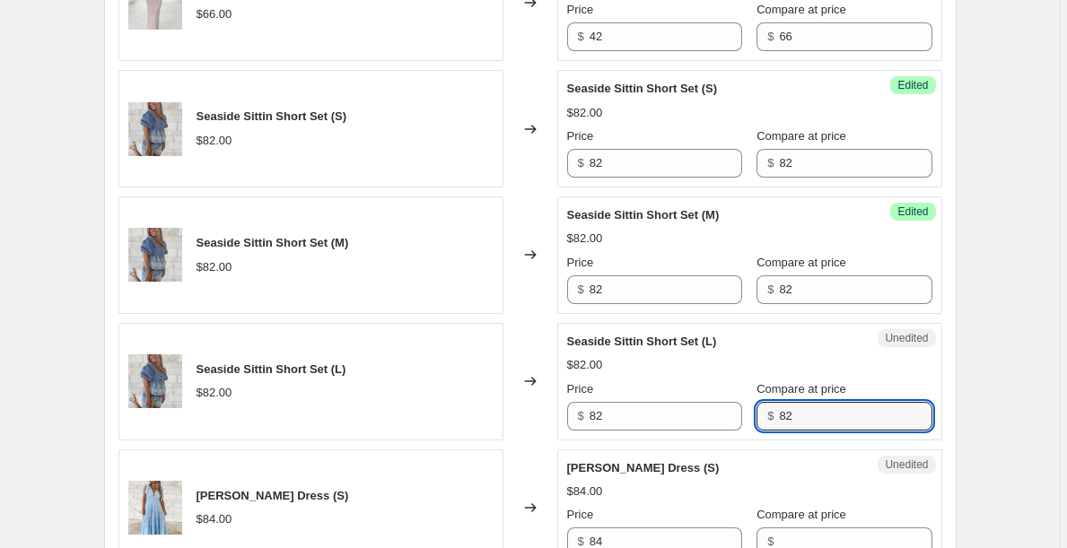
scroll to position [2038, 0]
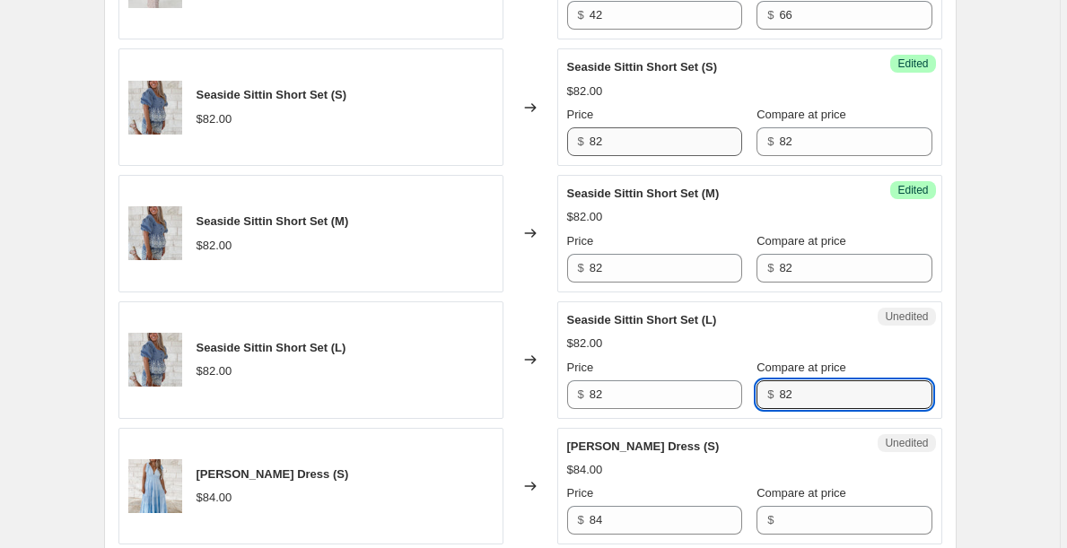
type input "82"
click at [653, 133] on input "82" at bounding box center [665, 141] width 152 height 29
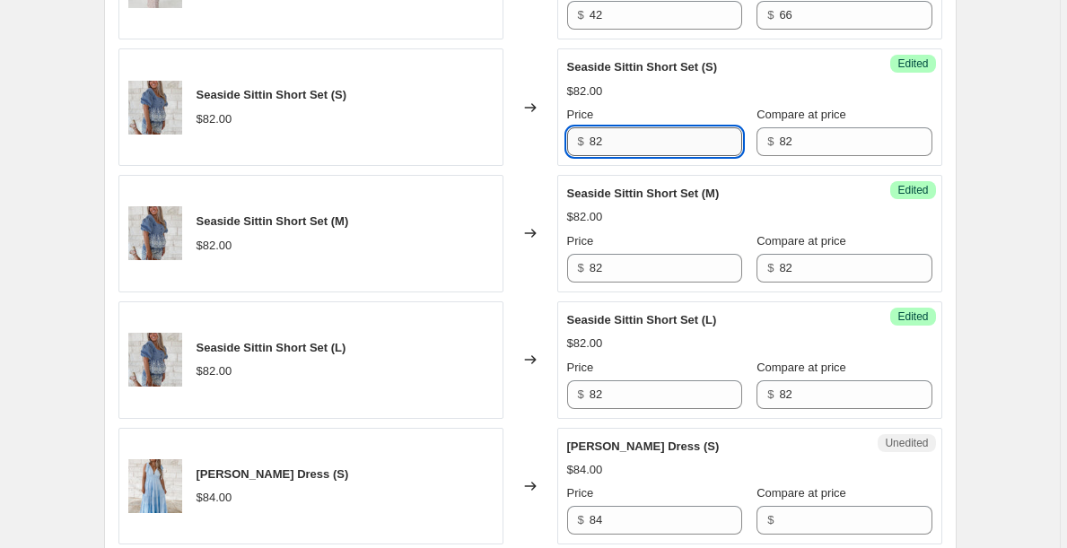
click at [654, 133] on input "82" at bounding box center [665, 141] width 152 height 29
click at [673, 127] on input "52" at bounding box center [665, 141] width 152 height 29
type input "52"
click at [642, 254] on input "82" at bounding box center [665, 268] width 152 height 29
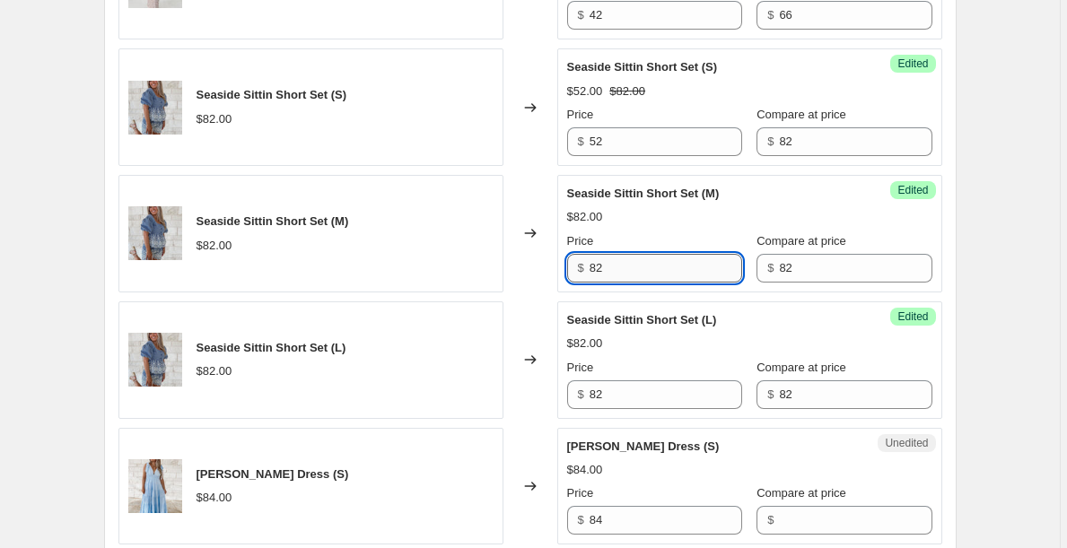
click at [642, 254] on input "82" at bounding box center [665, 268] width 152 height 29
type input "52"
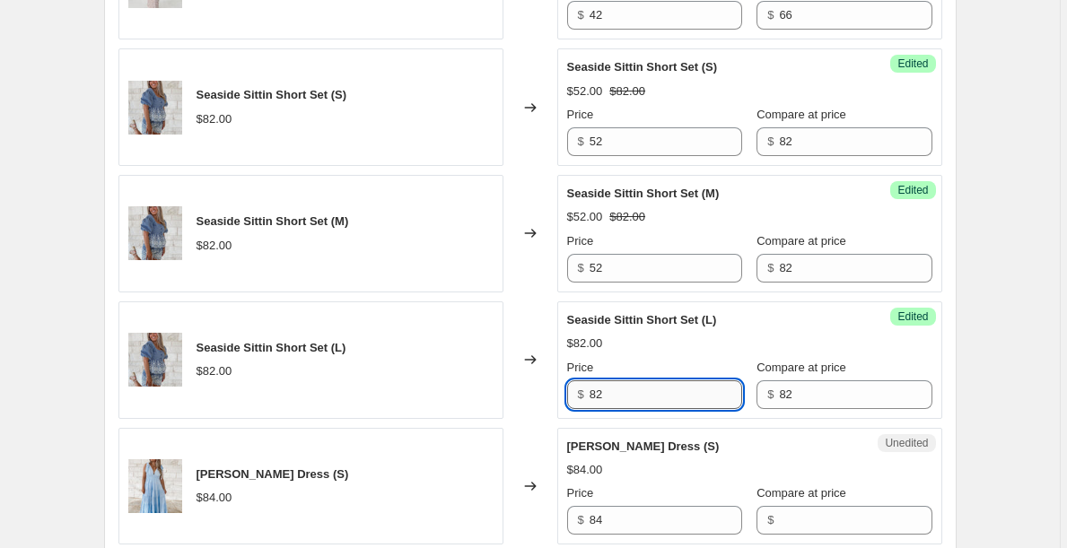
click at [644, 380] on input "82" at bounding box center [665, 394] width 152 height 29
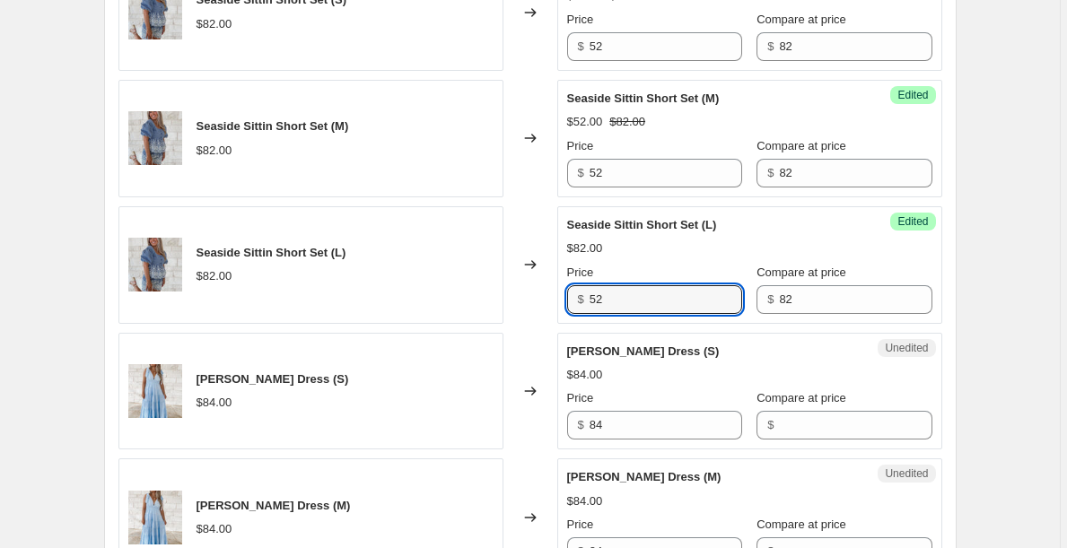
scroll to position [2134, 0]
type input "52"
click at [637, 417] on input "84" at bounding box center [665, 424] width 152 height 29
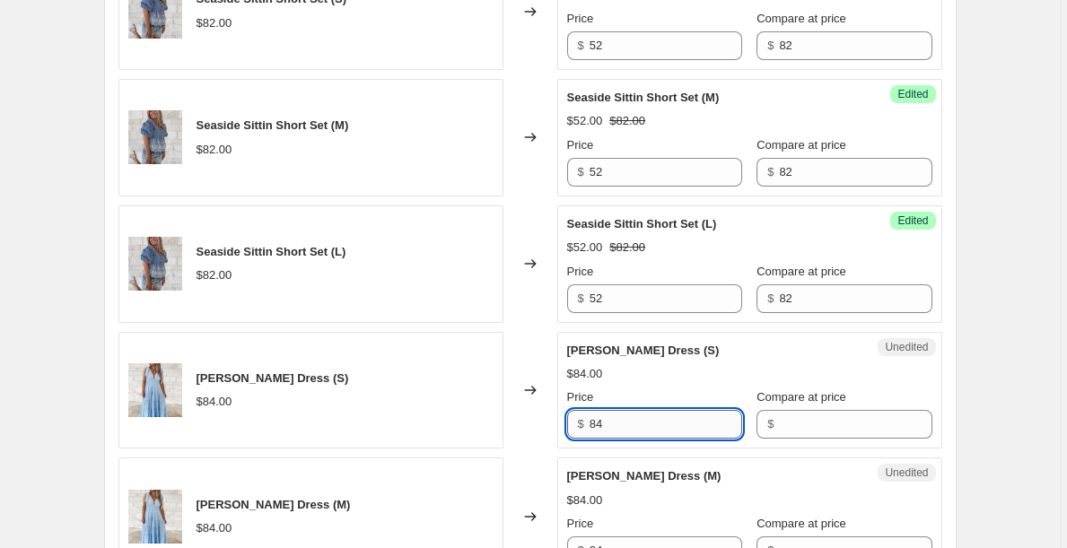
click at [637, 417] on input "84" at bounding box center [665, 424] width 152 height 29
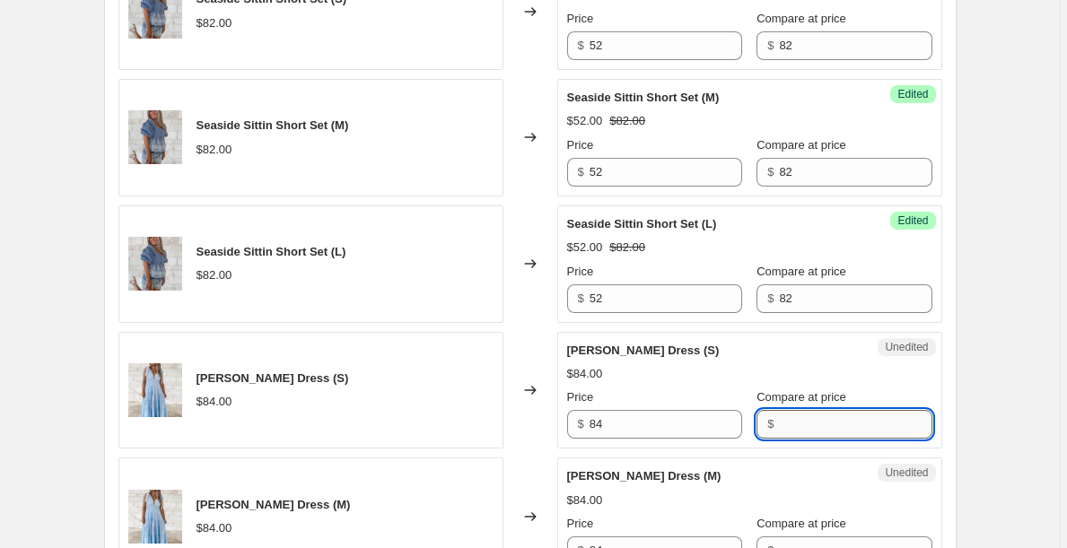
click at [841, 410] on input "Compare at price" at bounding box center [855, 424] width 152 height 29
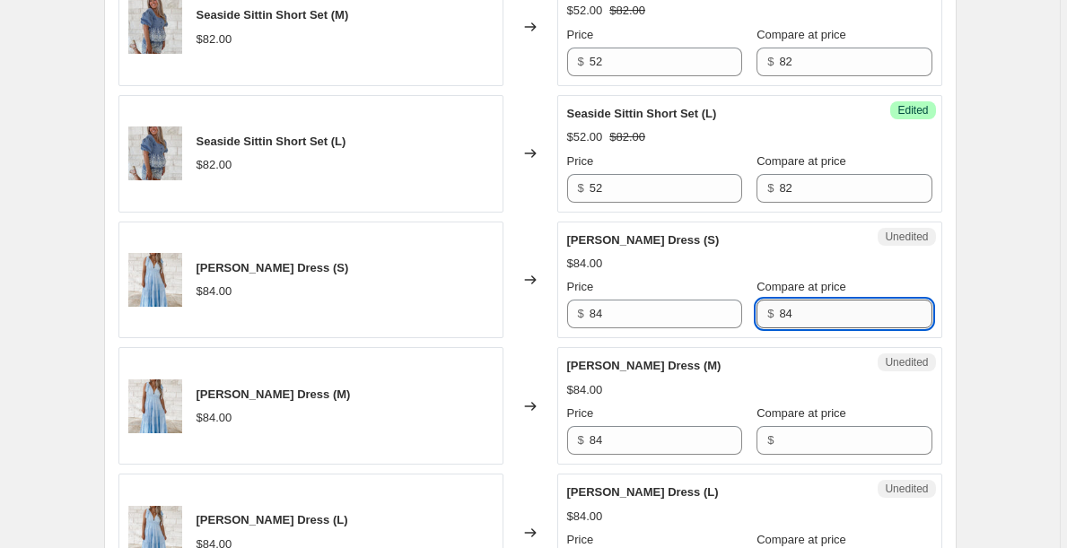
scroll to position [2251, 0]
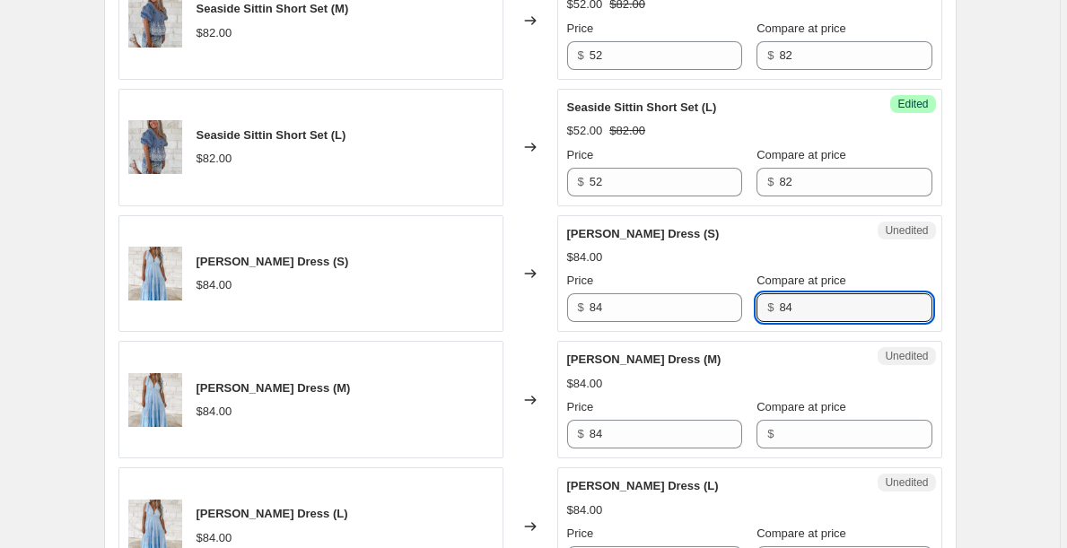
type input "84"
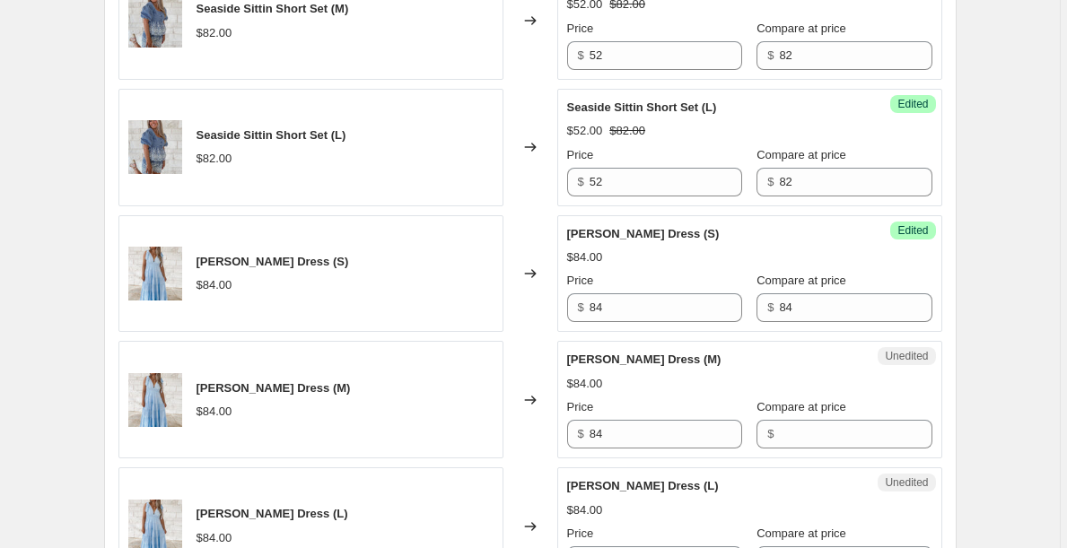
click at [838, 438] on div "Unedited [PERSON_NAME] Blue Dress (M) $84.00 Price $ 84 Compare at price $" at bounding box center [749, 400] width 385 height 118
click at [834, 426] on input "Compare at price" at bounding box center [855, 434] width 152 height 29
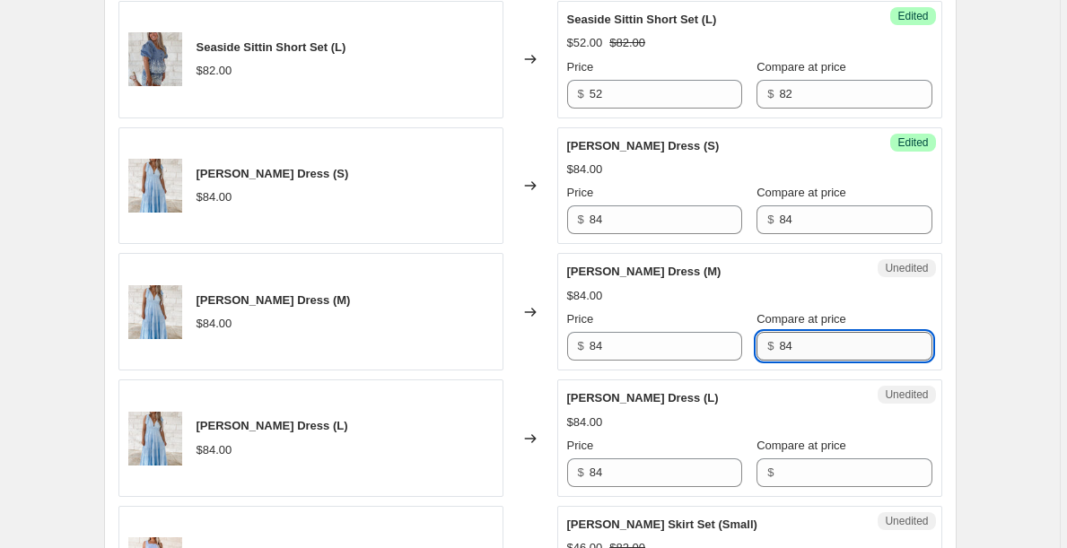
scroll to position [2340, 0]
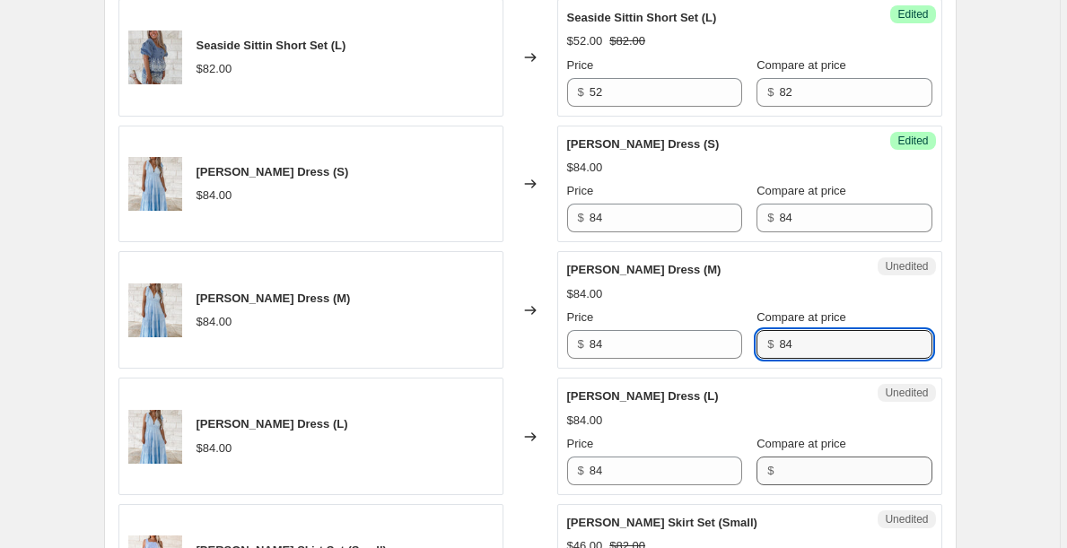
type input "84"
click at [830, 457] on input "Compare at price" at bounding box center [855, 471] width 152 height 29
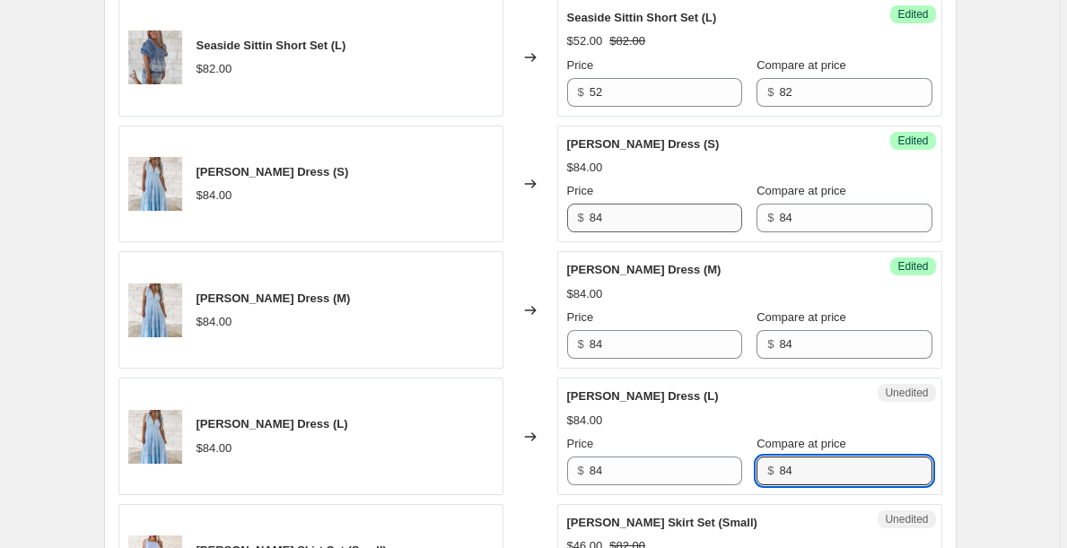
type input "84"
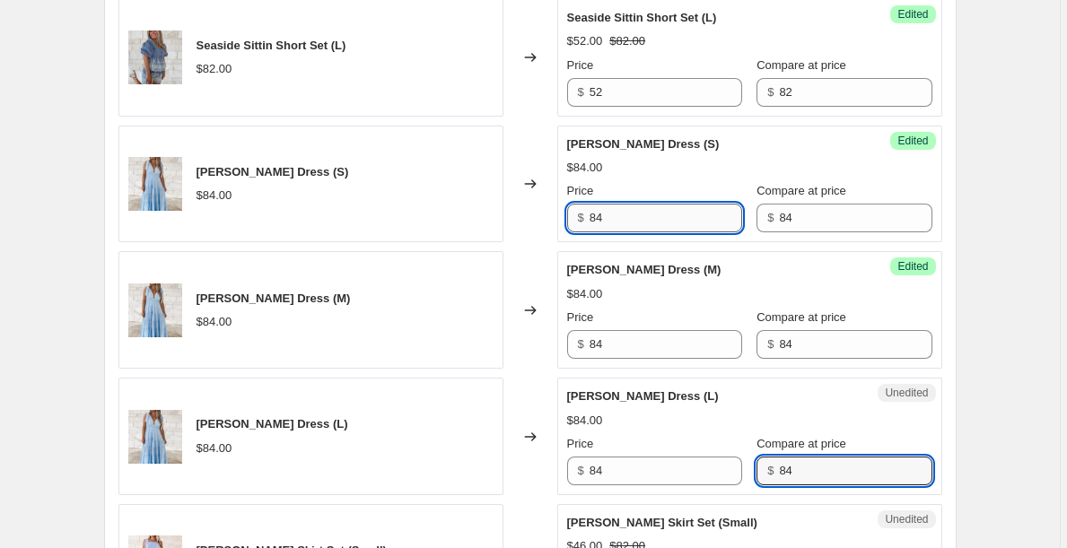
click at [684, 204] on input "84" at bounding box center [665, 218] width 152 height 29
click at [675, 204] on input "52" at bounding box center [665, 218] width 152 height 29
type input "52"
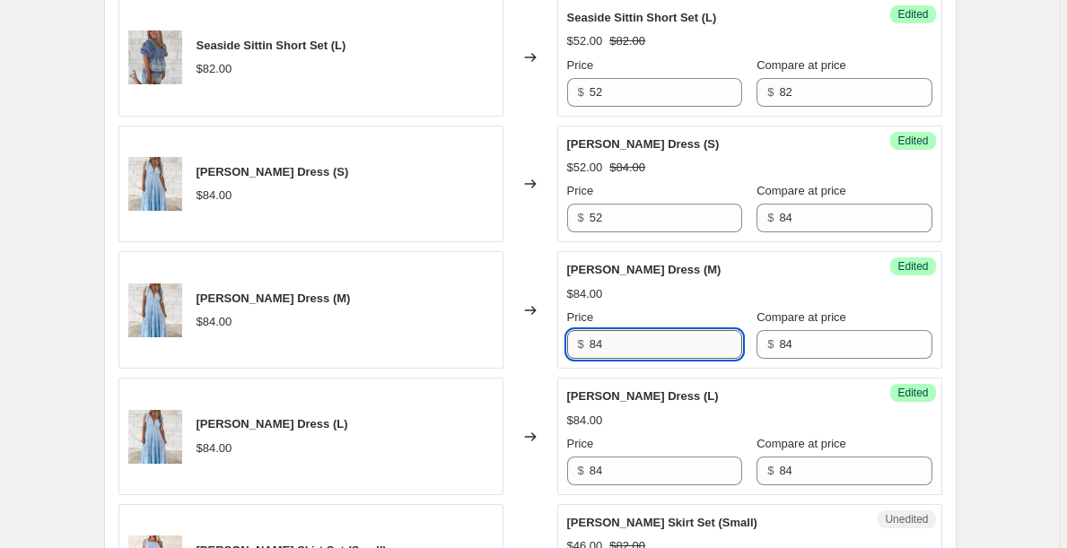
click at [655, 333] on input "84" at bounding box center [665, 344] width 152 height 29
type input "52"
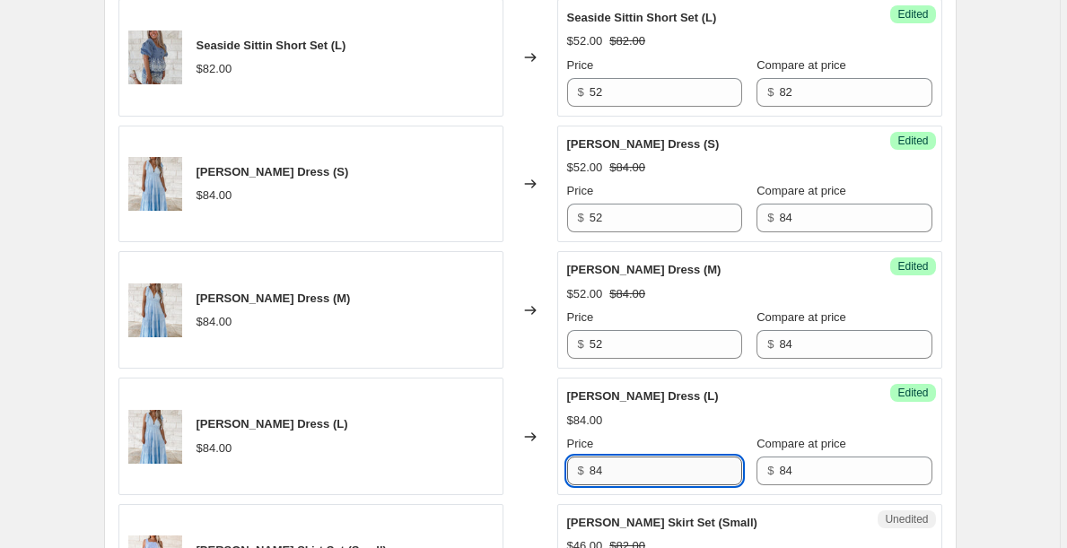
click at [634, 459] on input "84" at bounding box center [665, 471] width 152 height 29
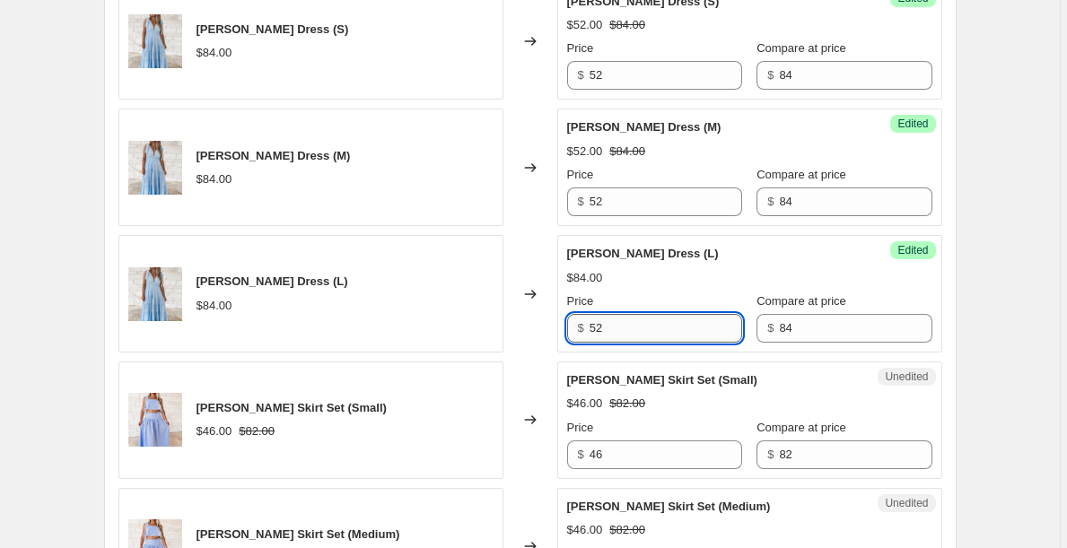
scroll to position [2485, 0]
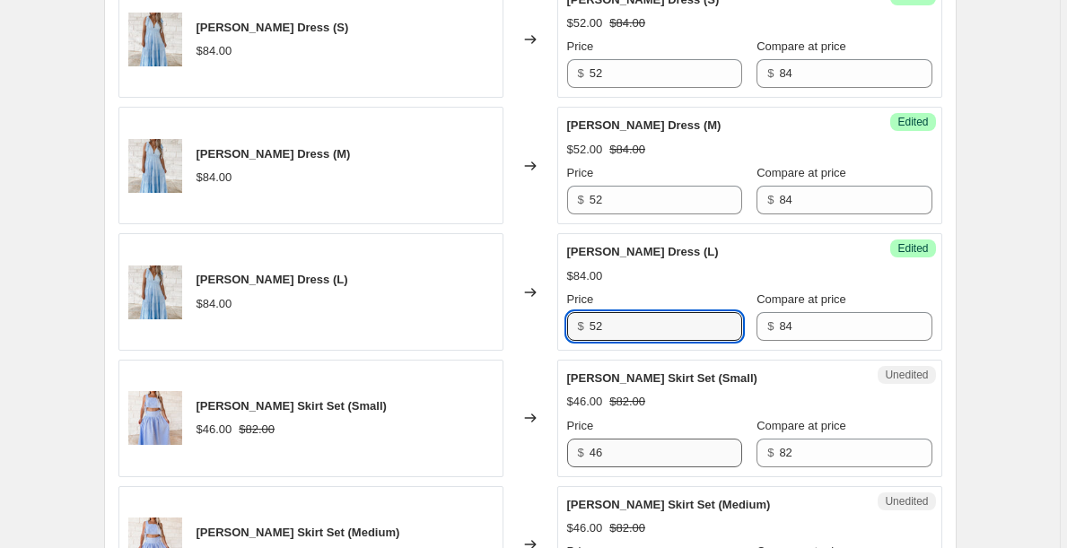
type input "52"
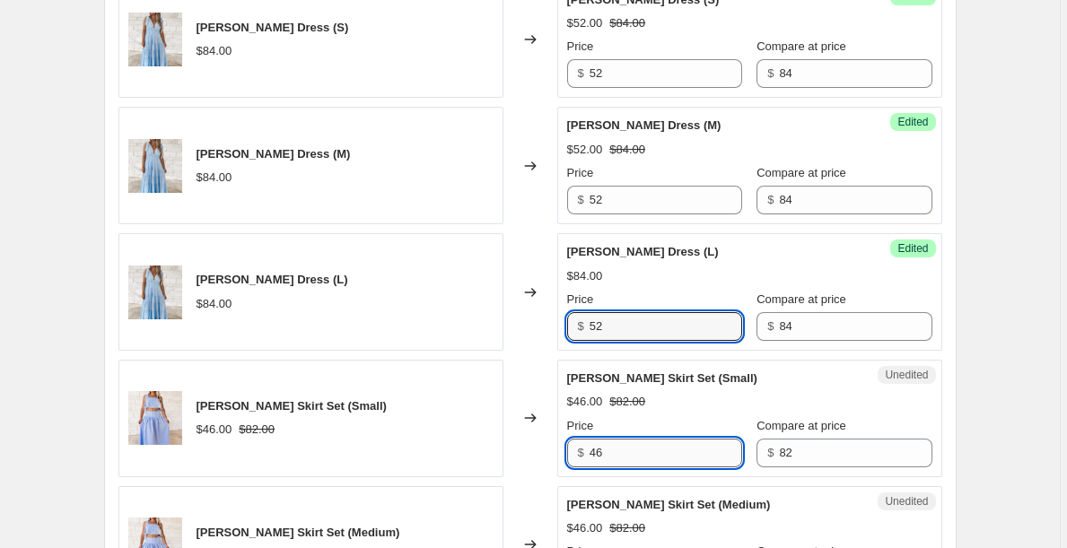
click at [639, 439] on input "46" at bounding box center [665, 453] width 152 height 29
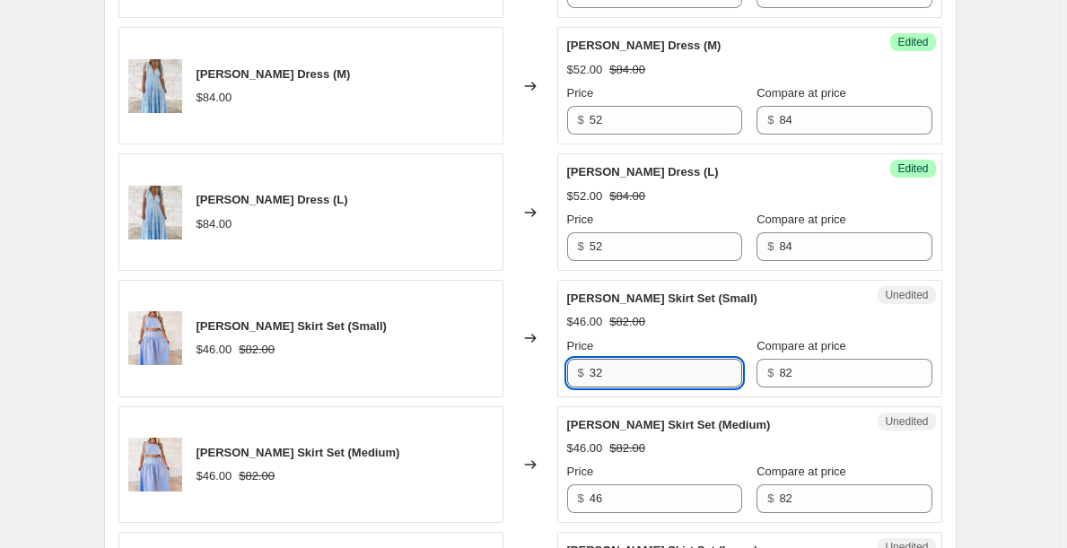
scroll to position [2573, 0]
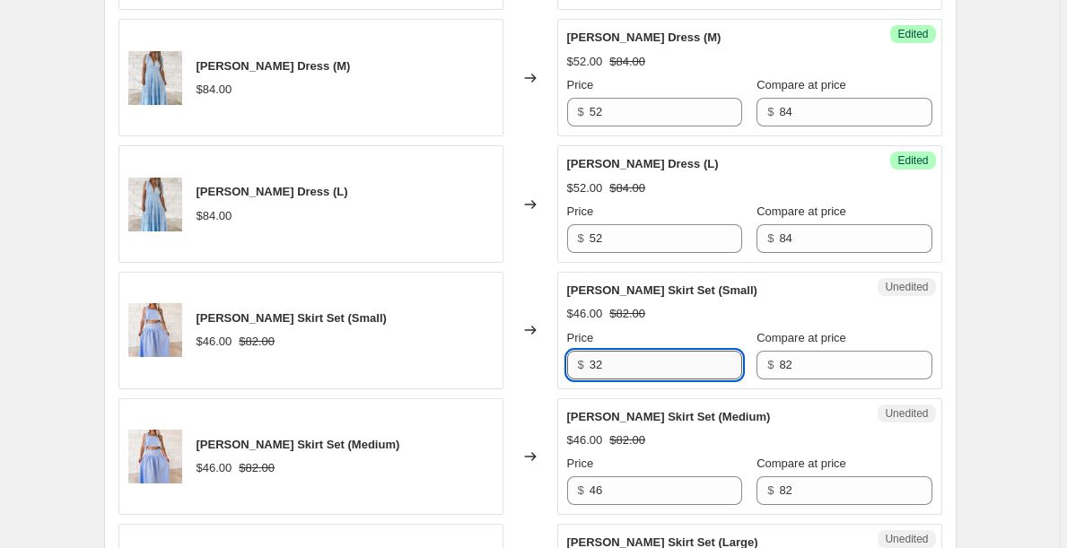
click at [615, 351] on input "32" at bounding box center [665, 365] width 152 height 29
type input "32"
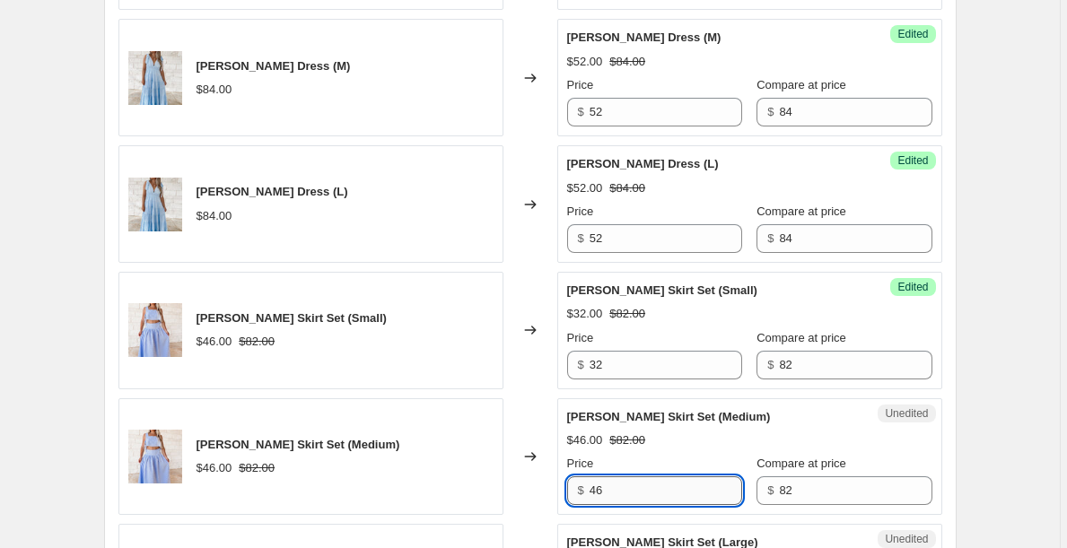
click at [614, 476] on input "46" at bounding box center [665, 490] width 152 height 29
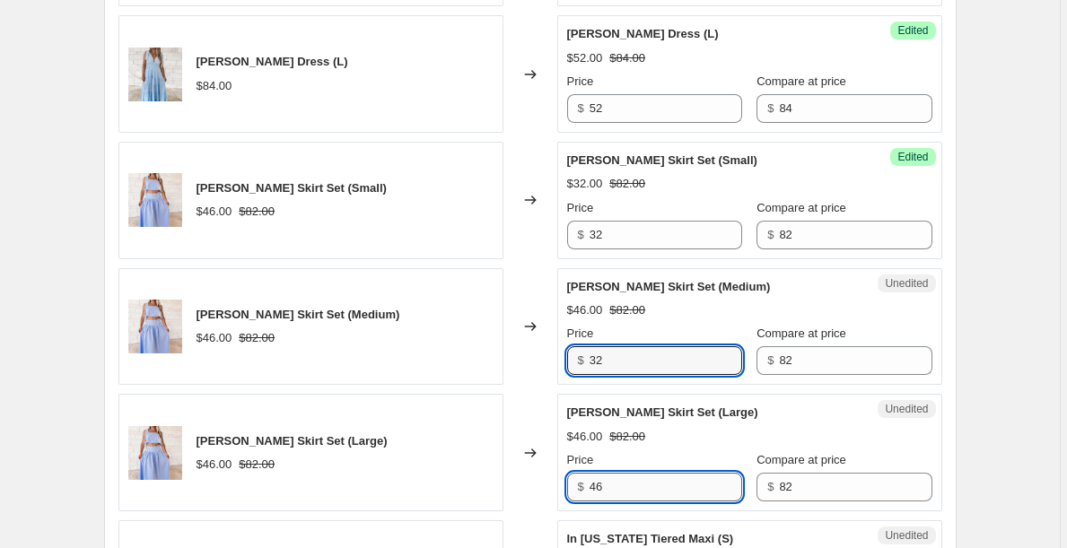
click at [614, 473] on input "46" at bounding box center [665, 487] width 152 height 29
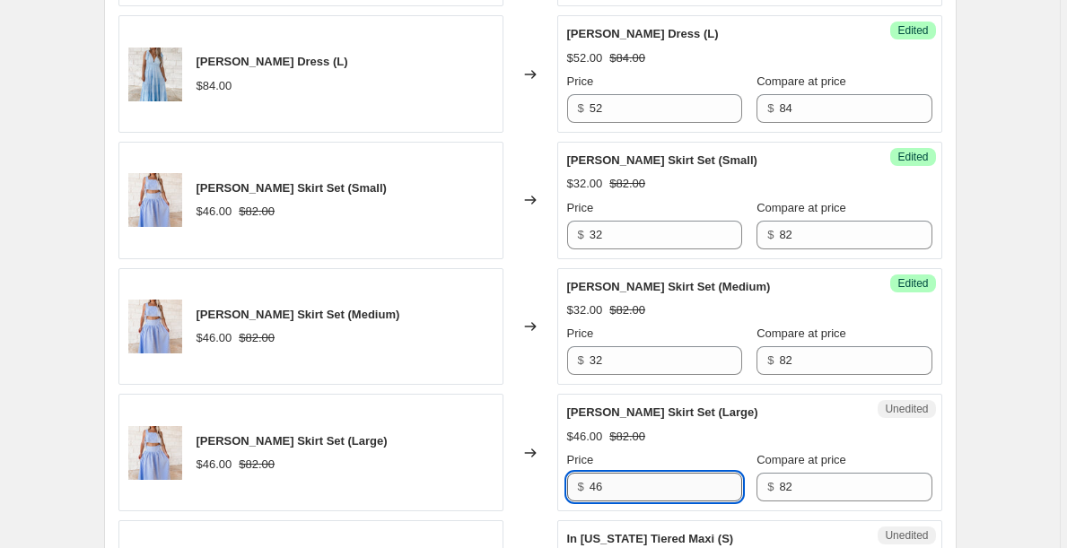
click at [614, 473] on input "46" at bounding box center [665, 487] width 152 height 29
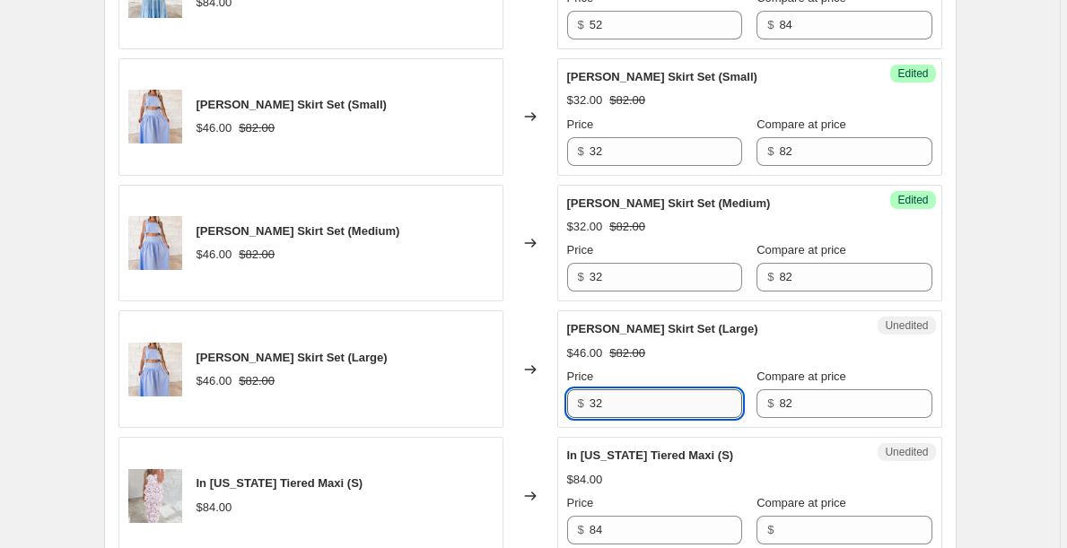
scroll to position [2815, 0]
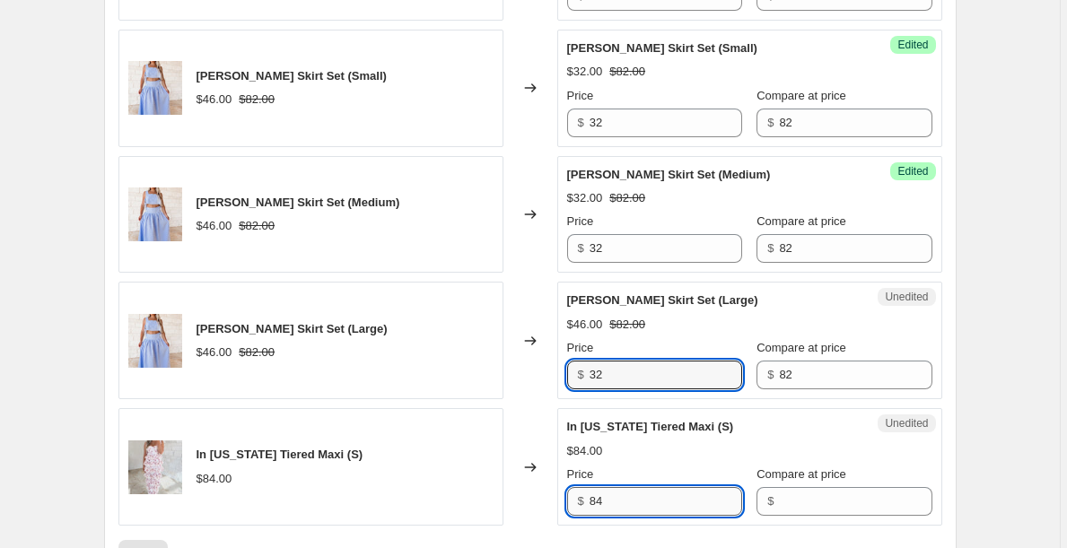
click at [628, 488] on input "84" at bounding box center [665, 501] width 152 height 29
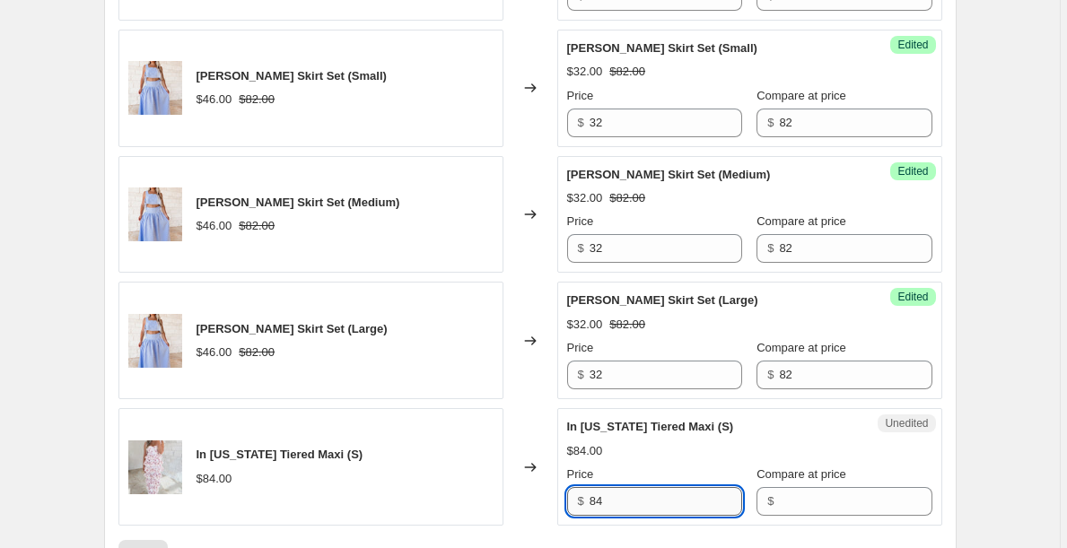
click at [628, 488] on input "84" at bounding box center [665, 501] width 152 height 29
click at [815, 487] on input "Compare at price" at bounding box center [855, 501] width 152 height 29
click at [670, 489] on input "84" at bounding box center [665, 501] width 152 height 29
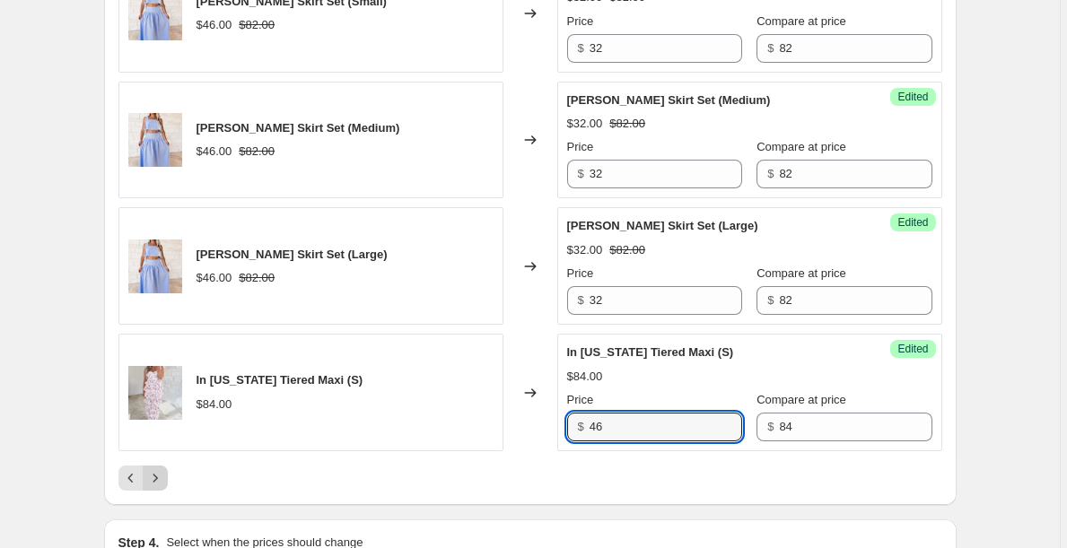
click at [157, 469] on icon "Next" at bounding box center [155, 478] width 18 height 18
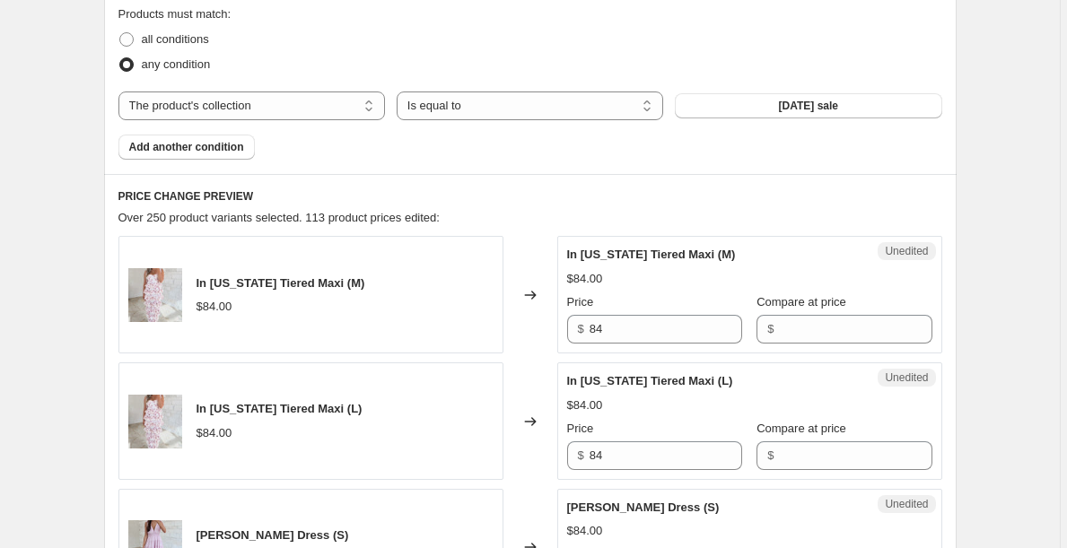
scroll to position [636, 0]
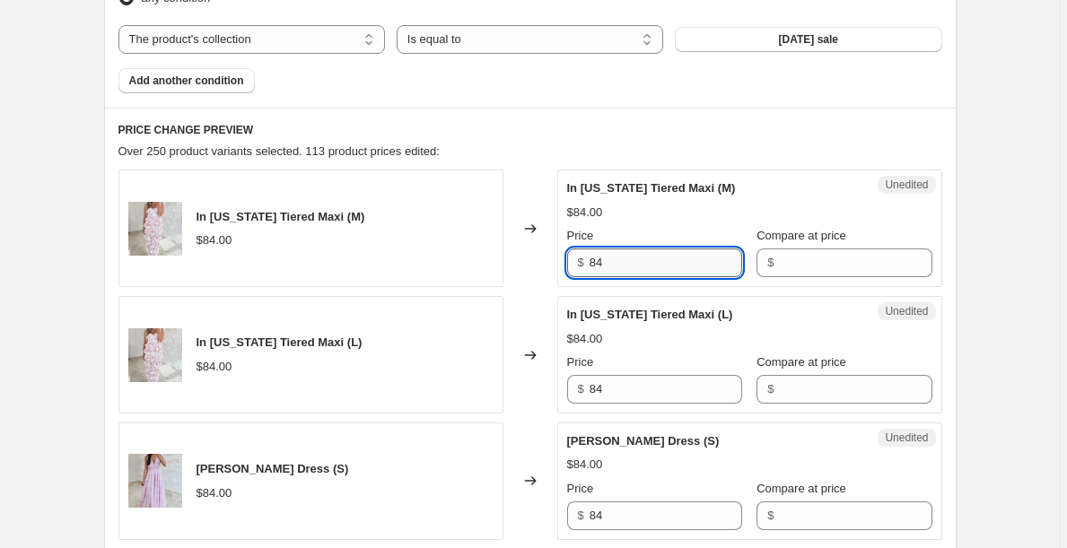
click at [700, 266] on input "84" at bounding box center [665, 262] width 152 height 29
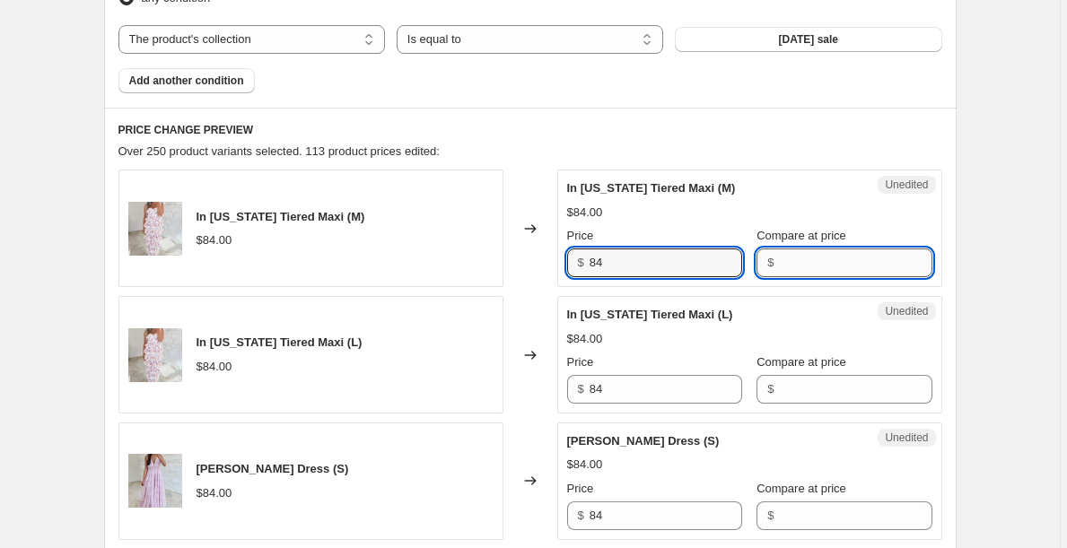
click at [831, 258] on input "Compare at price" at bounding box center [855, 262] width 152 height 29
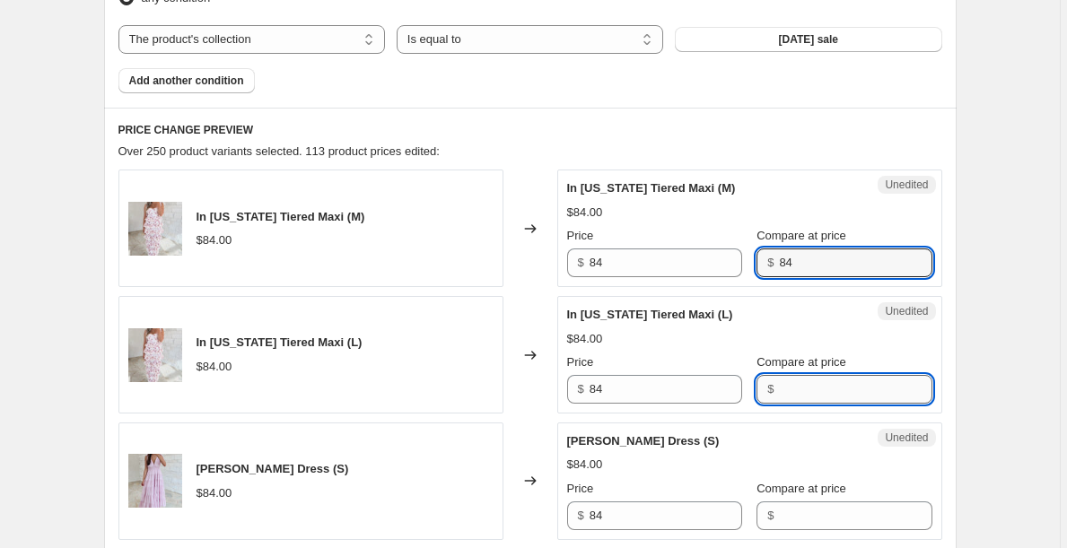
click at [825, 399] on input "Compare at price" at bounding box center [855, 389] width 152 height 29
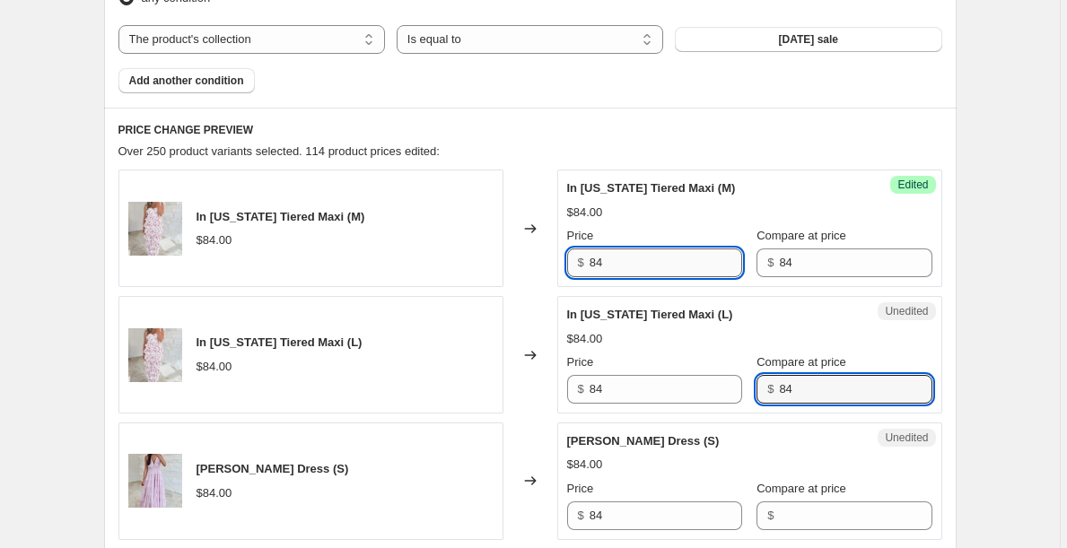
click at [676, 273] on input "84" at bounding box center [665, 262] width 152 height 29
click at [667, 227] on div "Price" at bounding box center [654, 236] width 175 height 18
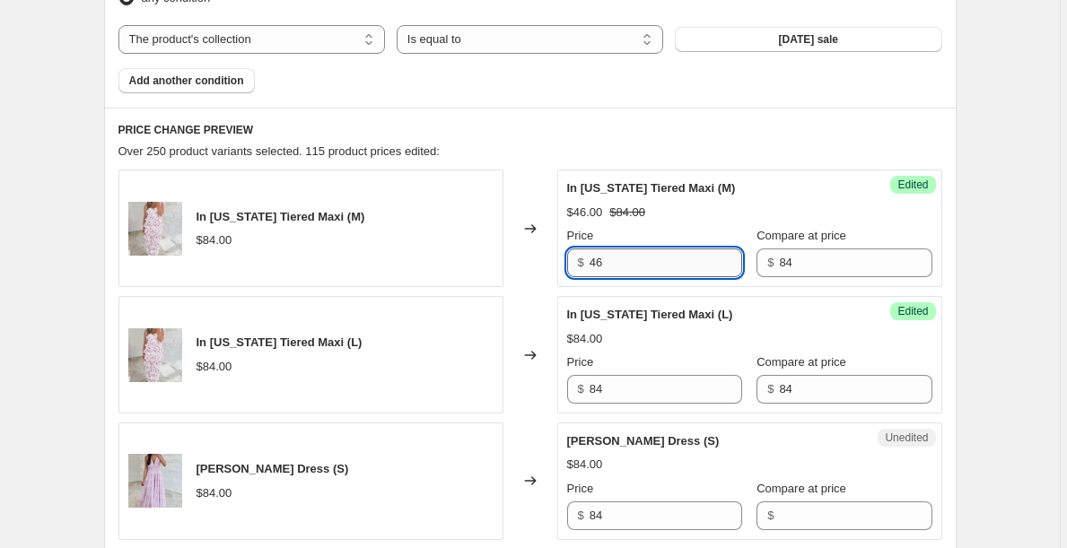
click at [614, 263] on input "46" at bounding box center [665, 262] width 152 height 29
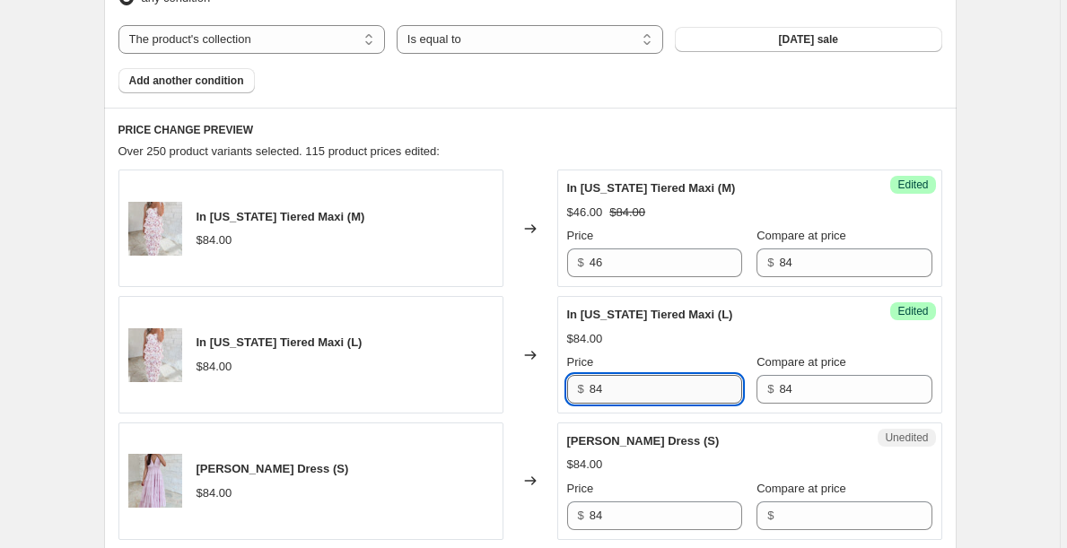
click at [629, 393] on input "84" at bounding box center [665, 389] width 152 height 29
click at [628, 393] on input "84" at bounding box center [665, 389] width 152 height 29
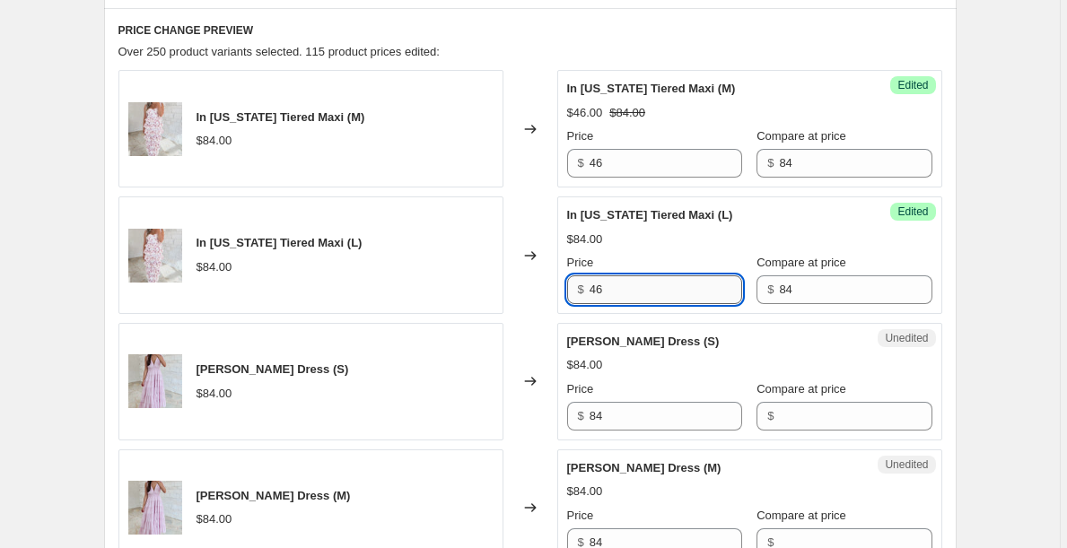
scroll to position [739, 0]
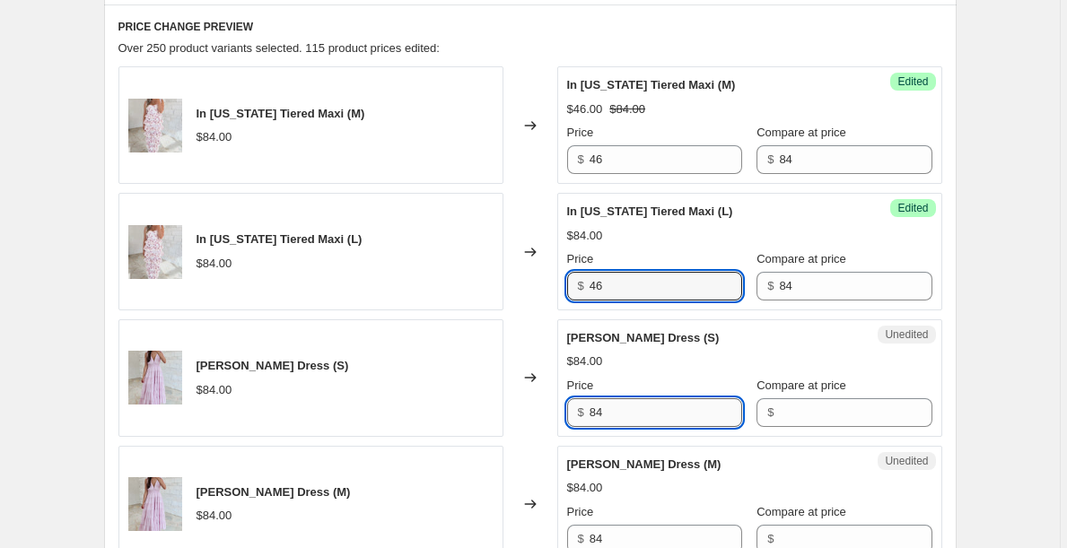
click at [640, 424] on input "84" at bounding box center [665, 412] width 152 height 29
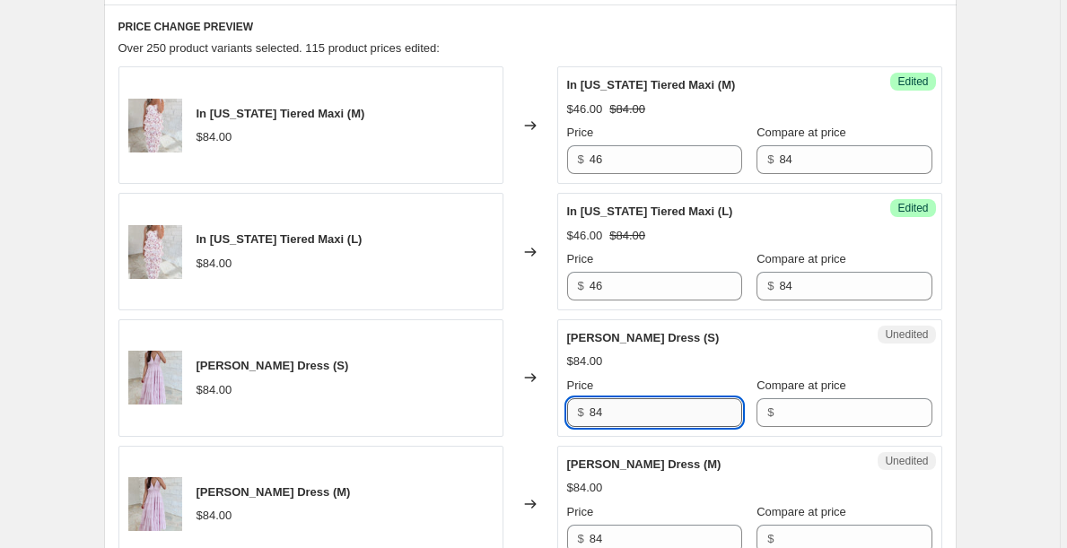
click at [640, 424] on input "84" at bounding box center [665, 412] width 152 height 29
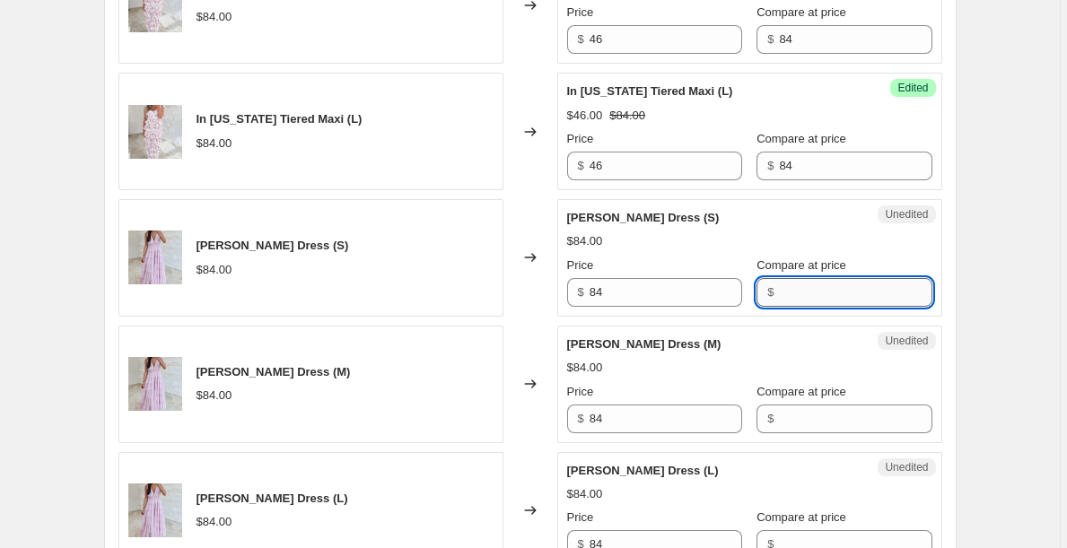
click at [807, 289] on input "Compare at price" at bounding box center [855, 292] width 152 height 29
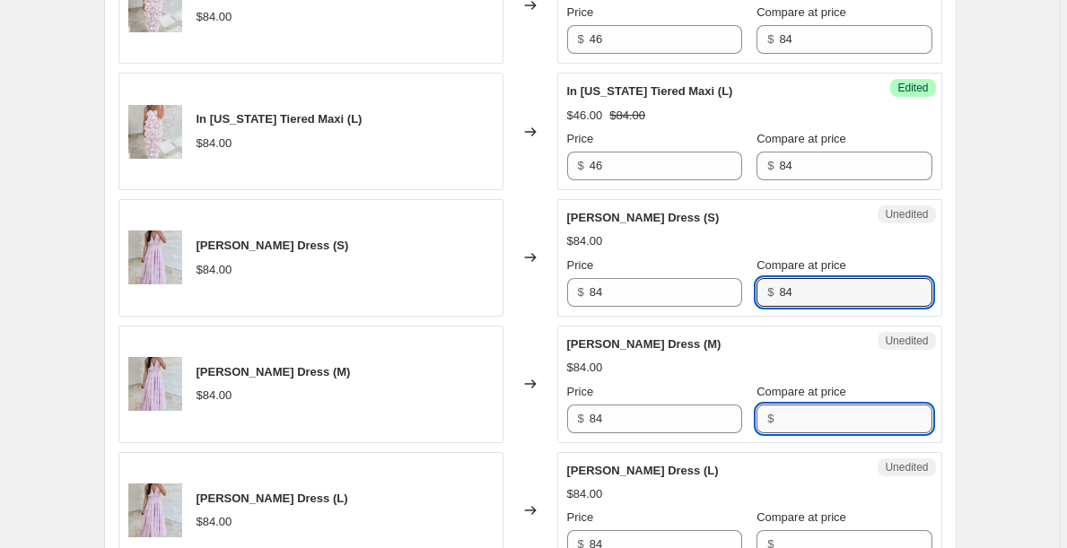
click at [807, 426] on input "Compare at price" at bounding box center [855, 419] width 152 height 29
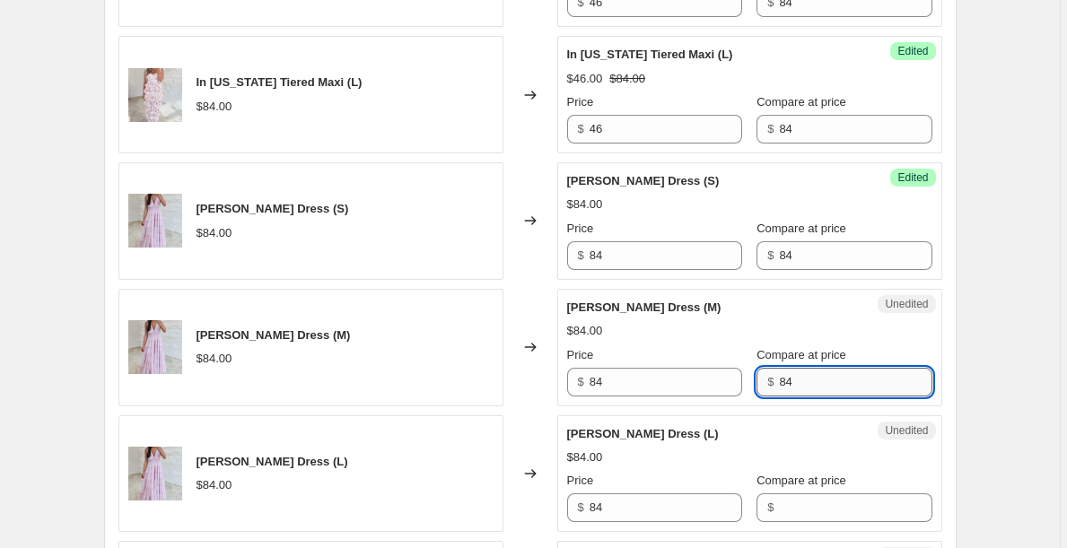
scroll to position [934, 0]
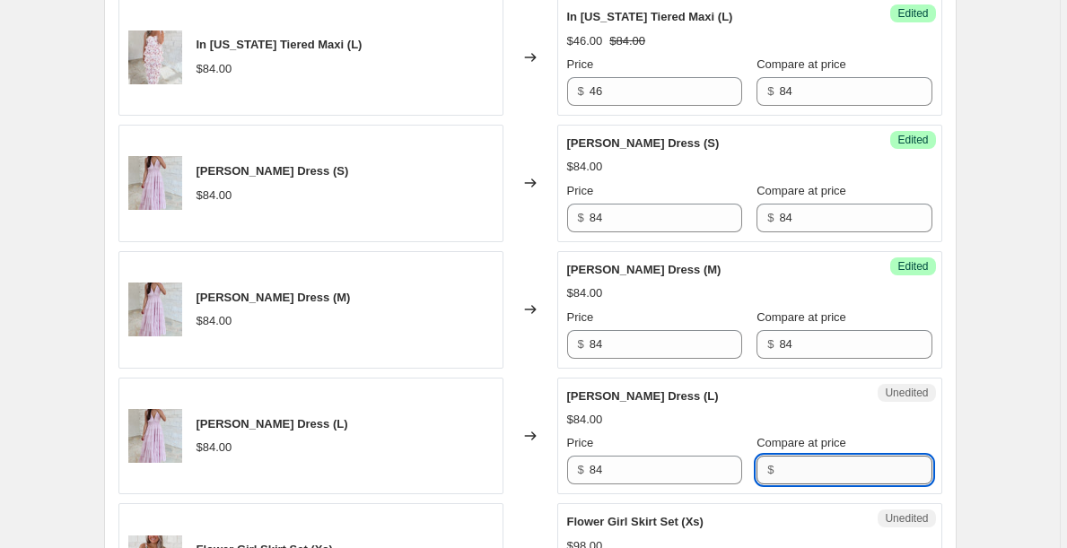
click at [813, 466] on input "Compare at price" at bounding box center [855, 470] width 152 height 29
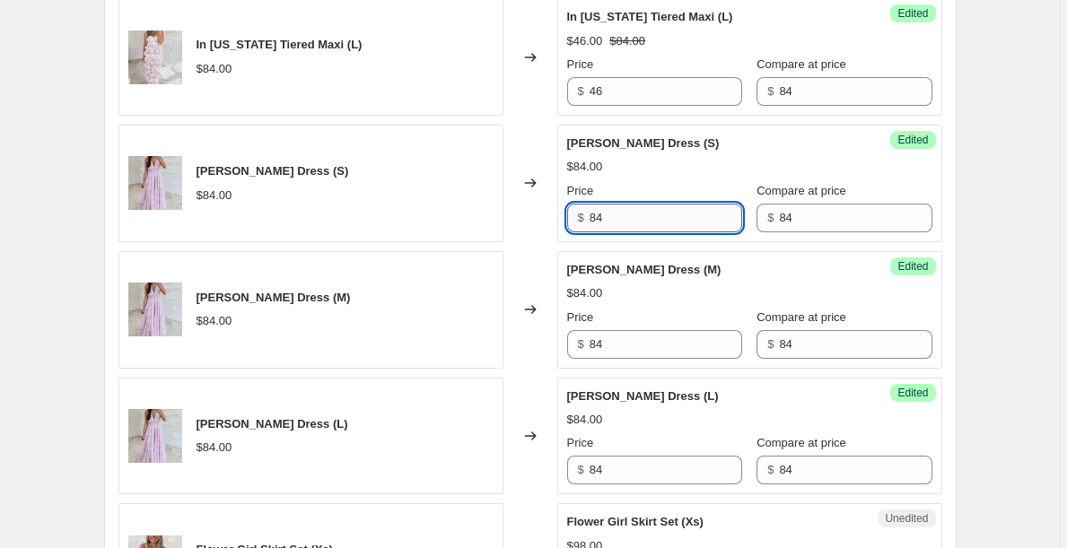
click at [686, 224] on input "84" at bounding box center [665, 218] width 152 height 29
click at [675, 218] on input "48" at bounding box center [665, 218] width 152 height 29
click at [655, 339] on input "84" at bounding box center [665, 344] width 152 height 29
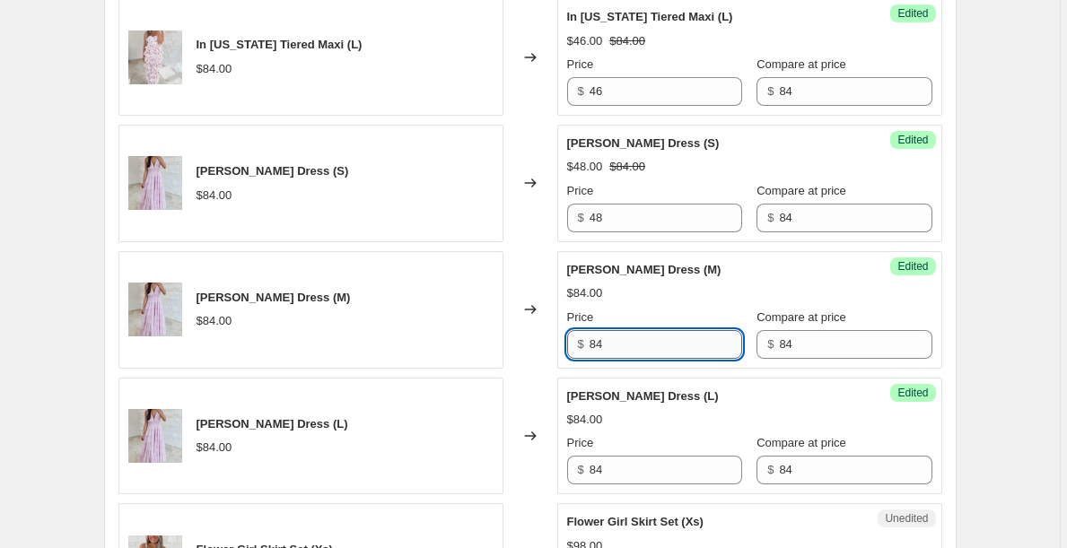
click at [655, 339] on input "84" at bounding box center [665, 344] width 152 height 29
click at [610, 466] on input "84" at bounding box center [665, 470] width 152 height 29
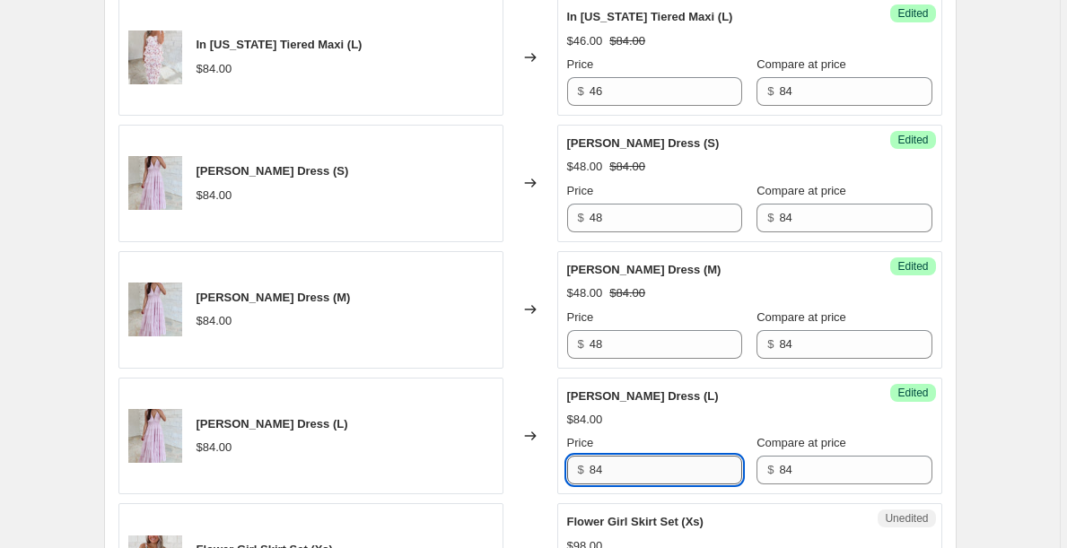
click at [610, 466] on input "84" at bounding box center [665, 470] width 152 height 29
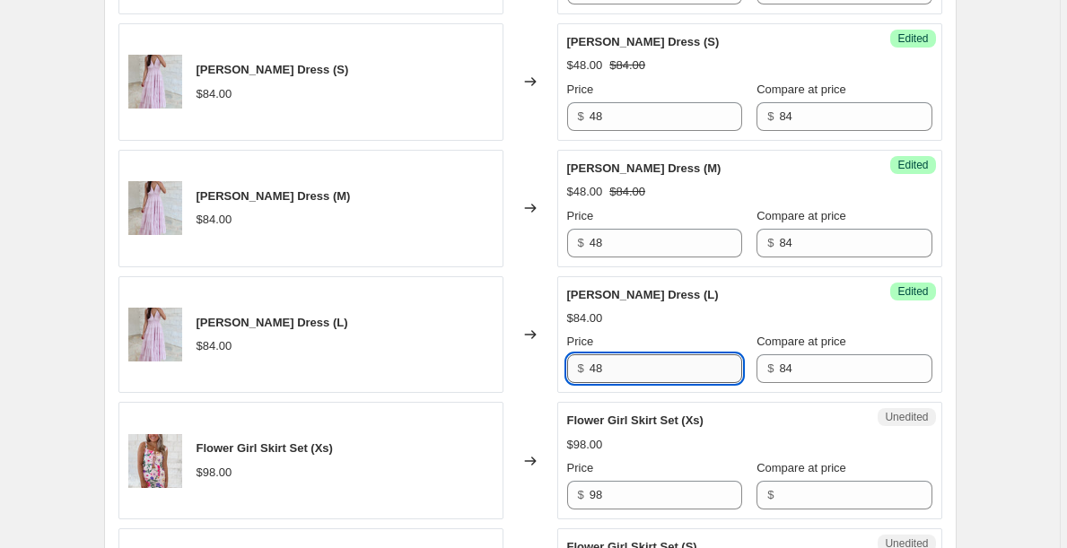
scroll to position [1067, 0]
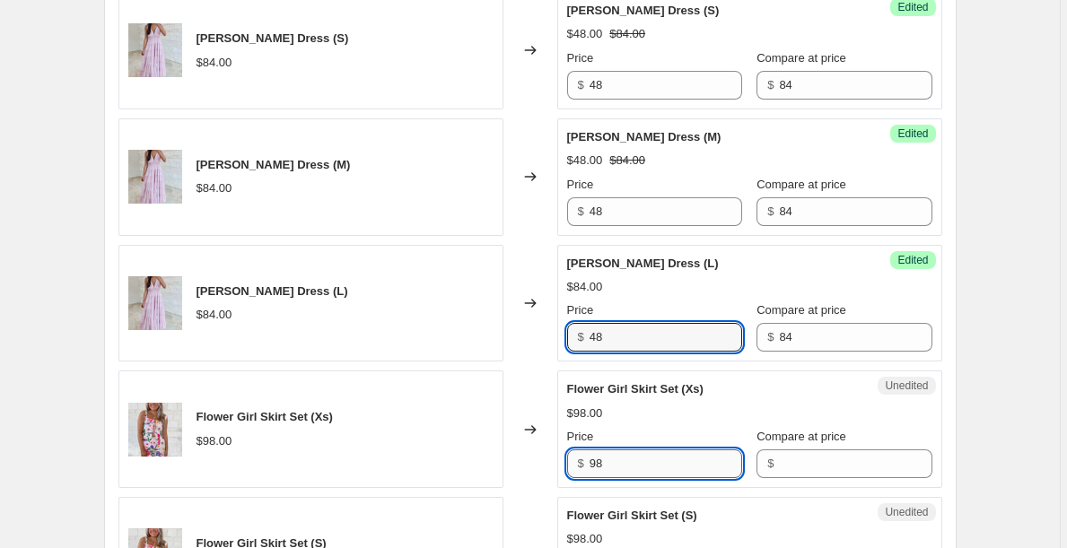
click at [622, 466] on input "98" at bounding box center [665, 463] width 152 height 29
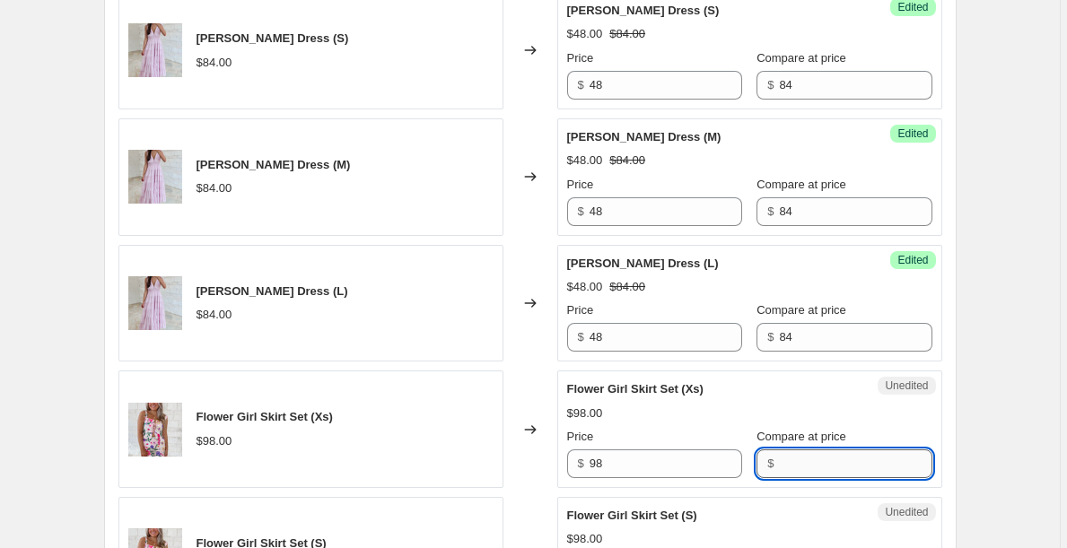
click at [794, 459] on input "Compare at price" at bounding box center [855, 463] width 152 height 29
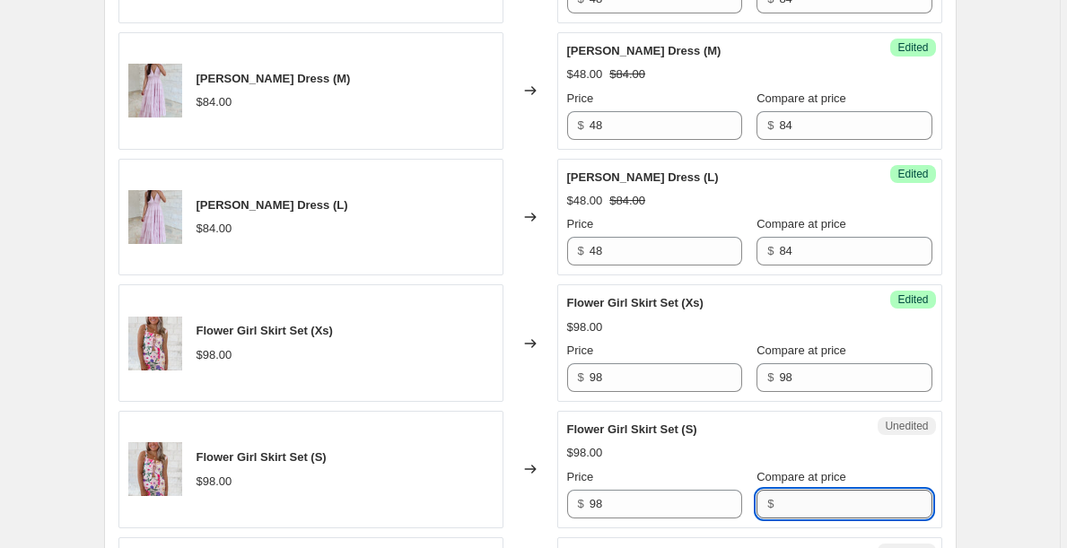
click at [810, 504] on input "Compare at price" at bounding box center [855, 504] width 152 height 29
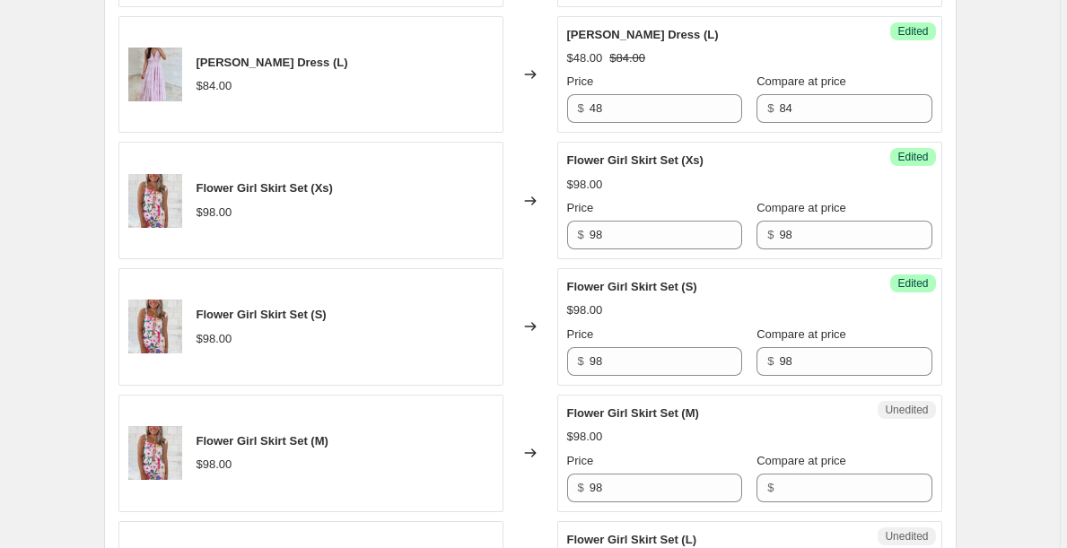
click at [814, 472] on div "Compare at price $" at bounding box center [843, 477] width 175 height 50
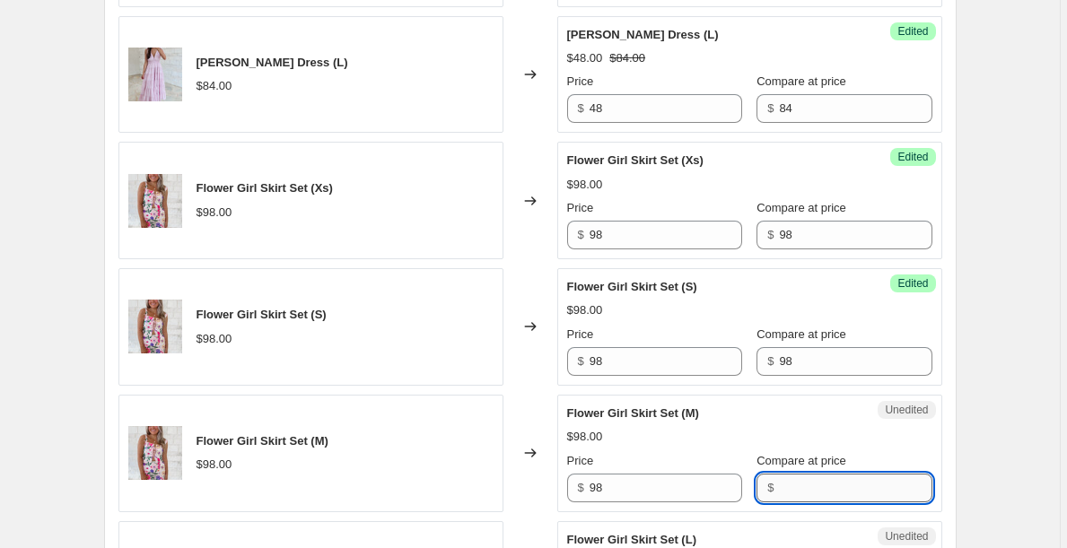
click at [817, 497] on input "Compare at price" at bounding box center [855, 488] width 152 height 29
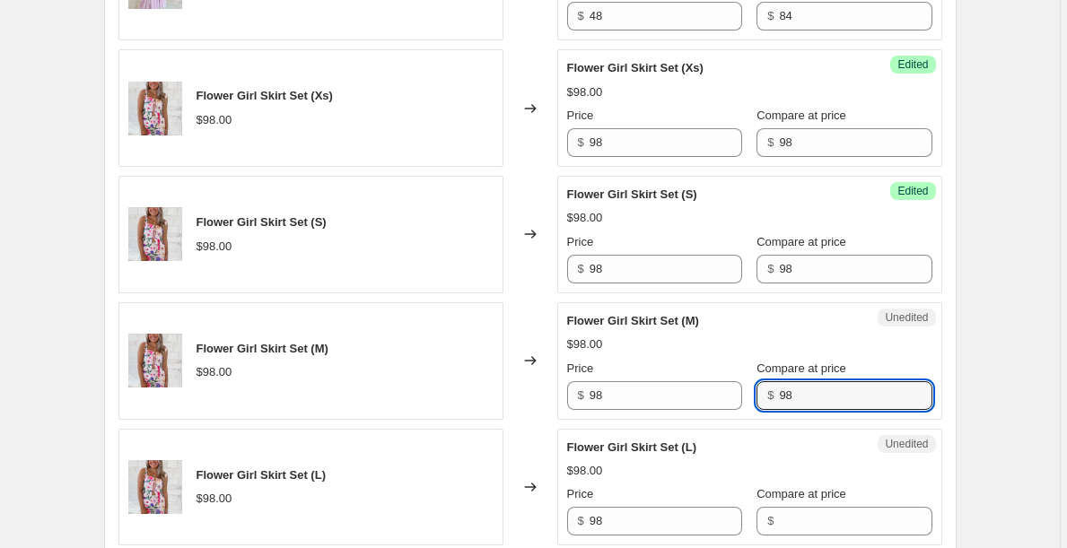
scroll to position [1399, 0]
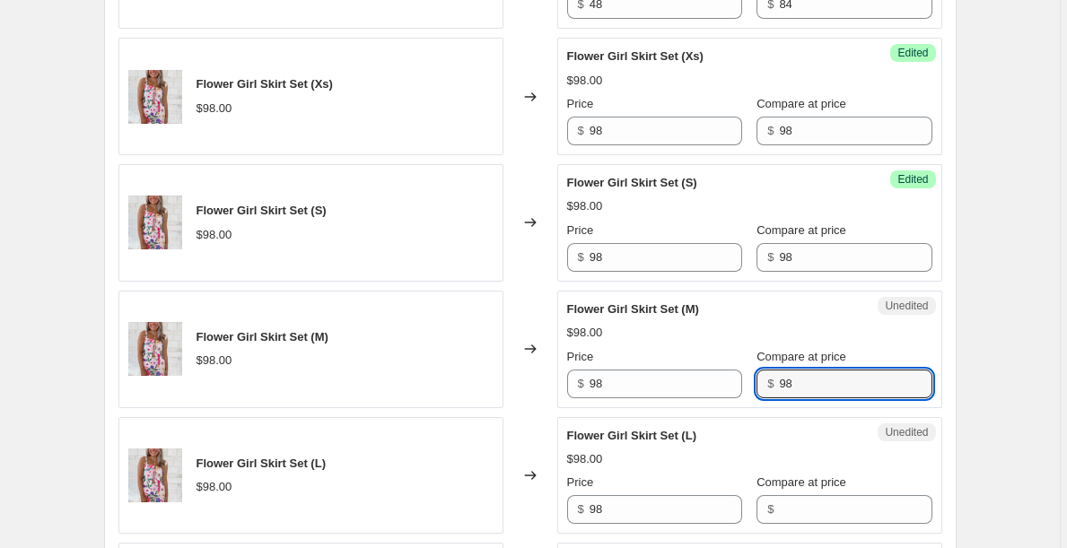
click at [818, 493] on div "Compare at price $" at bounding box center [843, 499] width 175 height 50
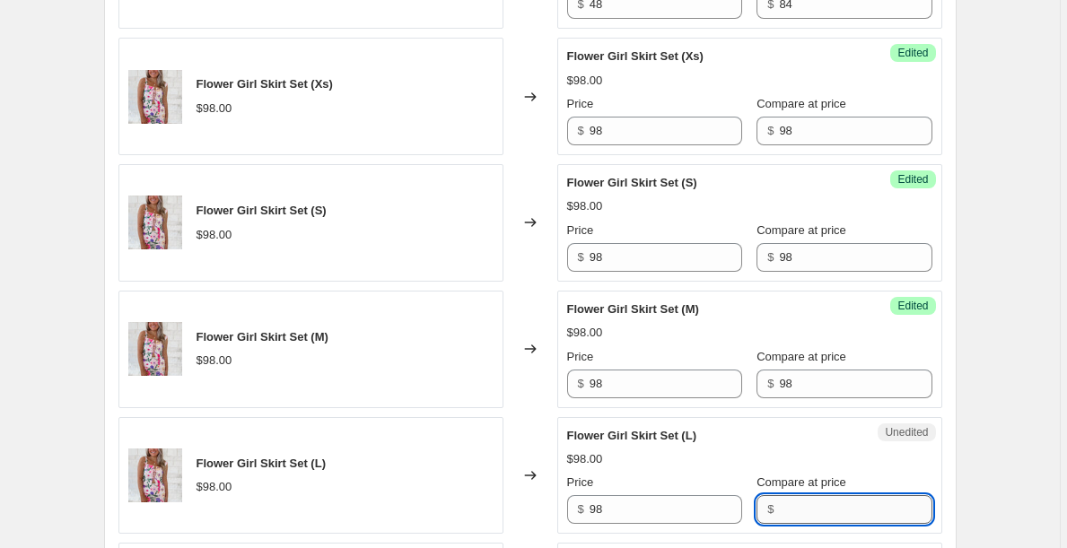
click at [818, 501] on input "Compare at price" at bounding box center [855, 509] width 152 height 29
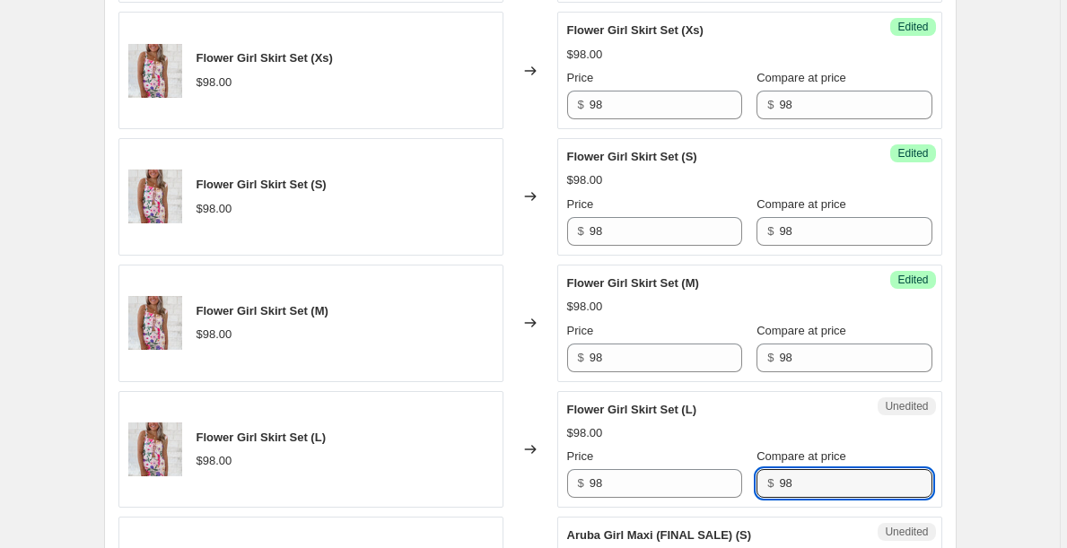
scroll to position [1390, 0]
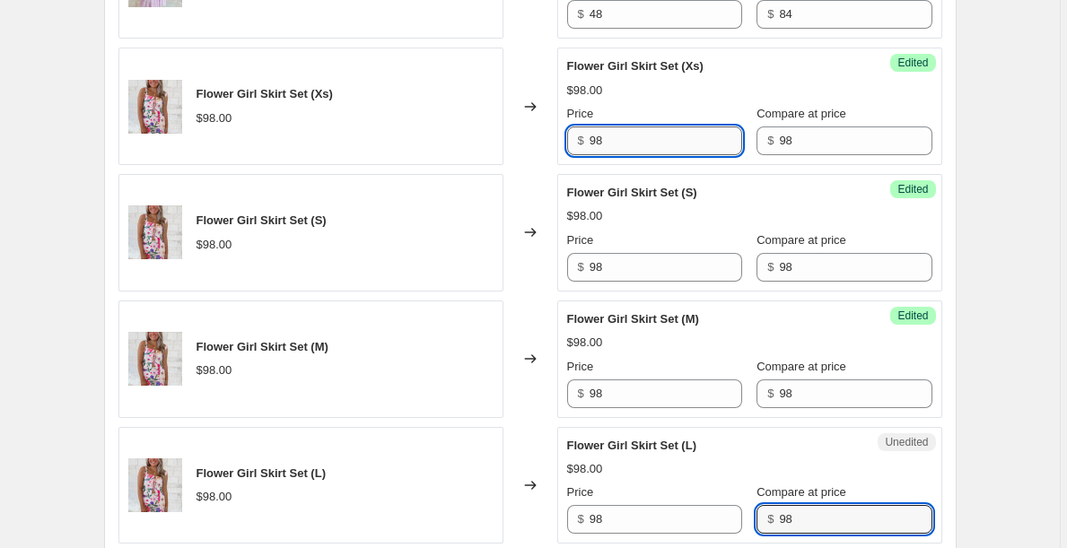
click at [645, 139] on input "98" at bounding box center [665, 140] width 152 height 29
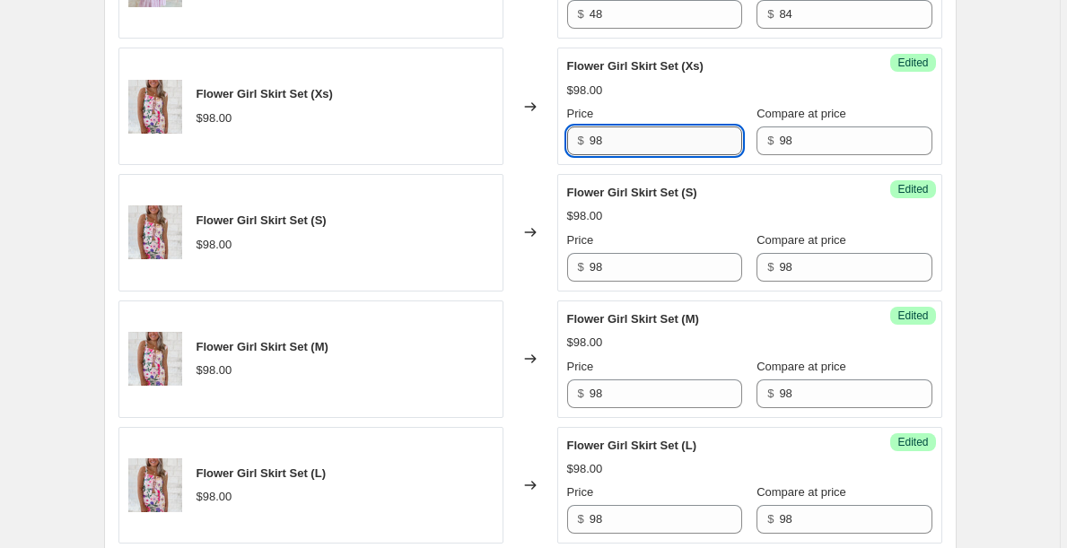
click at [645, 139] on input "98" at bounding box center [665, 140] width 152 height 29
click at [657, 142] on input "62" at bounding box center [665, 140] width 152 height 29
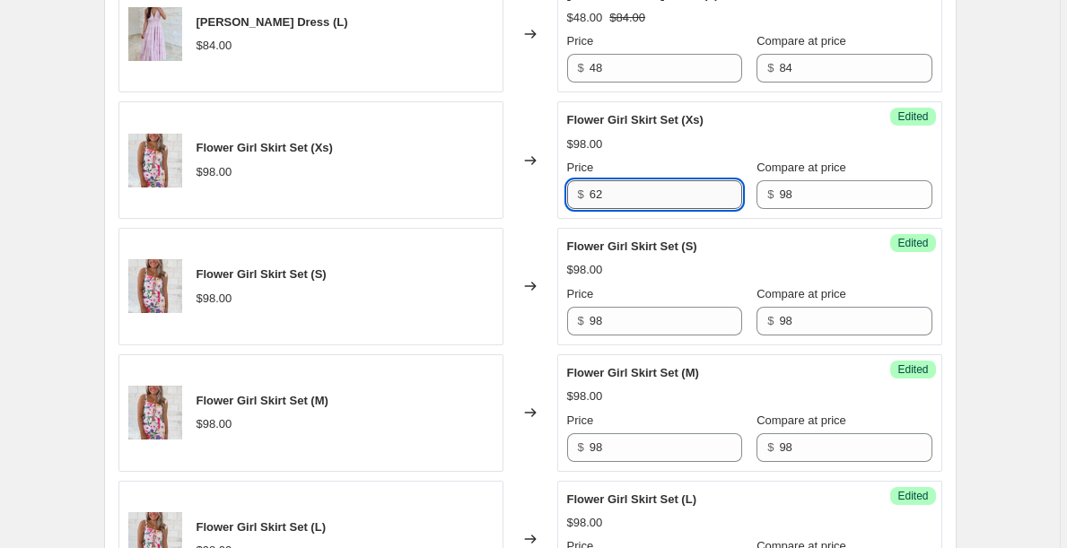
scroll to position [1338, 0]
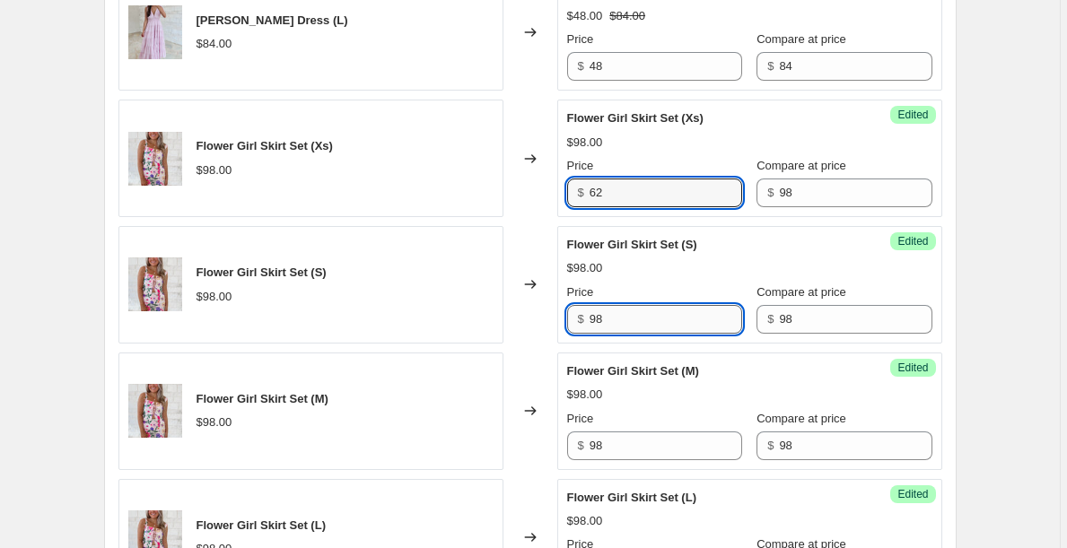
click at [656, 319] on input "98" at bounding box center [665, 319] width 152 height 29
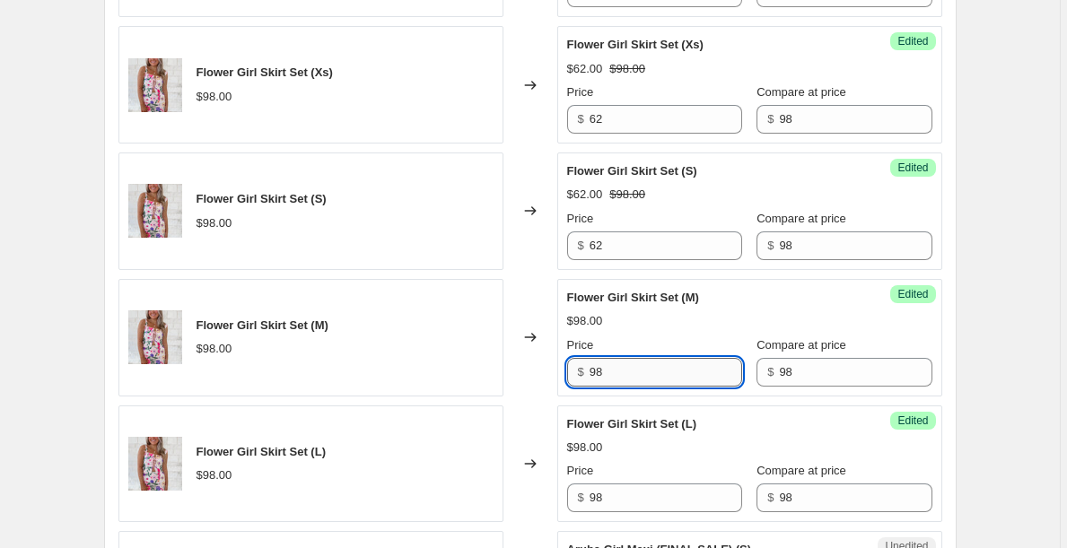
click at [644, 377] on input "98" at bounding box center [665, 372] width 152 height 29
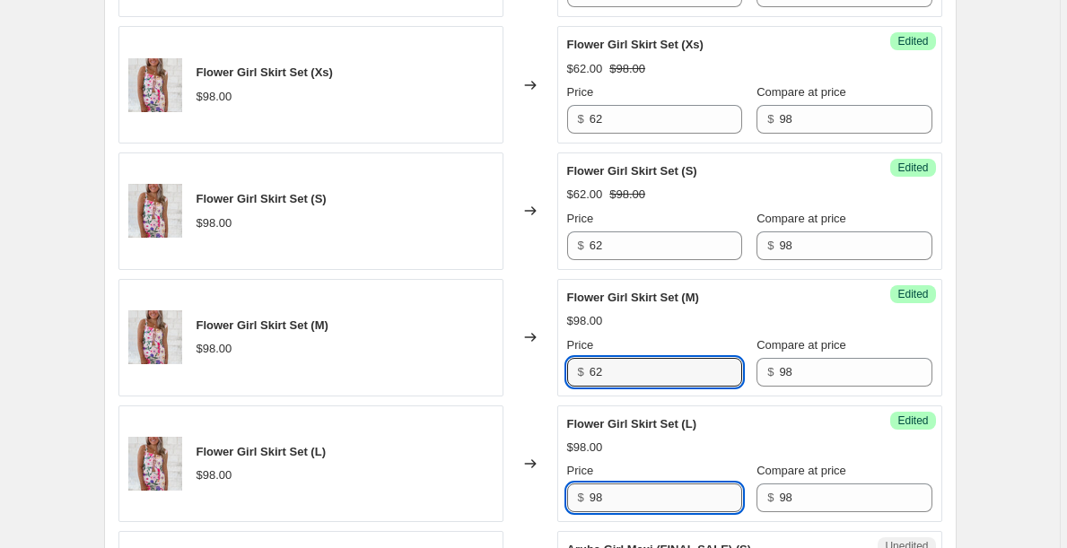
click at [632, 491] on input "98" at bounding box center [665, 498] width 152 height 29
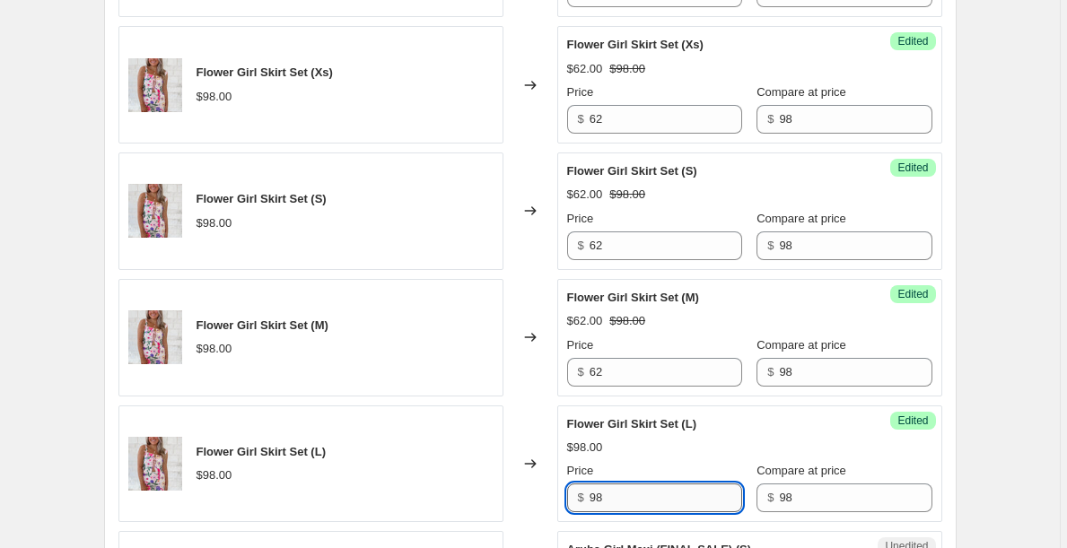
click at [632, 491] on input "98" at bounding box center [665, 498] width 152 height 29
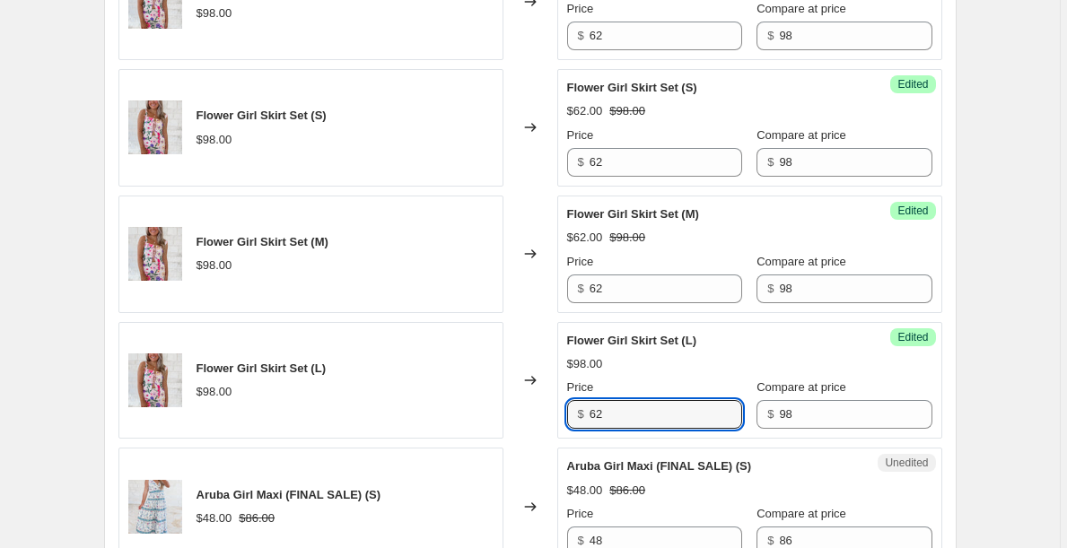
scroll to position [1592, 0]
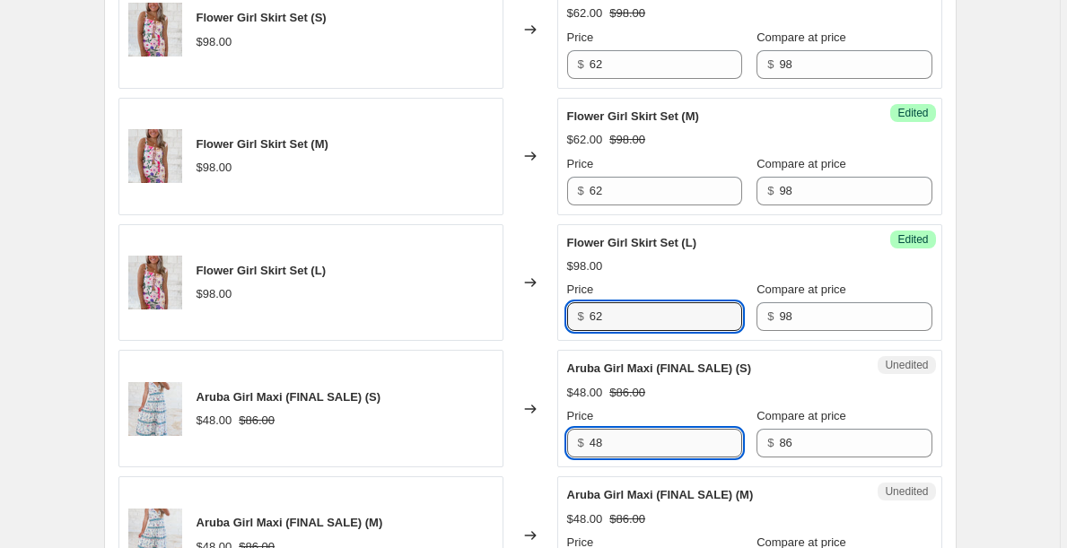
click at [642, 443] on input "48" at bounding box center [665, 443] width 152 height 29
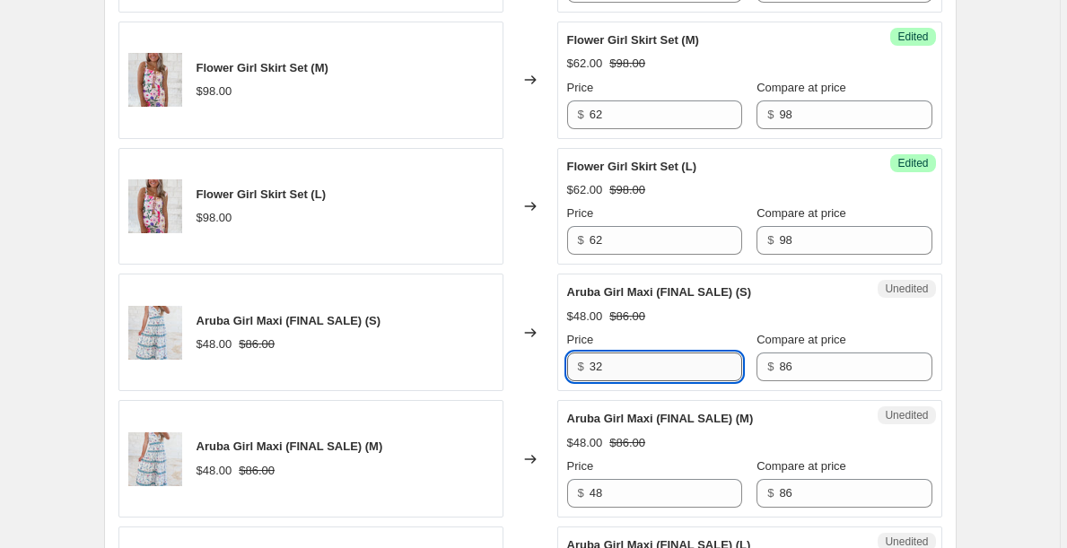
scroll to position [1678, 0]
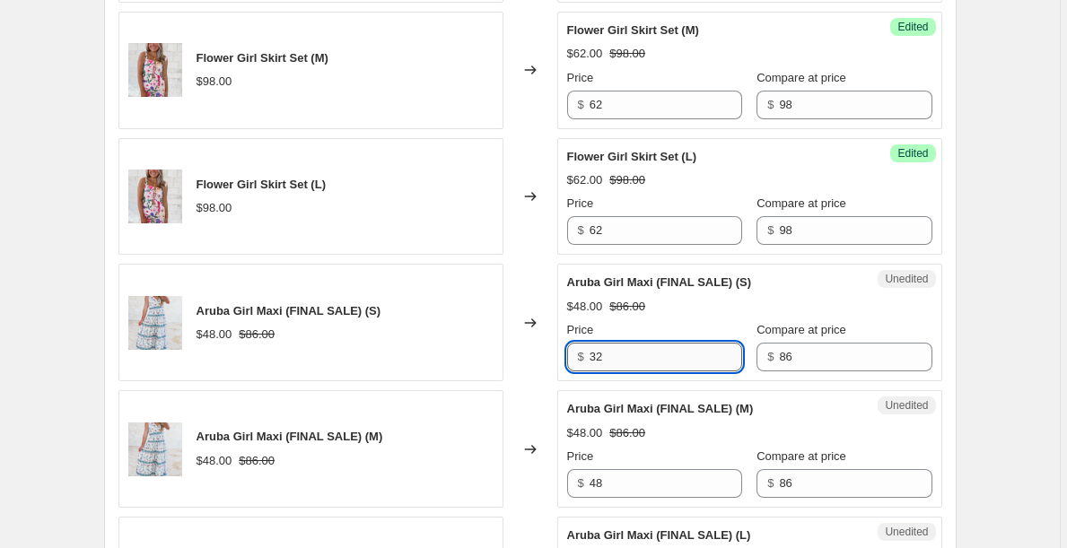
click at [640, 362] on input "32" at bounding box center [665, 357] width 152 height 29
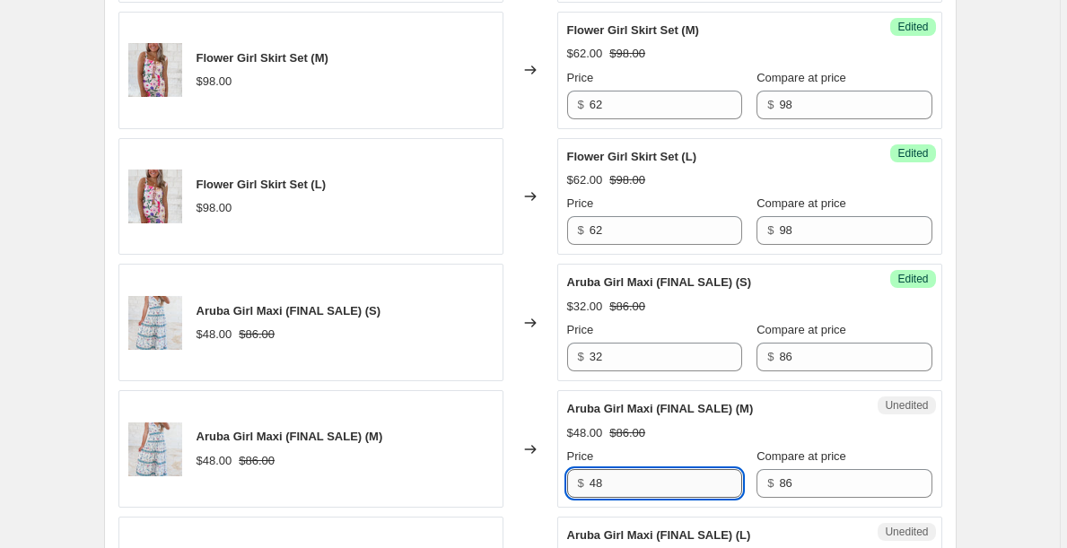
click at [618, 481] on input "48" at bounding box center [665, 483] width 152 height 29
click at [618, 482] on input "48" at bounding box center [665, 483] width 152 height 29
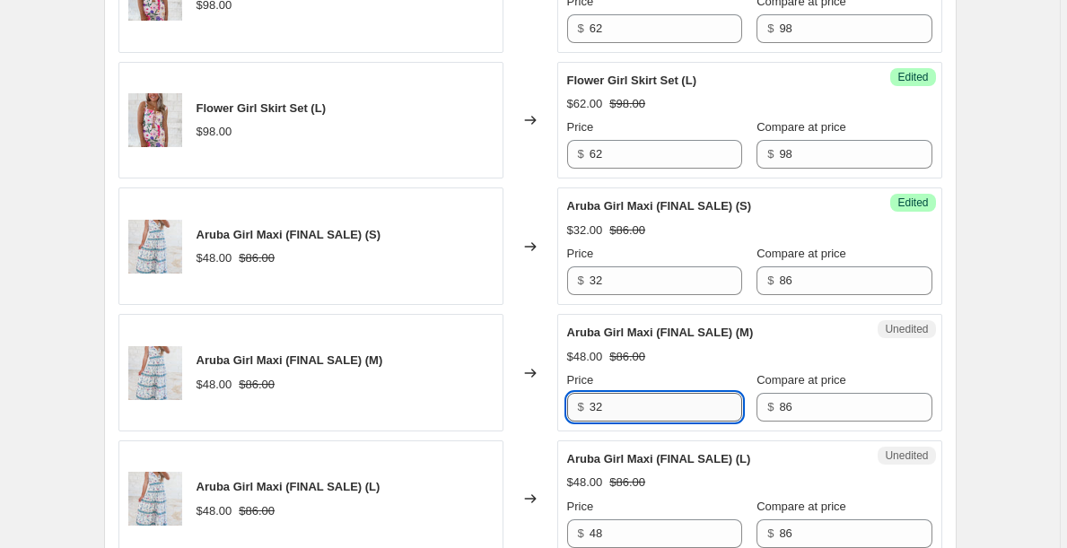
scroll to position [1762, 0]
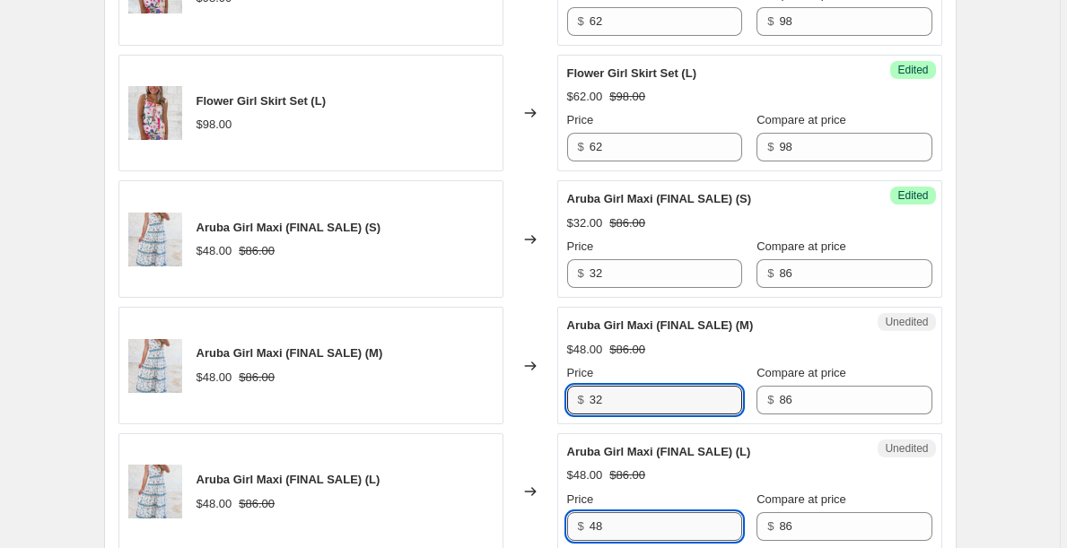
click at [628, 517] on input "48" at bounding box center [665, 526] width 152 height 29
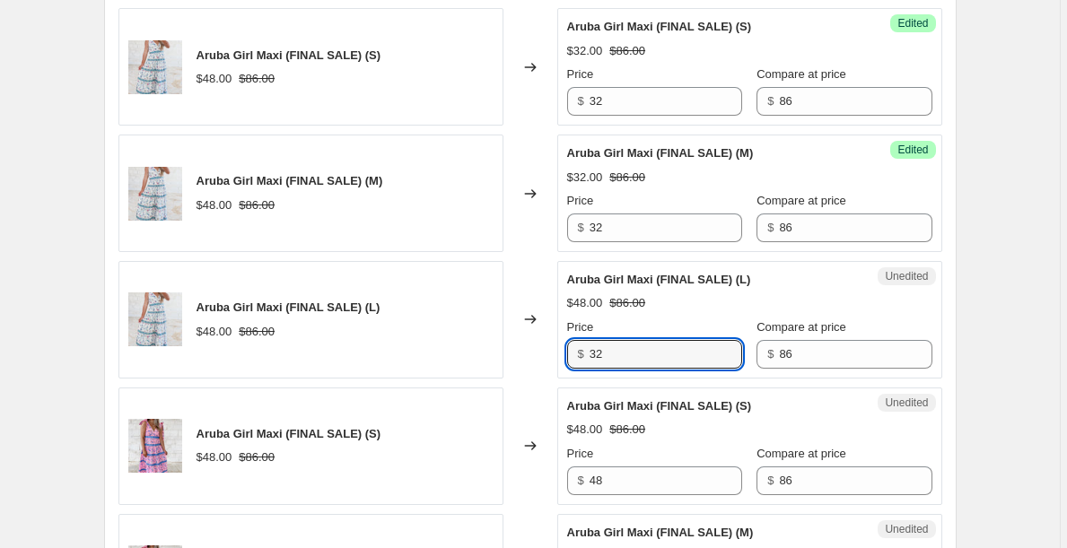
scroll to position [1935, 0]
click at [624, 482] on input "48" at bounding box center [665, 480] width 152 height 29
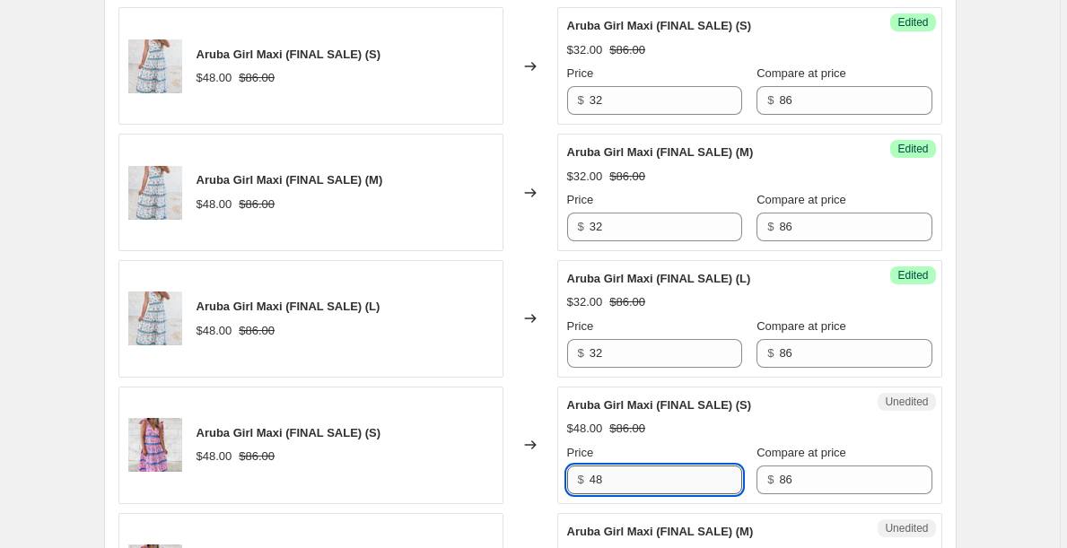
click at [624, 482] on input "48" at bounding box center [665, 480] width 152 height 29
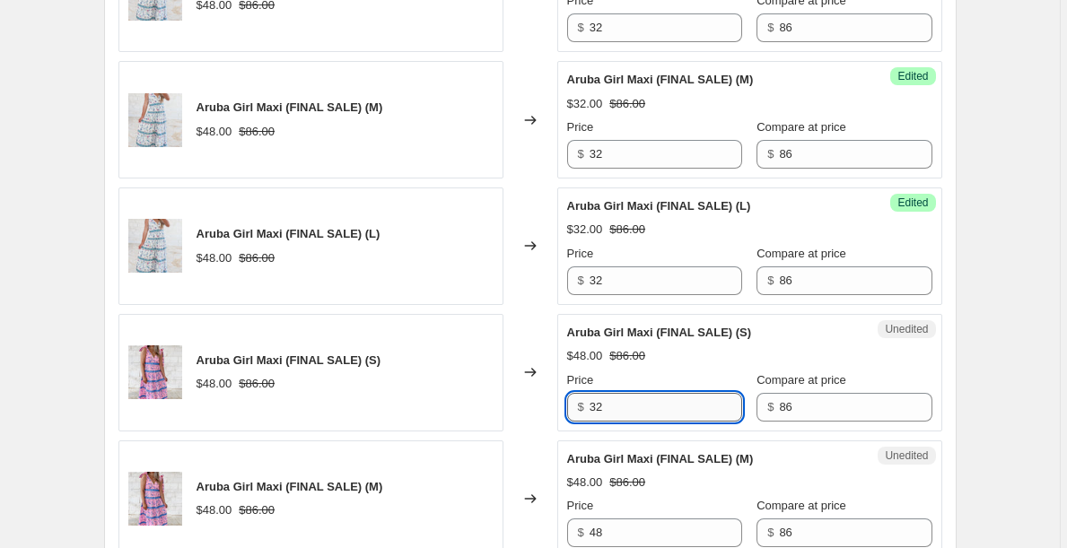
scroll to position [2024, 0]
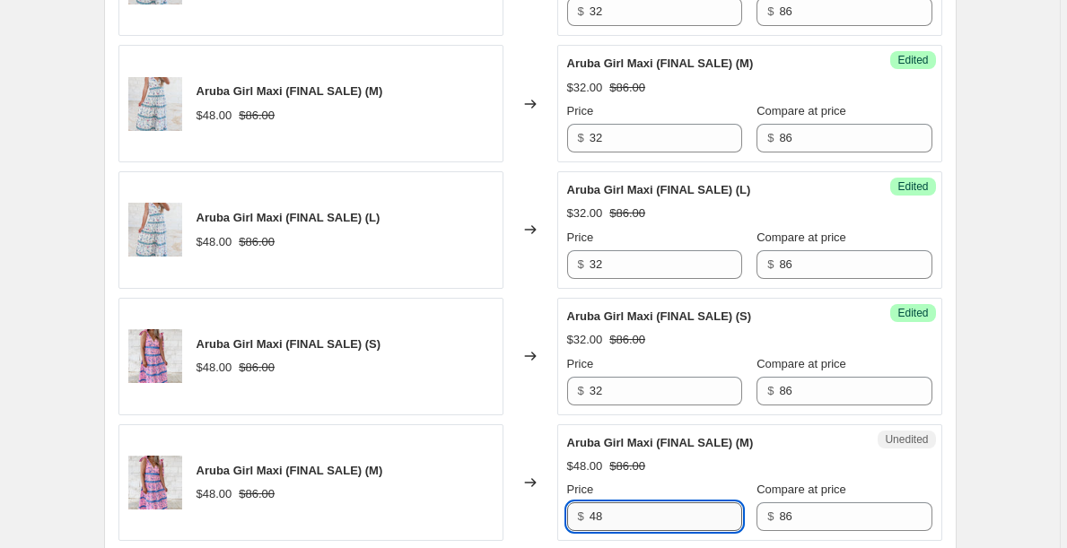
click at [625, 525] on input "48" at bounding box center [665, 516] width 152 height 29
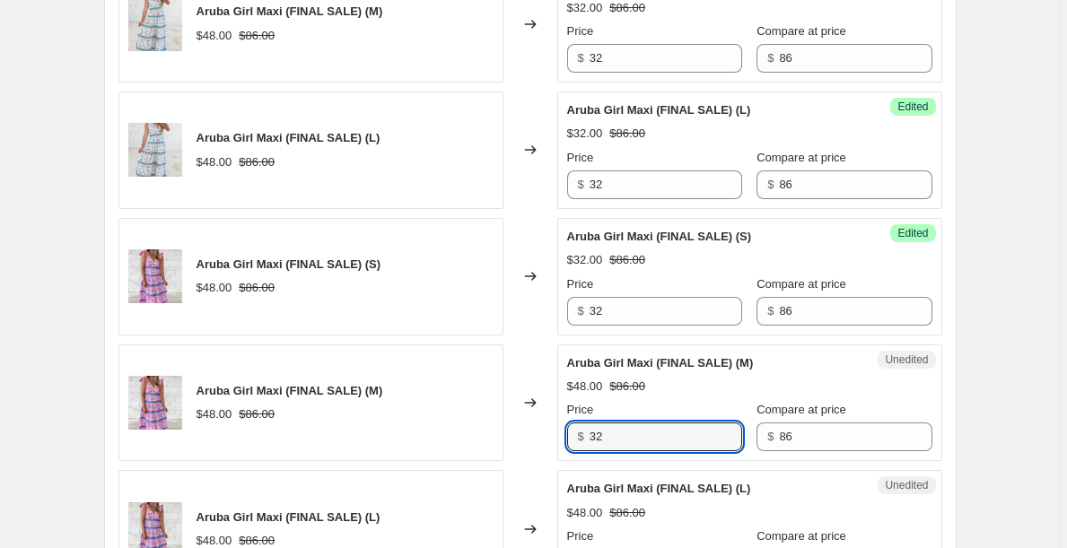
scroll to position [2161, 0]
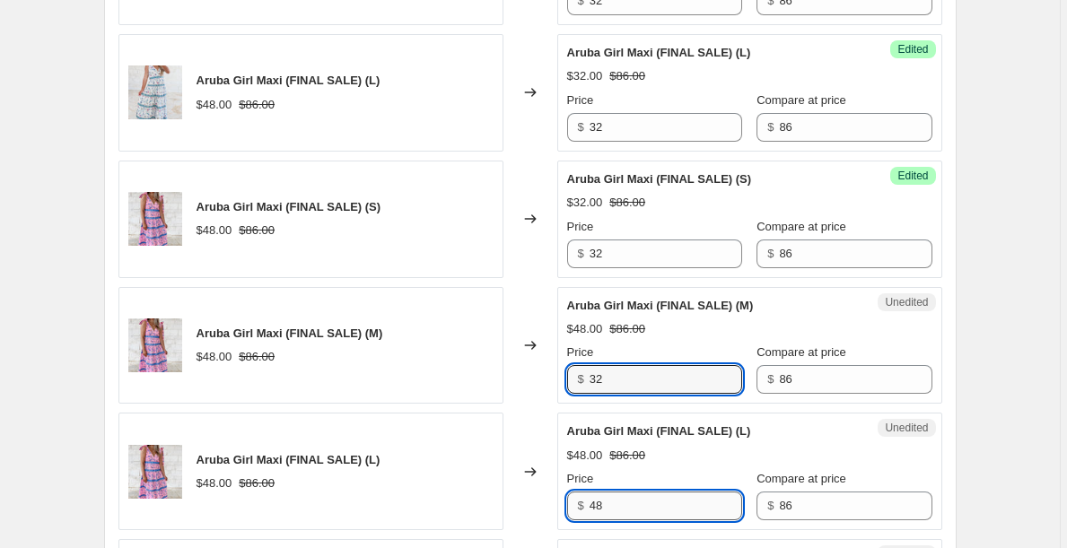
click at [620, 504] on input "48" at bounding box center [665, 506] width 152 height 29
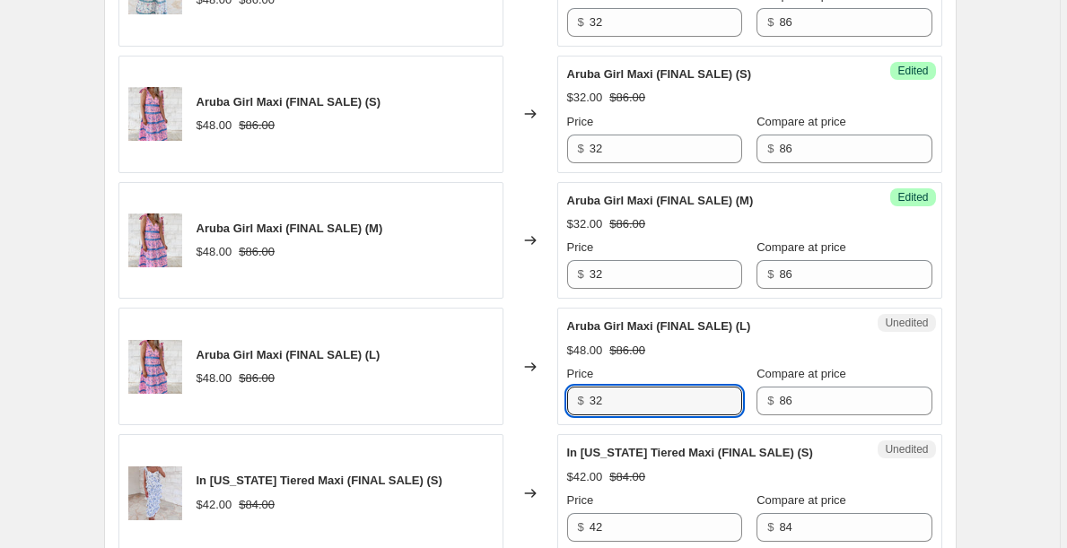
scroll to position [2324, 0]
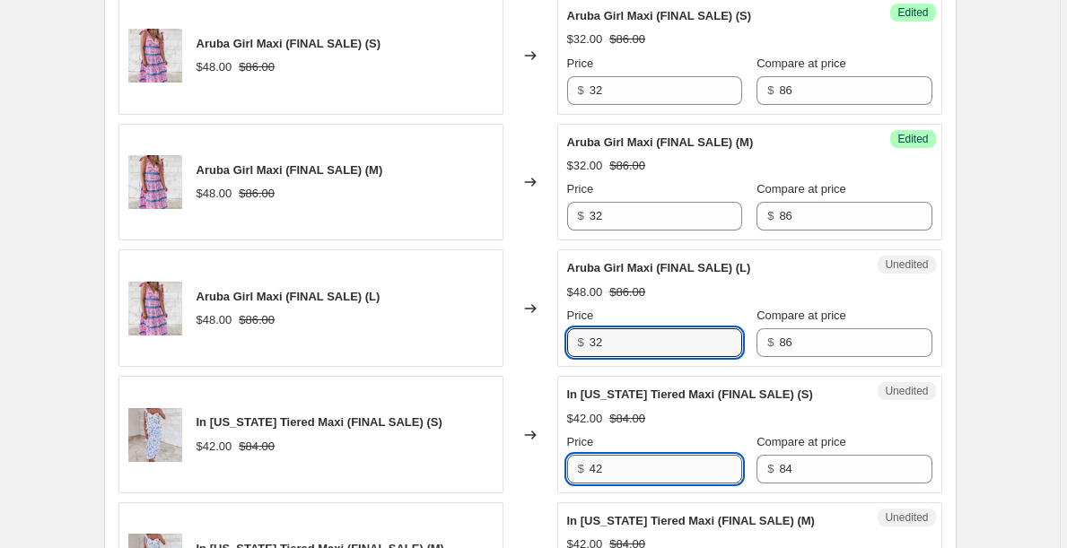
click at [629, 470] on input "42" at bounding box center [665, 469] width 152 height 29
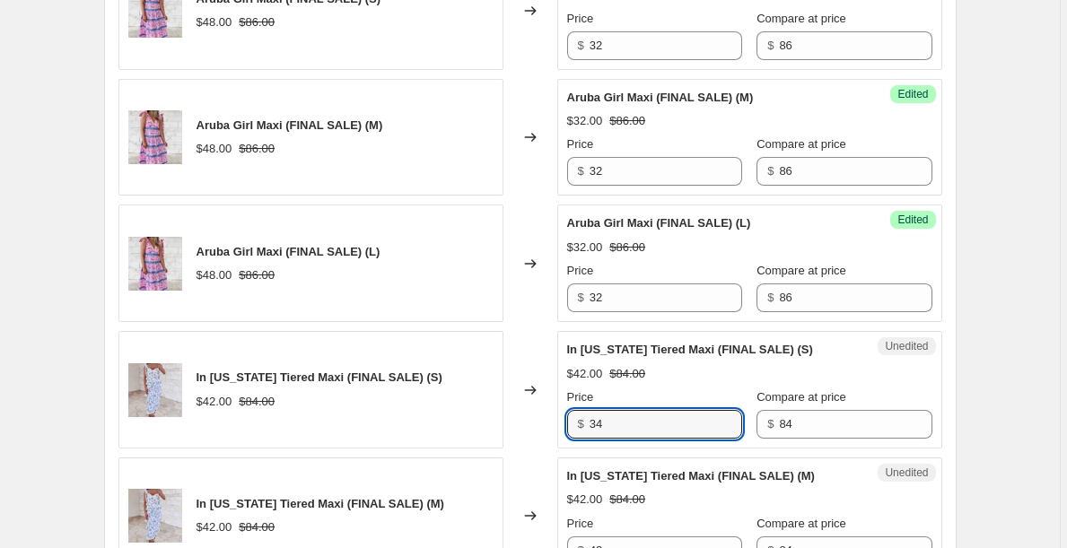
scroll to position [2371, 0]
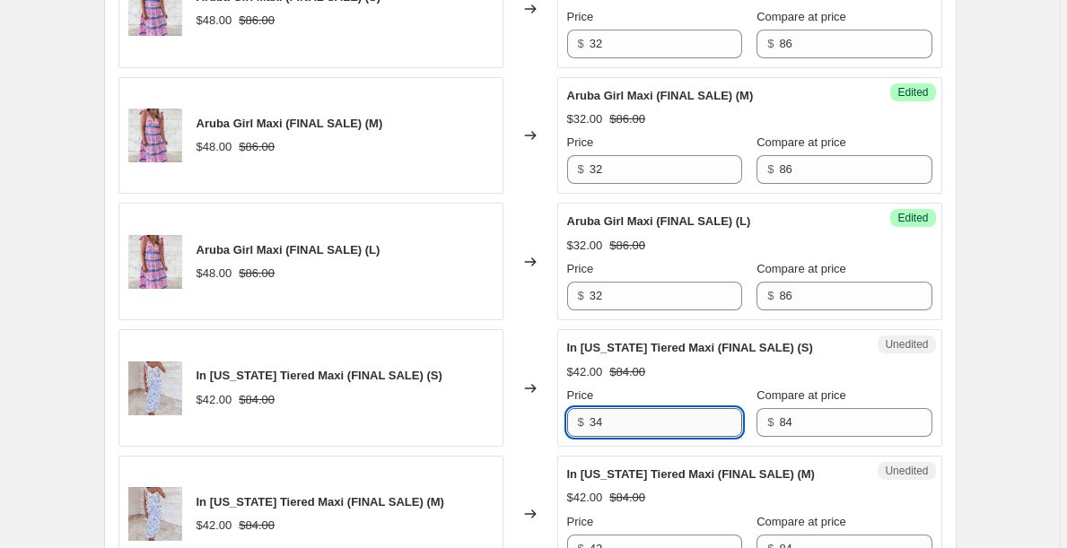
click at [632, 415] on input "34" at bounding box center [665, 422] width 152 height 29
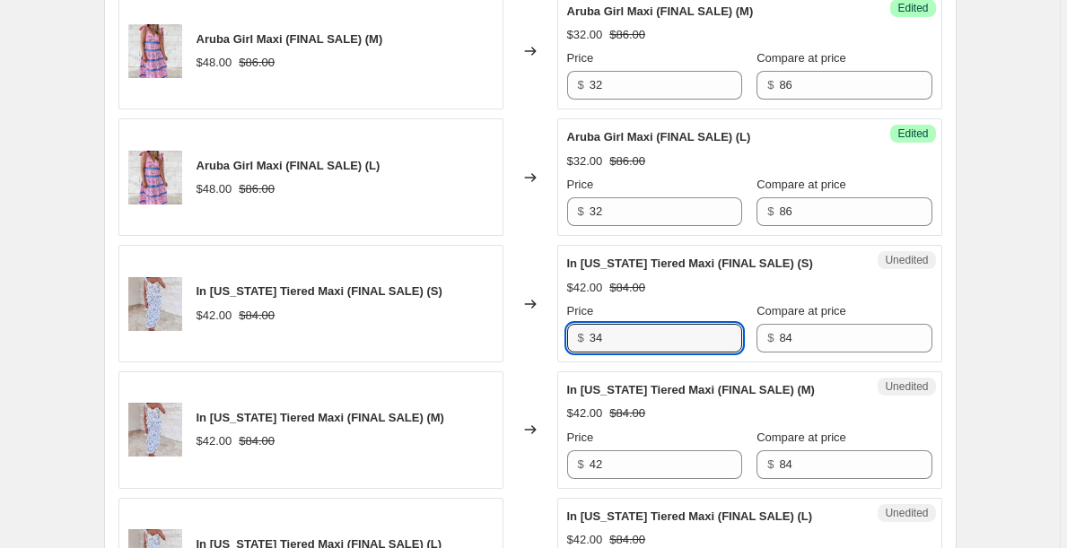
scroll to position [2456, 0]
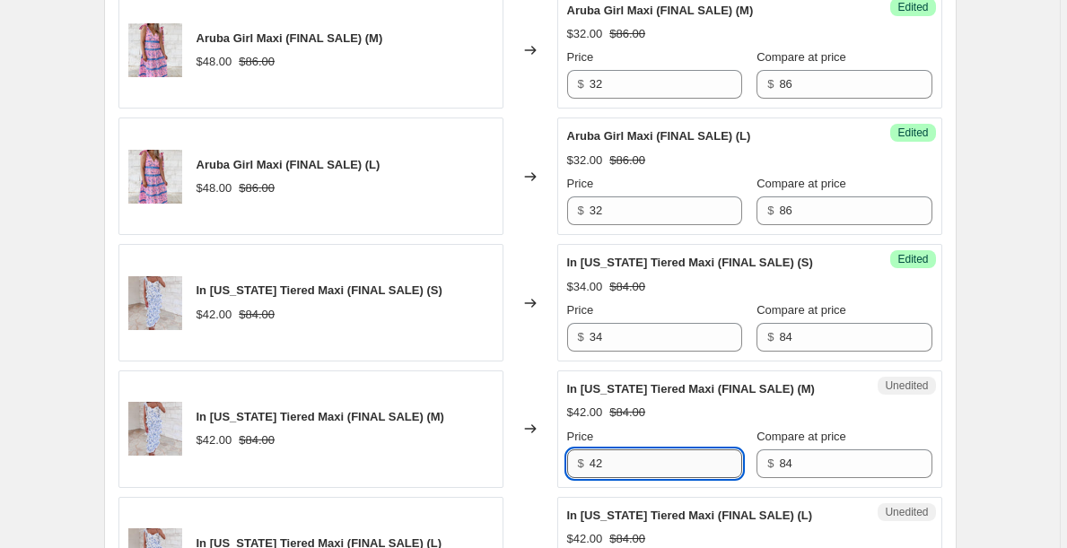
click at [624, 466] on input "42" at bounding box center [665, 463] width 152 height 29
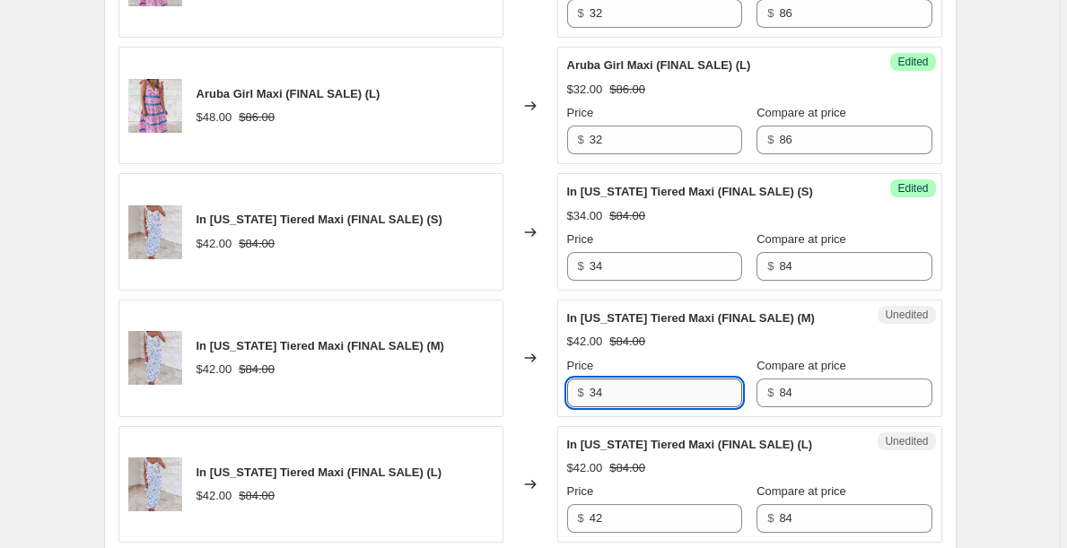
scroll to position [2537, 0]
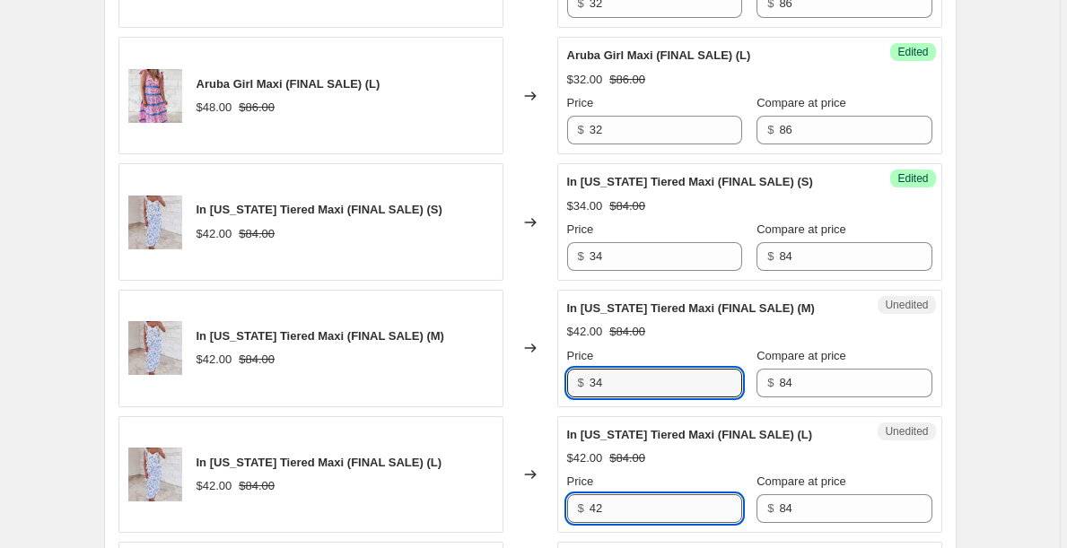
click at [626, 510] on input "42" at bounding box center [665, 508] width 152 height 29
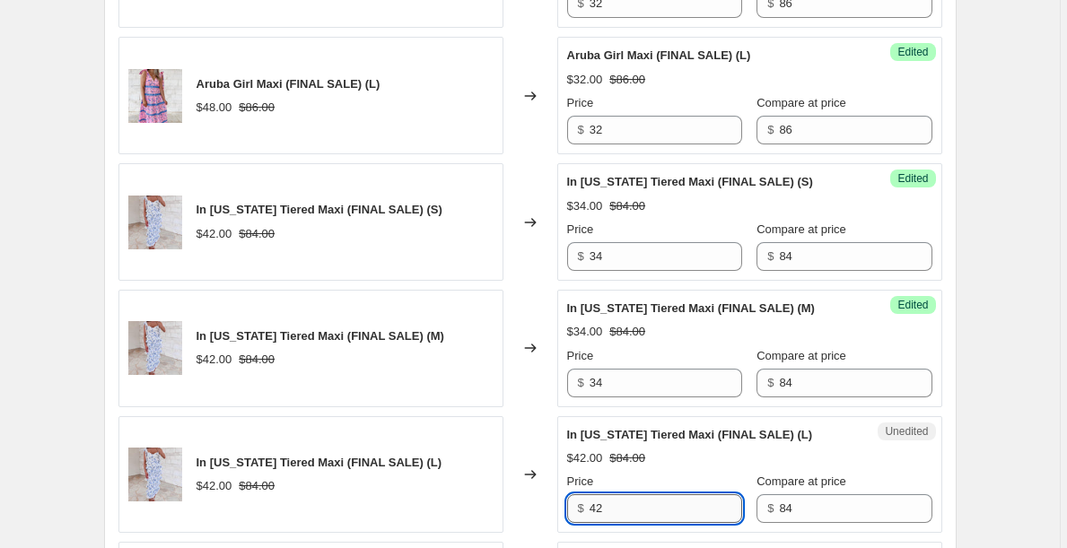
click at [626, 510] on input "42" at bounding box center [665, 508] width 152 height 29
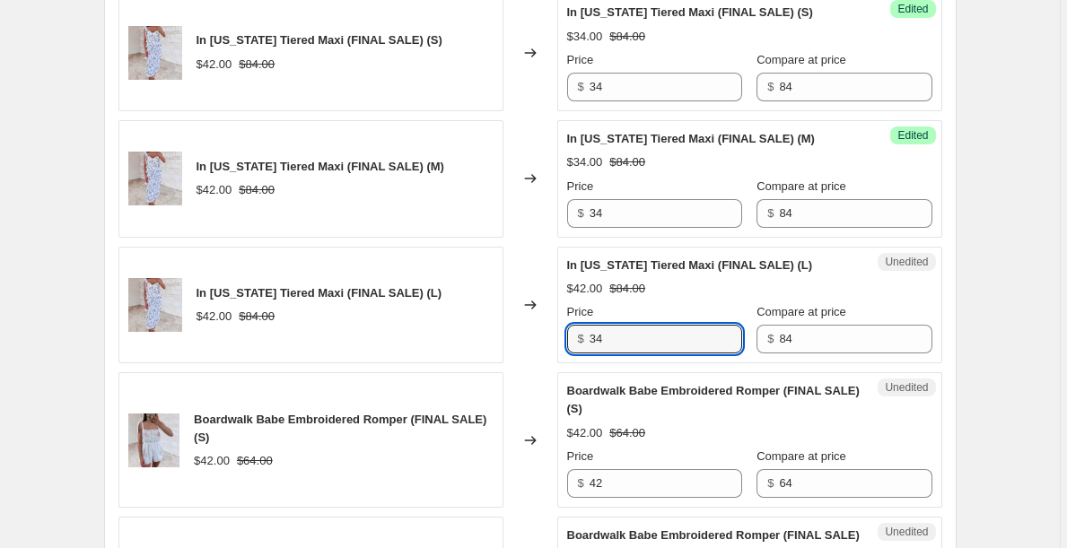
scroll to position [2703, 0]
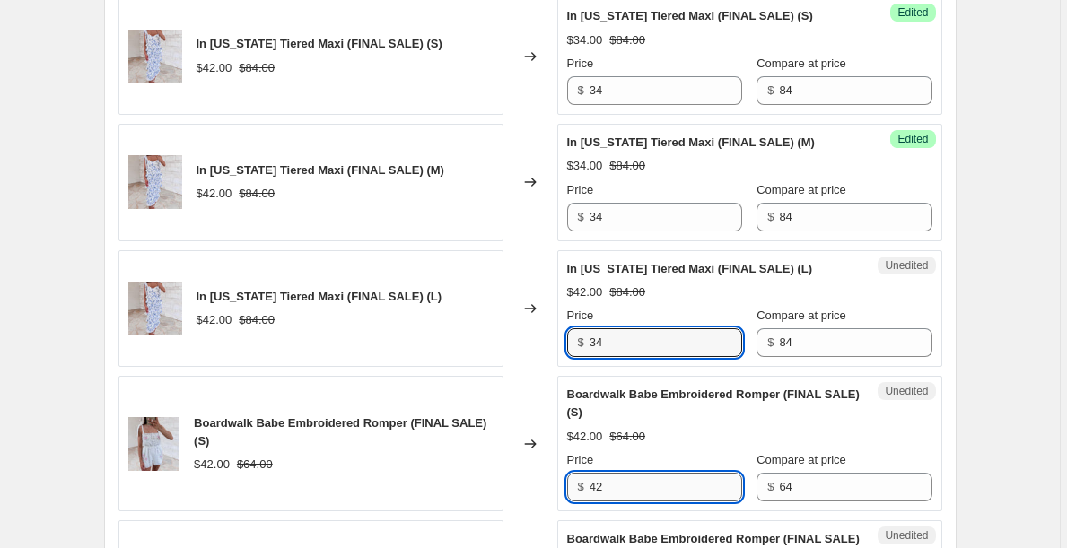
click at [626, 487] on input "42" at bounding box center [665, 487] width 152 height 29
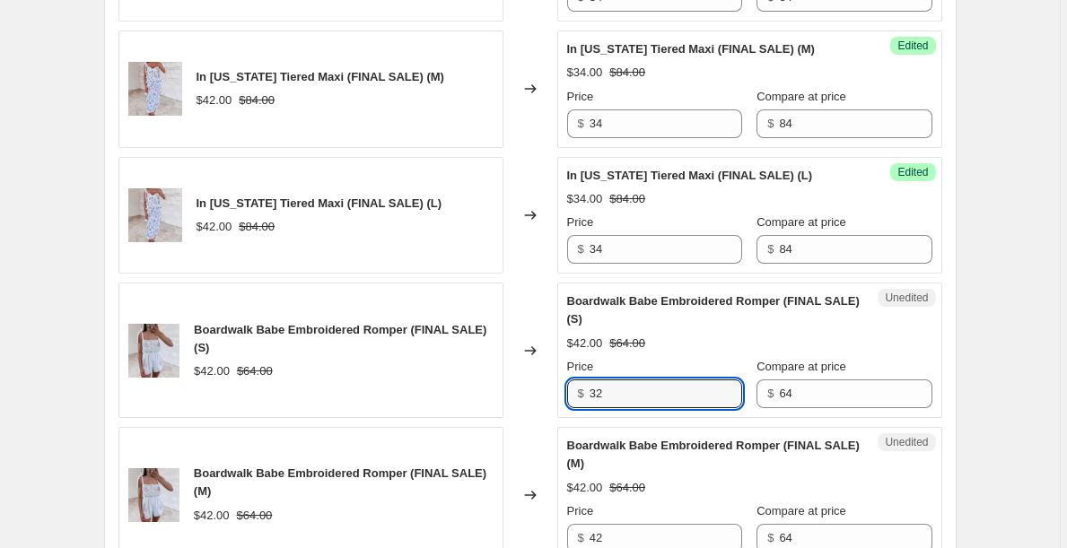
scroll to position [2799, 0]
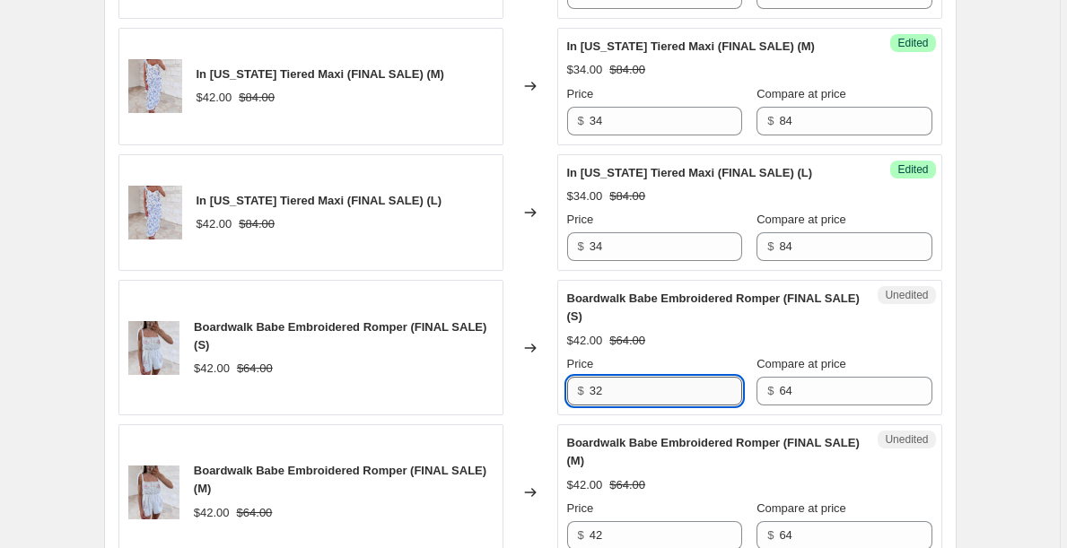
click at [609, 390] on input "32" at bounding box center [665, 391] width 152 height 29
click at [616, 391] on input "32" at bounding box center [665, 391] width 152 height 29
click at [620, 394] on input "32" at bounding box center [665, 391] width 152 height 29
click at [649, 379] on input "32" at bounding box center [665, 391] width 152 height 29
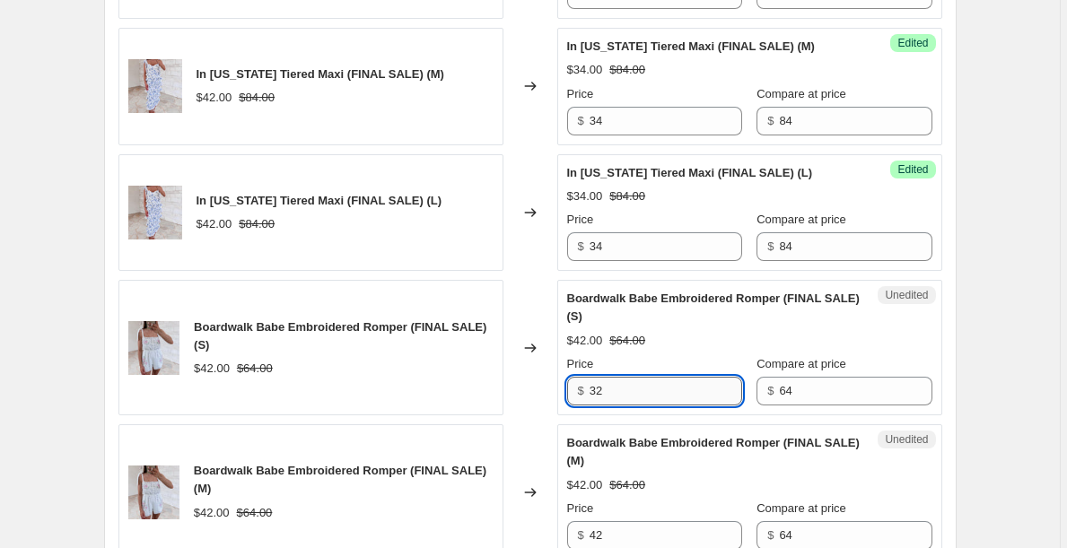
click at [624, 387] on input "32" at bounding box center [665, 391] width 152 height 29
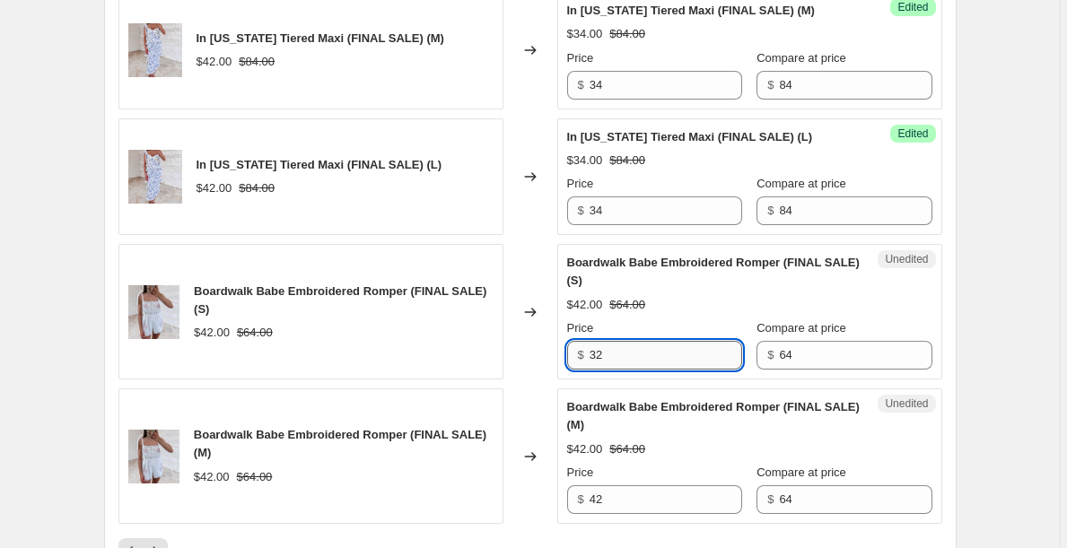
scroll to position [2847, 0]
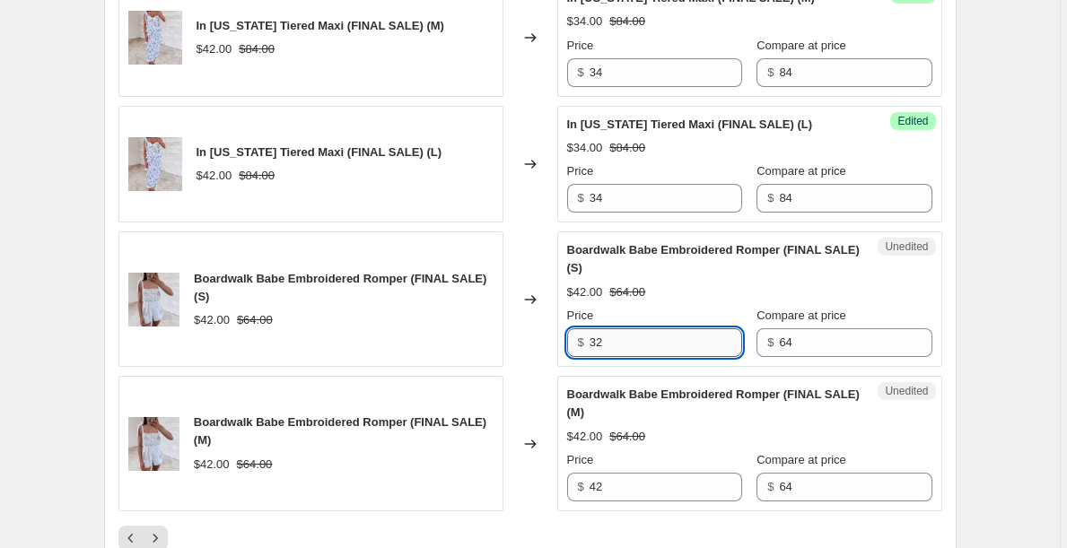
click at [597, 344] on input "32" at bounding box center [665, 342] width 152 height 29
click at [615, 344] on input "32" at bounding box center [665, 342] width 152 height 29
click at [627, 345] on input "34" at bounding box center [665, 342] width 152 height 29
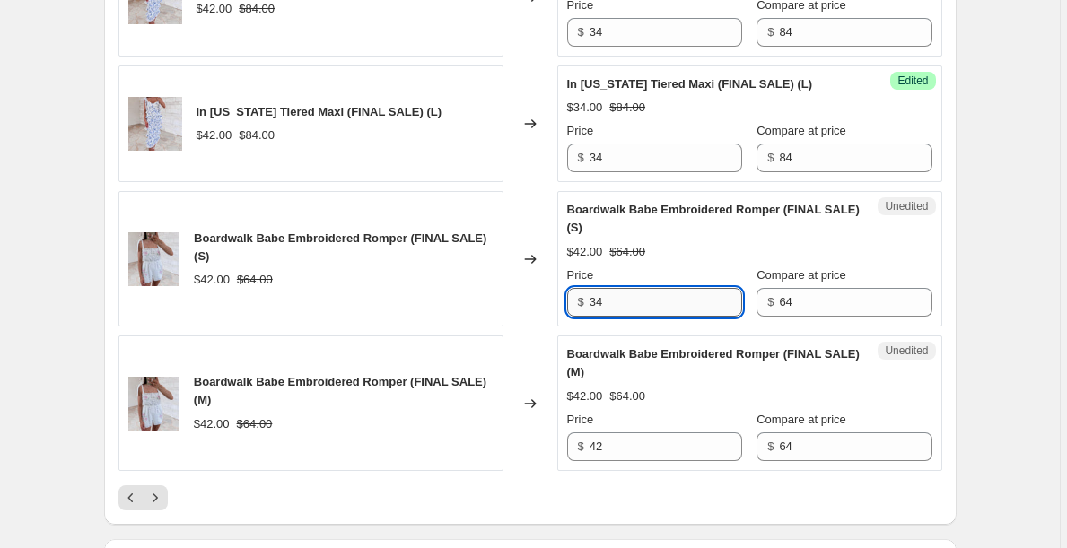
scroll to position [2895, 0]
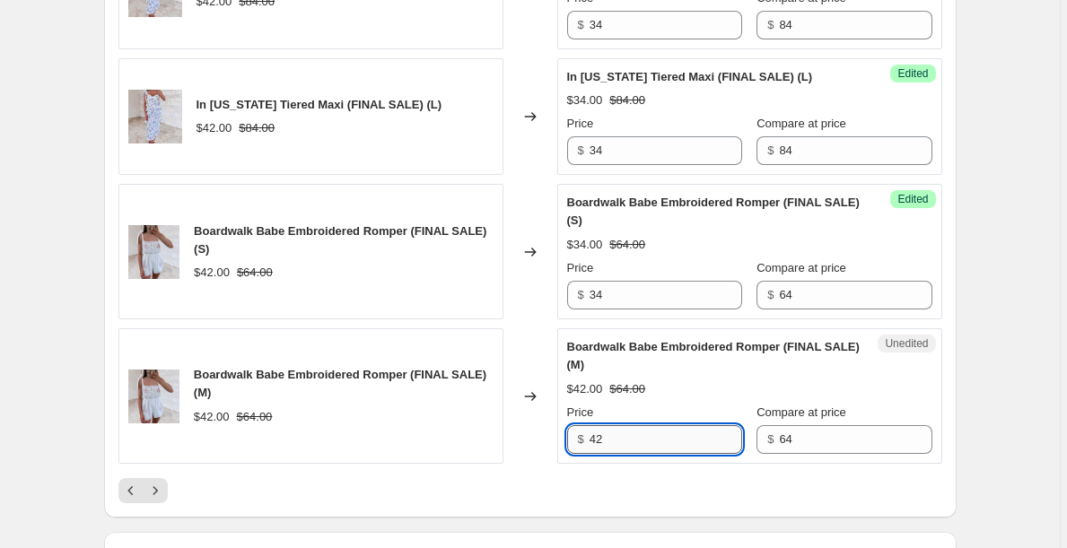
click at [625, 442] on input "42" at bounding box center [665, 439] width 152 height 29
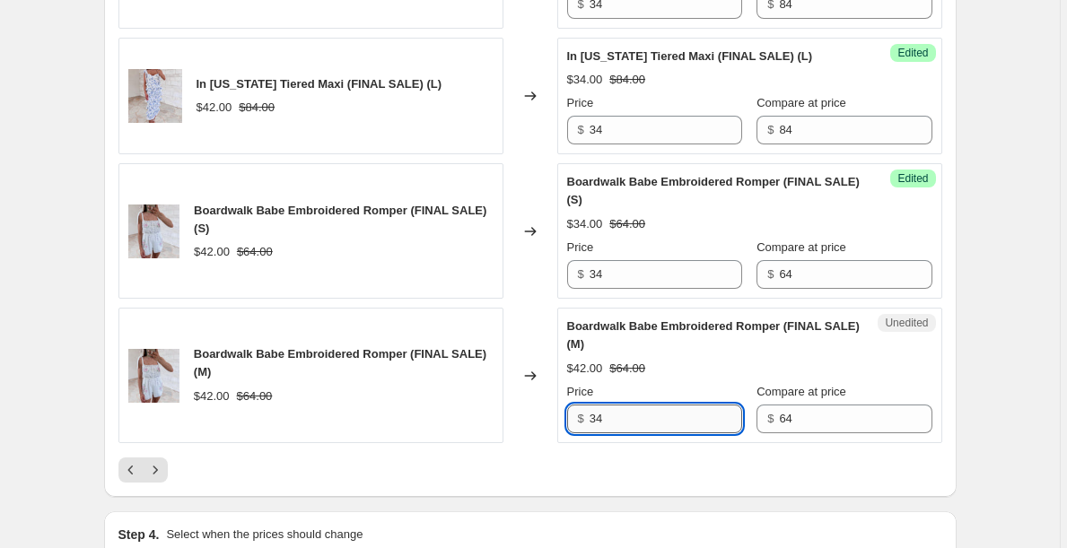
scroll to position [2921, 0]
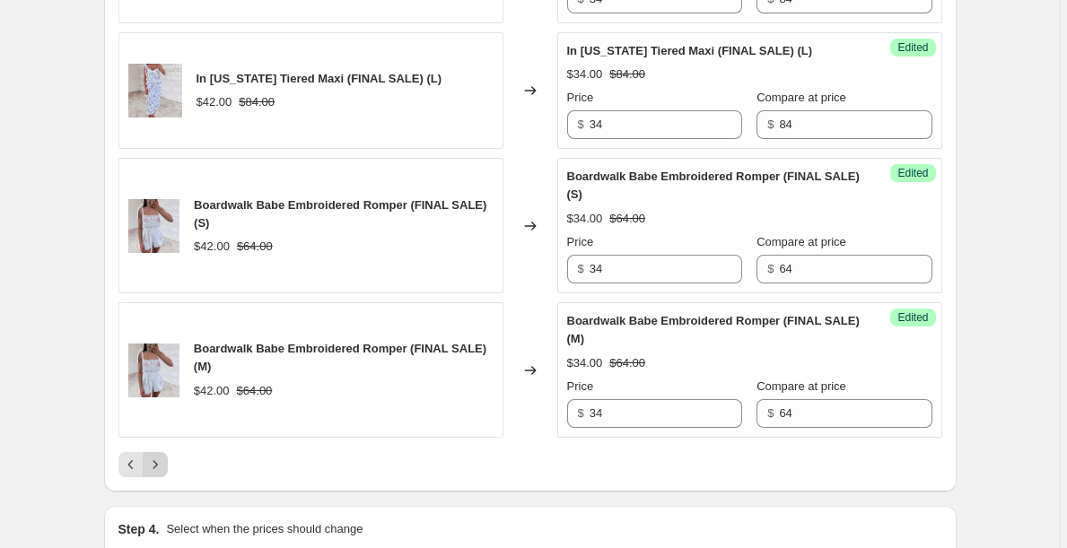
click at [159, 470] on icon "Next" at bounding box center [155, 465] width 18 height 18
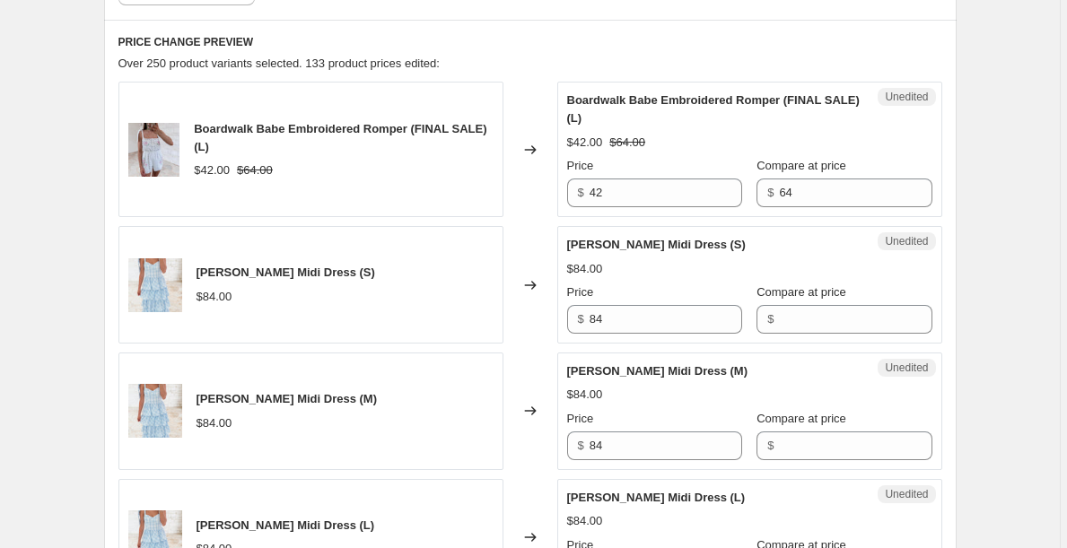
scroll to position [669, 0]
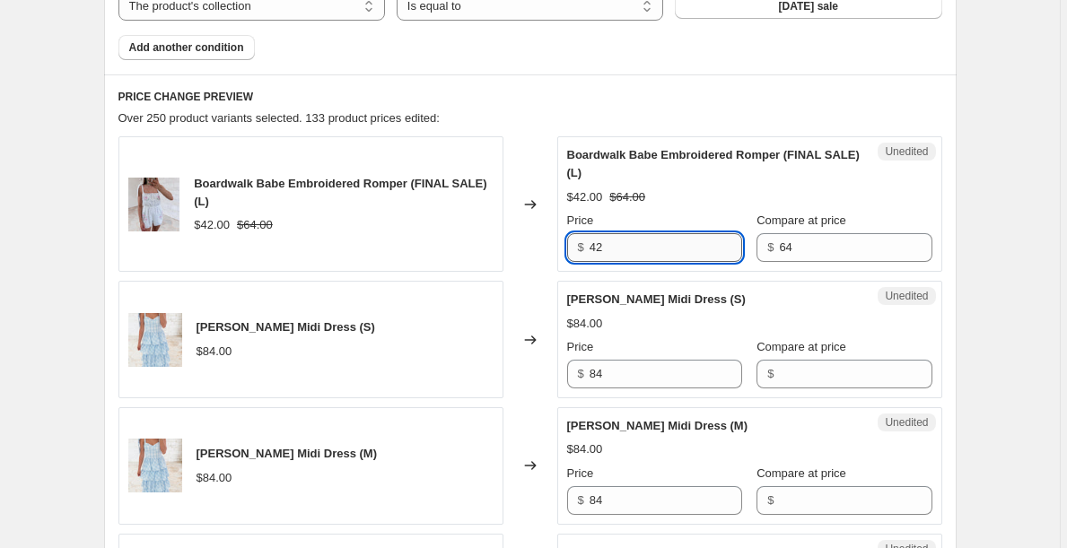
click at [629, 251] on input "42" at bounding box center [665, 247] width 152 height 29
click at [632, 249] on input "42 42" at bounding box center [665, 247] width 152 height 29
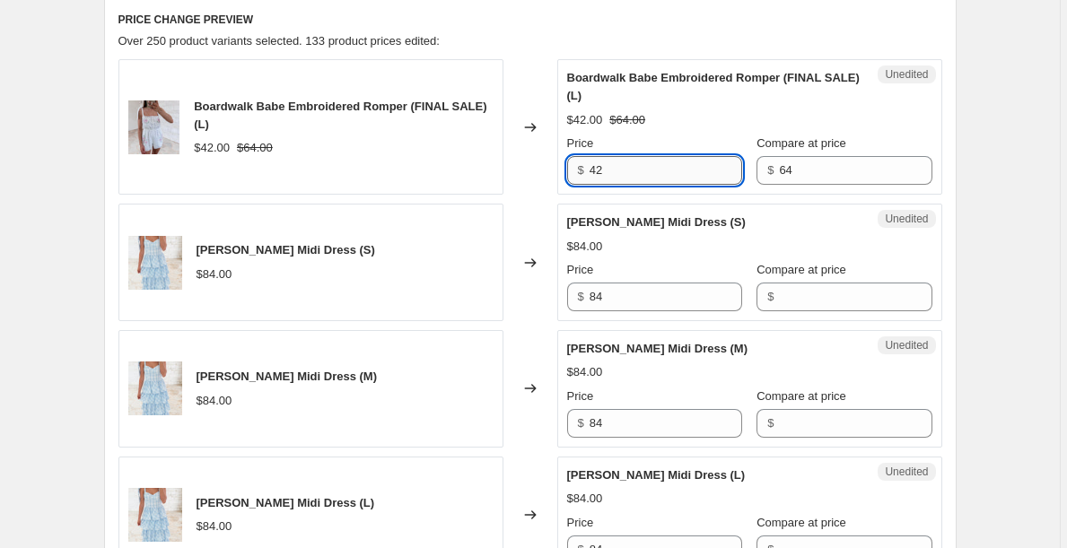
scroll to position [752, 0]
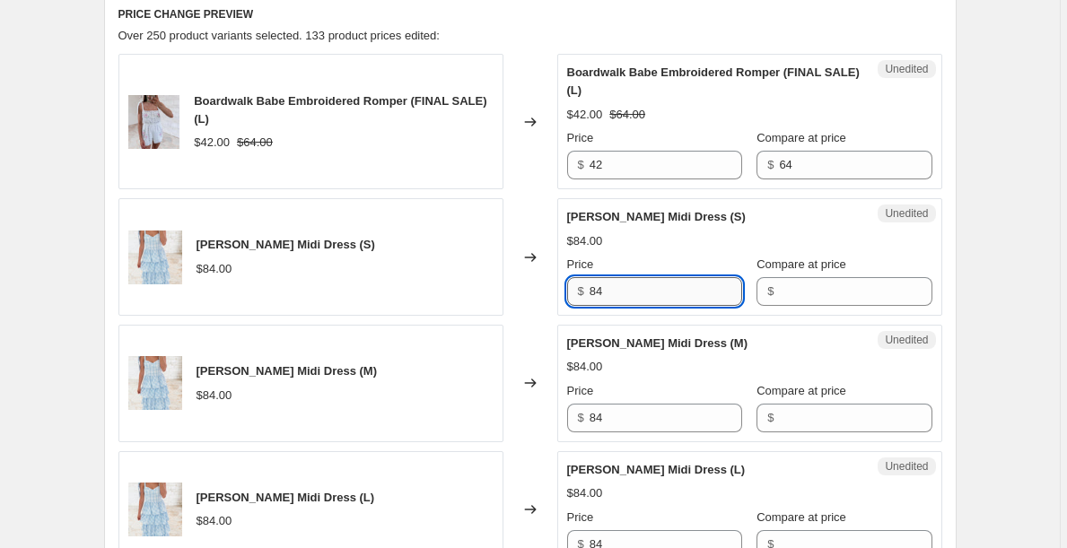
click at [609, 292] on input "84" at bounding box center [665, 291] width 152 height 29
click at [792, 286] on input "Compare at price" at bounding box center [855, 291] width 152 height 29
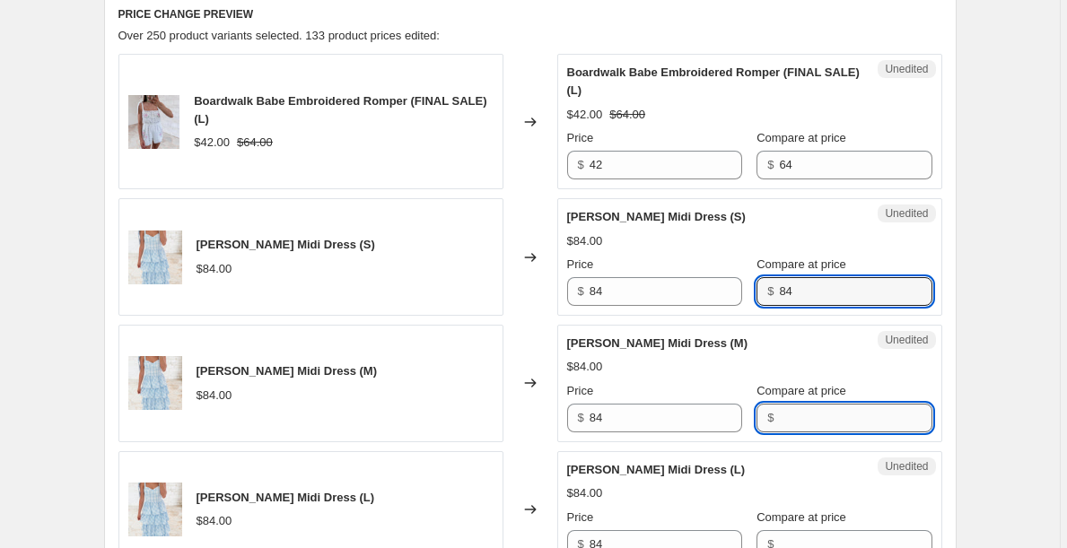
click at [812, 414] on input "Compare at price" at bounding box center [855, 418] width 152 height 29
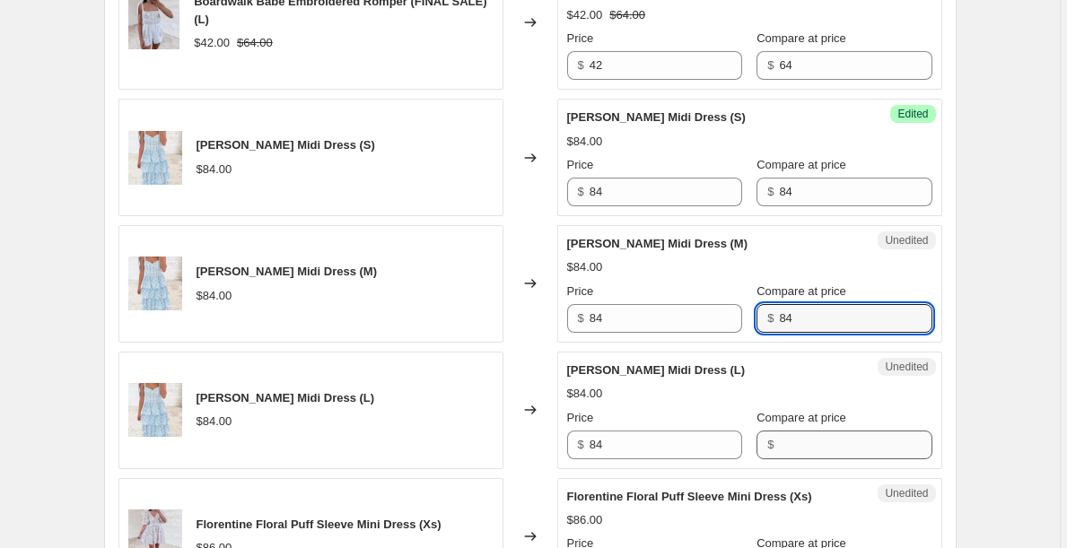
scroll to position [852, 0]
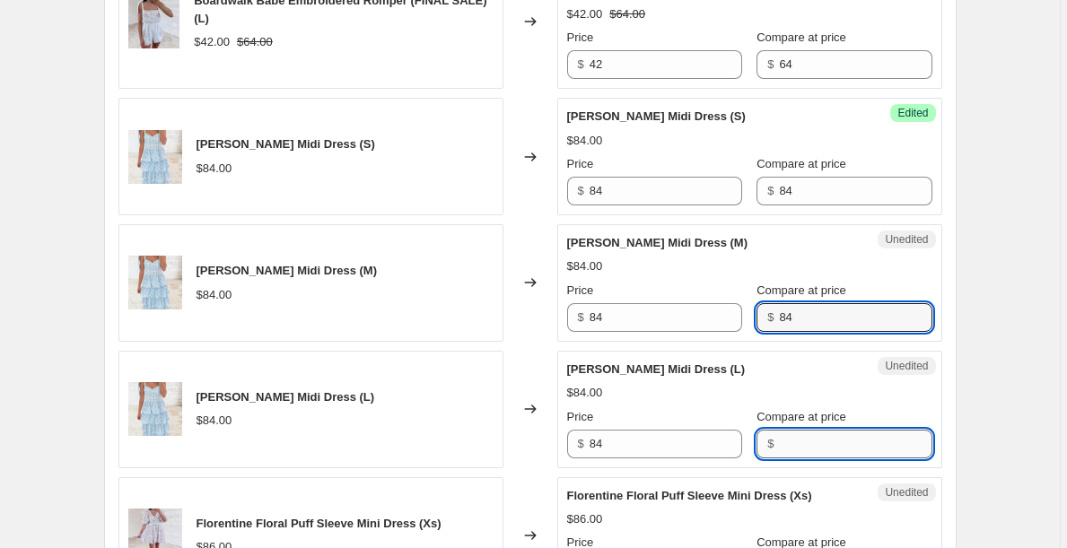
click at [813, 447] on input "Compare at price" at bounding box center [855, 444] width 152 height 29
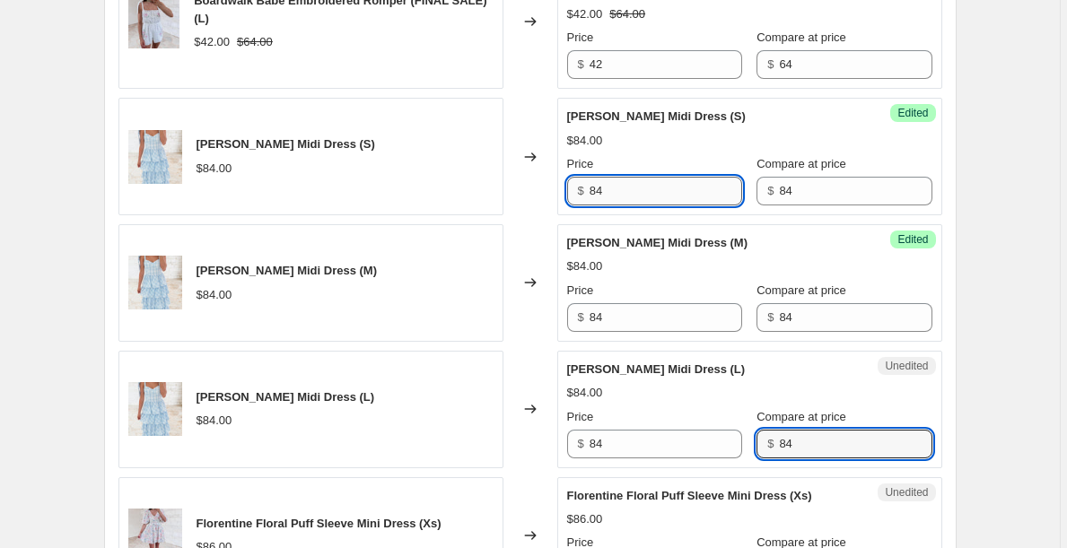
click at [666, 200] on input "84" at bounding box center [665, 191] width 152 height 29
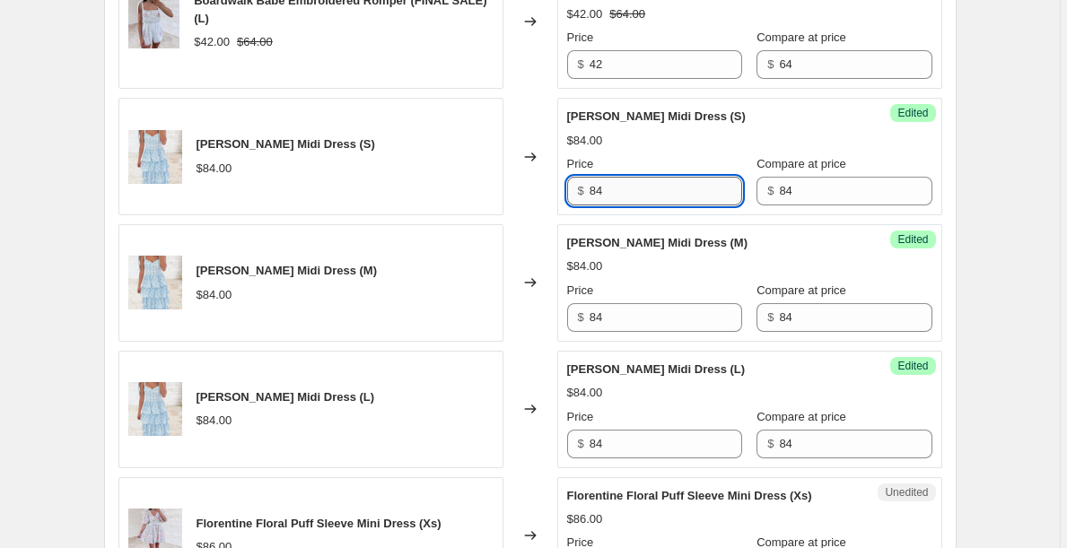
click at [666, 200] on input "84" at bounding box center [665, 191] width 152 height 29
click at [662, 196] on input "42" at bounding box center [665, 191] width 152 height 29
click at [663, 196] on input "42" at bounding box center [665, 191] width 152 height 29
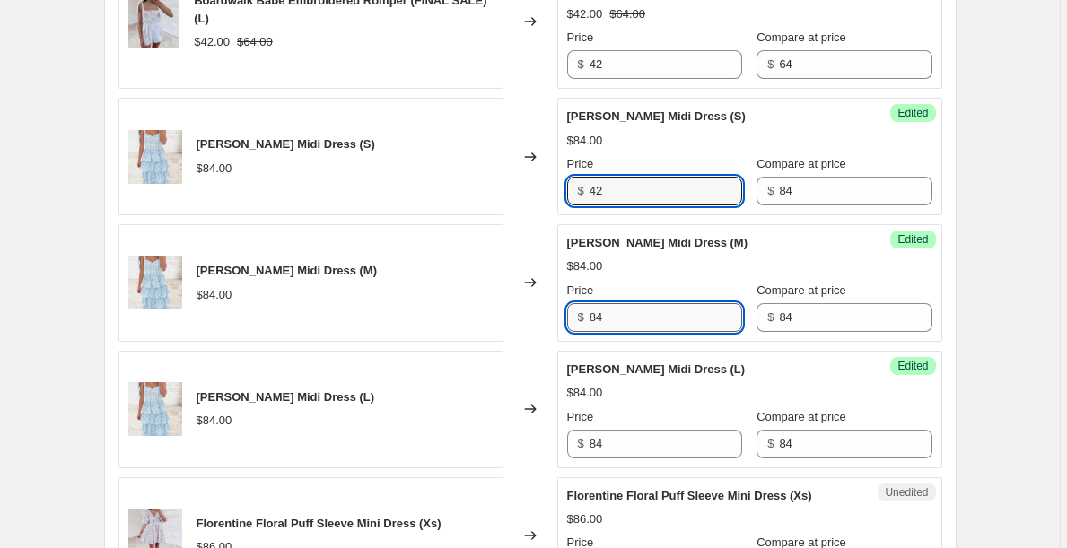
click at [658, 306] on input "84" at bounding box center [665, 317] width 152 height 29
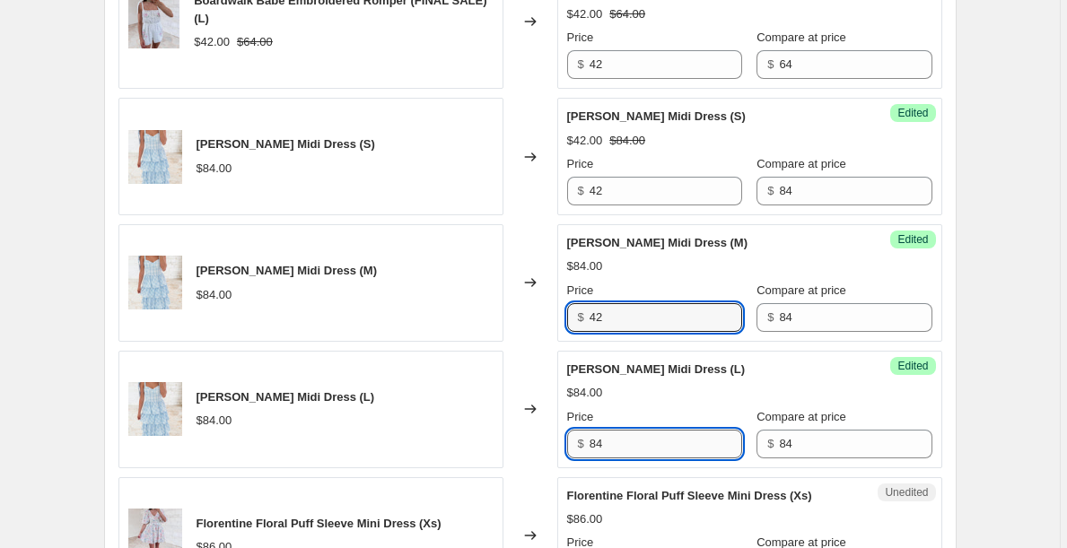
click at [634, 446] on input "84" at bounding box center [665, 444] width 152 height 29
click at [633, 446] on input "84" at bounding box center [665, 444] width 152 height 29
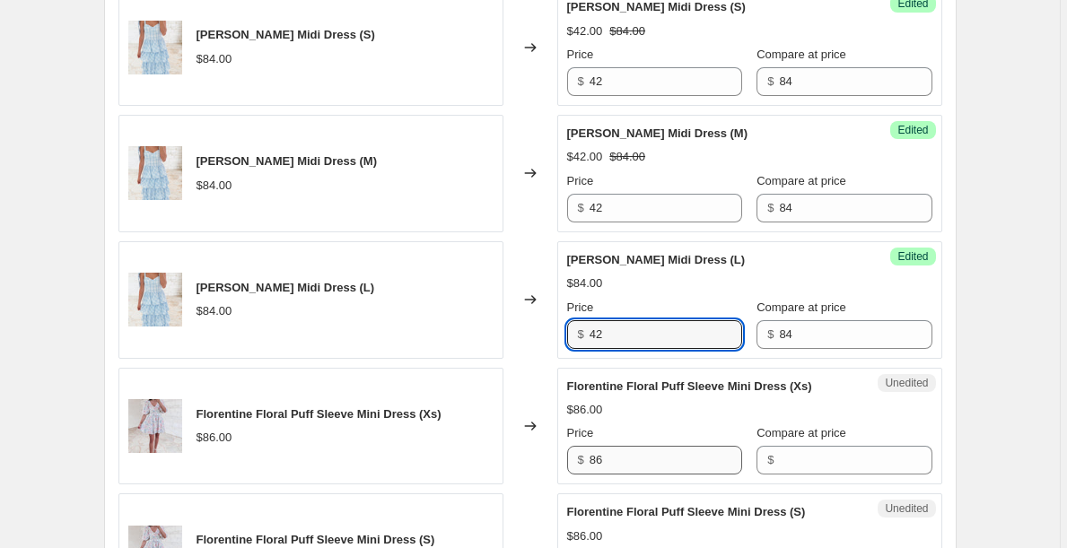
scroll to position [963, 0]
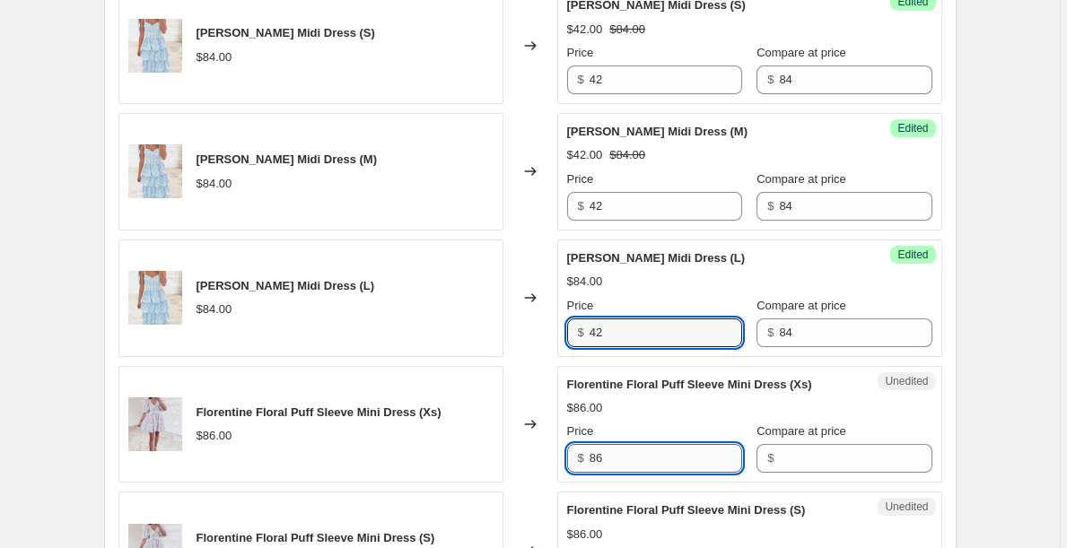
click at [632, 462] on input "86" at bounding box center [665, 458] width 152 height 29
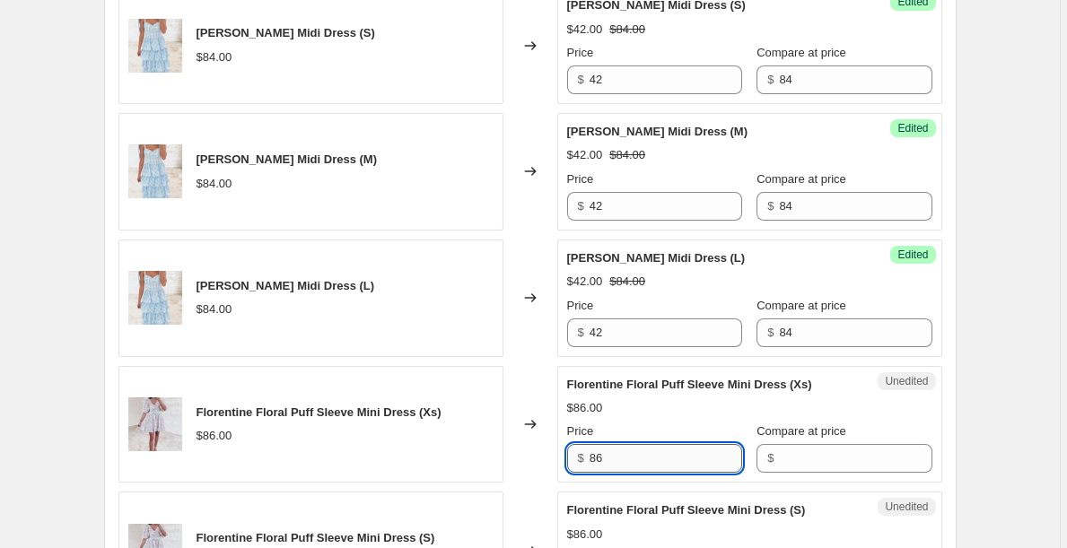
click at [632, 462] on input "86" at bounding box center [665, 458] width 152 height 29
click at [792, 464] on input "Compare at price" at bounding box center [855, 458] width 152 height 29
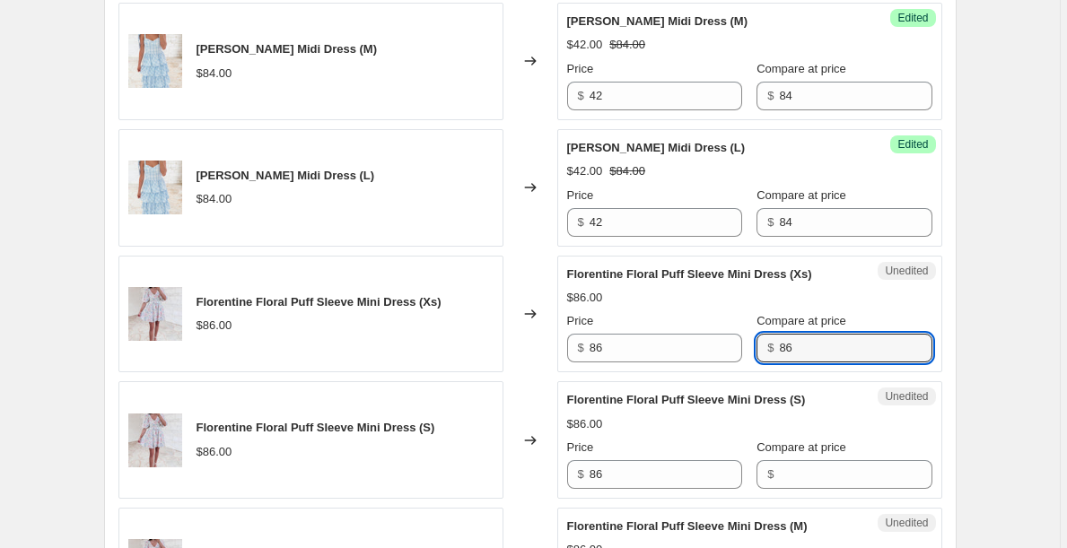
scroll to position [1076, 0]
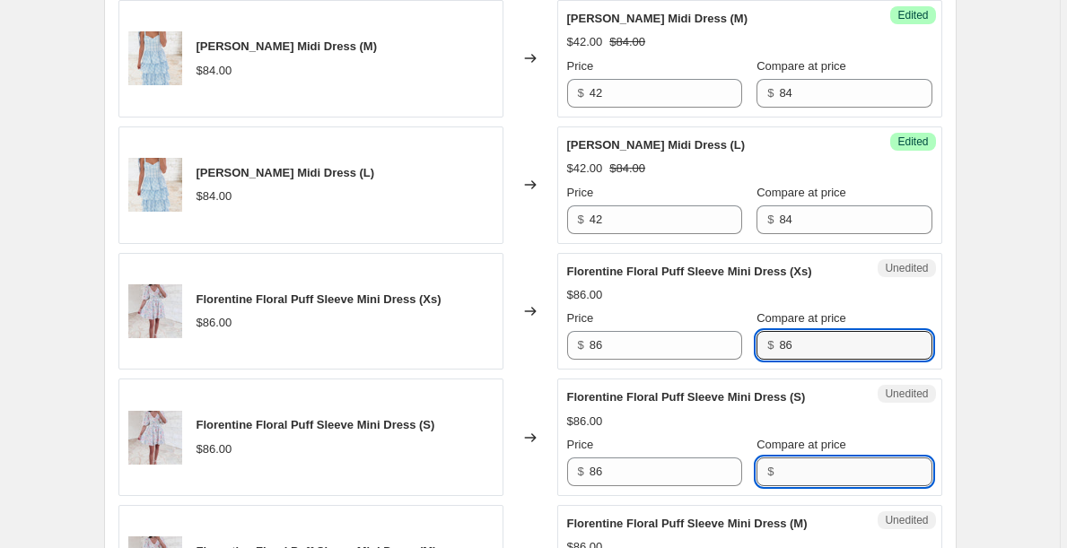
click at [811, 466] on input "Compare at price" at bounding box center [855, 471] width 152 height 29
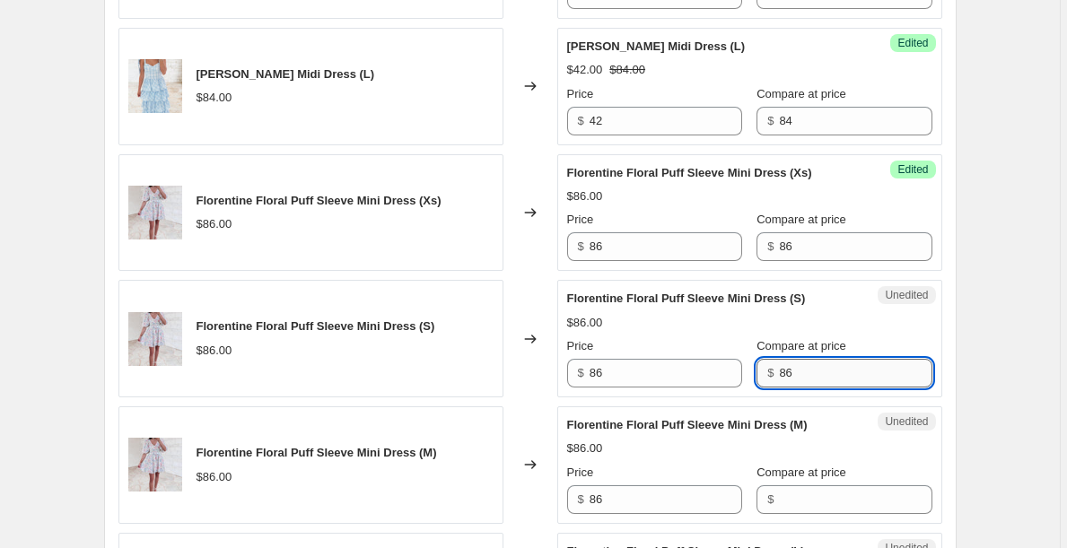
scroll to position [1176, 0]
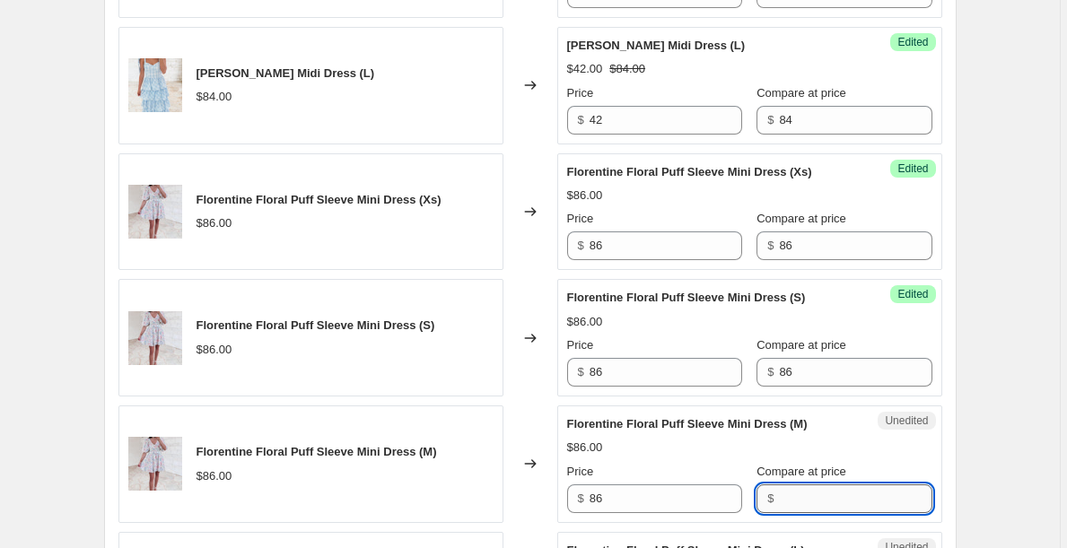
click at [815, 498] on input "Compare at price" at bounding box center [855, 498] width 152 height 29
click at [695, 252] on input "86" at bounding box center [665, 245] width 152 height 29
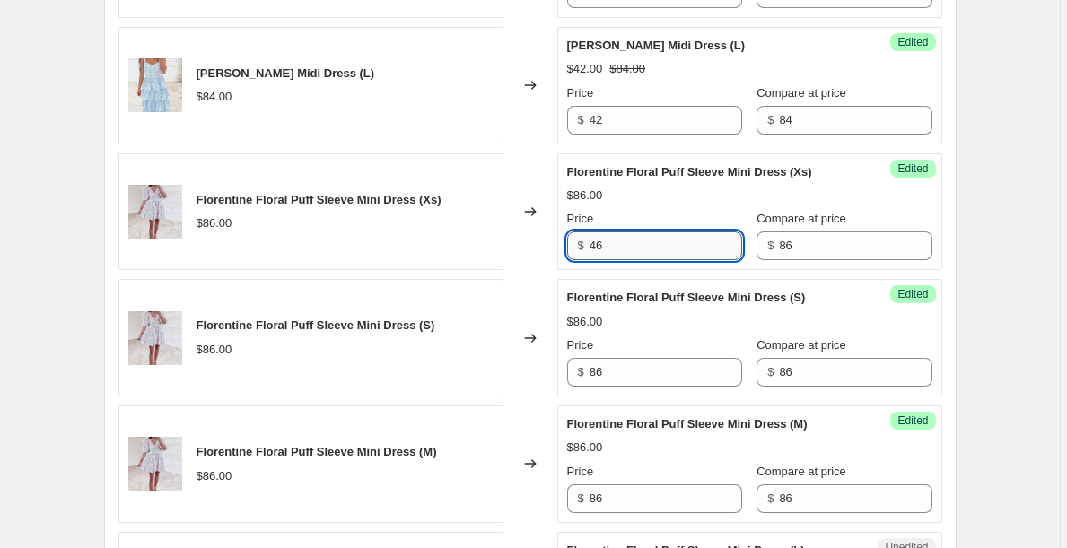
click at [675, 247] on input "46" at bounding box center [665, 245] width 152 height 29
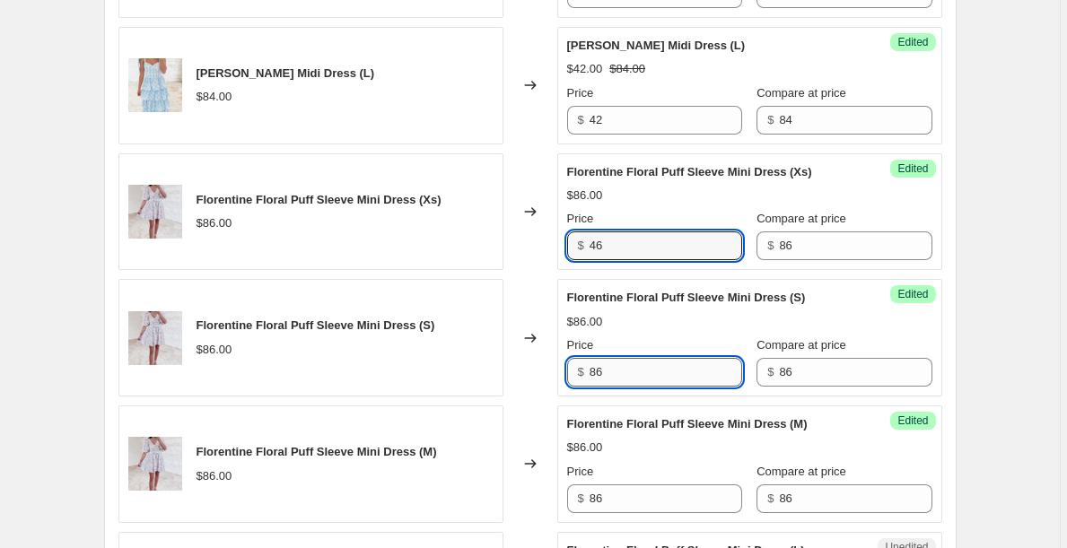
click at [653, 368] on input "86" at bounding box center [665, 372] width 152 height 29
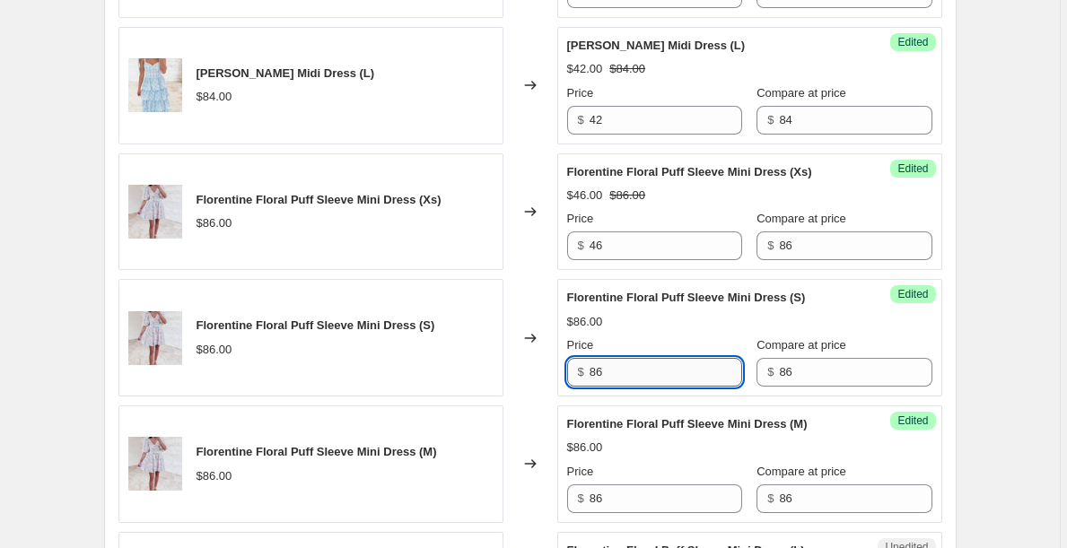
click at [653, 368] on input "86" at bounding box center [665, 372] width 152 height 29
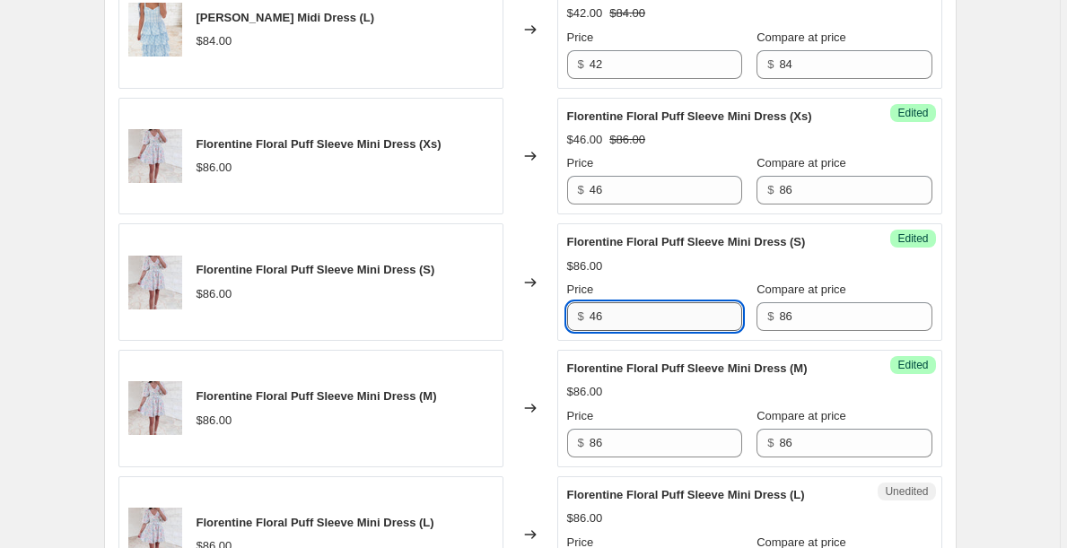
scroll to position [1249, 0]
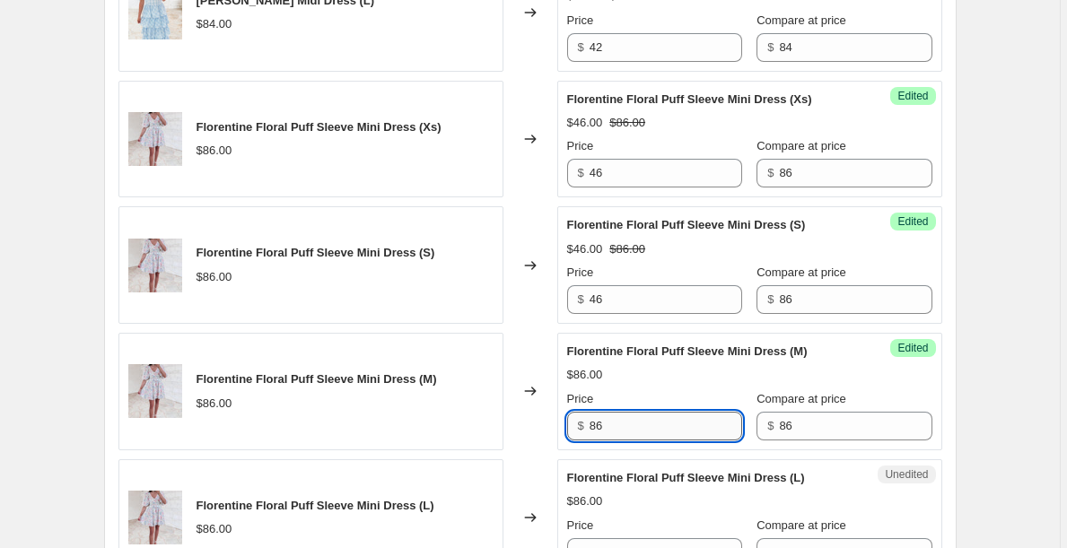
click at [644, 433] on input "86" at bounding box center [665, 426] width 152 height 29
click at [645, 433] on input "86" at bounding box center [665, 426] width 152 height 29
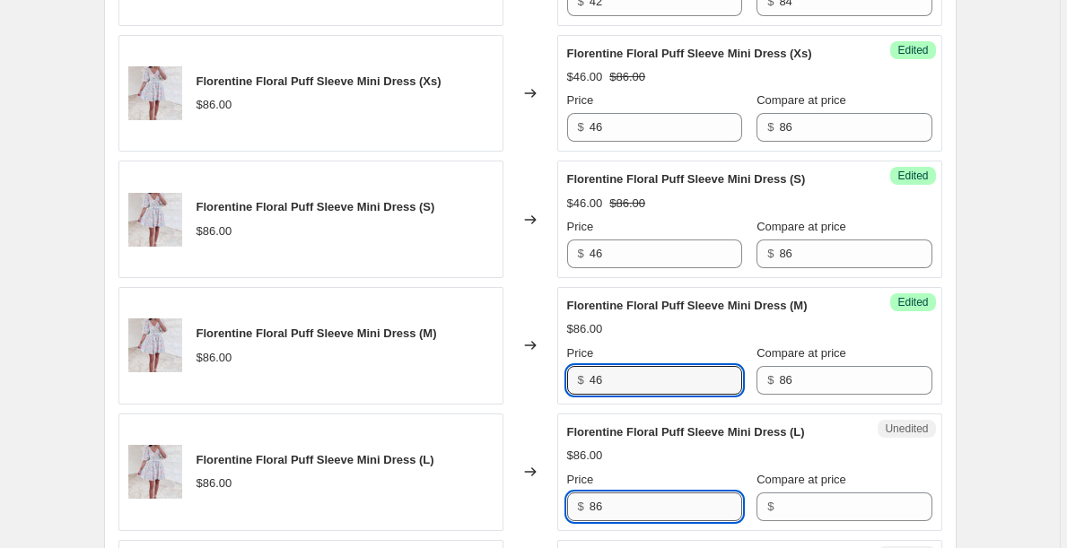
click at [644, 509] on input "86" at bounding box center [665, 506] width 152 height 29
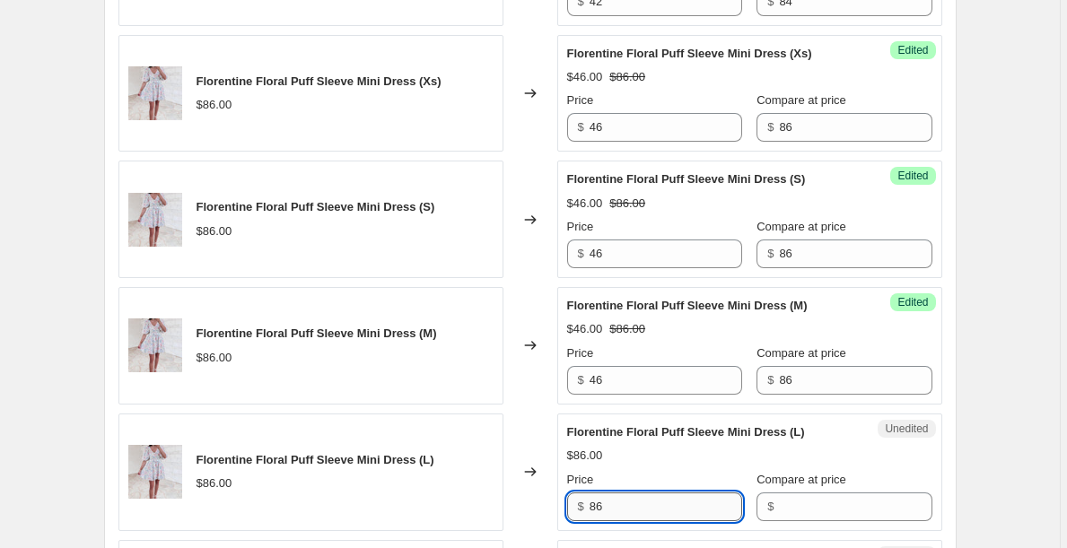
click at [644, 509] on input "86" at bounding box center [665, 506] width 152 height 29
click at [798, 391] on input "86" at bounding box center [855, 380] width 152 height 29
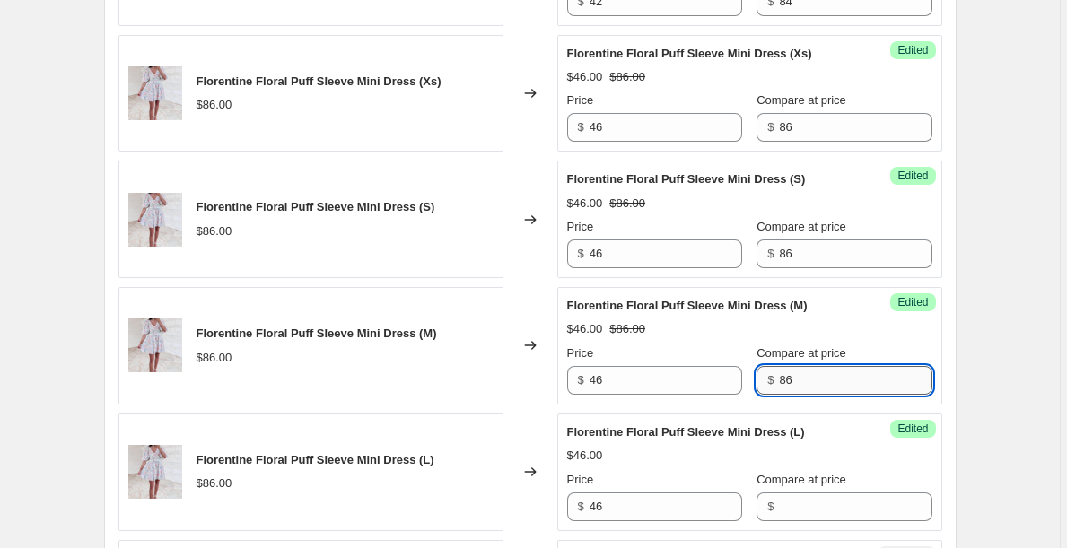
click at [798, 391] on input "86" at bounding box center [855, 380] width 152 height 29
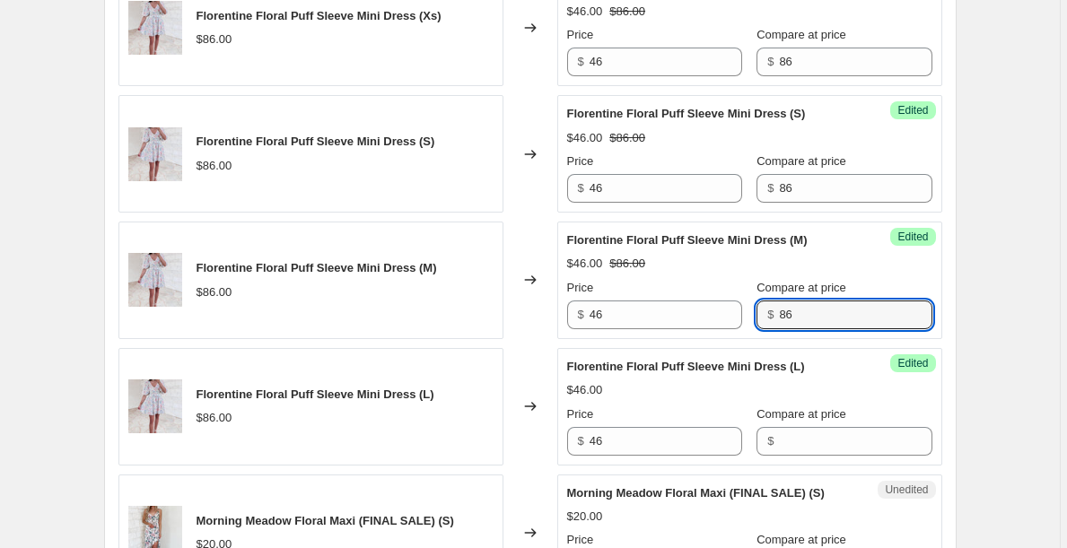
scroll to position [1362, 0]
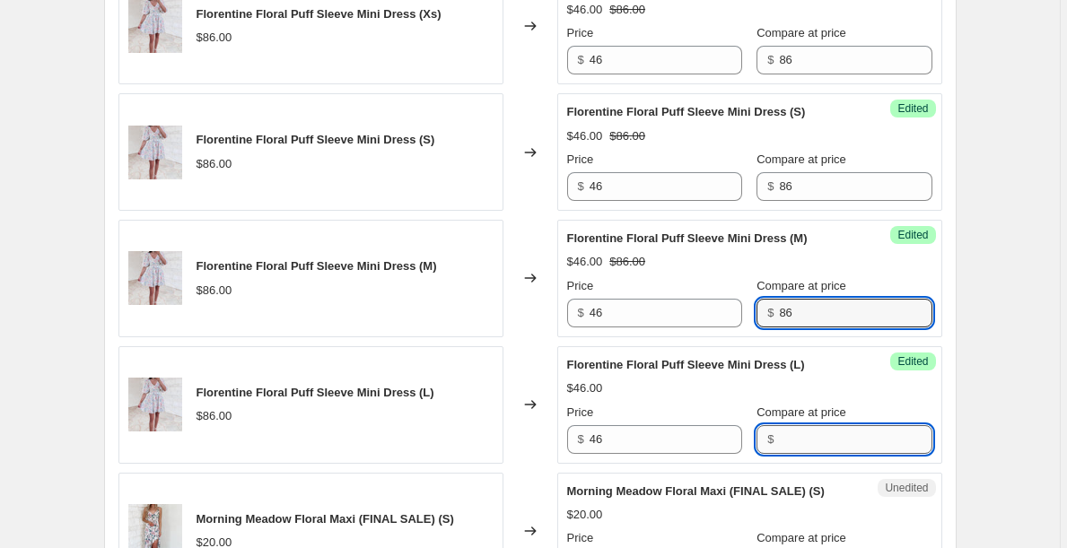
click at [801, 443] on input "Compare at price" at bounding box center [855, 439] width 152 height 29
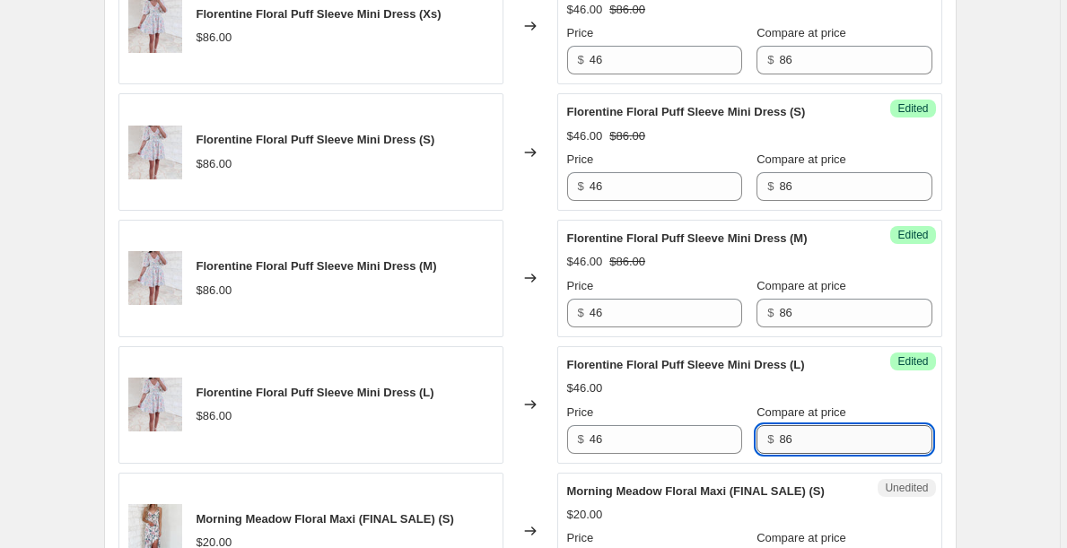
scroll to position [1460, 0]
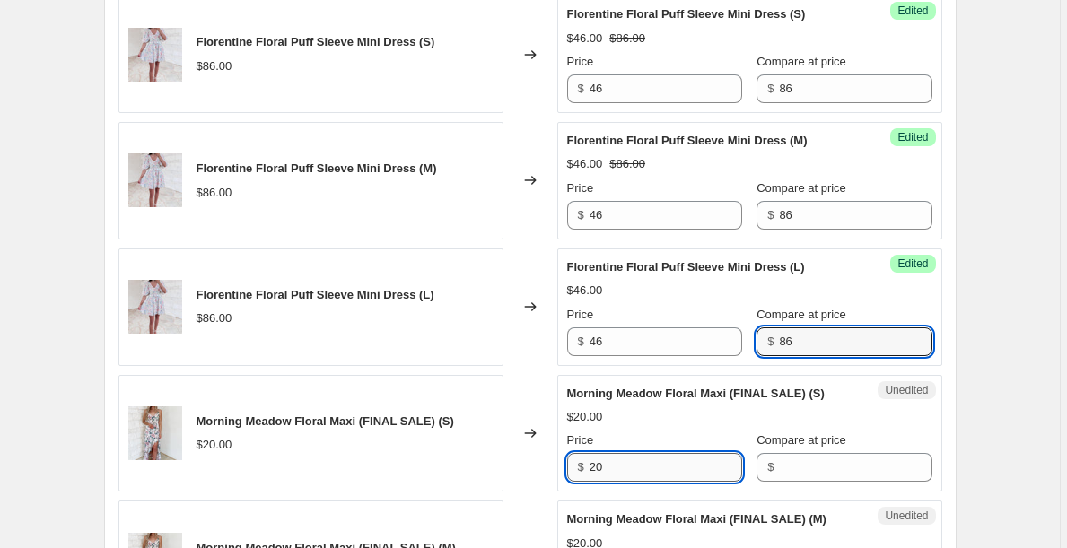
click at [661, 475] on input "20" at bounding box center [665, 467] width 152 height 29
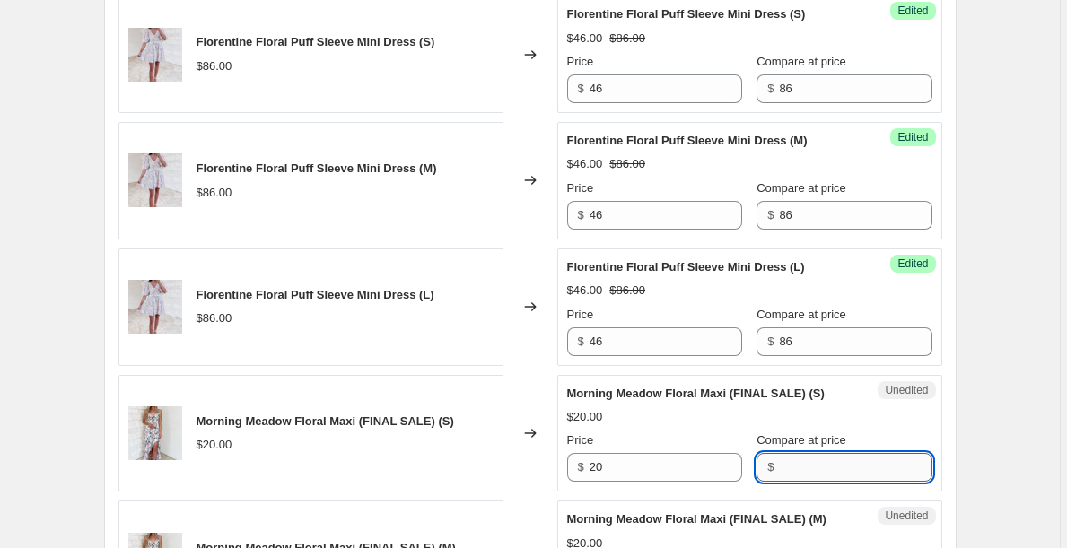
click at [793, 473] on input "Compare at price" at bounding box center [855, 467] width 152 height 29
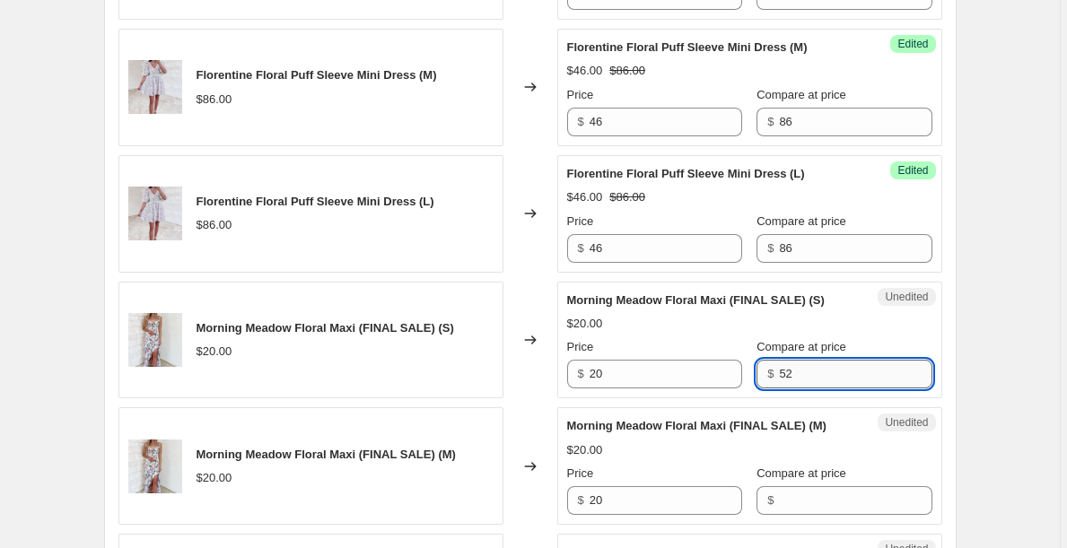
click at [815, 387] on input "52" at bounding box center [855, 374] width 152 height 29
click at [805, 510] on input "Compare at price" at bounding box center [855, 500] width 152 height 29
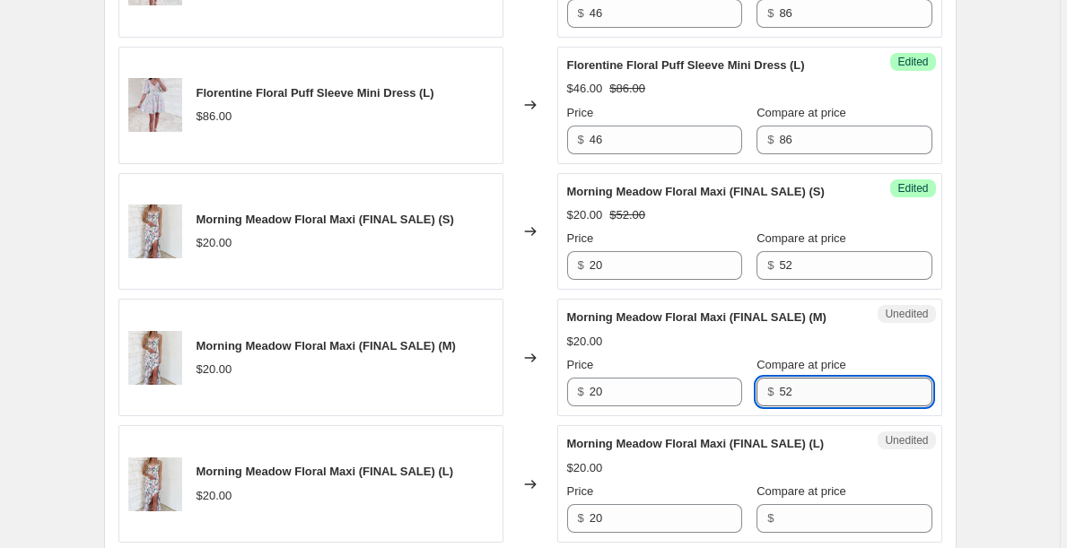
scroll to position [1663, 0]
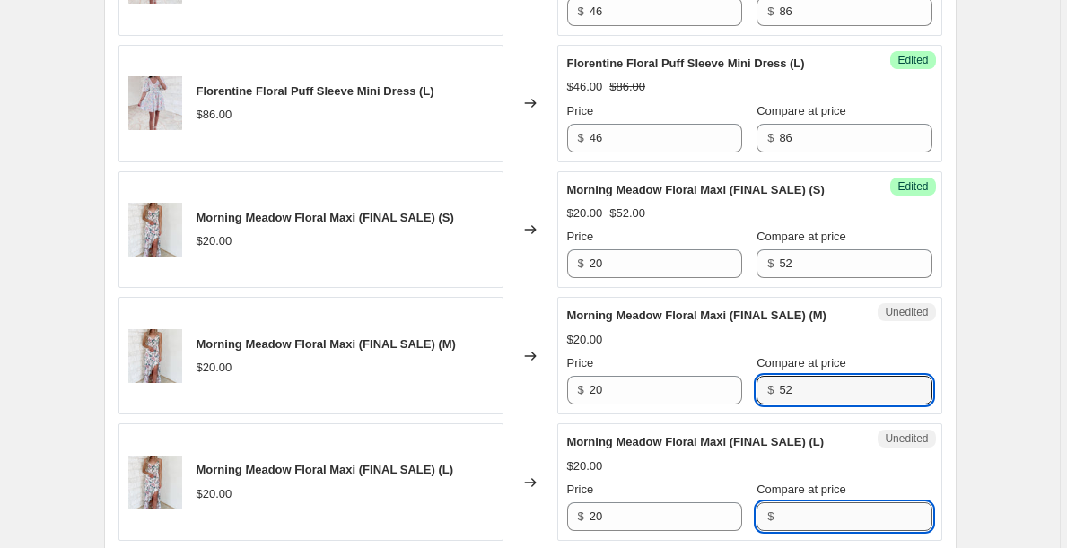
click at [810, 517] on input "Compare at price" at bounding box center [855, 516] width 152 height 29
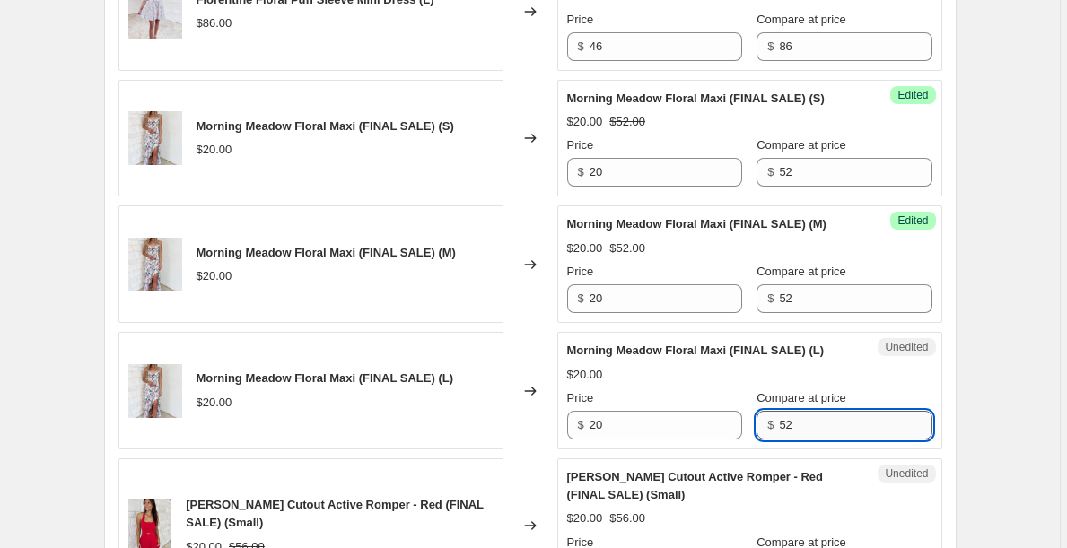
scroll to position [1762, 0]
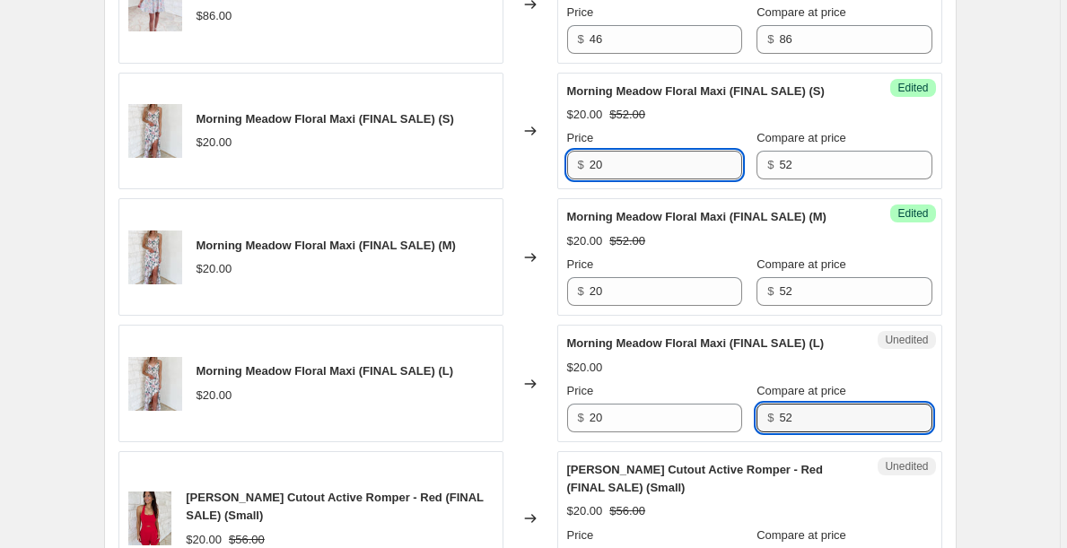
click at [667, 178] on input "20" at bounding box center [665, 165] width 152 height 29
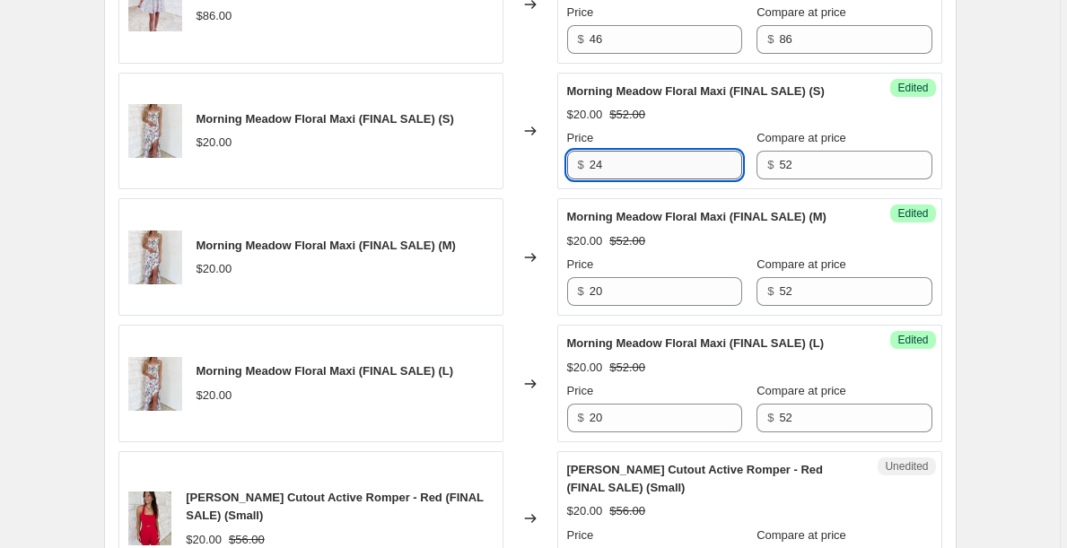
click at [665, 174] on input "24" at bounding box center [665, 165] width 152 height 29
click at [665, 173] on input "24" at bounding box center [665, 165] width 152 height 29
click at [637, 294] on input "20" at bounding box center [665, 291] width 152 height 29
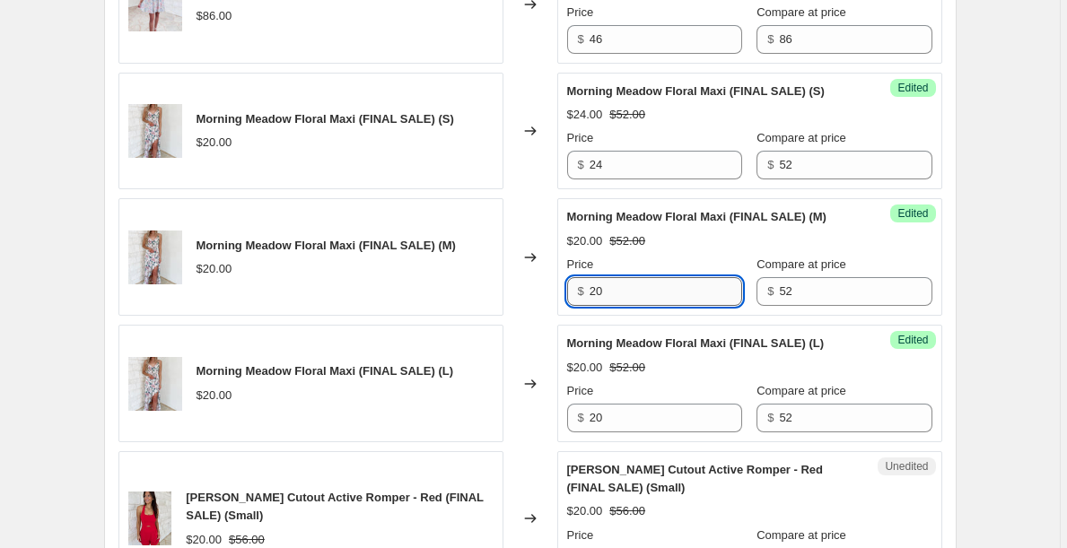
click at [637, 293] on input "20" at bounding box center [665, 291] width 152 height 29
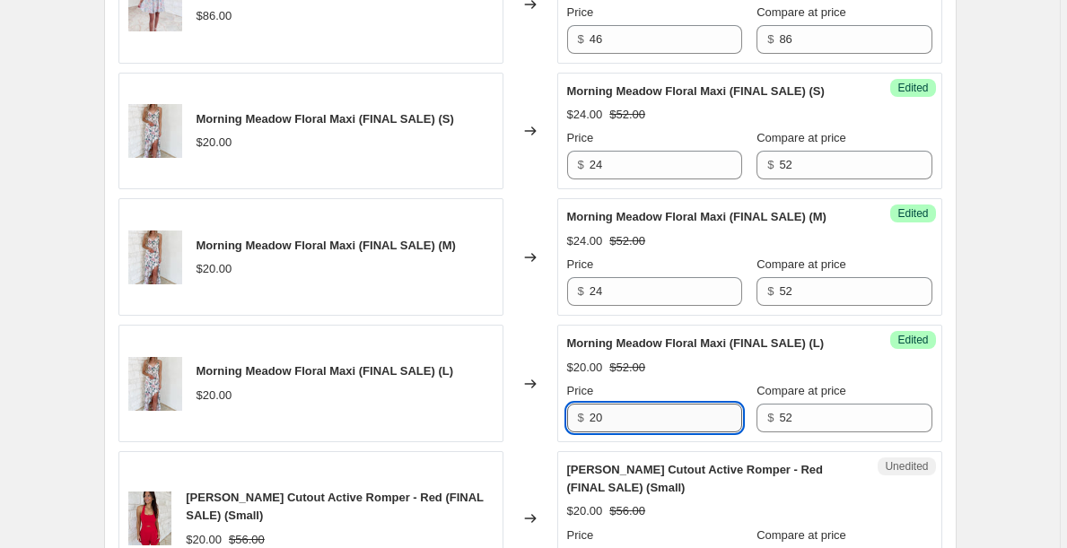
click at [630, 416] on input "20" at bounding box center [665, 418] width 152 height 29
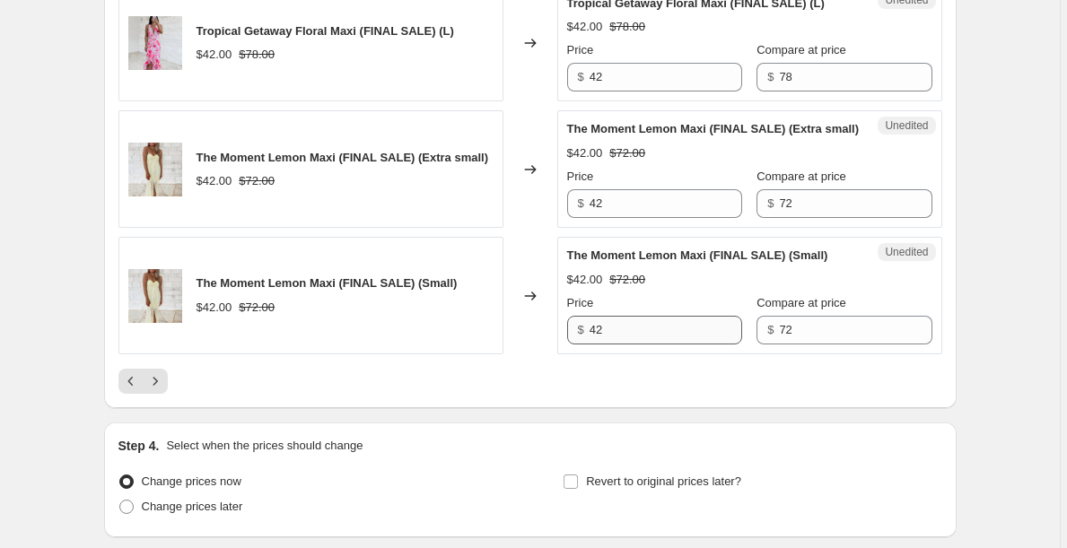
scroll to position [3082, 0]
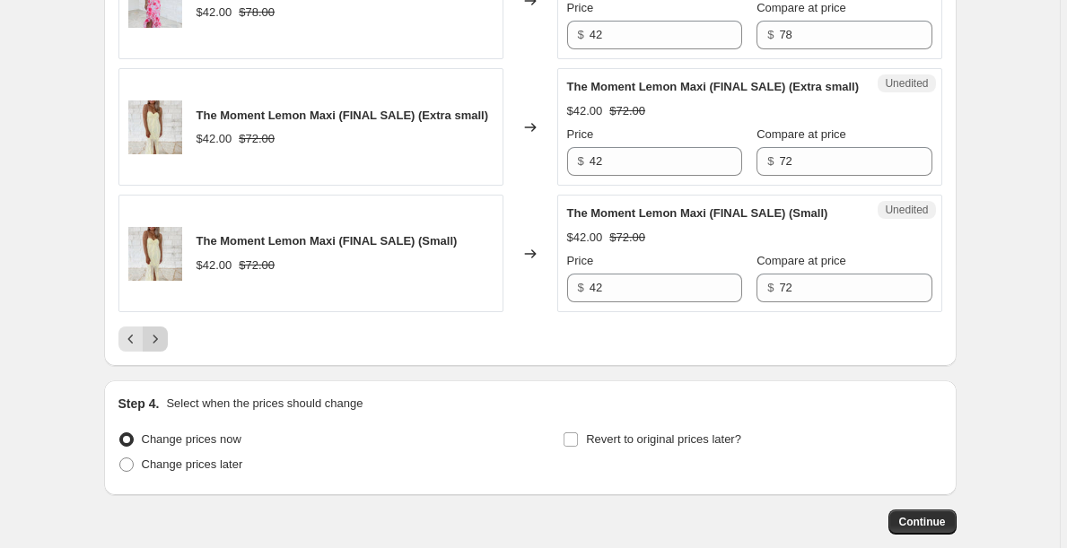
click at [157, 348] on icon "Next" at bounding box center [155, 339] width 18 height 18
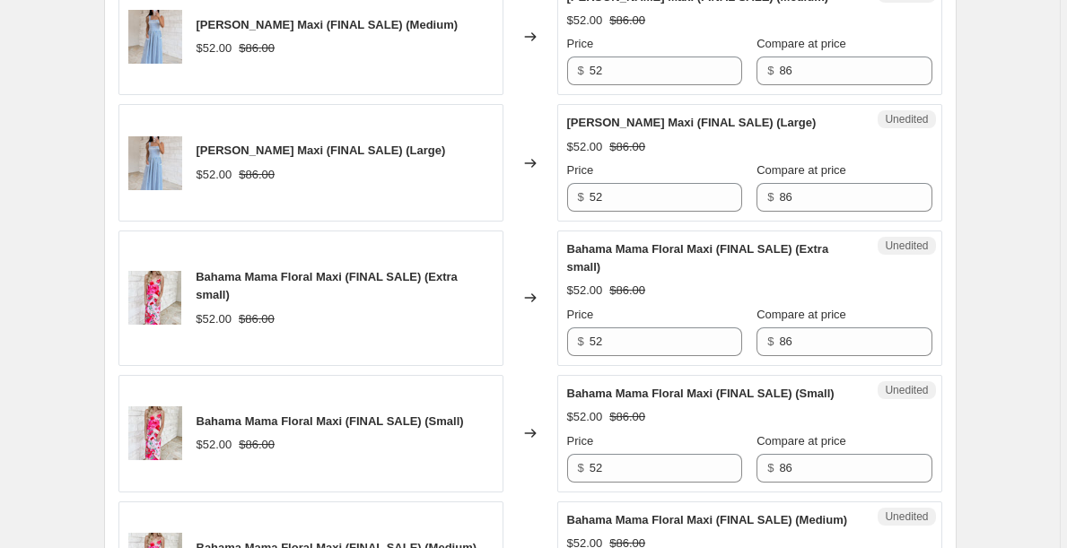
scroll to position [1349, 0]
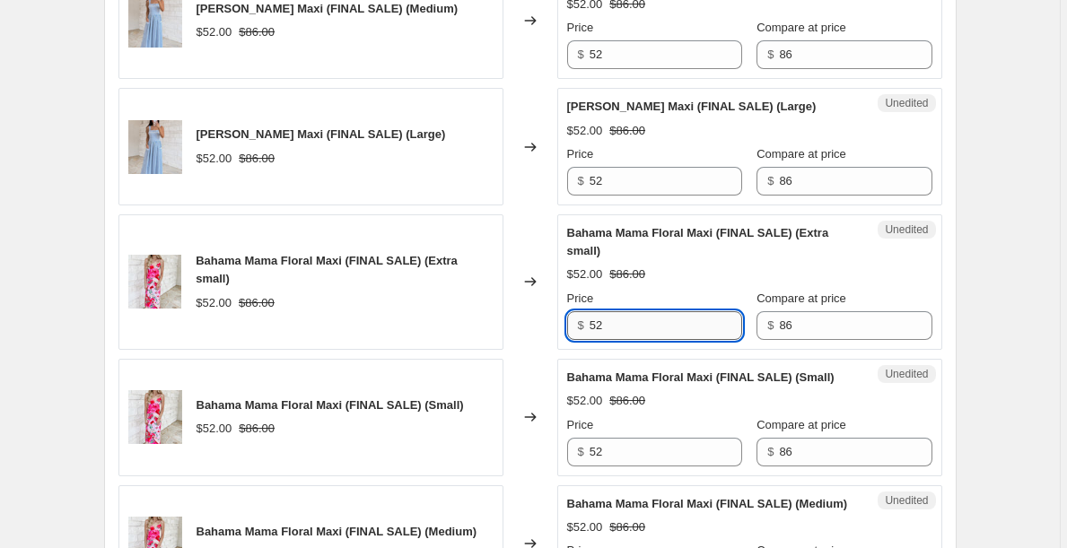
click at [630, 327] on input "52" at bounding box center [665, 325] width 152 height 29
click at [632, 327] on input "42" at bounding box center [665, 325] width 152 height 29
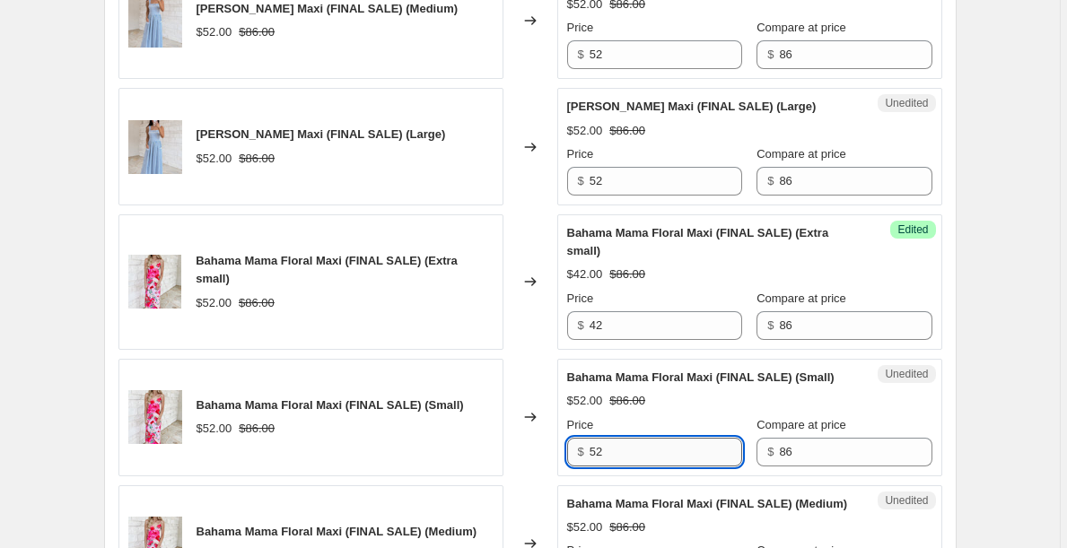
click at [637, 454] on input "52" at bounding box center [665, 452] width 152 height 29
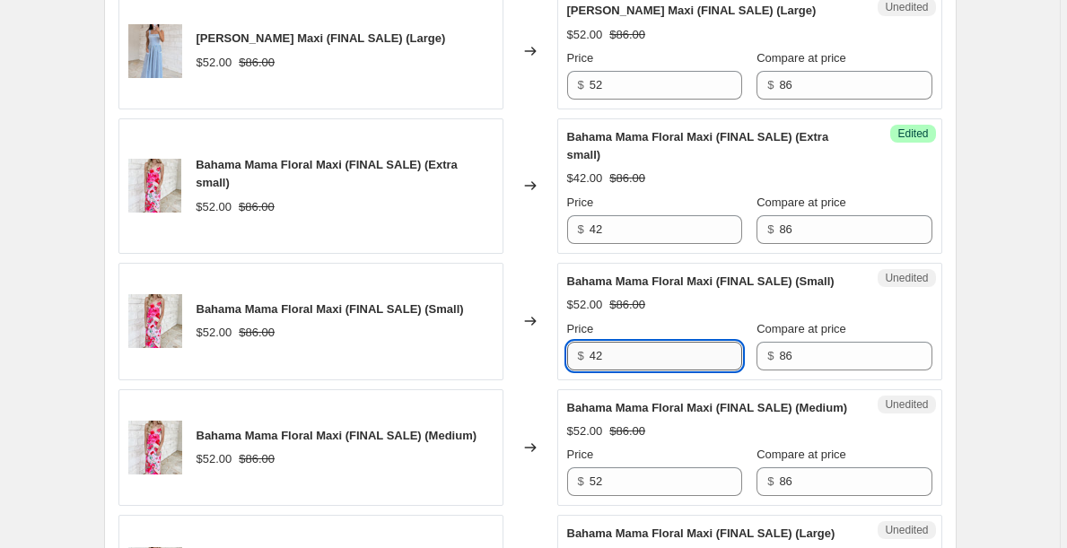
scroll to position [1467, 0]
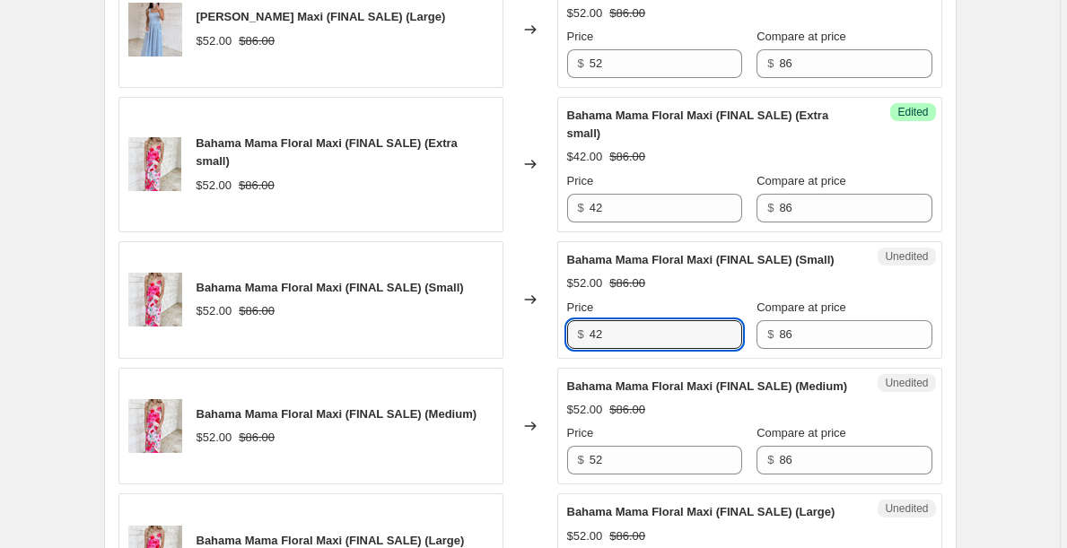
click at [635, 478] on div "Unedited Bahama Mama Floral Maxi (FINAL SALE) (Medium) $52.00 $86.00 Price $ 52…" at bounding box center [749, 427] width 385 height 118
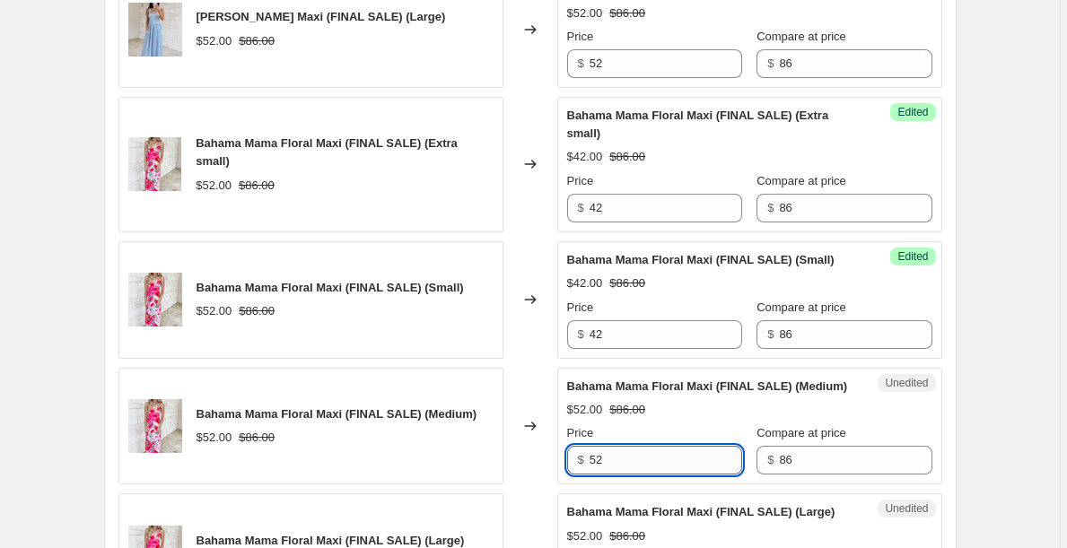
click at [626, 461] on input "52" at bounding box center [665, 460] width 152 height 29
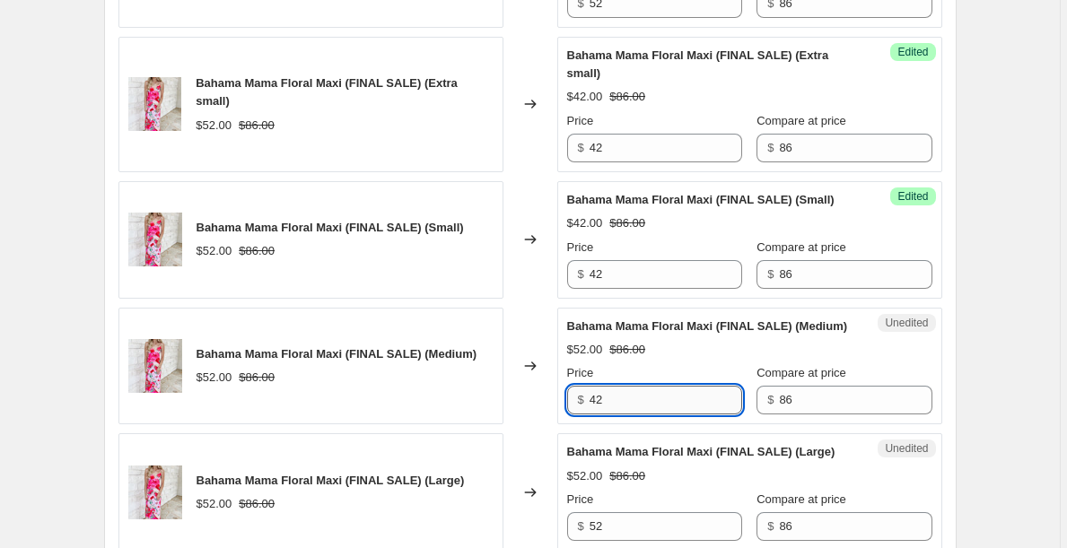
scroll to position [1583, 0]
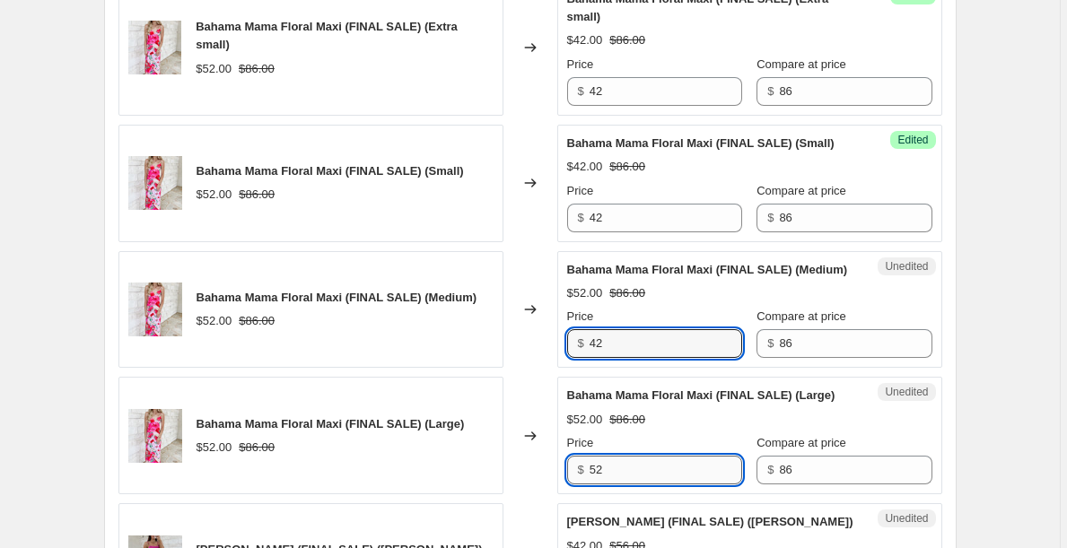
click at [624, 475] on input "52" at bounding box center [665, 470] width 152 height 29
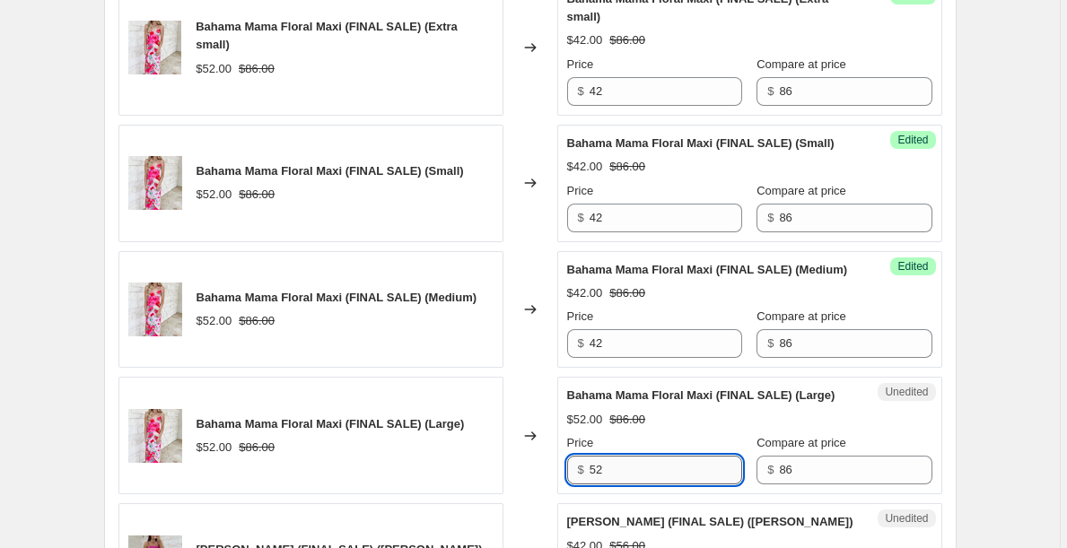
click at [624, 475] on input "52" at bounding box center [665, 470] width 152 height 29
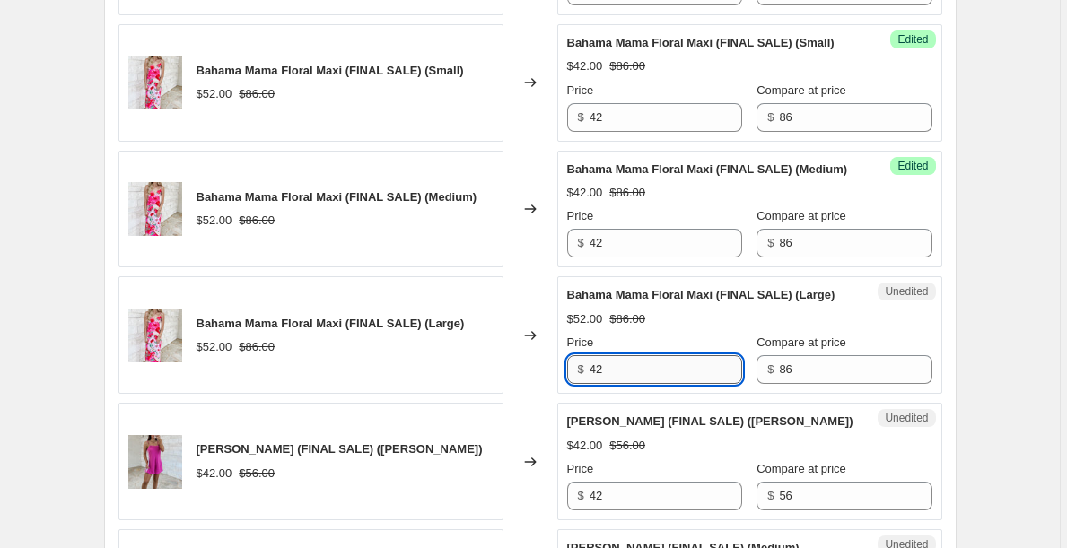
scroll to position [1691, 0]
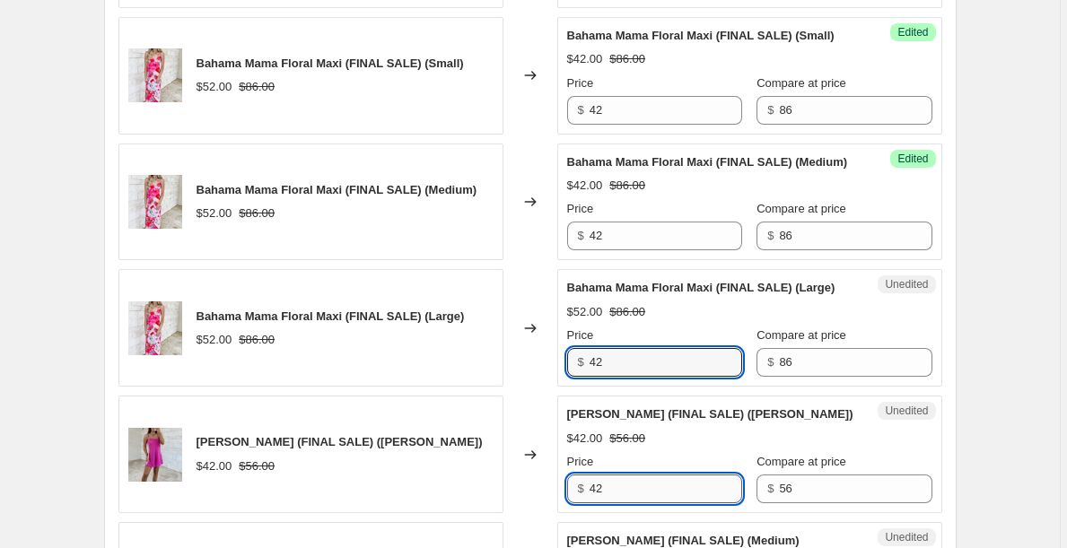
click at [628, 493] on input "42" at bounding box center [665, 489] width 152 height 29
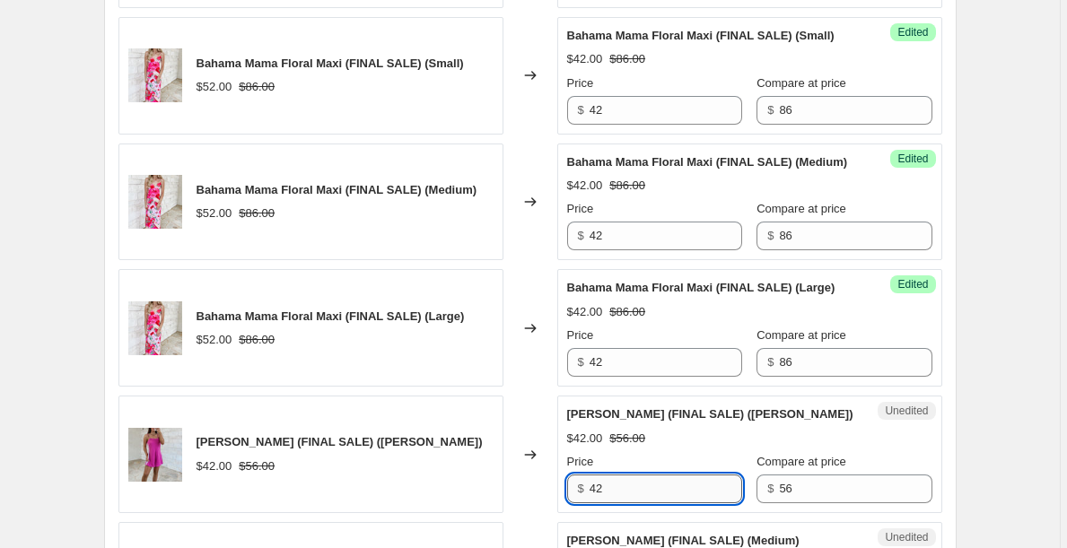
click at [628, 493] on input "42" at bounding box center [665, 489] width 152 height 29
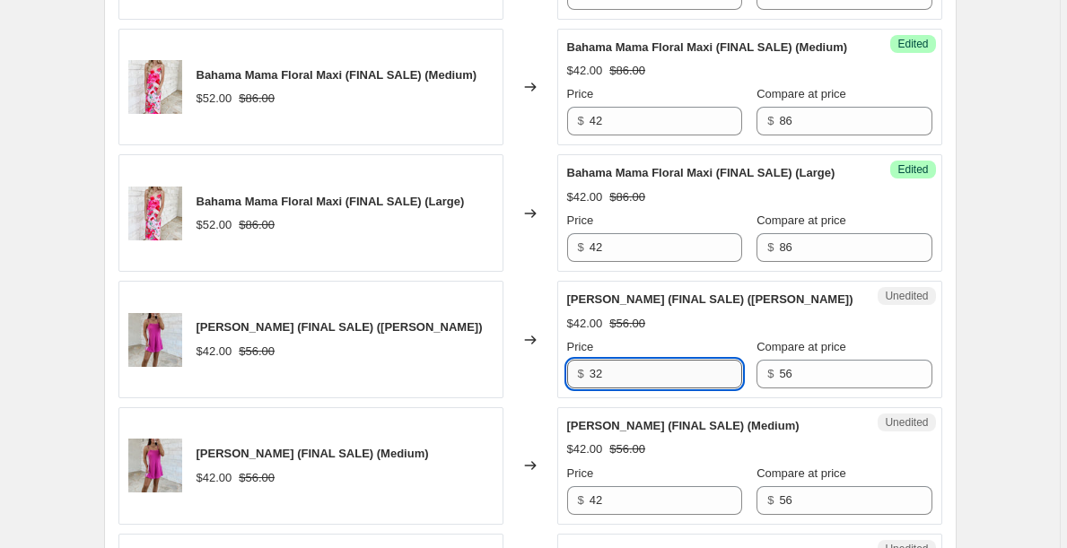
scroll to position [1807, 0]
click at [614, 381] on input "32" at bounding box center [665, 373] width 152 height 29
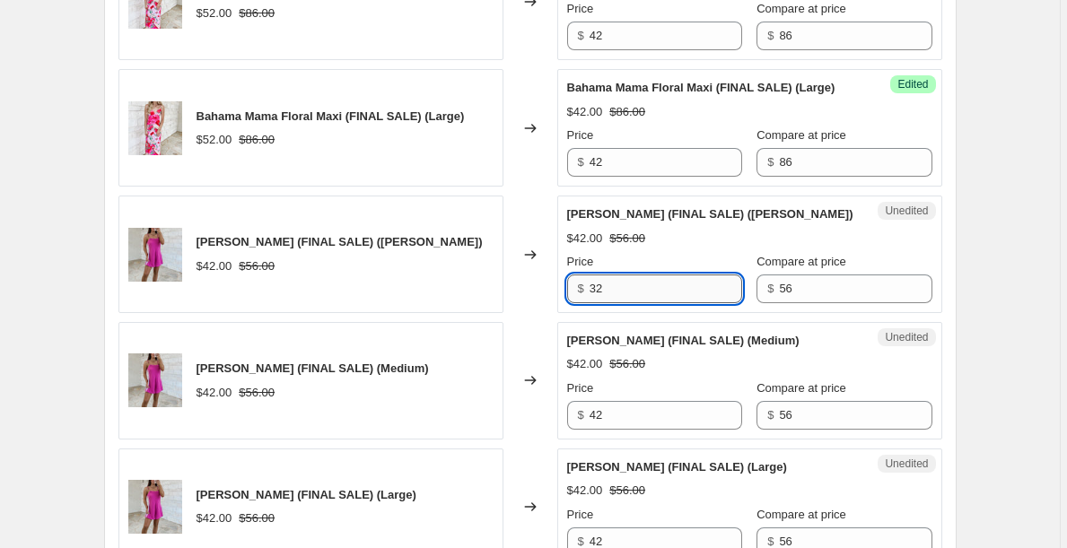
scroll to position [1907, 0]
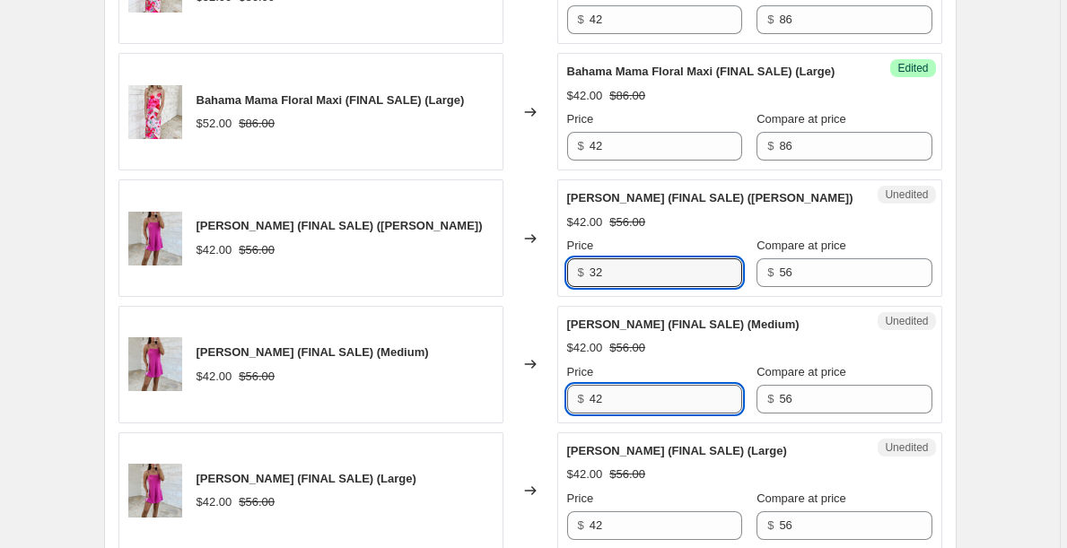
click at [621, 410] on input "42" at bounding box center [665, 399] width 152 height 29
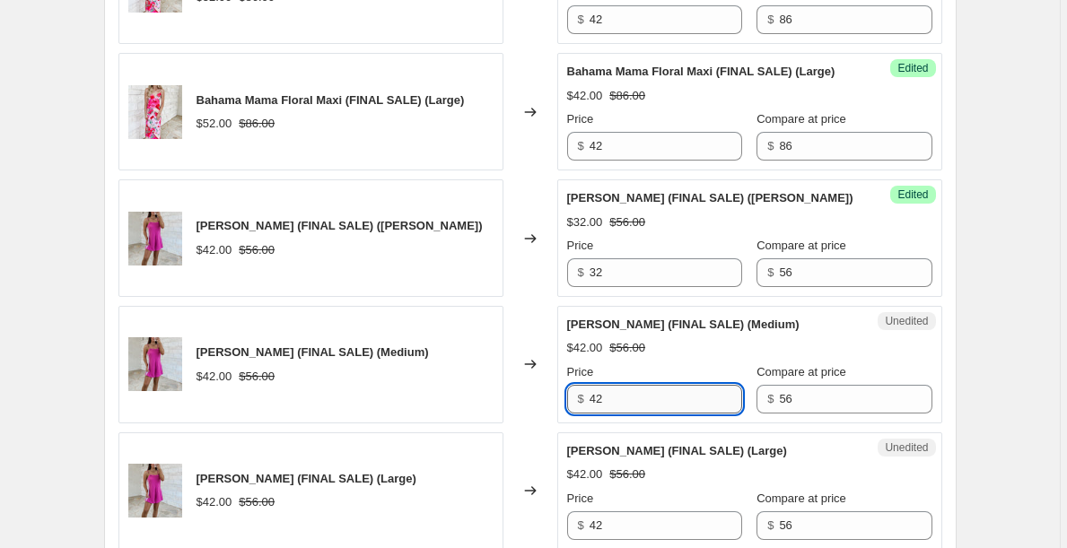
click at [621, 409] on input "42" at bounding box center [665, 399] width 152 height 29
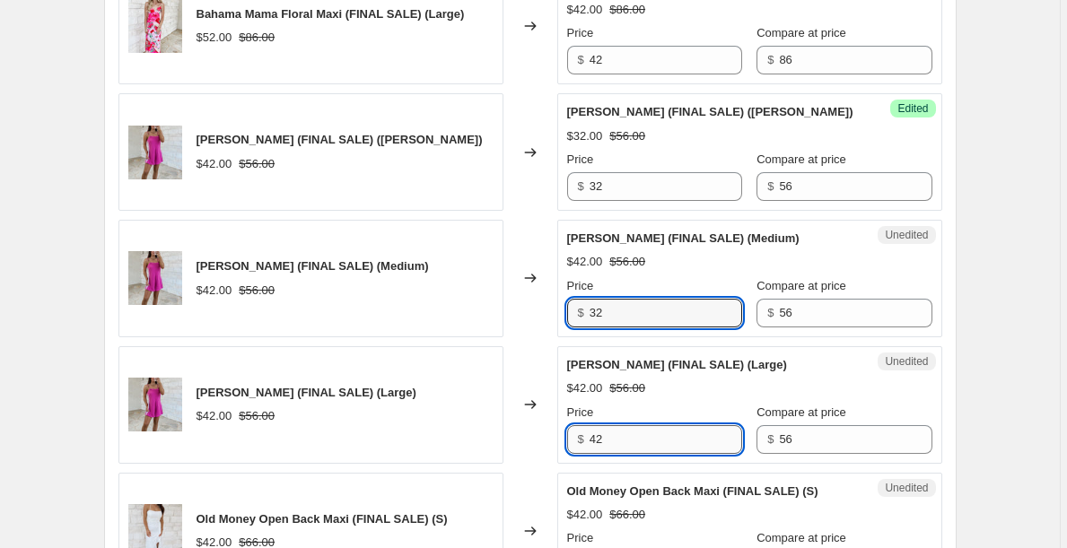
click at [618, 436] on input "42" at bounding box center [665, 439] width 152 height 29
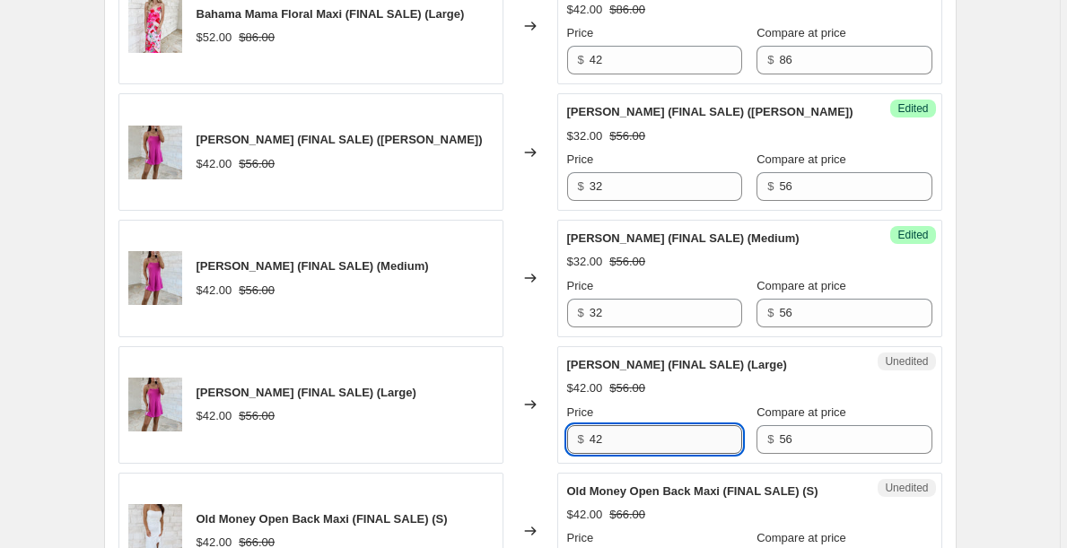
click at [618, 436] on input "42" at bounding box center [665, 439] width 152 height 29
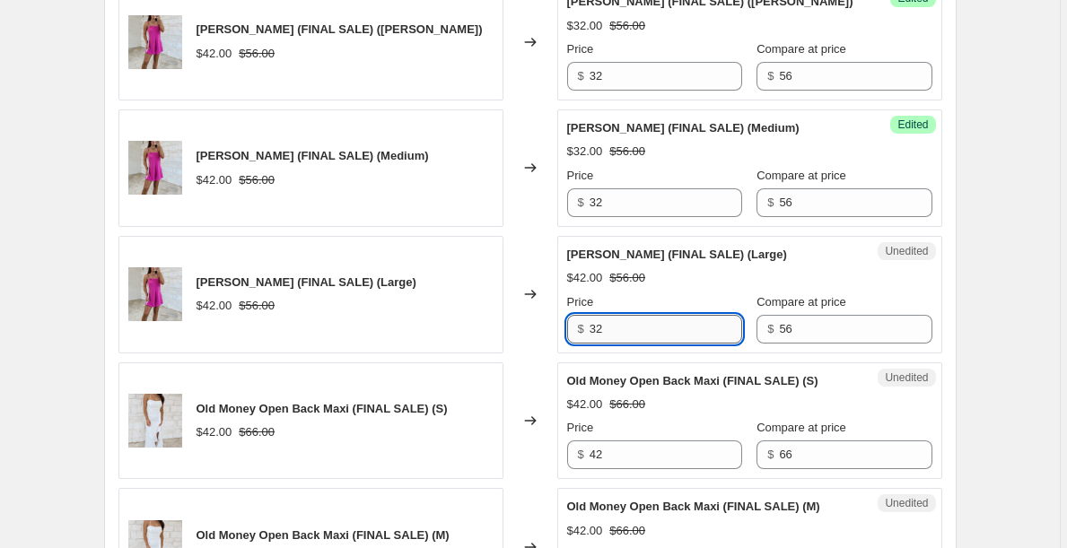
scroll to position [2125, 0]
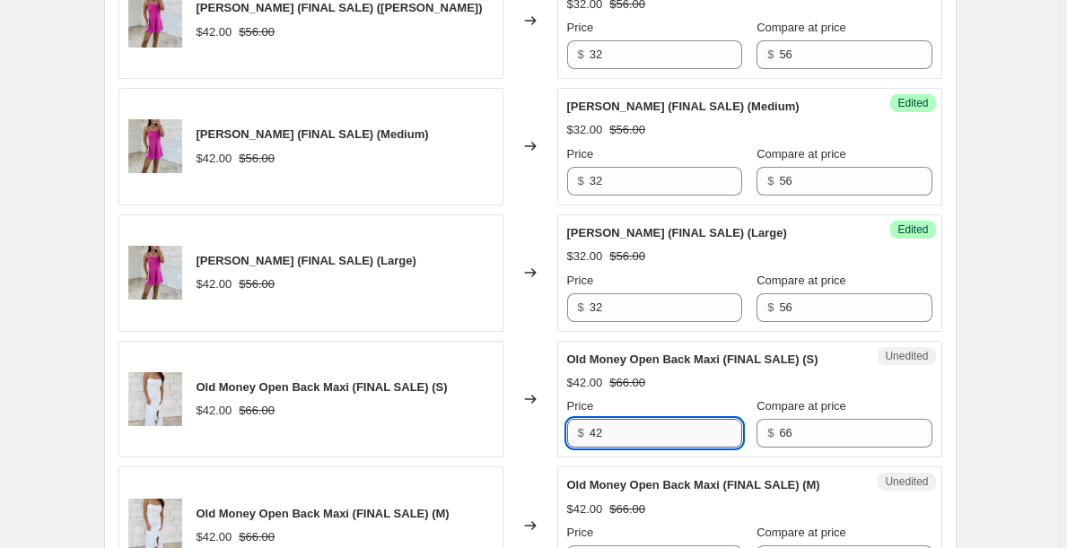
click at [618, 436] on input "42" at bounding box center [665, 433] width 152 height 29
click at [618, 436] on input "38" at bounding box center [665, 433] width 152 height 29
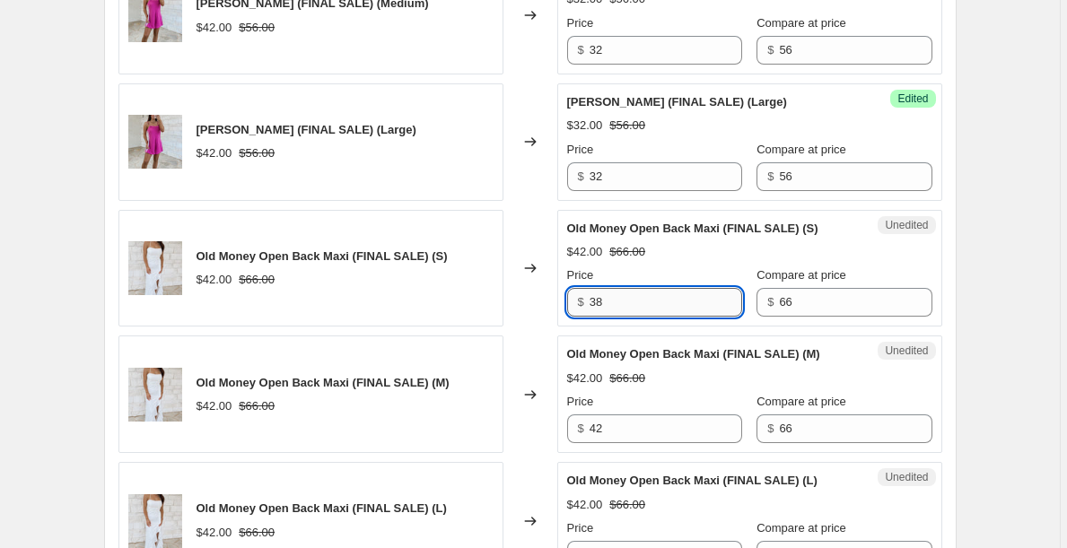
scroll to position [2276, 0]
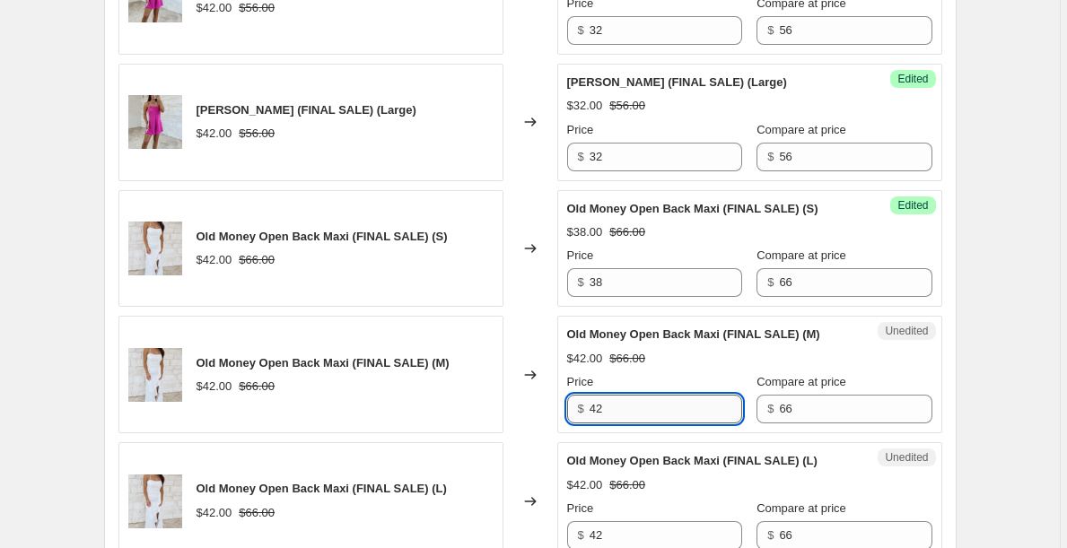
click at [614, 417] on input "42" at bounding box center [665, 409] width 152 height 29
click at [619, 527] on input "42" at bounding box center [665, 535] width 152 height 29
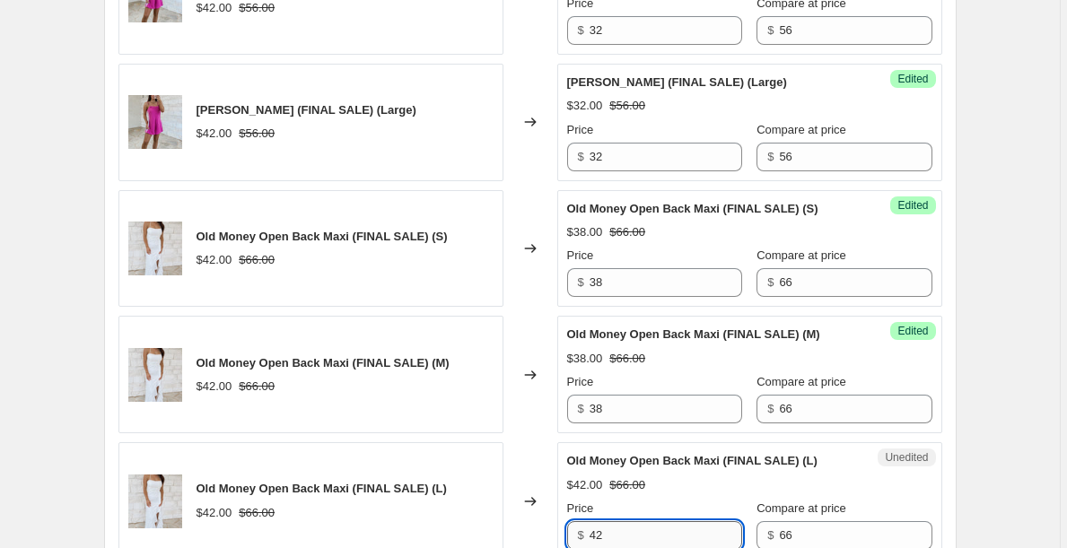
click at [619, 527] on input "42" at bounding box center [665, 535] width 152 height 29
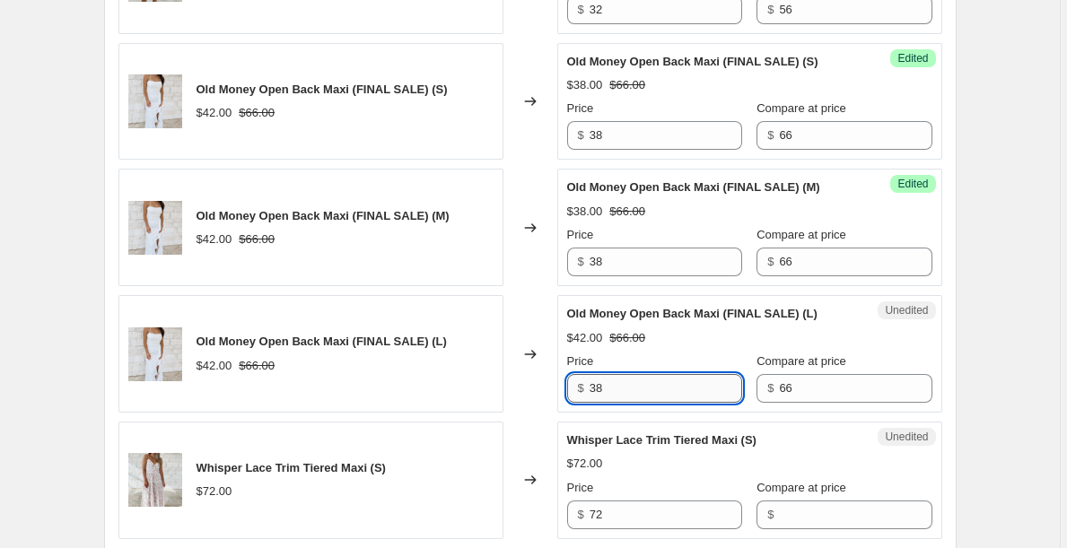
scroll to position [2425, 0]
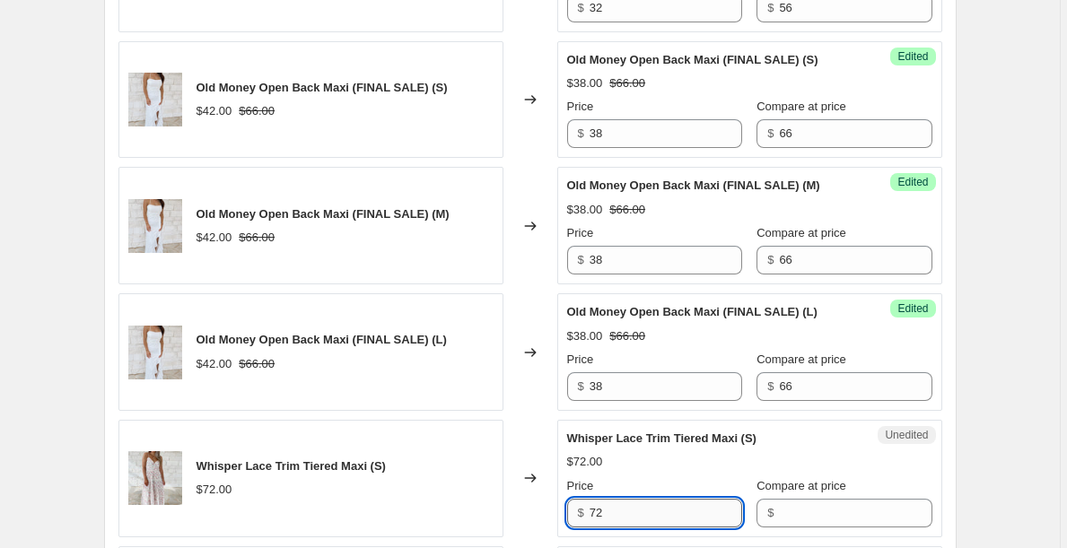
click at [620, 517] on input "72" at bounding box center [665, 513] width 152 height 29
click at [773, 510] on span "$" at bounding box center [770, 512] width 6 height 13
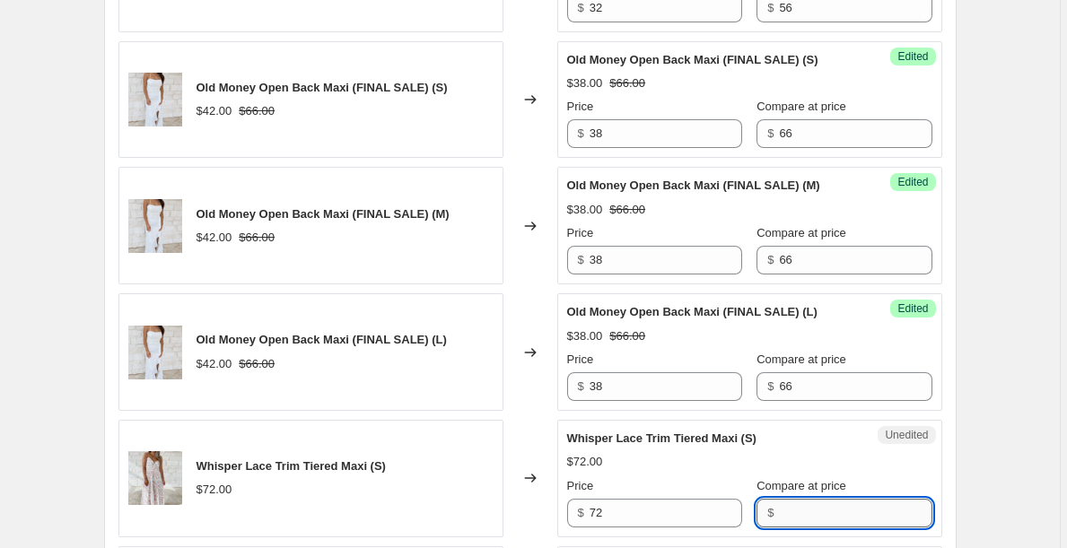
click at [797, 510] on input "Compare at price" at bounding box center [855, 513] width 152 height 29
click at [668, 518] on input "72" at bounding box center [665, 513] width 152 height 29
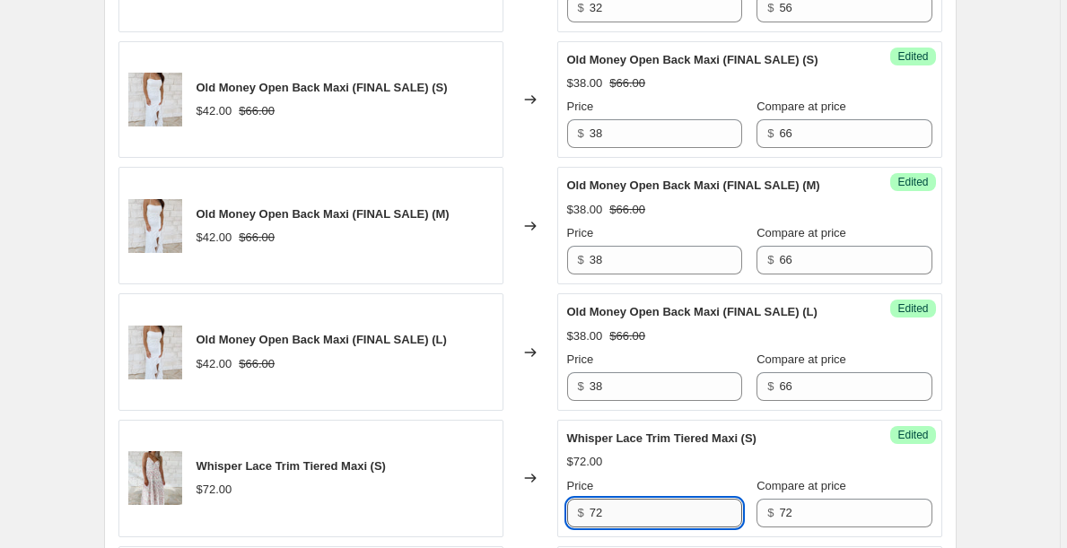
click at [668, 518] on input "72" at bounding box center [665, 513] width 152 height 29
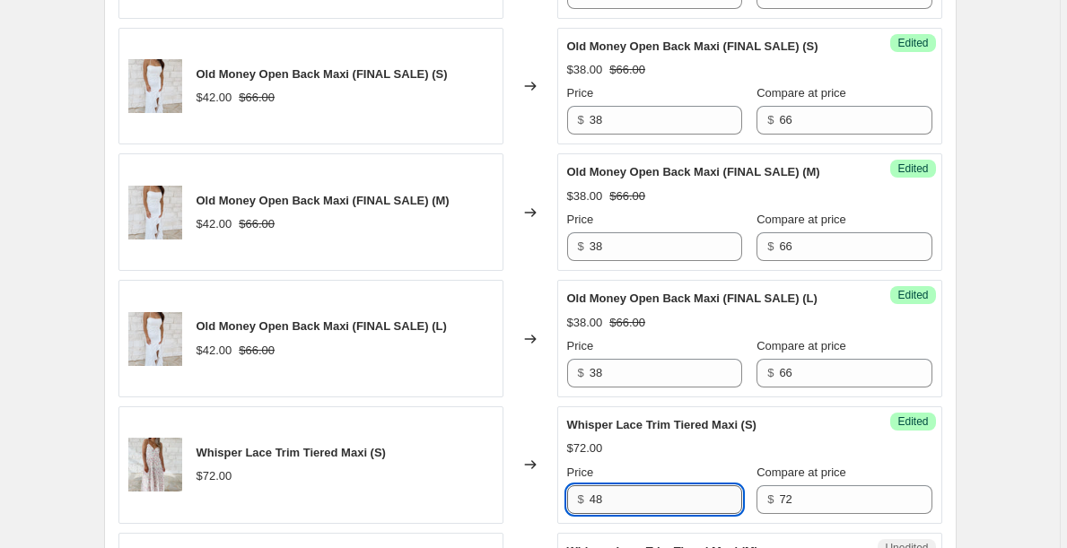
click at [673, 499] on input "48" at bounding box center [665, 499] width 152 height 29
click at [672, 499] on input "48" at bounding box center [665, 499] width 152 height 29
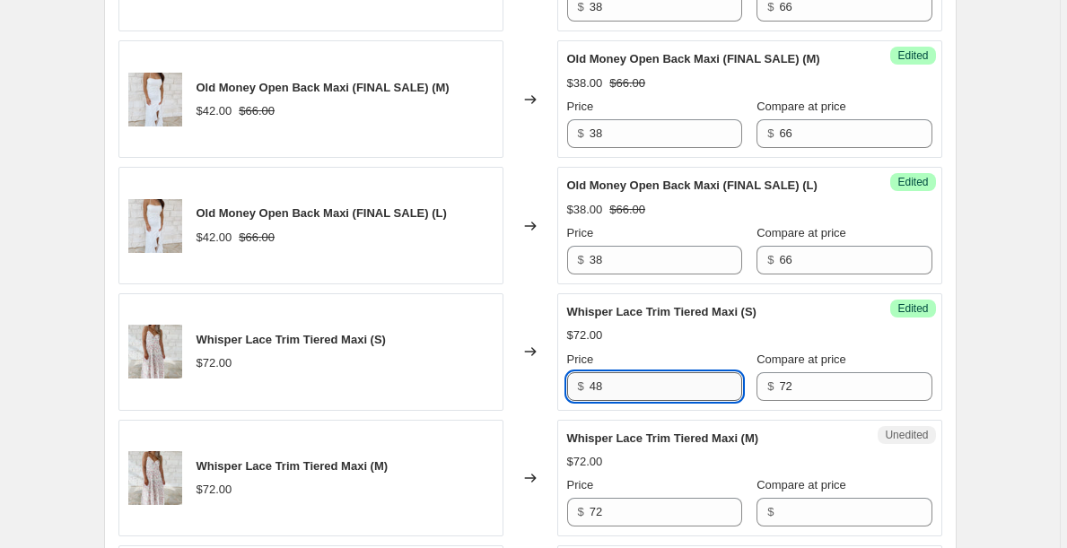
scroll to position [2582, 0]
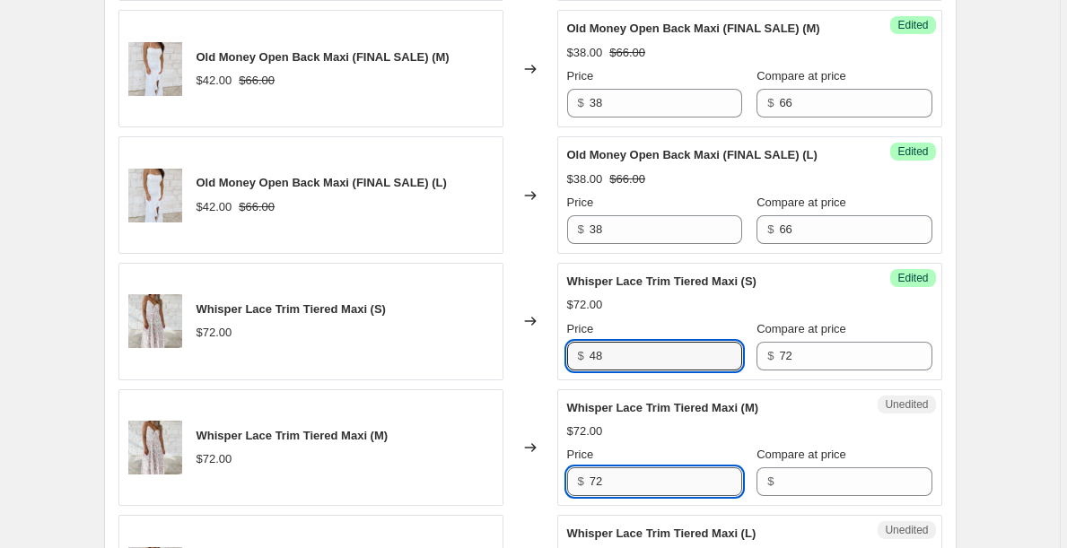
click at [665, 492] on input "72" at bounding box center [665, 481] width 152 height 29
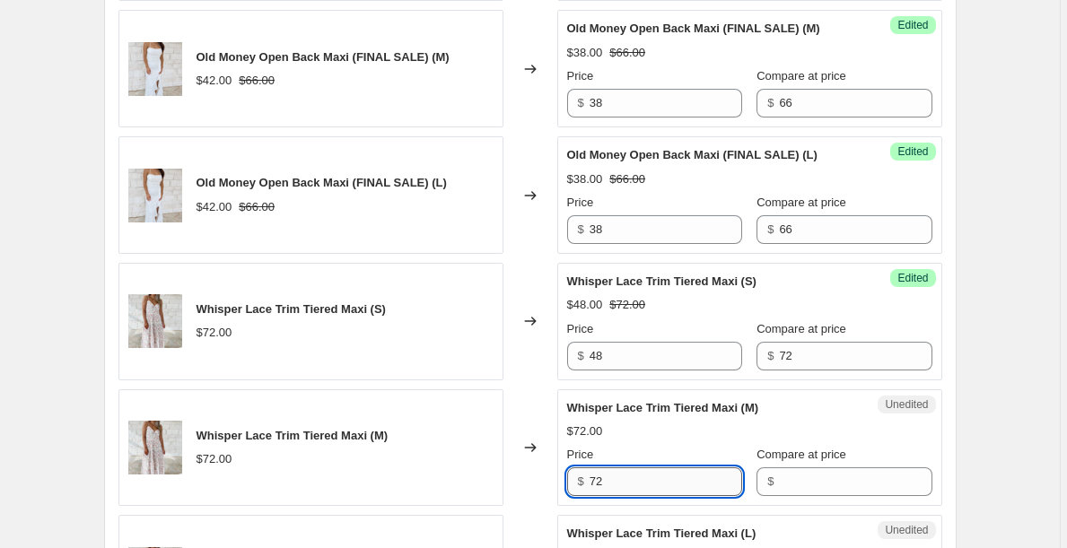
click at [665, 492] on input "72" at bounding box center [665, 481] width 152 height 29
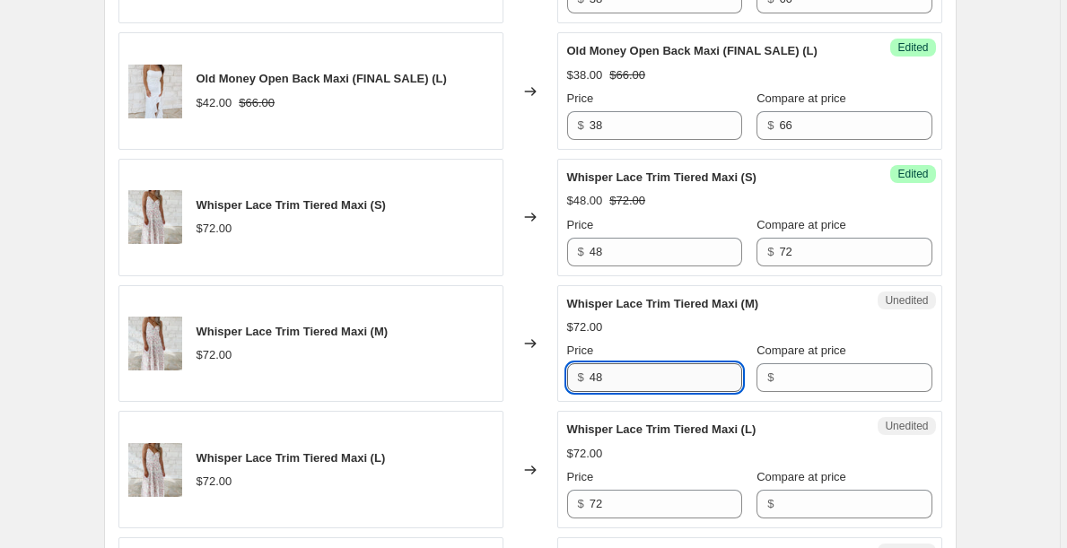
scroll to position [2732, 0]
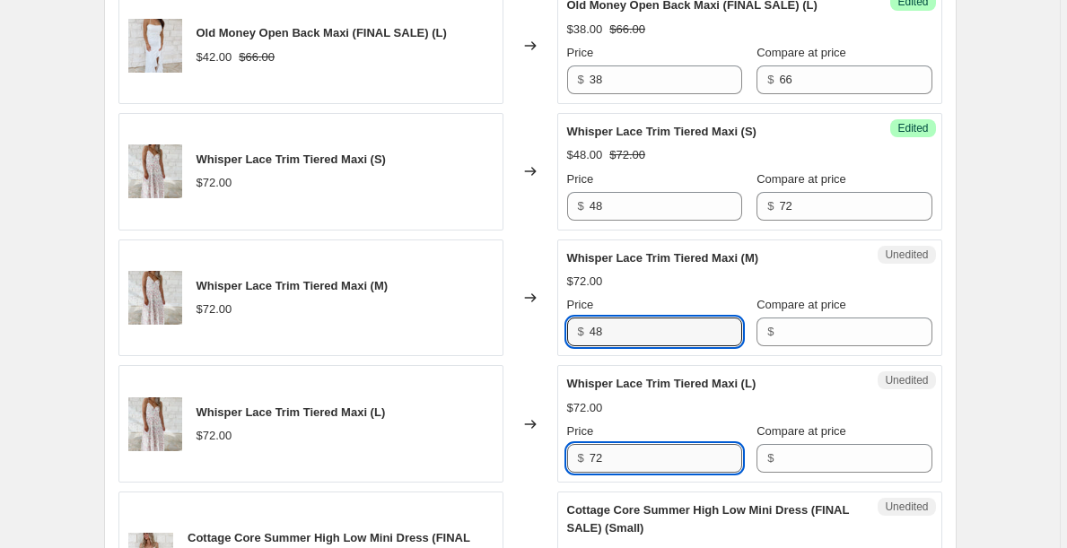
click at [640, 460] on input "72" at bounding box center [665, 458] width 152 height 29
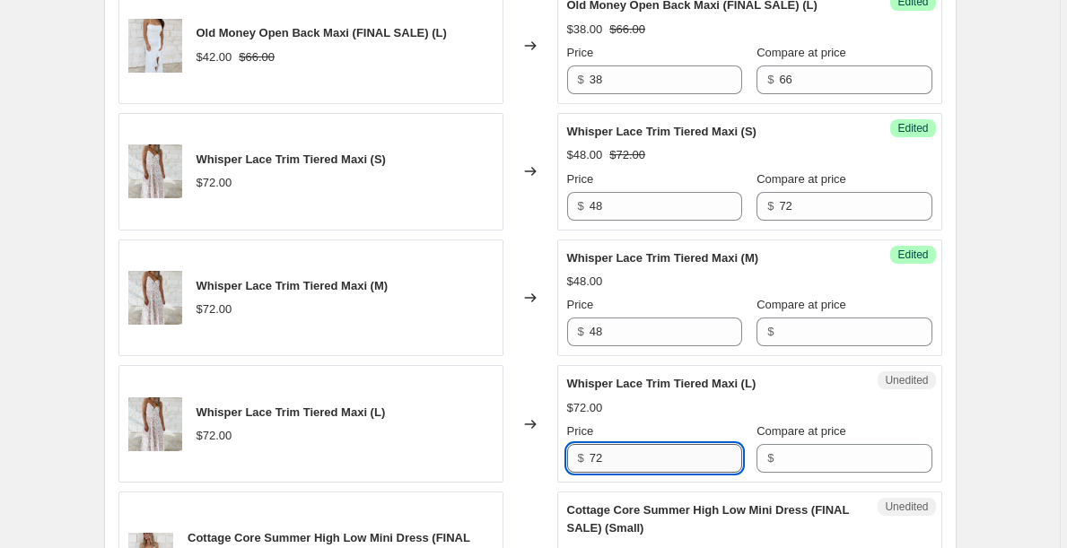
click at [640, 460] on input "72" at bounding box center [665, 458] width 152 height 29
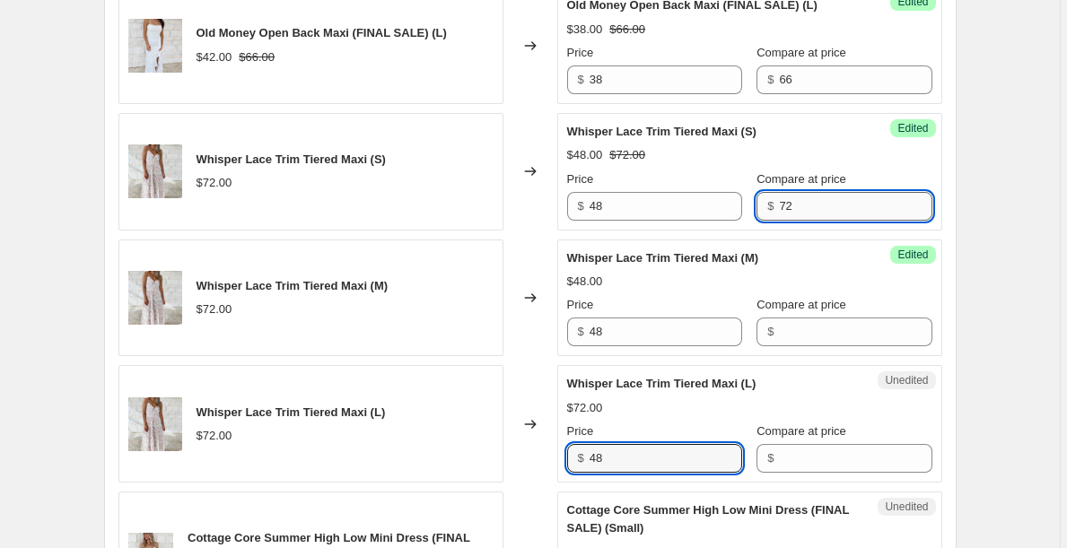
click at [821, 213] on input "72" at bounding box center [855, 206] width 152 height 29
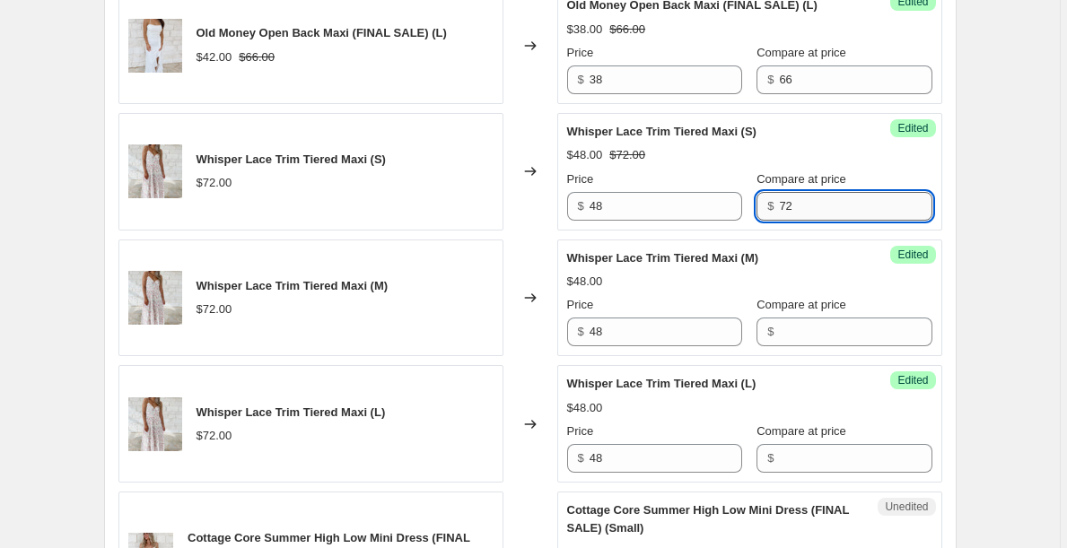
click at [821, 213] on input "72" at bounding box center [855, 206] width 152 height 29
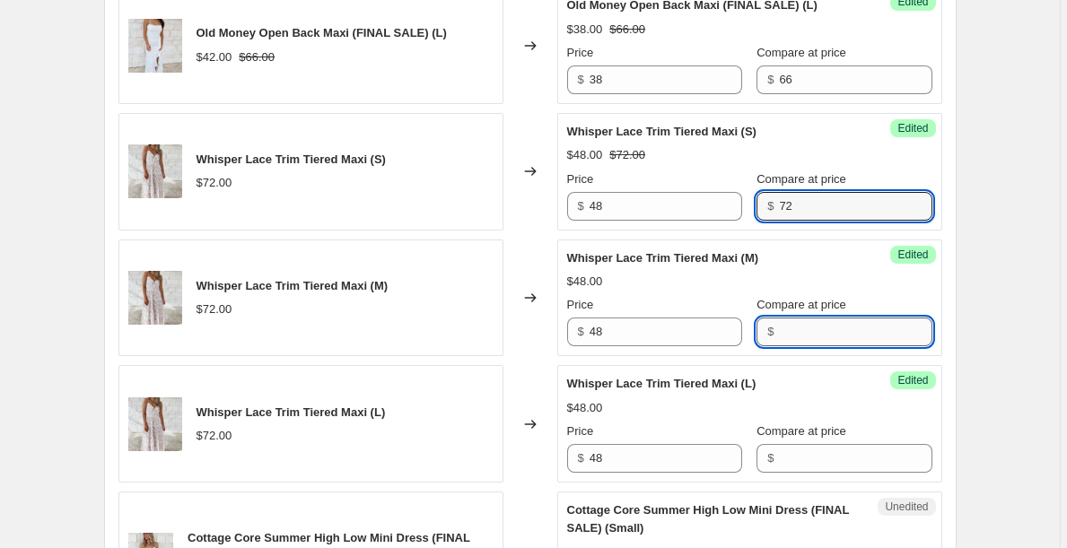
click at [815, 330] on input "Compare at price" at bounding box center [855, 332] width 152 height 29
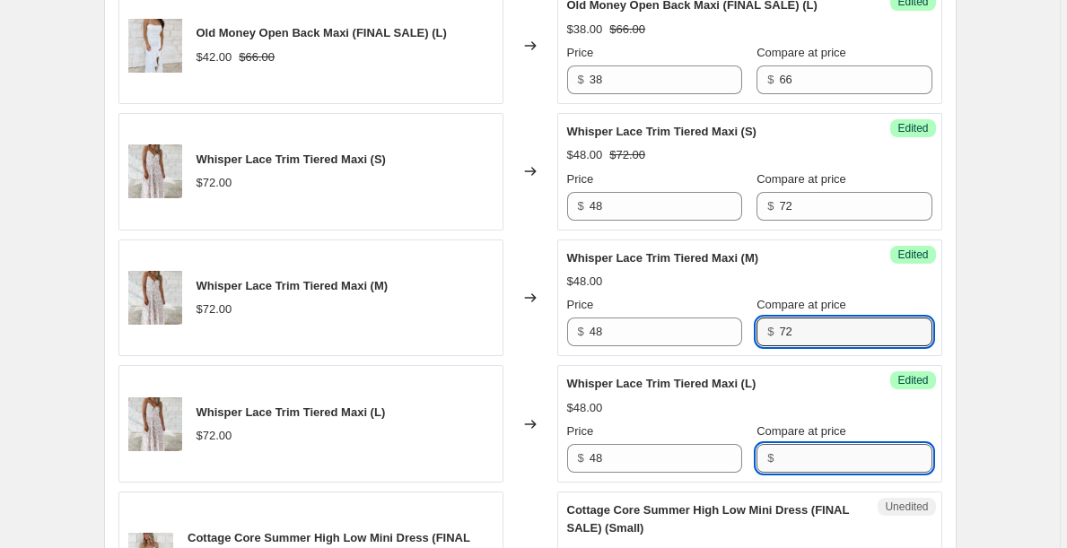
click at [813, 449] on input "Compare at price" at bounding box center [855, 458] width 152 height 29
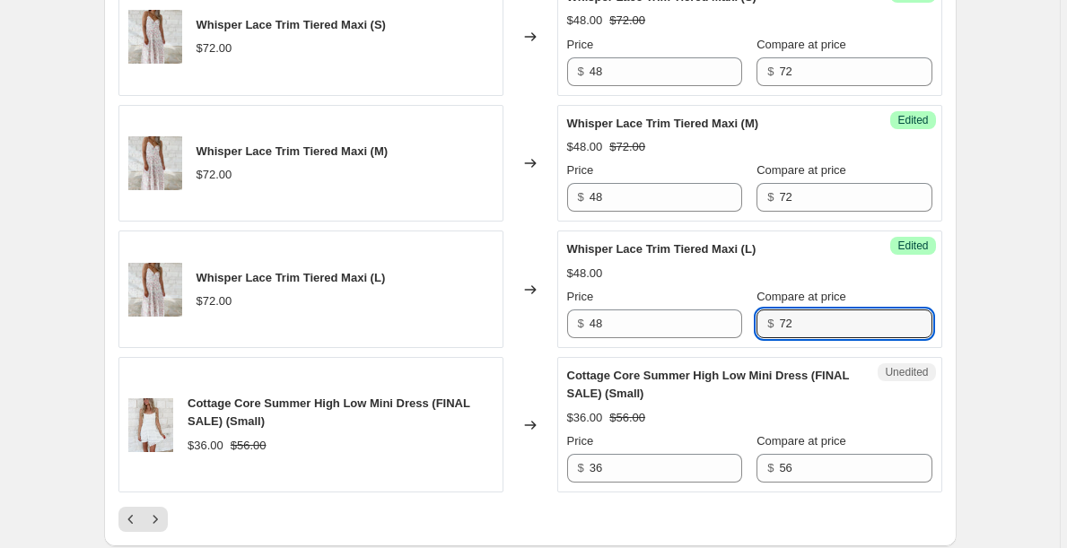
scroll to position [2878, 0]
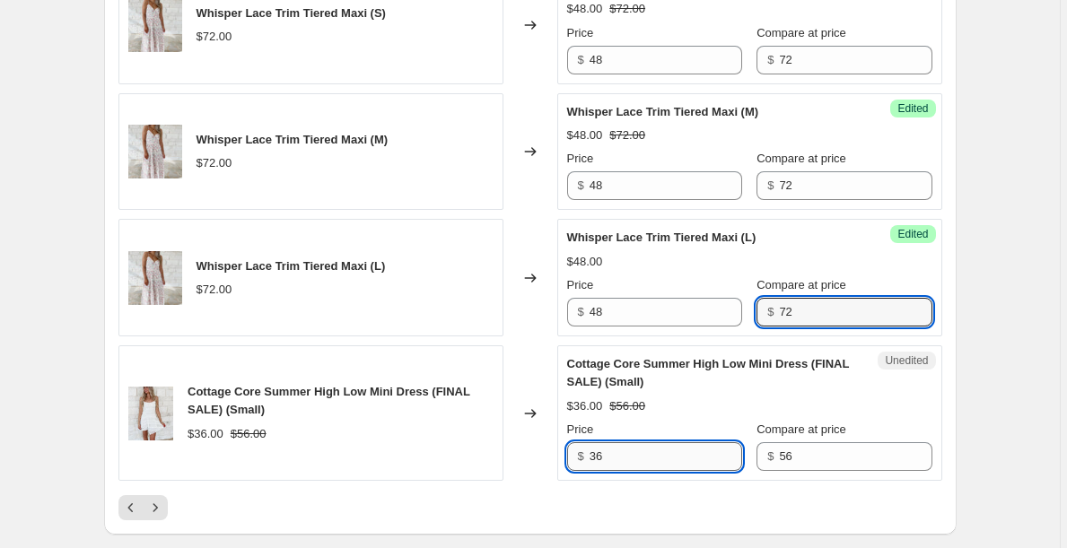
click at [691, 465] on input "36" at bounding box center [665, 456] width 152 height 29
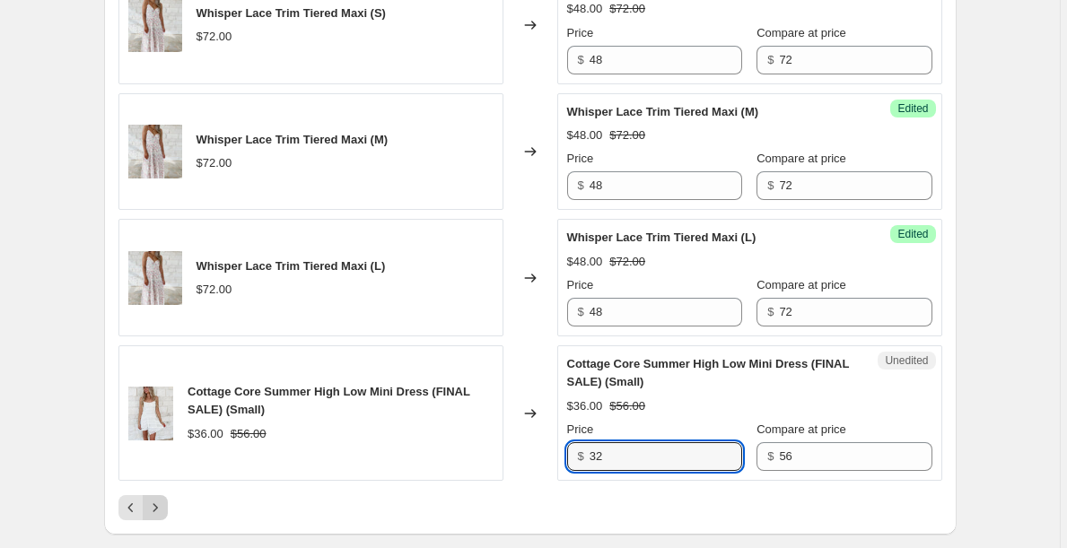
click at [161, 503] on icon "Next" at bounding box center [155, 508] width 18 height 18
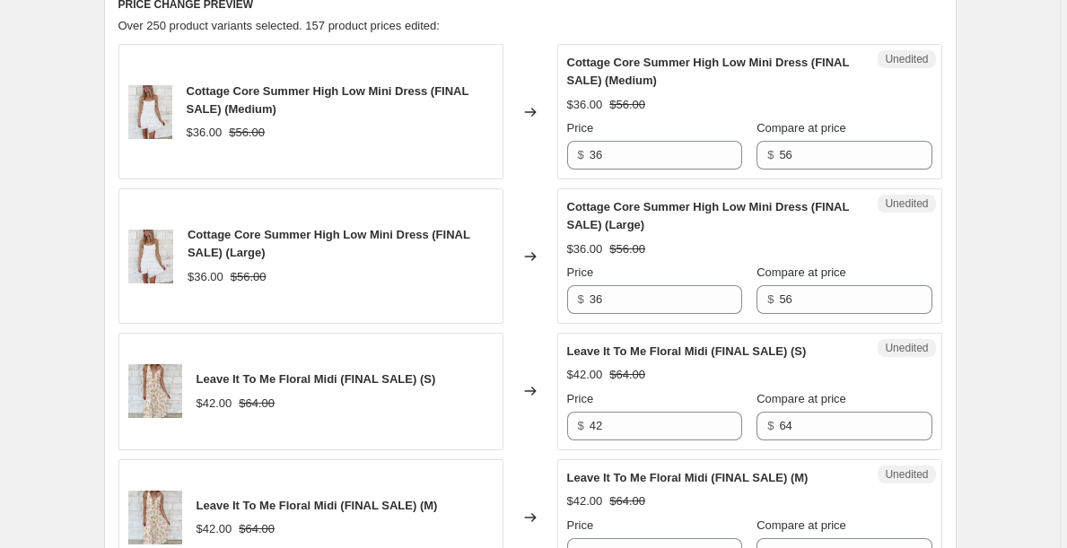
scroll to position [761, 0]
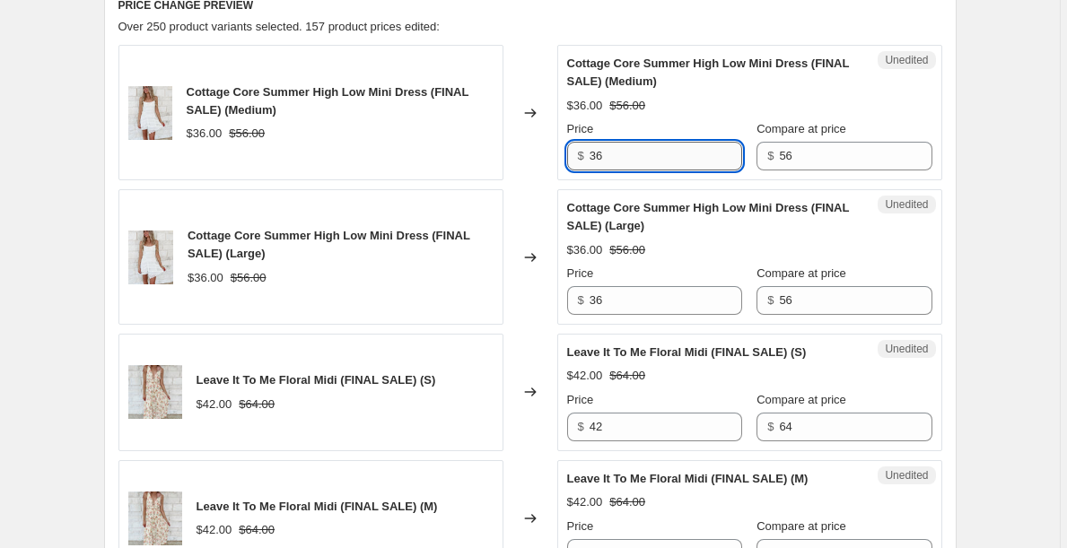
click at [634, 158] on input "36" at bounding box center [665, 156] width 152 height 29
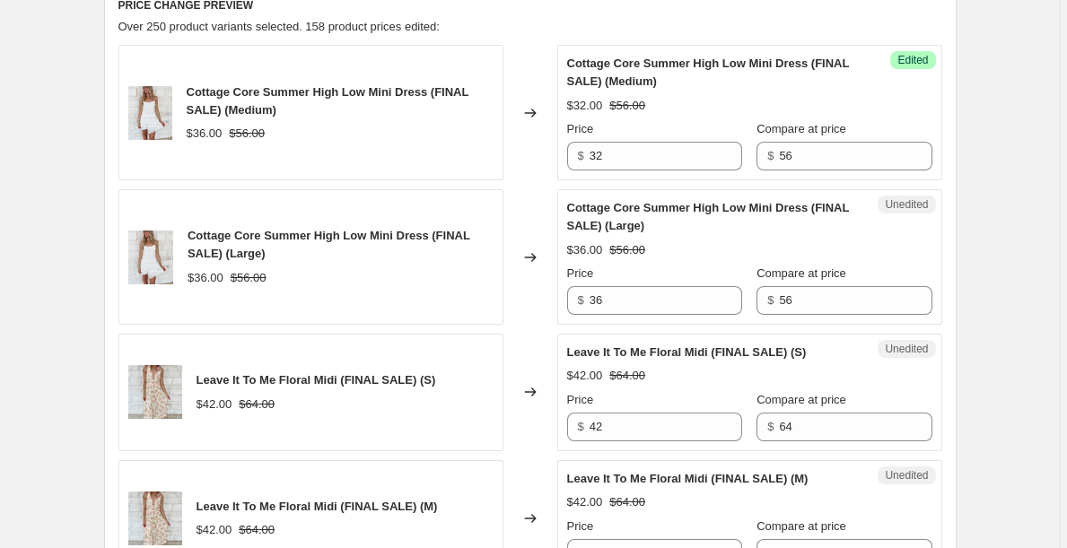
click at [635, 138] on div "Price" at bounding box center [654, 129] width 175 height 18
click at [635, 152] on input "32" at bounding box center [665, 156] width 152 height 29
click at [634, 152] on input "32" at bounding box center [665, 156] width 152 height 29
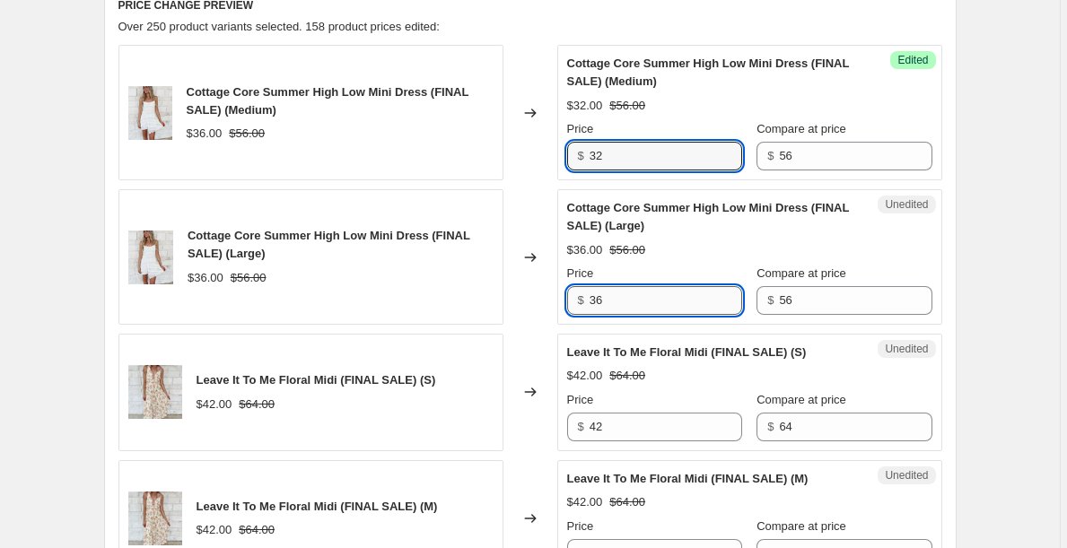
click at [645, 305] on input "36" at bounding box center [665, 300] width 152 height 29
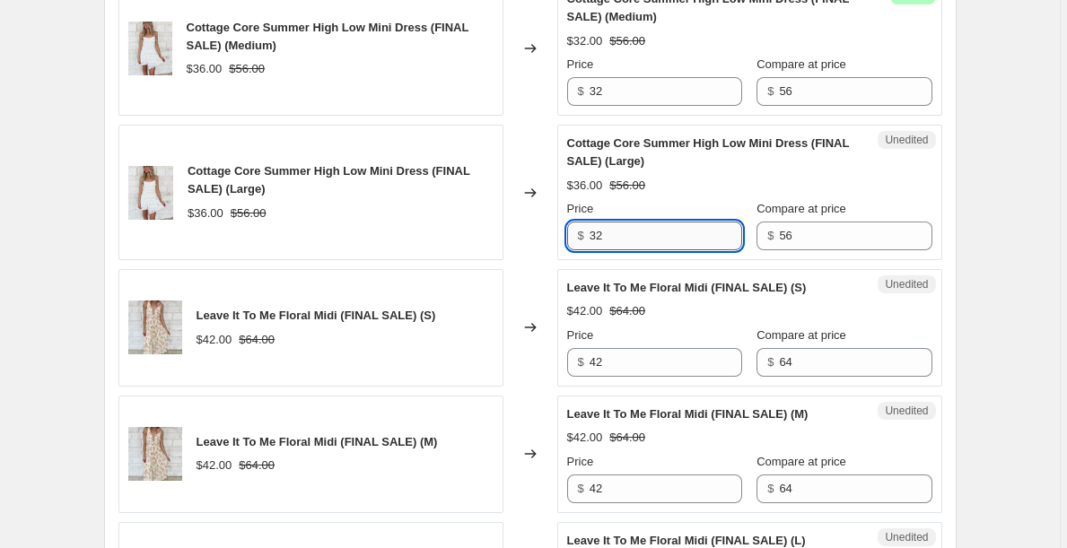
scroll to position [830, 0]
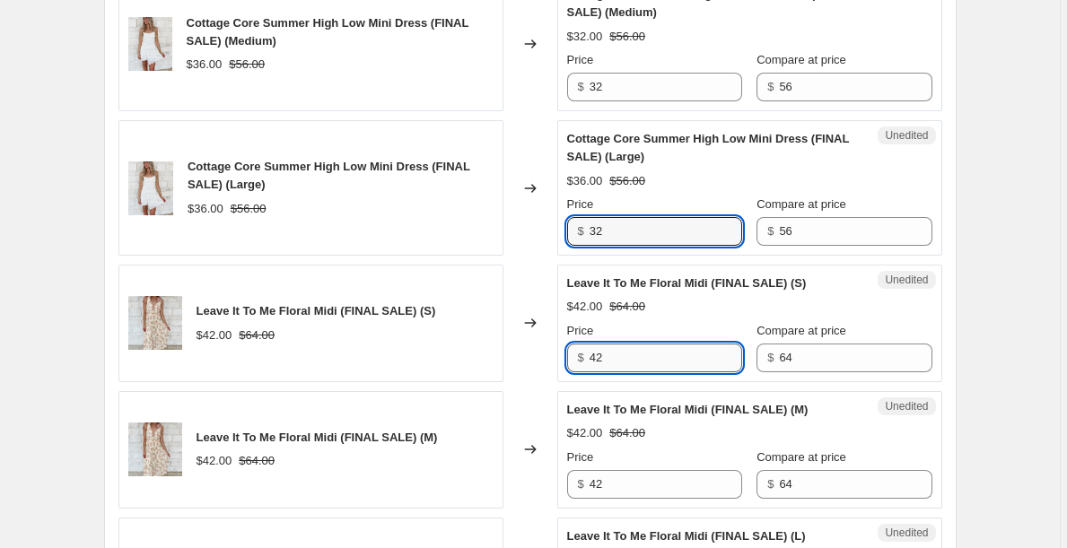
click at [635, 358] on input "42" at bounding box center [665, 358] width 152 height 29
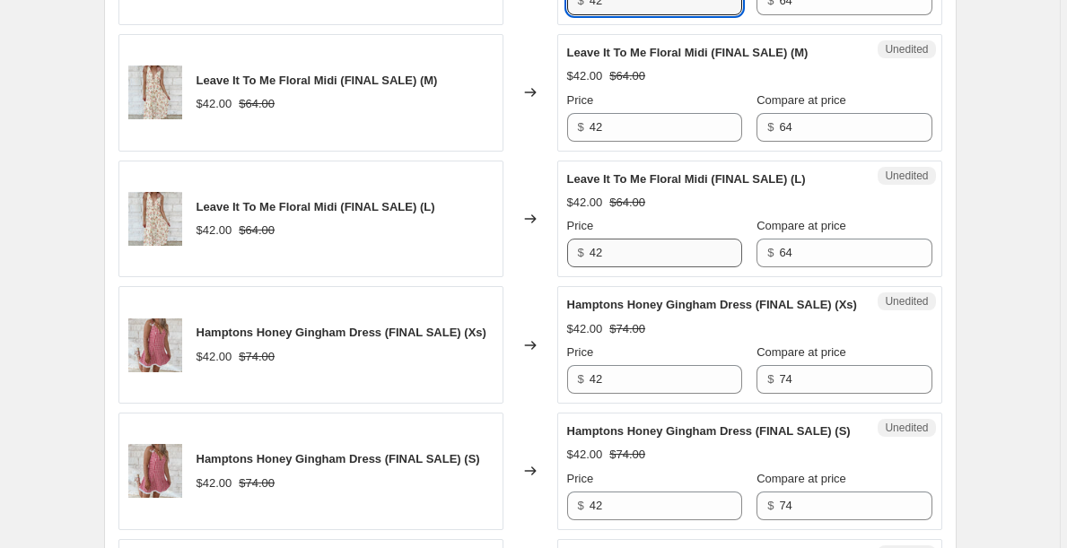
scroll to position [1189, 0]
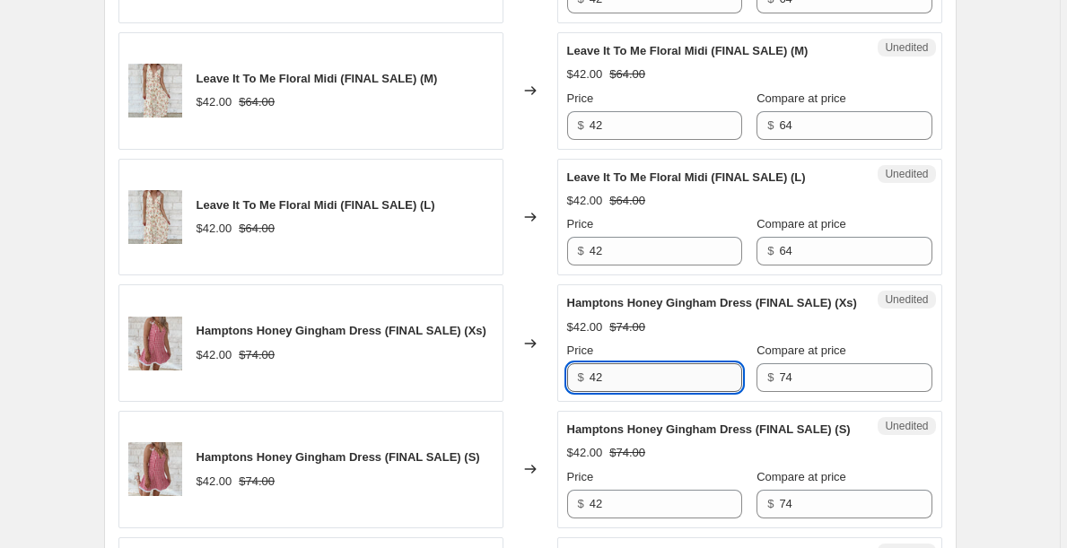
click at [638, 392] on input "42" at bounding box center [665, 377] width 152 height 29
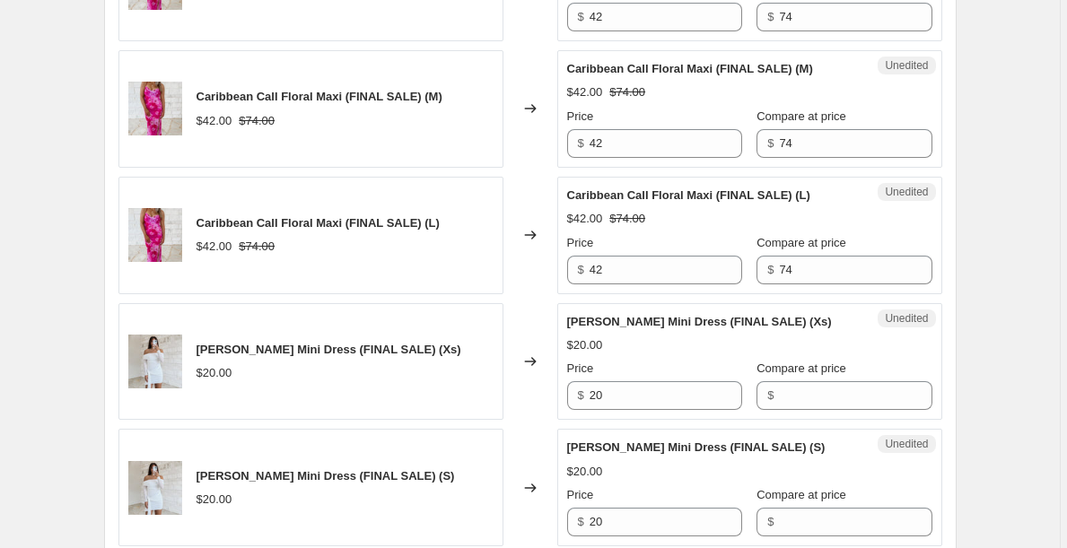
scroll to position [2182, 0]
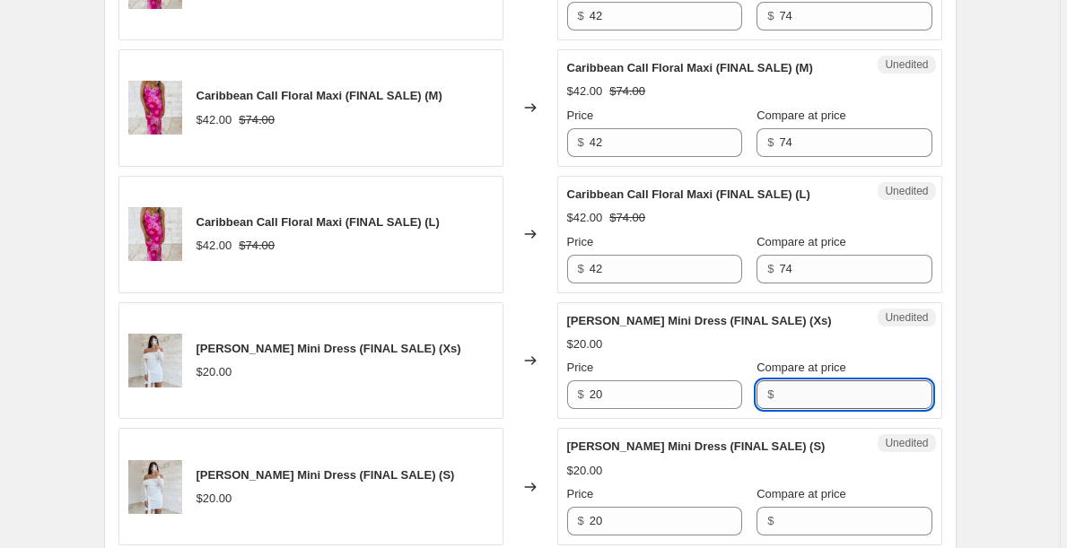
click at [793, 409] on input "Compare at price" at bounding box center [855, 394] width 152 height 29
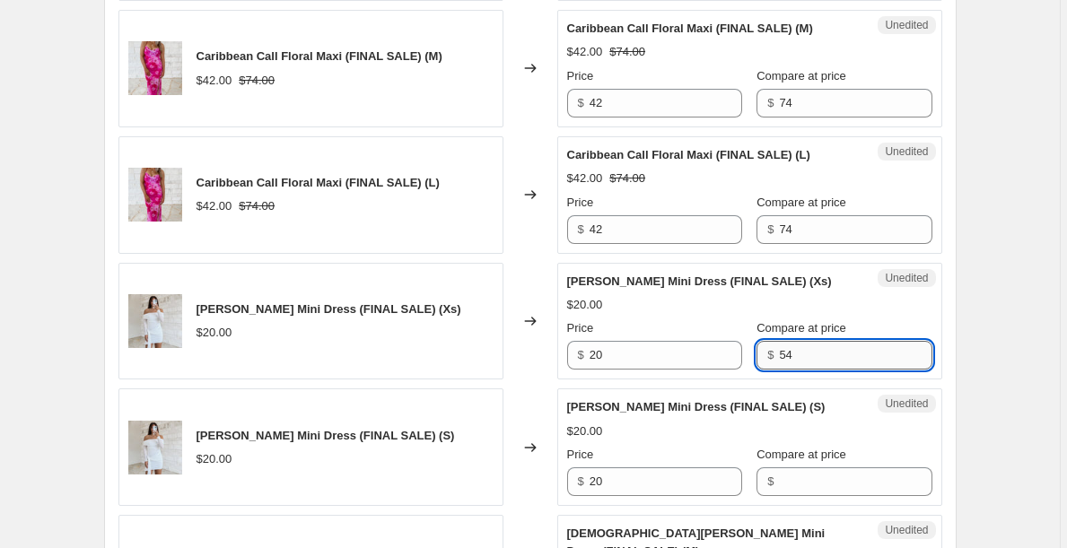
scroll to position [2224, 0]
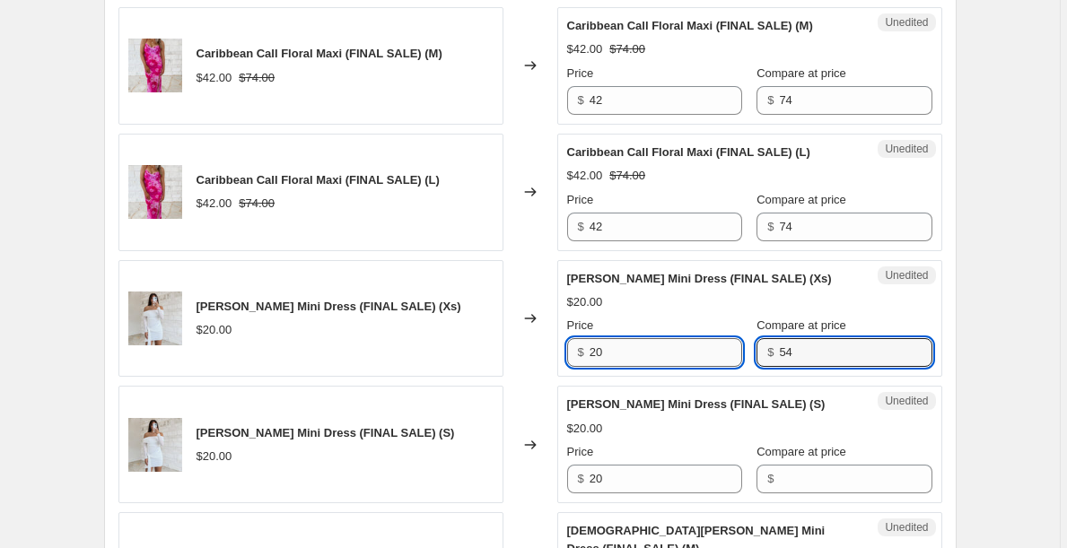
drag, startPoint x: 675, startPoint y: 380, endPoint x: 675, endPoint y: 369, distance: 11.7
click at [675, 367] on input "20" at bounding box center [665, 352] width 152 height 29
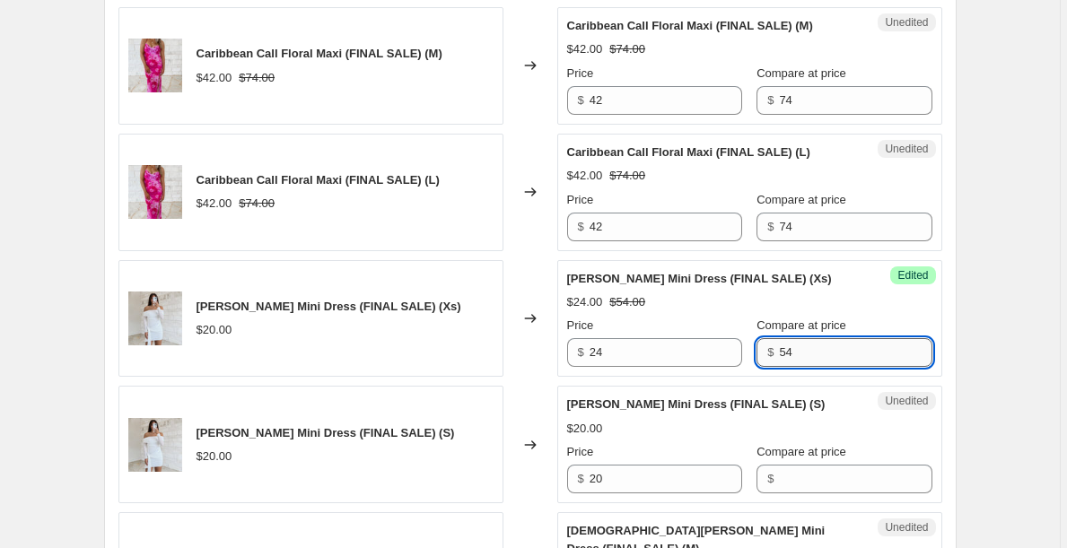
click at [807, 367] on input "54" at bounding box center [855, 352] width 152 height 29
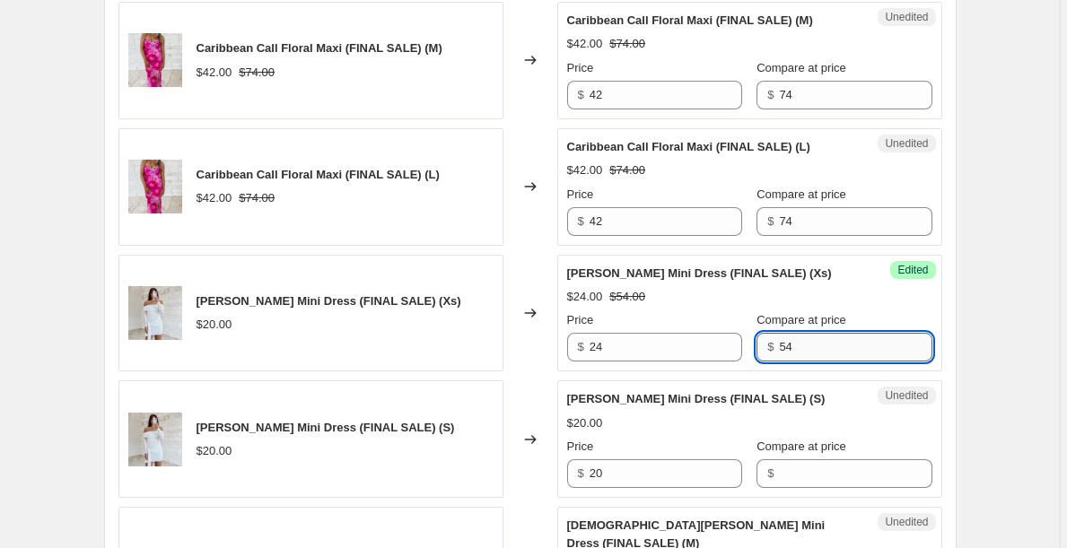
scroll to position [2291, 0]
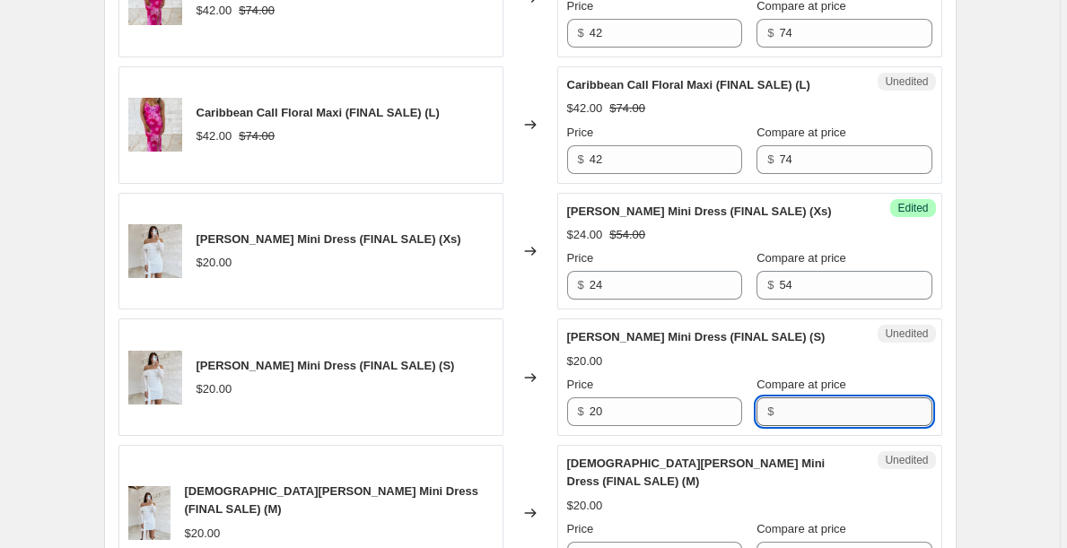
click at [812, 426] on input "Compare at price" at bounding box center [855, 411] width 152 height 29
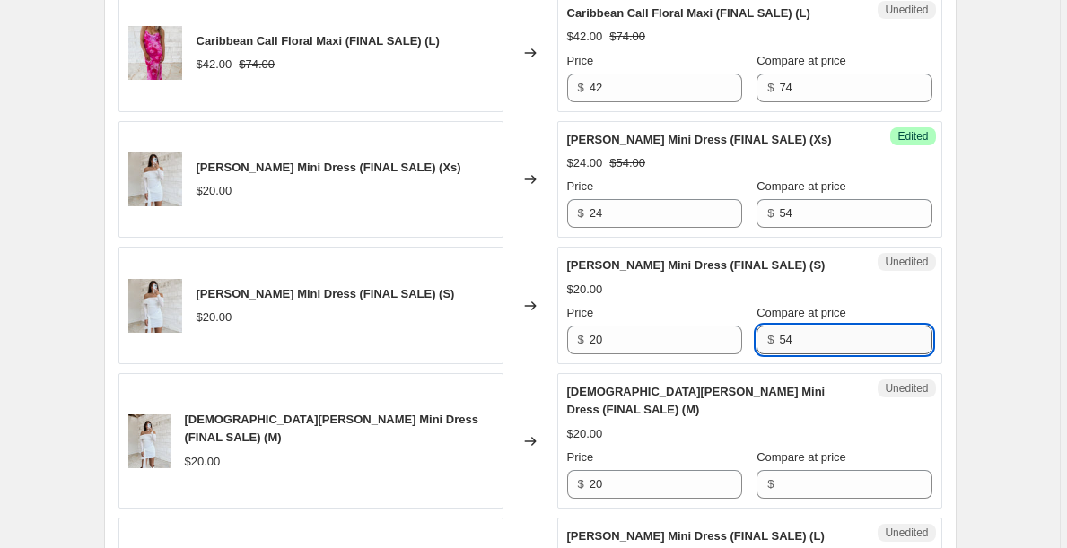
scroll to position [2364, 0]
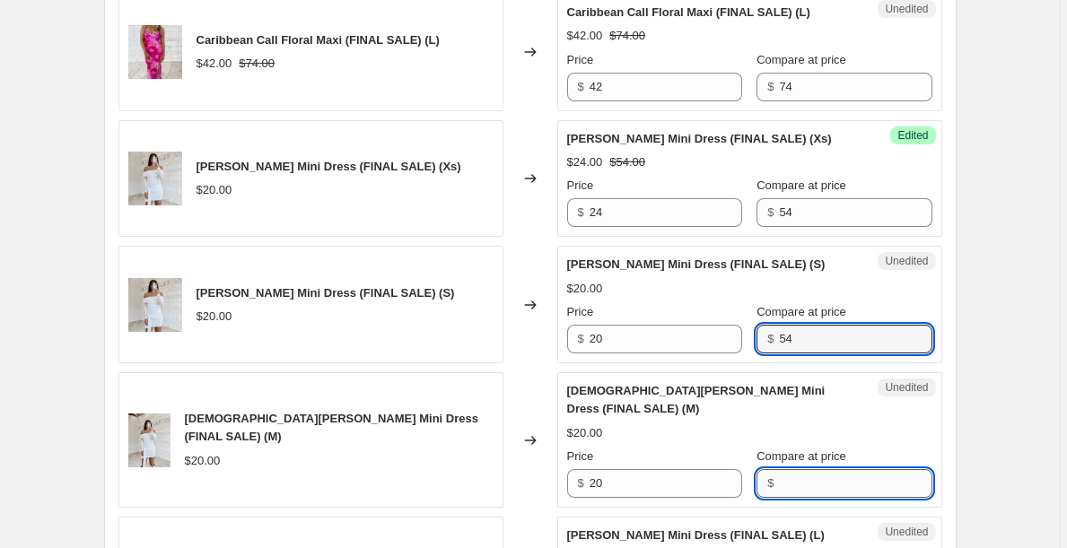
click at [816, 487] on input "Compare at price" at bounding box center [855, 483] width 152 height 29
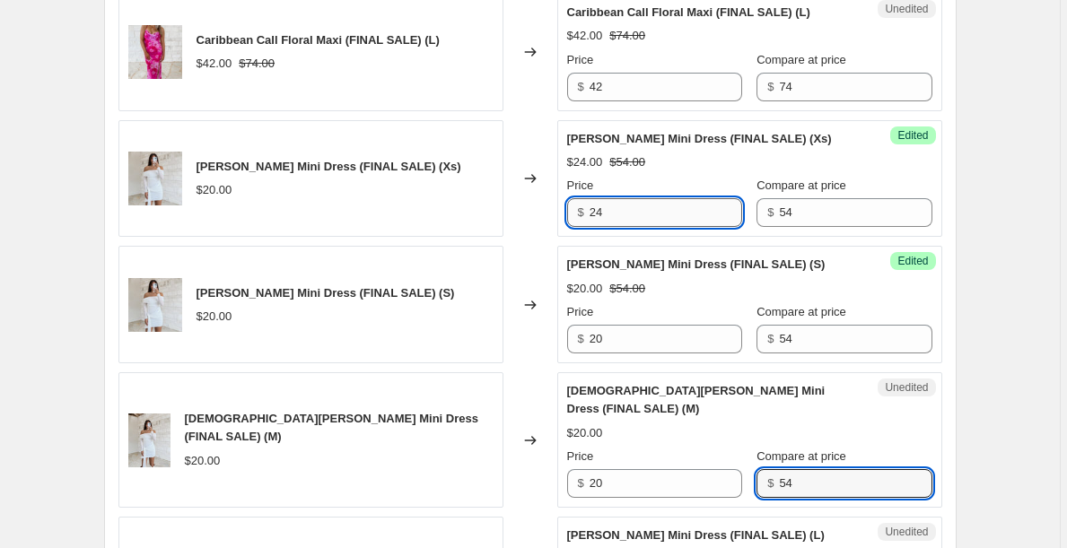
click at [681, 227] on input "24" at bounding box center [665, 212] width 152 height 29
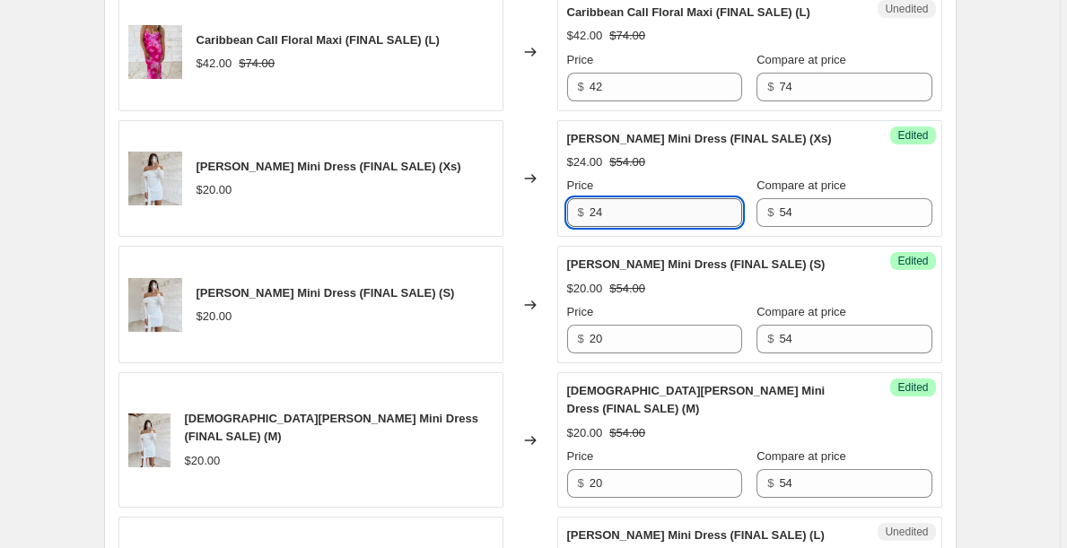
click at [681, 227] on input "24" at bounding box center [665, 212] width 152 height 29
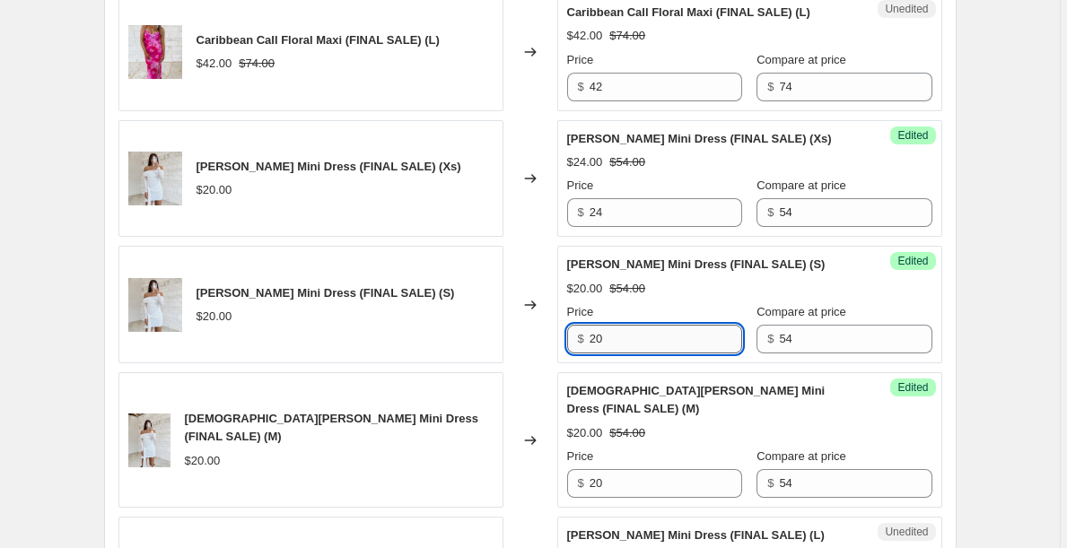
click at [644, 347] on input "20" at bounding box center [665, 339] width 152 height 29
click at [645, 353] on input "20" at bounding box center [665, 339] width 152 height 29
click at [621, 483] on input "20" at bounding box center [665, 483] width 152 height 29
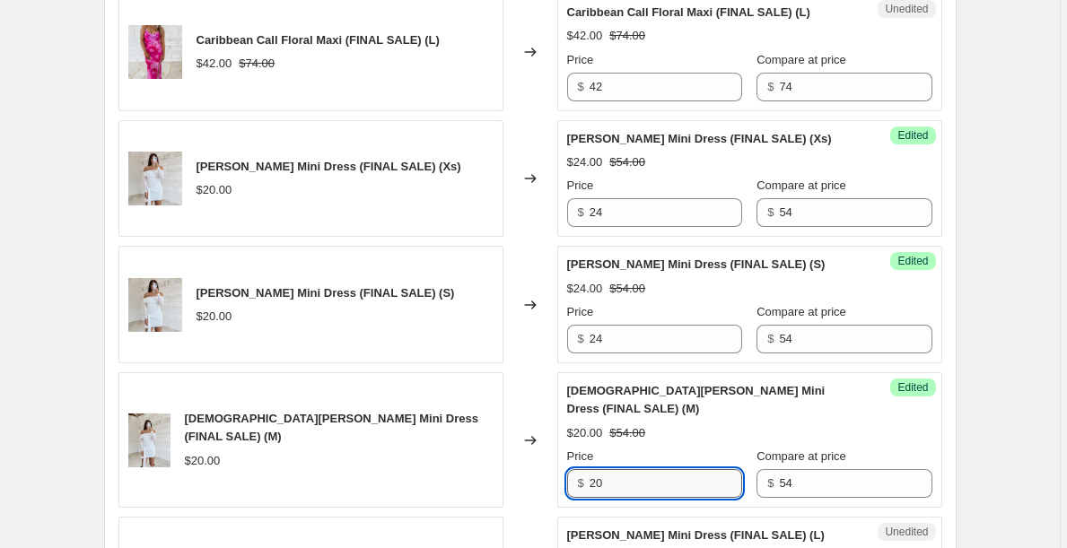
click at [621, 483] on input "20" at bounding box center [665, 483] width 152 height 29
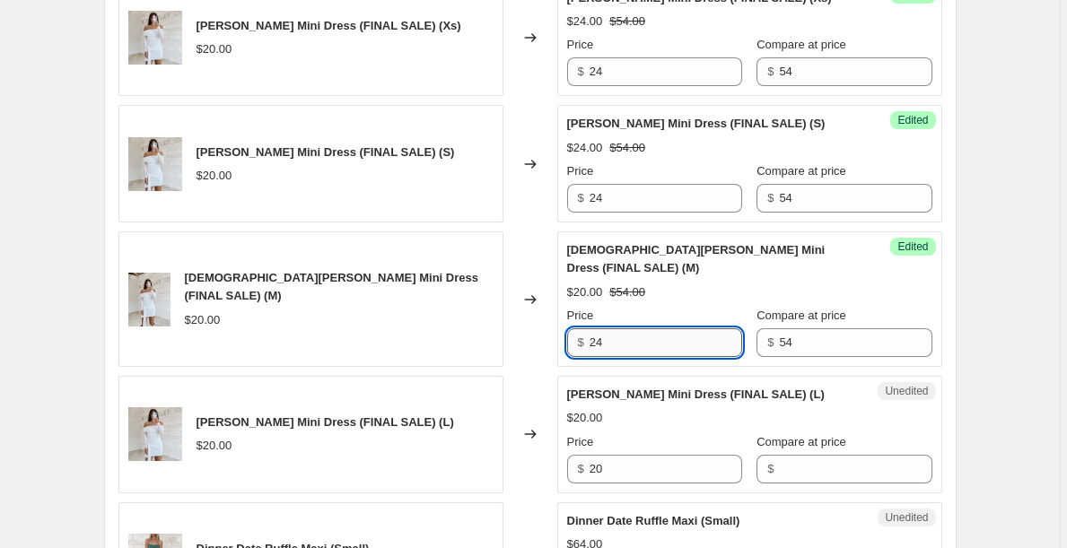
scroll to position [2507, 0]
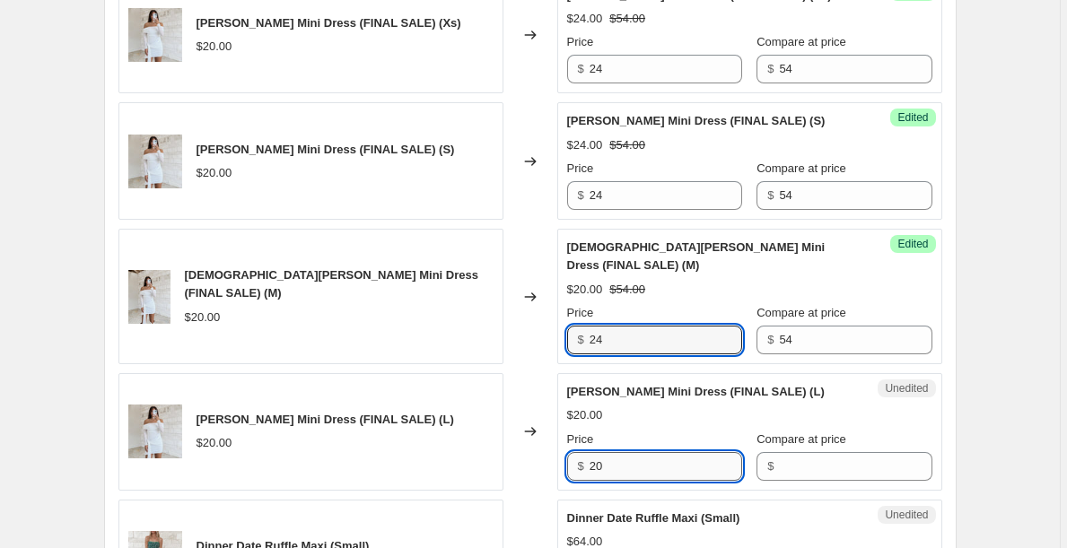
click at [630, 466] on input "20" at bounding box center [665, 466] width 152 height 29
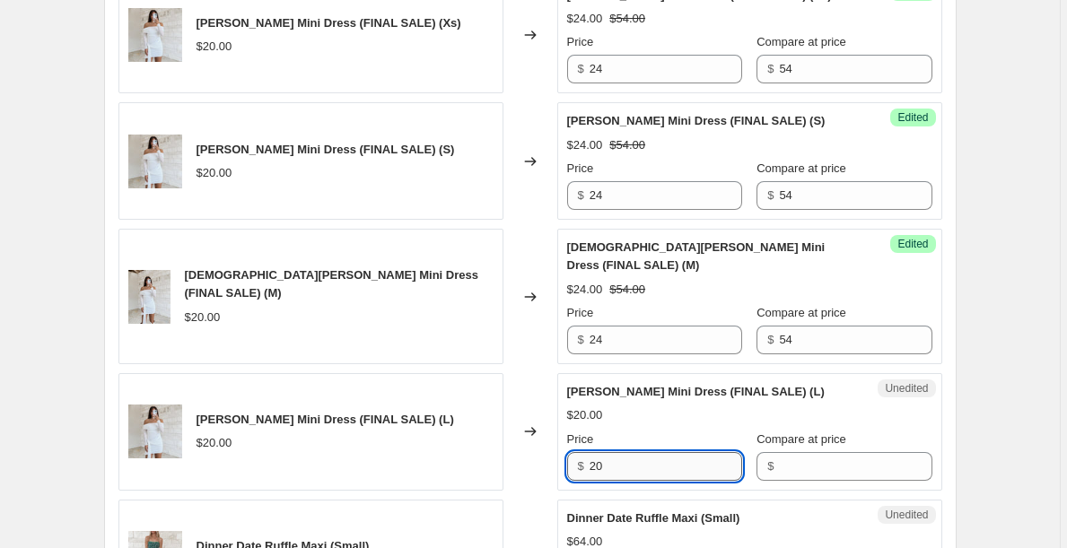
click at [630, 466] on input "20" at bounding box center [665, 466] width 152 height 29
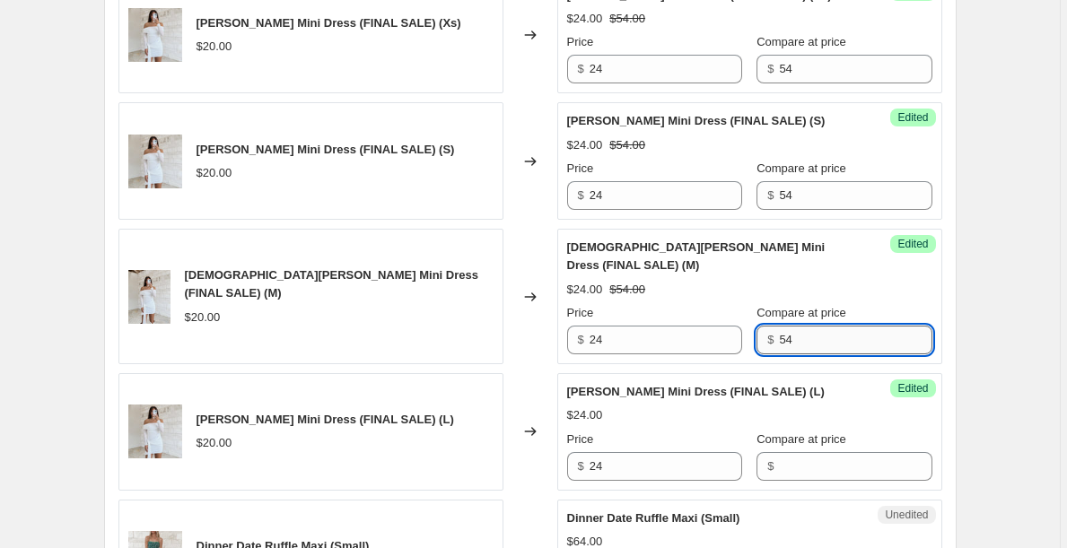
click at [824, 344] on input "54" at bounding box center [855, 340] width 152 height 29
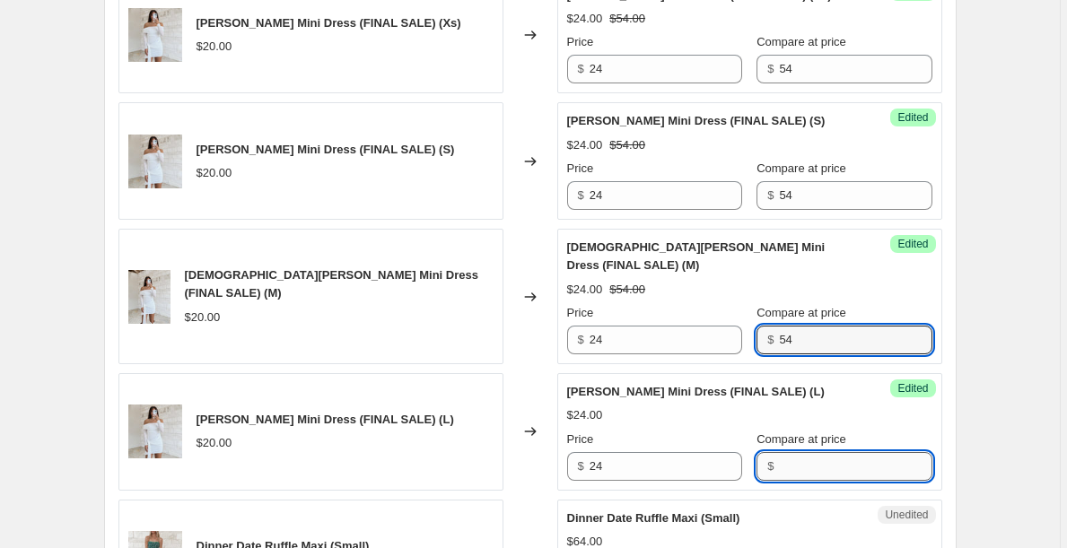
click at [820, 470] on input "Compare at price" at bounding box center [855, 466] width 152 height 29
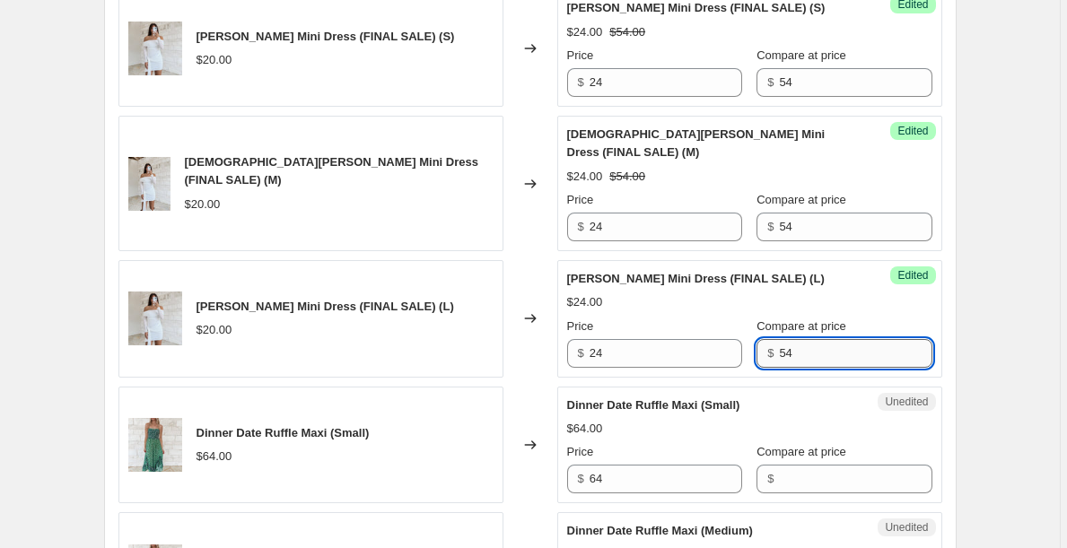
scroll to position [2651, 0]
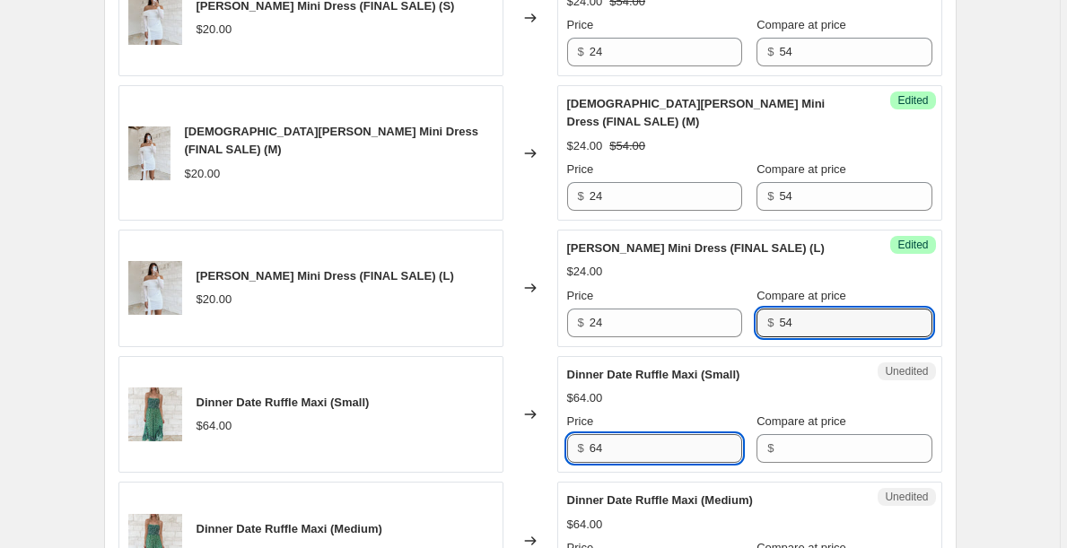
click at [683, 438] on input "64" at bounding box center [665, 448] width 152 height 29
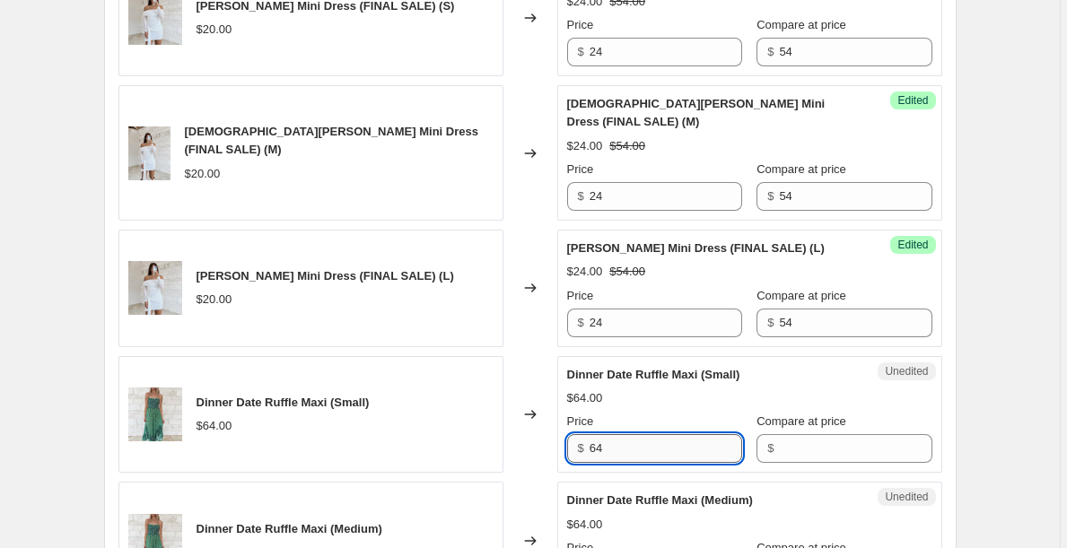
click at [683, 438] on input "64" at bounding box center [665, 448] width 152 height 29
click at [862, 461] on input "Compare at price" at bounding box center [855, 448] width 152 height 29
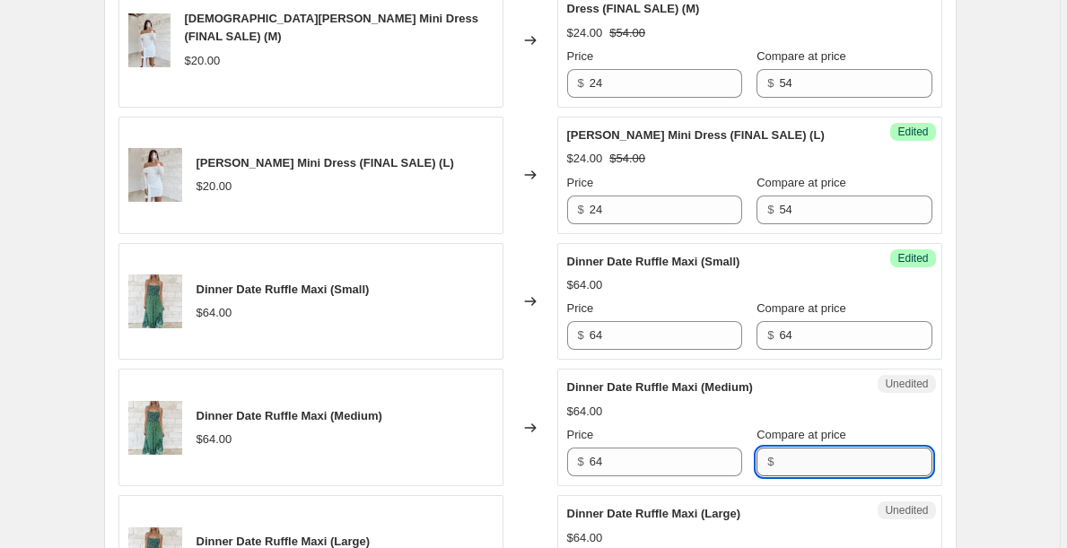
click at [834, 466] on input "Compare at price" at bounding box center [855, 462] width 152 height 29
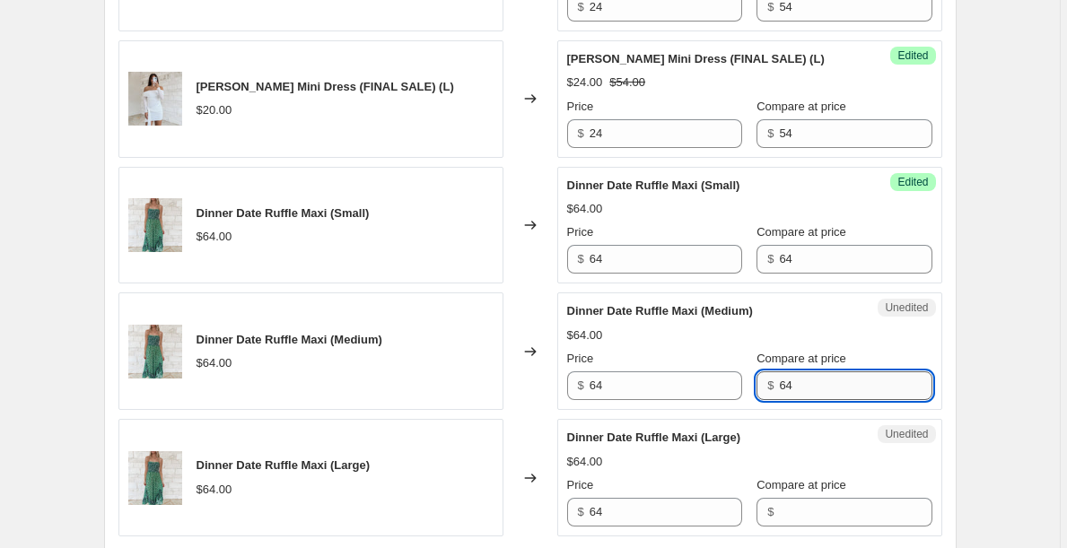
scroll to position [2851, 0]
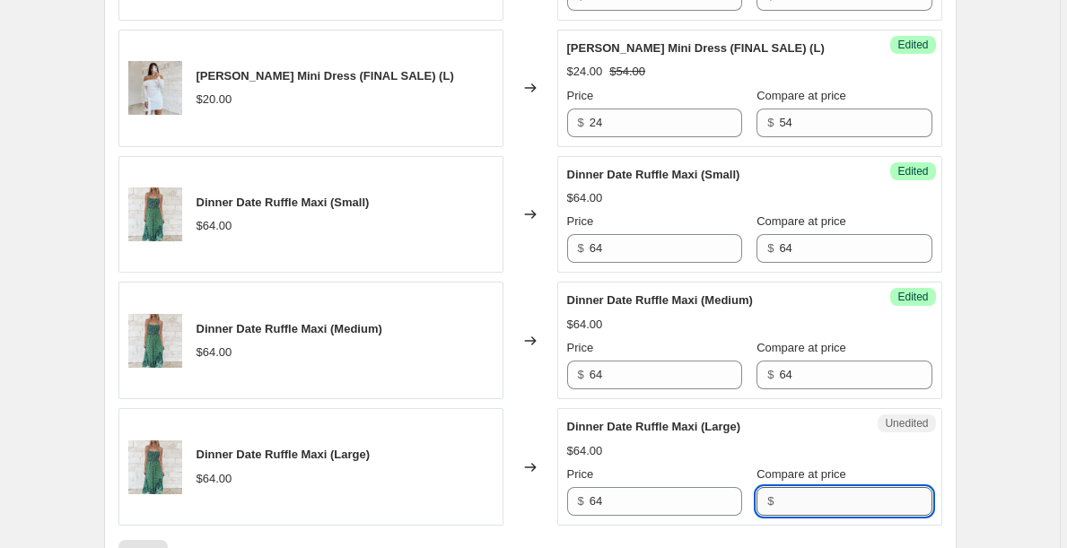
click at [824, 492] on input "Compare at price" at bounding box center [855, 501] width 152 height 29
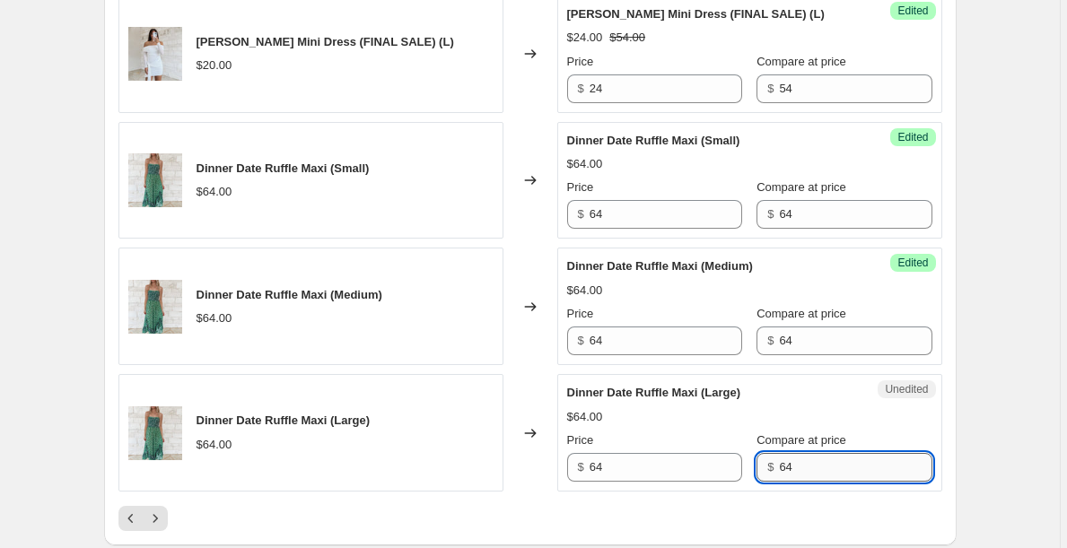
scroll to position [2886, 0]
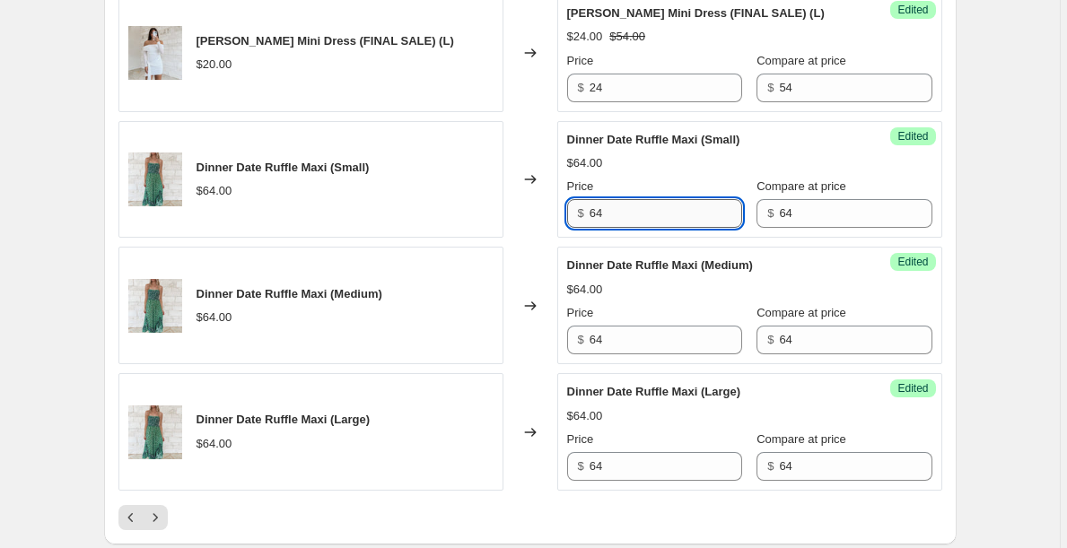
click at [639, 220] on input "64" at bounding box center [665, 213] width 152 height 29
click at [647, 217] on input "42" at bounding box center [665, 213] width 152 height 29
click at [657, 325] on div "Price $ 64" at bounding box center [654, 329] width 175 height 50
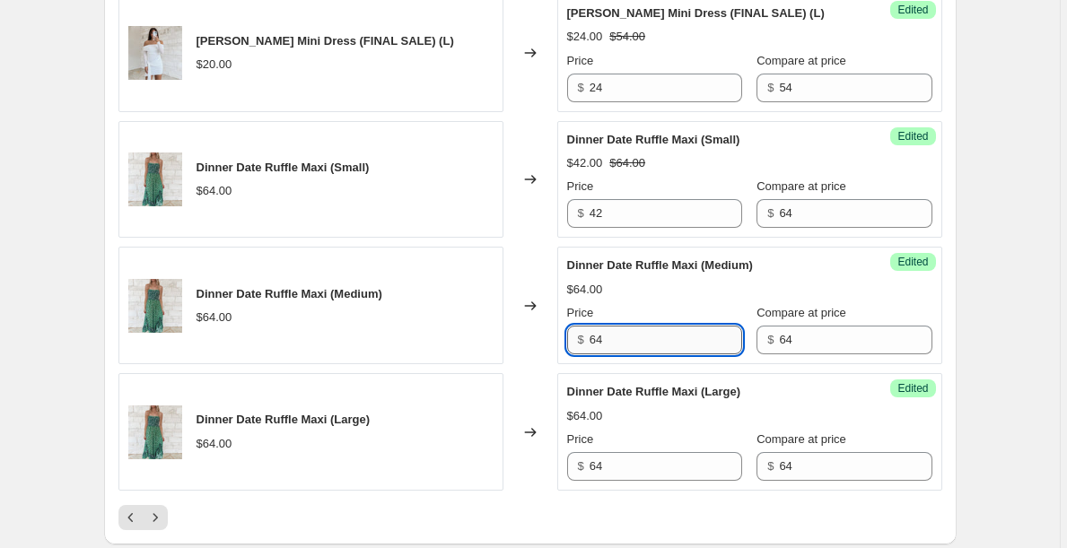
click at [658, 341] on input "64" at bounding box center [665, 340] width 152 height 29
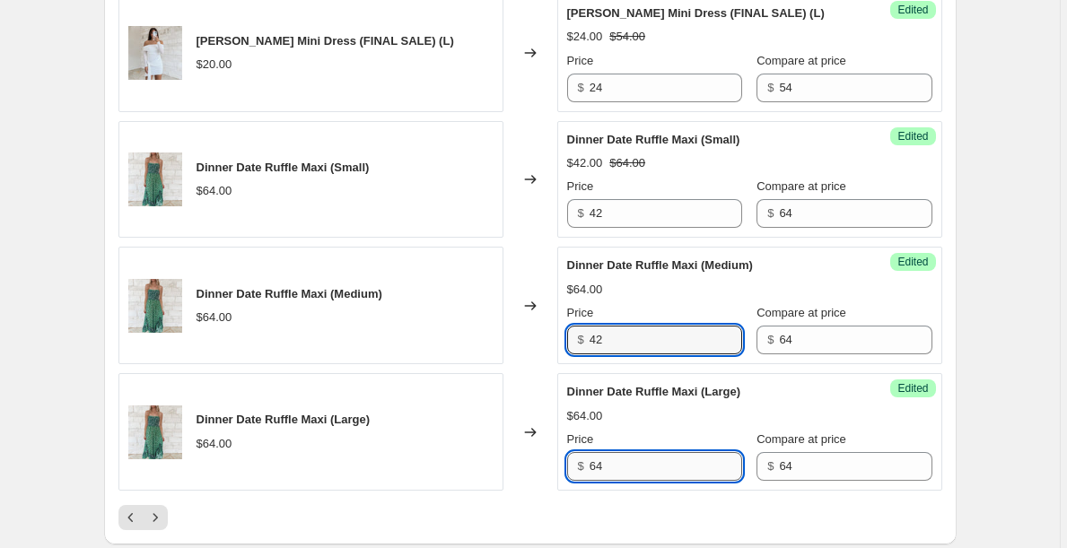
click at [640, 458] on input "64" at bounding box center [665, 466] width 152 height 29
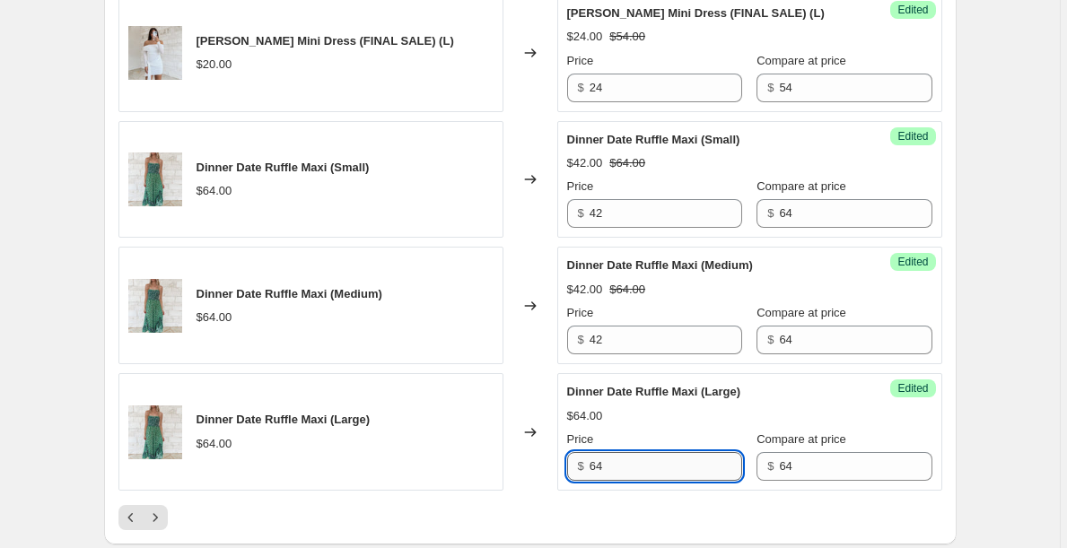
click at [640, 458] on input "64" at bounding box center [665, 466] width 152 height 29
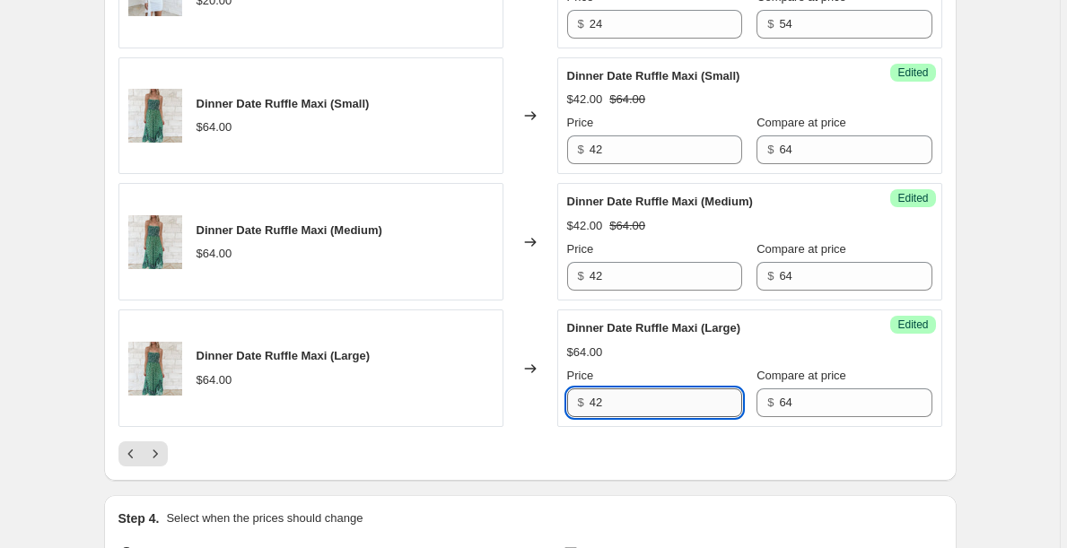
scroll to position [2974, 0]
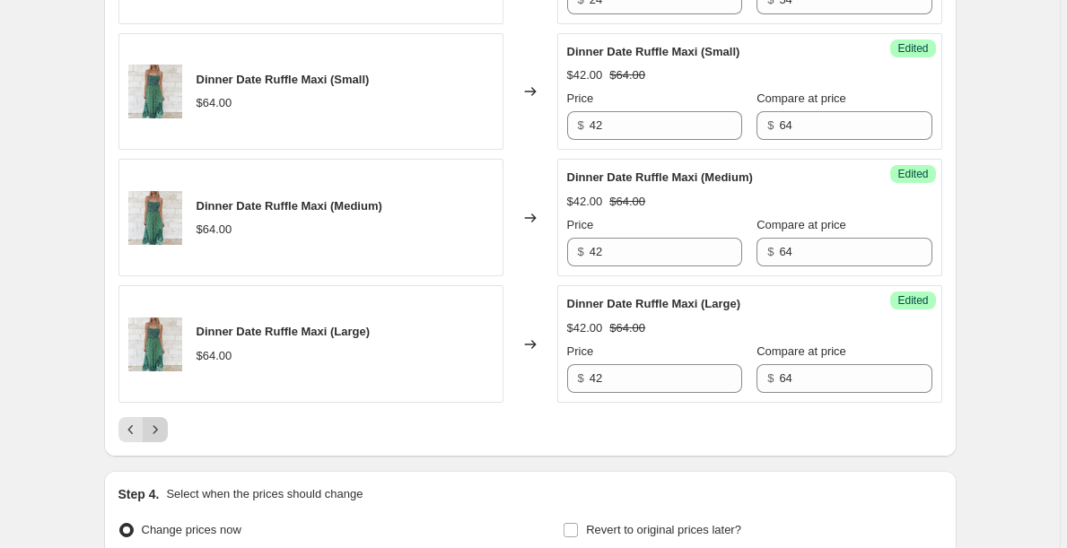
click at [162, 429] on icon "Next" at bounding box center [155, 430] width 18 height 18
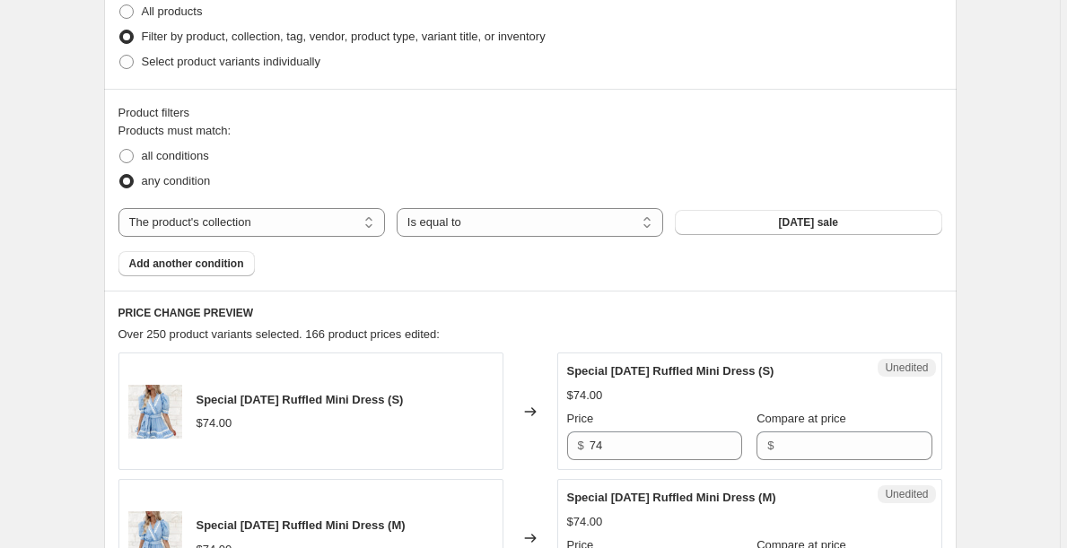
scroll to position [504, 0]
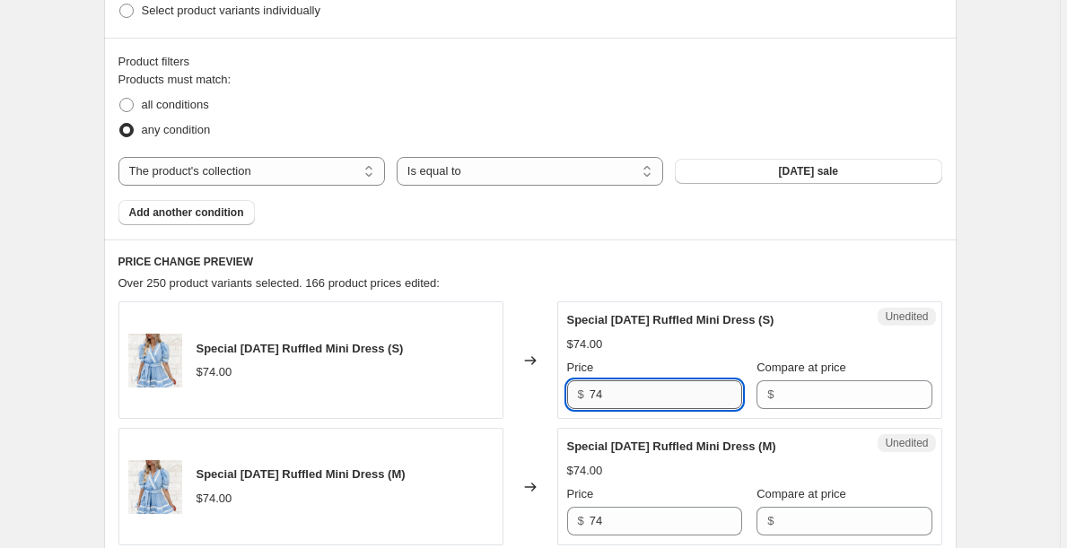
click at [639, 396] on input "74" at bounding box center [665, 394] width 152 height 29
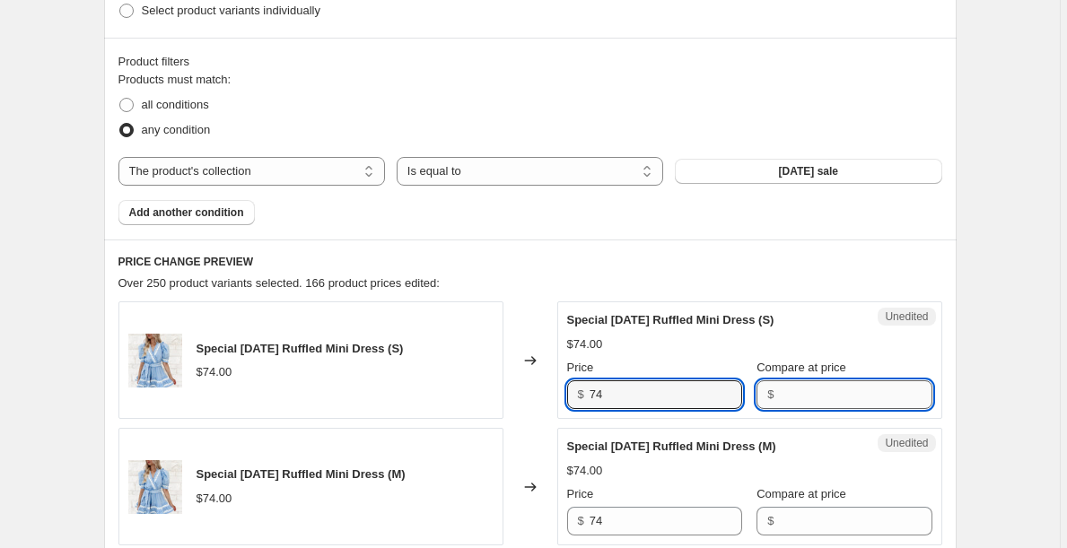
click at [830, 387] on input "Compare at price" at bounding box center [855, 394] width 152 height 29
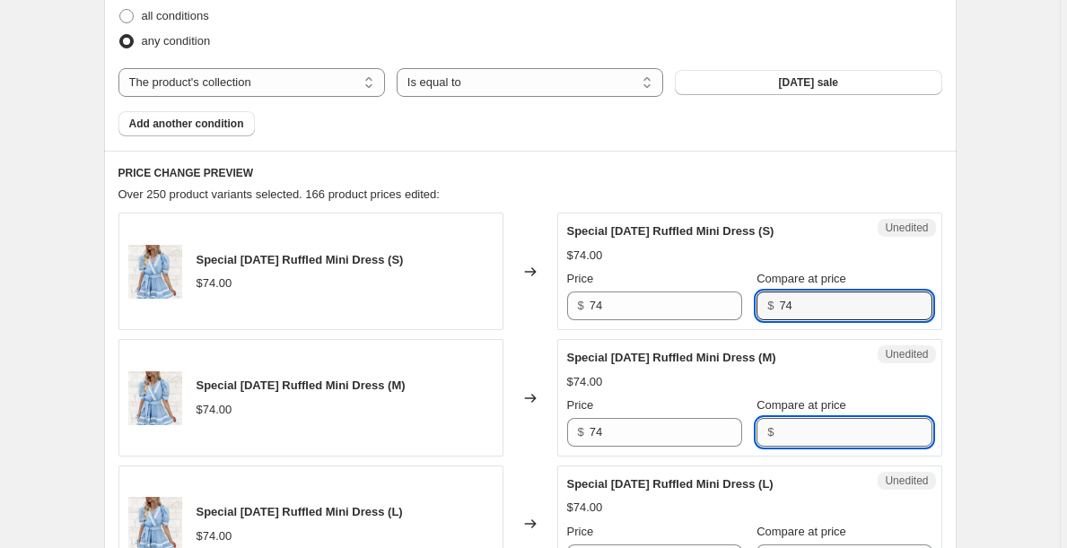
click at [824, 441] on input "Compare at price" at bounding box center [855, 432] width 152 height 29
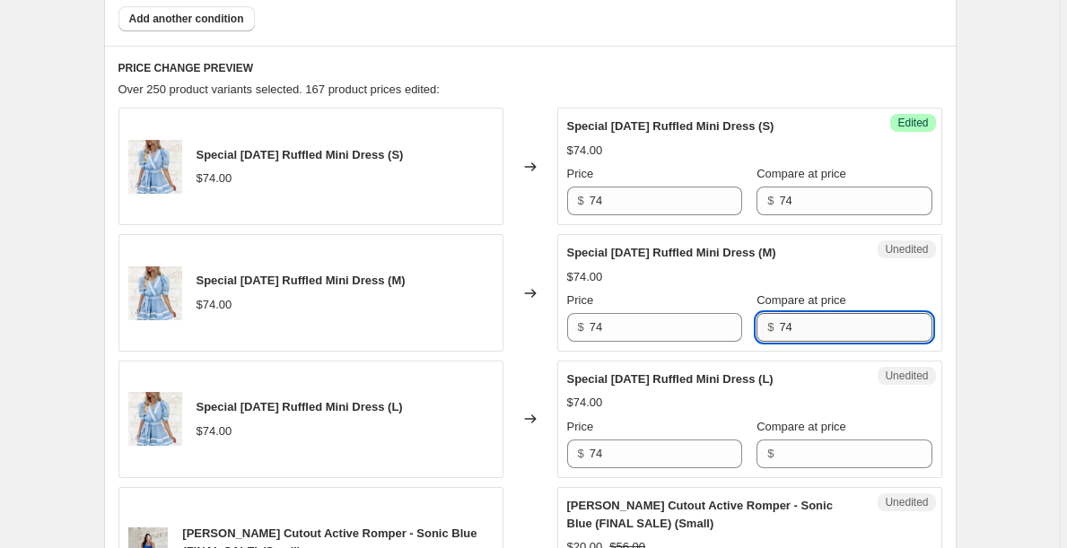
scroll to position [726, 0]
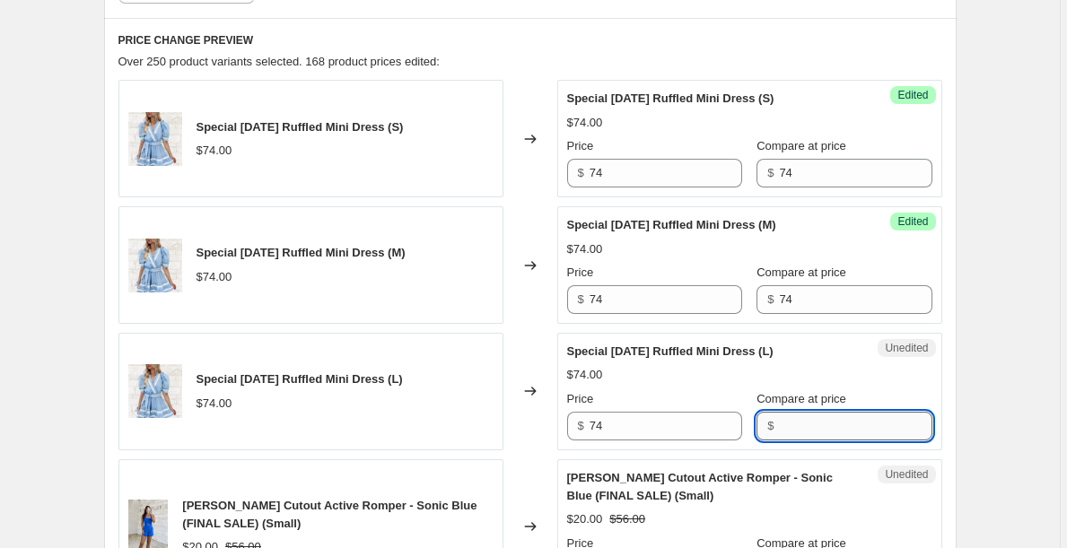
click at [819, 428] on input "Compare at price" at bounding box center [855, 426] width 152 height 29
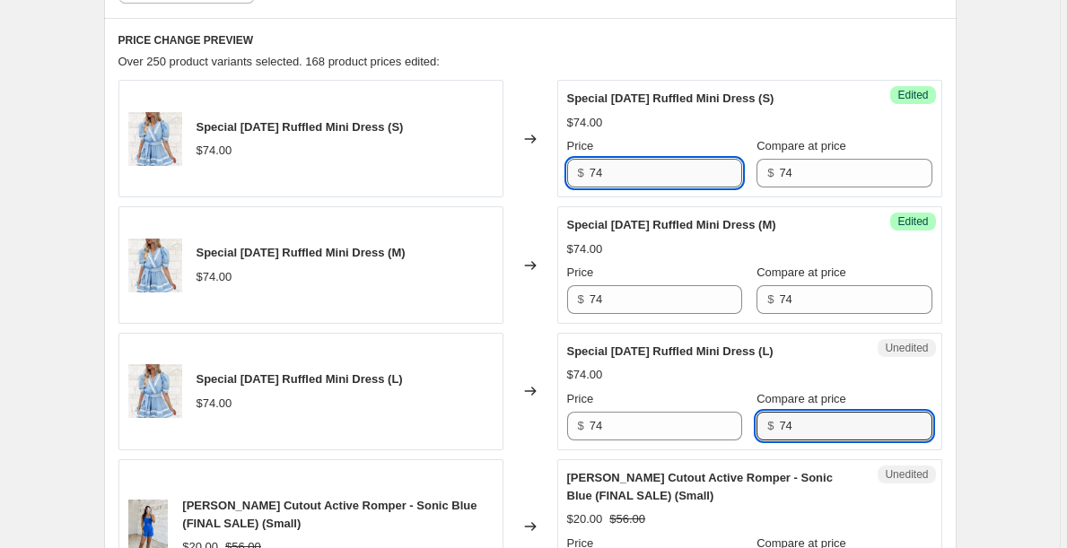
click at [650, 167] on input "74" at bounding box center [665, 173] width 152 height 29
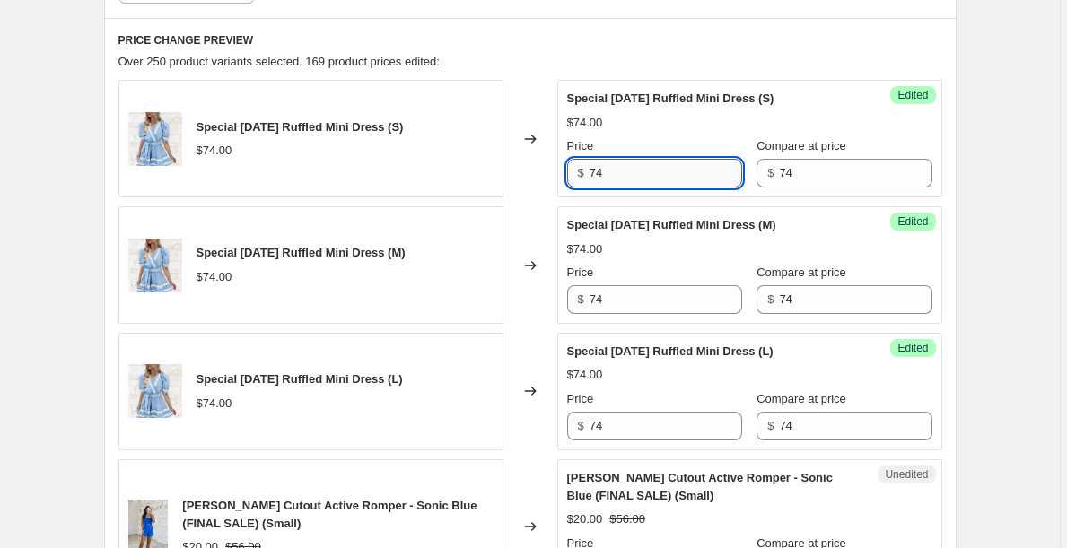
click at [650, 167] on input "74" at bounding box center [665, 173] width 152 height 29
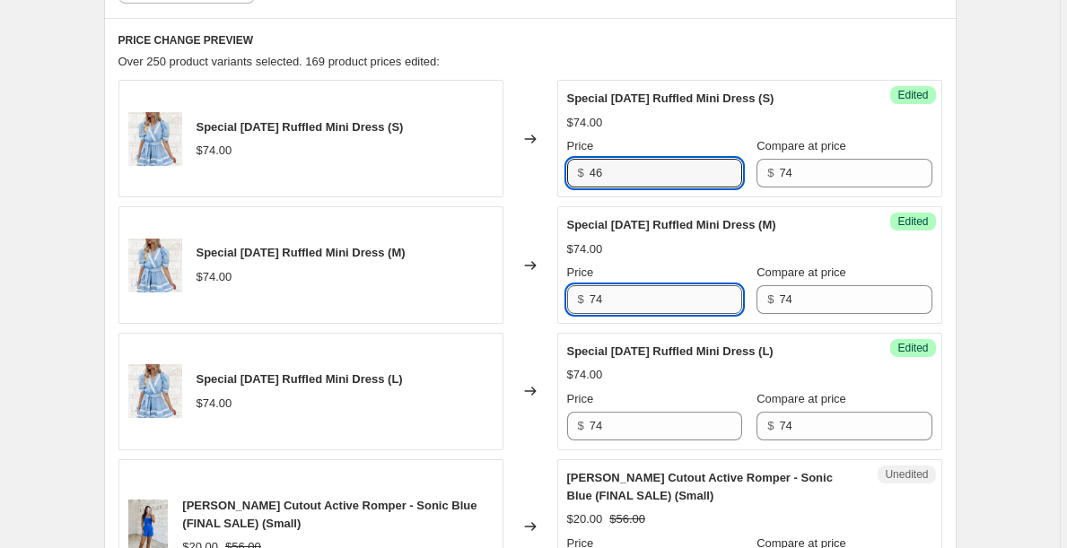
click at [660, 297] on input "74" at bounding box center [665, 299] width 152 height 29
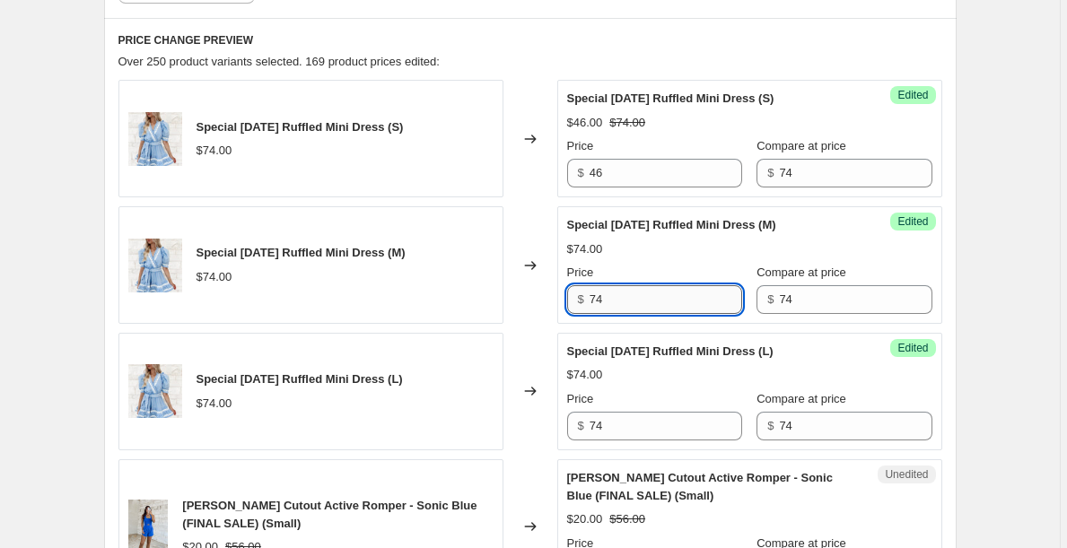
click at [660, 297] on input "74" at bounding box center [665, 299] width 152 height 29
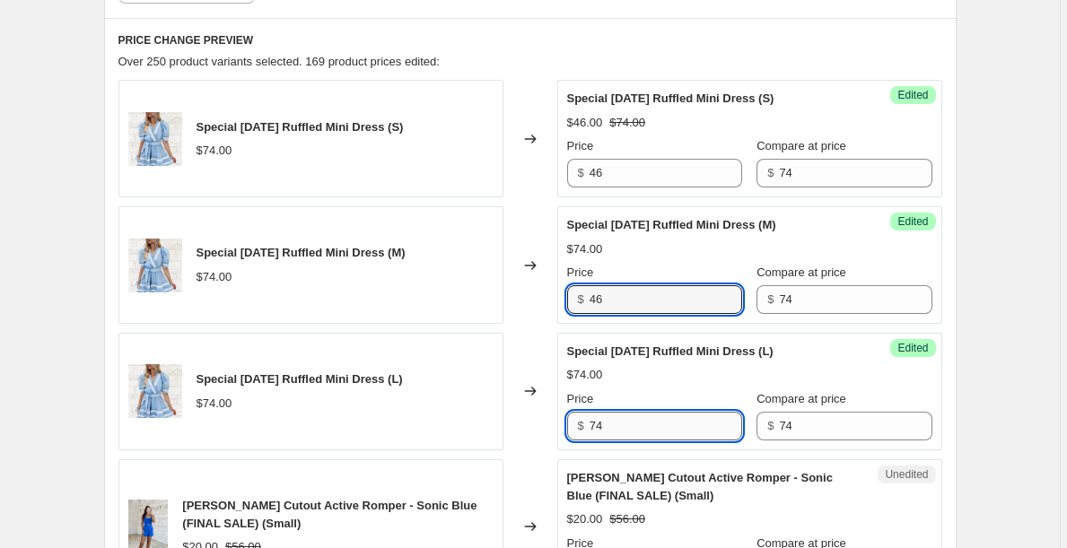
click at [648, 431] on input "74" at bounding box center [665, 426] width 152 height 29
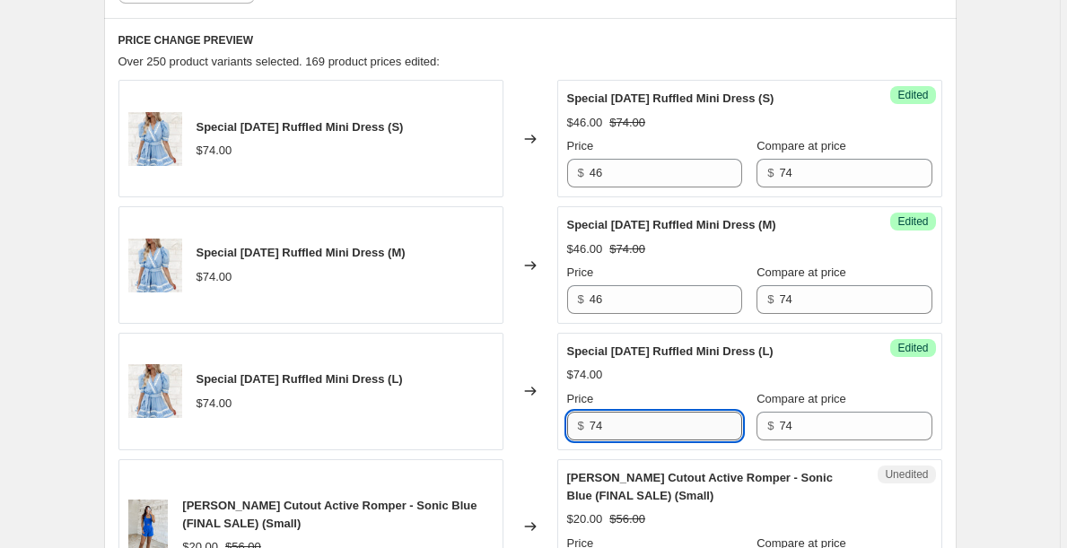
click at [648, 431] on input "74" at bounding box center [665, 426] width 152 height 29
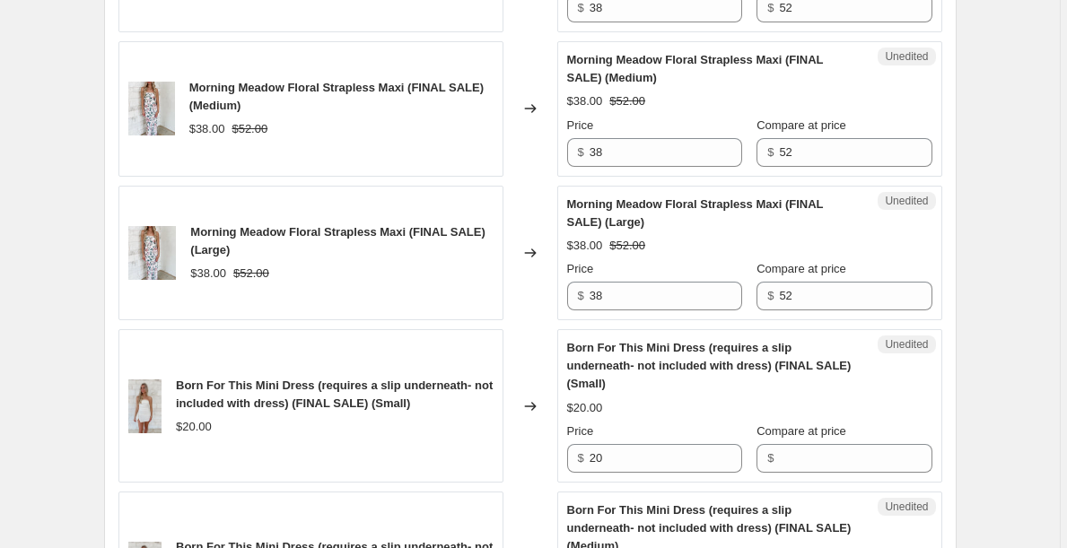
scroll to position [1783, 0]
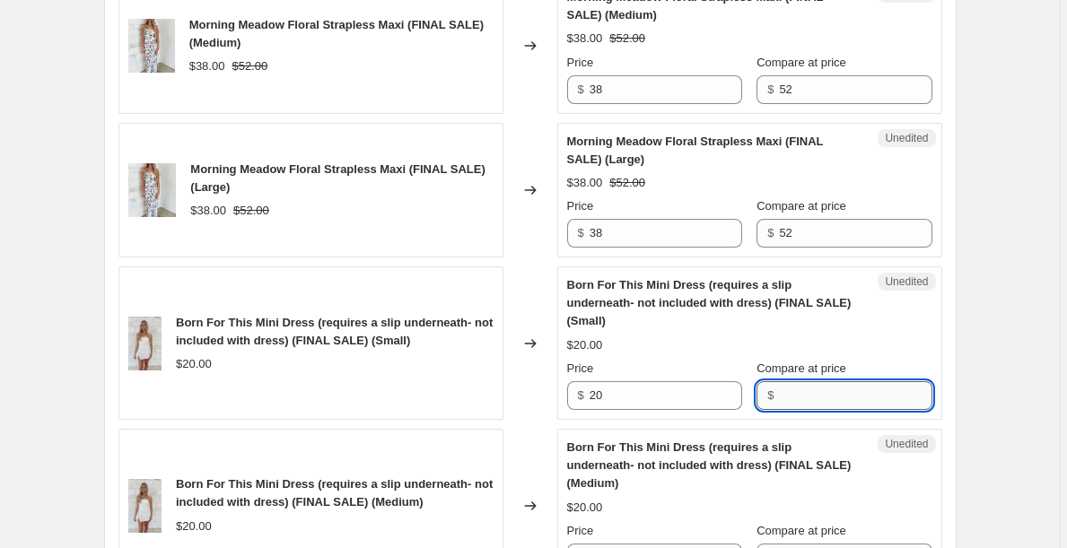
click at [805, 396] on input "Compare at price" at bounding box center [855, 395] width 152 height 29
click at [809, 396] on input "54" at bounding box center [855, 395] width 152 height 29
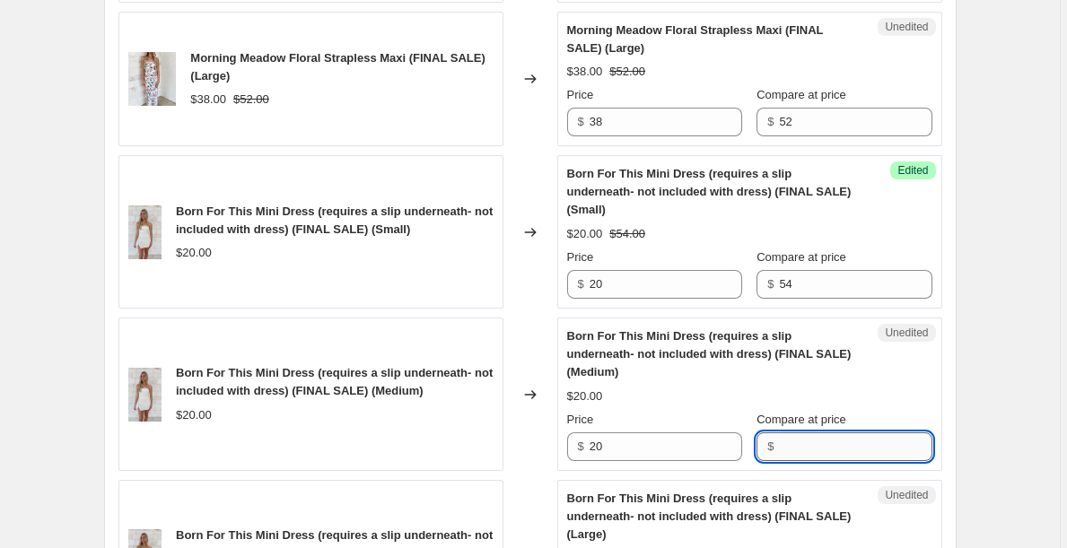
click at [812, 446] on input "Compare at price" at bounding box center [855, 446] width 152 height 29
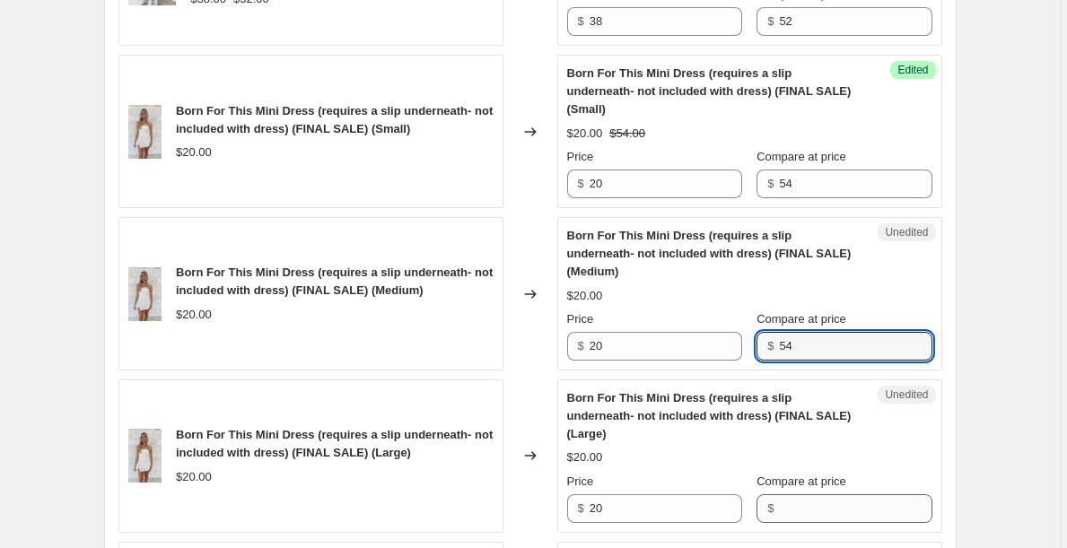
scroll to position [1994, 0]
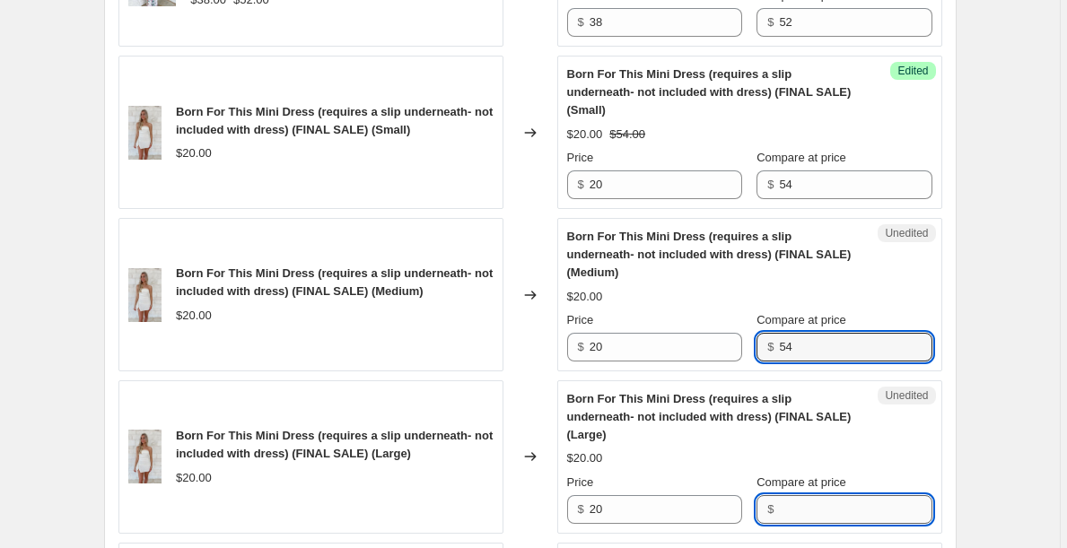
click at [812, 517] on input "Compare at price" at bounding box center [855, 509] width 152 height 29
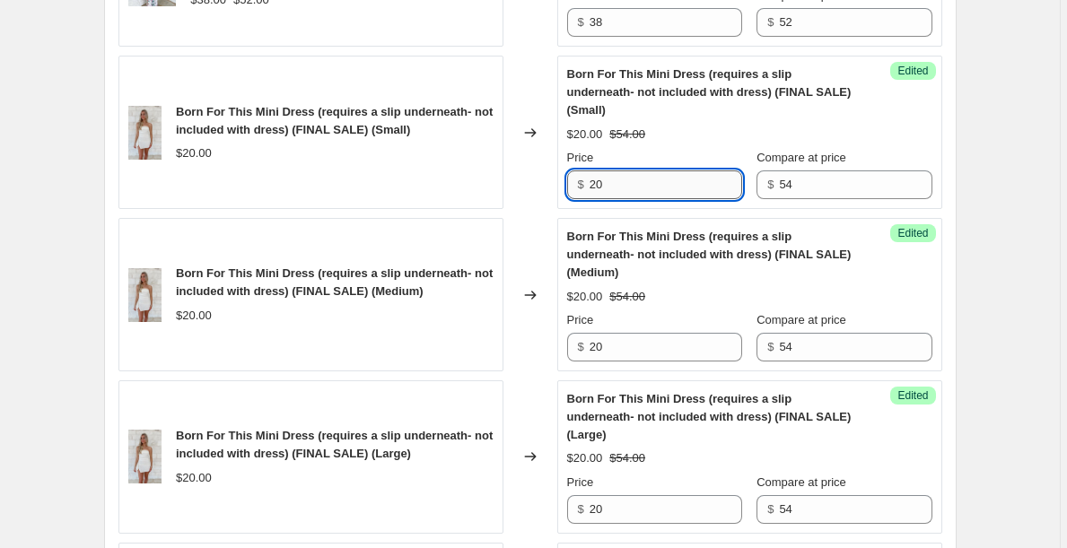
click at [670, 190] on input "20" at bounding box center [665, 184] width 152 height 29
click at [683, 188] on input "34" at bounding box center [665, 184] width 152 height 29
click at [639, 353] on input "20" at bounding box center [665, 347] width 152 height 29
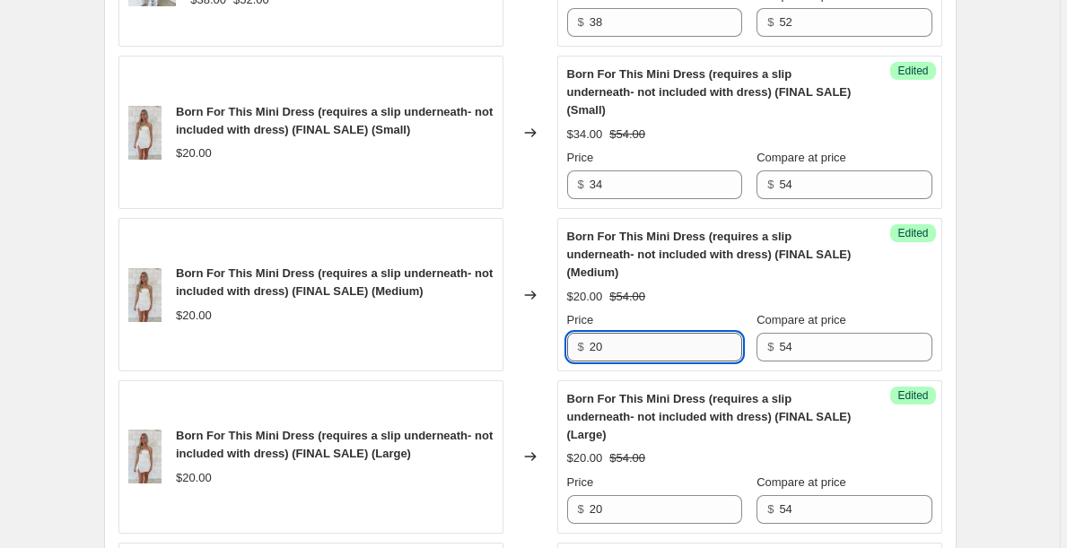
click at [639, 353] on input "20" at bounding box center [665, 347] width 152 height 29
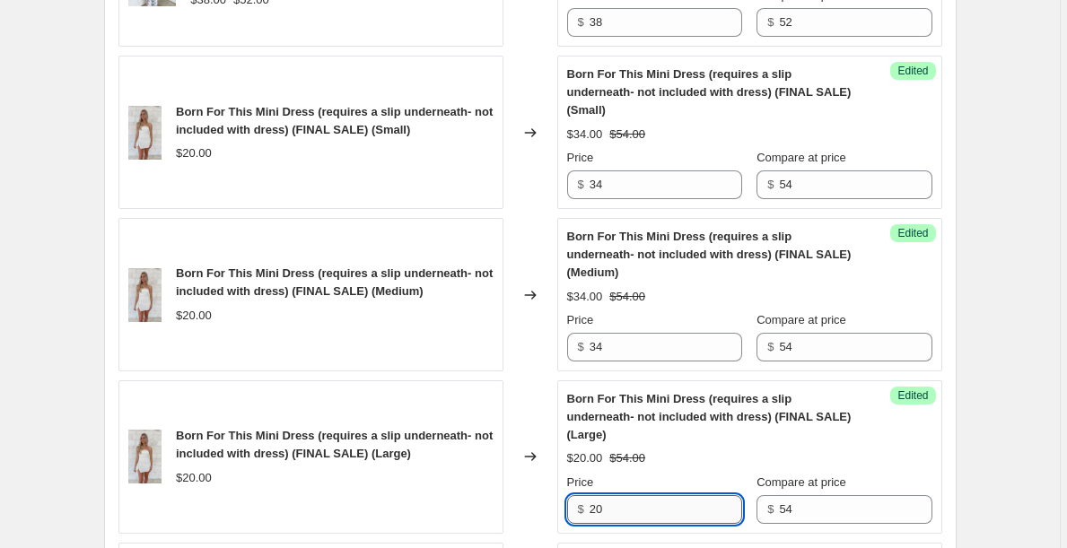
click at [628, 510] on input "20" at bounding box center [665, 509] width 152 height 29
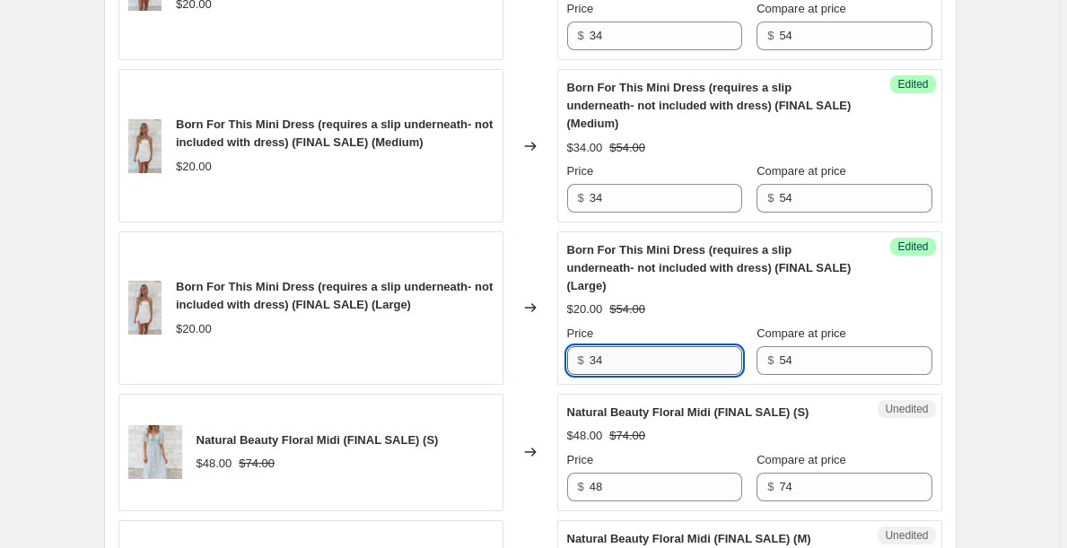
scroll to position [2157, 0]
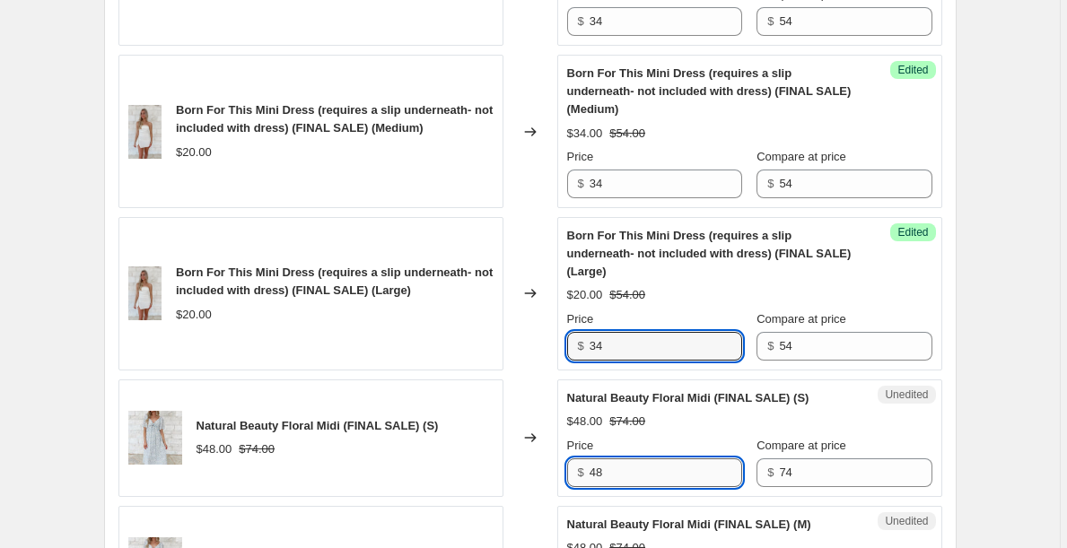
click at [640, 466] on input "48" at bounding box center [665, 472] width 152 height 29
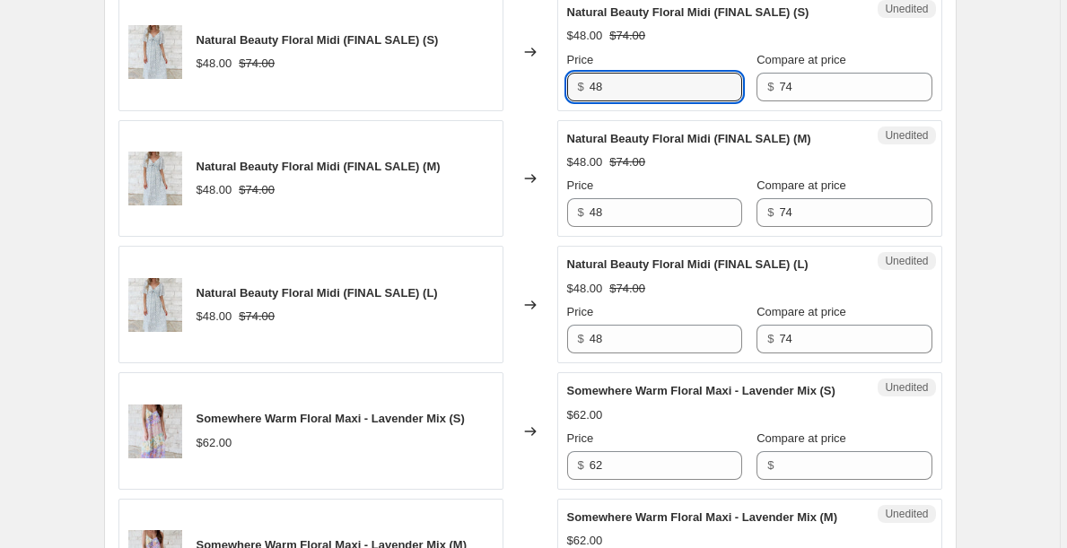
scroll to position [2551, 0]
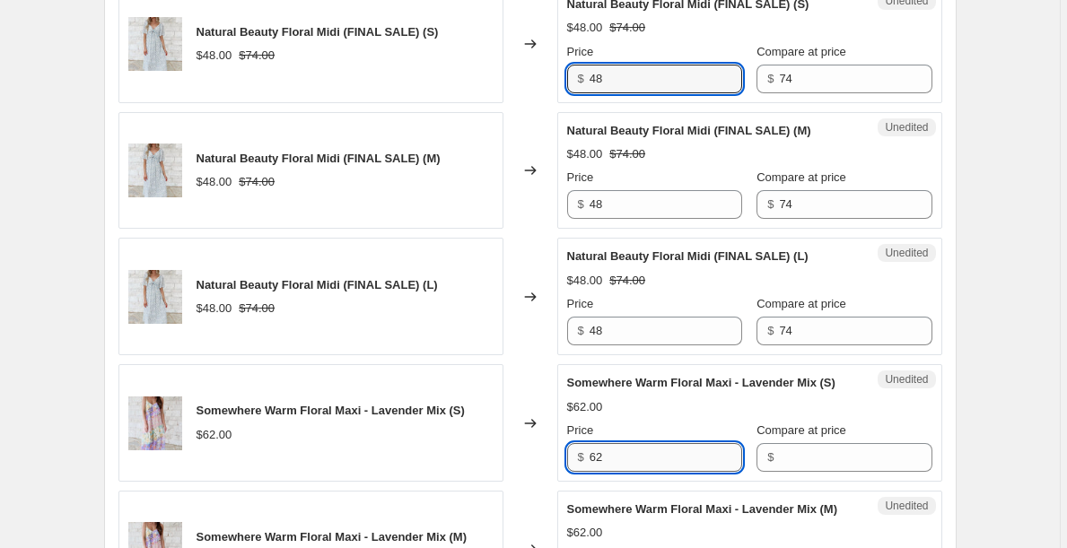
click at [638, 463] on input "62" at bounding box center [665, 457] width 152 height 29
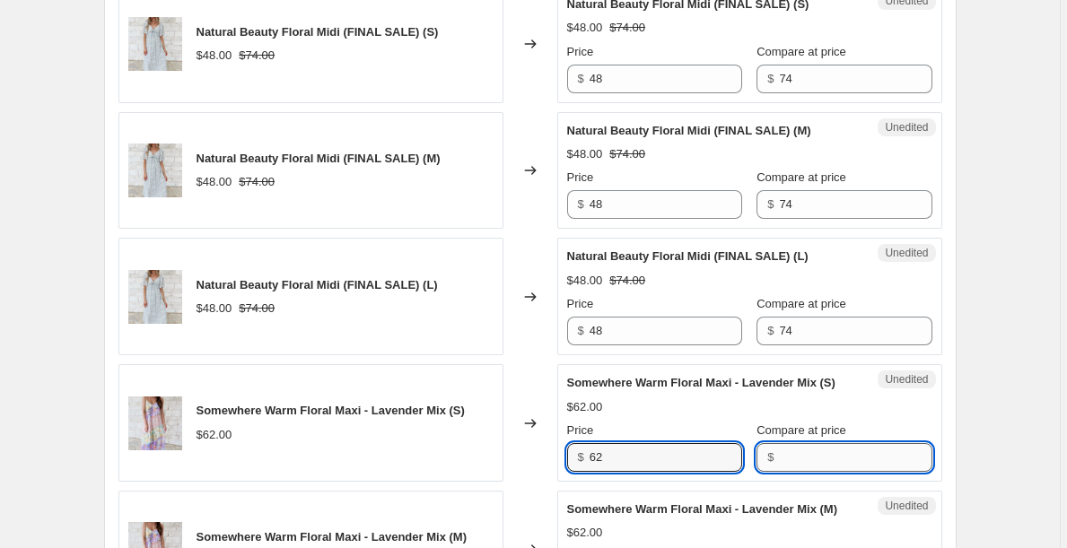
click at [801, 459] on input "Compare at price" at bounding box center [855, 457] width 152 height 29
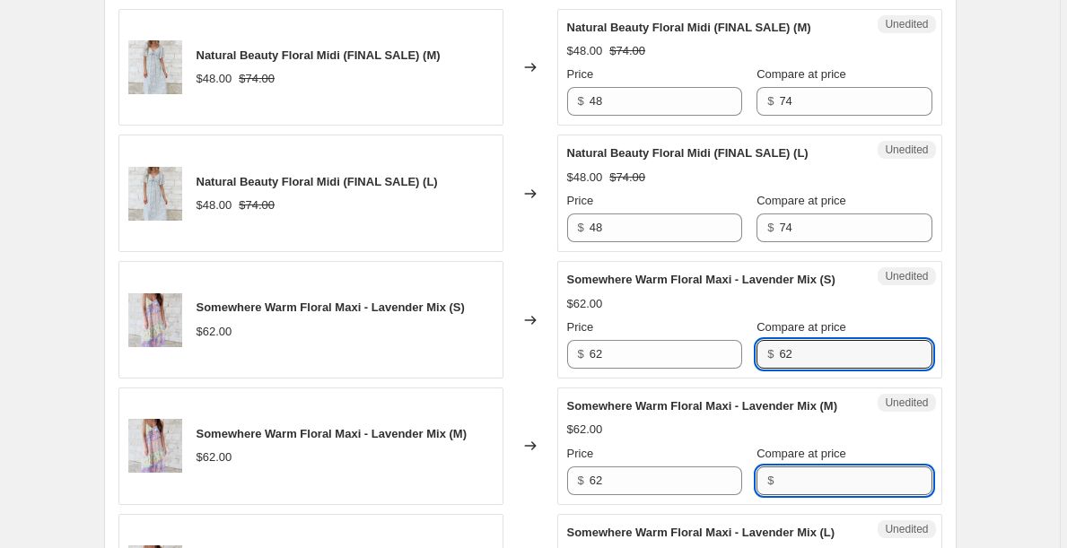
click at [810, 486] on input "Compare at price" at bounding box center [855, 480] width 152 height 29
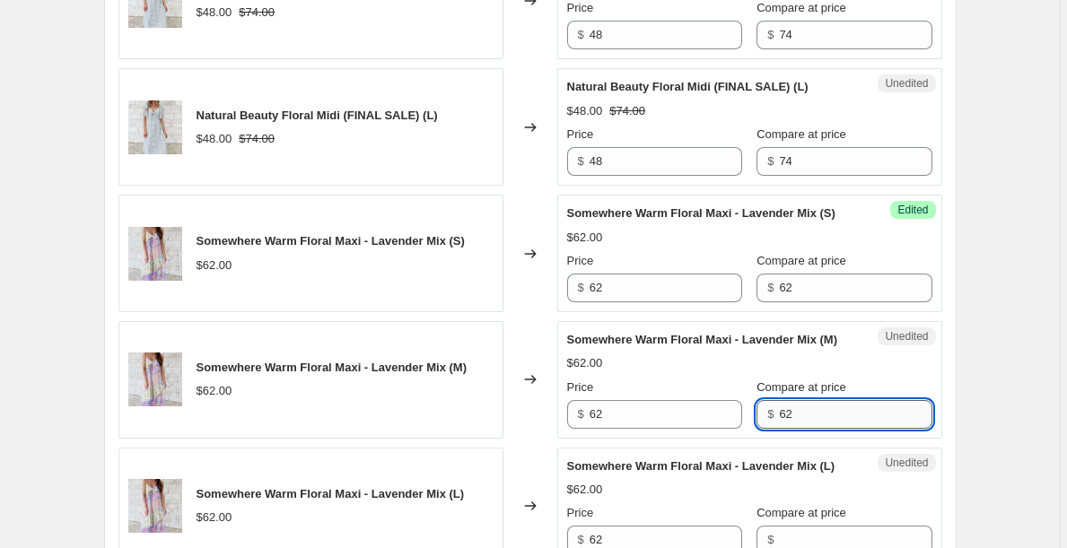
scroll to position [2756, 0]
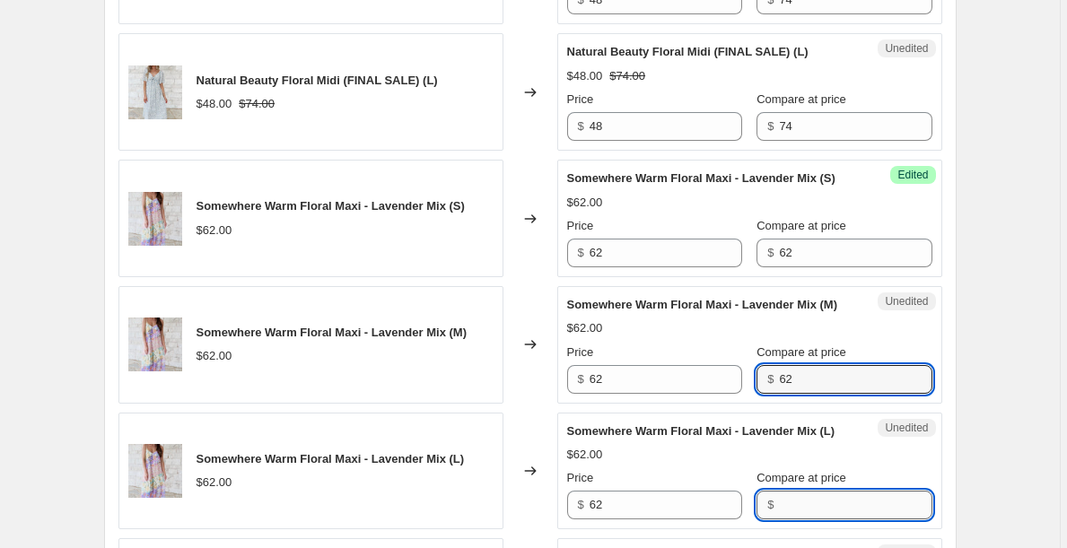
click at [811, 495] on input "Compare at price" at bounding box center [855, 505] width 152 height 29
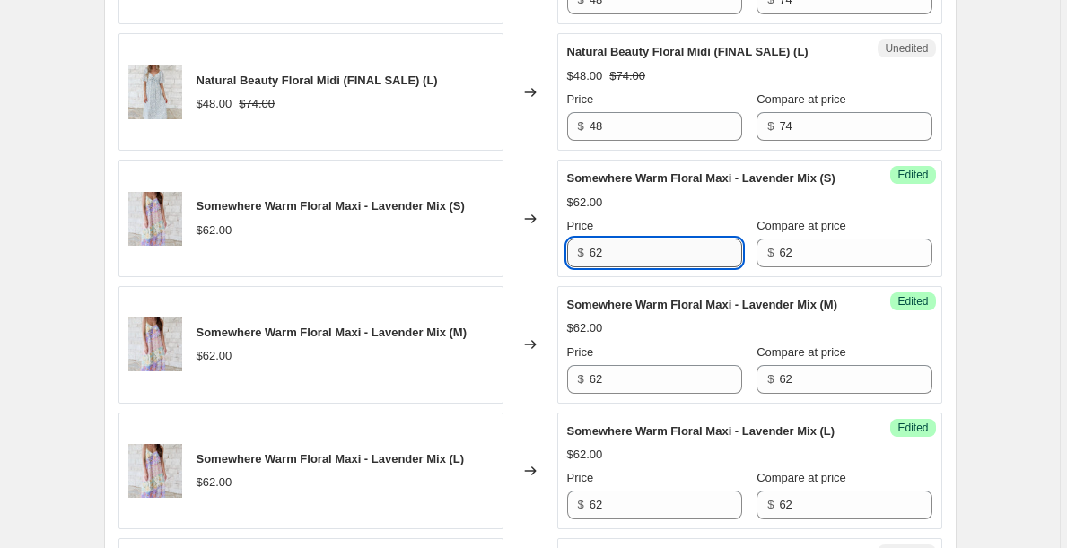
click at [664, 262] on input "62" at bounding box center [665, 253] width 152 height 29
click at [665, 258] on input "56" at bounding box center [665, 253] width 152 height 29
click at [661, 248] on input "54" at bounding box center [665, 253] width 152 height 29
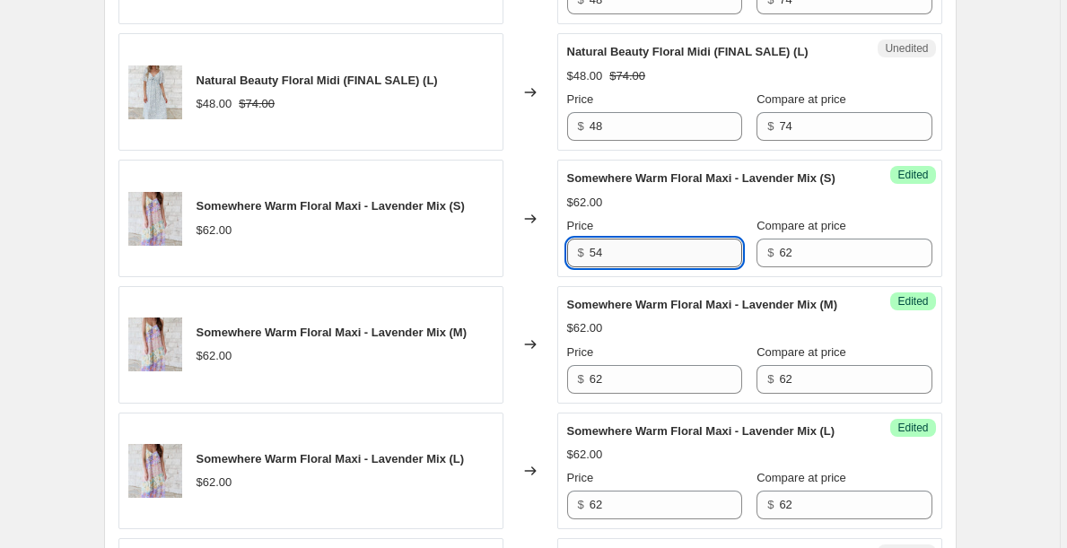
click at [661, 248] on input "54" at bounding box center [665, 253] width 152 height 29
click at [643, 388] on input "62" at bounding box center [665, 379] width 152 height 29
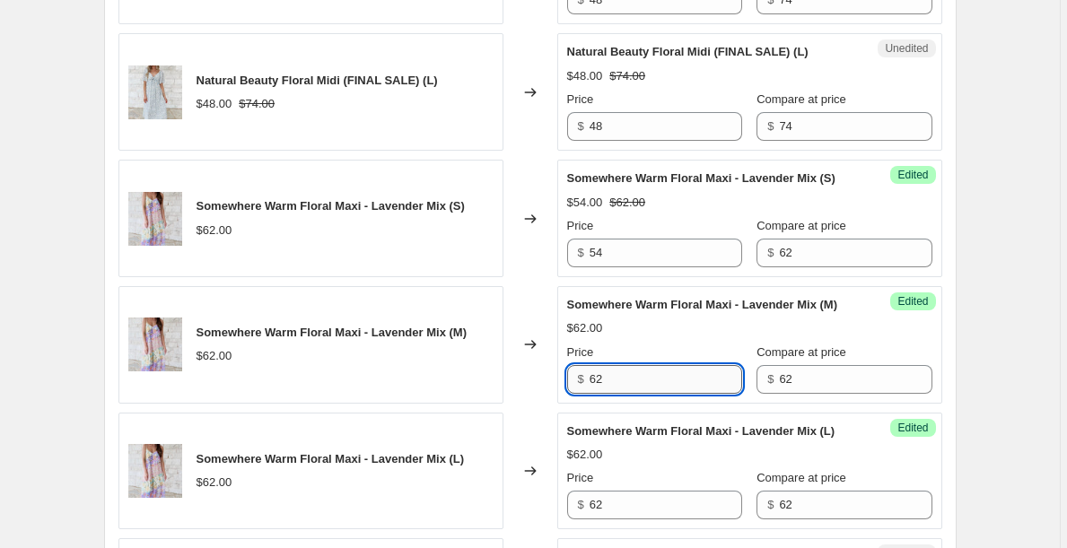
click at [642, 388] on input "62" at bounding box center [665, 379] width 152 height 29
click at [621, 510] on input "62" at bounding box center [665, 505] width 152 height 29
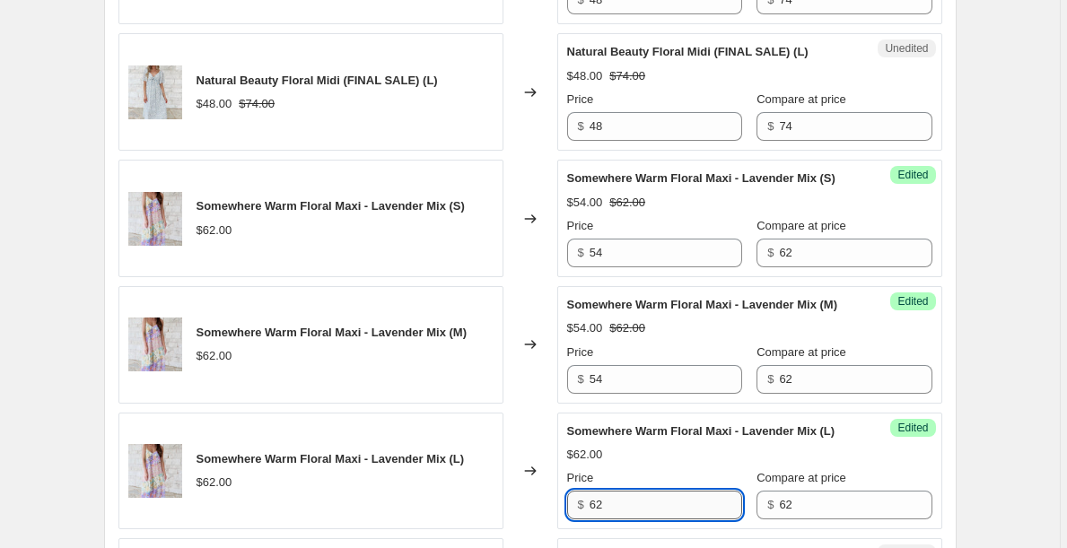
click at [621, 510] on input "62" at bounding box center [665, 505] width 152 height 29
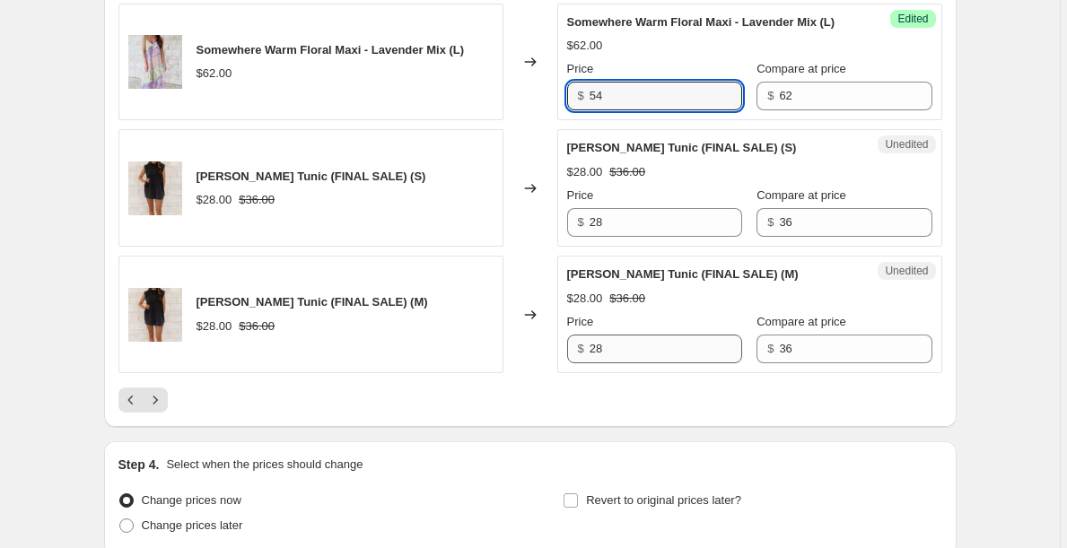
scroll to position [3211, 0]
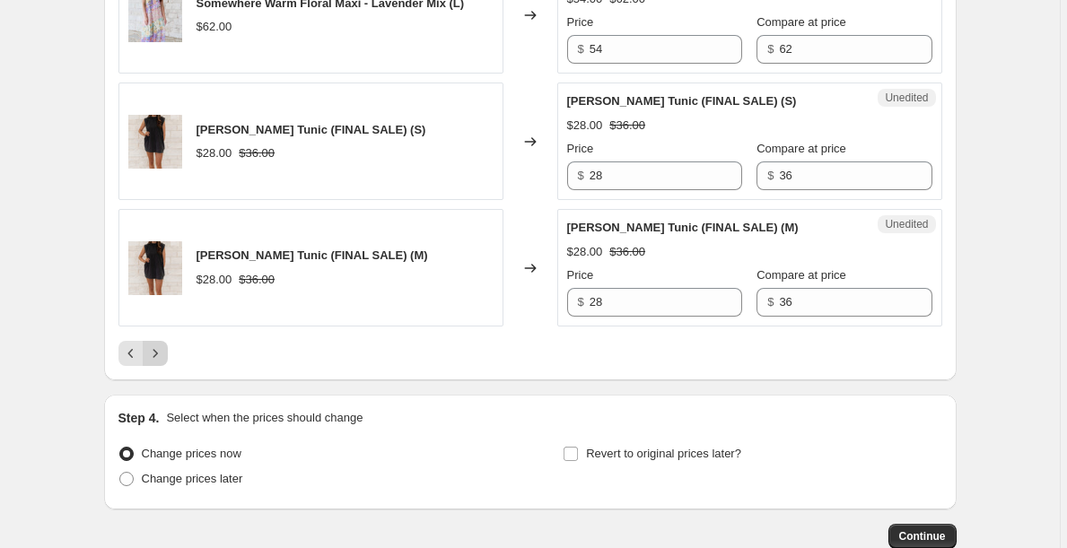
click at [157, 355] on icon "Next" at bounding box center [154, 353] width 4 height 8
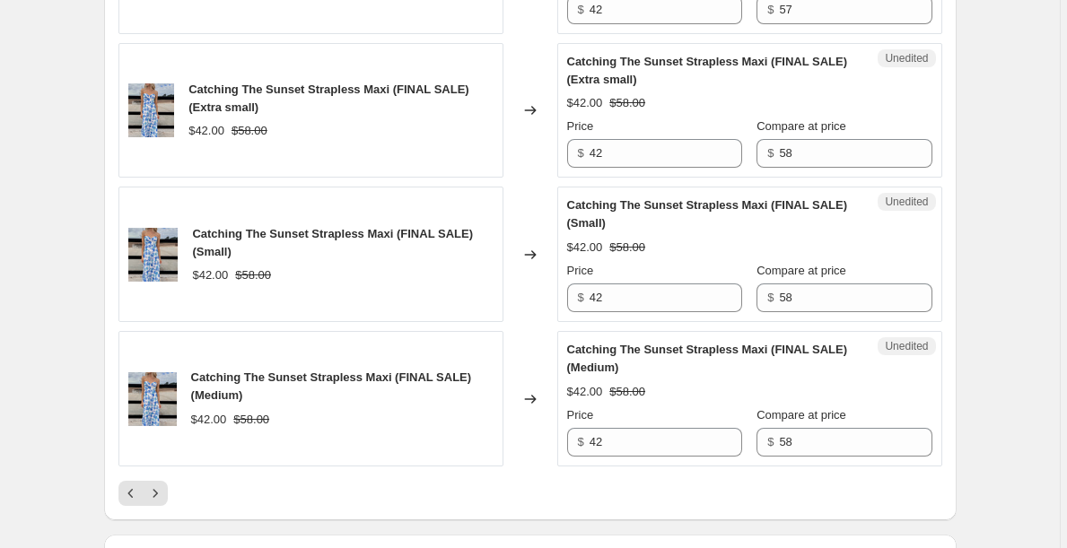
scroll to position [3037, 0]
click at [159, 497] on icon "Next" at bounding box center [155, 493] width 18 height 18
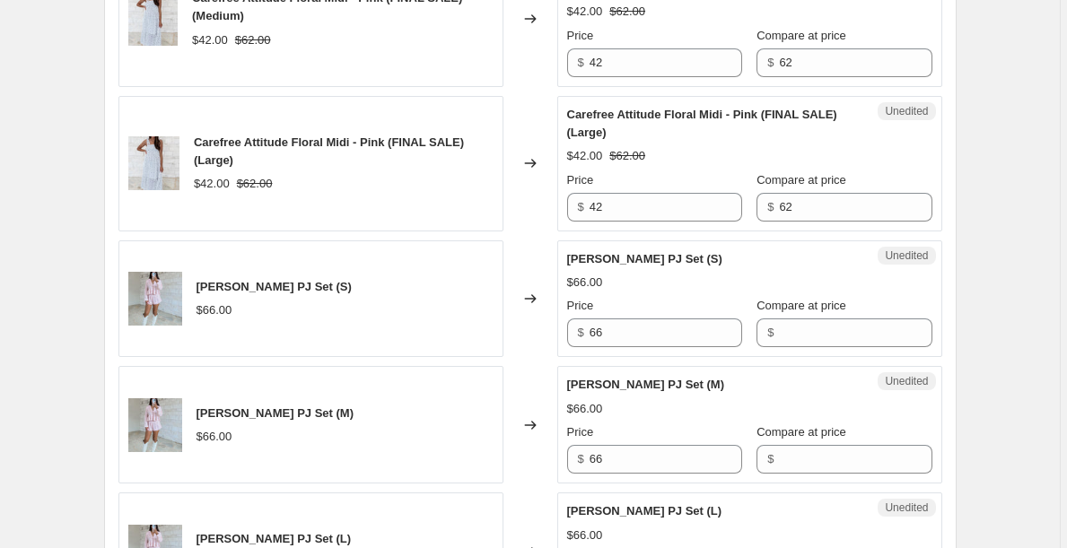
scroll to position [1649, 0]
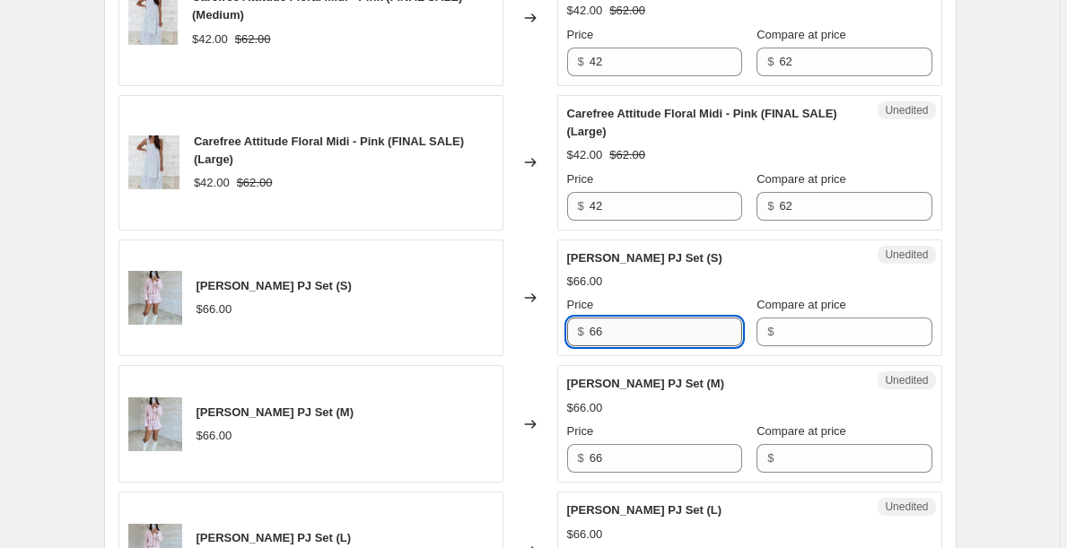
click at [635, 341] on input "66" at bounding box center [665, 332] width 152 height 29
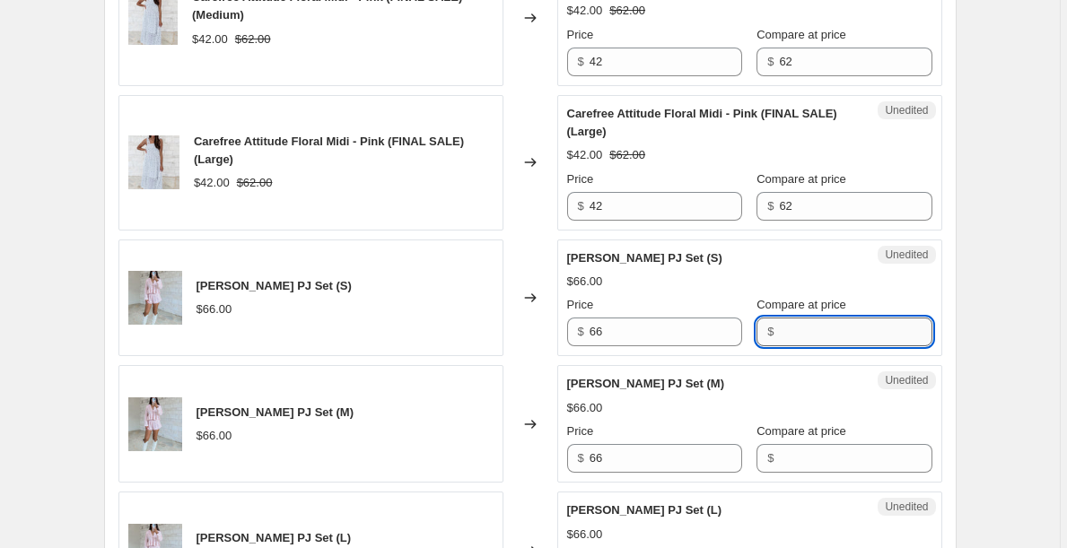
click at [817, 334] on input "Compare at price" at bounding box center [855, 332] width 152 height 29
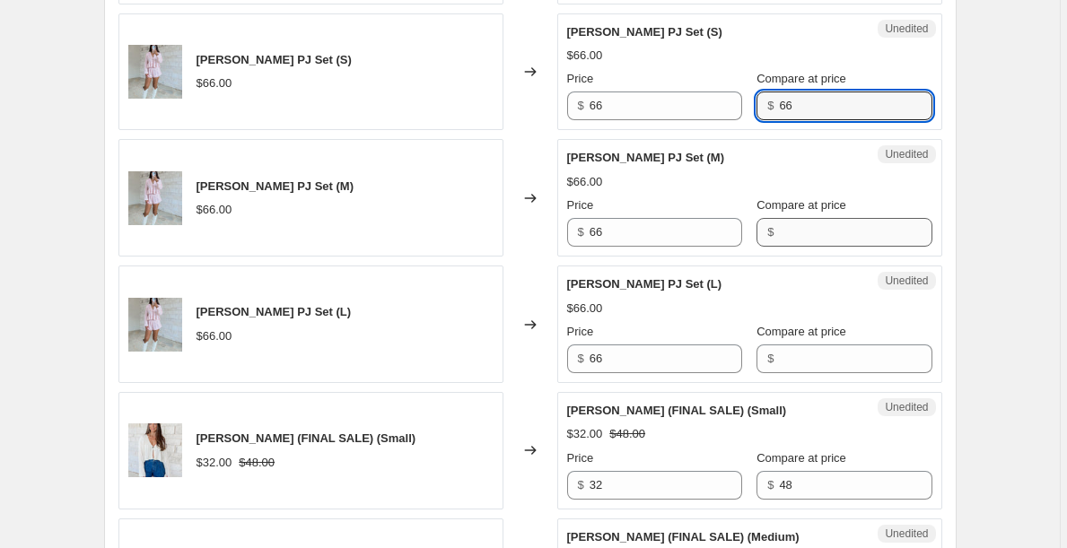
scroll to position [1877, 0]
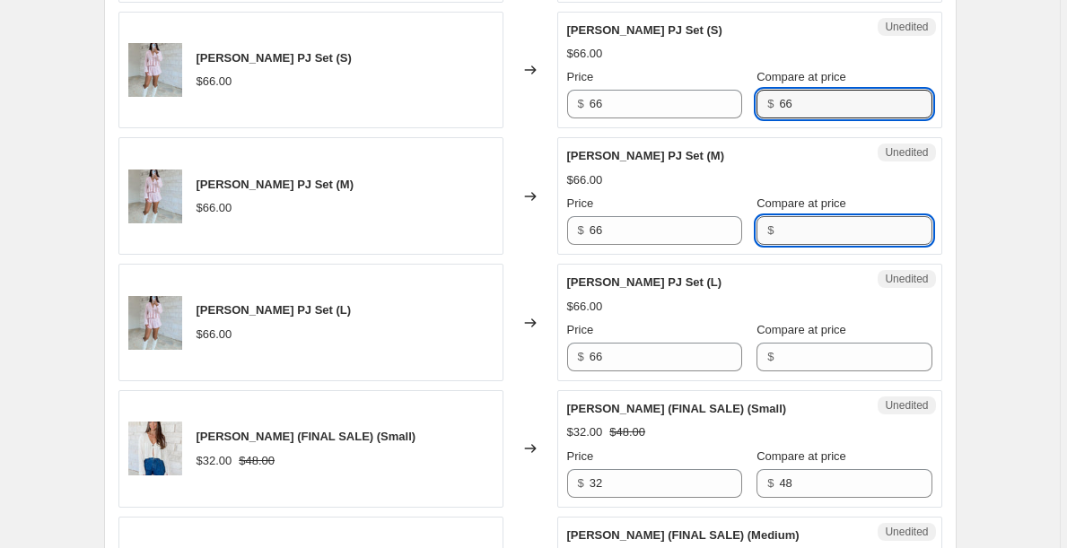
click at [800, 243] on input "Compare at price" at bounding box center [855, 230] width 152 height 29
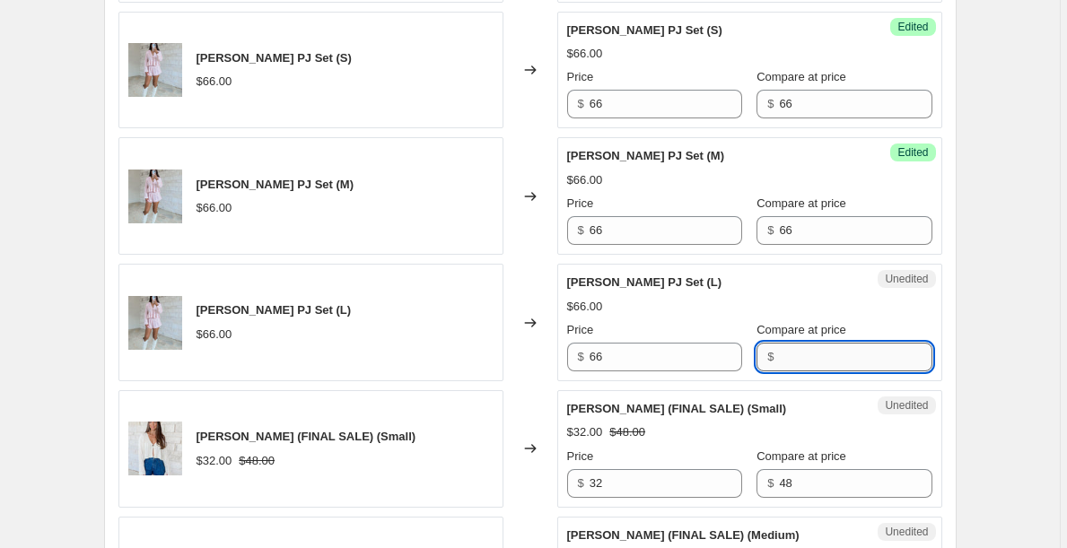
click at [808, 370] on input "Compare at price" at bounding box center [855, 357] width 152 height 29
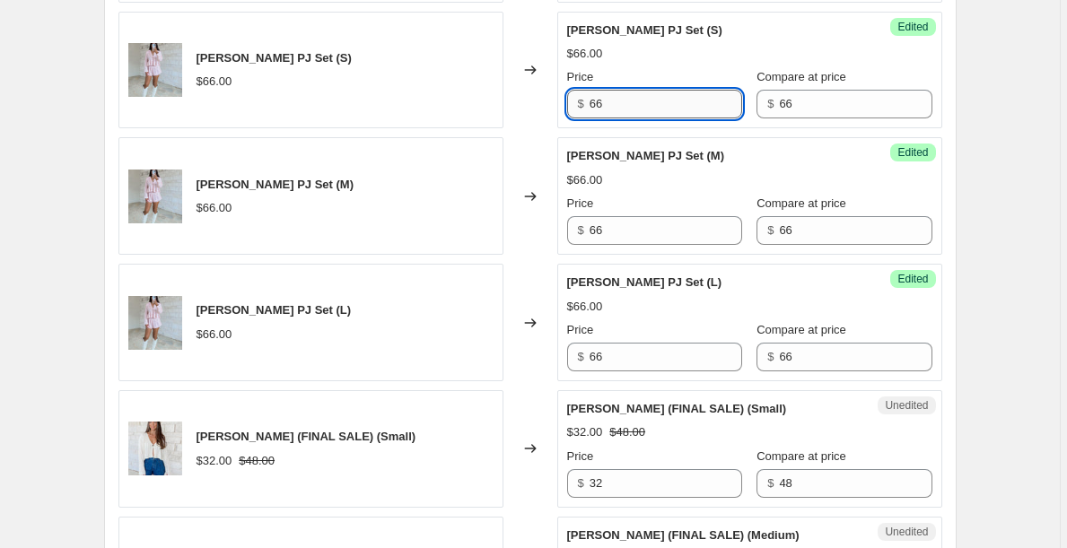
click at [647, 116] on input "66" at bounding box center [665, 104] width 152 height 29
click at [640, 119] on div "Success Edited [PERSON_NAME] PJ Set (S) $66.00 Price $ 42 Compare at price $ 66" at bounding box center [749, 71] width 385 height 118
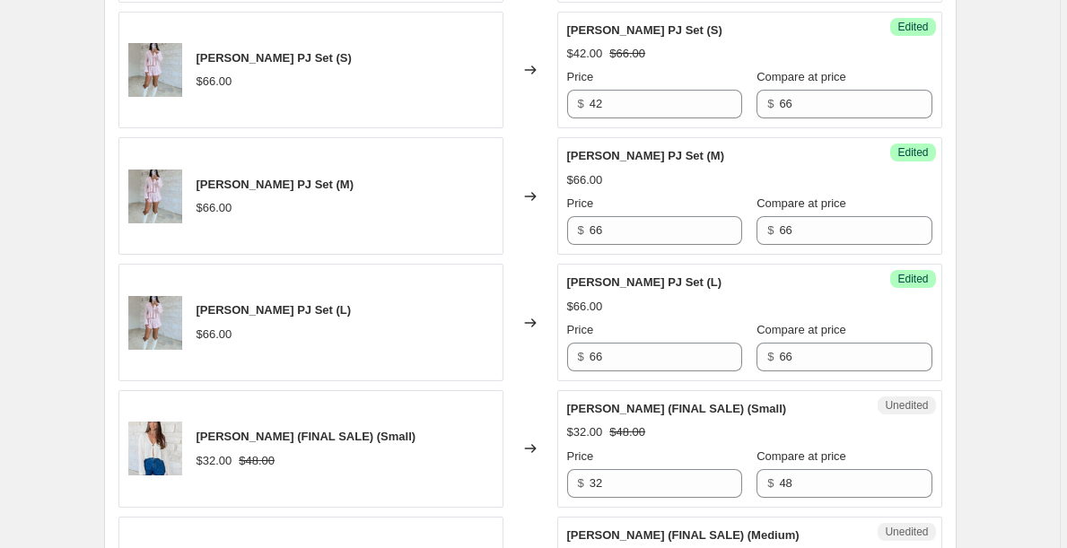
click at [640, 119] on div "Success Edited [PERSON_NAME] PJ Set (S) $42.00 $66.00 Price $ 42 Compare at pri…" at bounding box center [749, 71] width 385 height 118
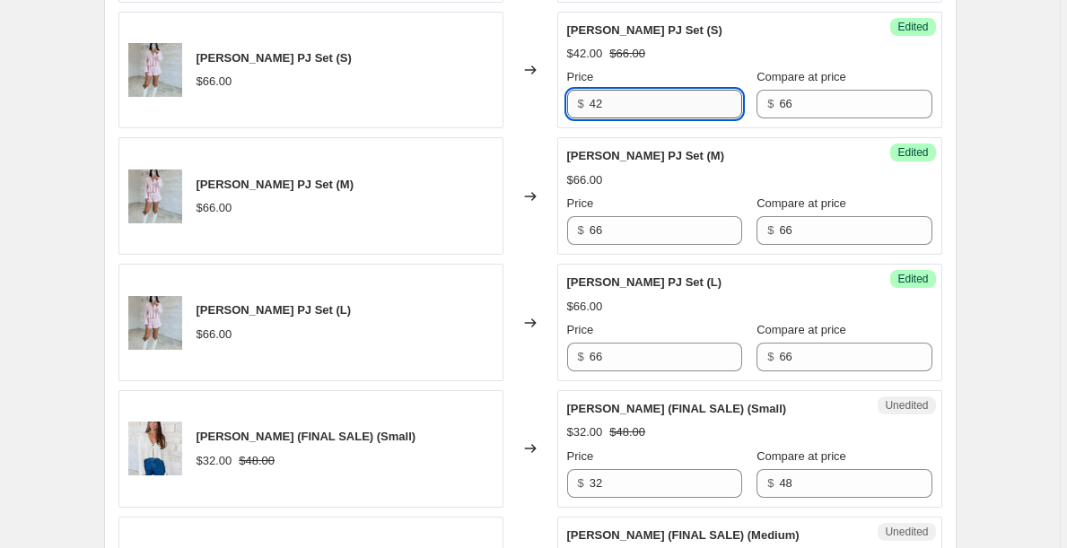
click at [635, 113] on input "42" at bounding box center [665, 104] width 152 height 29
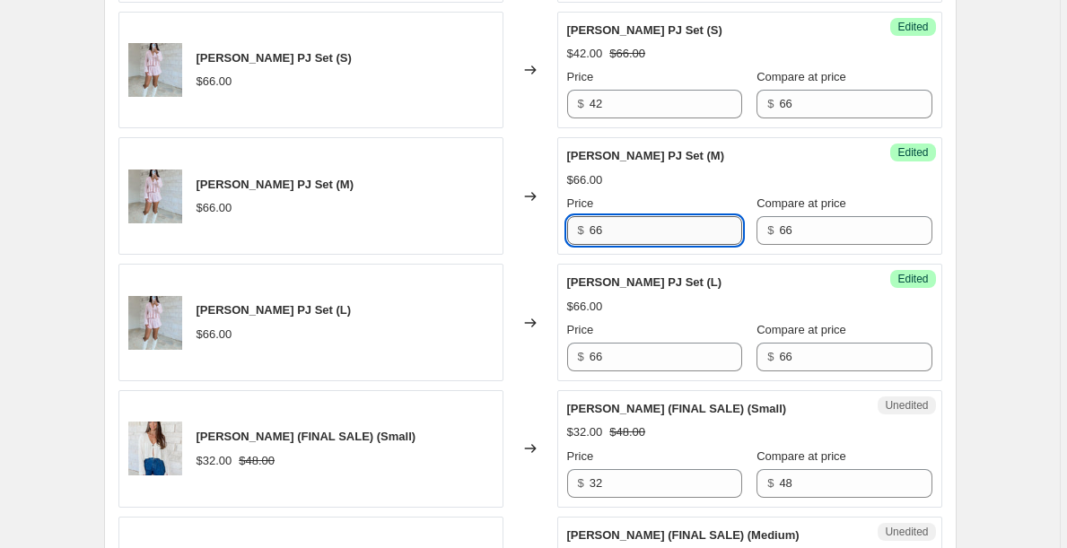
click at [634, 225] on input "66" at bounding box center [665, 230] width 152 height 29
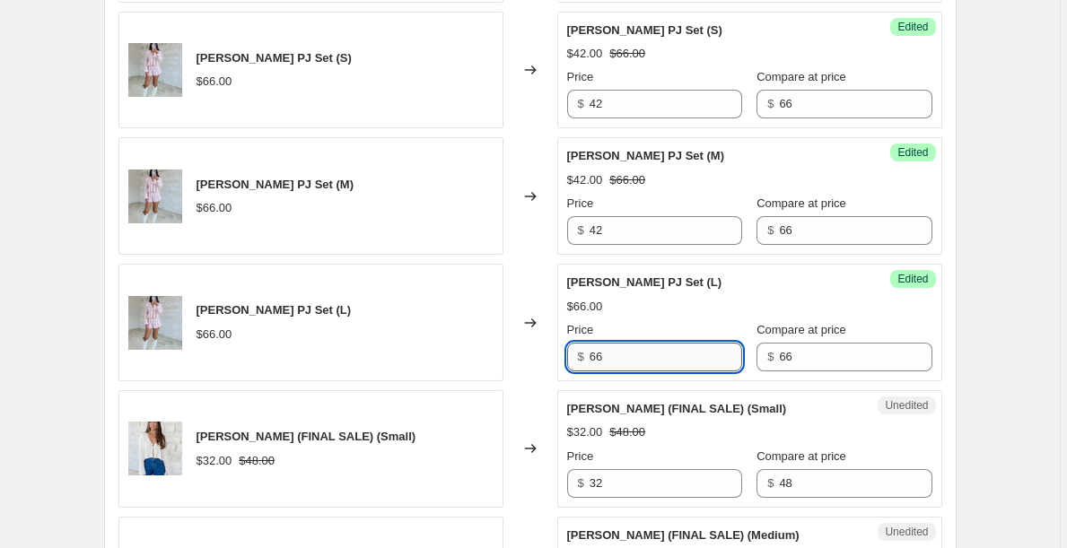
click at [629, 356] on input "66" at bounding box center [665, 357] width 152 height 29
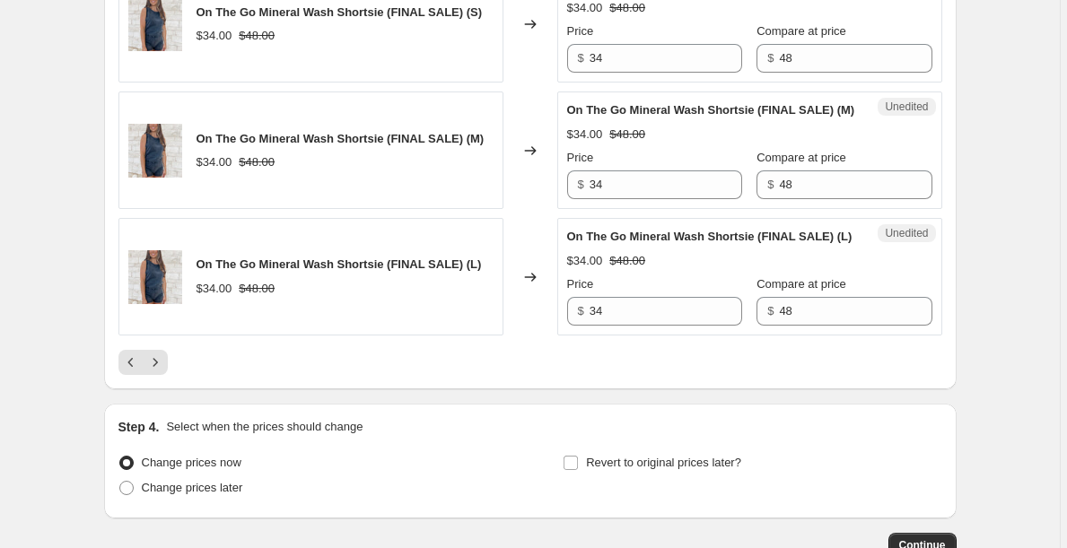
scroll to position [3063, 0]
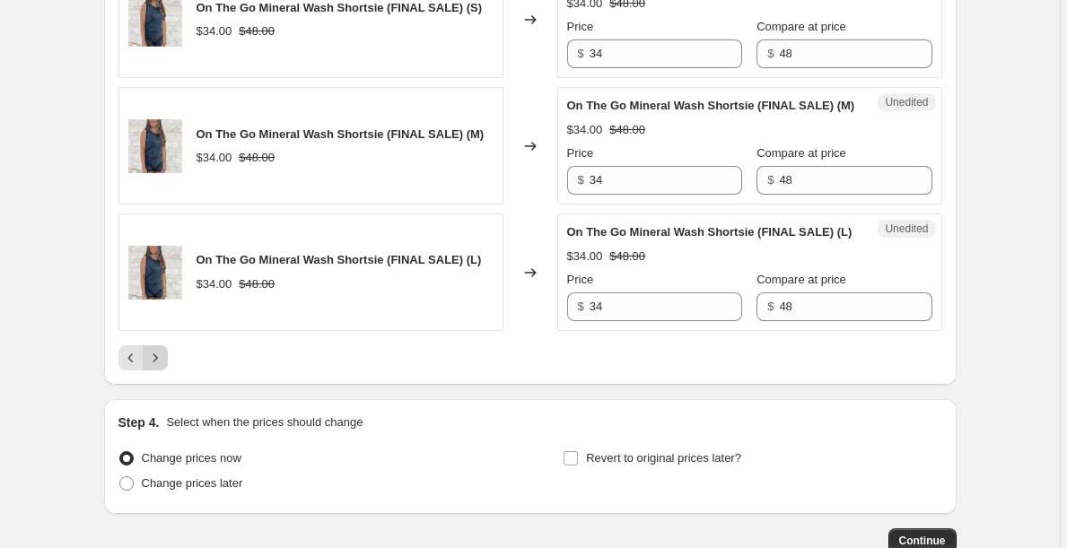
click at [153, 367] on icon "Next" at bounding box center [155, 358] width 18 height 18
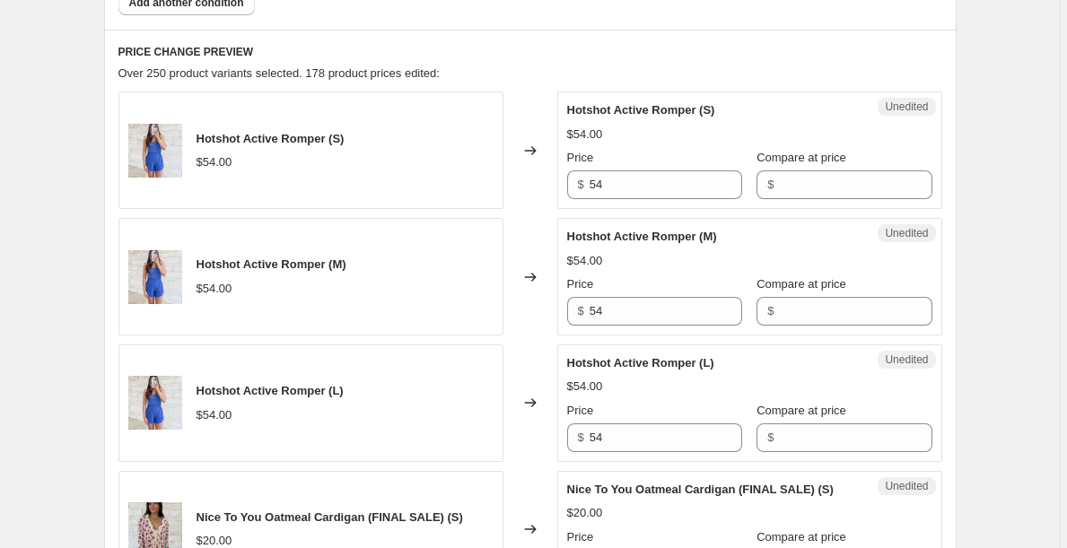
scroll to position [724, 0]
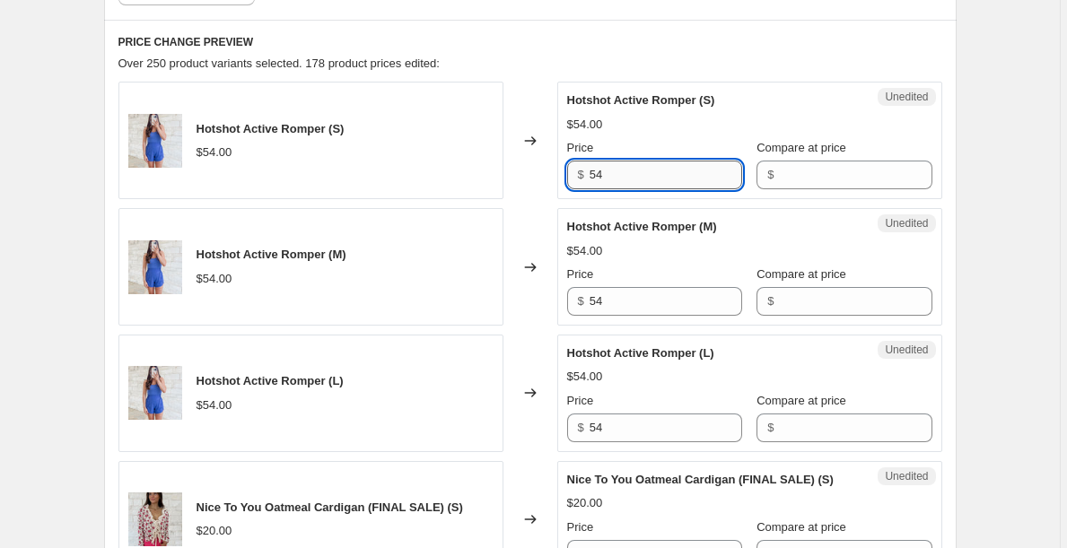
click at [633, 176] on input "54" at bounding box center [665, 175] width 152 height 29
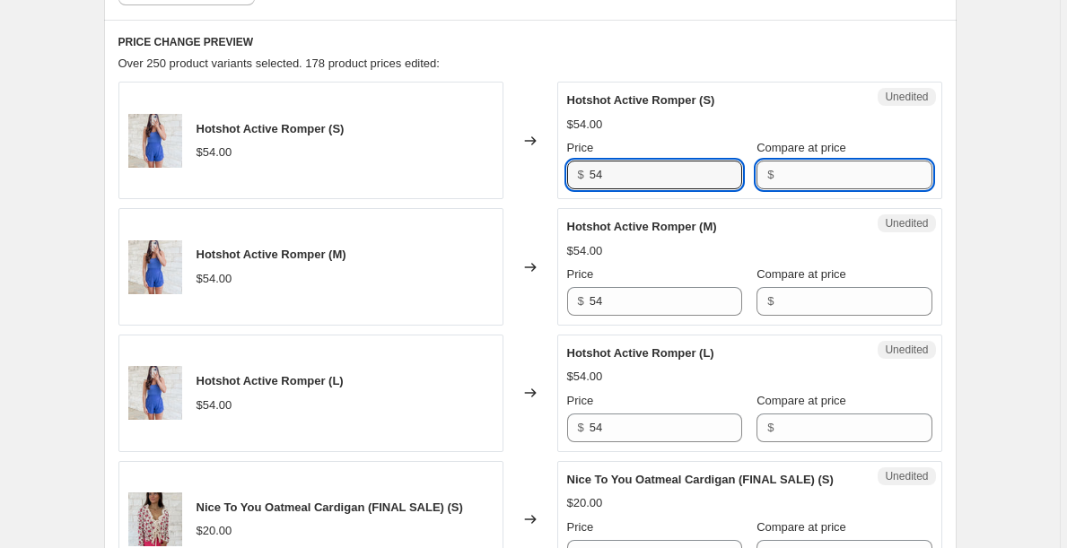
click at [845, 177] on input "Compare at price" at bounding box center [855, 175] width 152 height 29
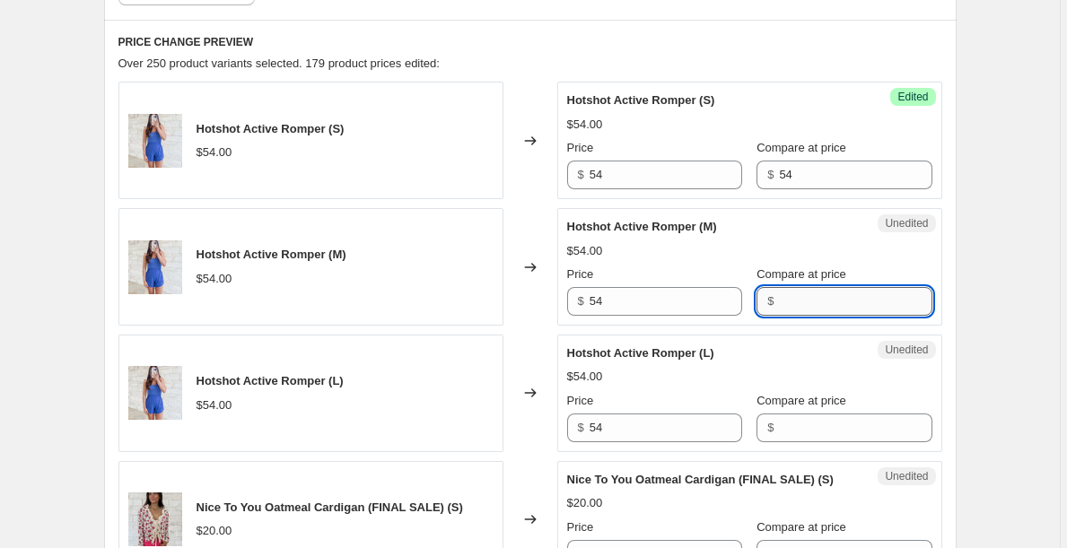
click at [806, 308] on input "Compare at price" at bounding box center [855, 301] width 152 height 29
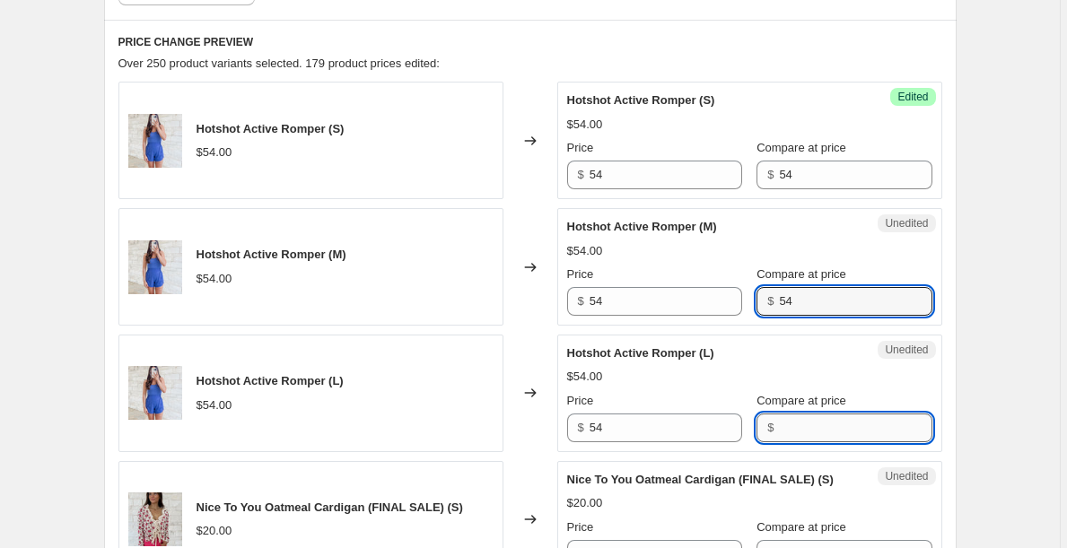
click at [827, 422] on input "Compare at price" at bounding box center [855, 428] width 152 height 29
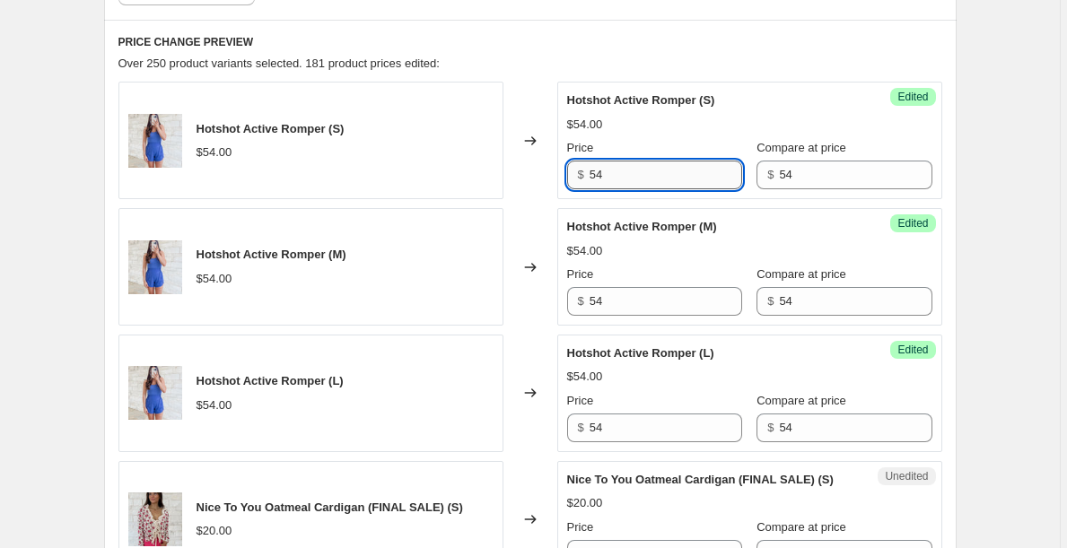
click at [614, 176] on input "54" at bounding box center [665, 175] width 152 height 29
click at [628, 180] on input "42" at bounding box center [665, 175] width 152 height 29
click at [627, 180] on input "42" at bounding box center [665, 175] width 152 height 29
click at [628, 307] on input "54" at bounding box center [665, 301] width 152 height 29
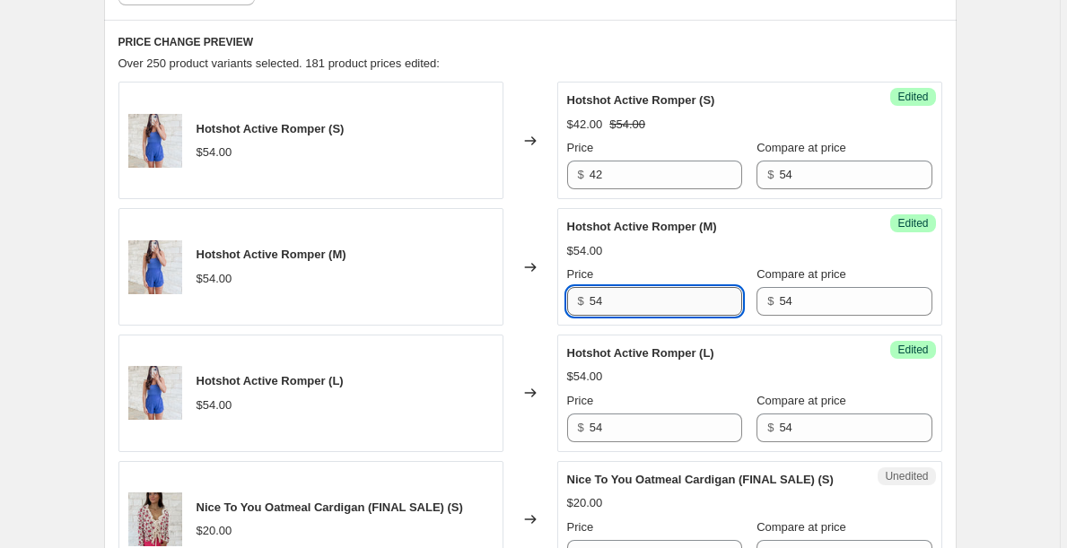
click at [628, 307] on input "54" at bounding box center [665, 301] width 152 height 29
click at [617, 424] on input "54" at bounding box center [665, 428] width 152 height 29
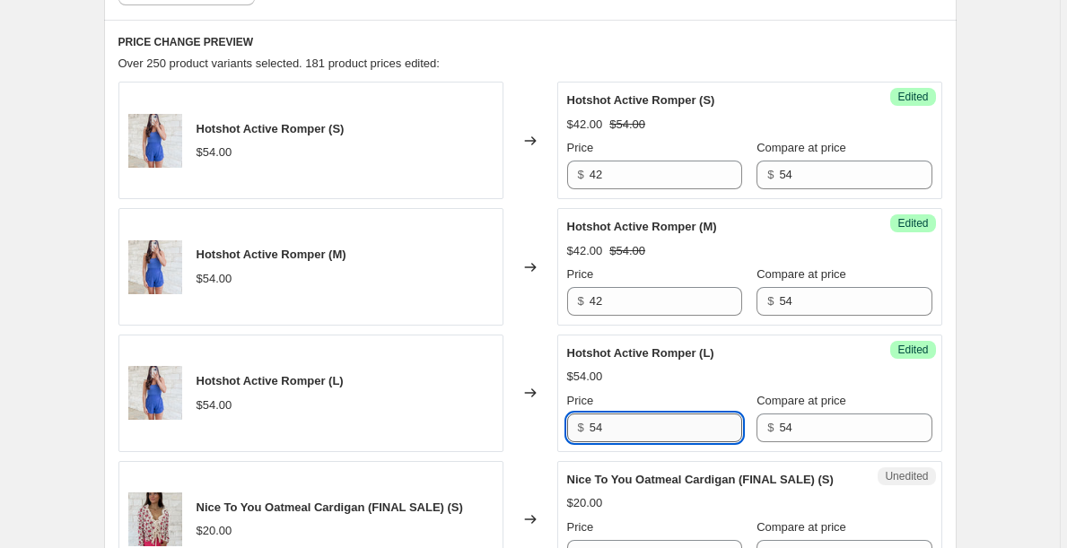
click at [617, 424] on input "54" at bounding box center [665, 428] width 152 height 29
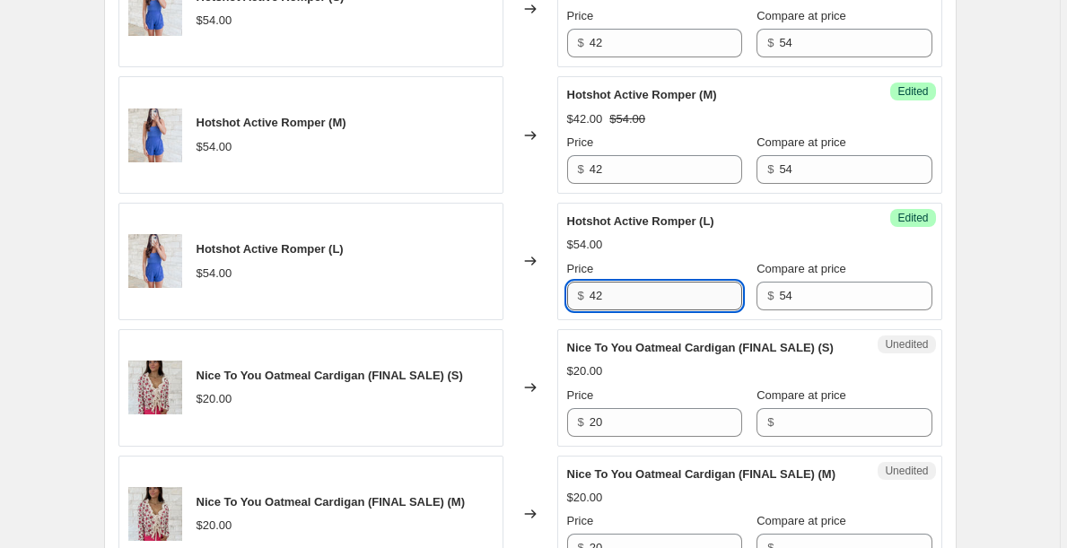
scroll to position [911, 0]
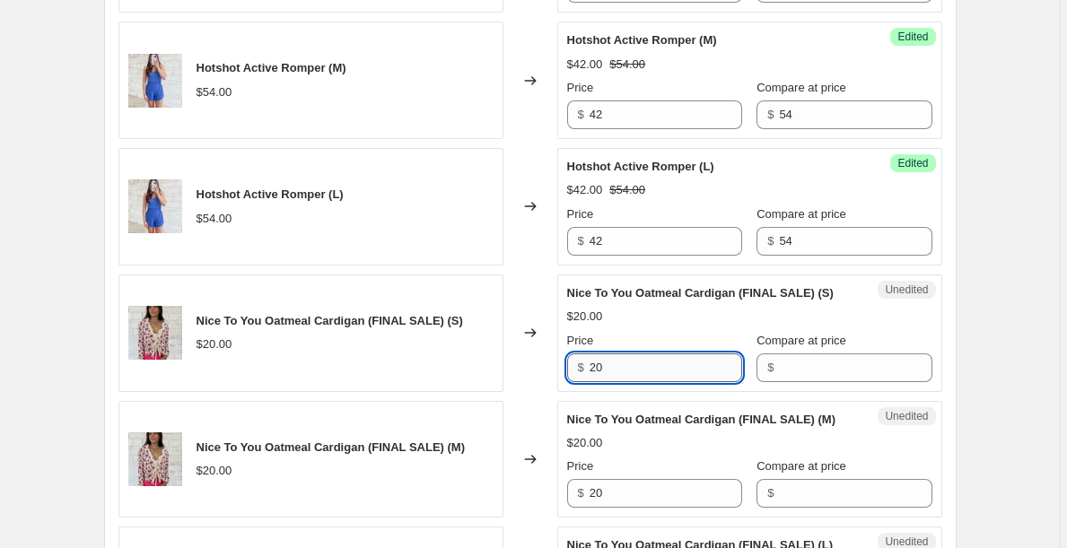
click at [625, 371] on input "20" at bounding box center [665, 367] width 152 height 29
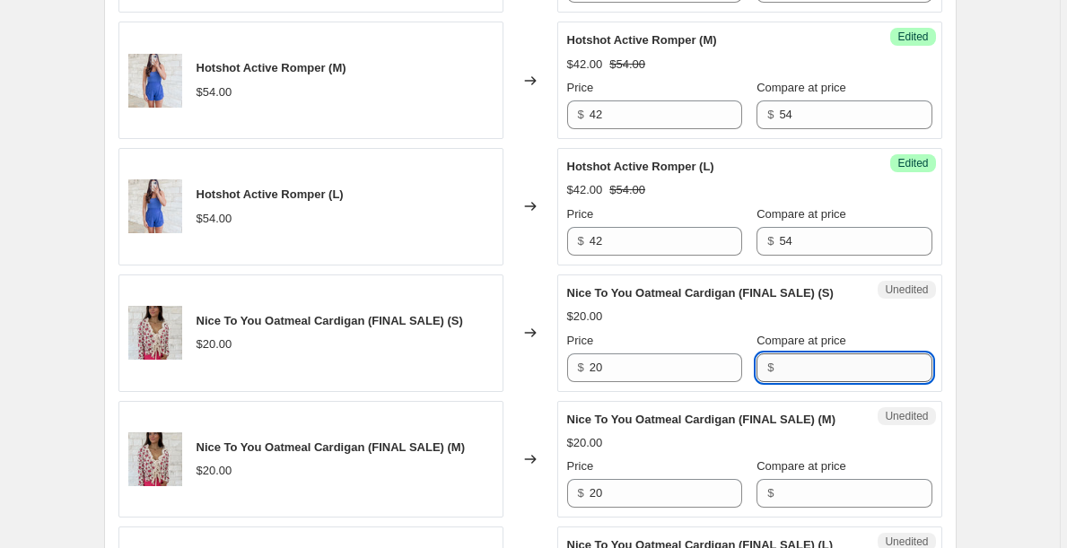
click at [806, 358] on input "Compare at price" at bounding box center [855, 367] width 152 height 29
click at [613, 367] on input "20" at bounding box center [665, 367] width 152 height 29
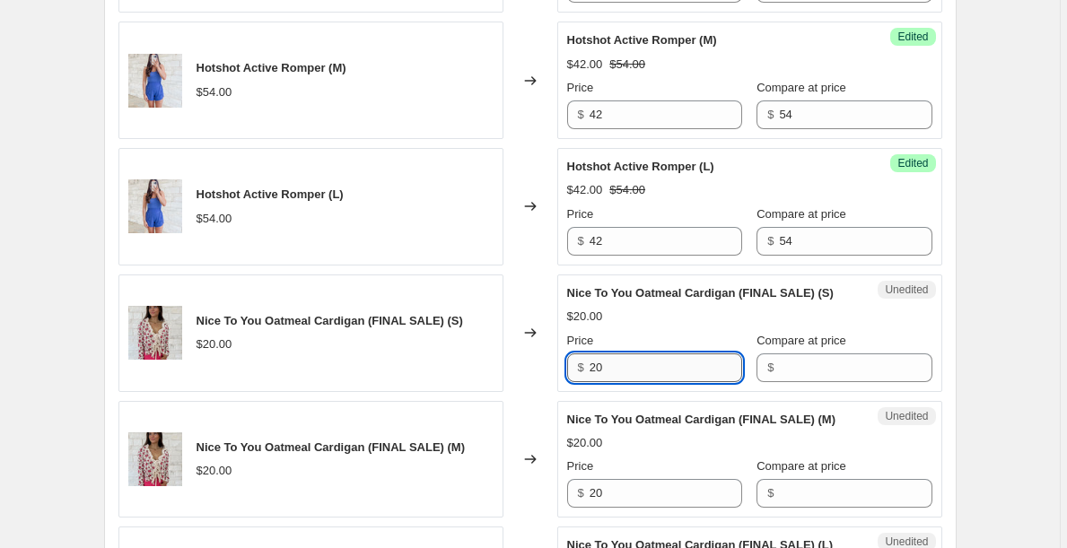
click at [613, 367] on input "20" at bounding box center [665, 367] width 152 height 29
click at [613, 367] on input "32" at bounding box center [665, 367] width 152 height 29
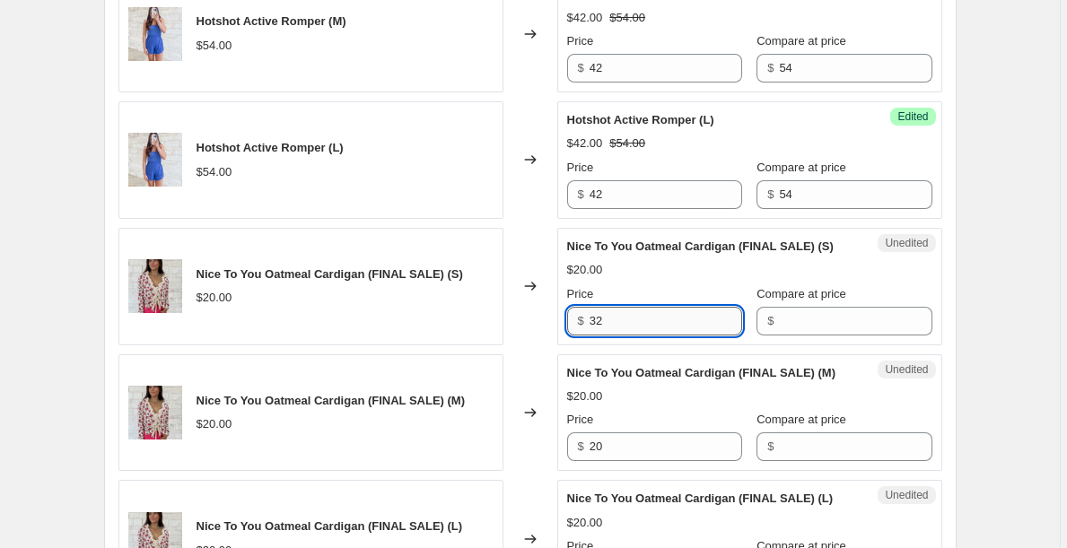
scroll to position [979, 0]
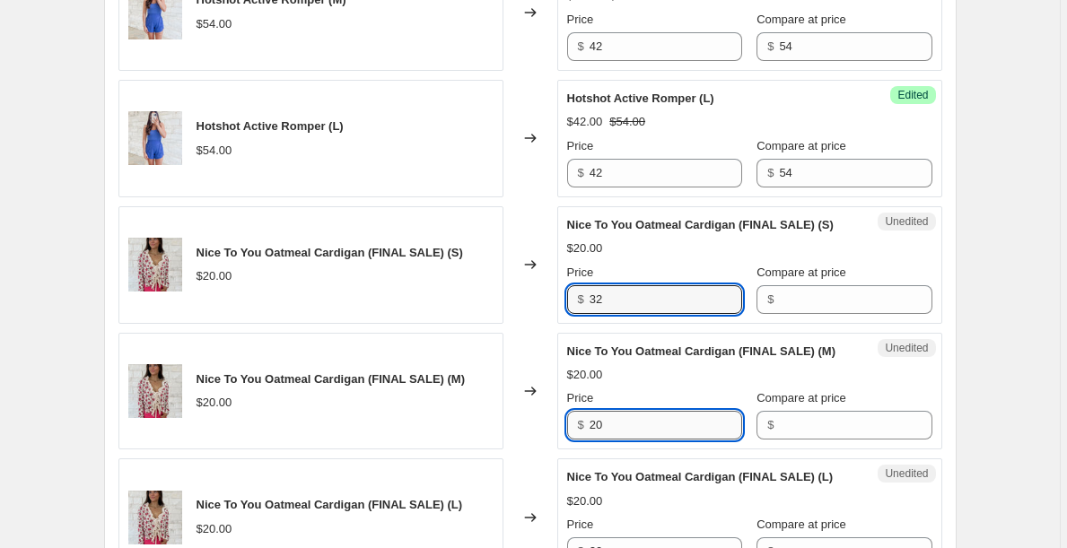
click at [615, 430] on input "20" at bounding box center [665, 425] width 152 height 29
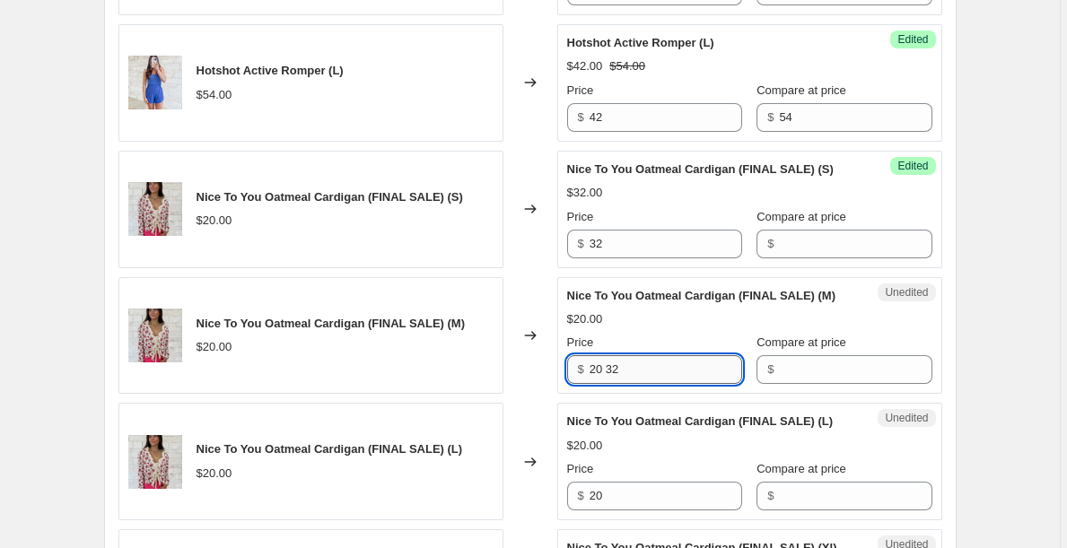
scroll to position [1061, 0]
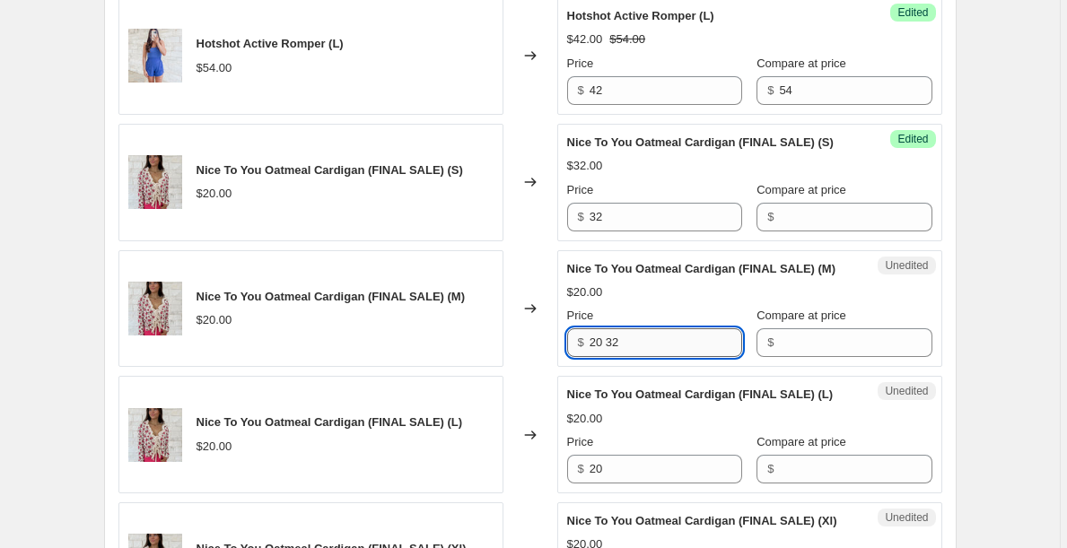
click at [628, 338] on input "20 32" at bounding box center [665, 342] width 152 height 29
click at [628, 344] on input "20 32" at bounding box center [665, 342] width 152 height 29
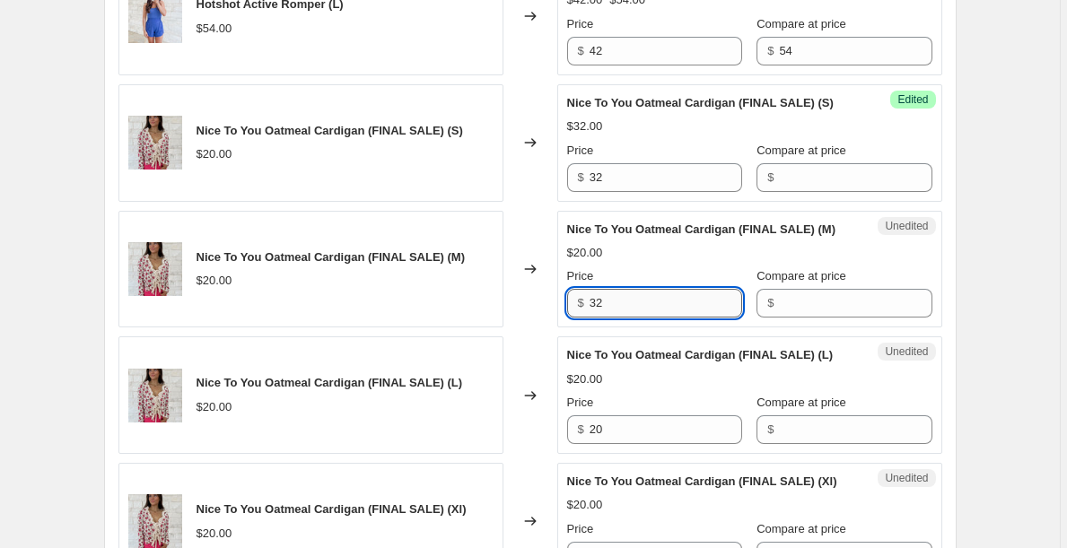
scroll to position [1104, 0]
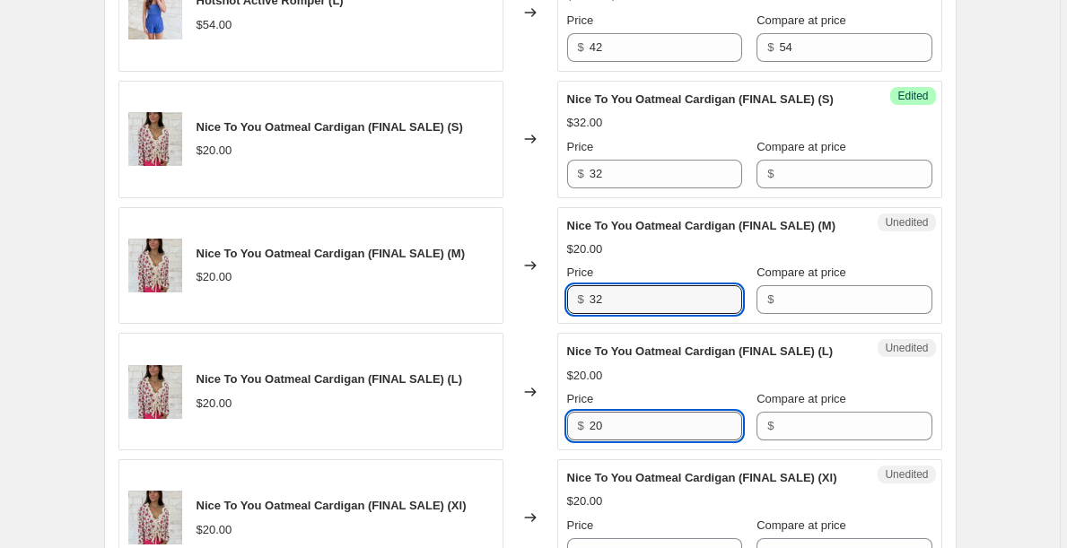
click at [623, 431] on input "20" at bounding box center [665, 426] width 152 height 29
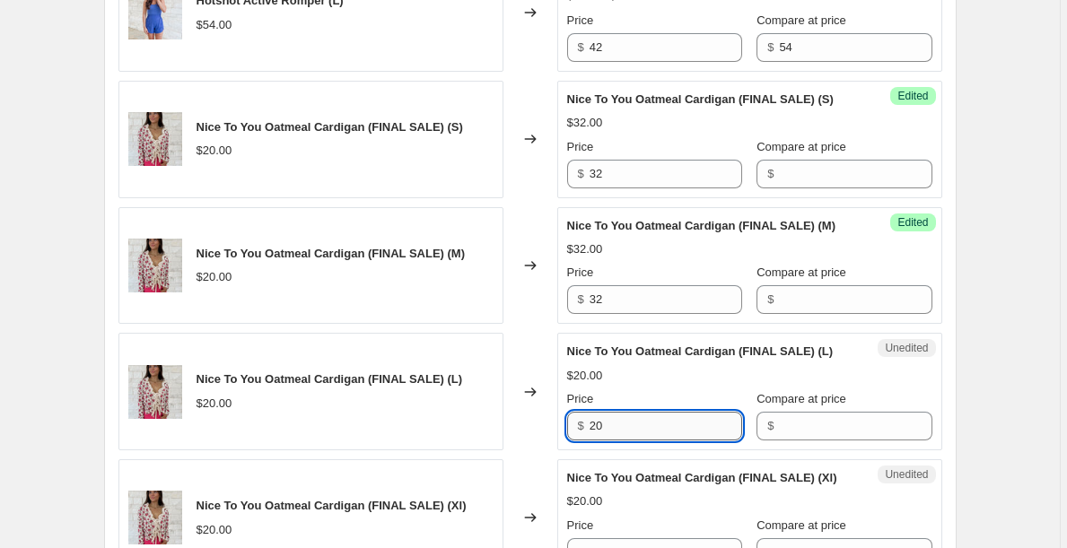
click at [623, 431] on input "20" at bounding box center [665, 426] width 152 height 29
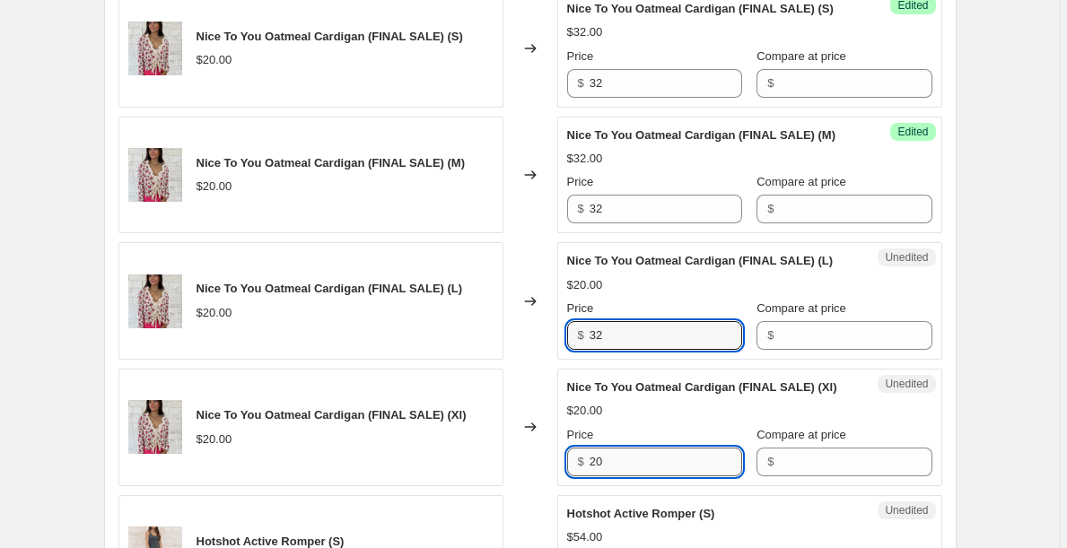
click at [615, 454] on input "20" at bounding box center [665, 462] width 152 height 29
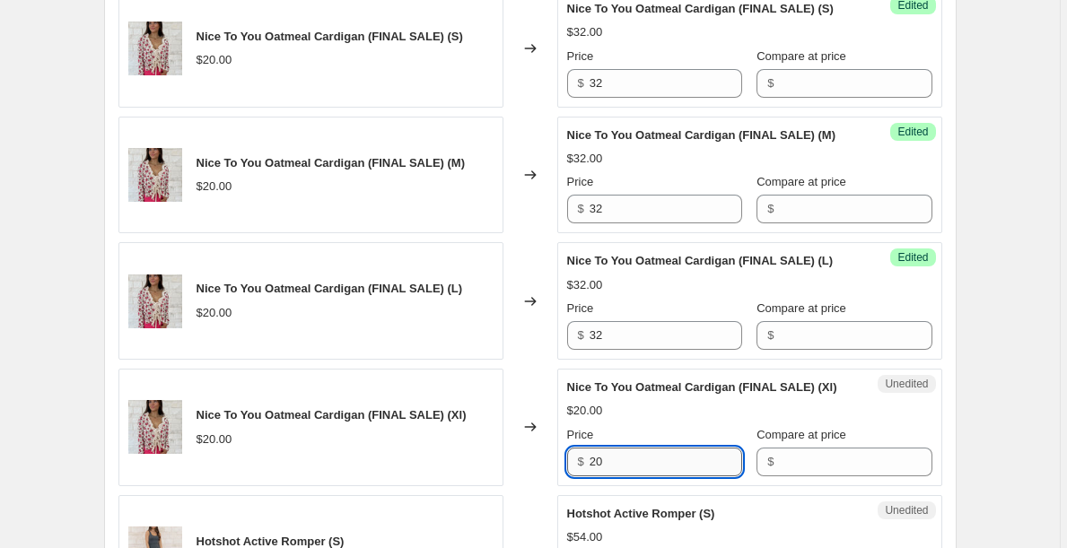
click at [615, 454] on input "20" at bounding box center [665, 462] width 152 height 29
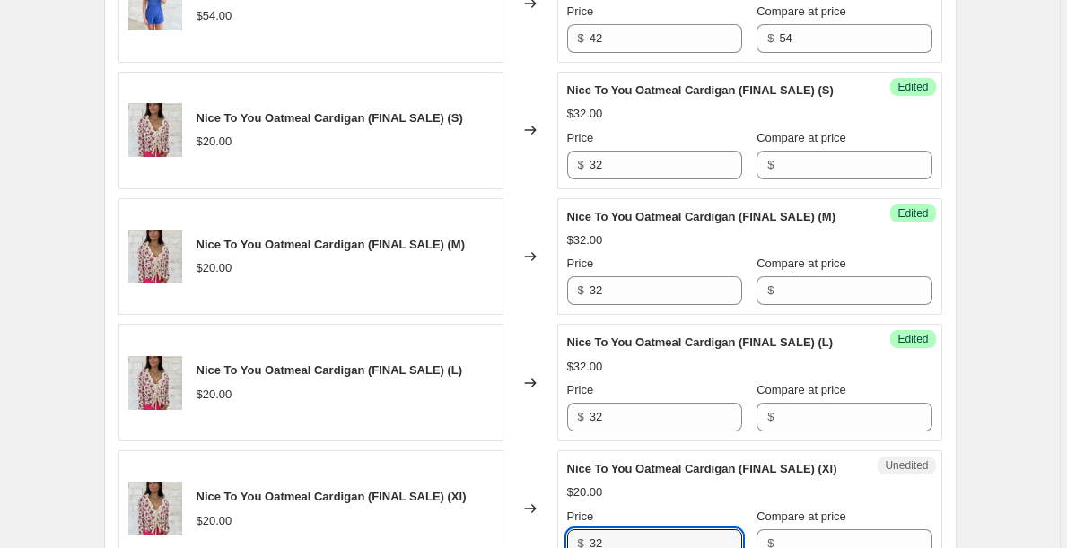
scroll to position [1111, 0]
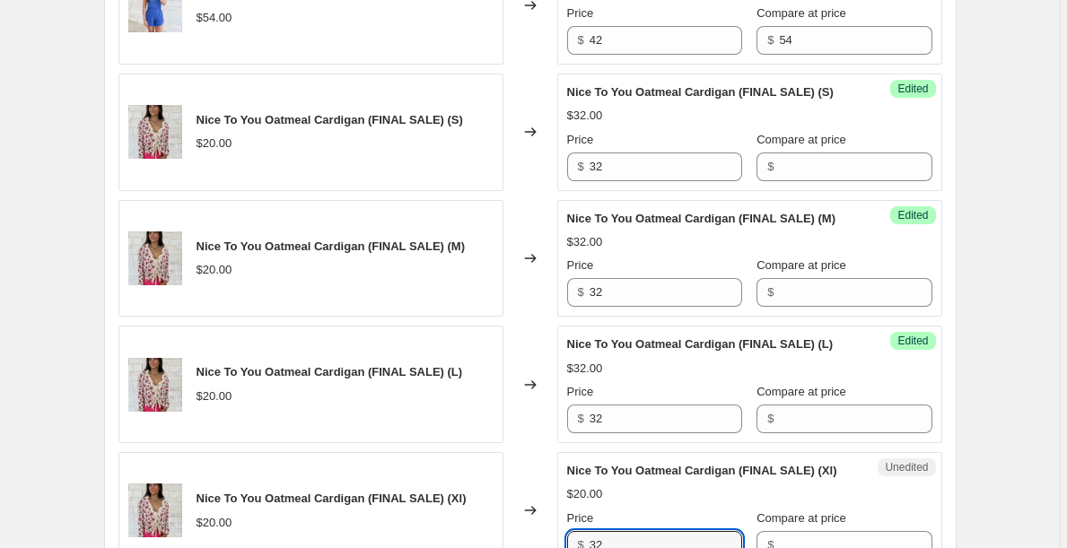
click
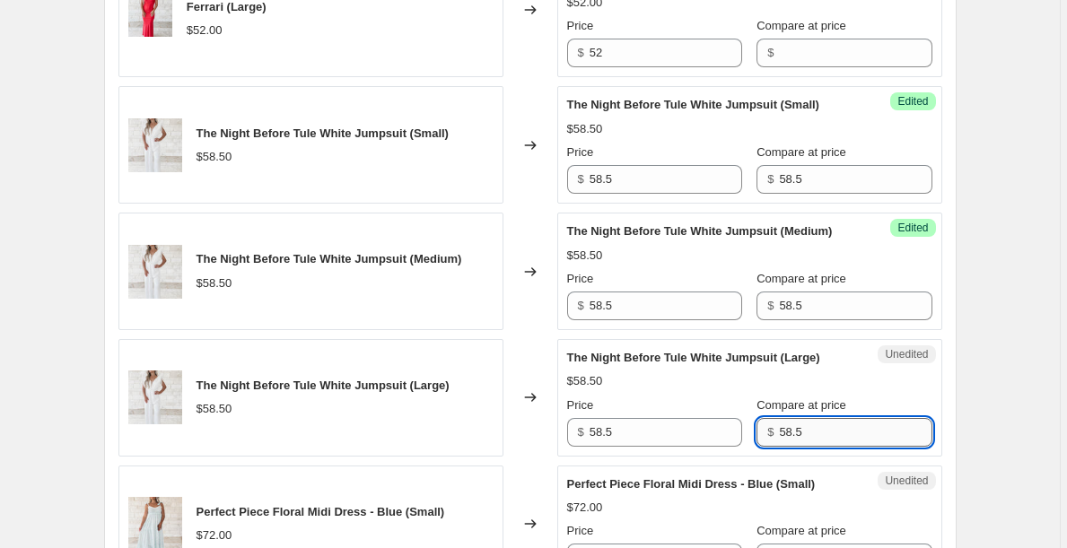
scroll to position [2609, 0]
